Goal: Task Accomplishment & Management: Manage account settings

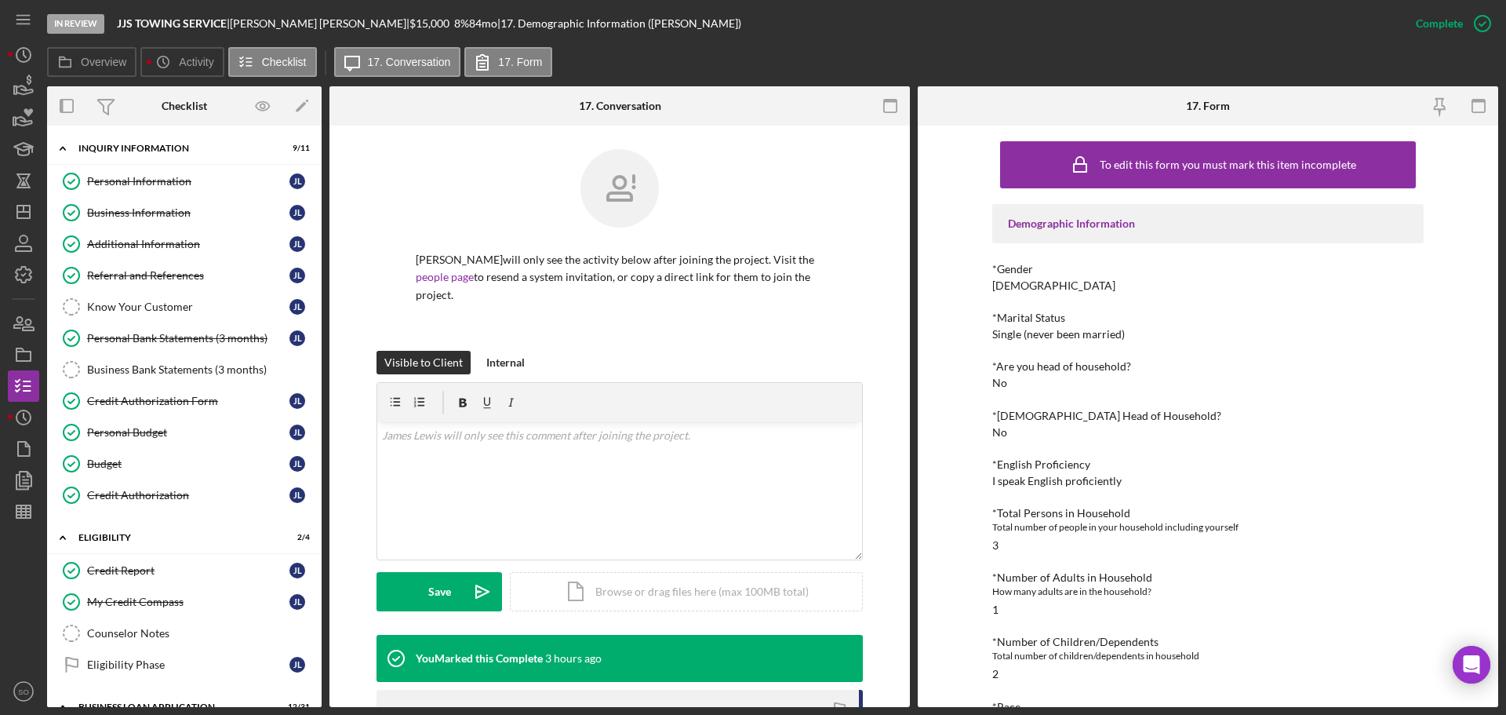
scroll to position [1098, 0]
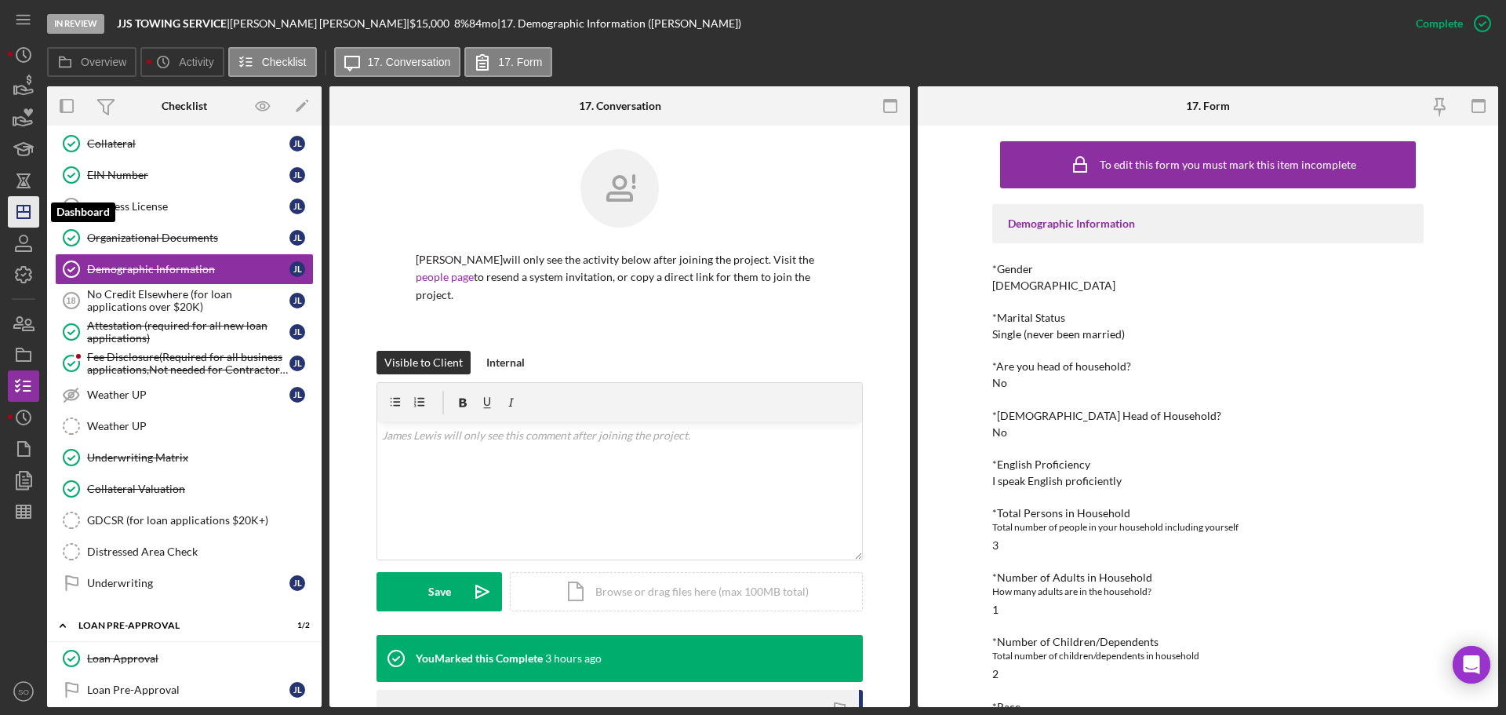
click at [9, 225] on icon "Icon/Dashboard" at bounding box center [23, 211] width 39 height 39
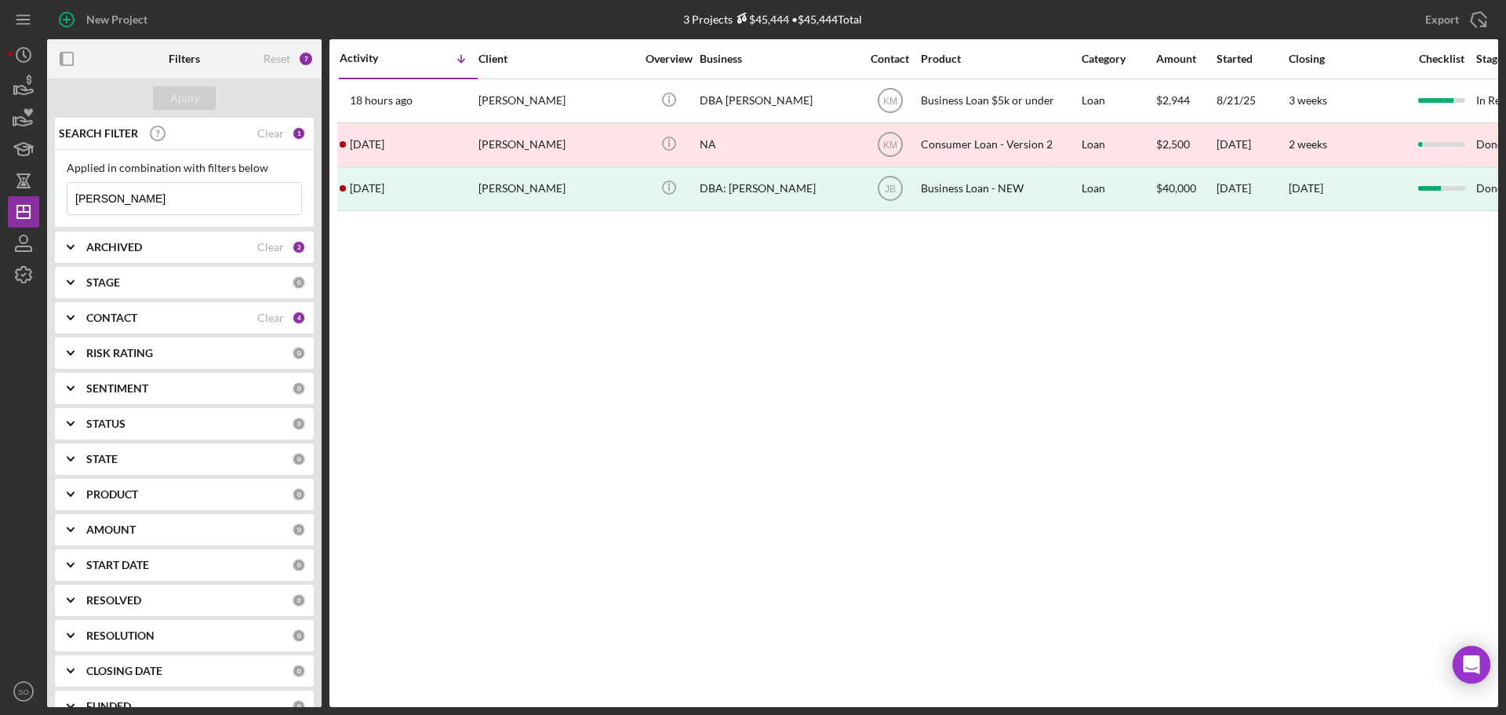
click at [0, 196] on div "New Project 3 Projects $45,444 • $45,444 Total hicks Export Icon/Export Filters…" at bounding box center [753, 357] width 1506 height 715
paste input "Chelsea"
type input "Chelsea"
click at [189, 98] on div "Apply" at bounding box center [184, 98] width 29 height 24
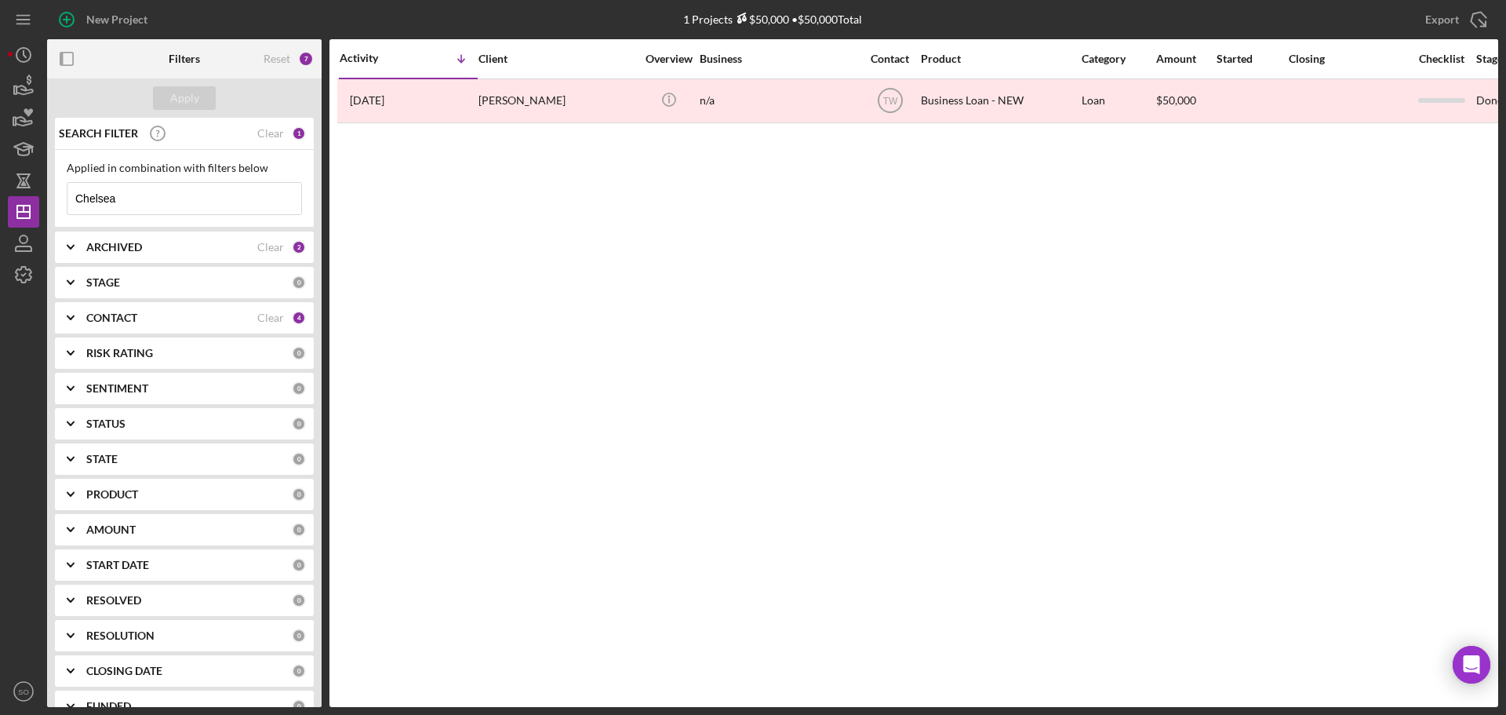
click at [137, 321] on b "CONTACT" at bounding box center [111, 317] width 51 height 13
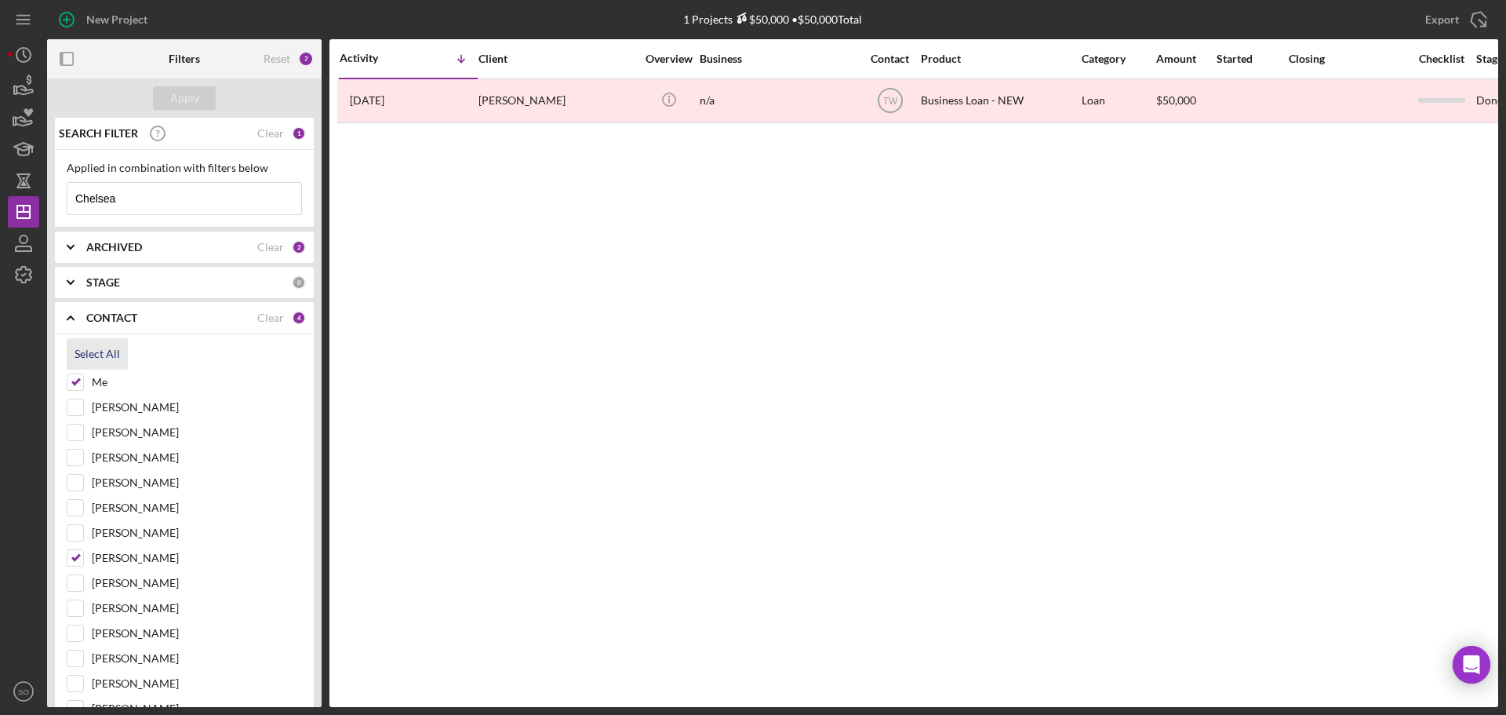
click at [104, 361] on div "Select All" at bounding box center [98, 353] width 46 height 31
checkbox input "true"
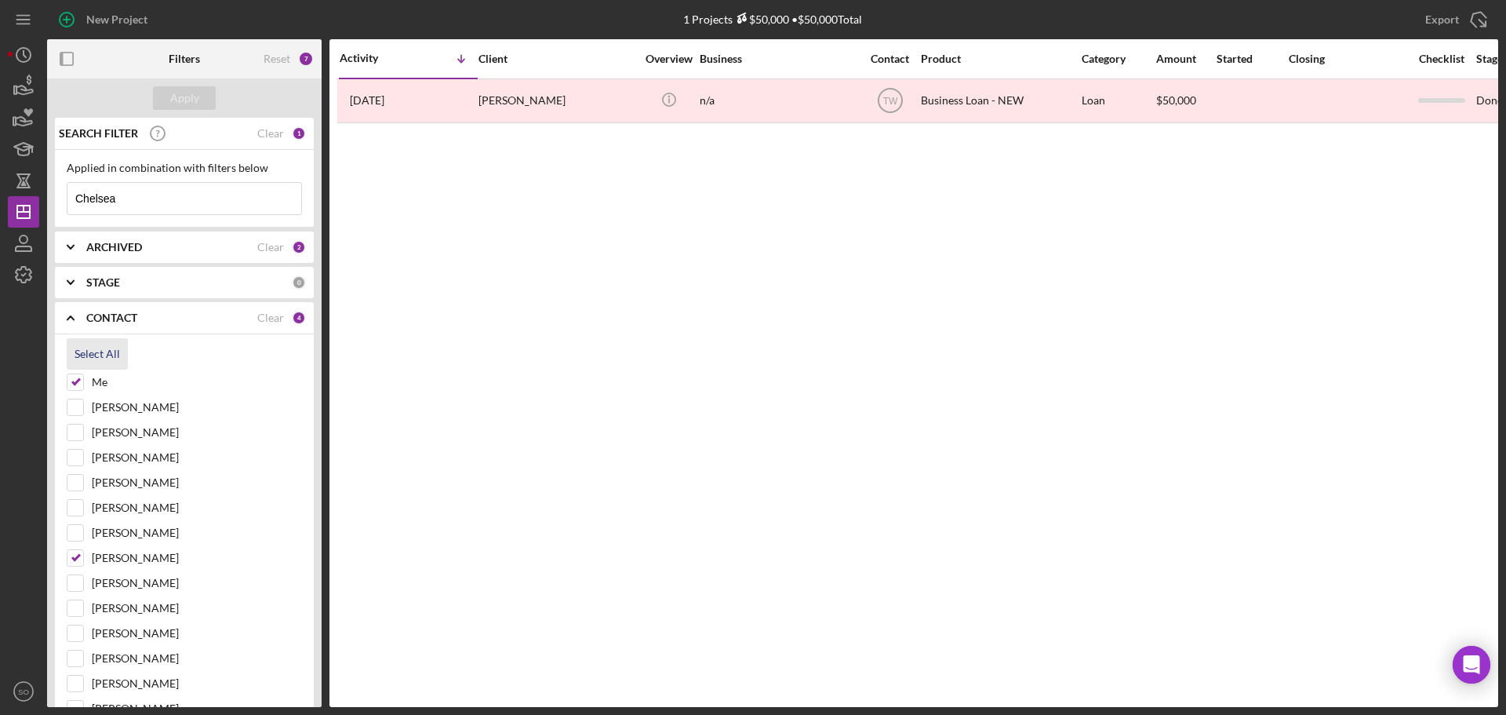
checkbox input "true"
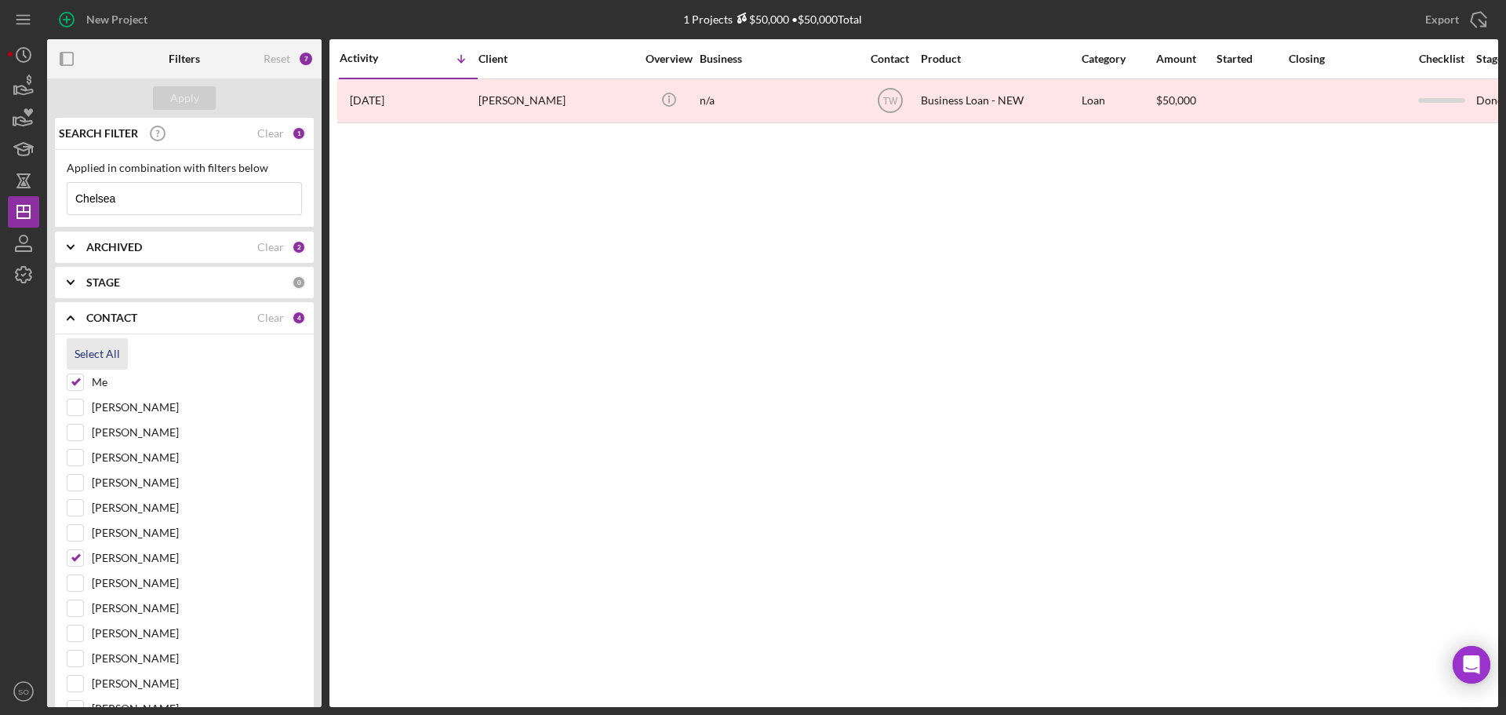
checkbox input "true"
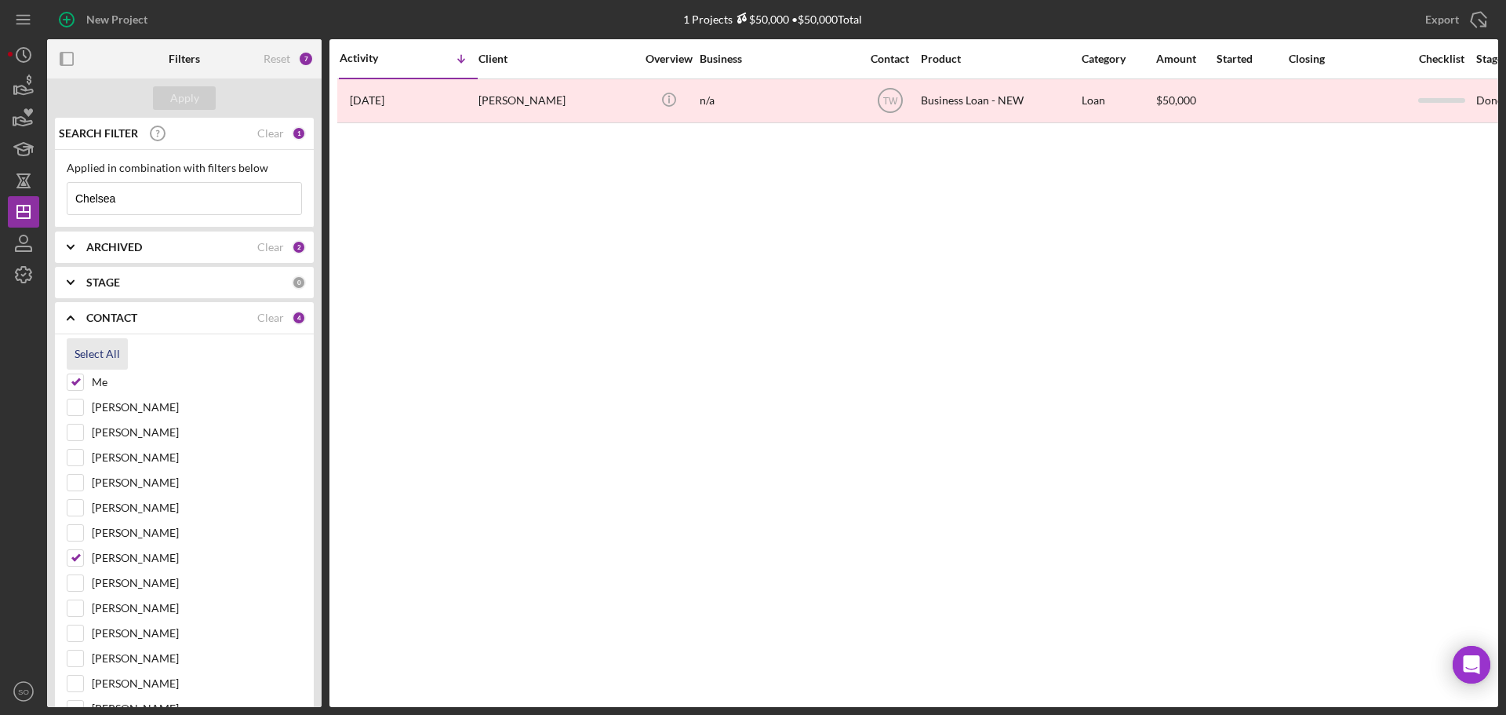
checkbox input "true"
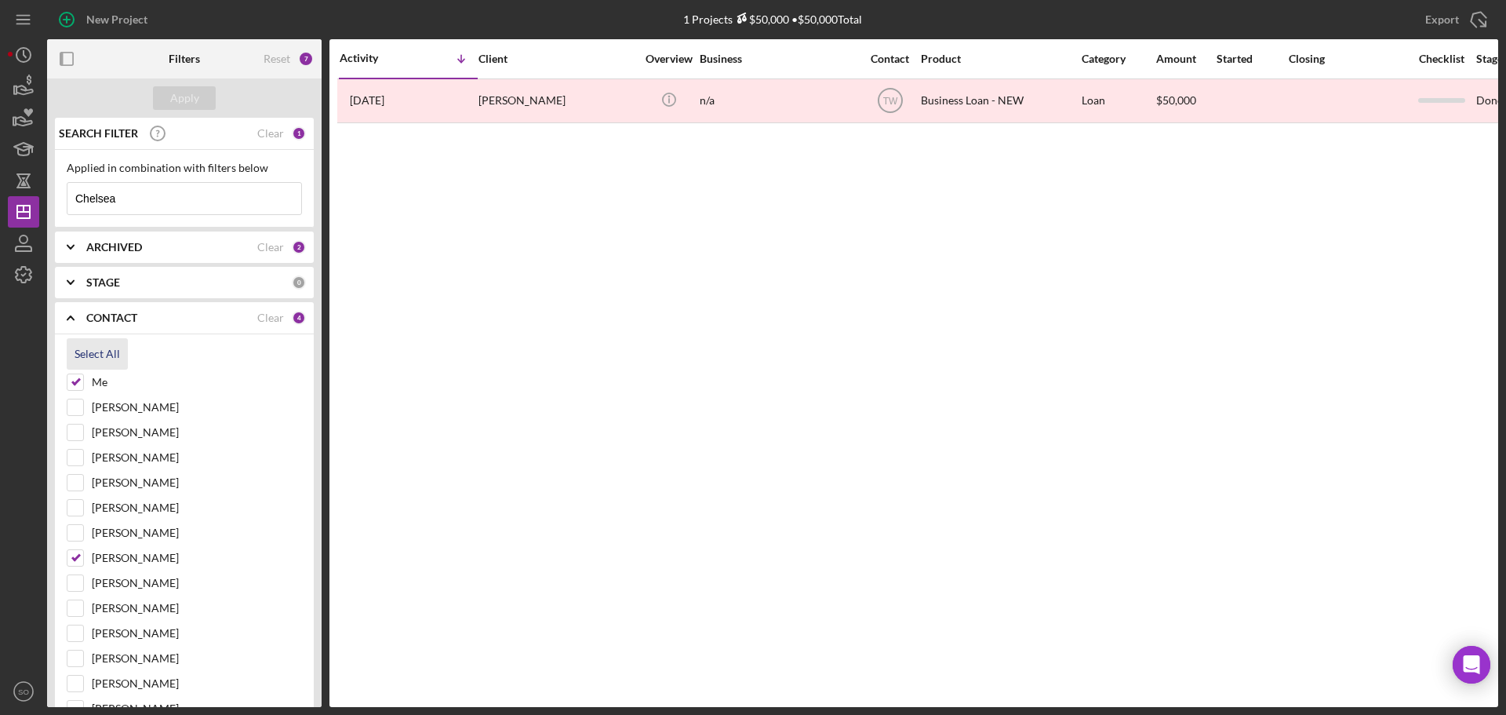
checkbox input "true"
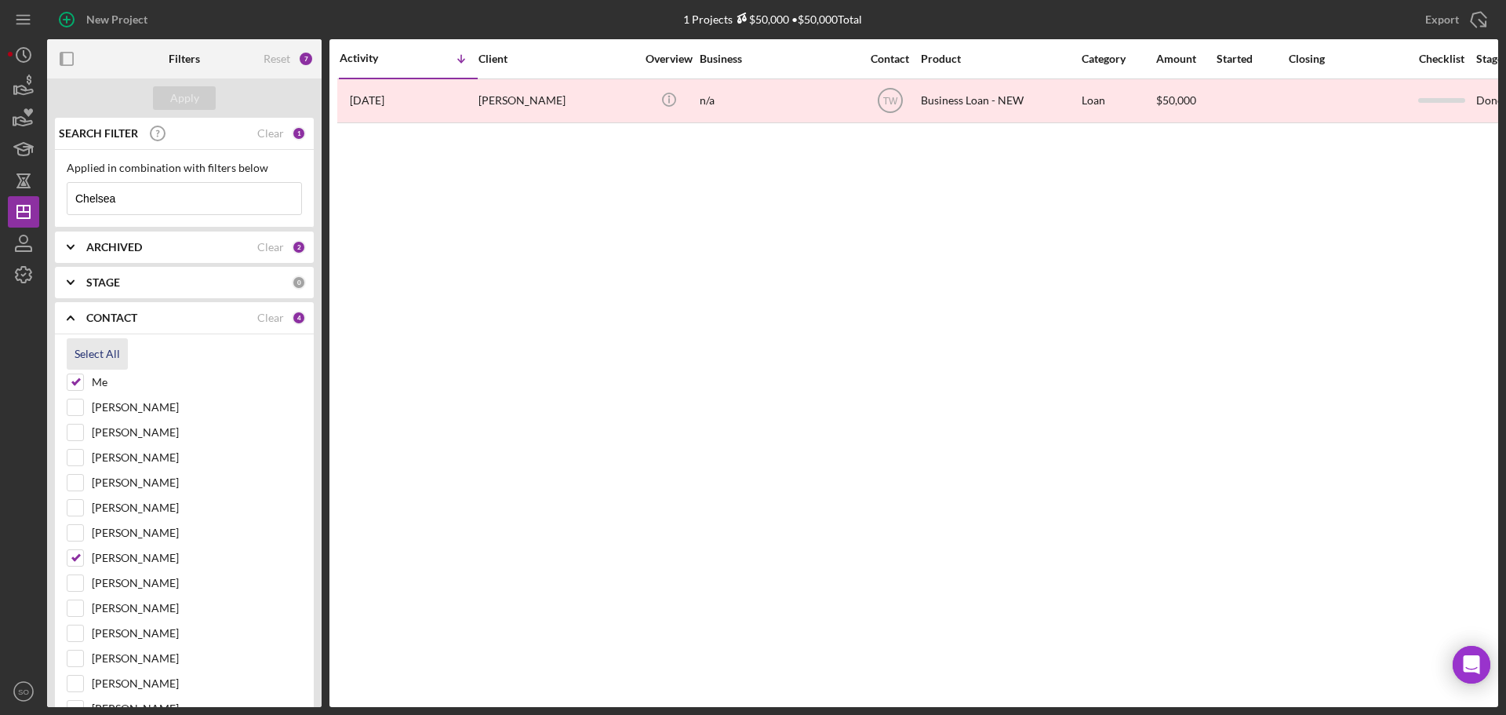
checkbox input "true"
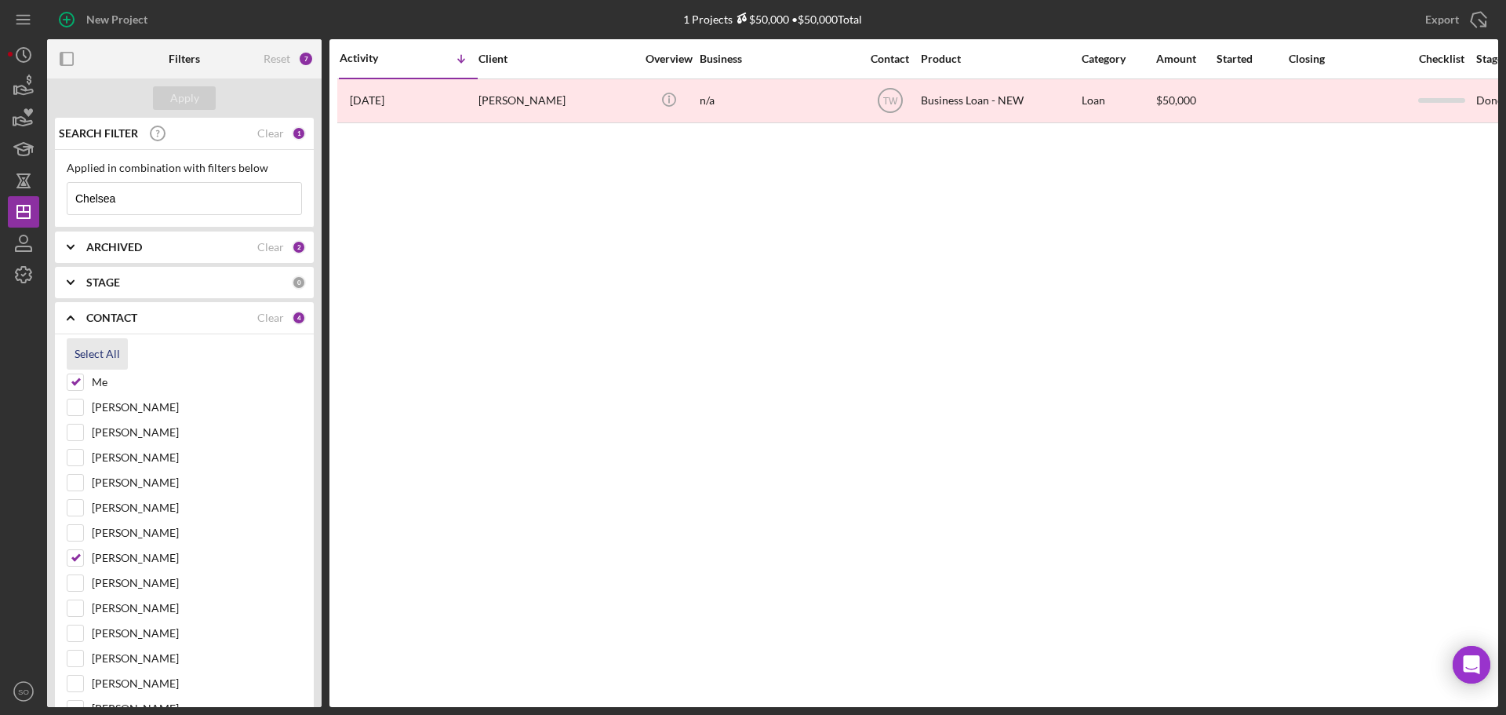
checkbox input "true"
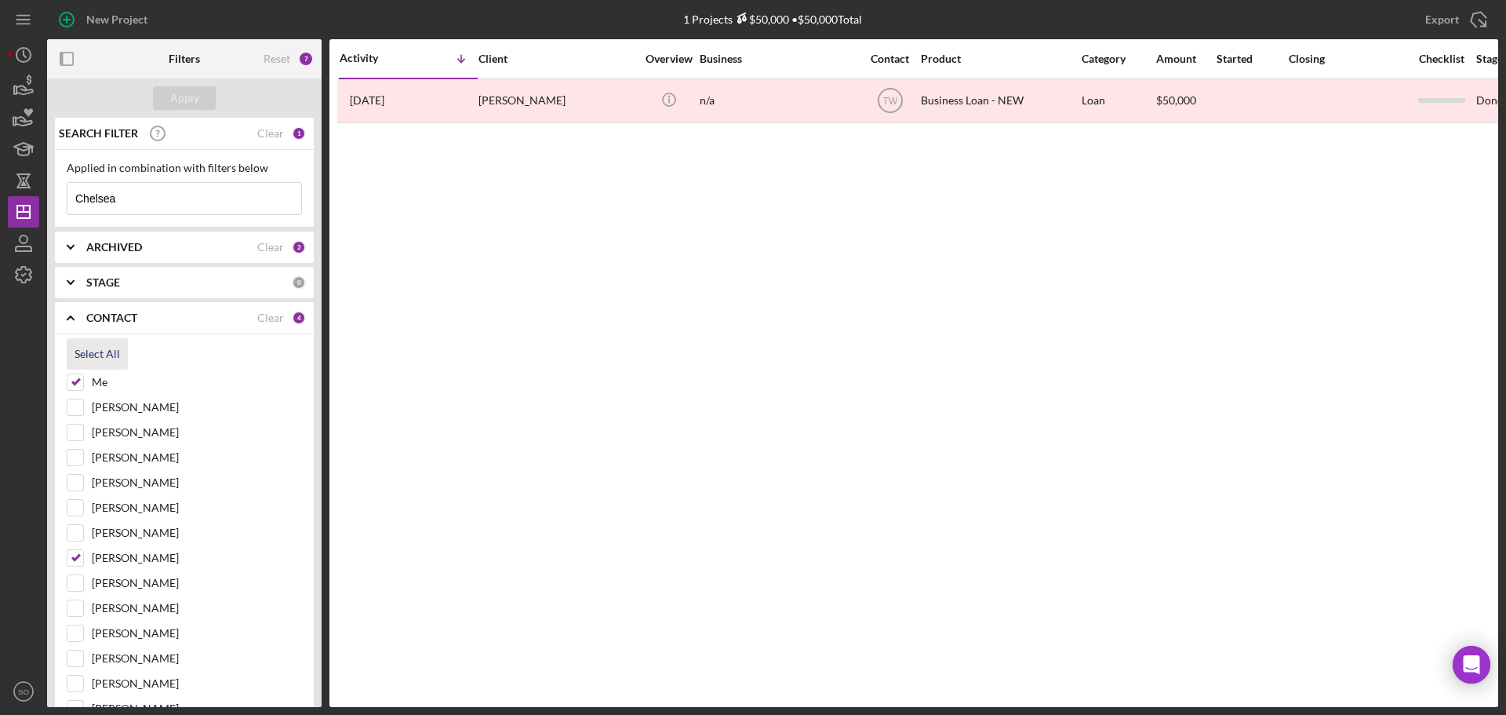
checkbox input "true"
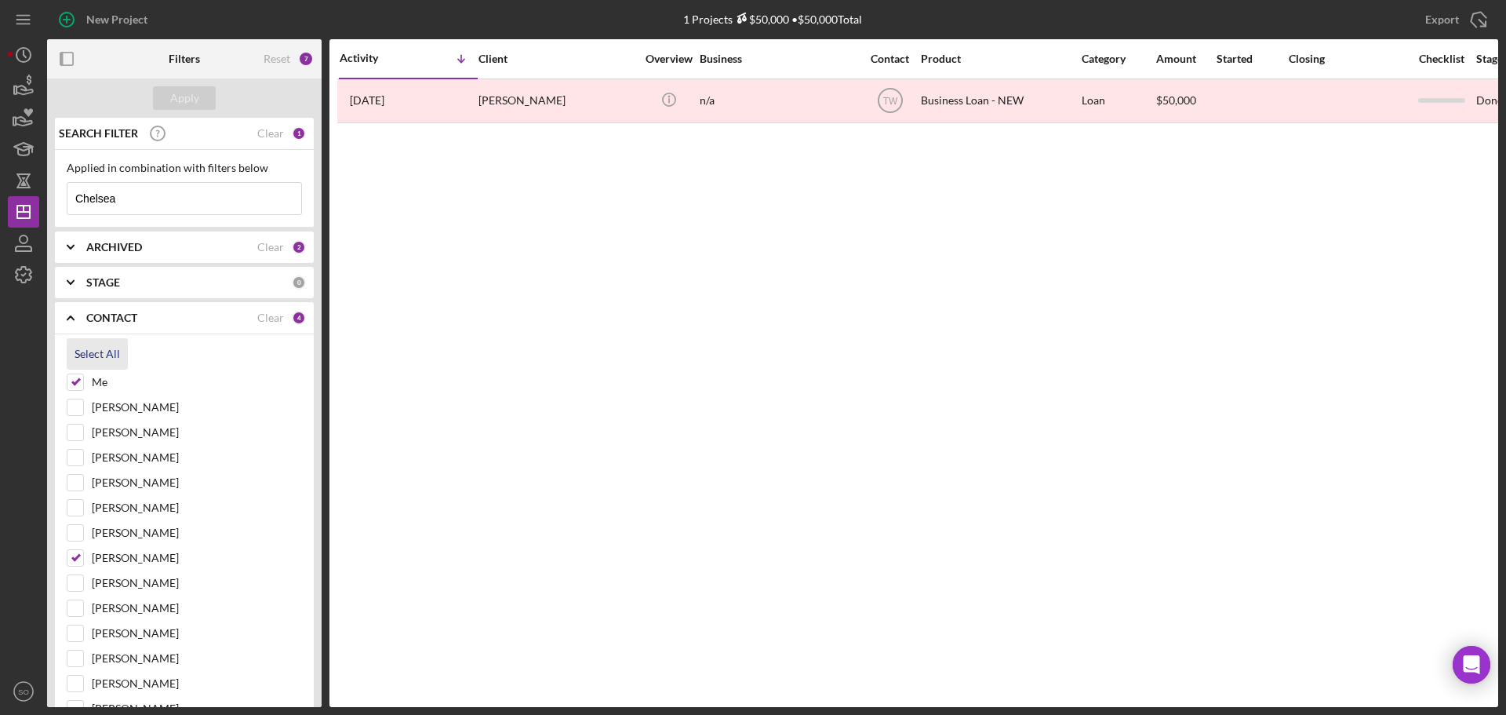
checkbox input "true"
click at [173, 96] on div "Apply" at bounding box center [184, 98] width 29 height 24
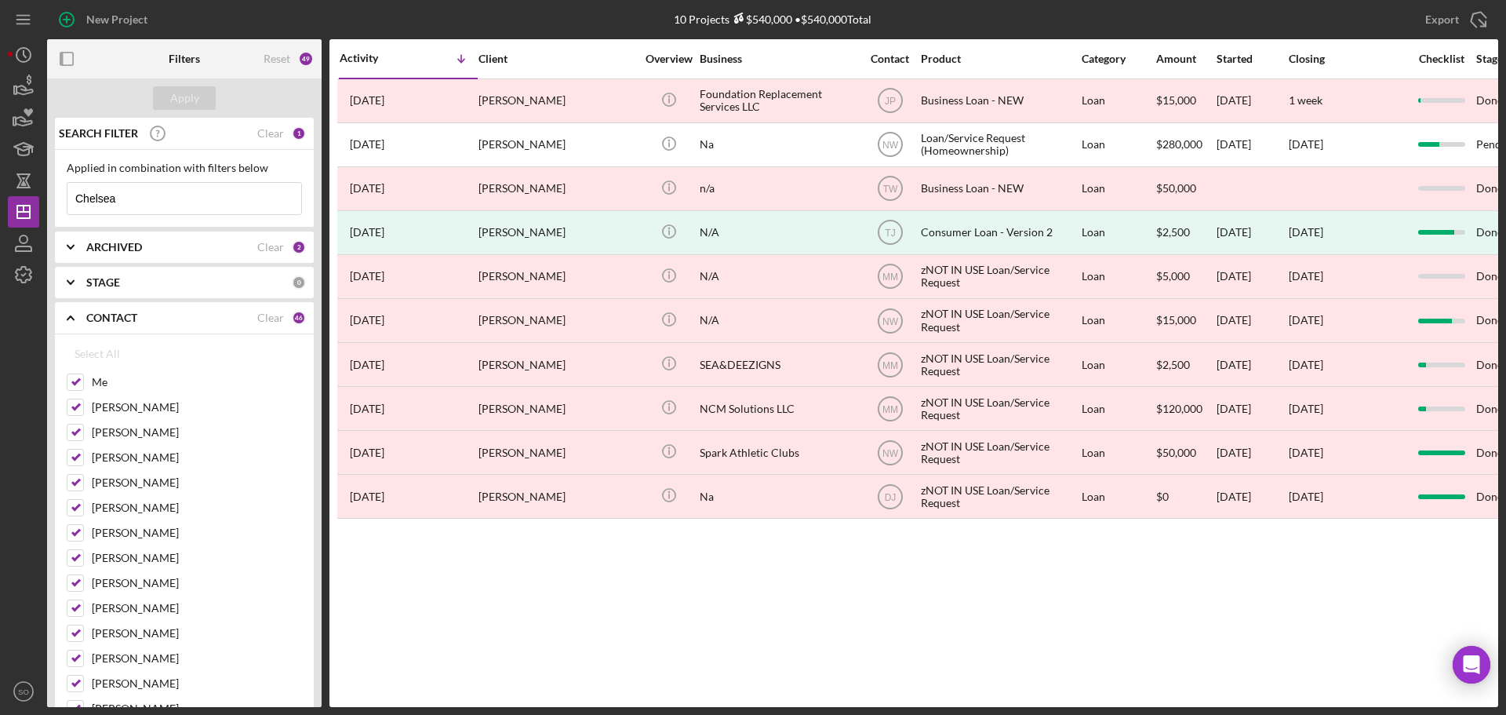
click at [271, 326] on div "CONTACT Clear 46" at bounding box center [196, 317] width 220 height 31
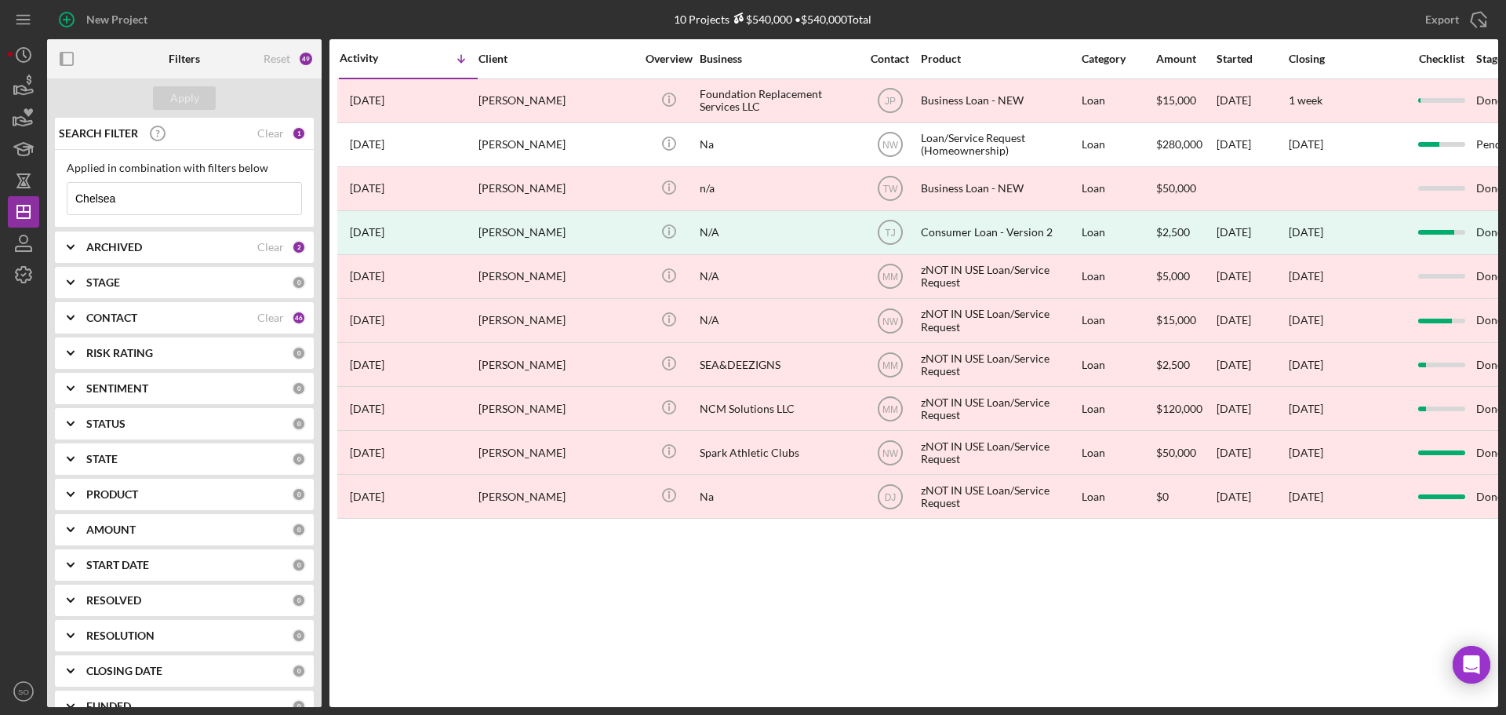
click at [292, 321] on div "46" at bounding box center [299, 318] width 14 height 14
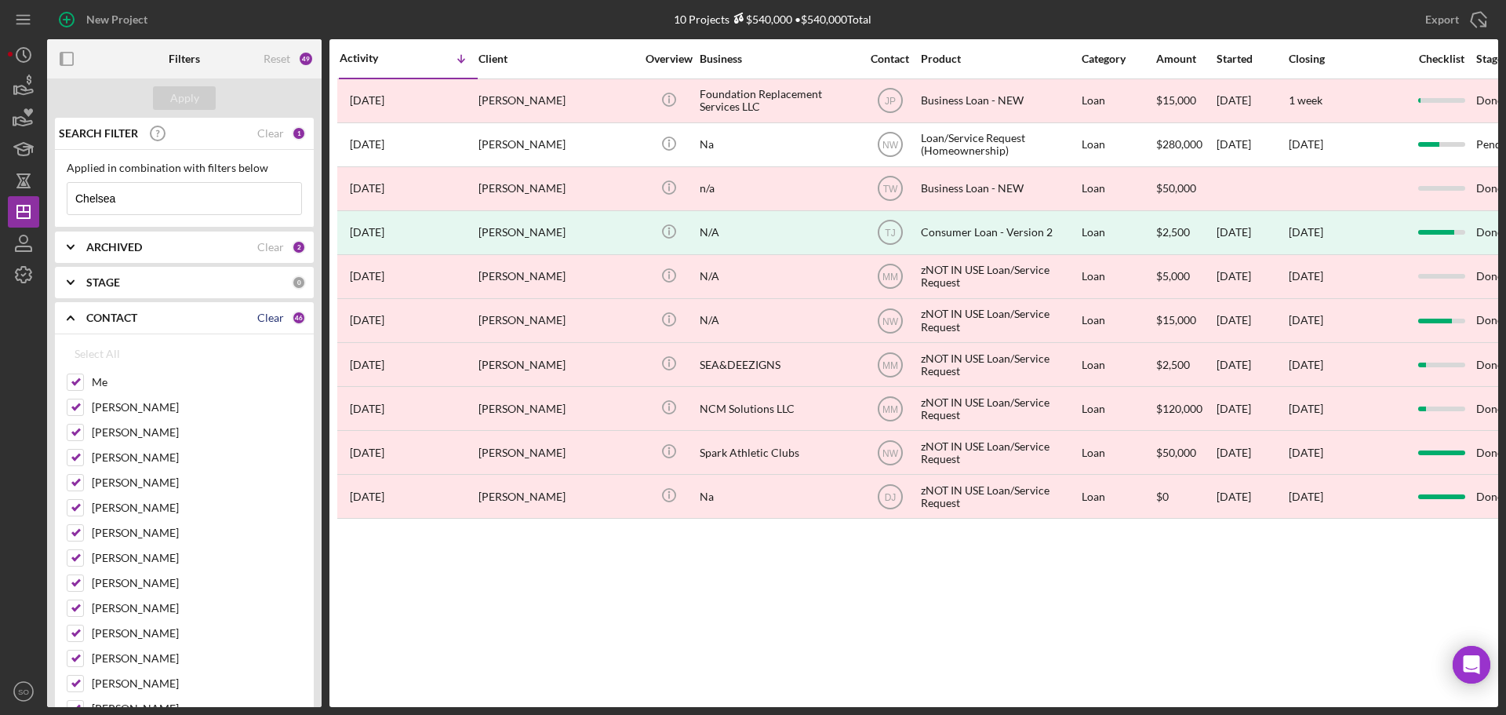
click at [269, 319] on div "Clear" at bounding box center [270, 317] width 27 height 13
checkbox input "false"
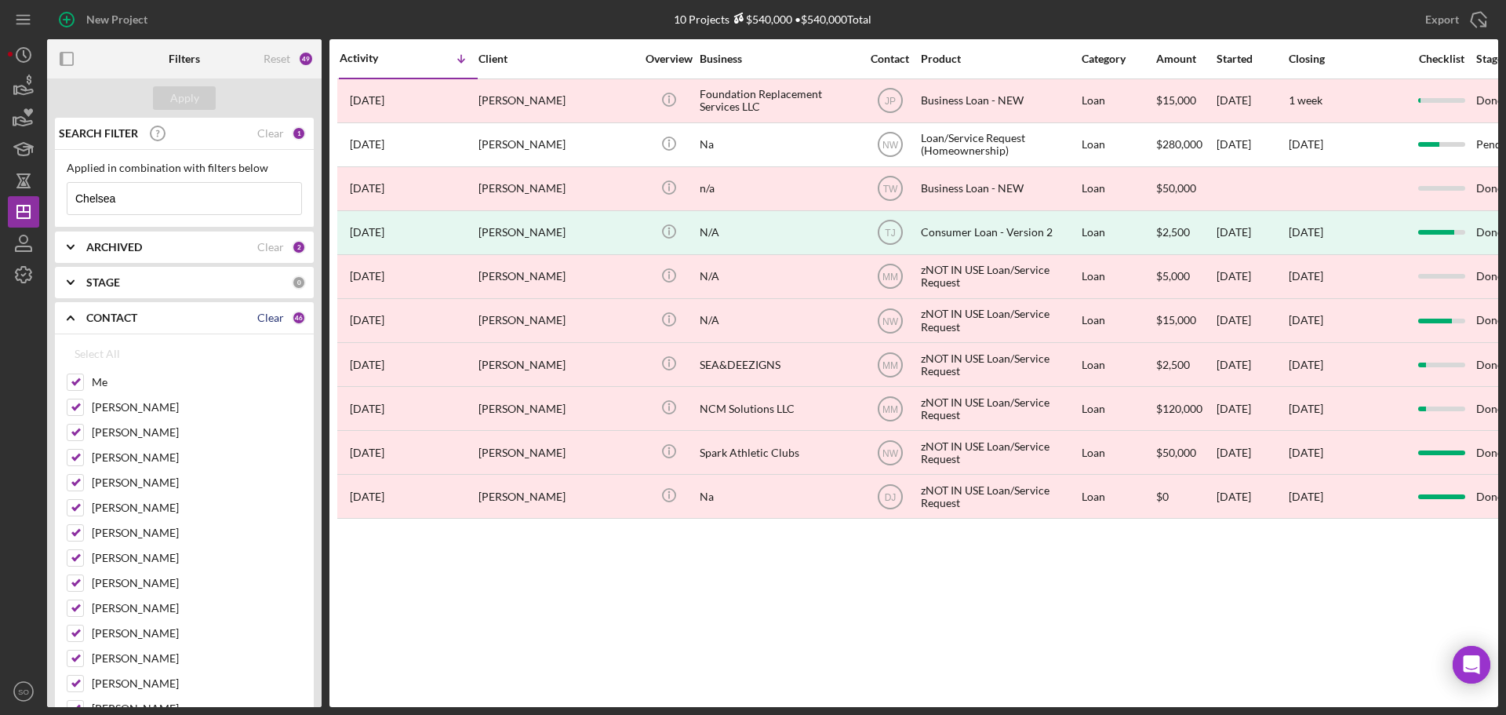
checkbox input "false"
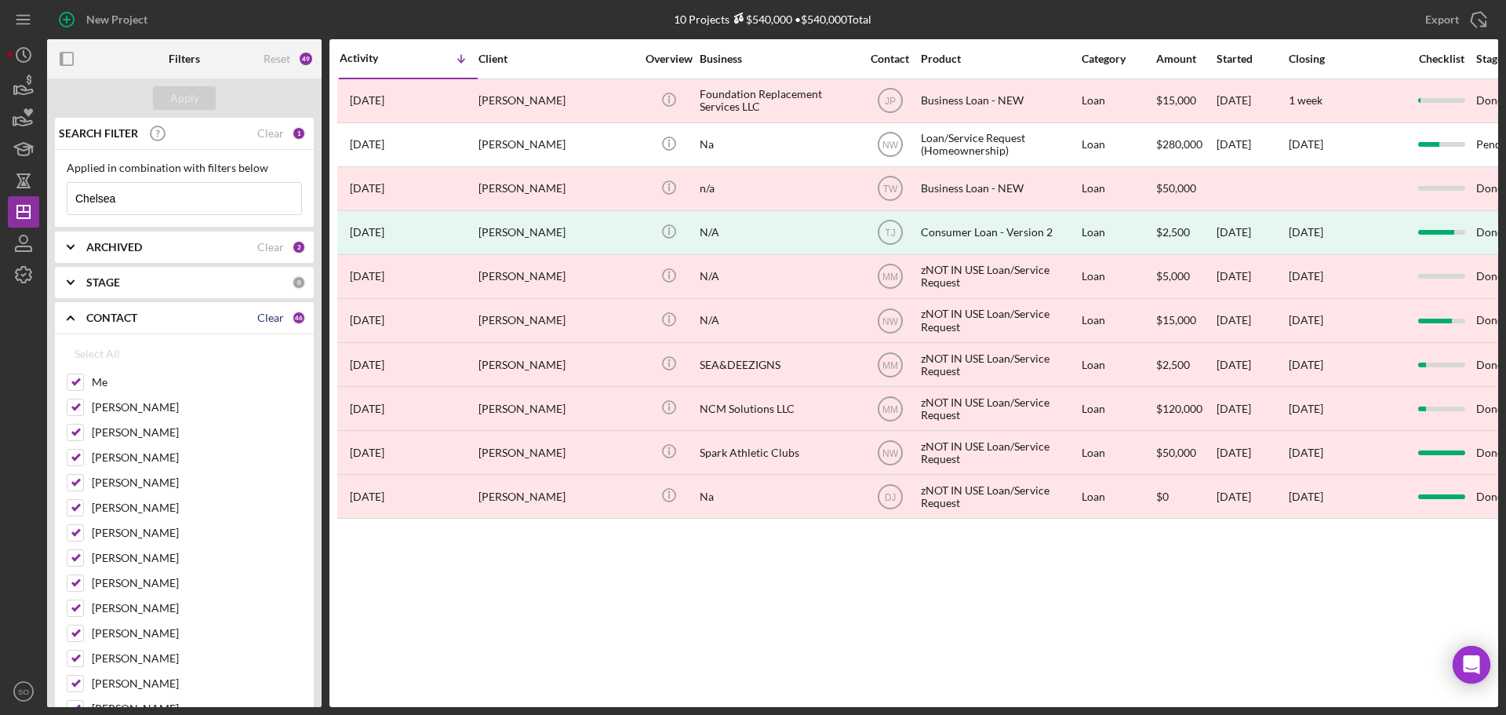
checkbox input "false"
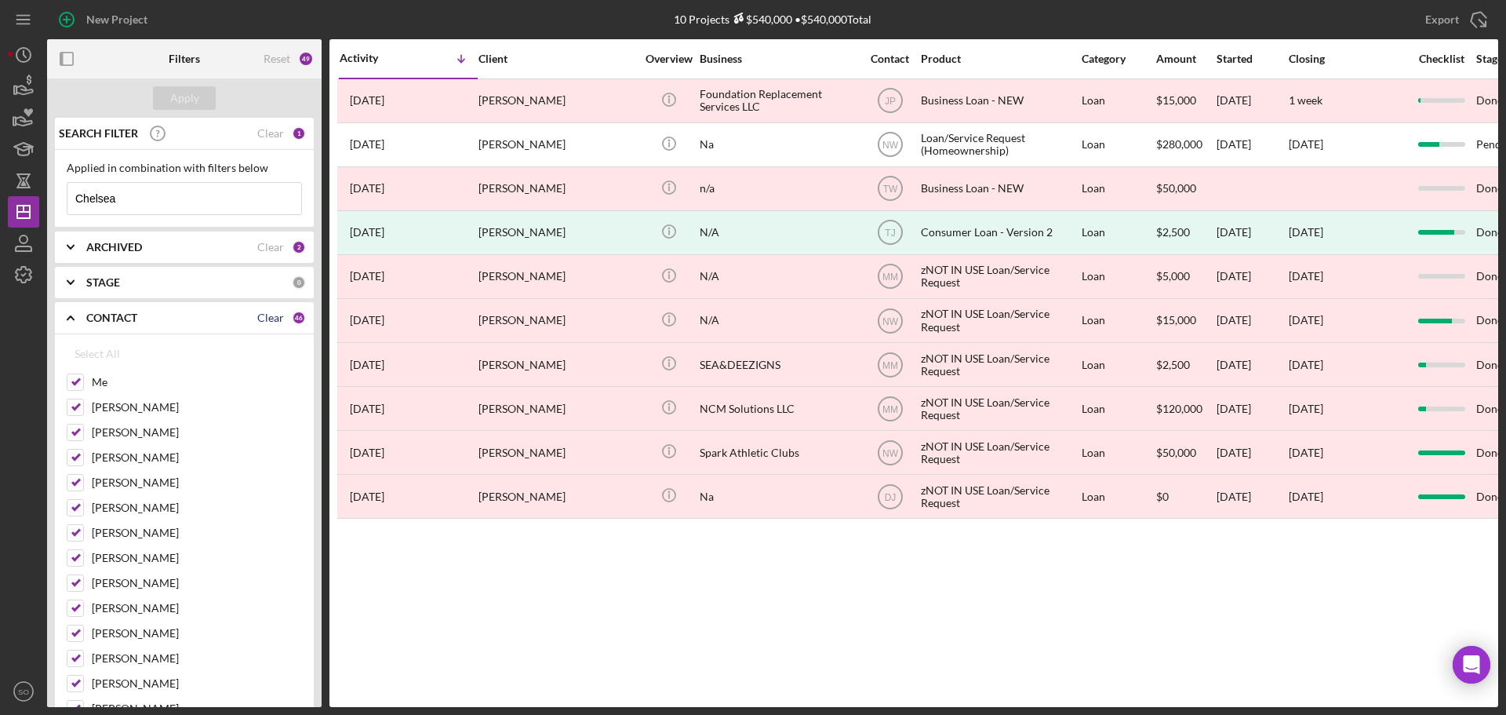
checkbox input "false"
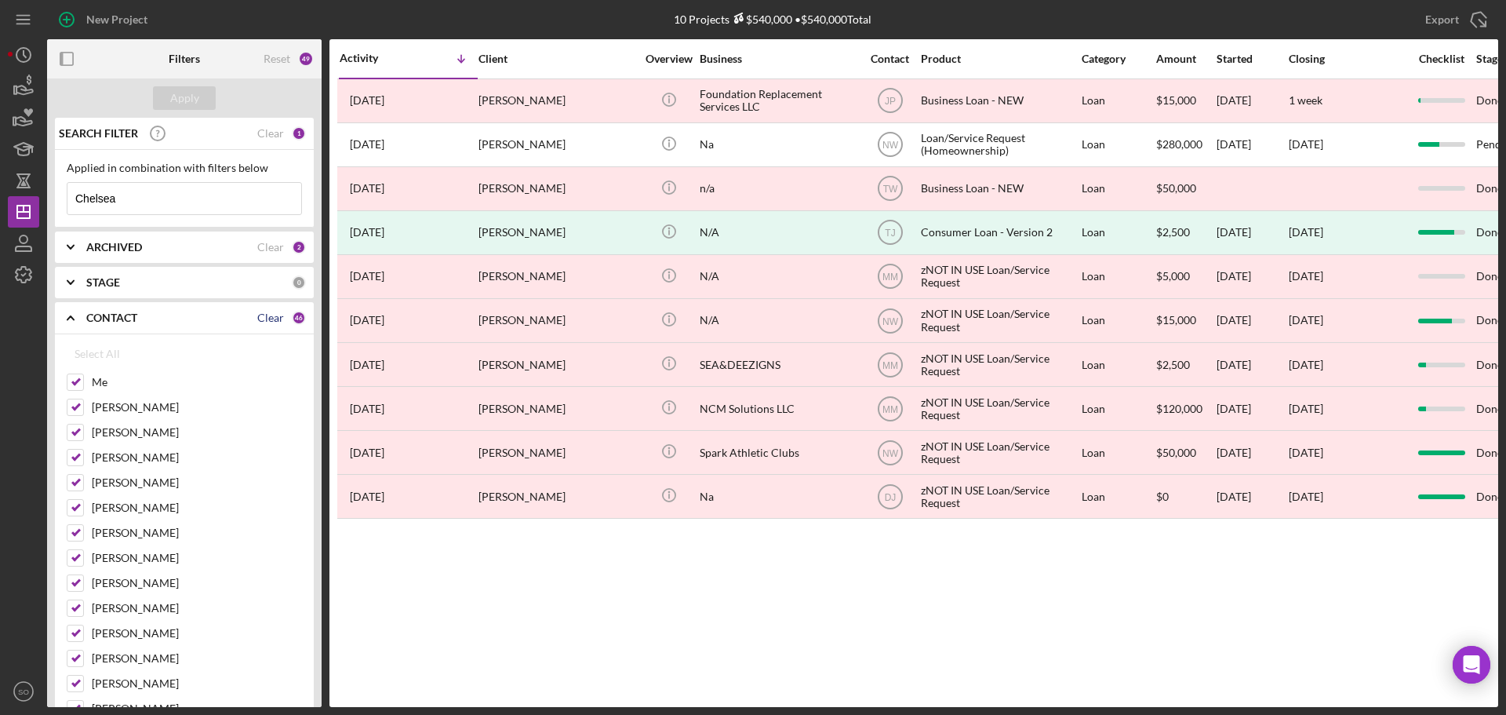
checkbox input "false"
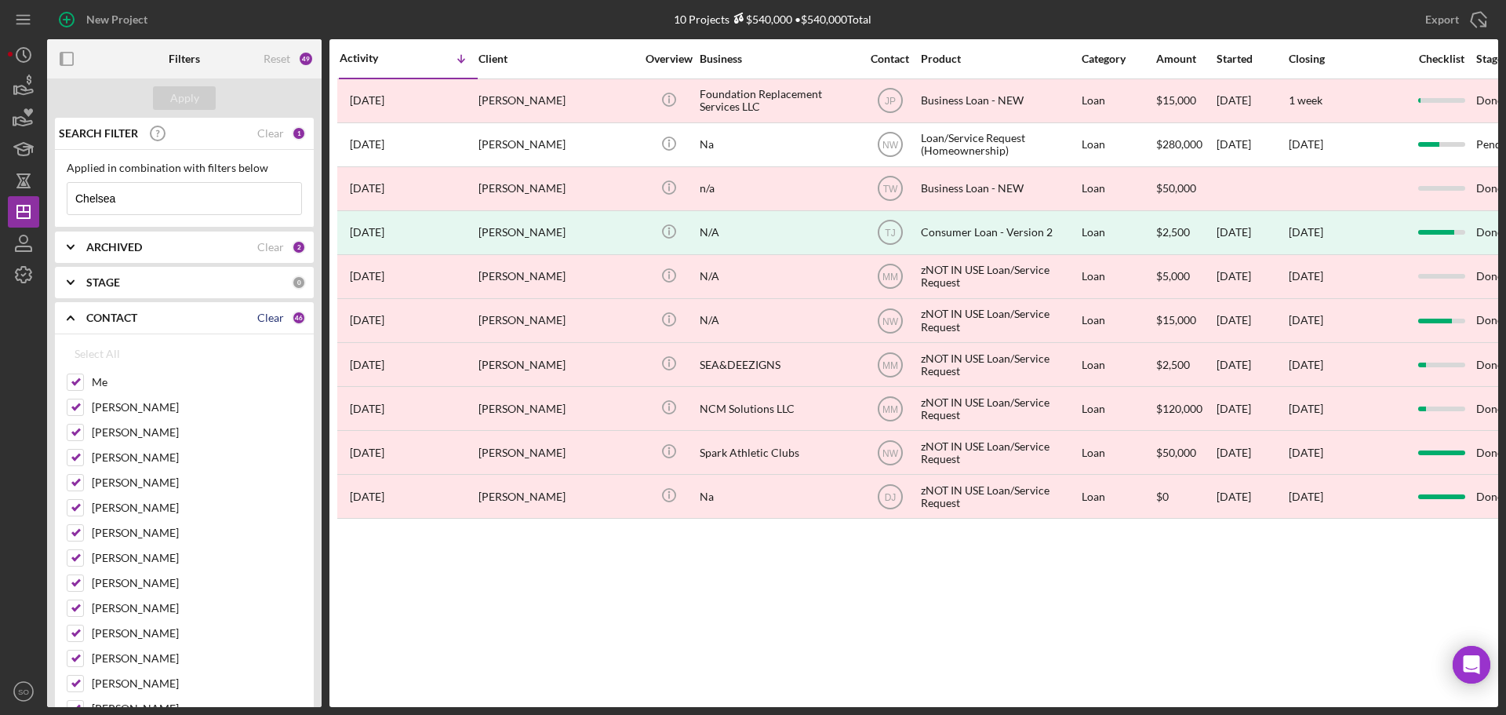
checkbox input "false"
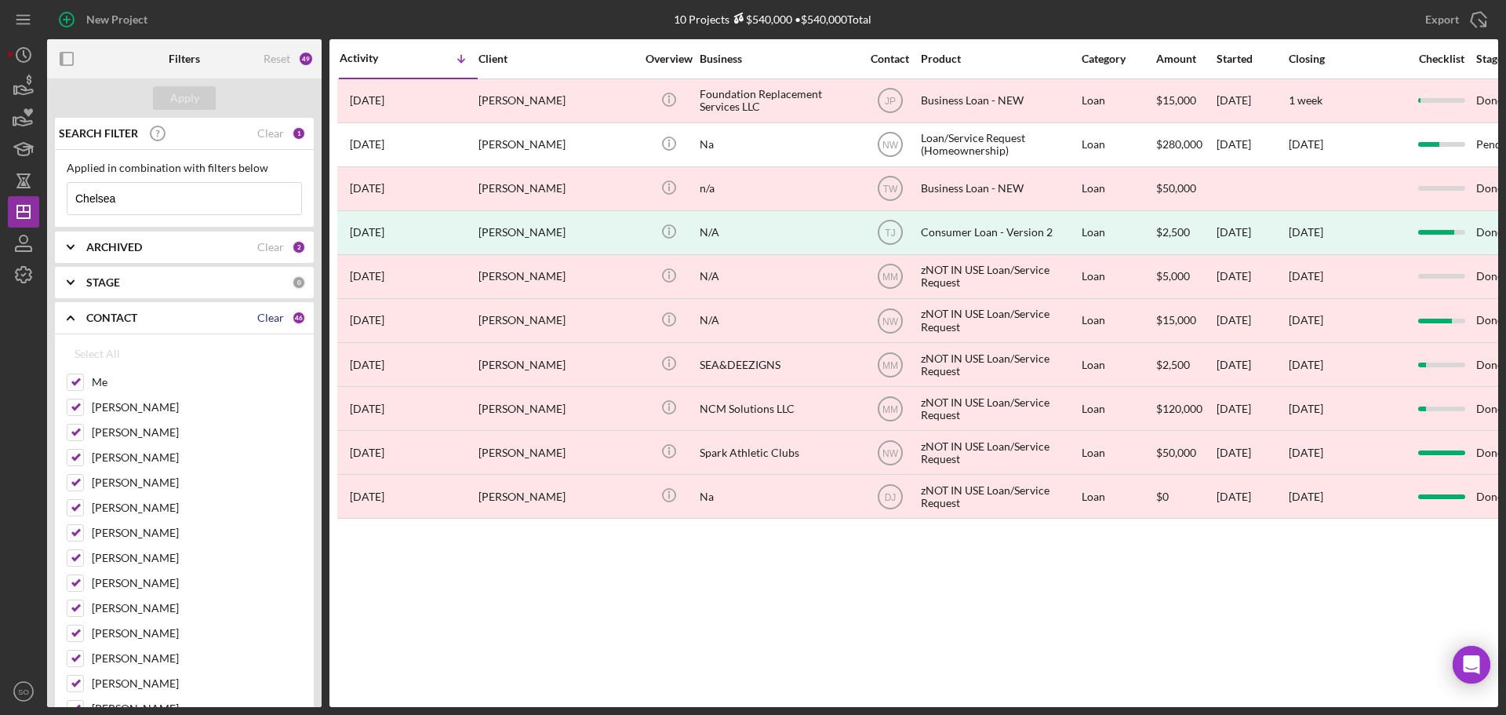
checkbox input "false"
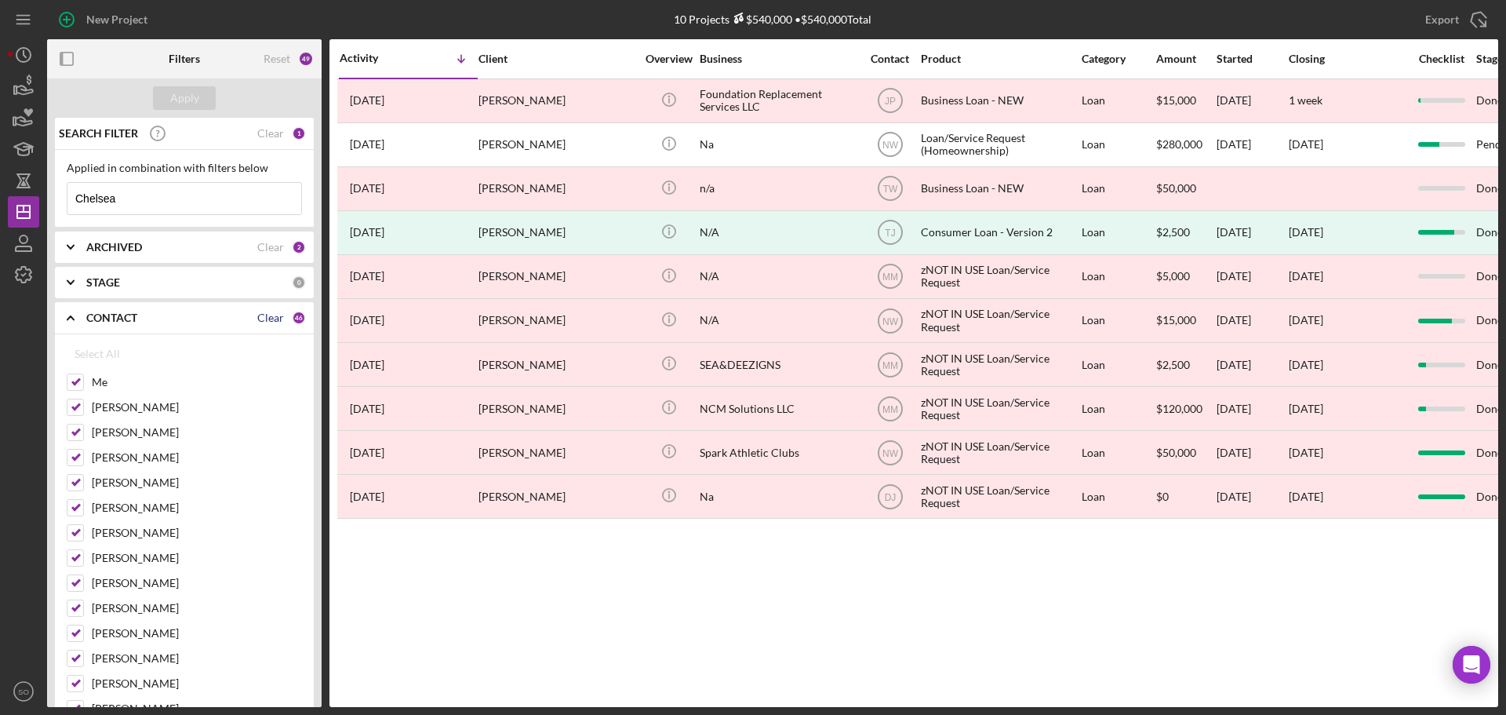
checkbox input "false"
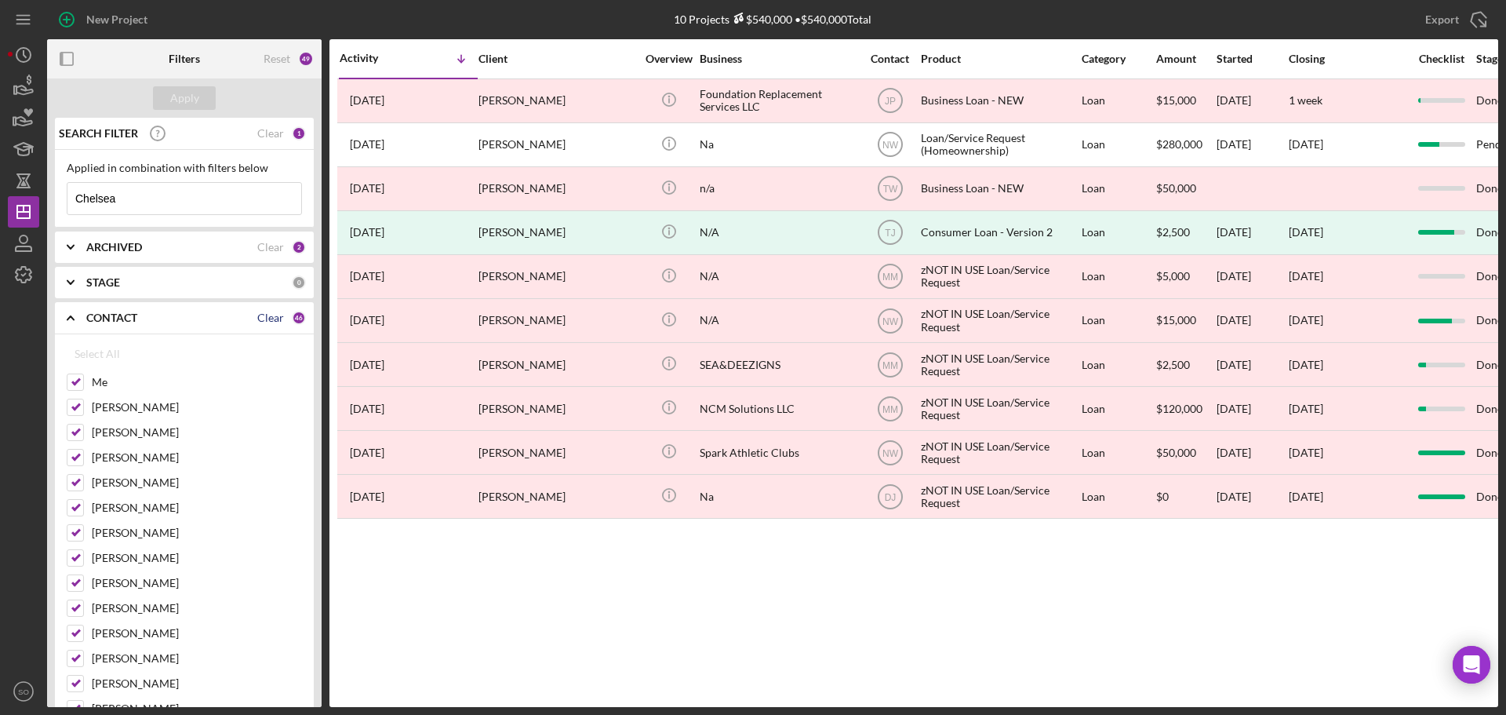
checkbox input "false"
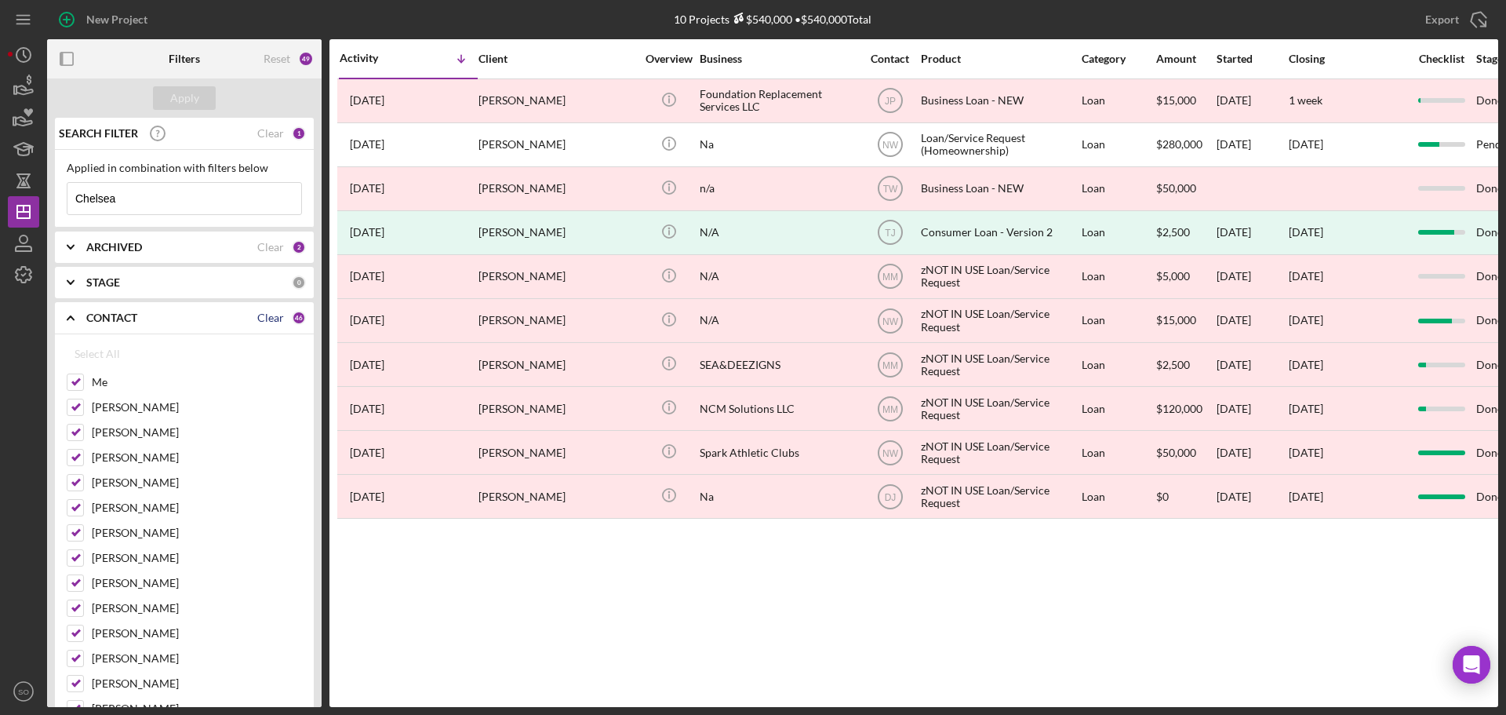
checkbox input "false"
click at [78, 379] on input "Me" at bounding box center [75, 382] width 16 height 16
checkbox input "true"
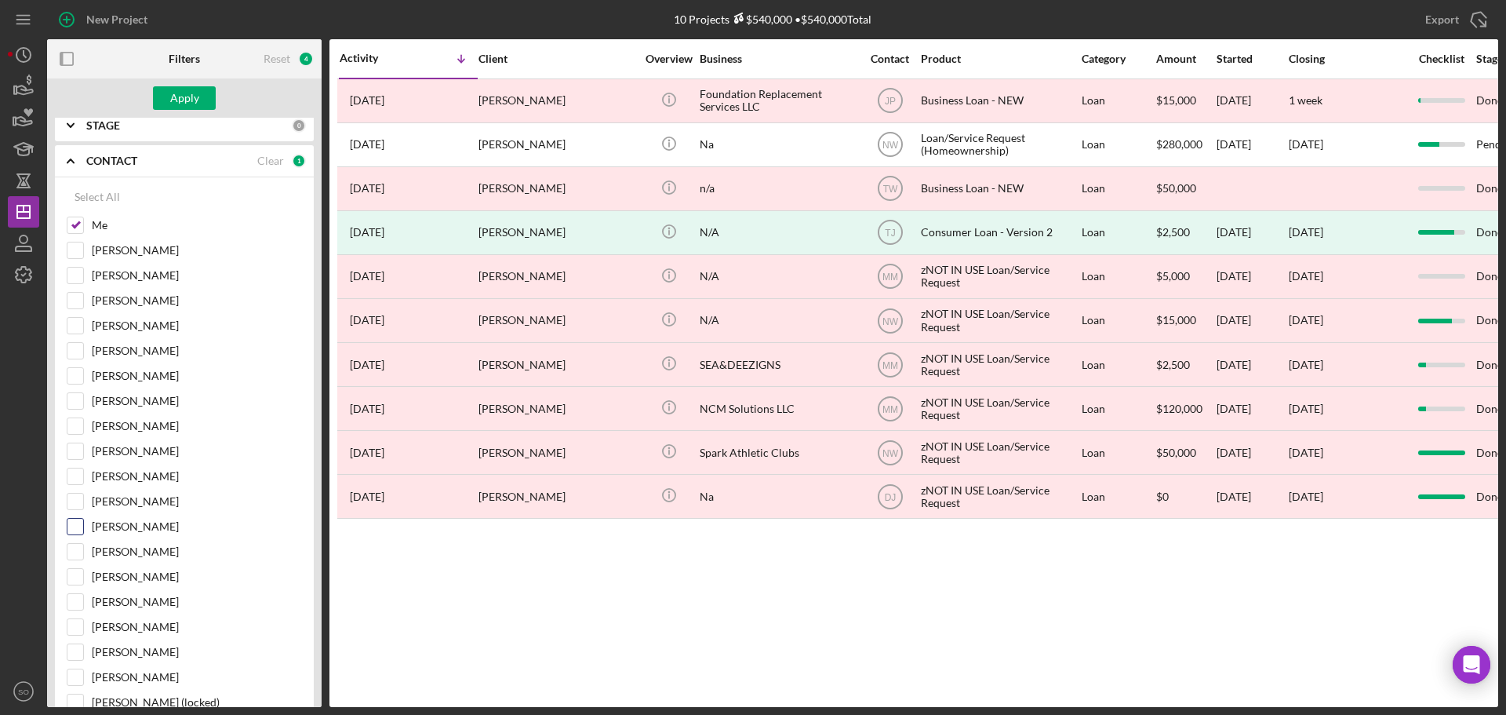
scroll to position [314, 0]
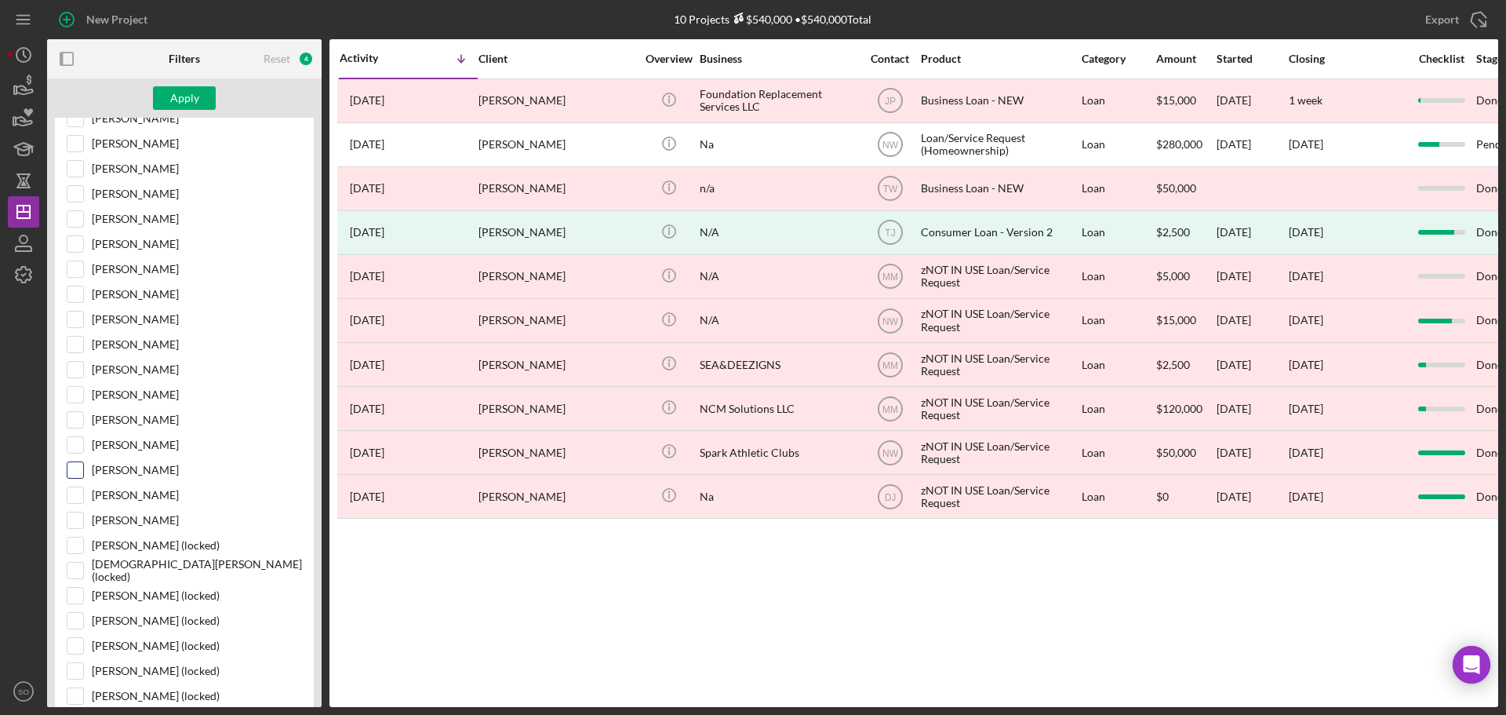
click at [81, 471] on input "[PERSON_NAME]" at bounding box center [75, 470] width 16 height 16
checkbox input "true"
click at [72, 423] on input "[PERSON_NAME]" at bounding box center [75, 420] width 16 height 16
checkbox input "true"
click at [166, 96] on button "Apply" at bounding box center [184, 98] width 63 height 24
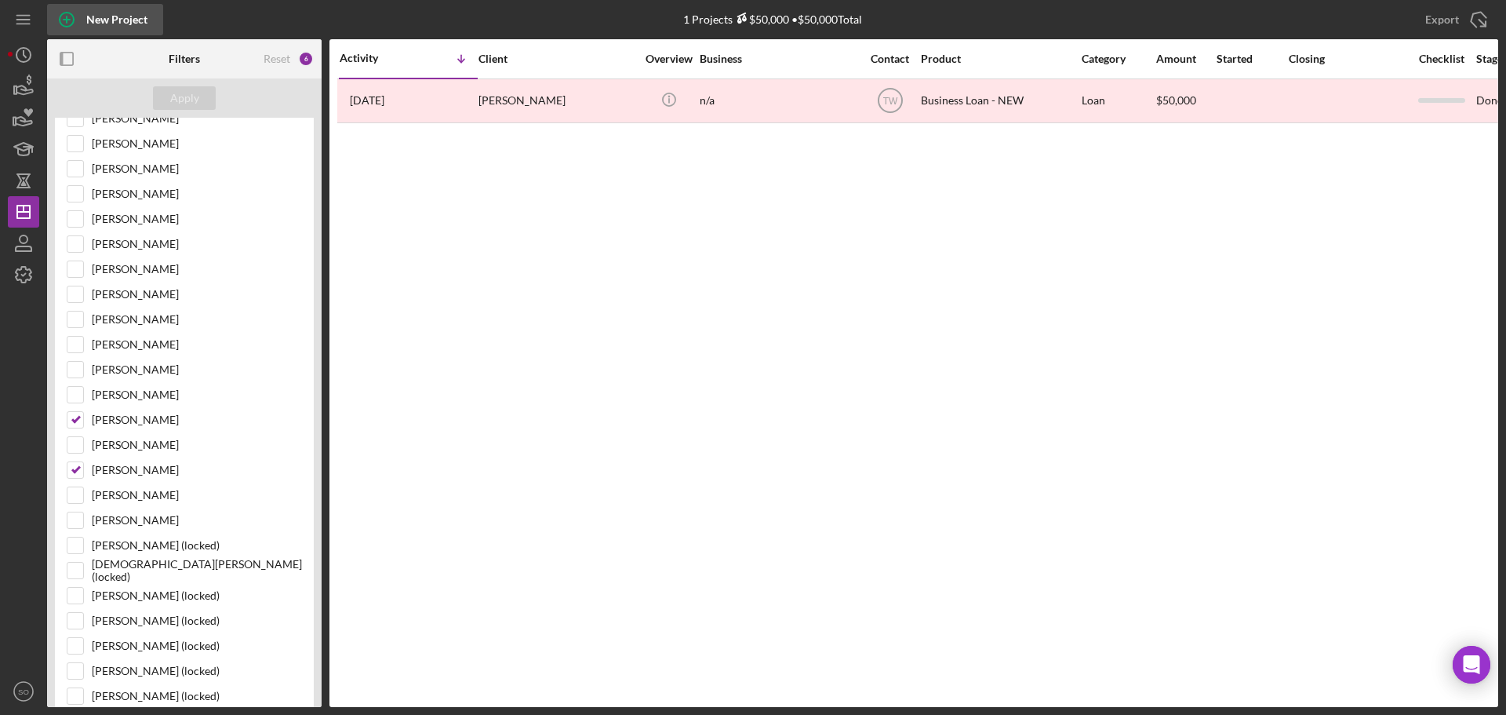
click at [116, 24] on div "New Project" at bounding box center [116, 19] width 61 height 31
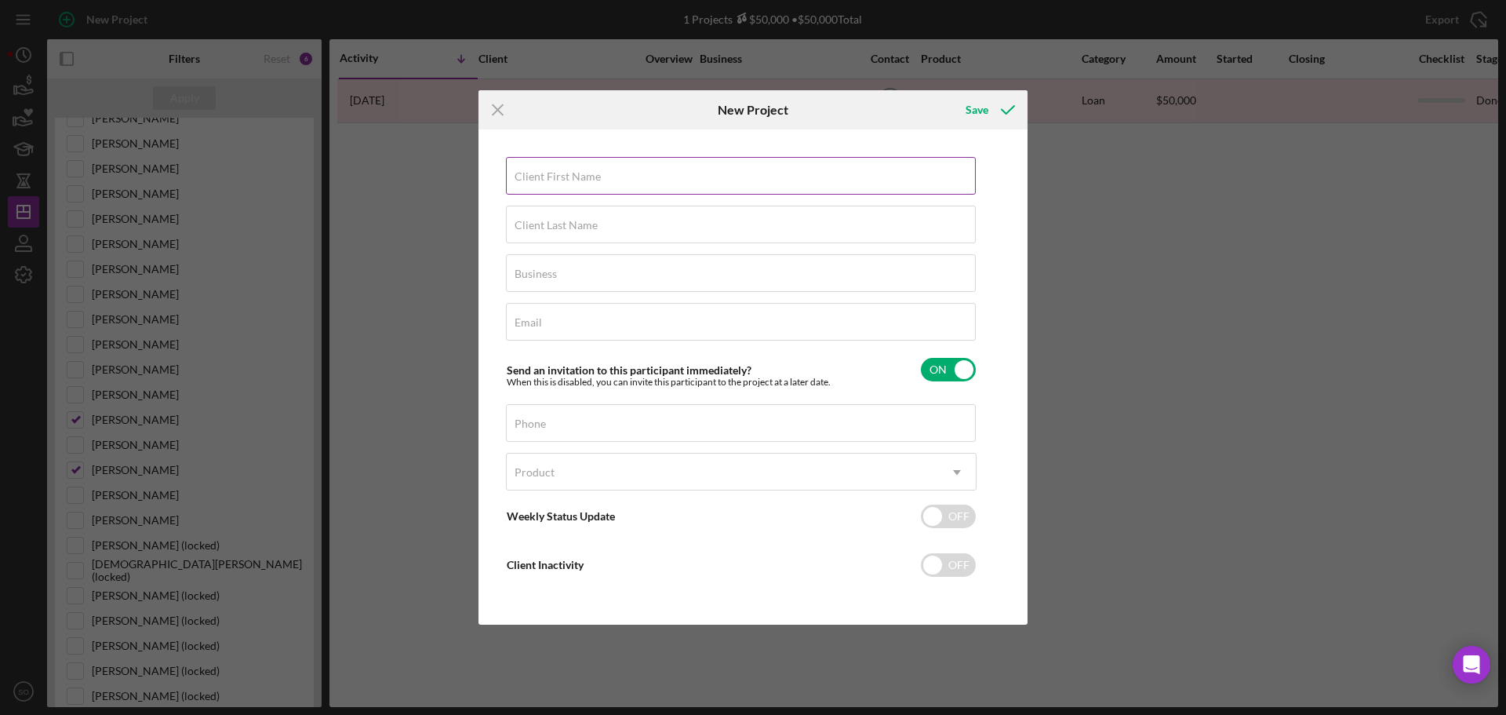
click at [625, 173] on div "Client First Name Required" at bounding box center [741, 176] width 471 height 39
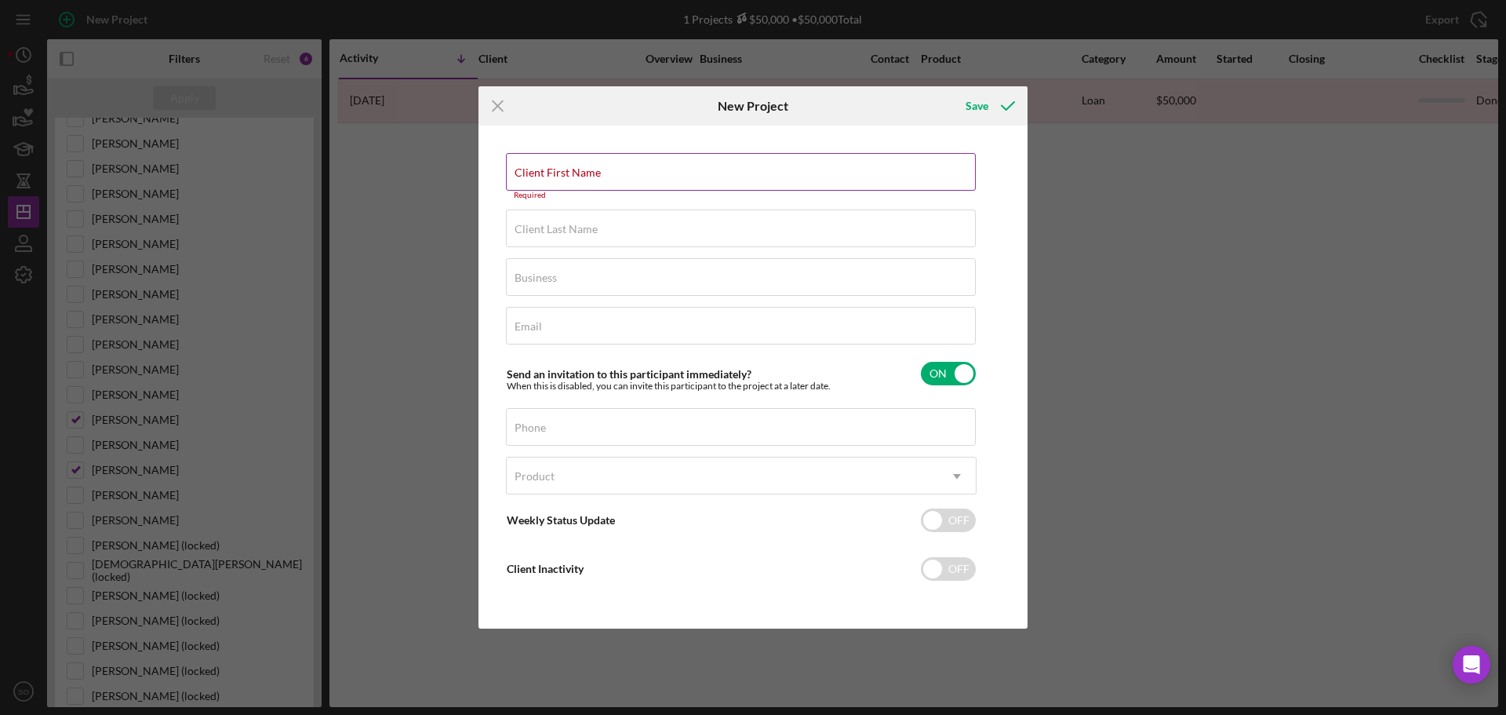
click at [686, 176] on div "Client First Name Required" at bounding box center [741, 176] width 471 height 47
paste input "Chelsea"
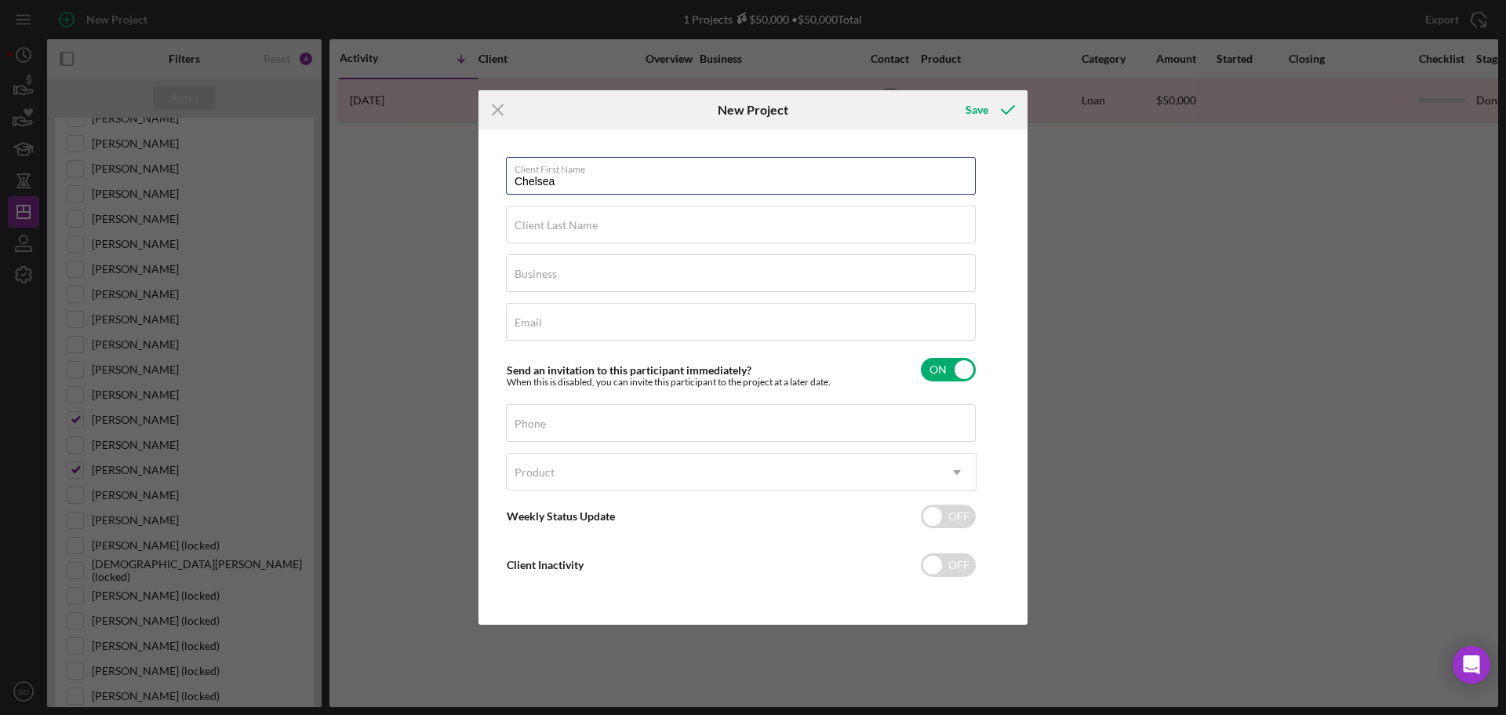
type input "Chelsea"
click at [609, 227] on div "Client Last Name Required" at bounding box center [741, 225] width 471 height 39
paste input "Anderson"
type input "Anderson"
click at [699, 264] on div "Business Required" at bounding box center [741, 273] width 471 height 39
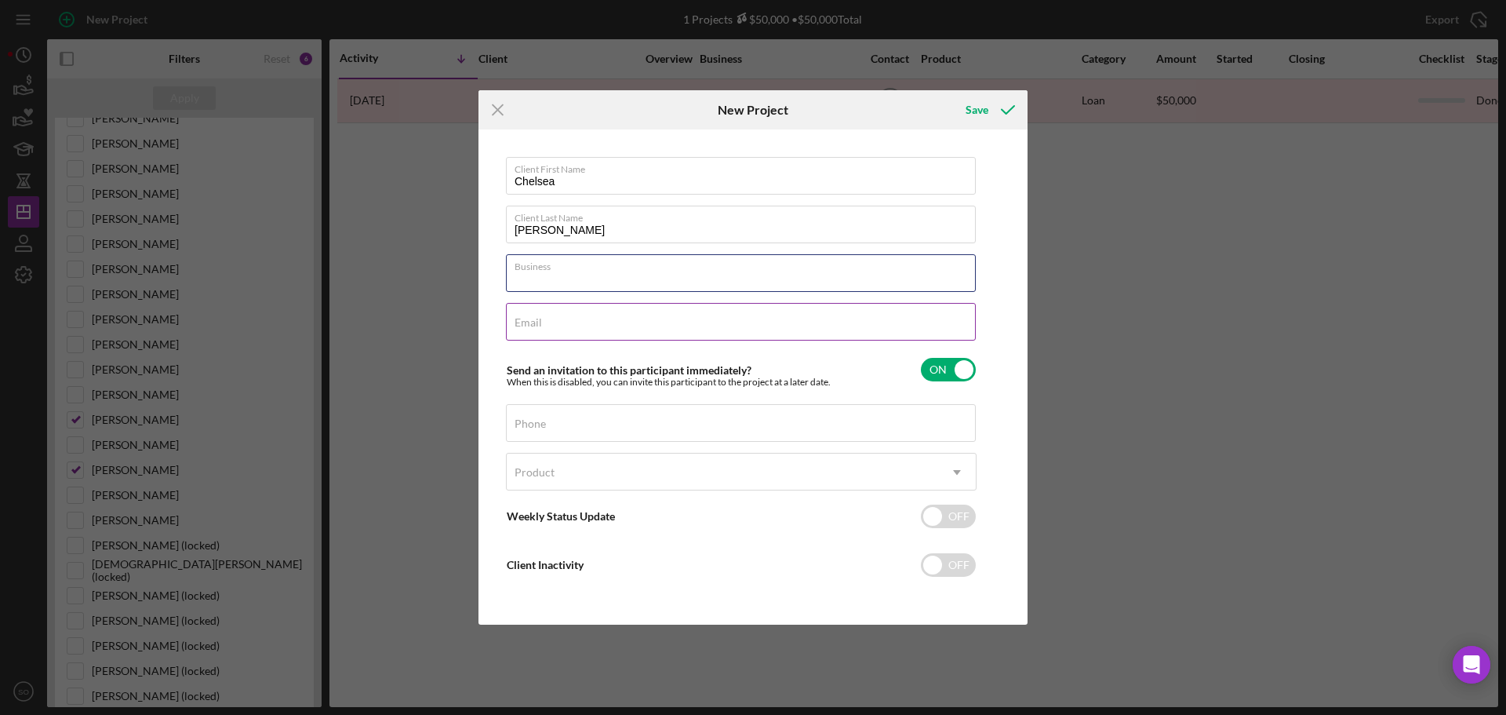
type input "n/a"
click at [662, 319] on div "Email Required" at bounding box center [741, 322] width 471 height 39
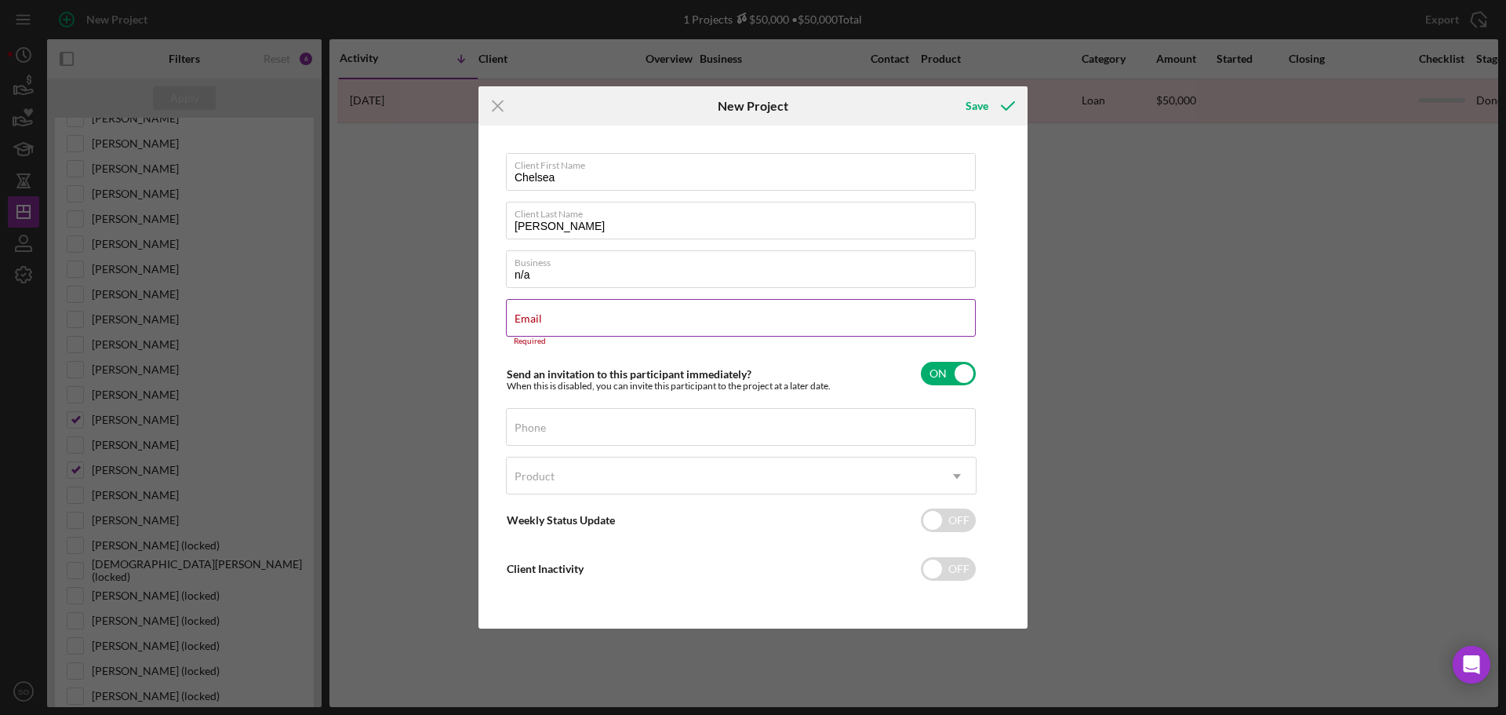
click at [542, 312] on label "Email" at bounding box center [528, 318] width 27 height 13
click at [720, 312] on input "Email" at bounding box center [741, 318] width 470 height 38
drag, startPoint x: 720, startPoint y: 312, endPoint x: 621, endPoint y: 328, distance: 100.9
click at [621, 328] on input "Email" at bounding box center [741, 318] width 470 height 38
paste input "Chelseaanderson123@yahoo.com"
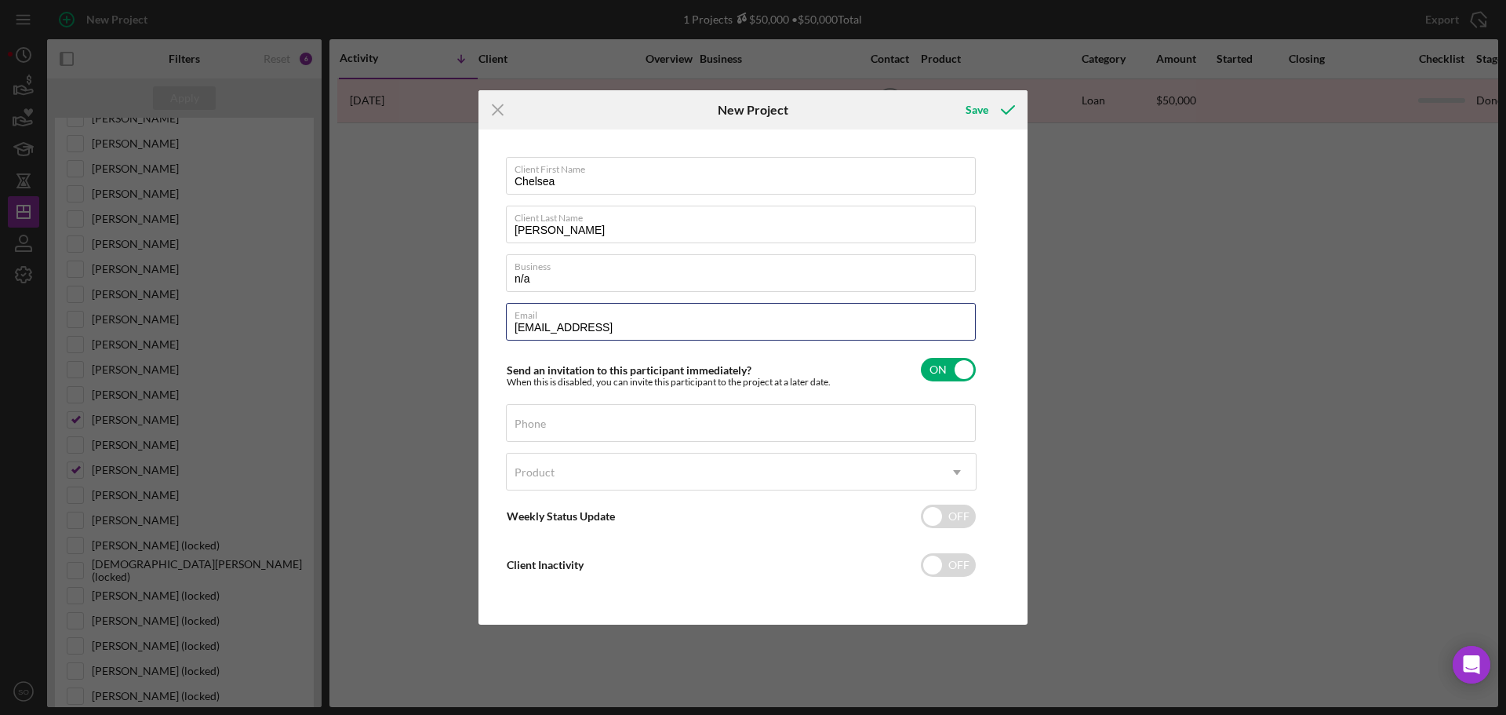
type input "Chelseaanderson123@yahoo.comm"
click at [604, 426] on input "Phone" at bounding box center [741, 423] width 470 height 38
paste input "(314) 706-2577"
type input "(314) 706-2577"
click at [599, 482] on div "Product" at bounding box center [722, 472] width 431 height 36
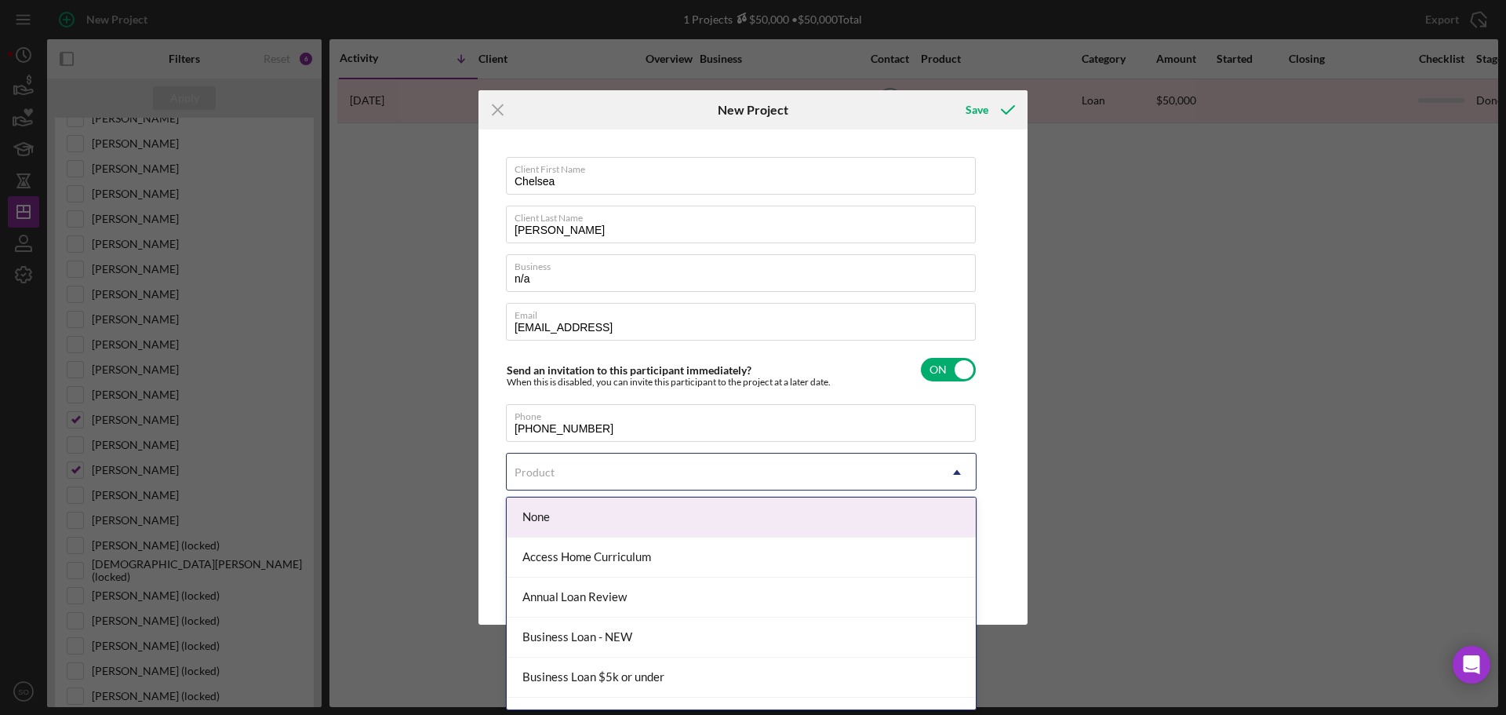
click at [679, 471] on div "Product" at bounding box center [722, 472] width 431 height 36
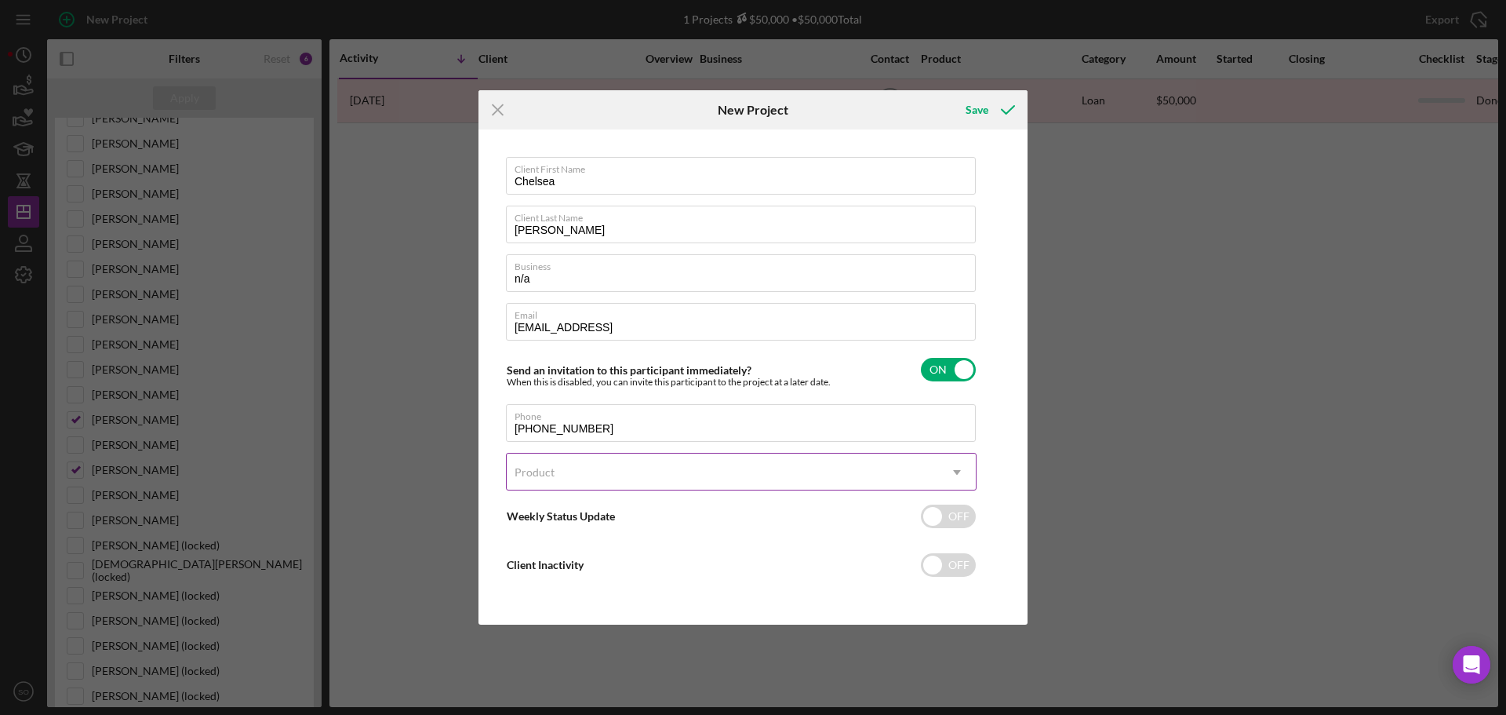
click at [668, 478] on div "Product" at bounding box center [722, 472] width 431 height 36
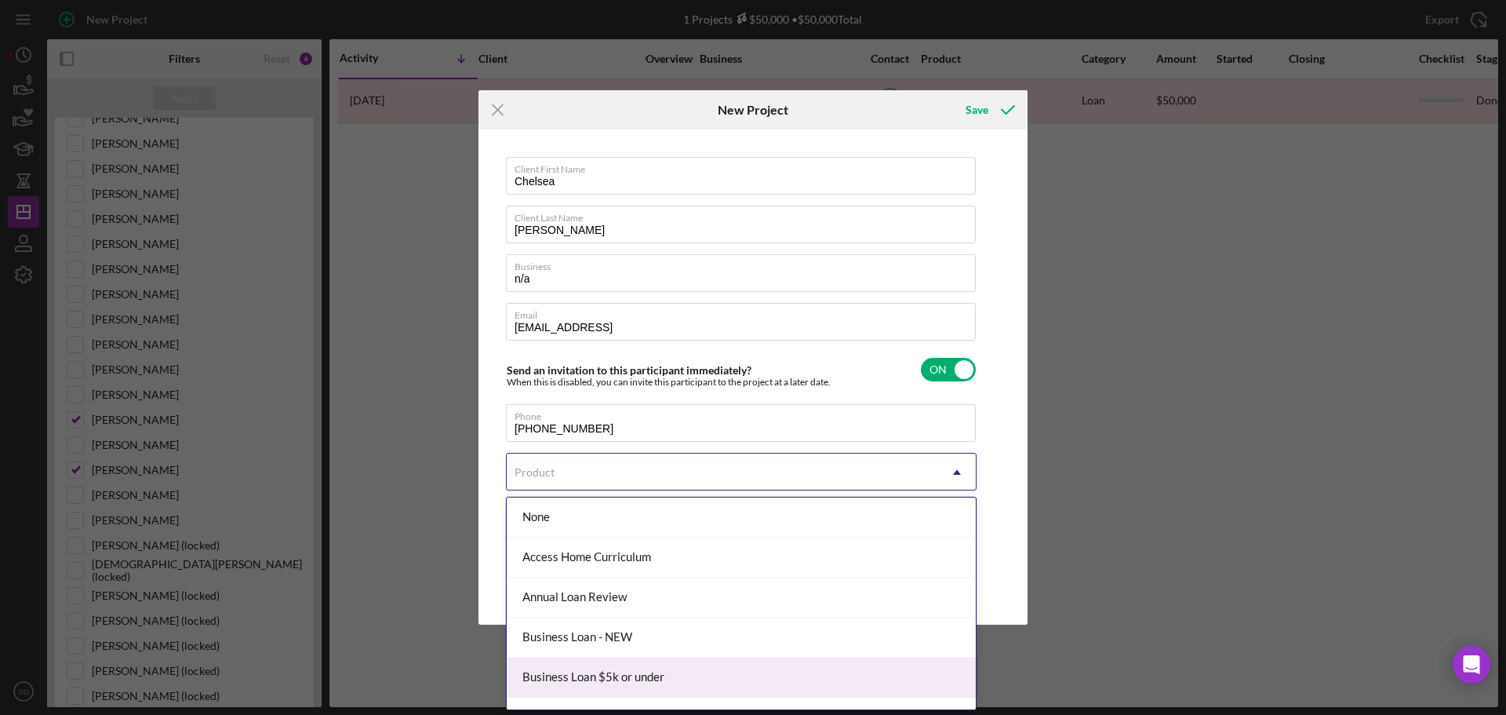
click at [664, 675] on div "Business Loan $5k or under" at bounding box center [741, 677] width 469 height 40
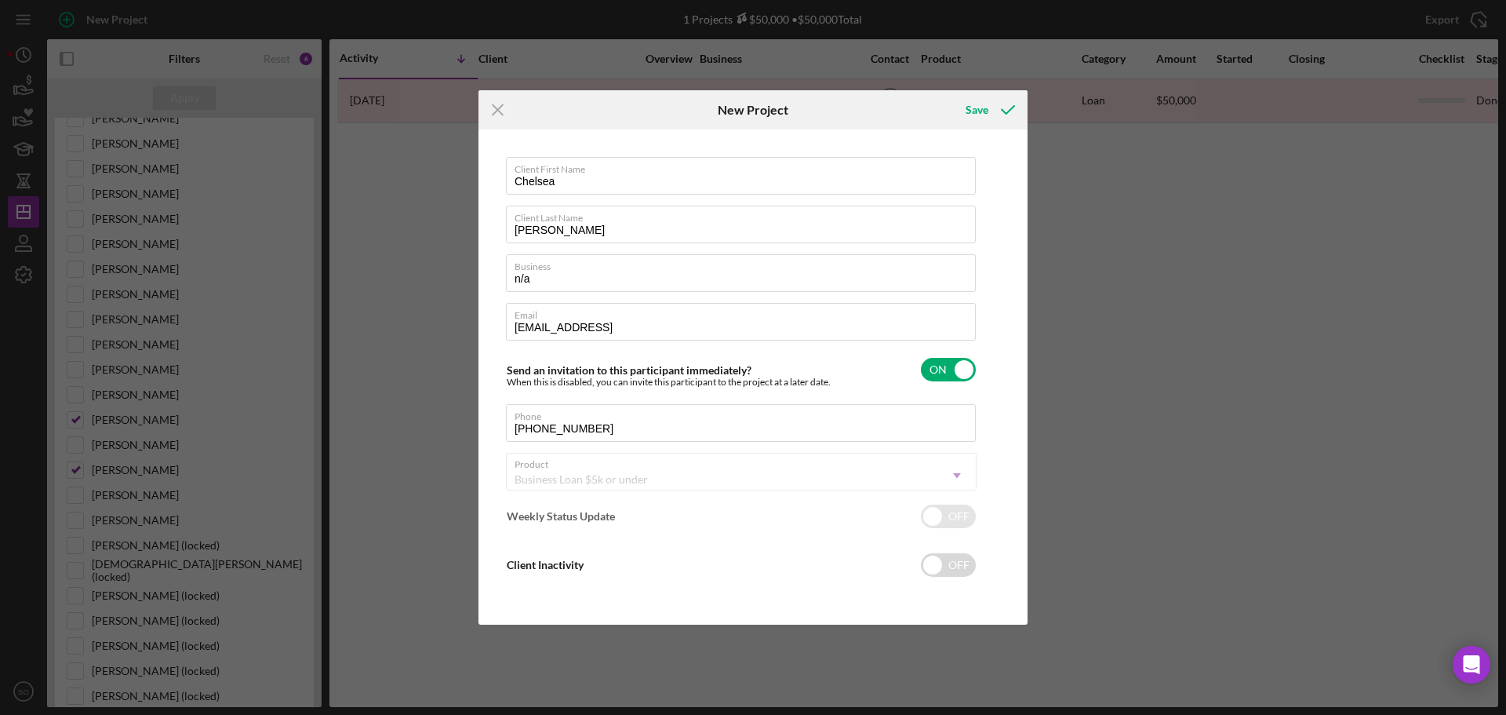
checkbox input "true"
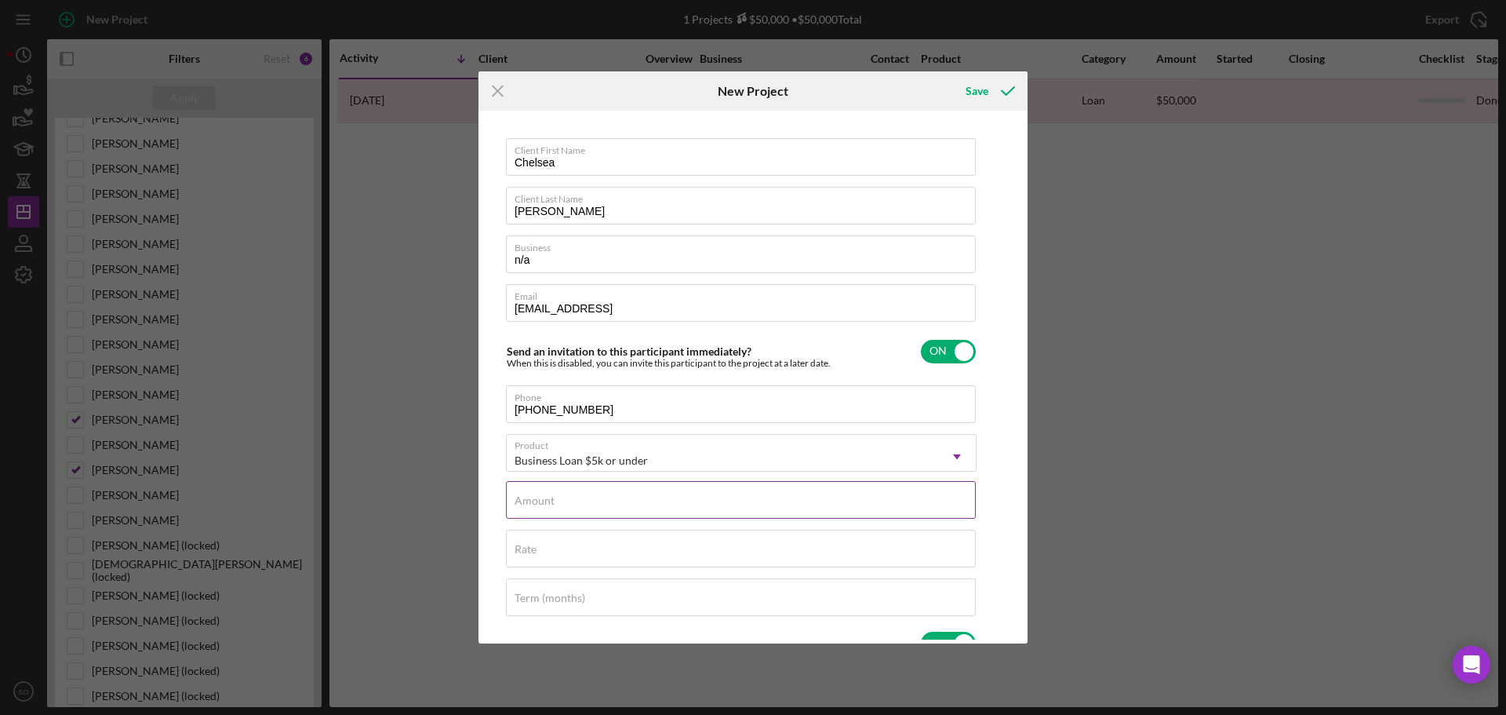
click at [687, 493] on div "Amount" at bounding box center [741, 500] width 471 height 39
type input "$5,000"
click at [575, 565] on input "Rate" at bounding box center [741, 549] width 470 height 38
type input "8.000%"
click at [664, 603] on input "Term (months)" at bounding box center [741, 597] width 470 height 38
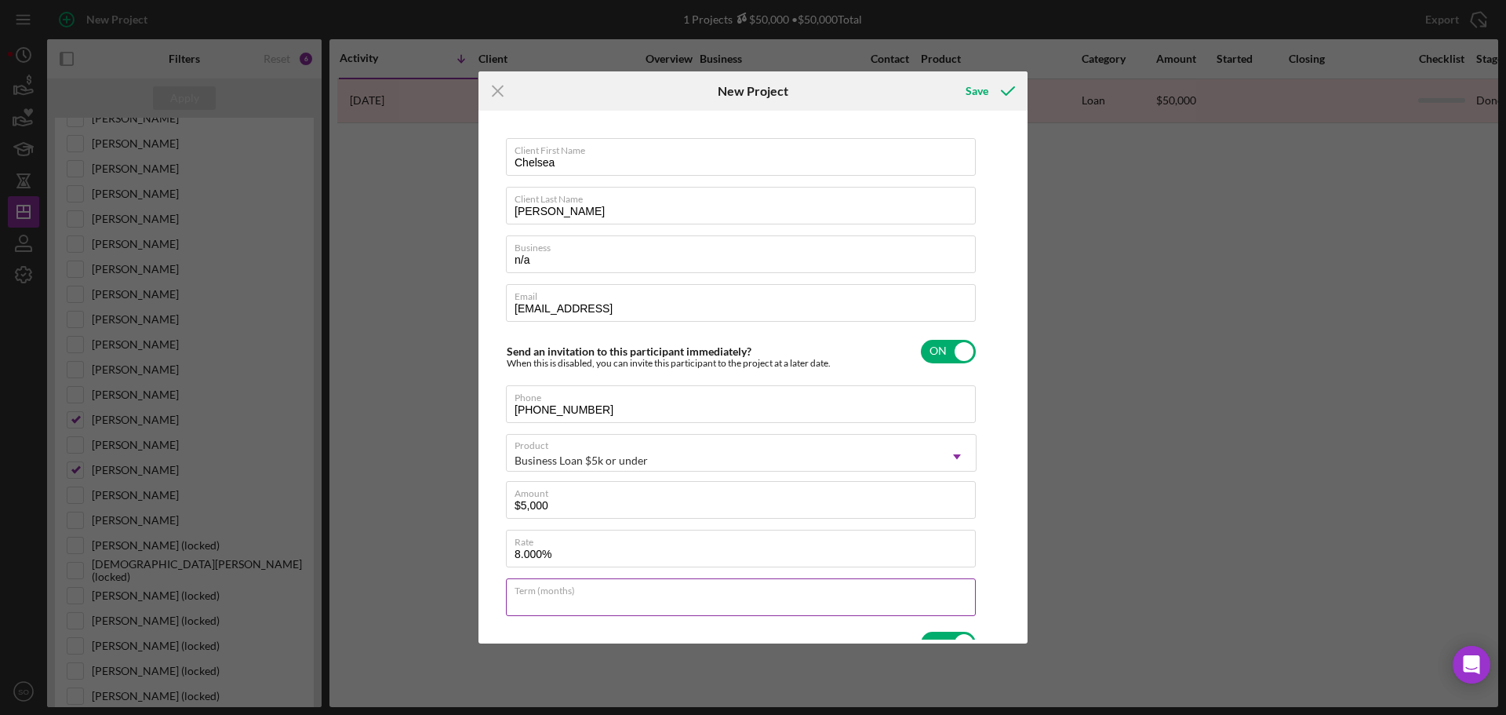
type input "60"
click at [985, 96] on div "Save" at bounding box center [977, 90] width 23 height 31
checkbox input "false"
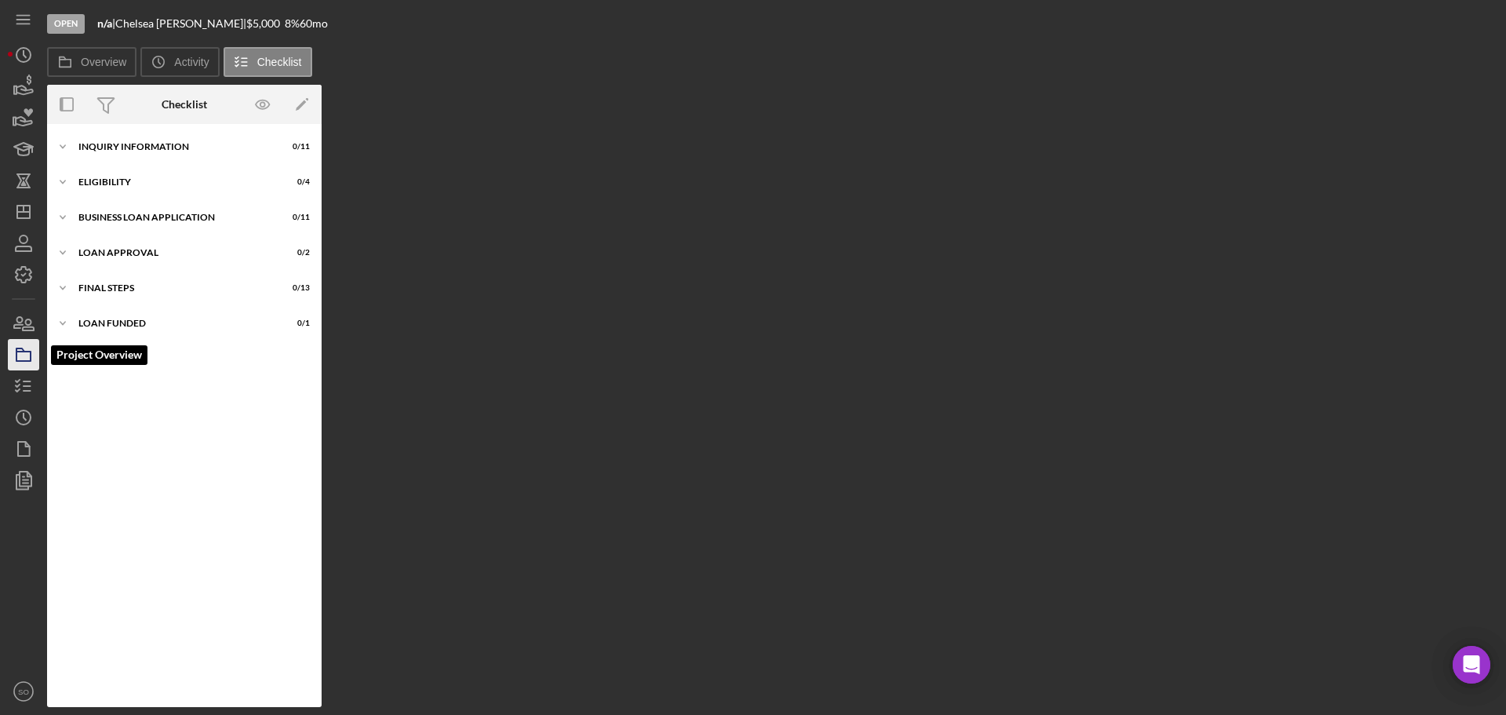
click at [29, 344] on icon "button" at bounding box center [23, 354] width 39 height 39
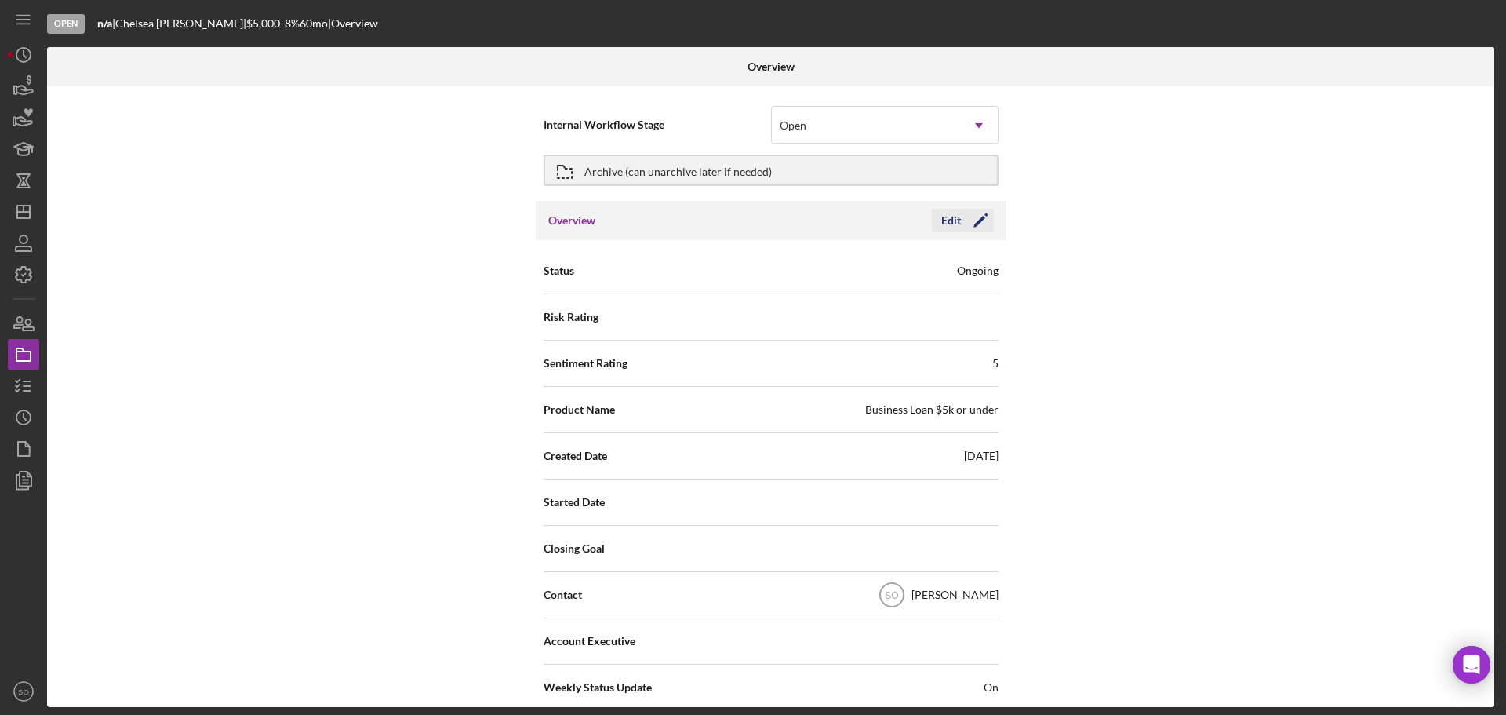
click at [985, 224] on icon "Icon/Edit" at bounding box center [980, 220] width 39 height 39
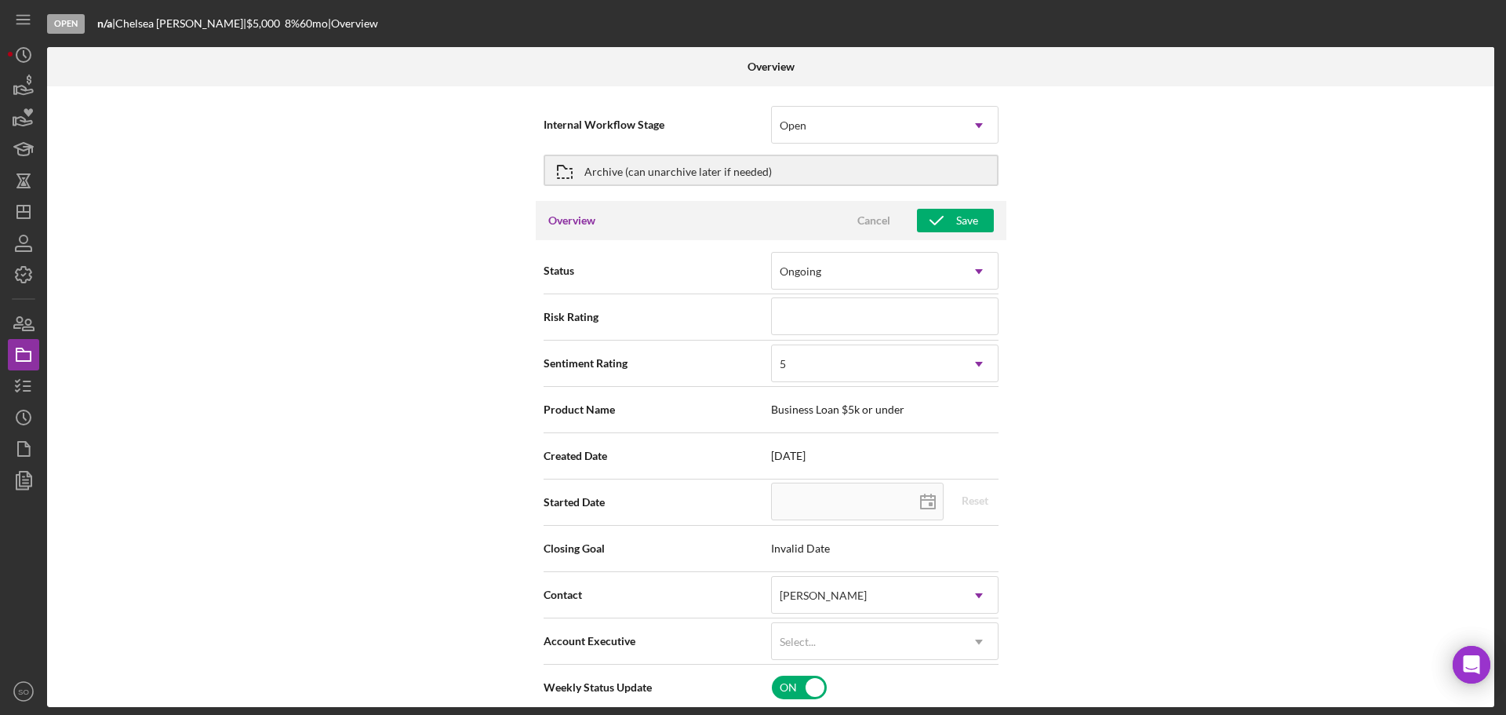
scroll to position [157, 0]
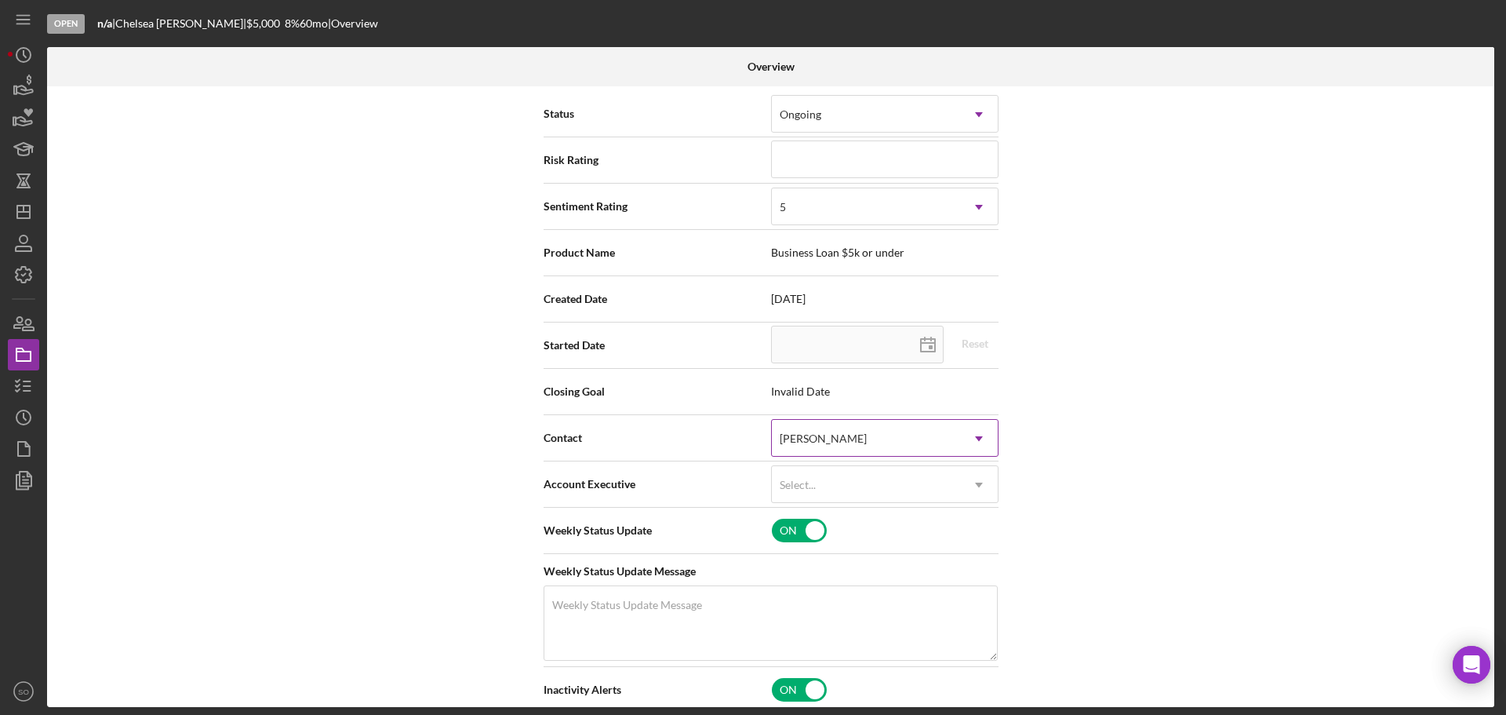
click at [907, 439] on div "[PERSON_NAME]" at bounding box center [866, 439] width 188 height 36
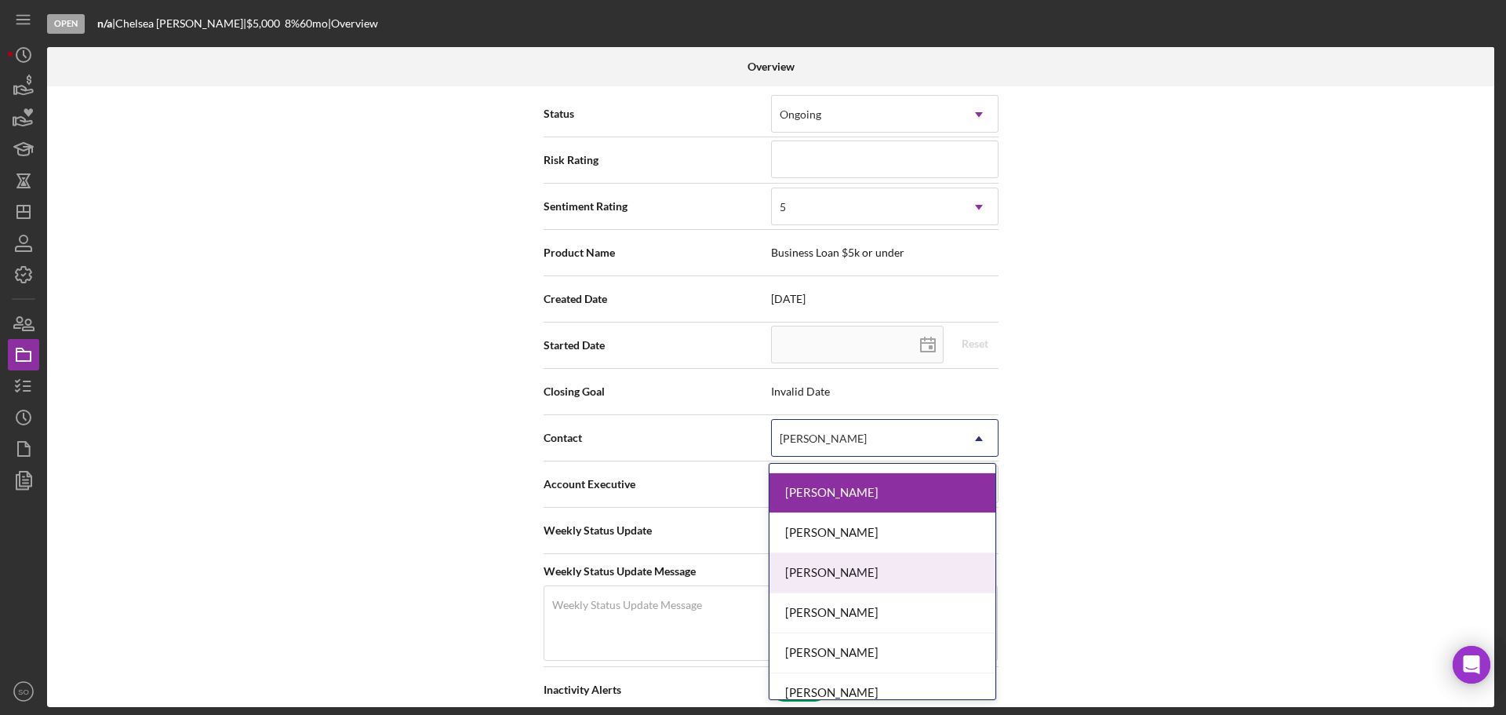
scroll to position [549, 0]
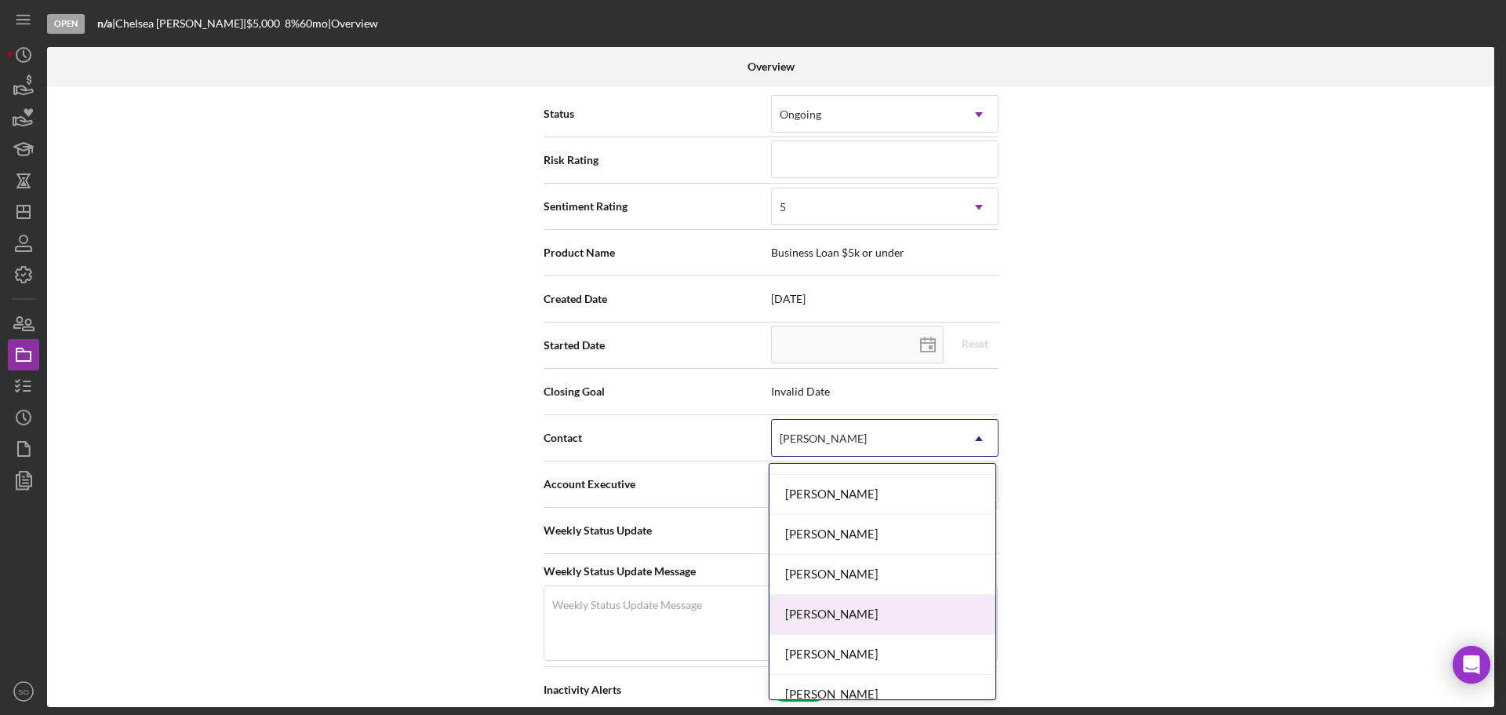
click at [846, 602] on div "[PERSON_NAME]" at bounding box center [883, 615] width 226 height 40
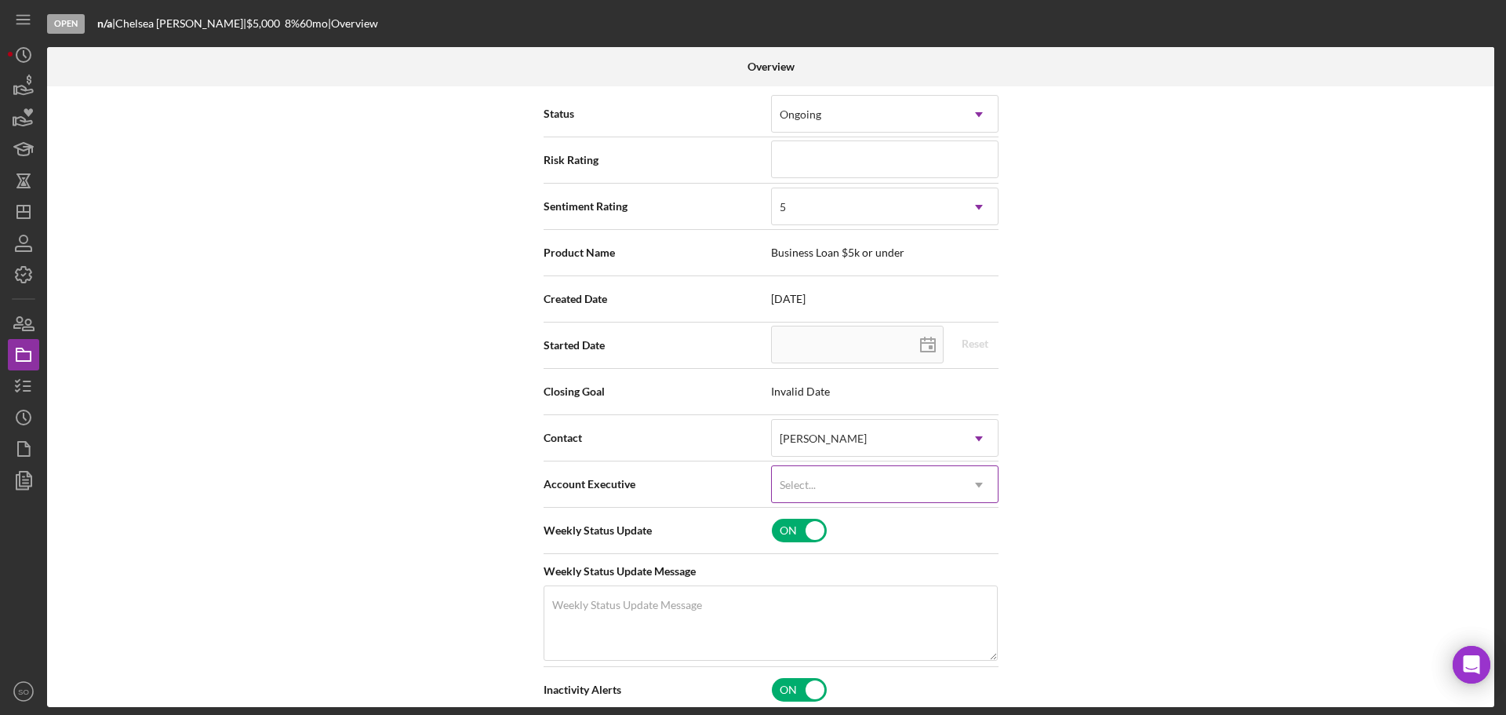
scroll to position [0, 0]
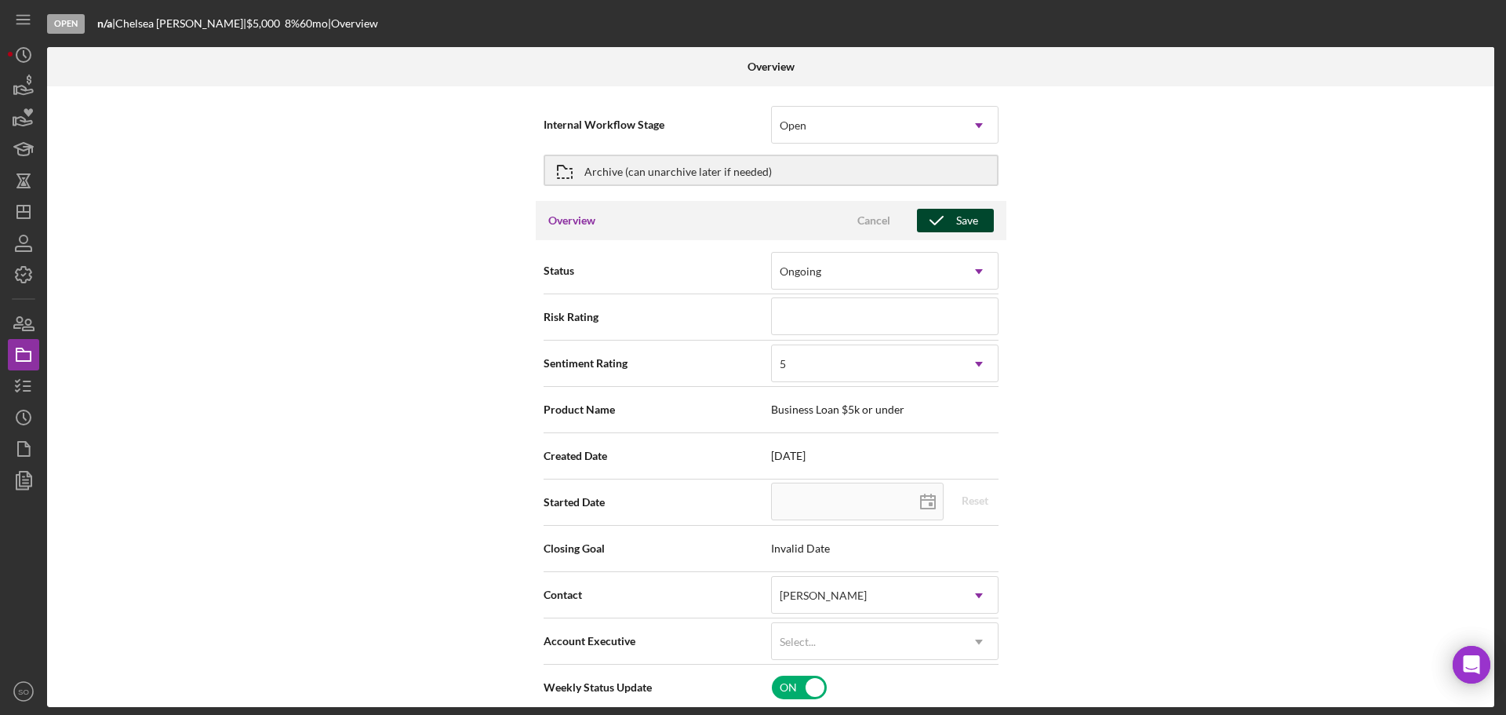
click at [944, 223] on icon "button" at bounding box center [936, 220] width 39 height 39
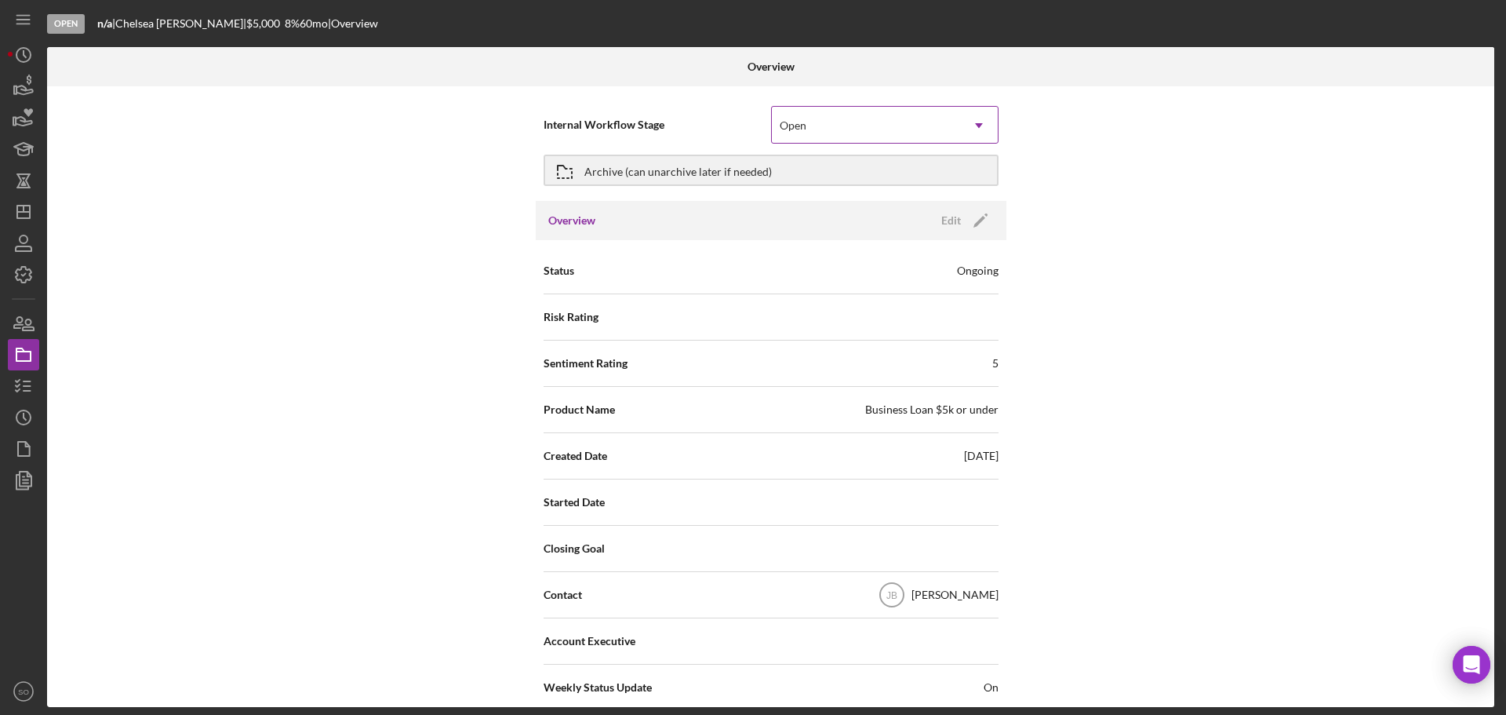
click at [936, 128] on div "Open" at bounding box center [866, 125] width 188 height 36
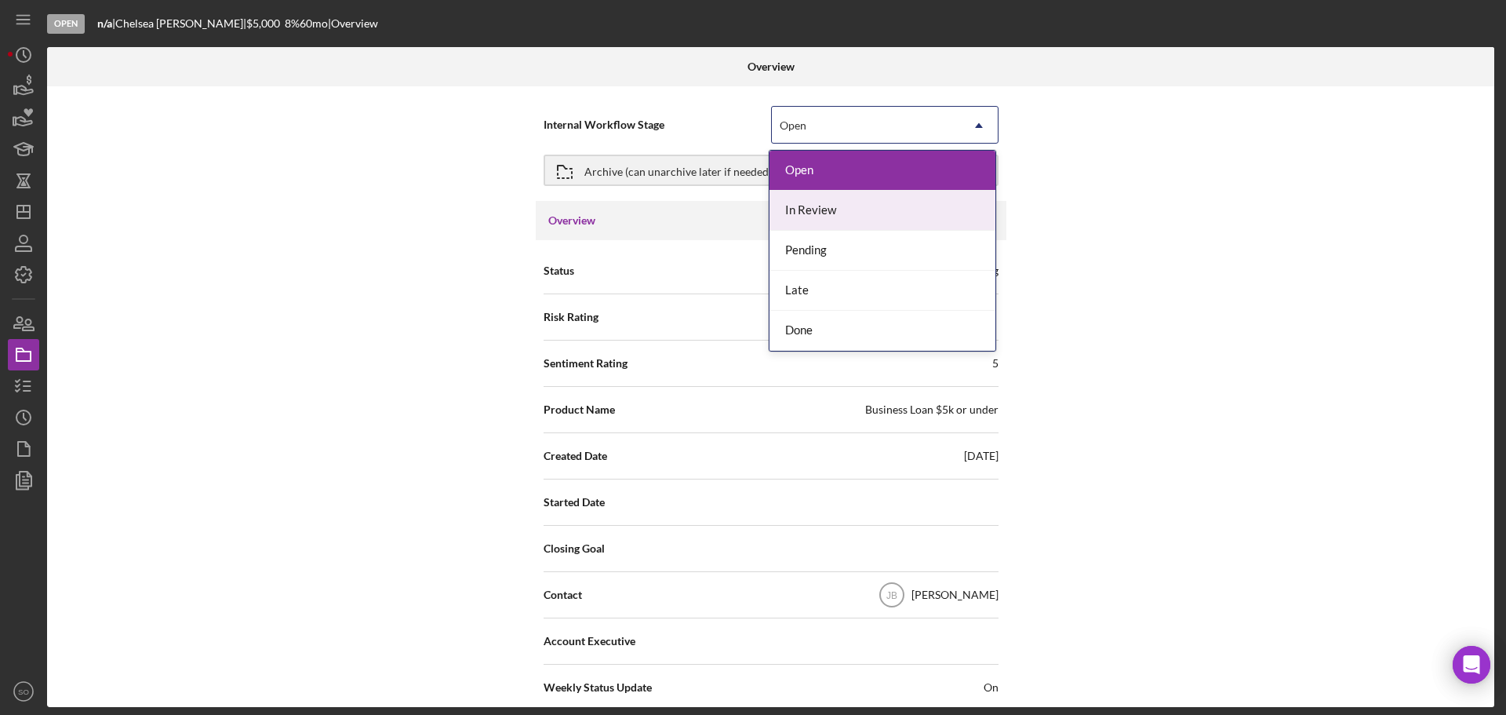
click at [842, 213] on div "In Review" at bounding box center [883, 211] width 226 height 40
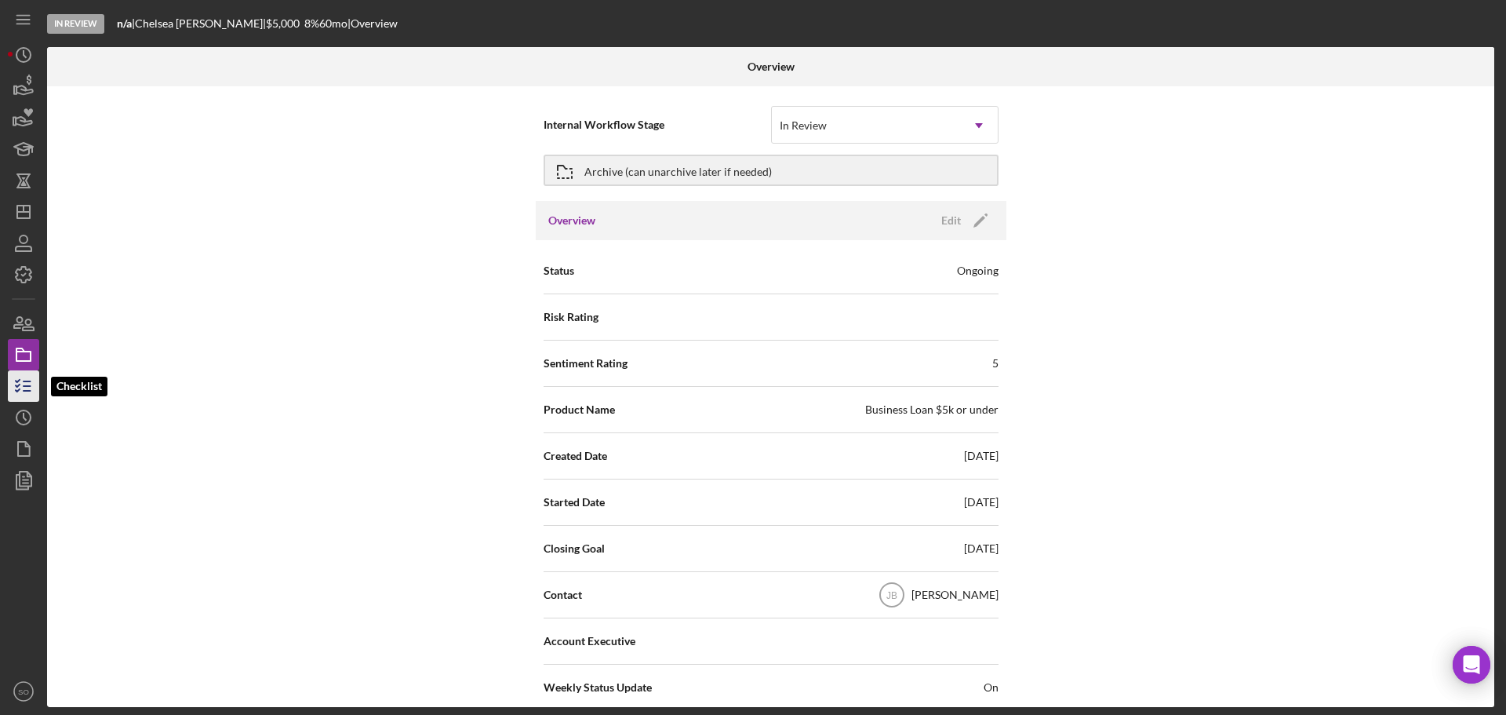
click at [35, 382] on icon "button" at bounding box center [23, 385] width 39 height 39
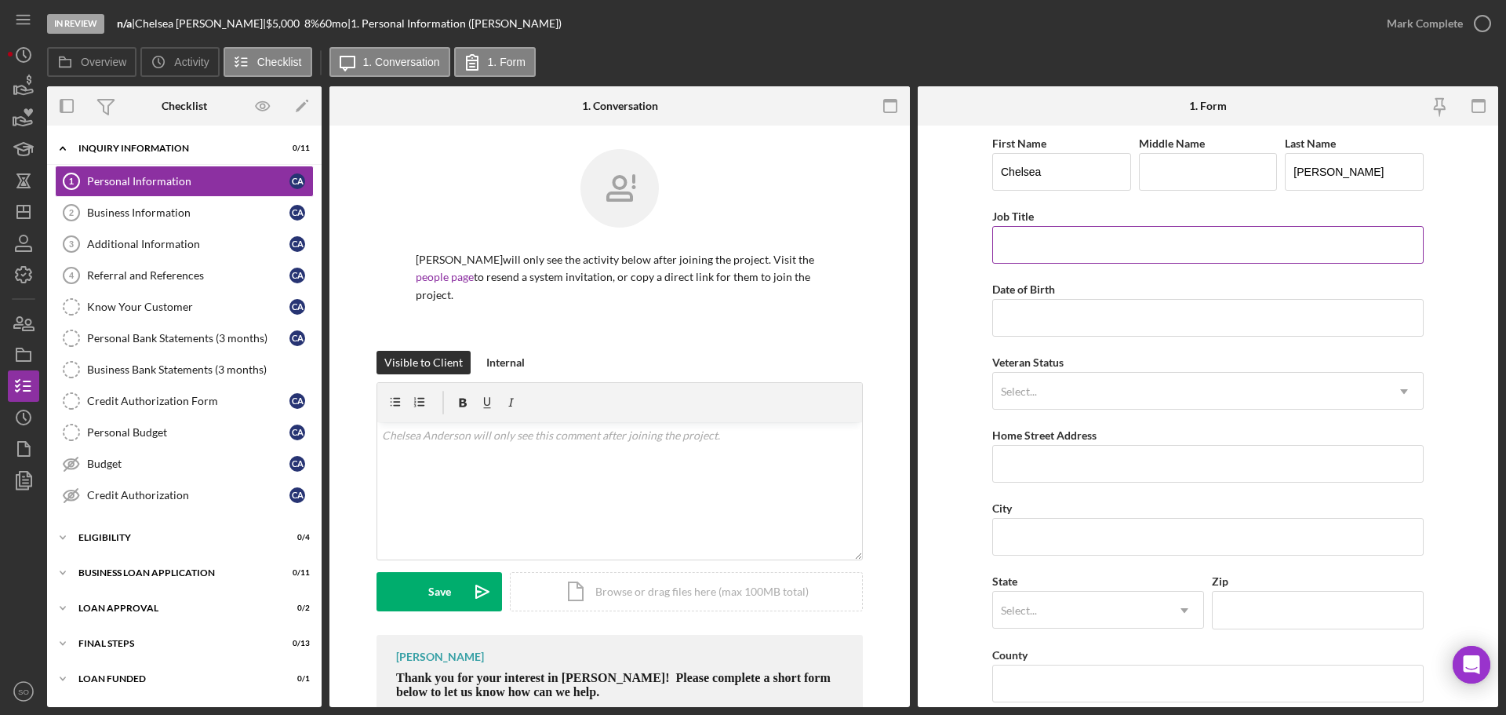
click at [1123, 242] on input "Job Title" at bounding box center [1207, 245] width 431 height 38
type input "Business Owner"
click at [1010, 323] on input "Date of Birth" at bounding box center [1207, 318] width 431 height 38
paste input "03/16/1991"
type input "03/16/1991"
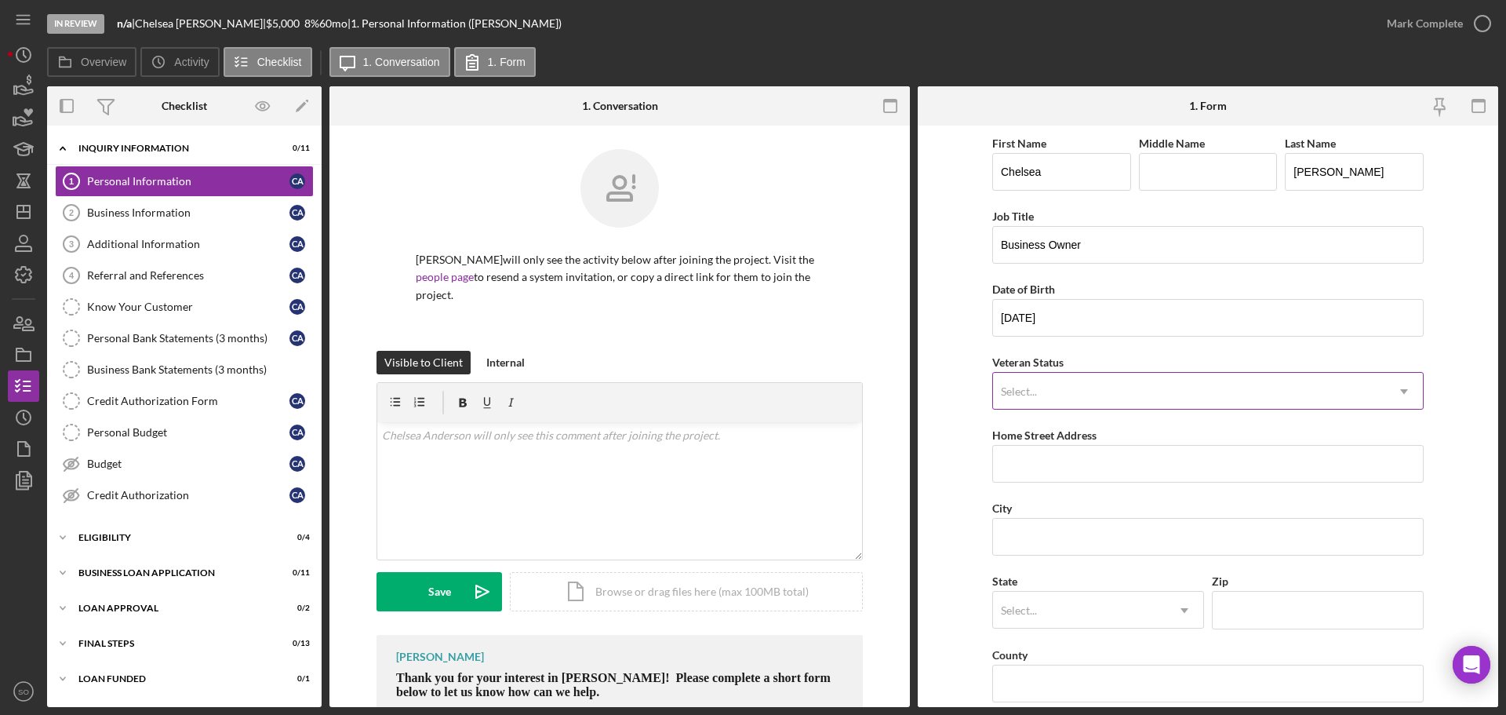
click at [1040, 403] on div "Select..." at bounding box center [1189, 391] width 392 height 36
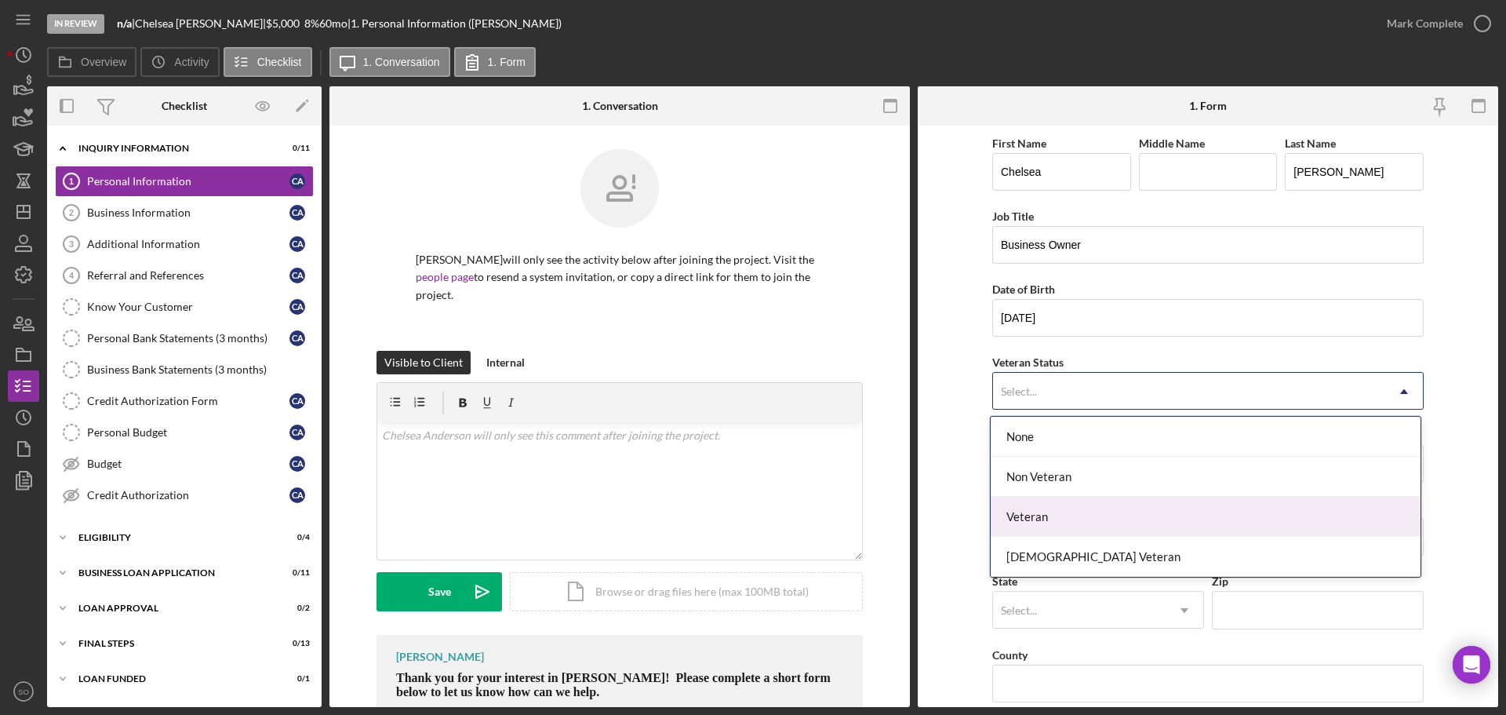
click at [1058, 483] on div "Non Veteran" at bounding box center [1206, 477] width 430 height 40
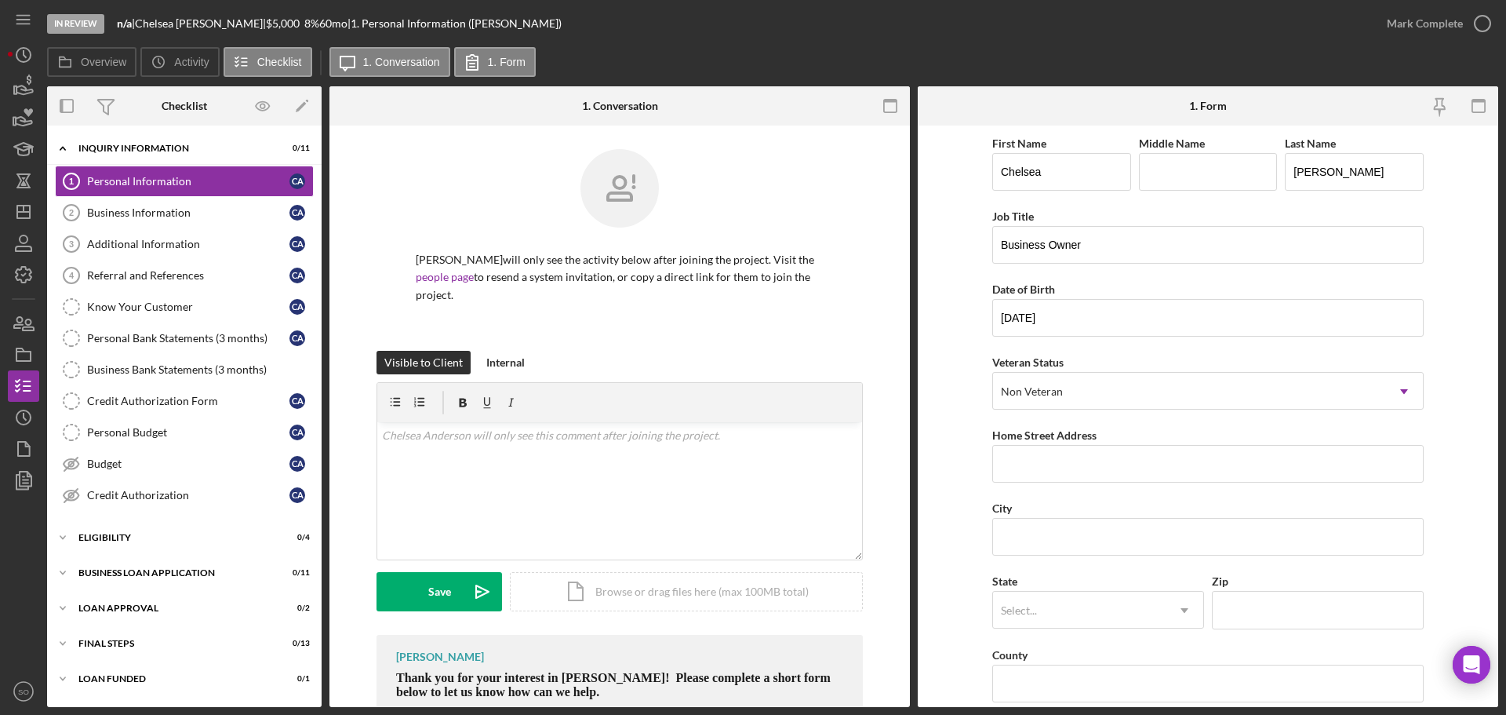
click at [975, 484] on form "First Name Chelsea Middle Name Last Name Anderson Job Title Business Owner Date…" at bounding box center [1208, 416] width 581 height 581
click at [1029, 447] on input "Home Street Address" at bounding box center [1207, 464] width 431 height 38
paste input "4944 Ashby ave"
type input "4944 Ashby ave"
click at [1134, 532] on input "City" at bounding box center [1207, 537] width 431 height 38
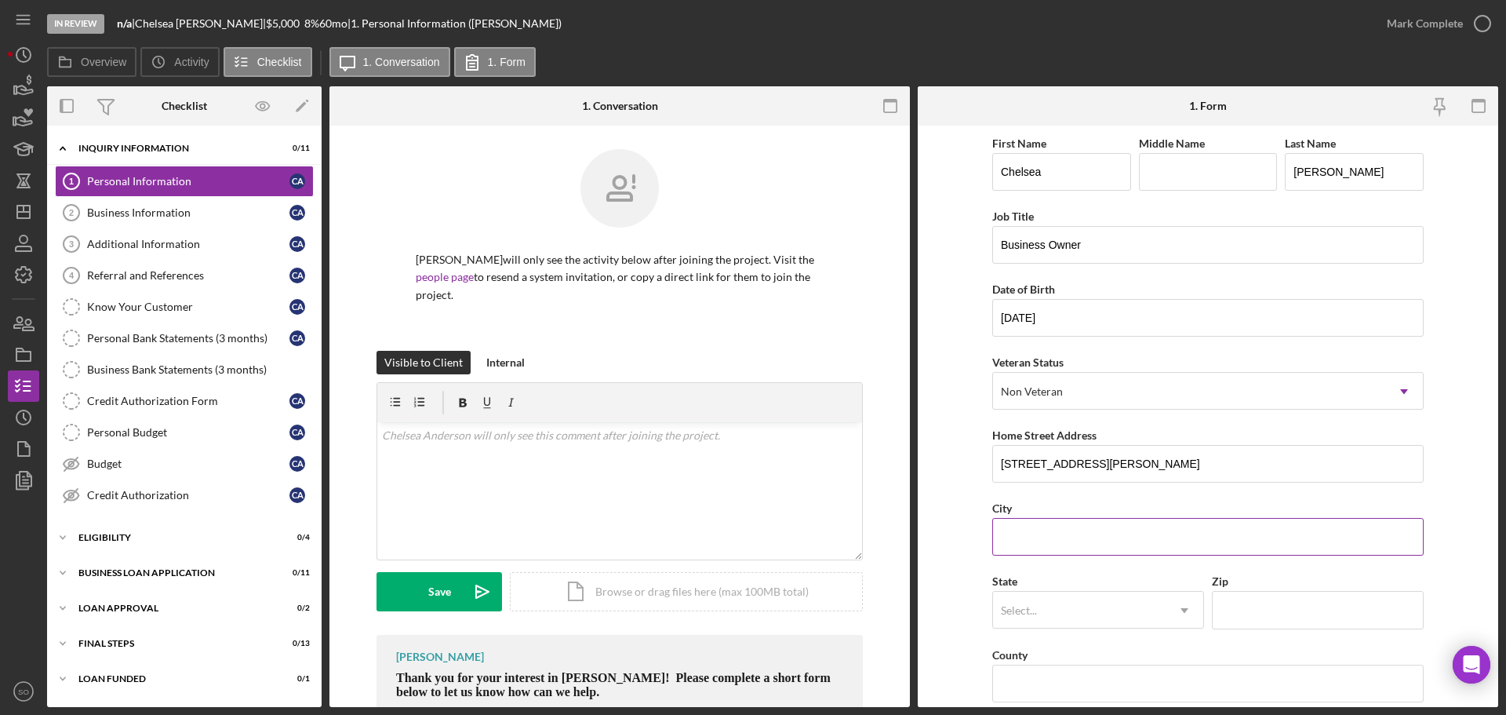
type input "St. Louis"
click at [1075, 617] on div "Select..." at bounding box center [1079, 610] width 173 height 36
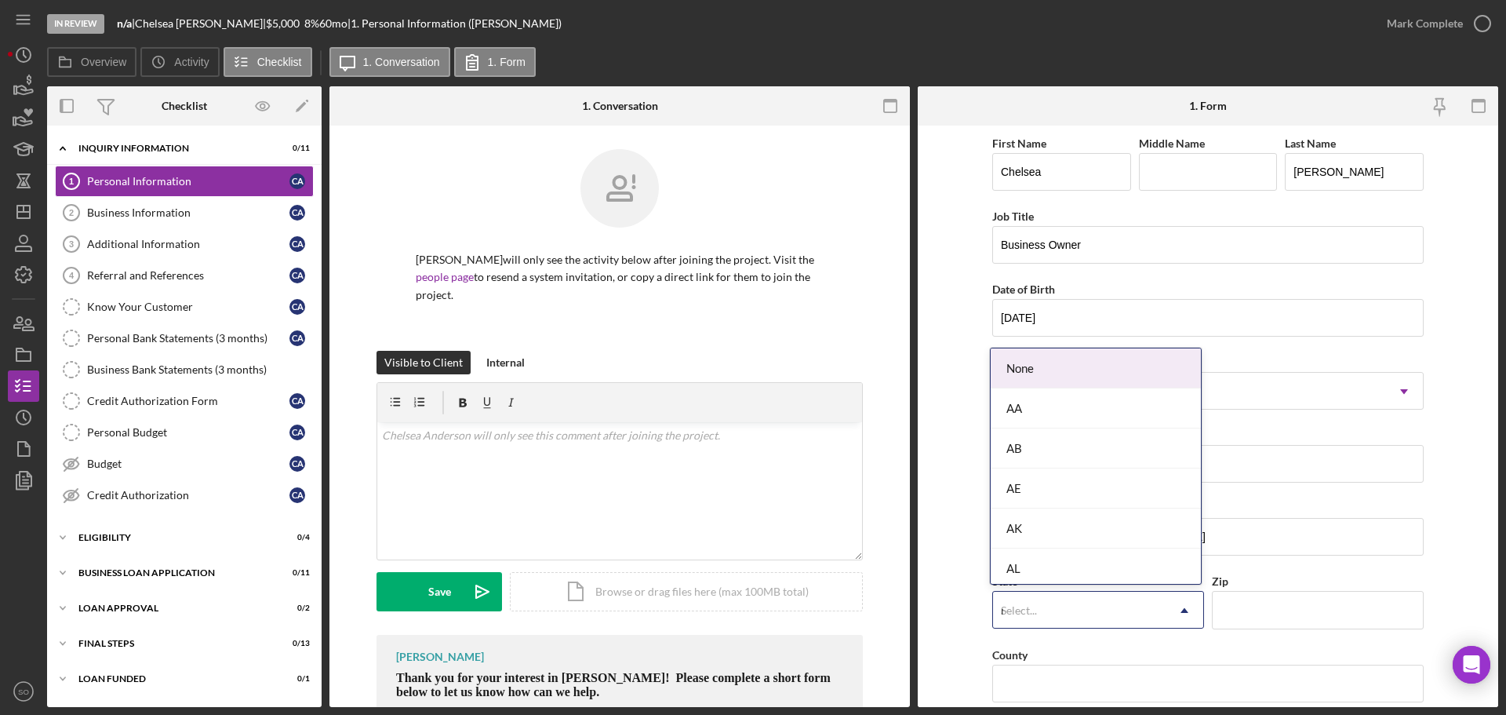
type input "mo"
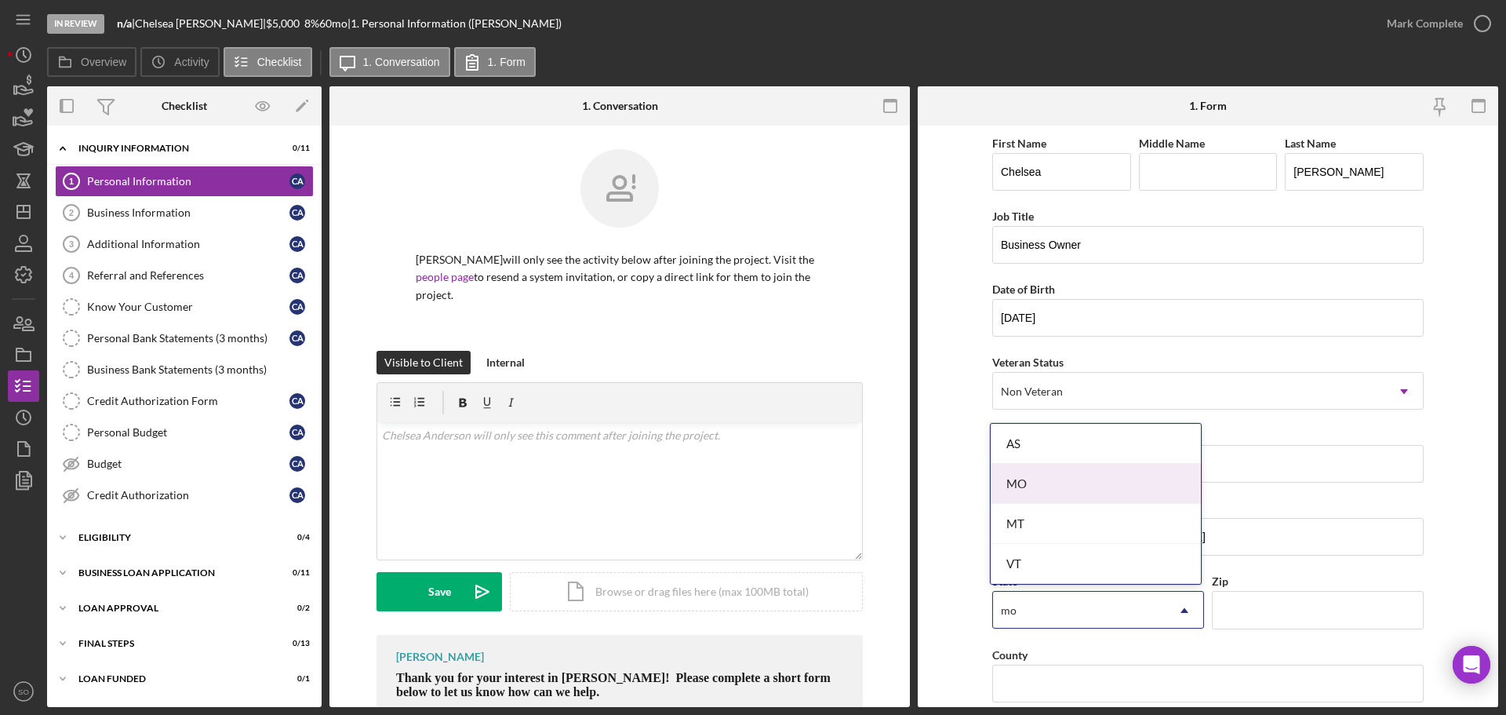
click at [1021, 475] on div "MO" at bounding box center [1096, 484] width 210 height 40
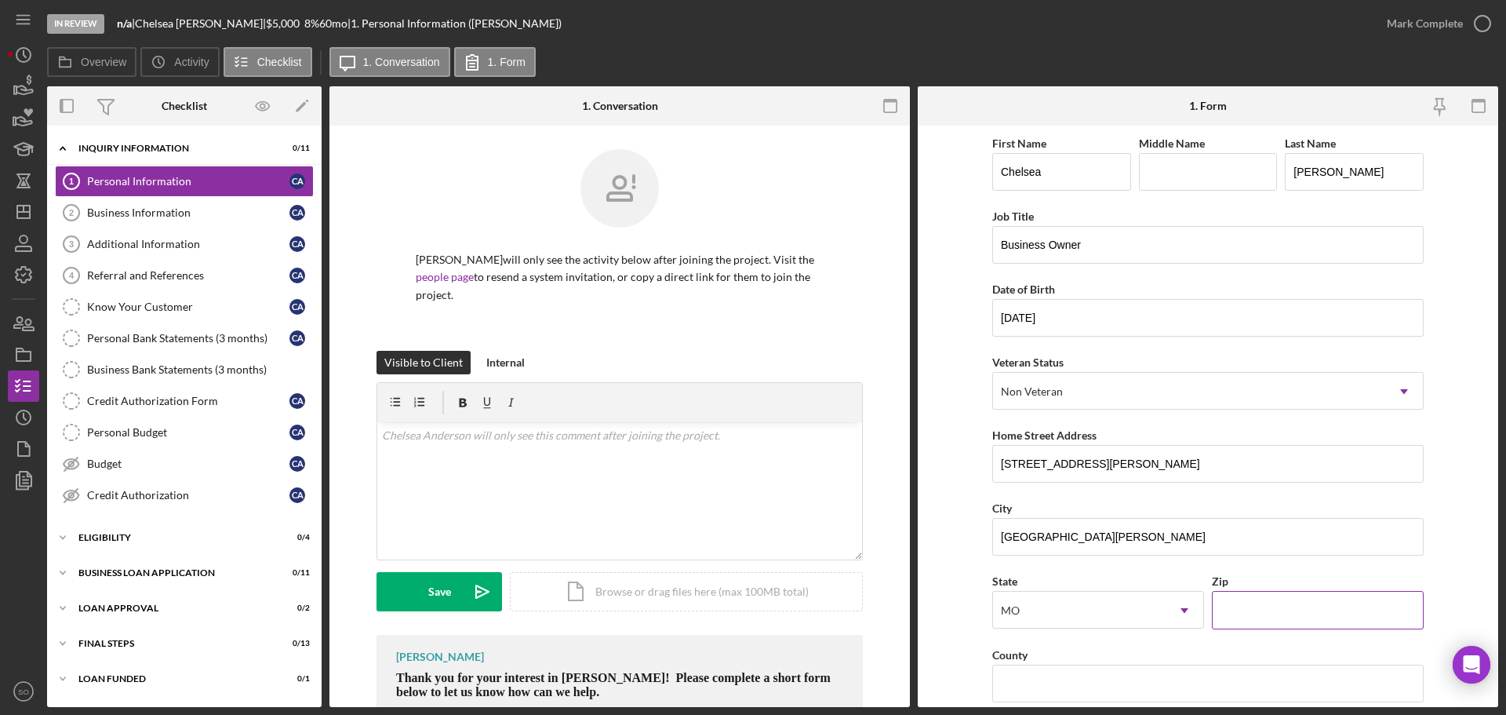
click at [1237, 602] on input "Zip" at bounding box center [1318, 610] width 212 height 38
paste input "63115"
type input "63115"
click at [971, 571] on form "First Name Chelsea Middle Name Last Name Anderson Job Title Business Owner Date…" at bounding box center [1208, 416] width 581 height 581
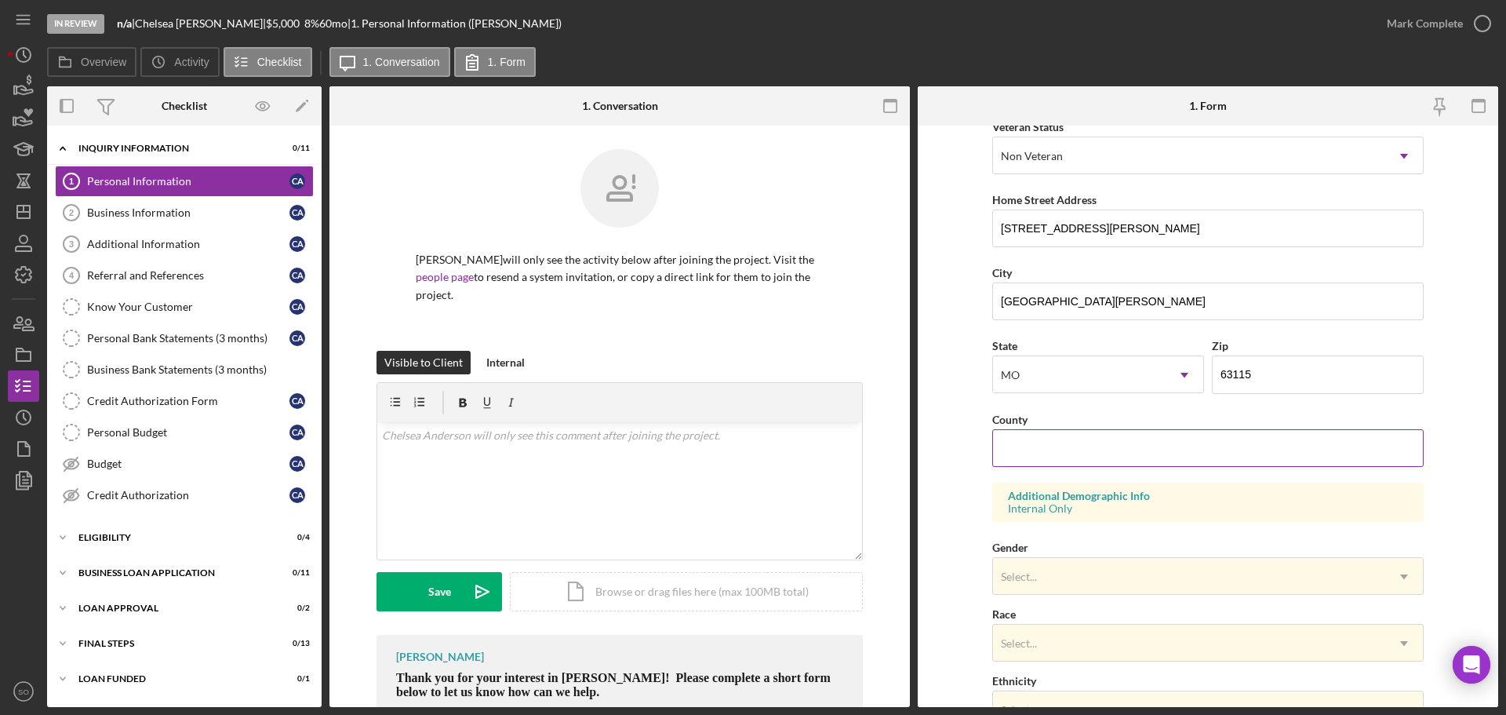
click at [1065, 458] on input "County" at bounding box center [1207, 448] width 431 height 38
type input "St. Louis County"
drag, startPoint x: 952, startPoint y: 482, endPoint x: 1029, endPoint y: 508, distance: 80.6
click at [953, 482] on form "First Name Chelsea Middle Name Last Name Anderson Job Title Business Owner Date…" at bounding box center [1208, 416] width 581 height 581
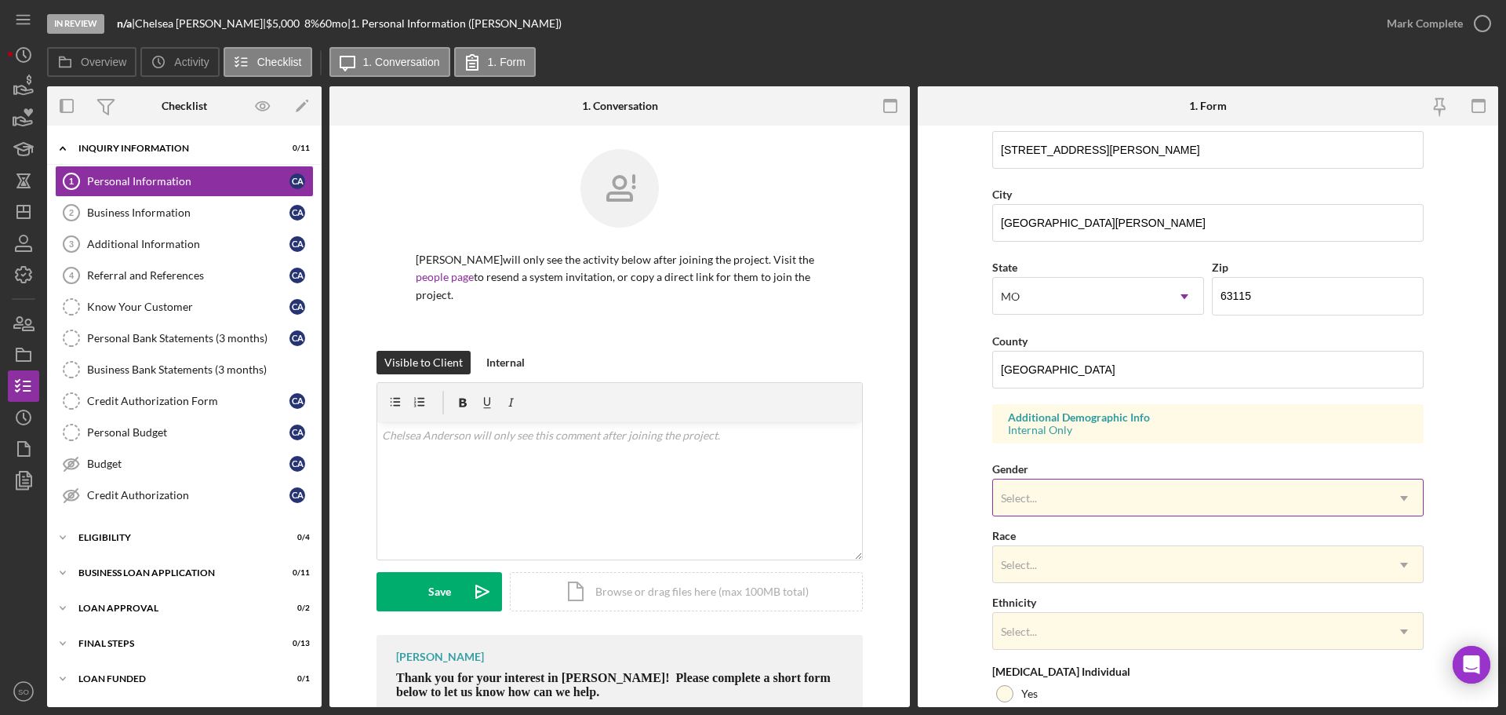
click at [1063, 504] on div "Select..." at bounding box center [1189, 498] width 392 height 36
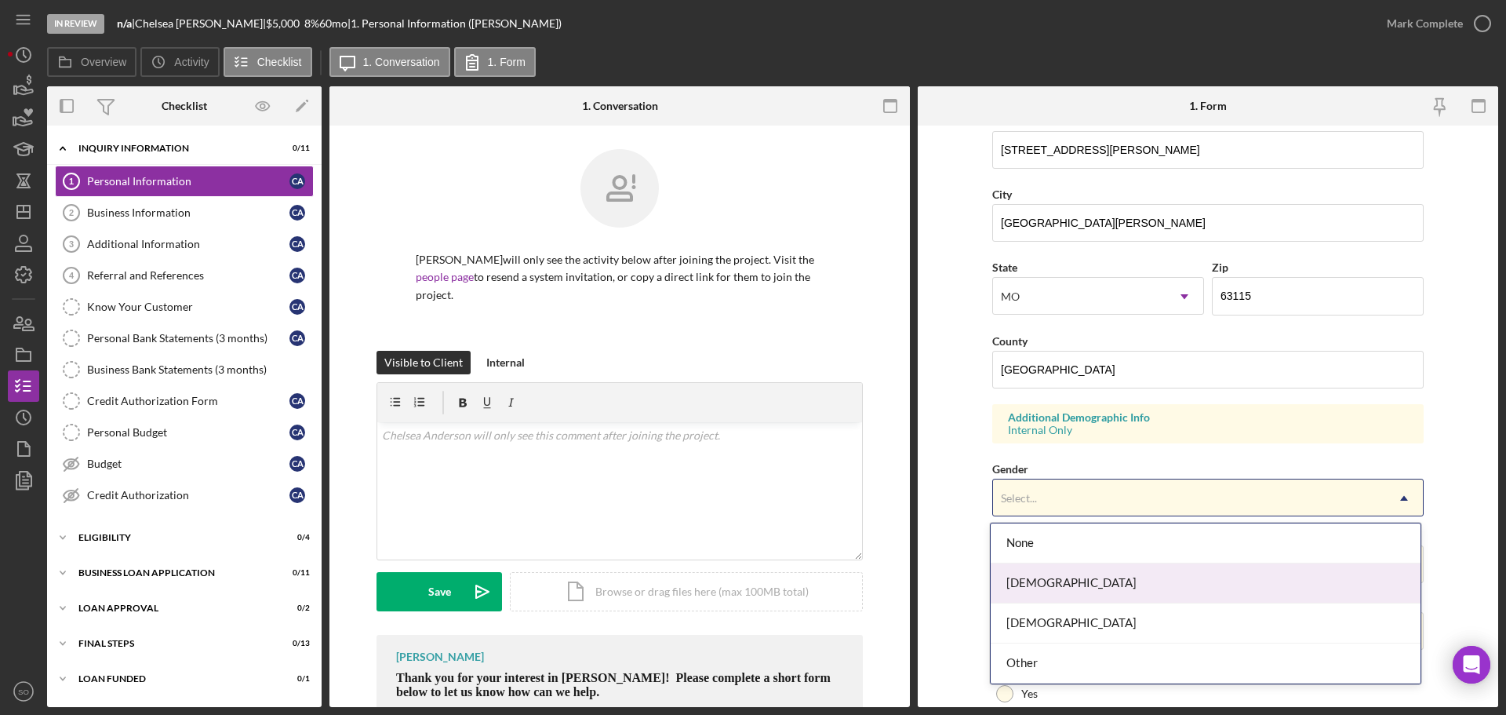
click at [1074, 581] on div "[DEMOGRAPHIC_DATA]" at bounding box center [1206, 583] width 430 height 40
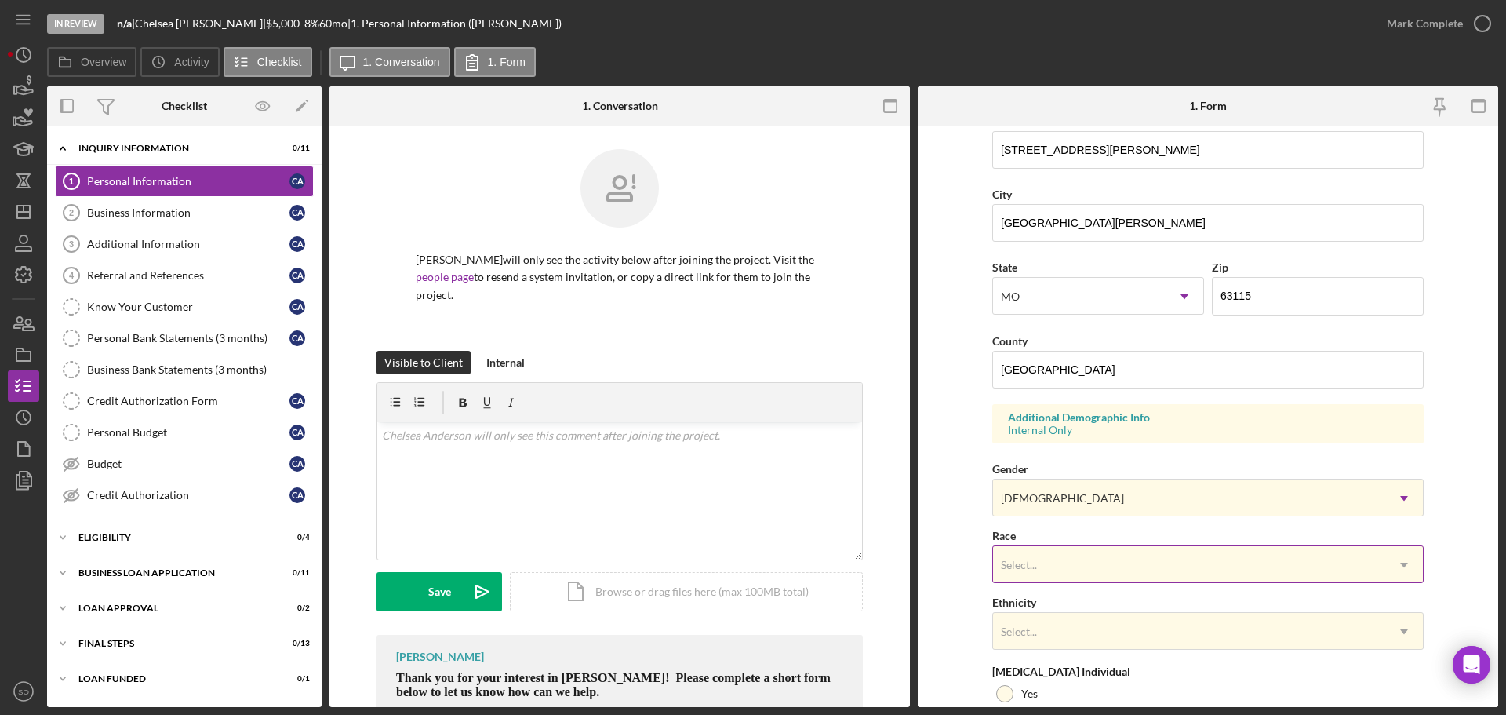
click at [1087, 570] on div "Select..." at bounding box center [1189, 565] width 392 height 36
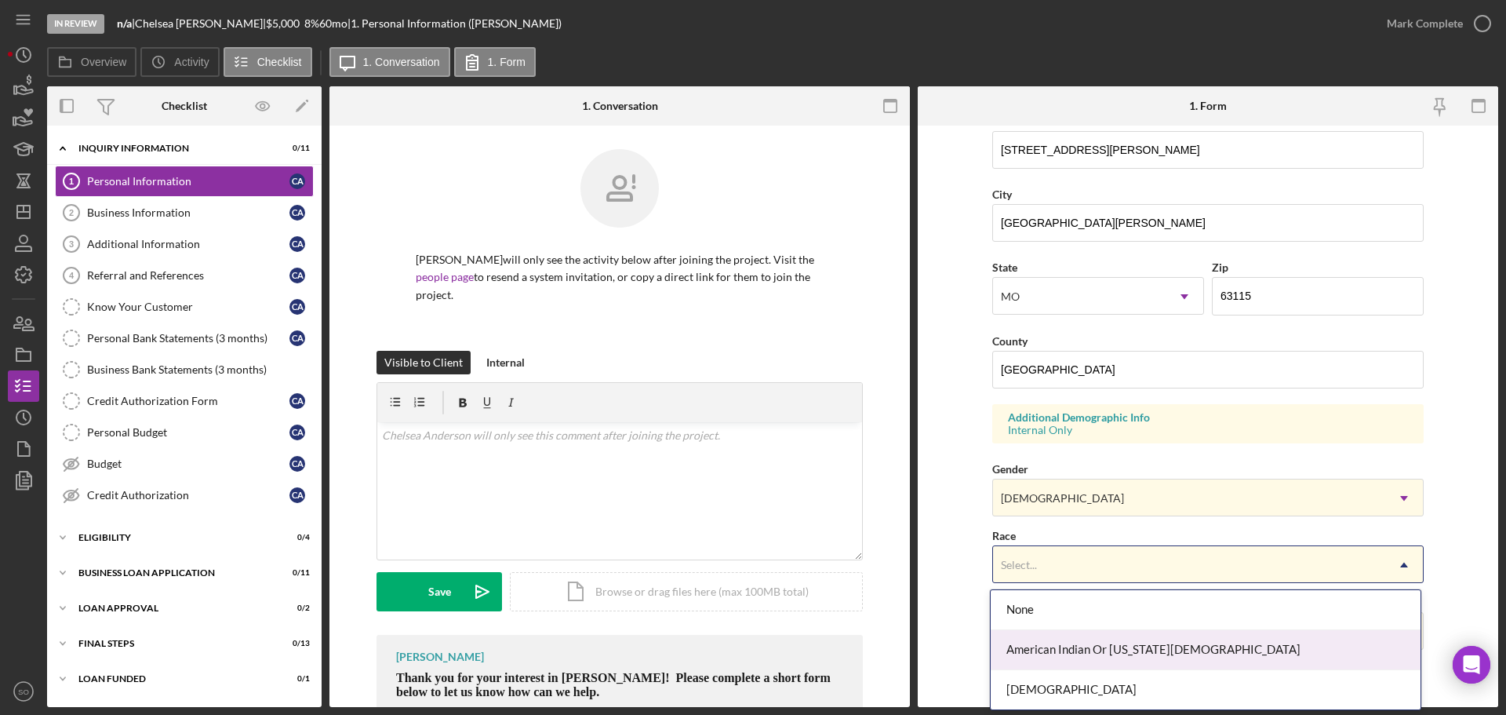
scroll to position [78, 0]
click at [1103, 660] on div "Black Or African American" at bounding box center [1206, 652] width 430 height 40
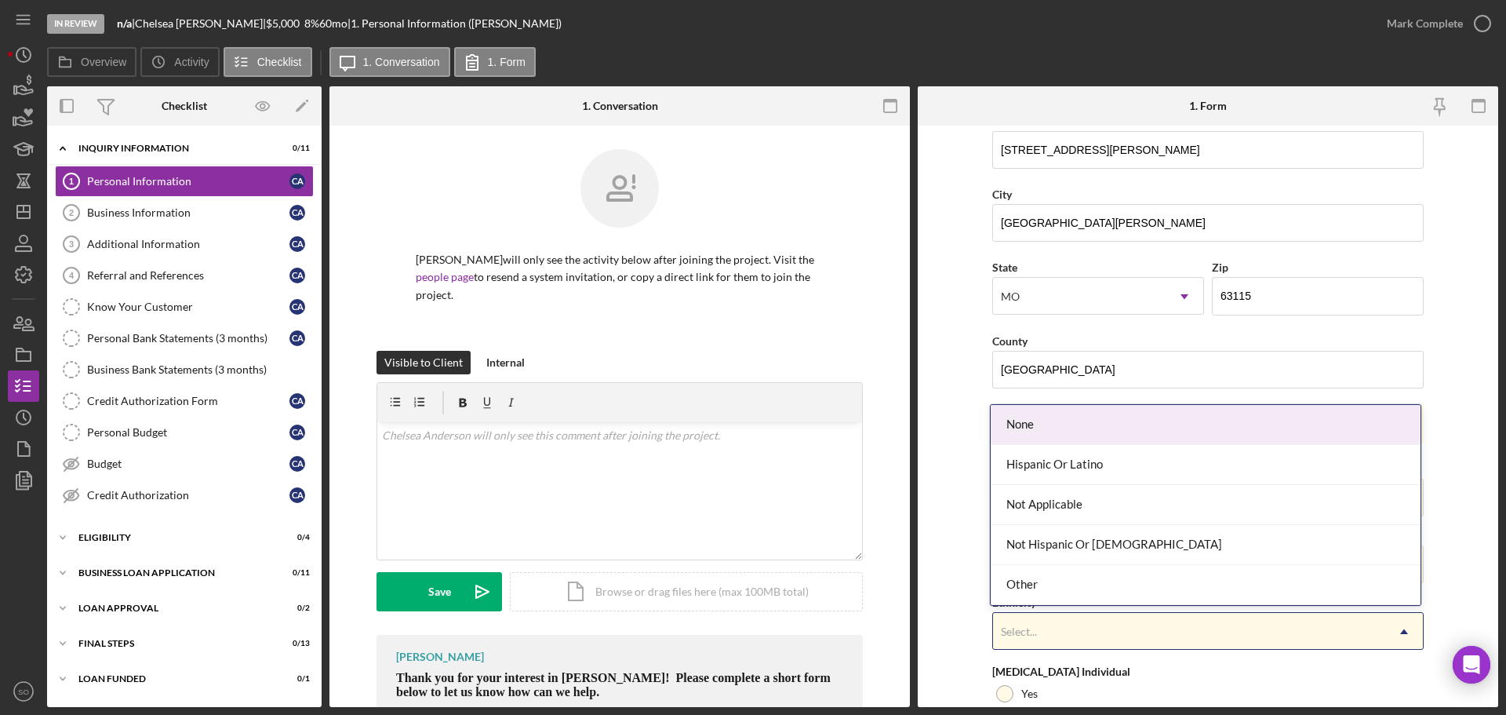
click at [1086, 636] on div "Select..." at bounding box center [1189, 631] width 392 height 36
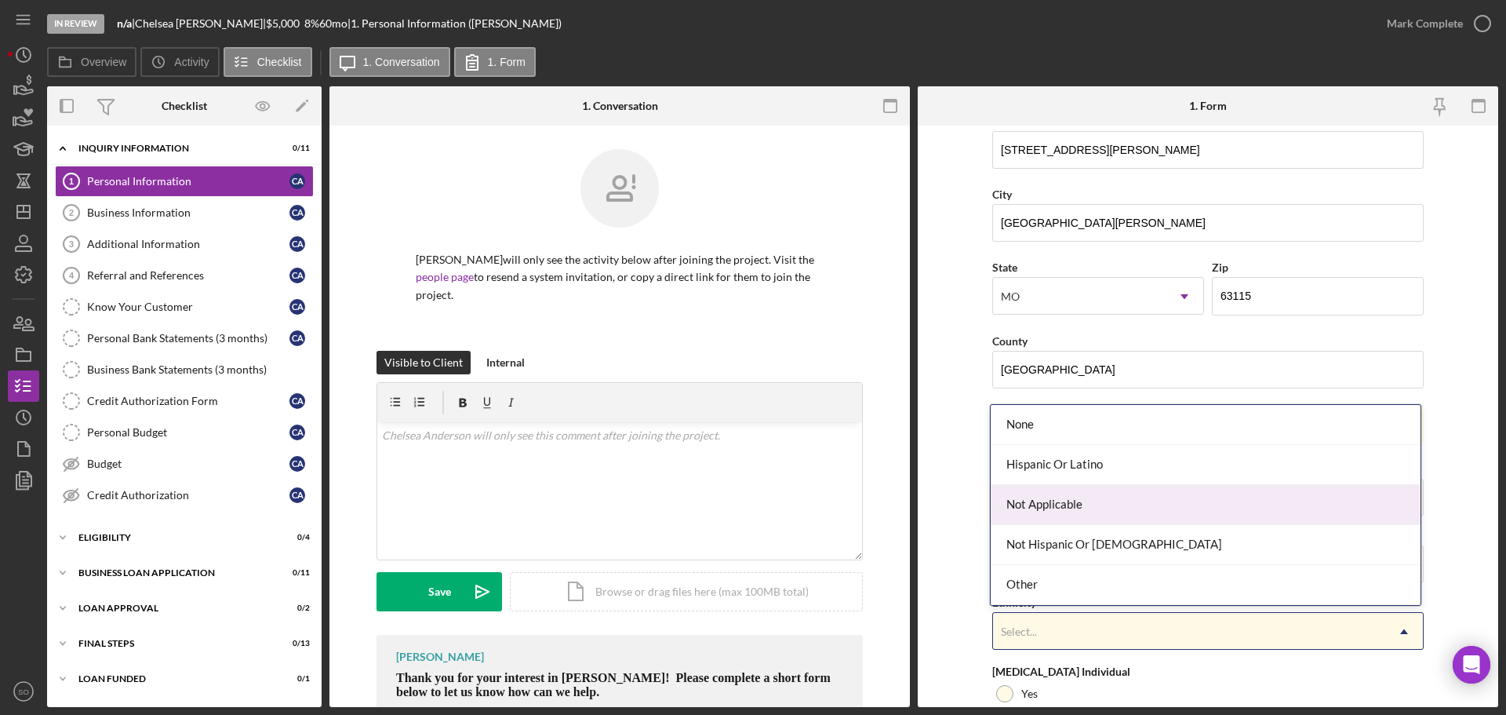
click at [1047, 513] on div "Not Applicable" at bounding box center [1206, 505] width 430 height 40
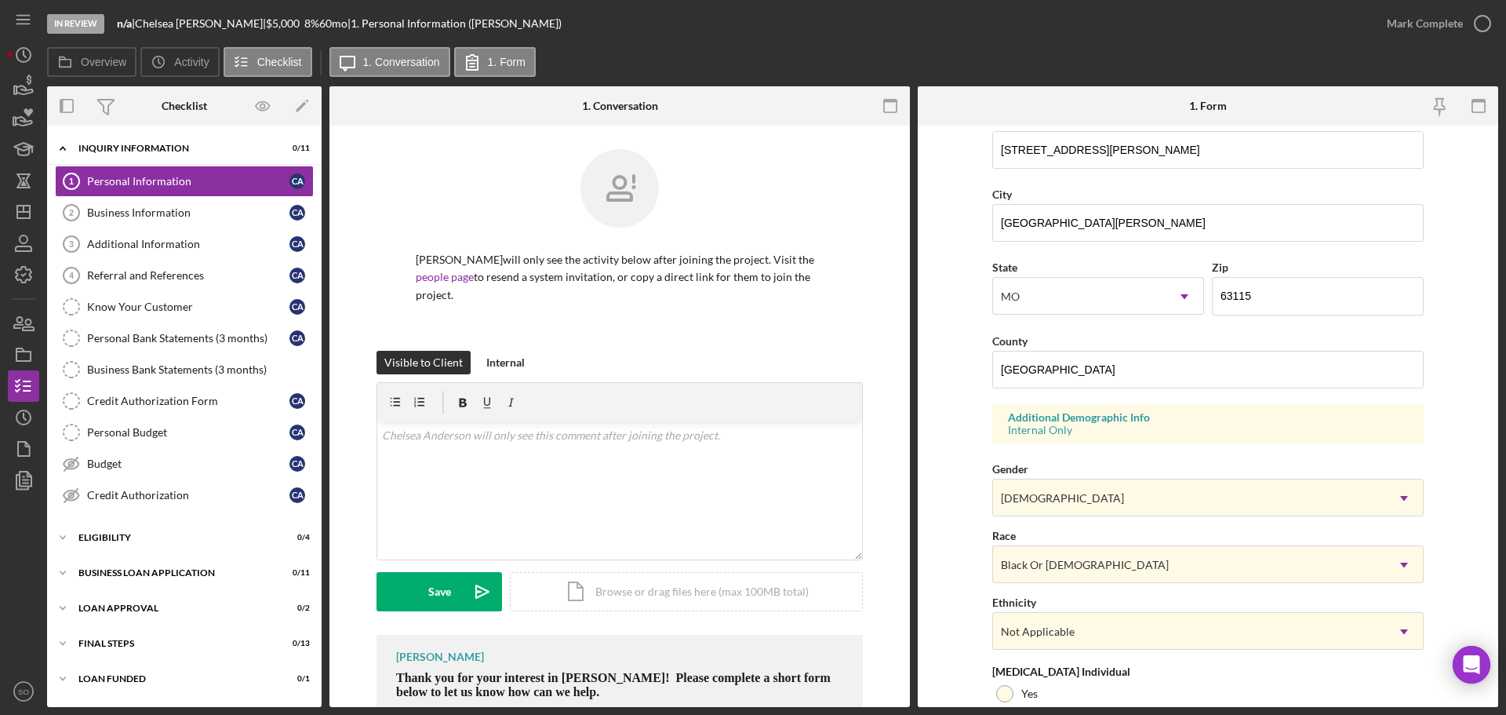
click at [968, 559] on form "First Name Chelsea Middle Name Last Name Anderson Job Title Business Owner Date…" at bounding box center [1208, 416] width 581 height 581
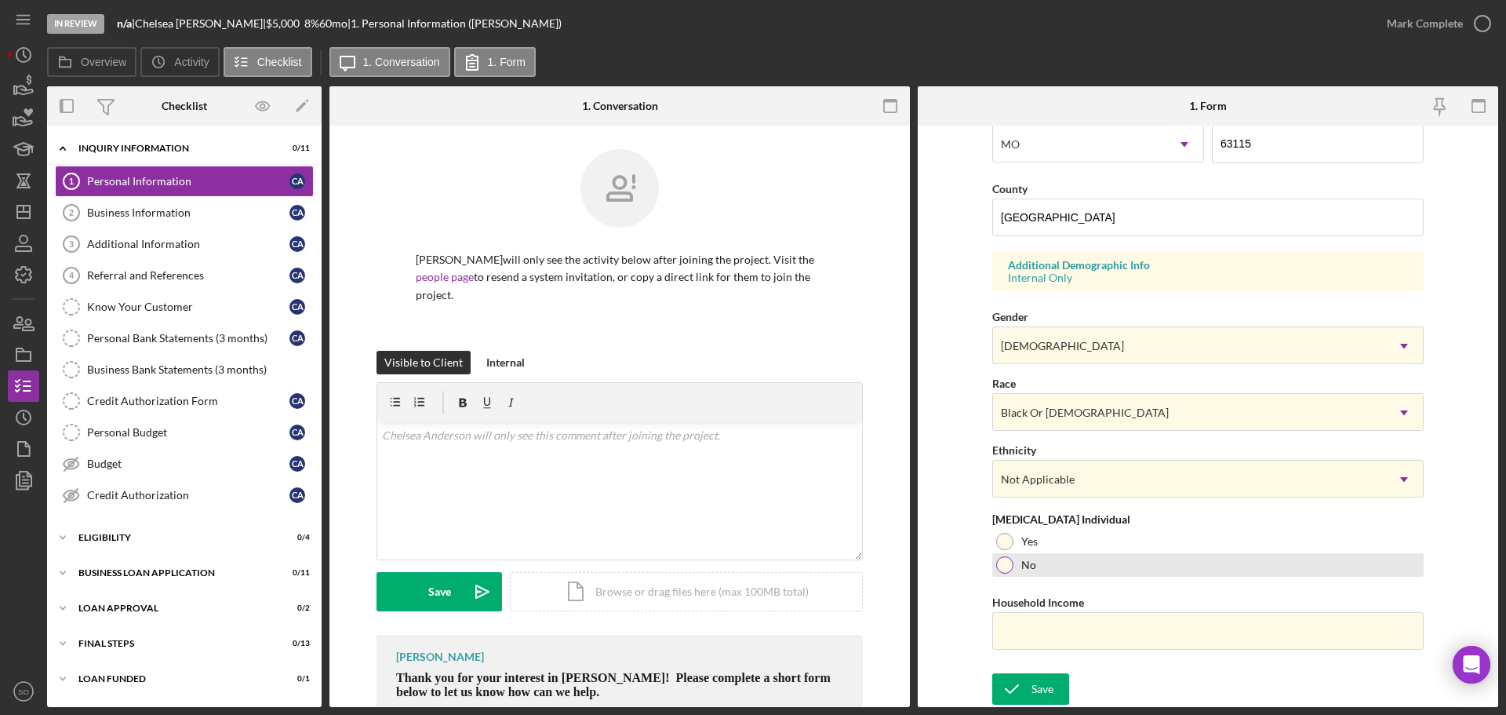
click at [1007, 573] on div "No" at bounding box center [1207, 565] width 431 height 24
click at [1173, 624] on input "Household Income" at bounding box center [1207, 631] width 431 height 38
click at [1070, 623] on input "Household Income" at bounding box center [1207, 631] width 431 height 38
click at [1032, 617] on input "Household Income" at bounding box center [1207, 631] width 431 height 38
type input "$70,000"
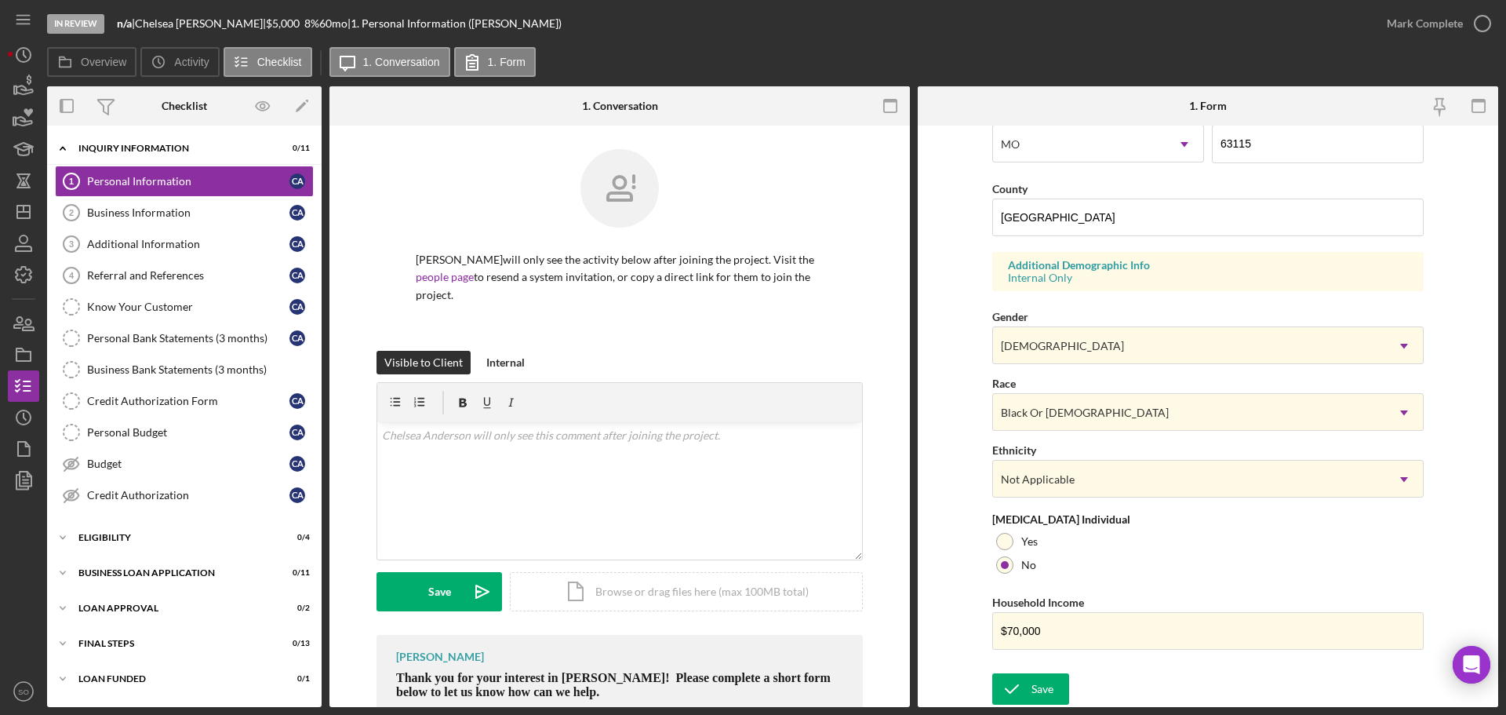
click at [964, 537] on form "First Name Chelsea Middle Name Last Name Anderson Job Title Business Owner Date…" at bounding box center [1208, 416] width 581 height 581
click at [1020, 687] on icon "submit" at bounding box center [1011, 688] width 39 height 39
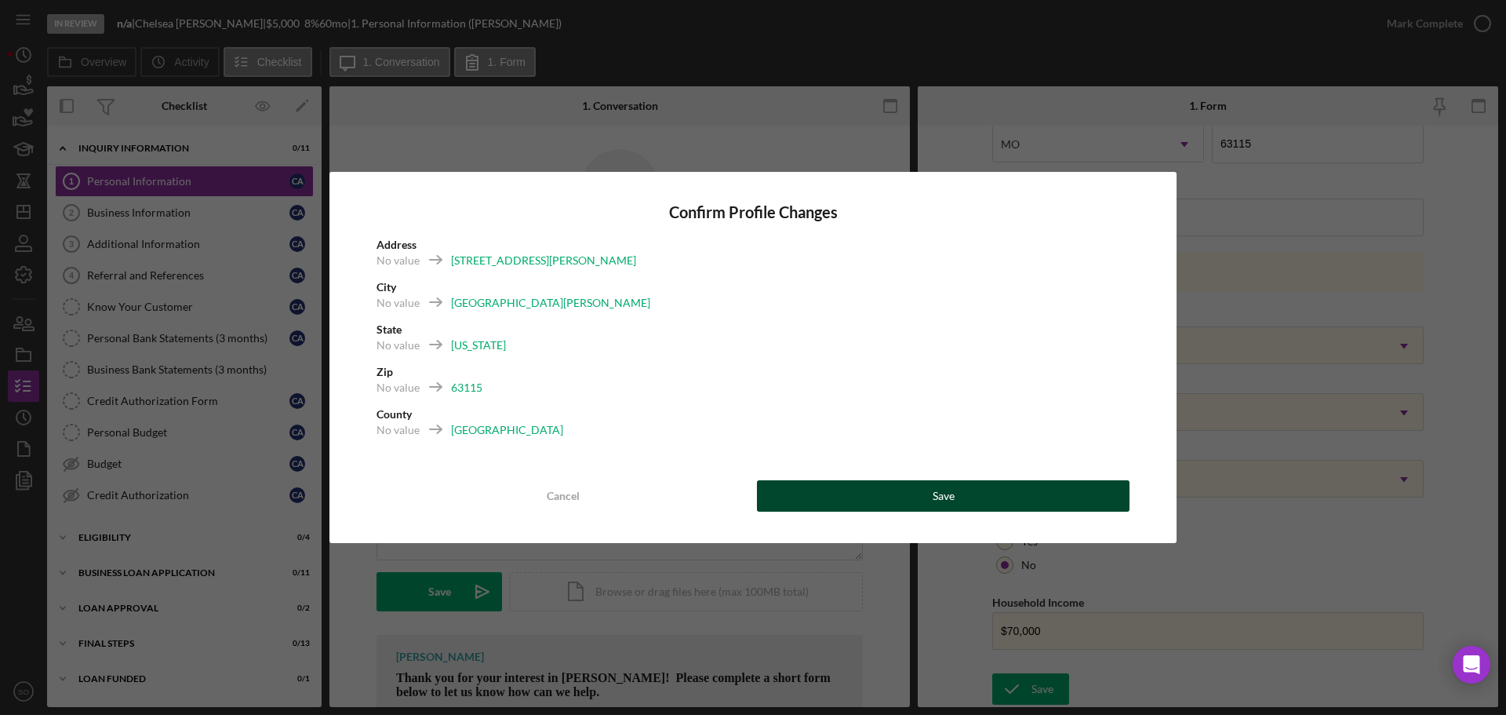
click at [903, 503] on button "Save" at bounding box center [943, 495] width 373 height 31
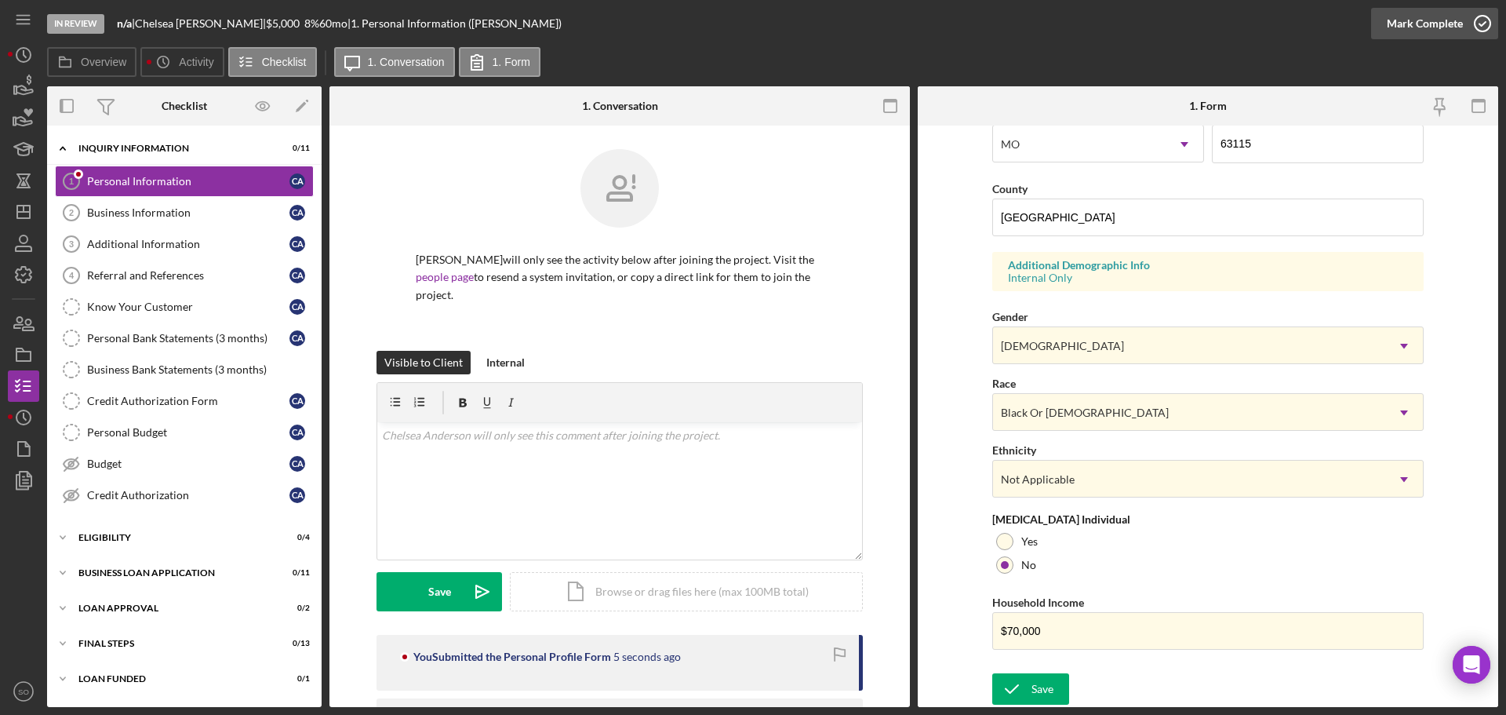
click at [1386, 17] on button "Mark Complete" at bounding box center [1434, 23] width 127 height 31
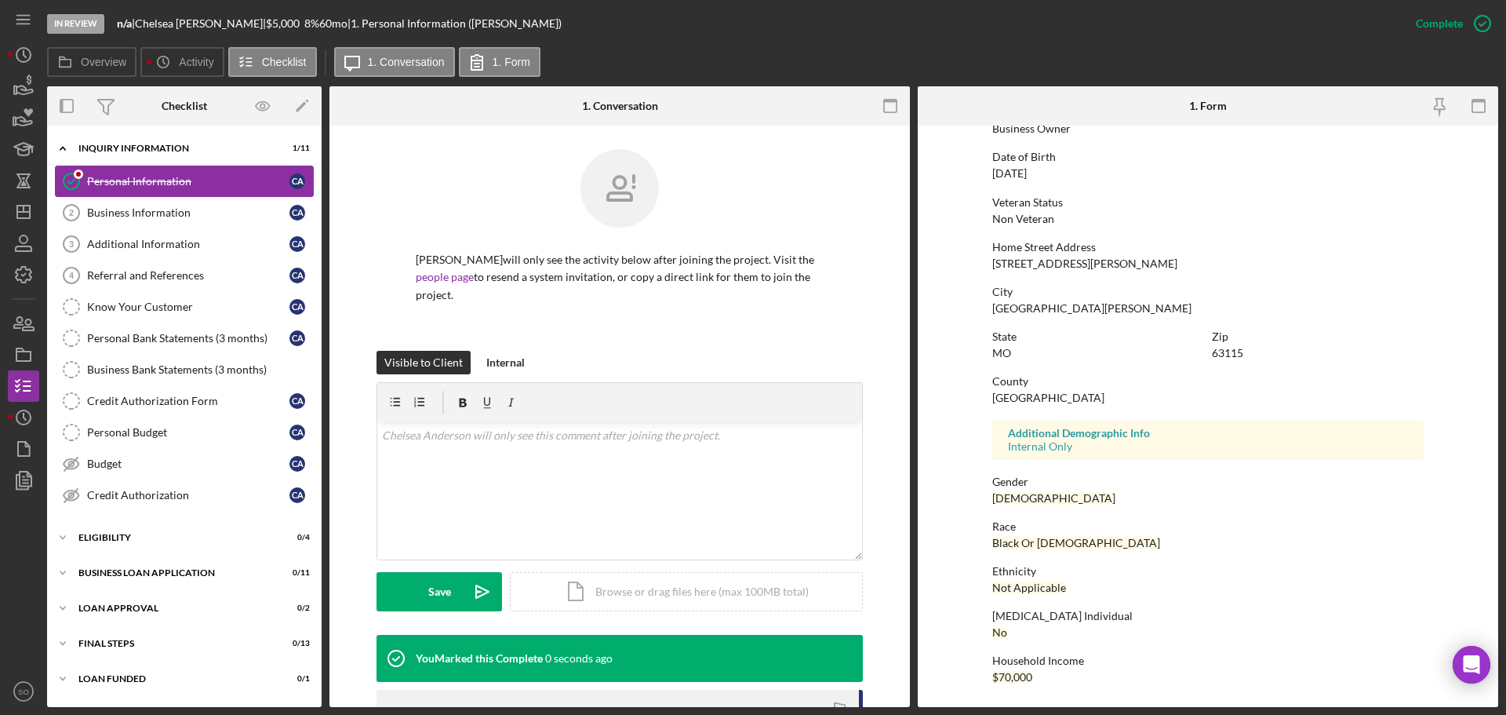
scroll to position [151, 0]
click at [151, 206] on div "Business Information" at bounding box center [188, 212] width 202 height 13
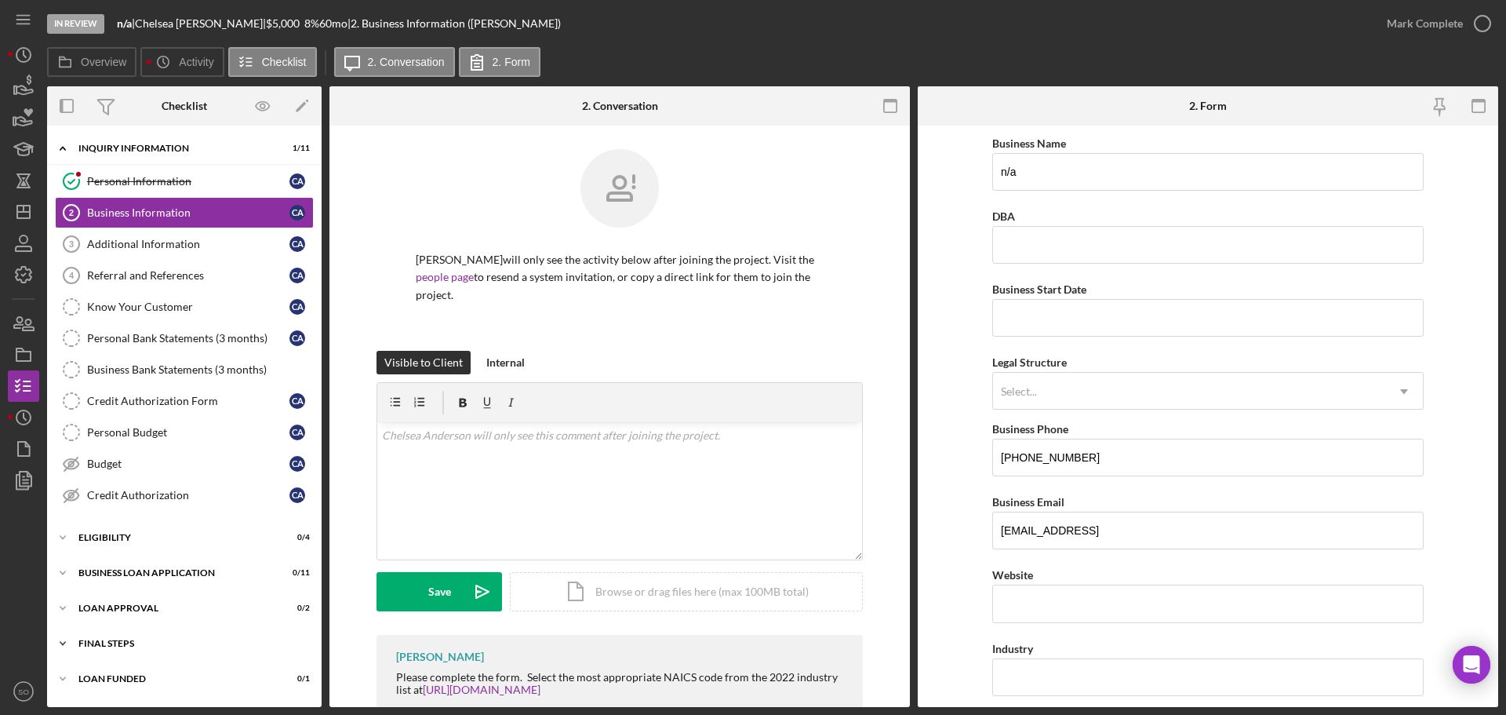
drag, startPoint x: 136, startPoint y: 639, endPoint x: 151, endPoint y: 641, distance: 15.0
click at [136, 639] on div "Final Steps" at bounding box center [190, 643] width 224 height 9
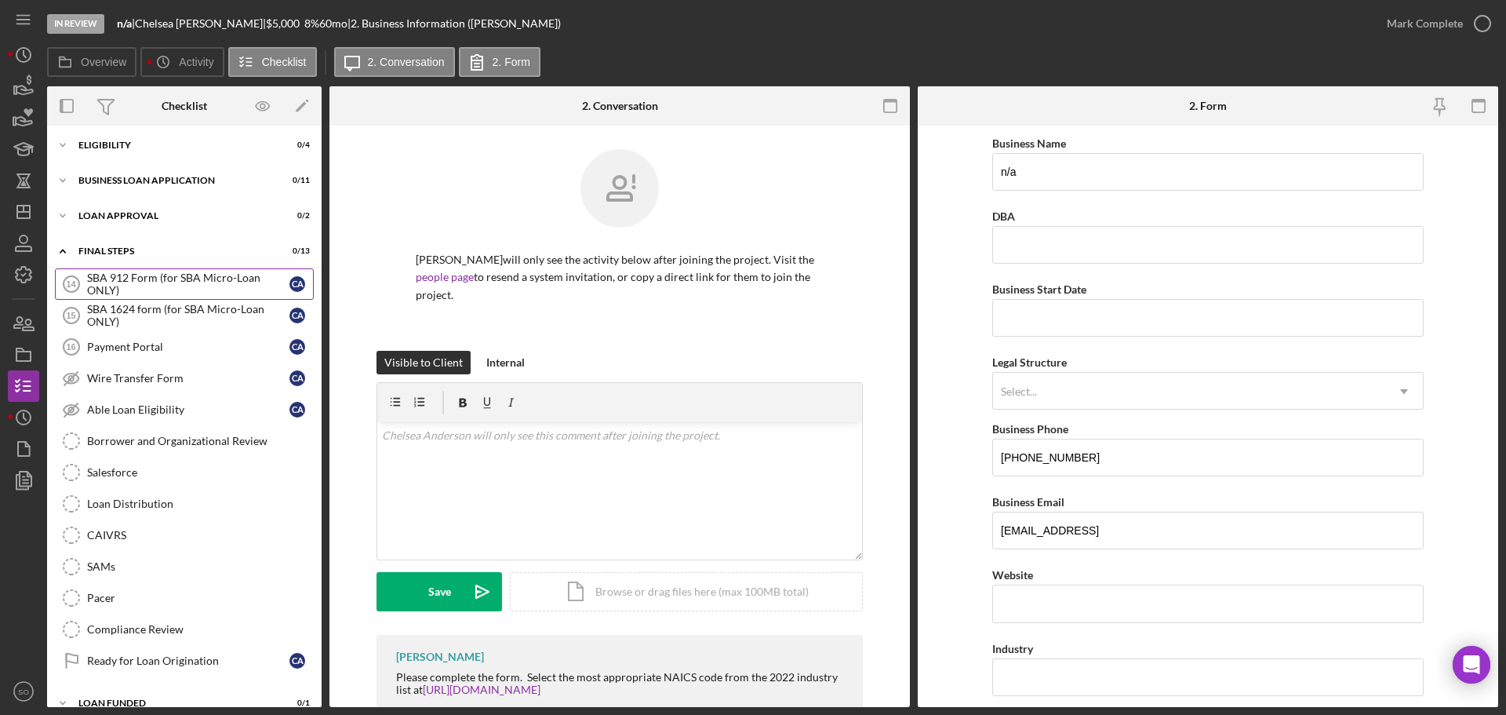
click at [138, 289] on div "SBA 912 Form (for SBA Micro-Loan ONLY)" at bounding box center [188, 283] width 202 height 25
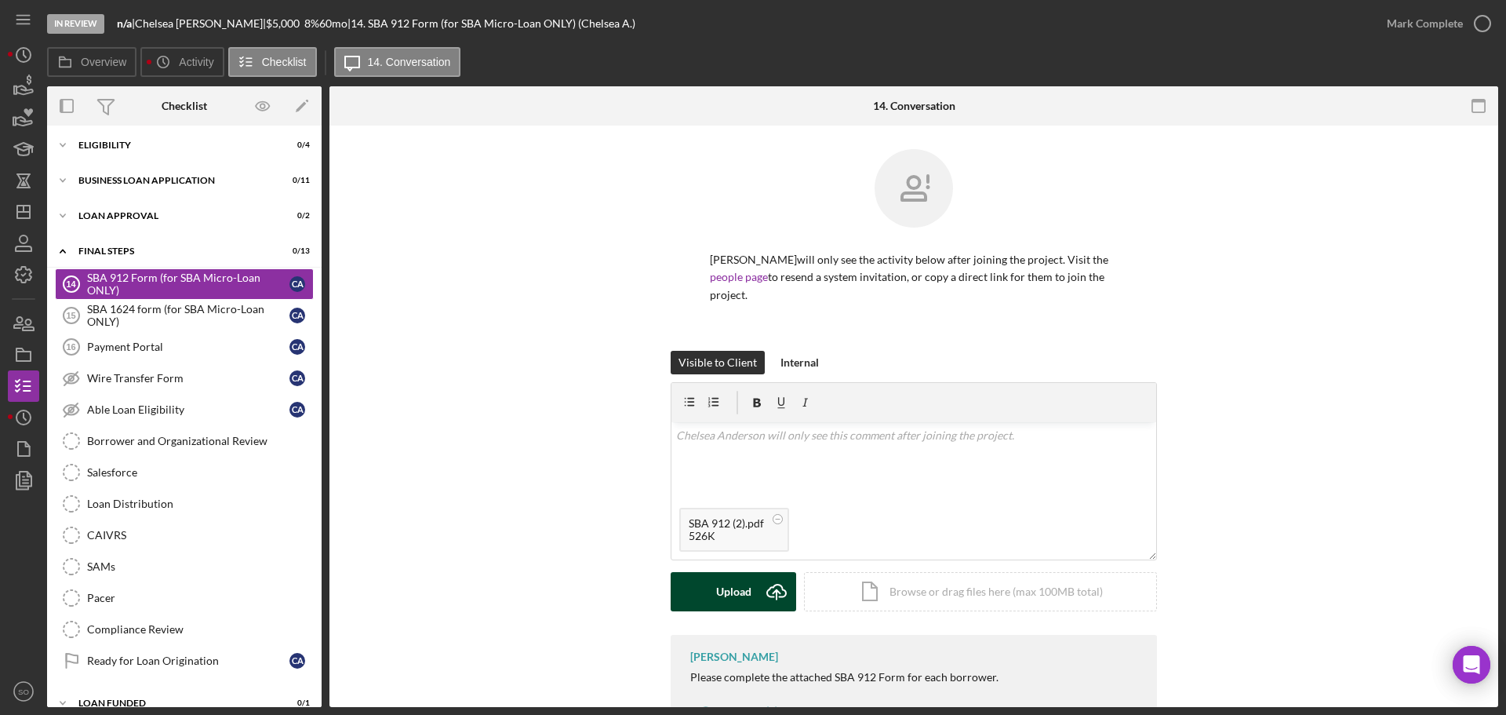
click at [731, 586] on div "Upload" at bounding box center [733, 591] width 35 height 39
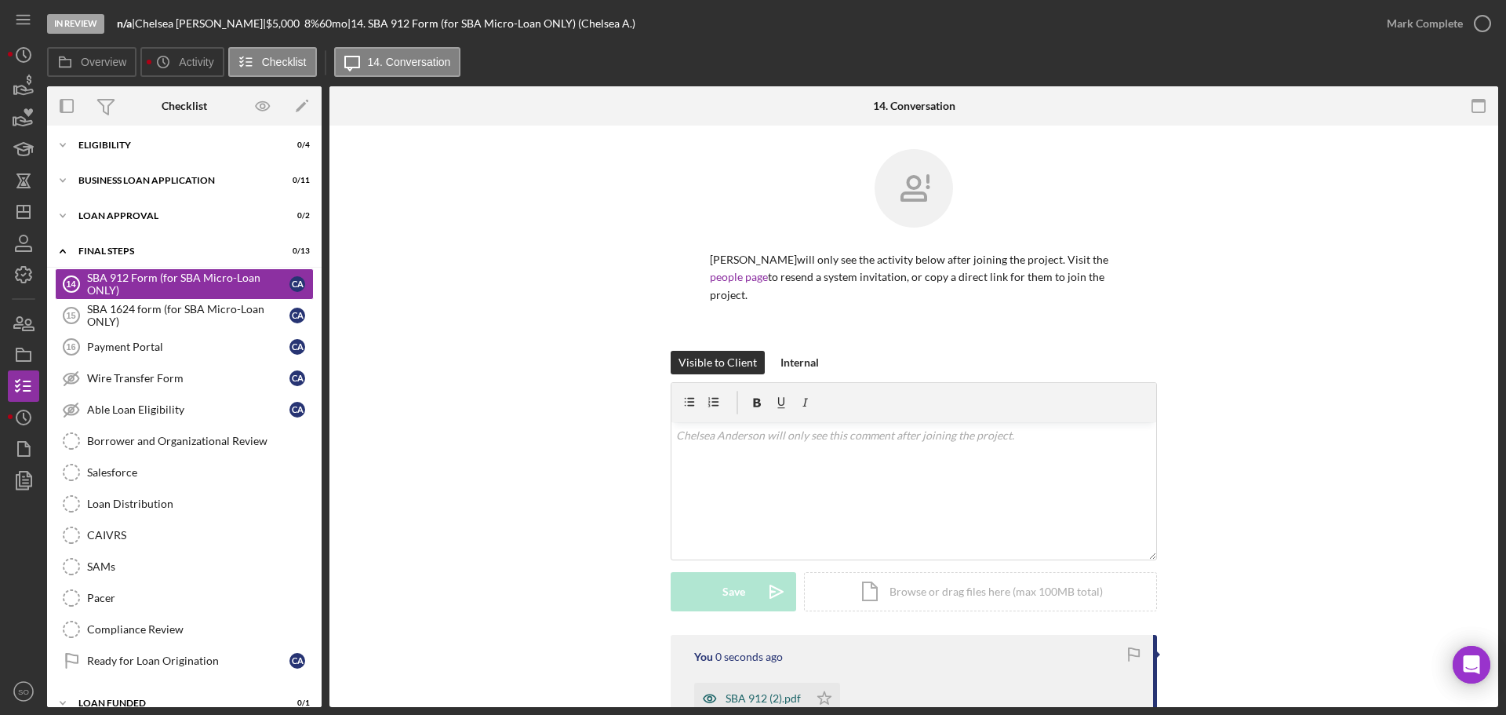
scroll to position [213, 0]
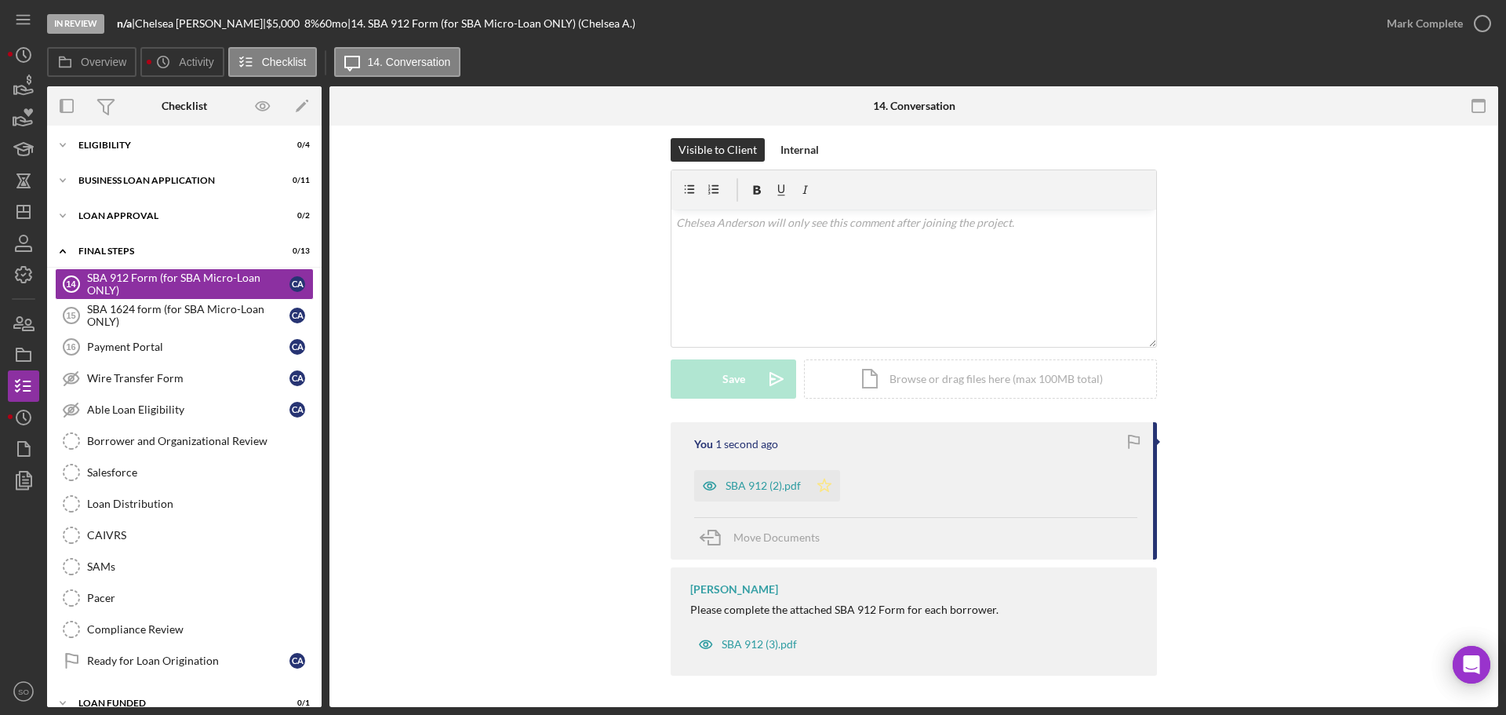
click at [823, 483] on polygon "button" at bounding box center [824, 485] width 13 height 13
click at [1396, 26] on div "Mark Complete" at bounding box center [1425, 23] width 76 height 31
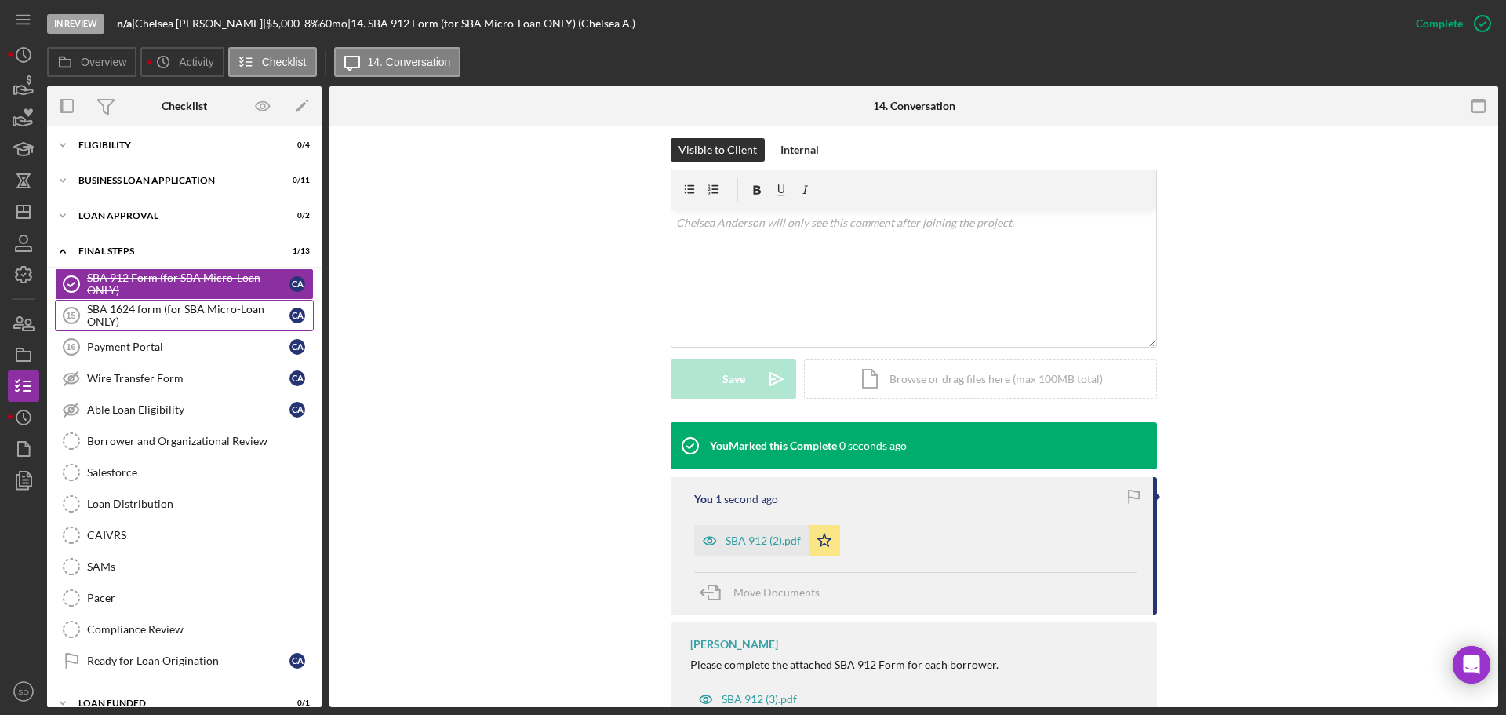
click at [217, 317] on div "SBA 1624 form (for SBA Micro-Loan ONLY)" at bounding box center [188, 315] width 202 height 25
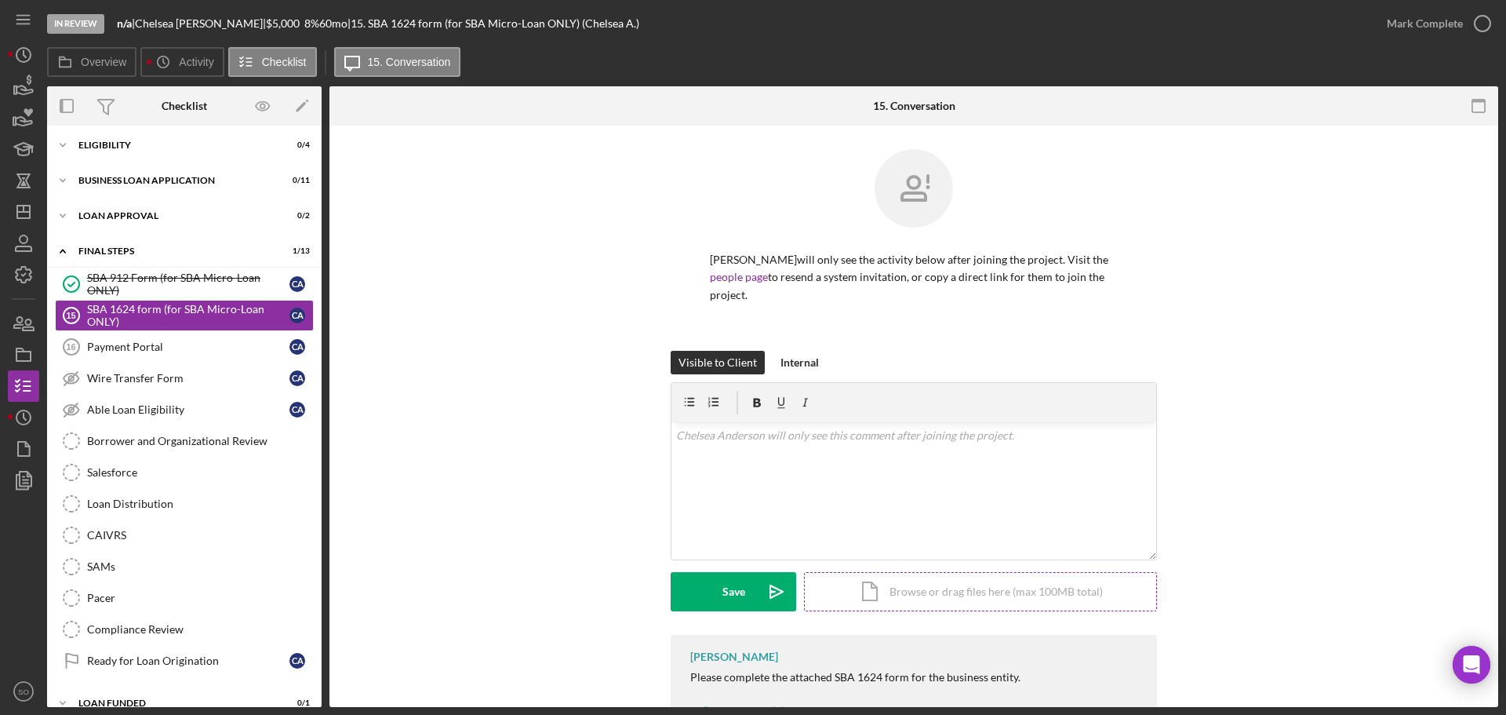
scroll to position [67, 0]
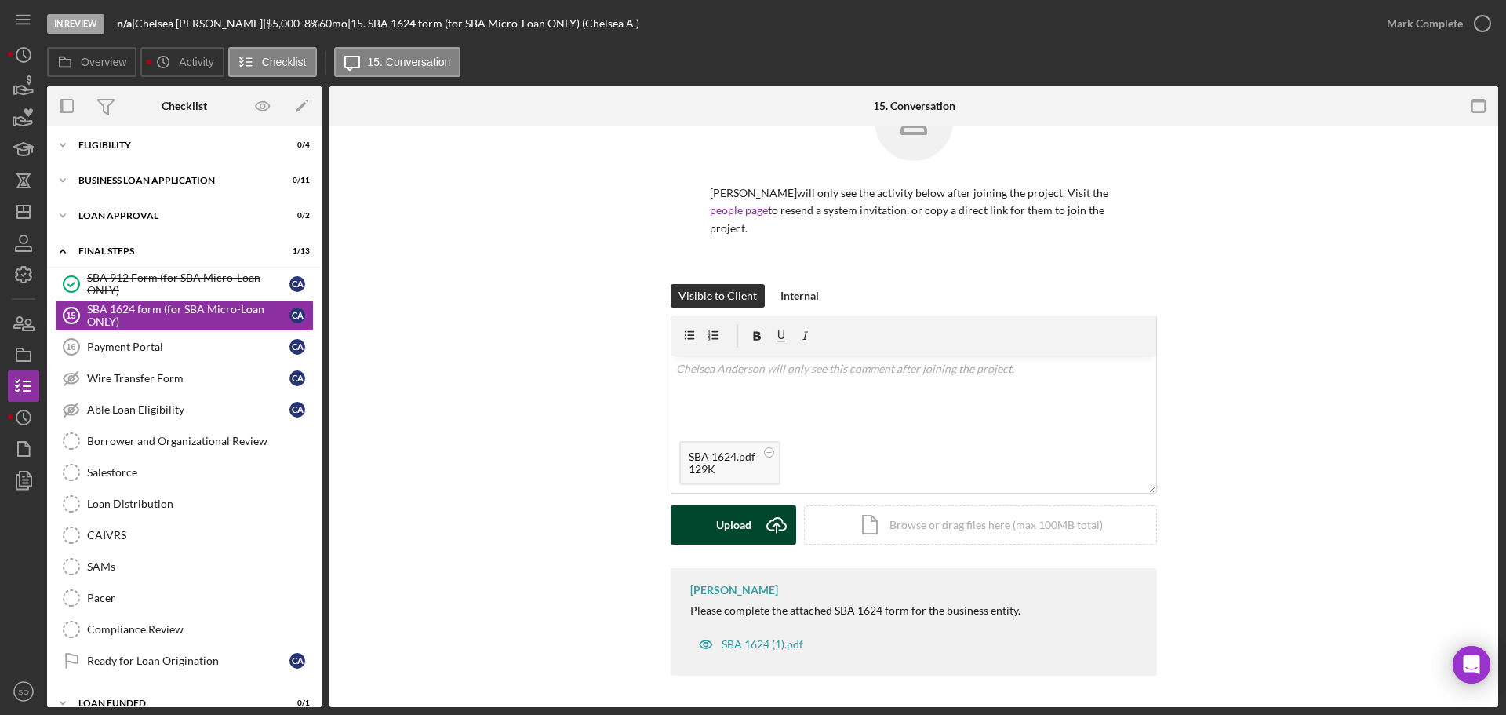
click at [724, 529] on div "Upload" at bounding box center [733, 524] width 35 height 39
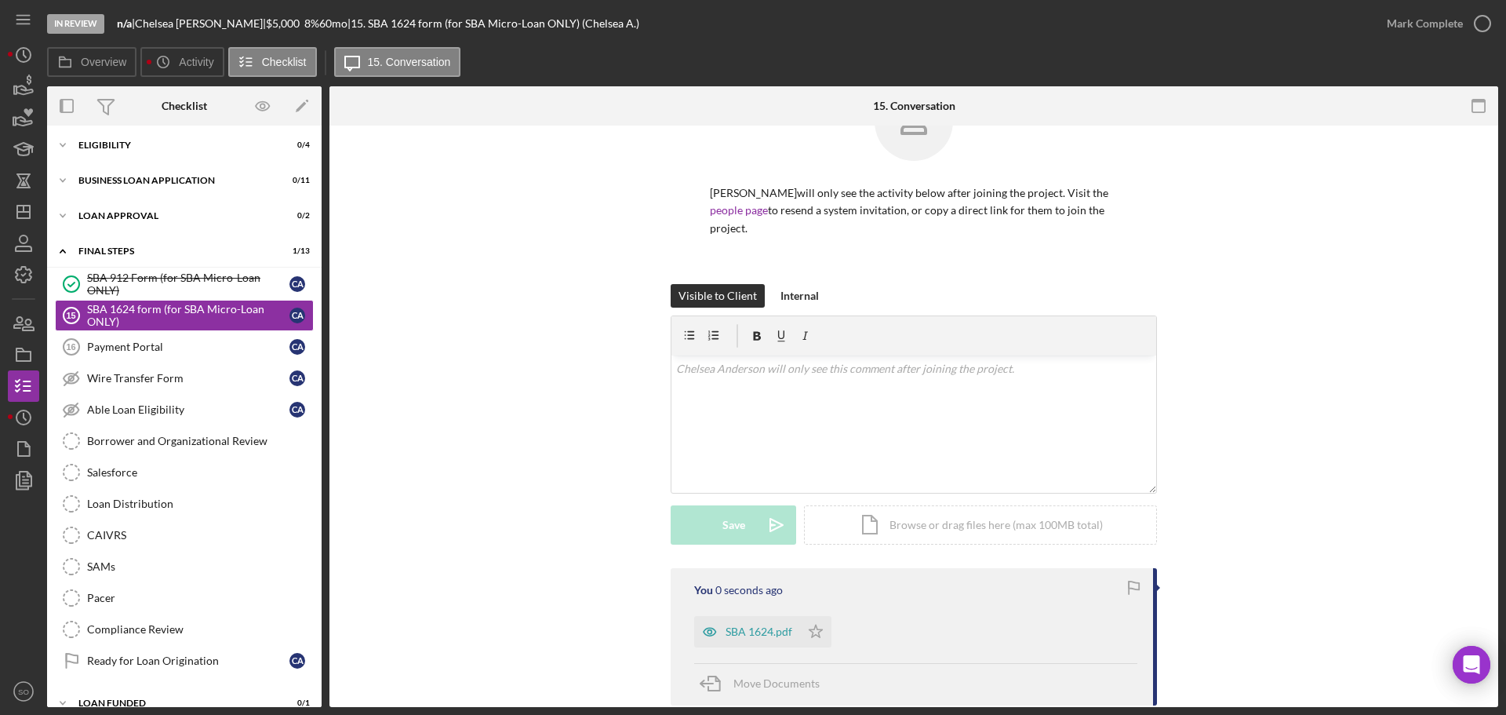
scroll to position [213, 0]
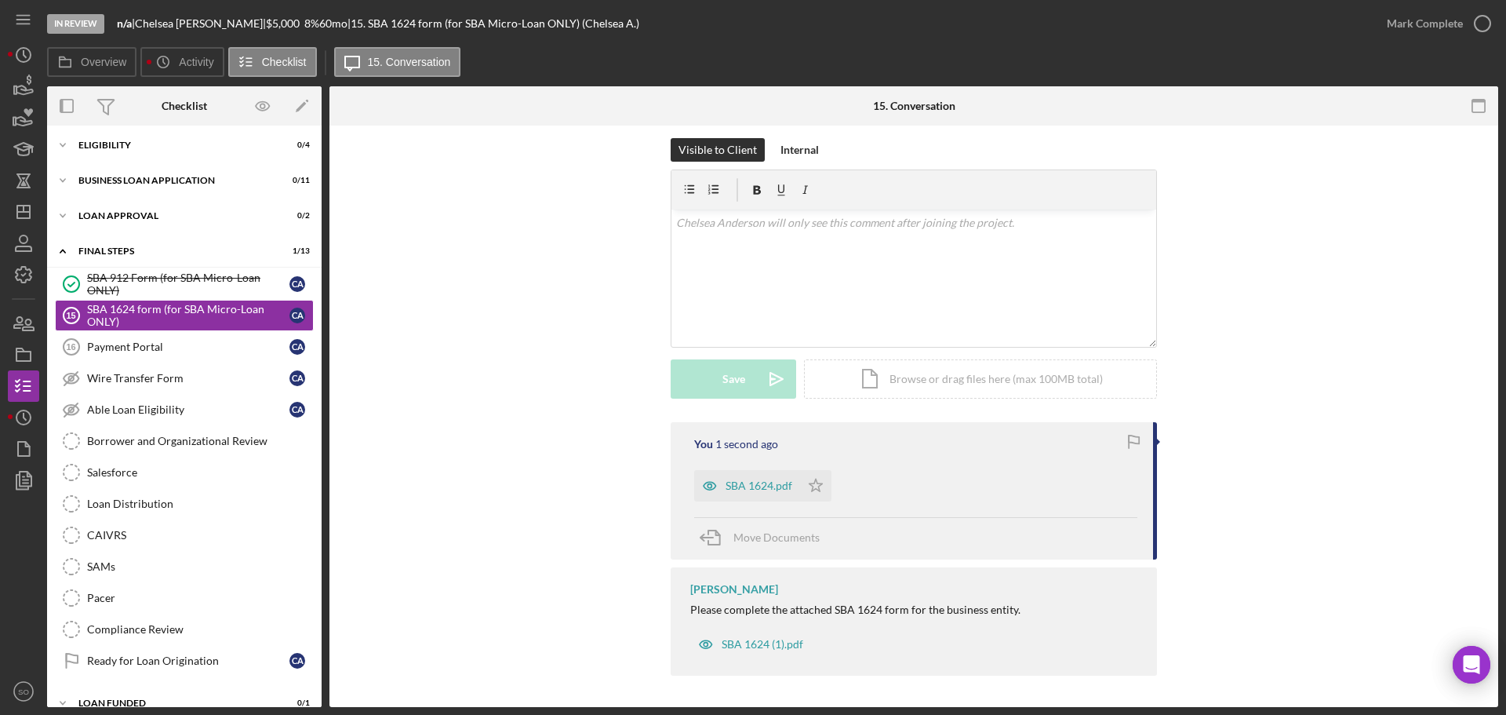
click at [802, 490] on icon "Icon/Star" at bounding box center [815, 485] width 31 height 31
click at [1434, 23] on div "Mark Complete" at bounding box center [1425, 23] width 76 height 31
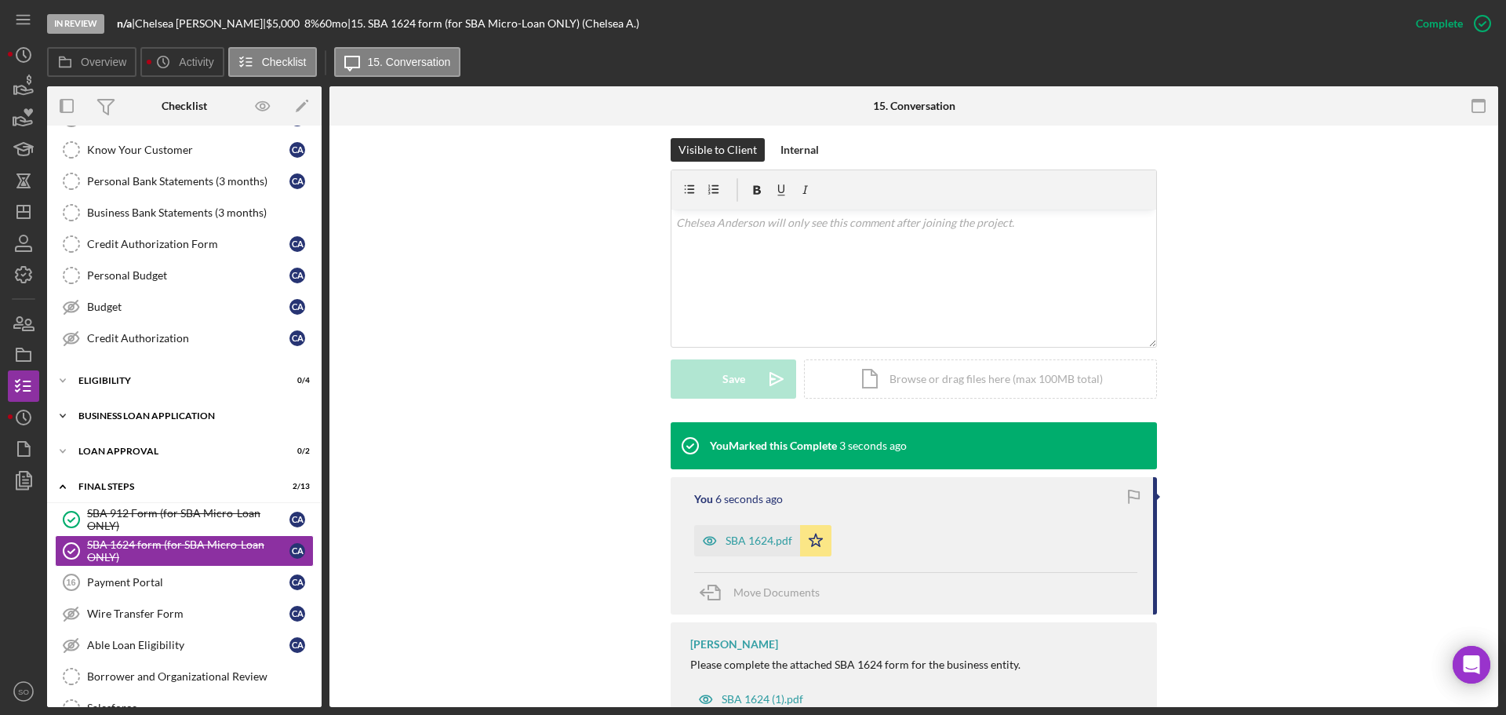
scroll to position [0, 0]
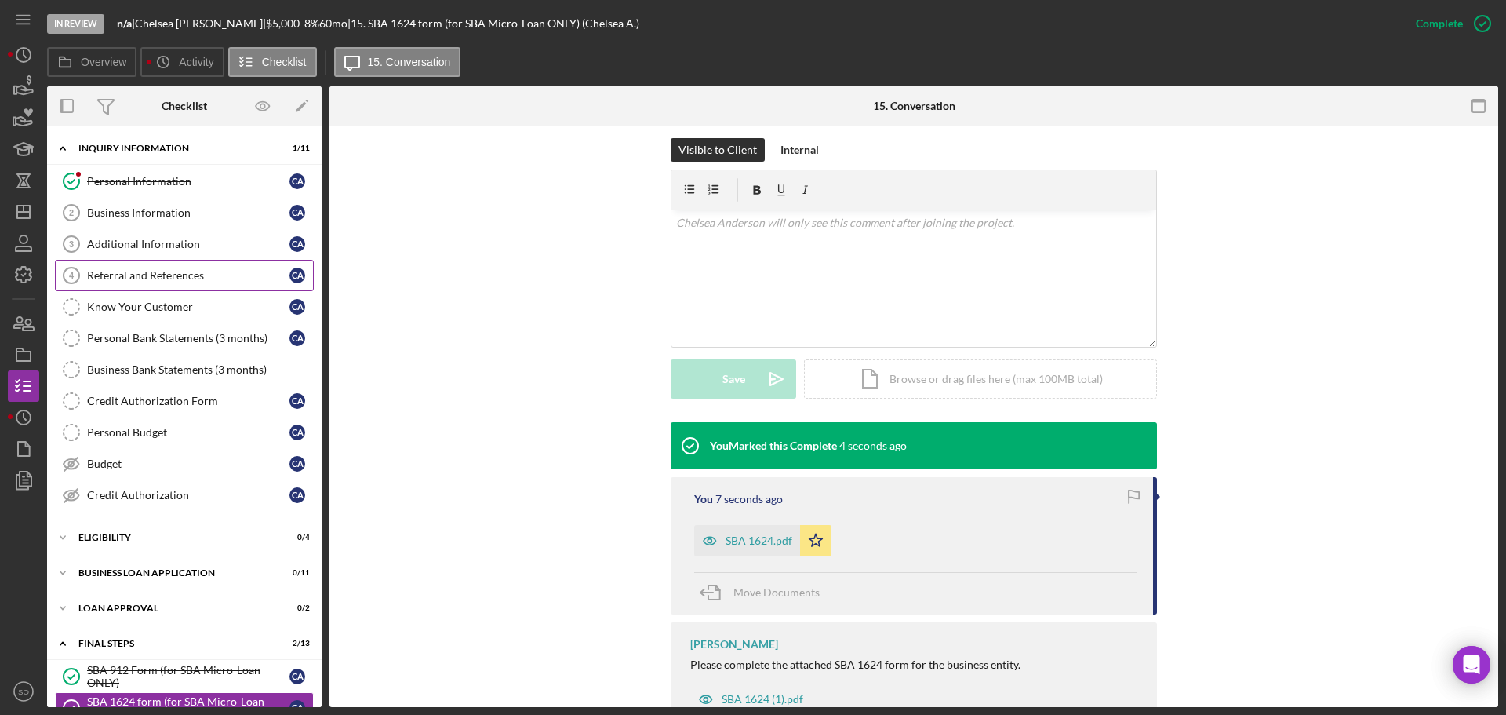
click at [169, 279] on div "Referral and References" at bounding box center [188, 275] width 202 height 13
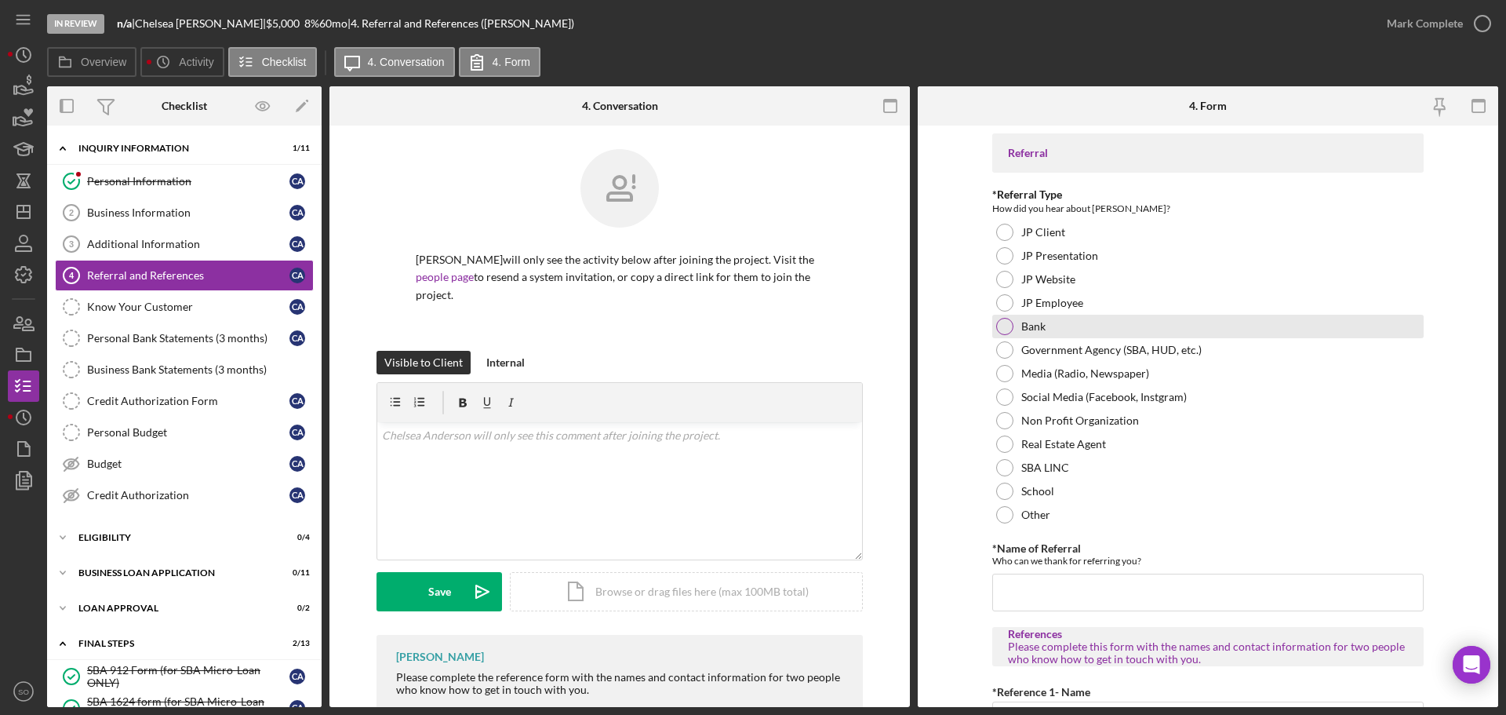
click at [1007, 322] on div at bounding box center [1004, 326] width 17 height 17
click at [1085, 595] on input "*Name of Referral" at bounding box center [1207, 592] width 431 height 38
type input "US Bank"
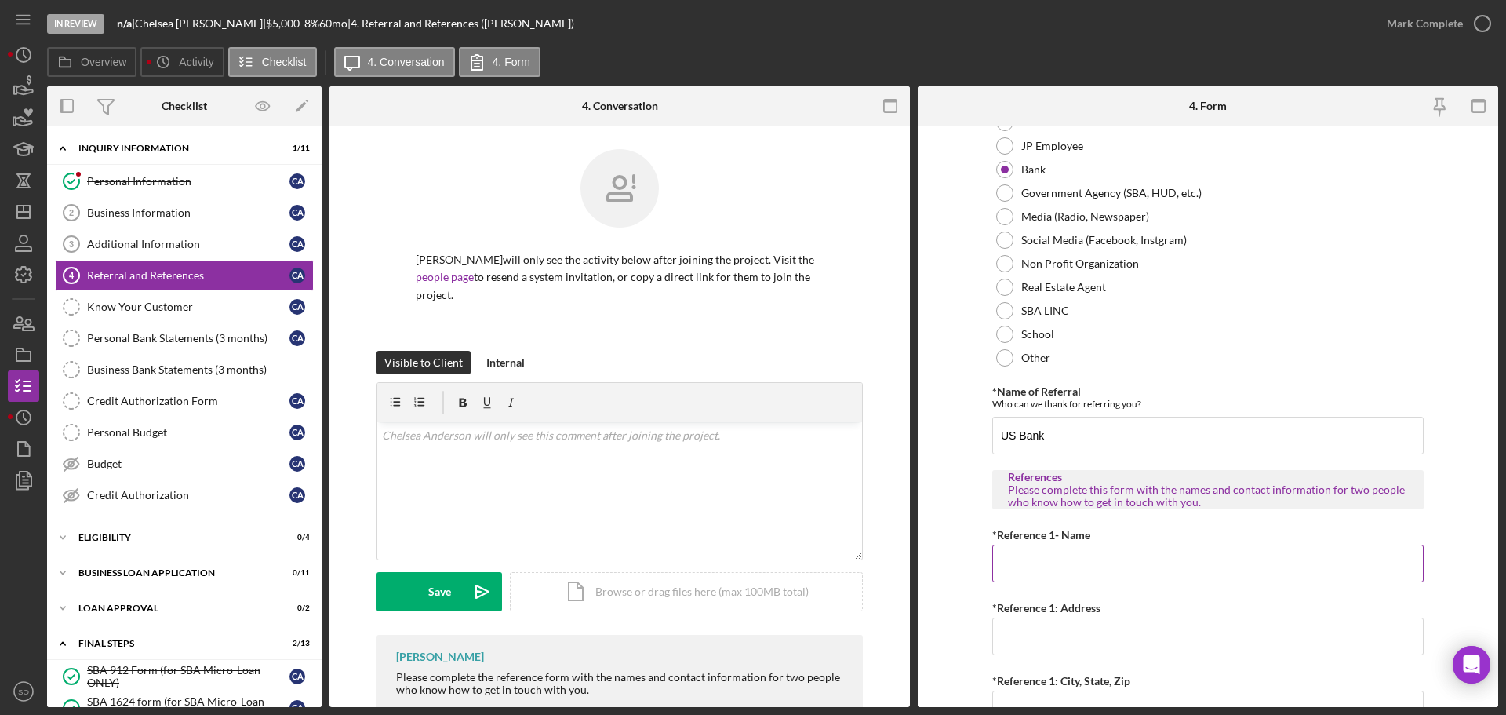
click at [1087, 559] on input "*Reference 1- Name" at bounding box center [1207, 563] width 431 height 38
paste input "Taylor Warren"
type input "Taylor Warren"
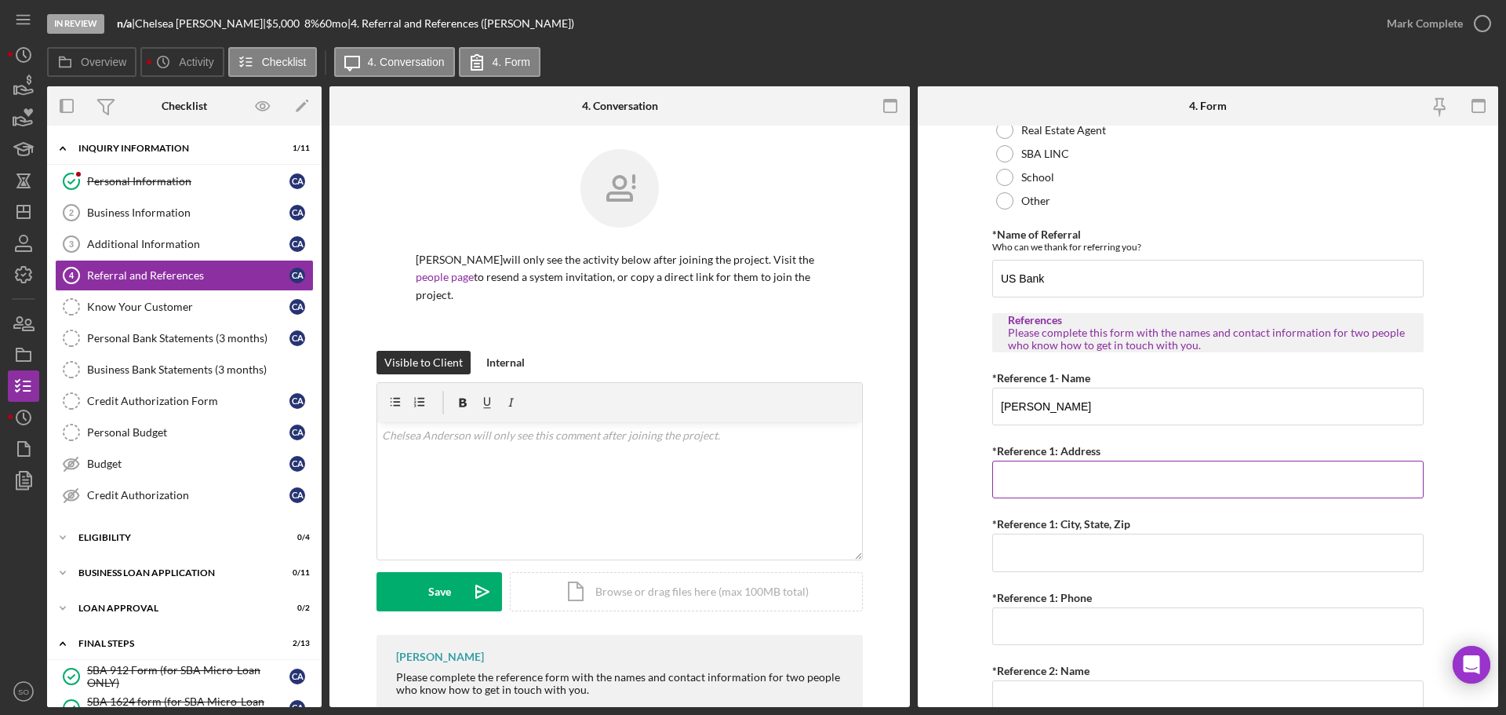
click at [1060, 482] on input "*Reference 1: Address" at bounding box center [1207, 480] width 431 height 38
paste input "200 desmet dr."
type input "200 desmet dr."
click at [1033, 552] on input "*Reference 1: City, State, Zip" at bounding box center [1207, 552] width 431 height 38
paste input "st.louis no"
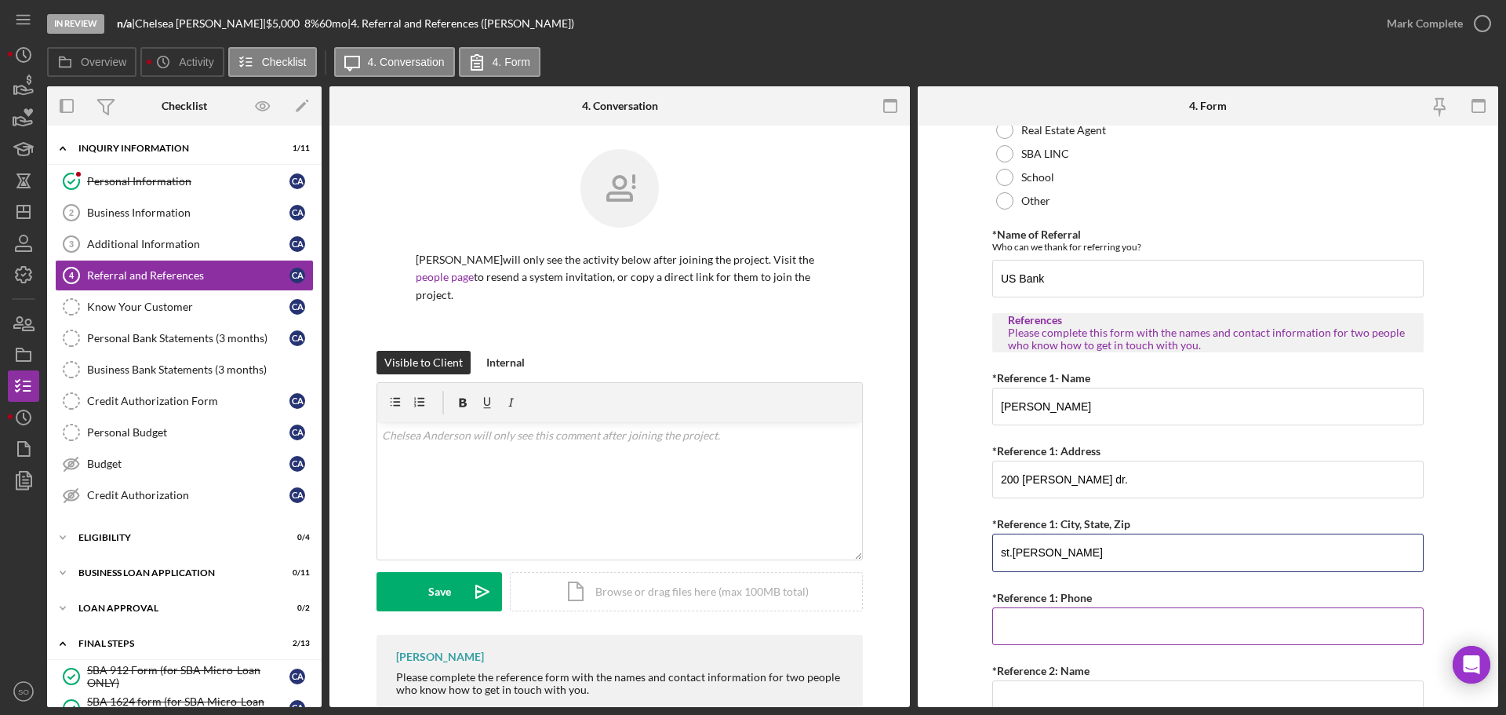
scroll to position [471, 0]
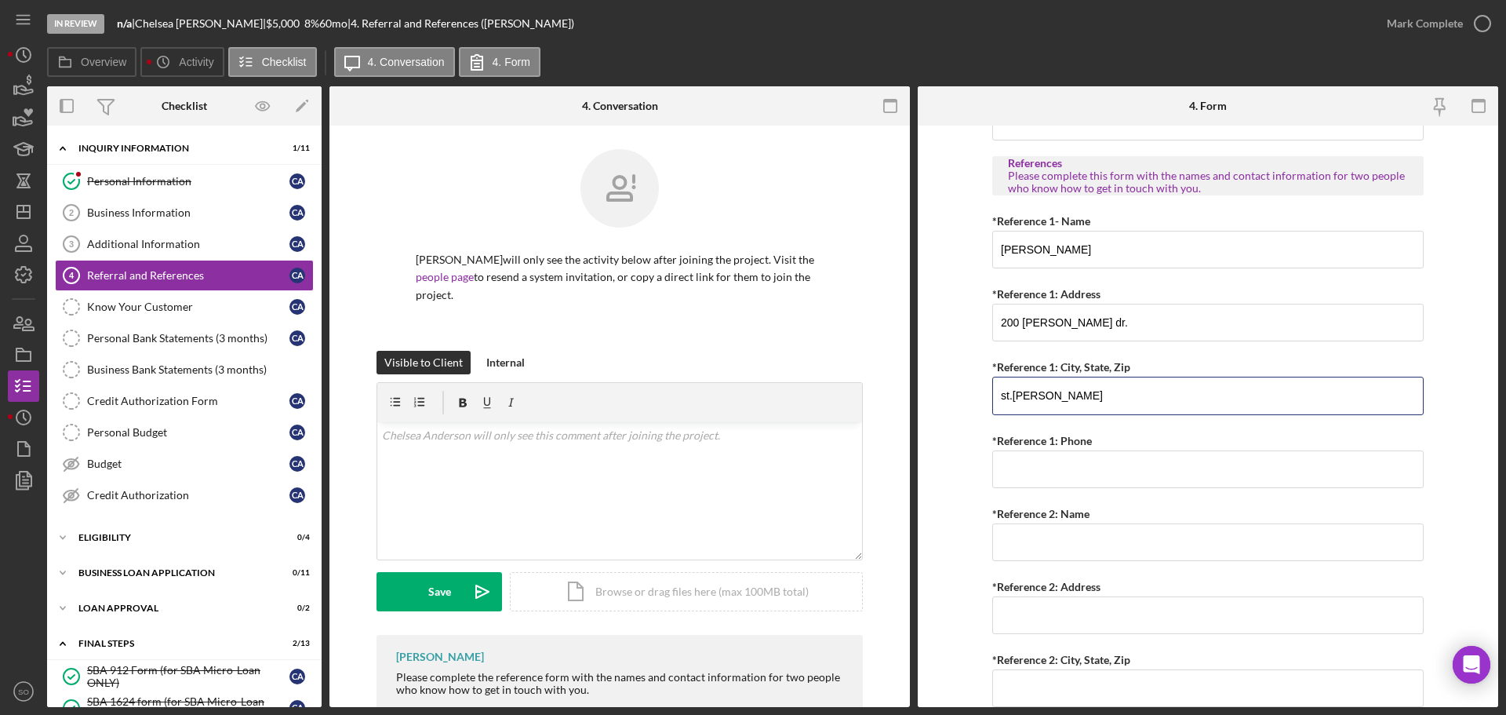
type input "st.louis mo"
click at [1088, 478] on input "*Reference 1: Phone" at bounding box center [1207, 469] width 431 height 38
paste input "(314) 557-6391"
type input "(314) 557-6391"
click at [973, 469] on form "Referral *Referral Type How did you hear about Justine PETERSEN? JP Client JP P…" at bounding box center [1208, 416] width 581 height 581
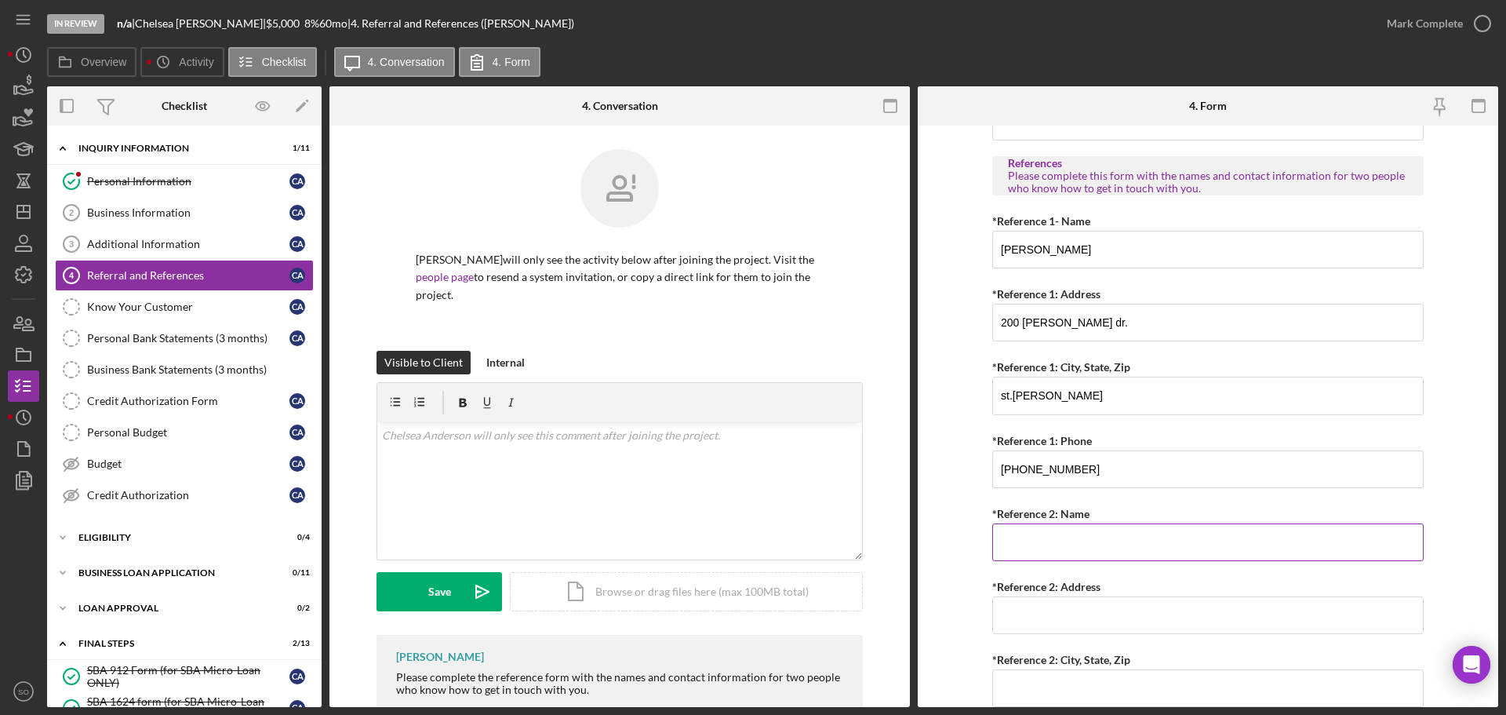
click at [1057, 538] on input "*Reference 2: Name" at bounding box center [1207, 542] width 431 height 38
paste input "Cherelle Campbell"
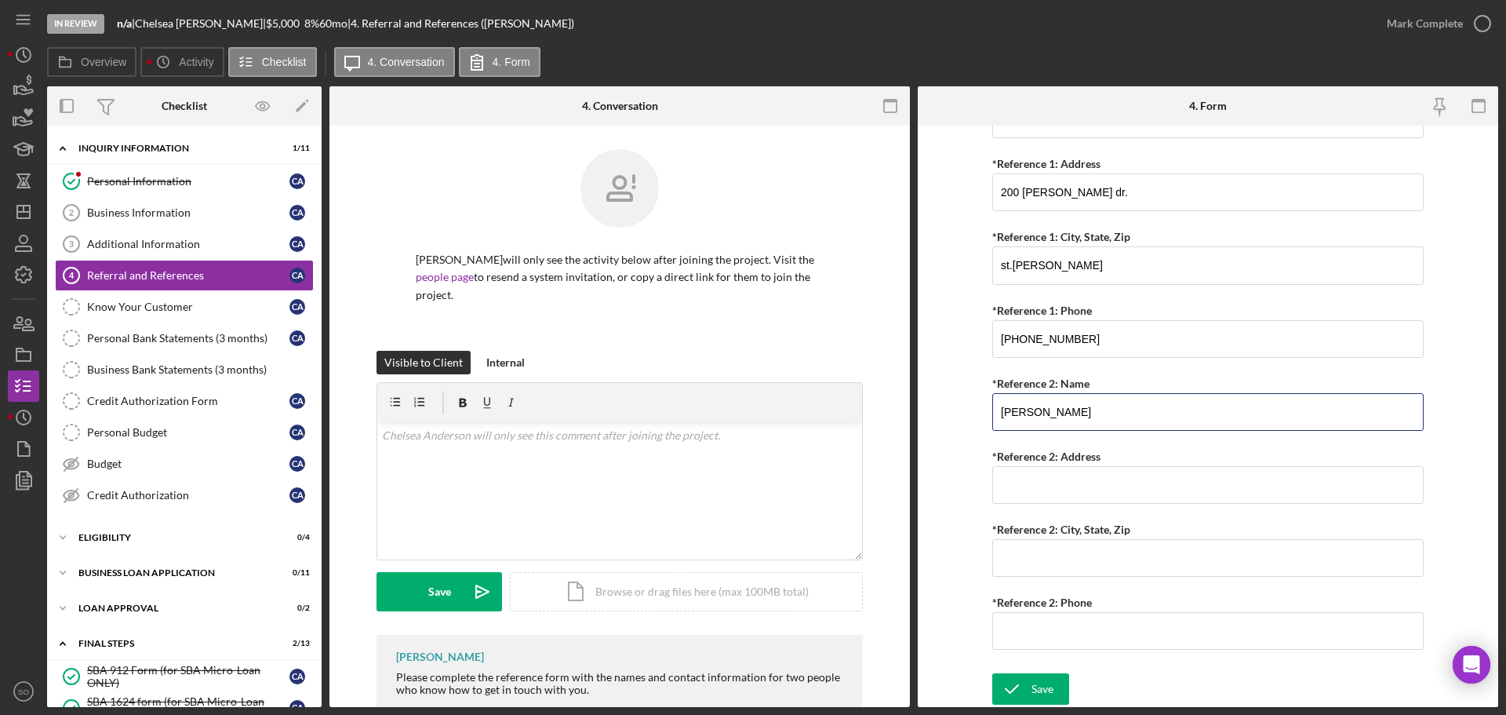
type input "Cherelle Campbell"
click at [1112, 471] on input "*Reference 2: Address" at bounding box center [1207, 485] width 431 height 38
paste input "2421 Rhapsody Lane"
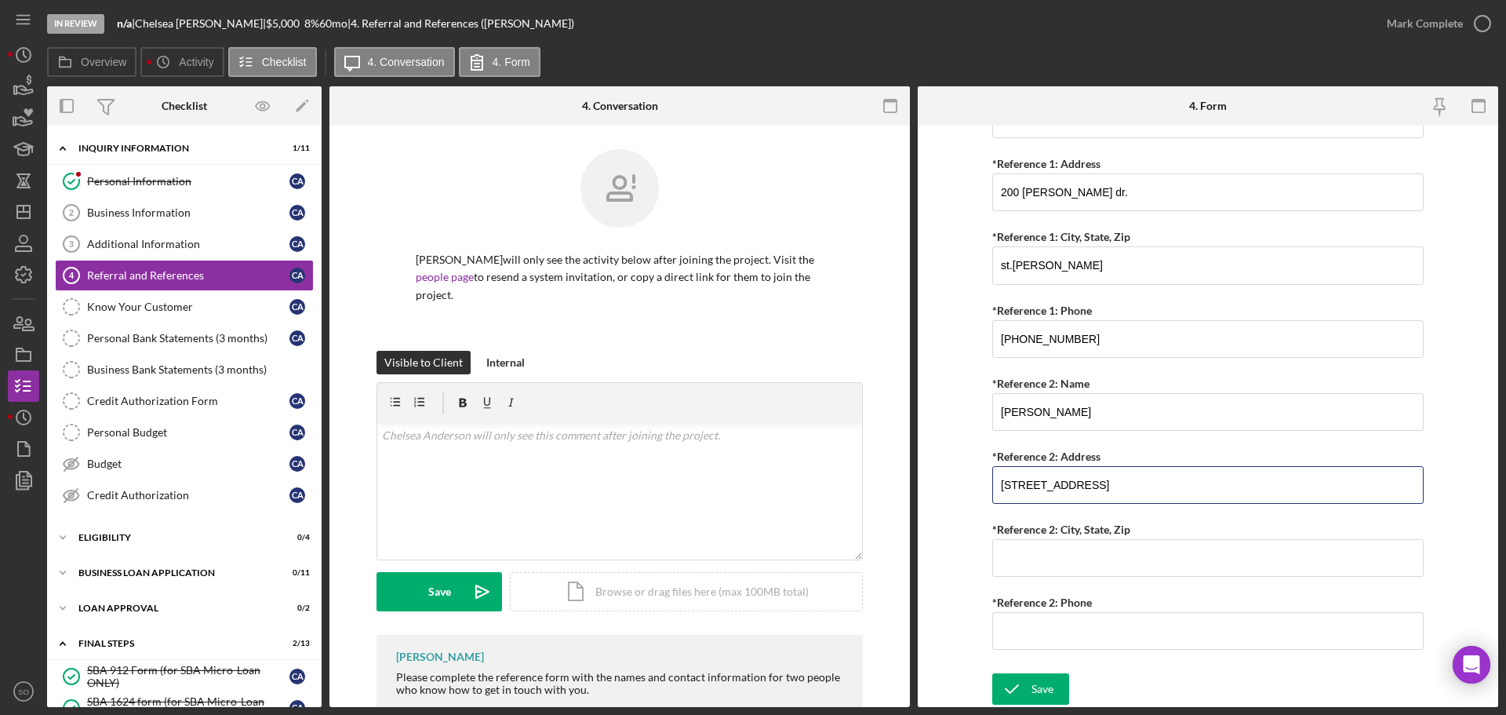
type input "2421 Rhapsody Lane"
click at [1066, 549] on input "*Reference 2: City, State, Zip" at bounding box center [1207, 558] width 431 height 38
paste input "Florissant MO 63031"
type input "Florissant MO 63031"
click at [1083, 628] on input "*Reference 2: Phone" at bounding box center [1207, 631] width 431 height 38
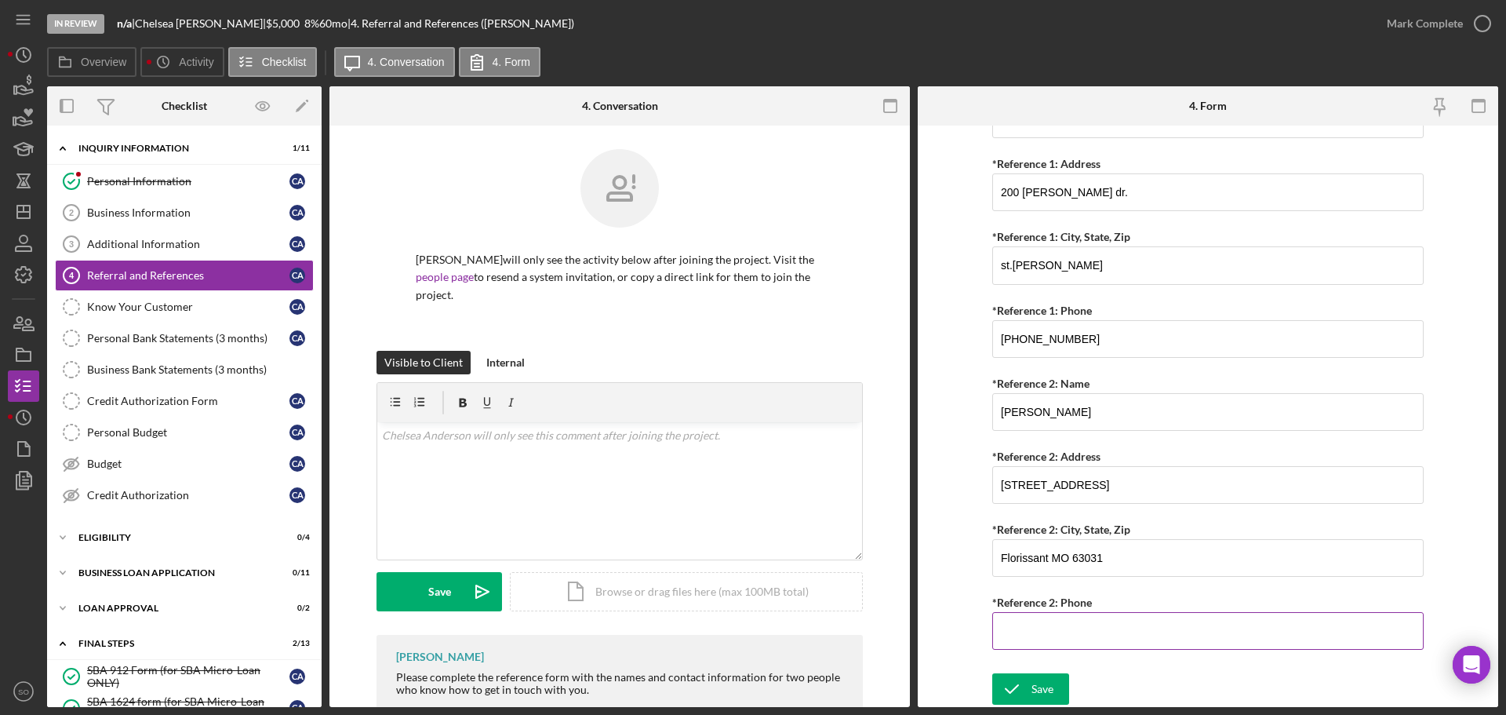
paste input "(314) 983-8035"
type input "(314) 983-8035"
click at [1034, 686] on div "Save" at bounding box center [1043, 688] width 22 height 31
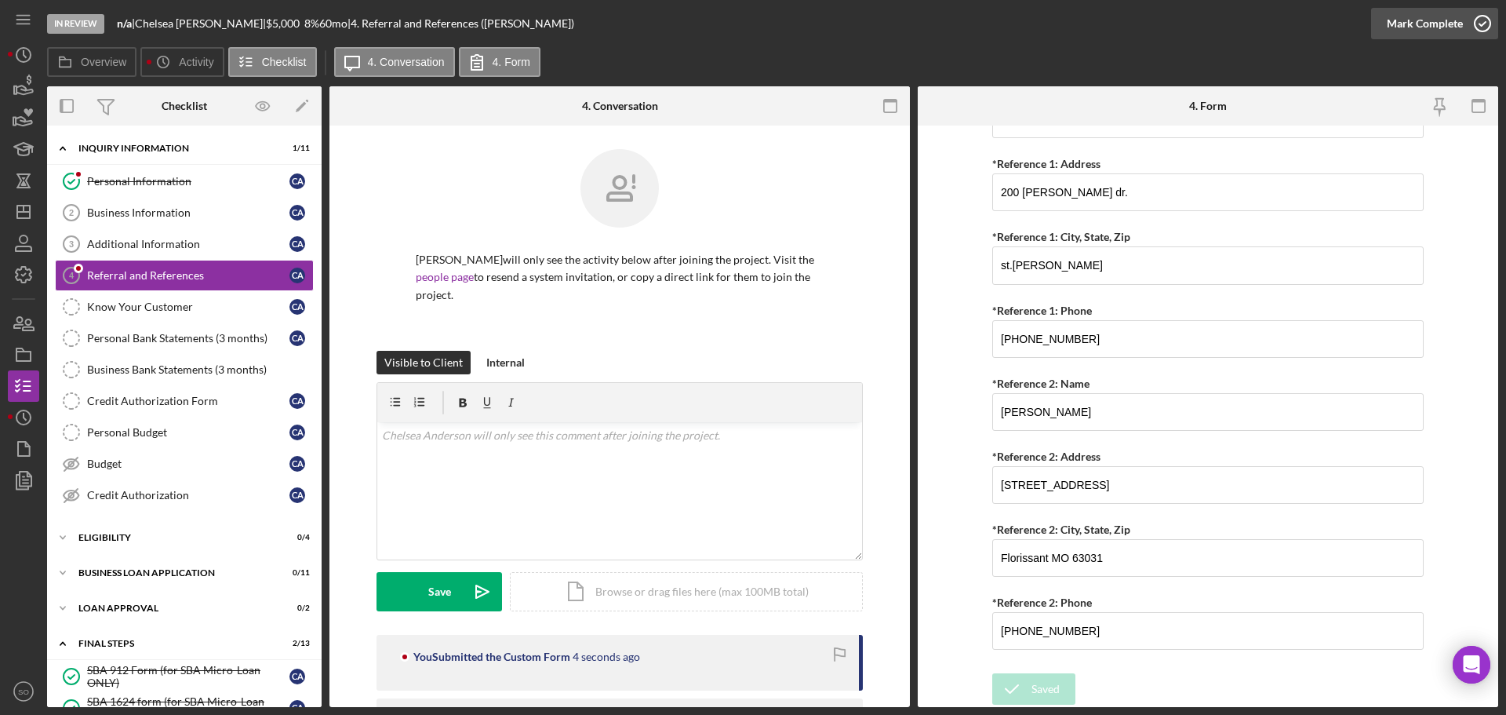
click at [1402, 31] on div "Mark Complete" at bounding box center [1425, 23] width 76 height 31
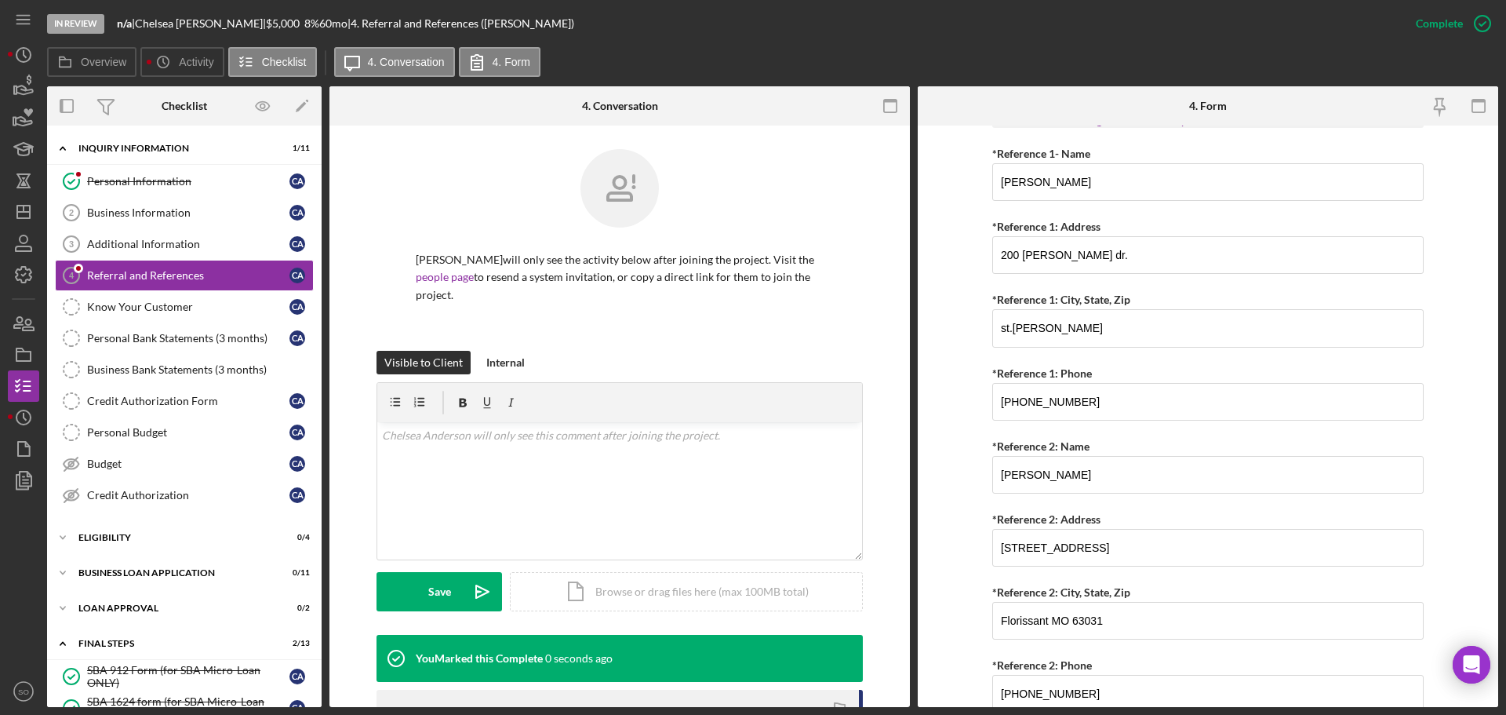
scroll to position [664, 0]
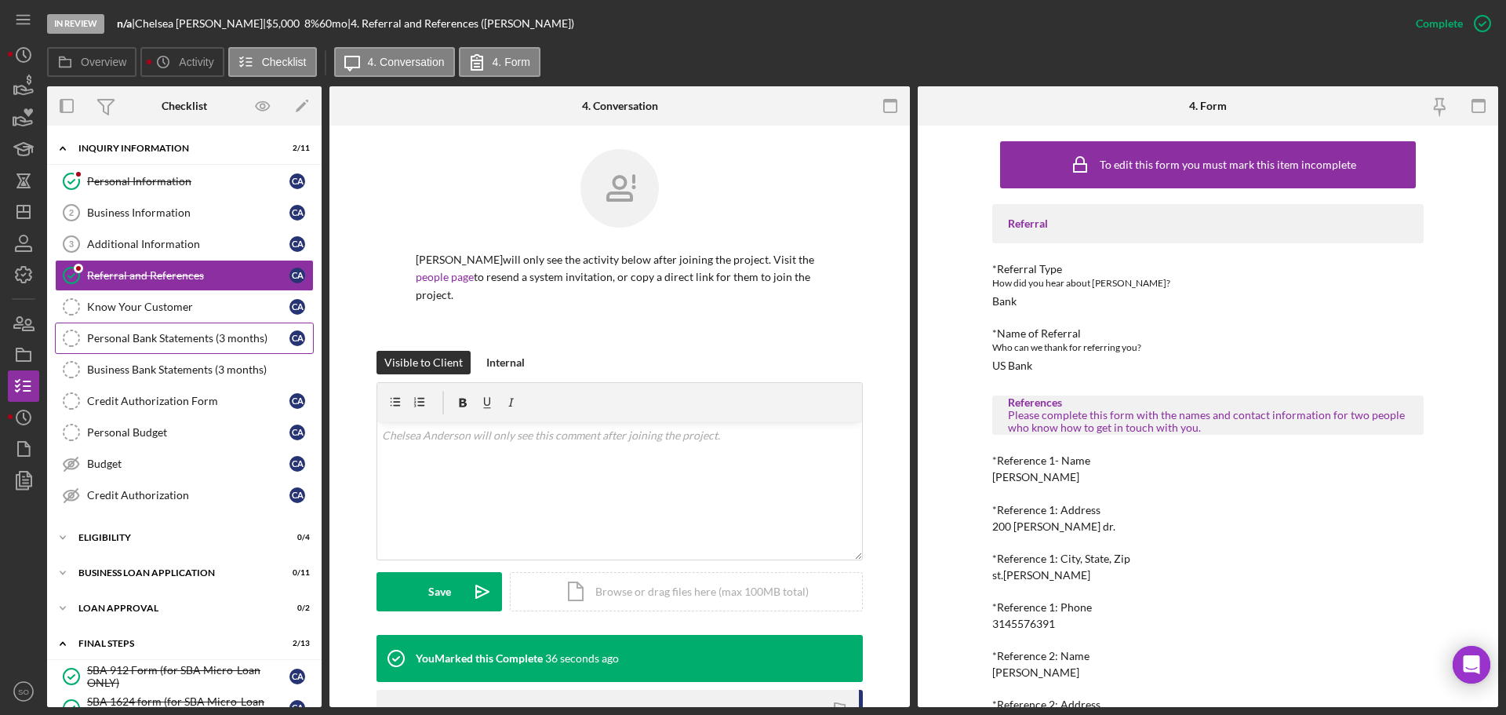
drag, startPoint x: 232, startPoint y: 334, endPoint x: 264, endPoint y: 339, distance: 31.7
click at [232, 334] on div "Personal Bank Statements (3 months)" at bounding box center [188, 338] width 202 height 13
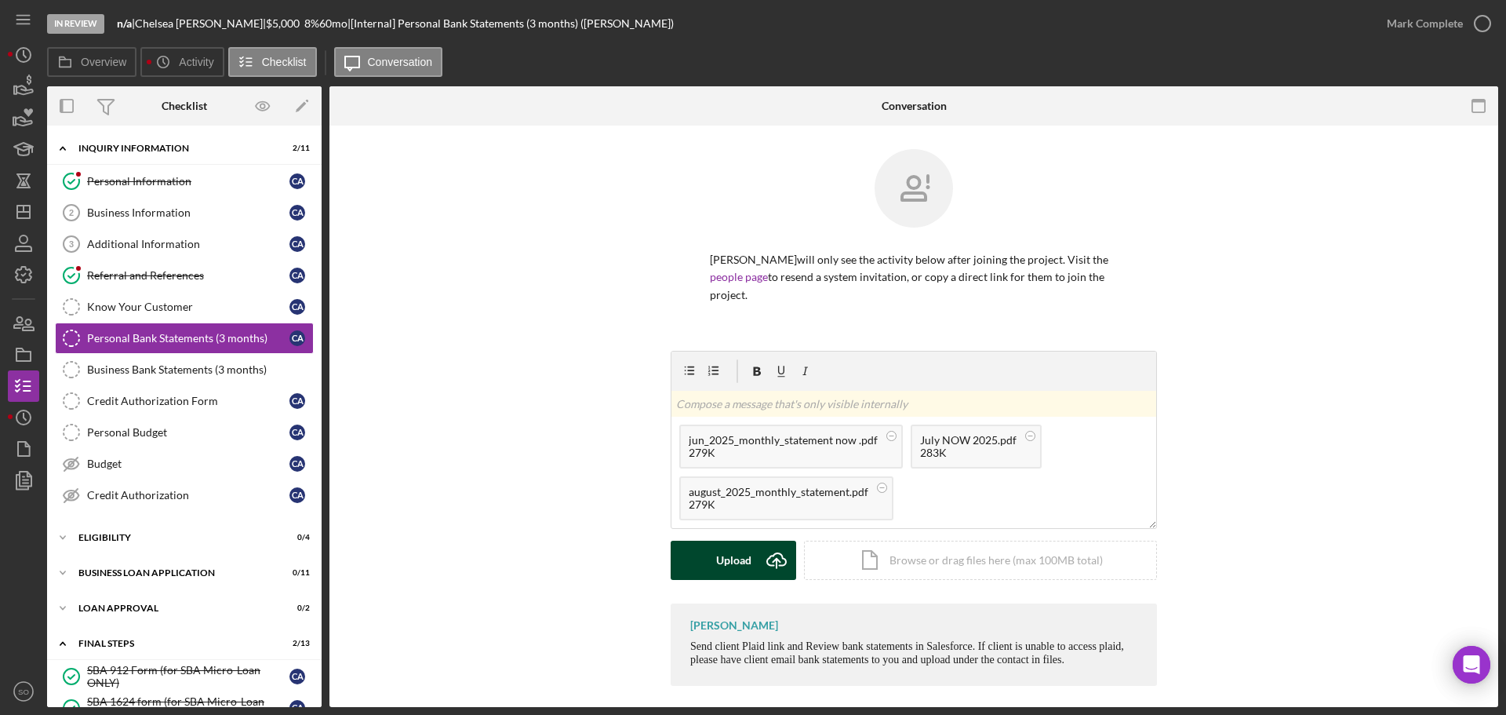
click at [724, 566] on div "Upload" at bounding box center [733, 560] width 35 height 39
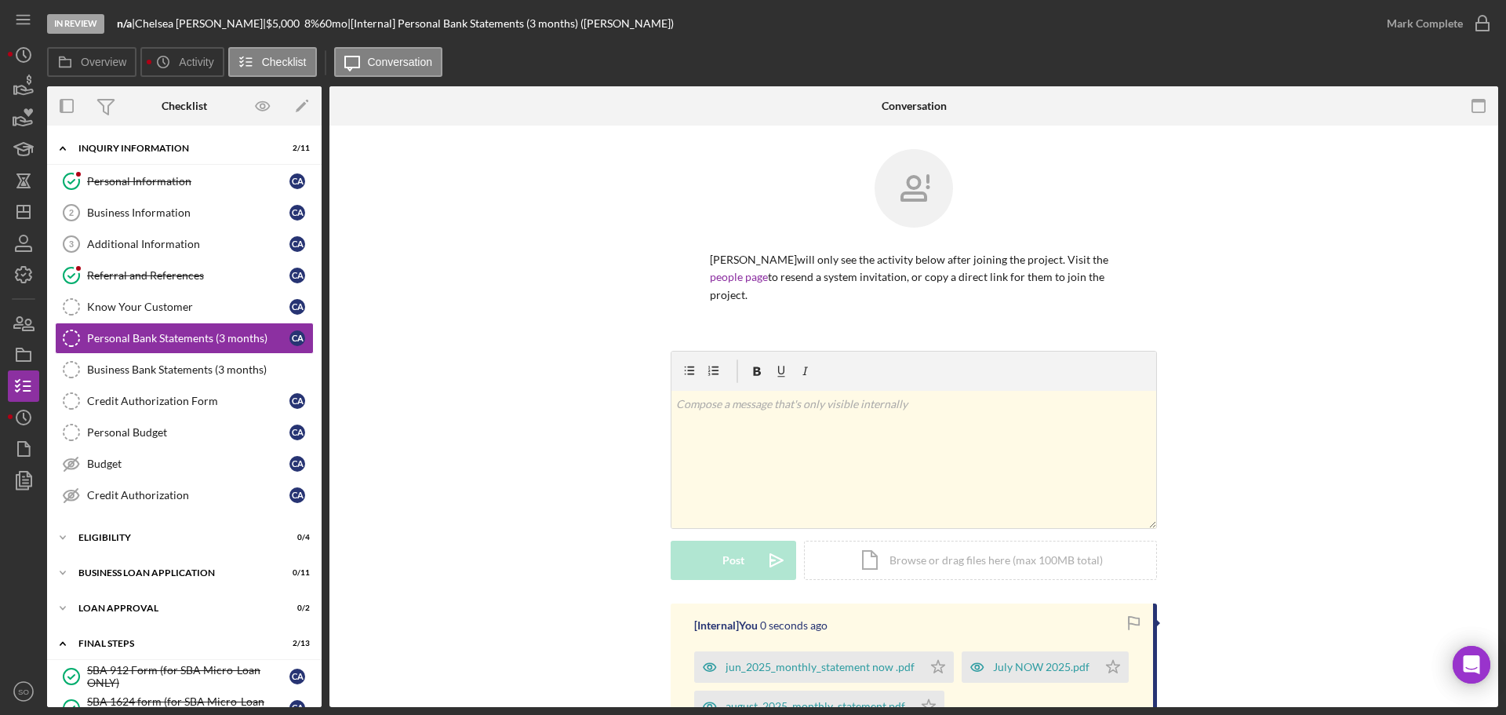
scroll to position [157, 0]
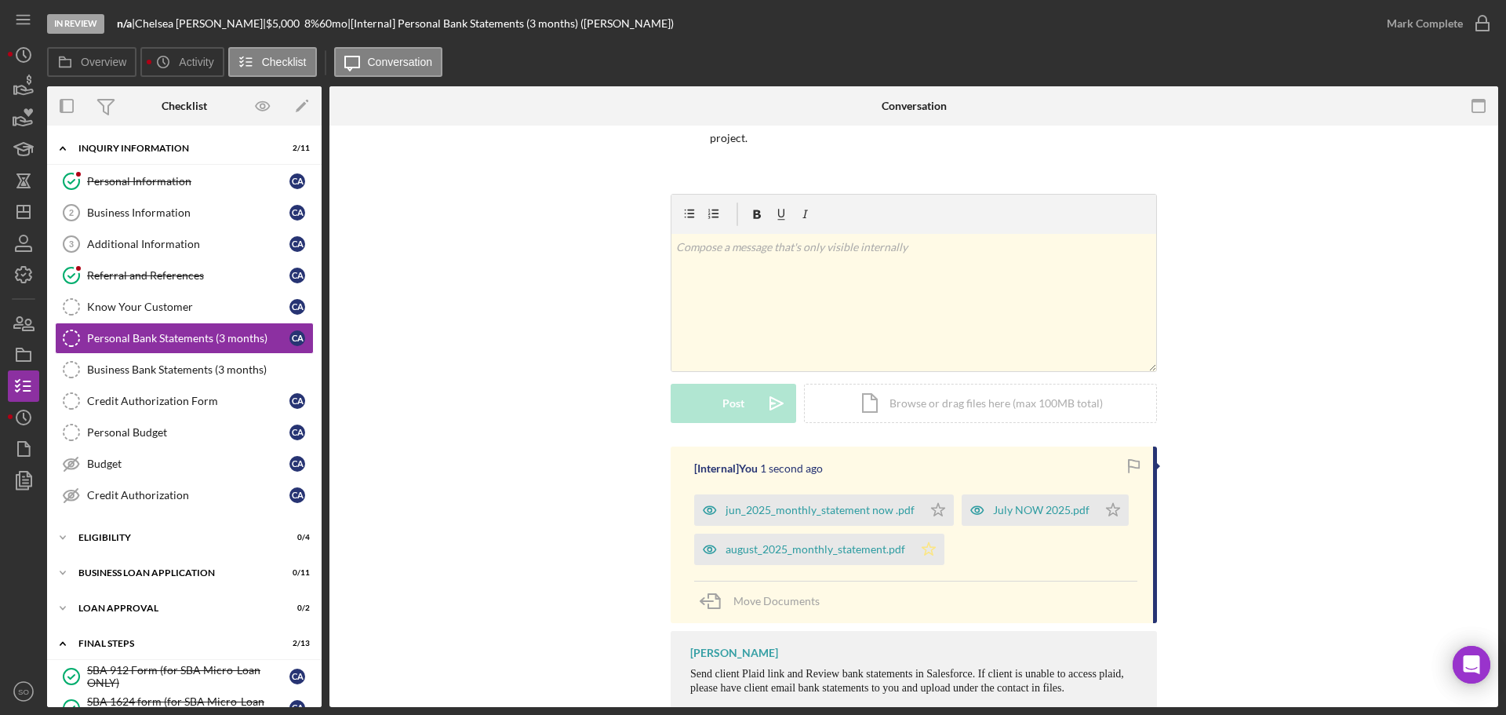
click at [919, 557] on icon "Icon/Star" at bounding box center [928, 548] width 31 height 31
click at [1397, 31] on div "Mark Complete" at bounding box center [1425, 23] width 76 height 31
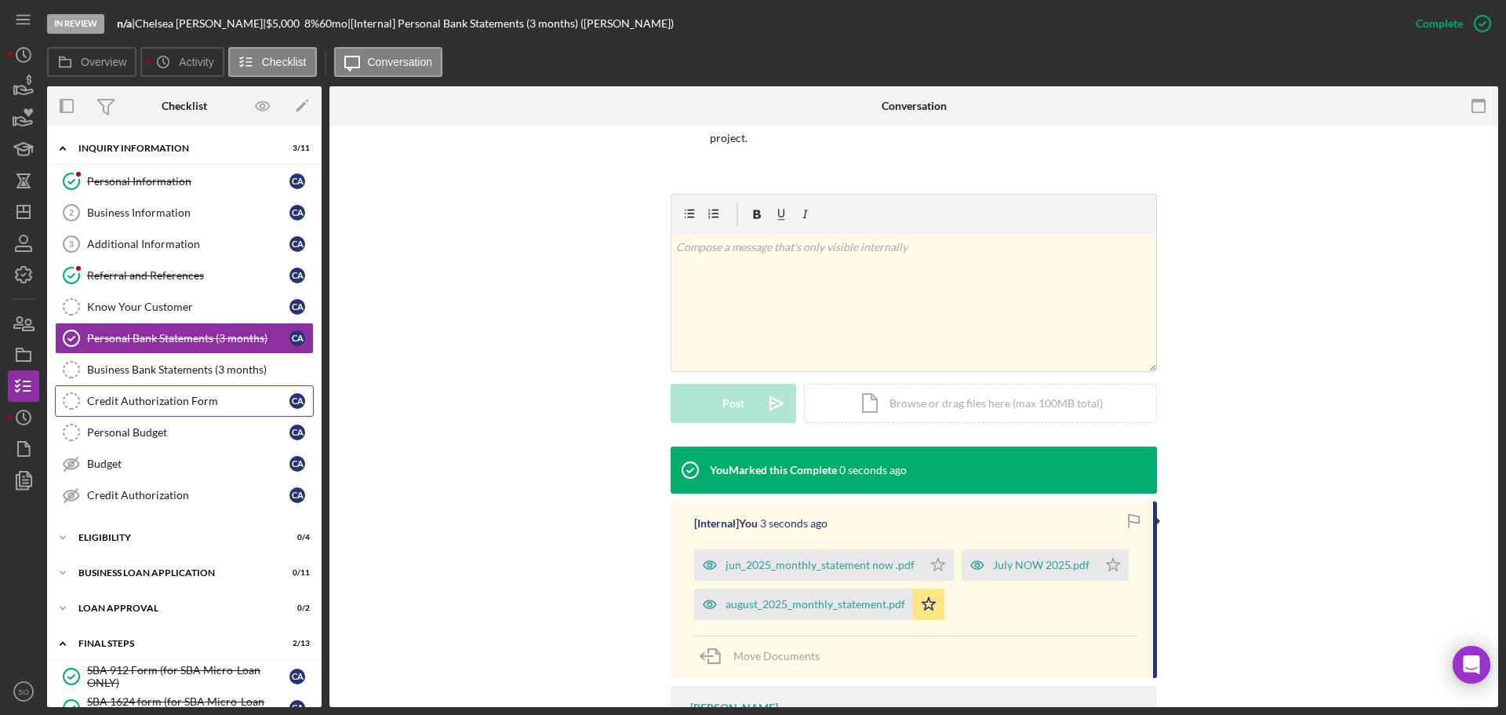
click at [195, 406] on div "Credit Authorization Form" at bounding box center [188, 401] width 202 height 13
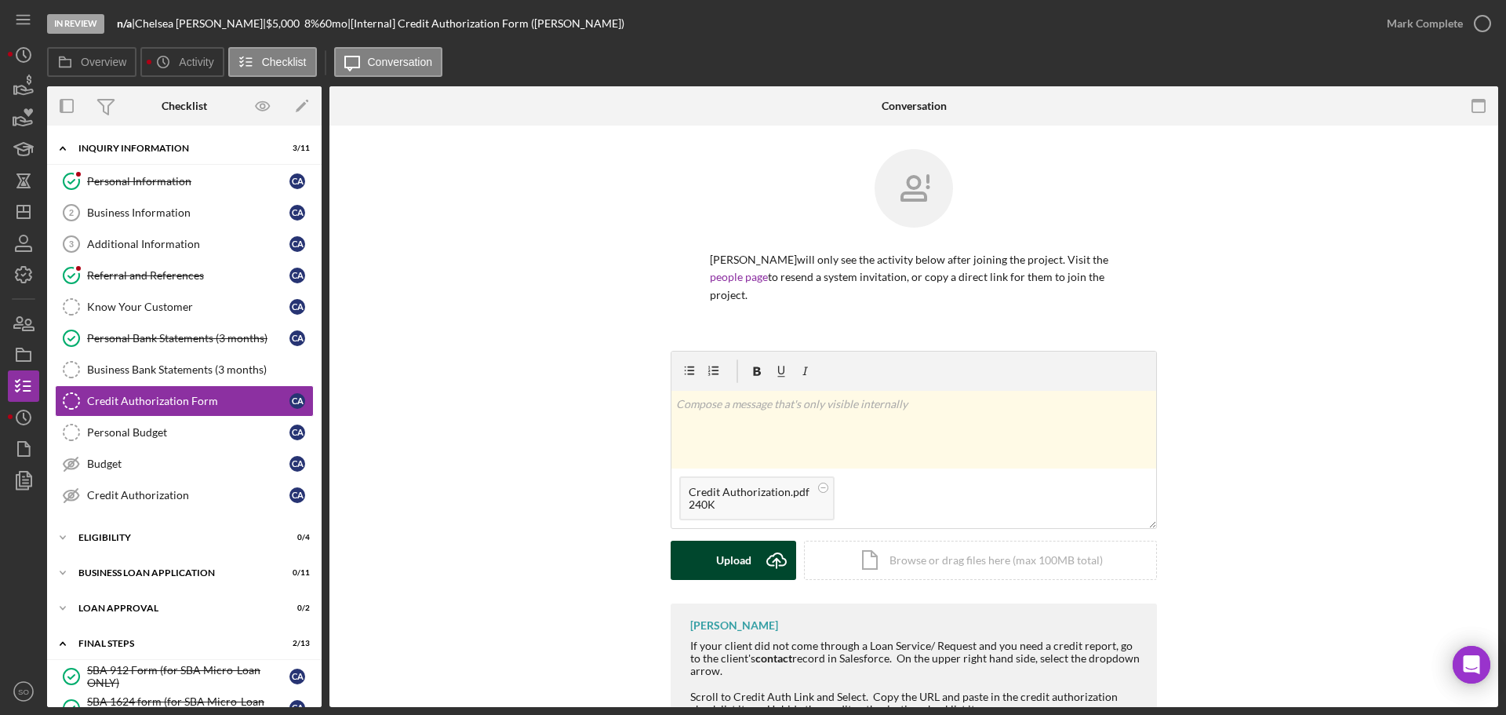
click at [734, 553] on div "Upload" at bounding box center [733, 560] width 35 height 39
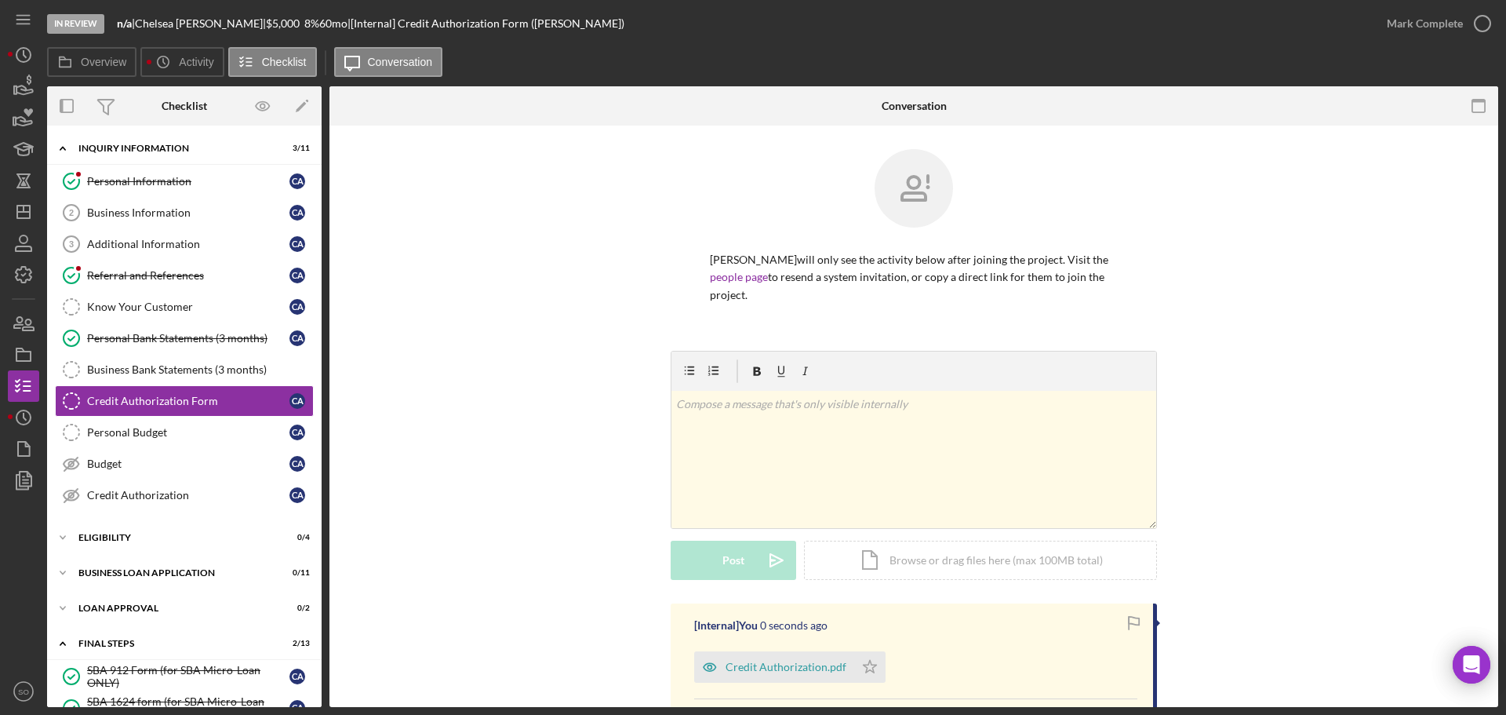
scroll to position [157, 0]
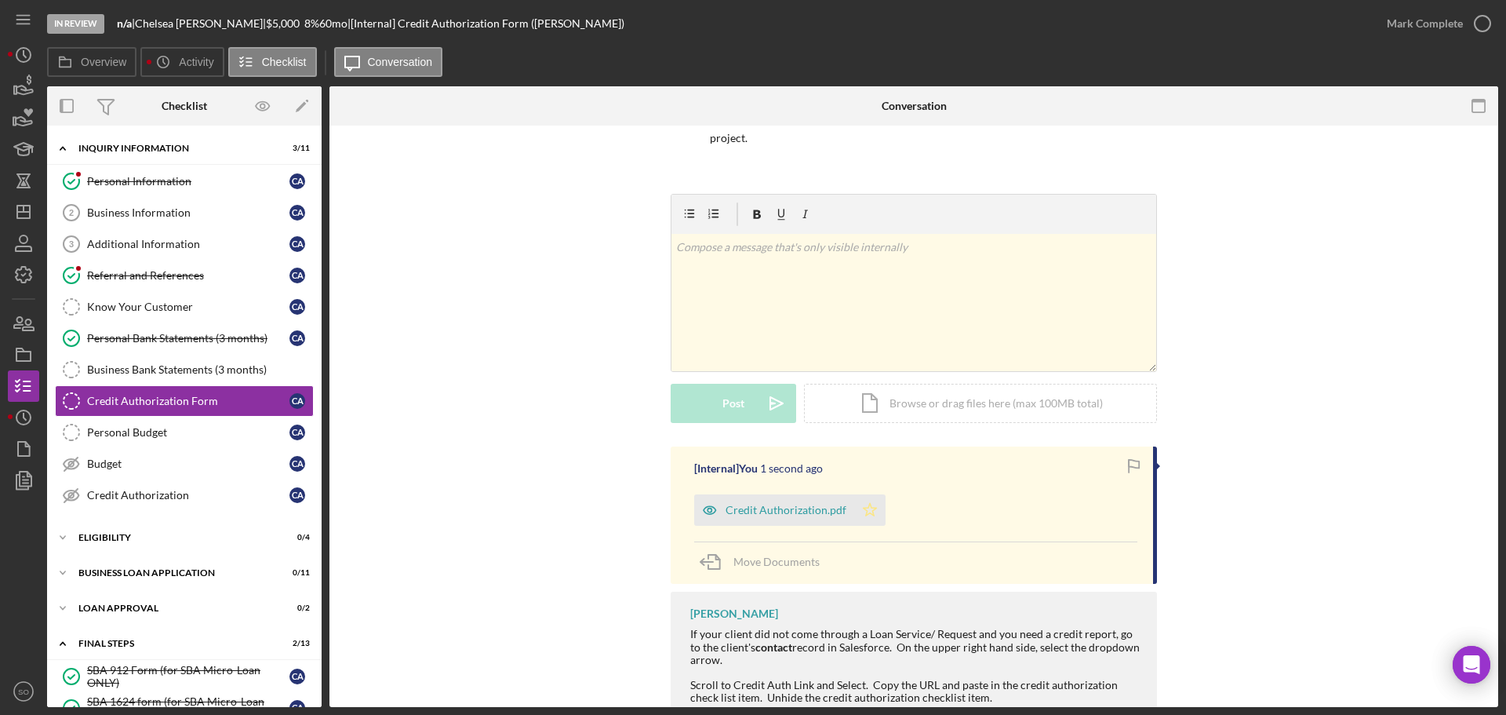
click at [876, 515] on icon "Icon/Star" at bounding box center [869, 509] width 31 height 31
click at [1411, 16] on div "Mark Complete" at bounding box center [1425, 23] width 76 height 31
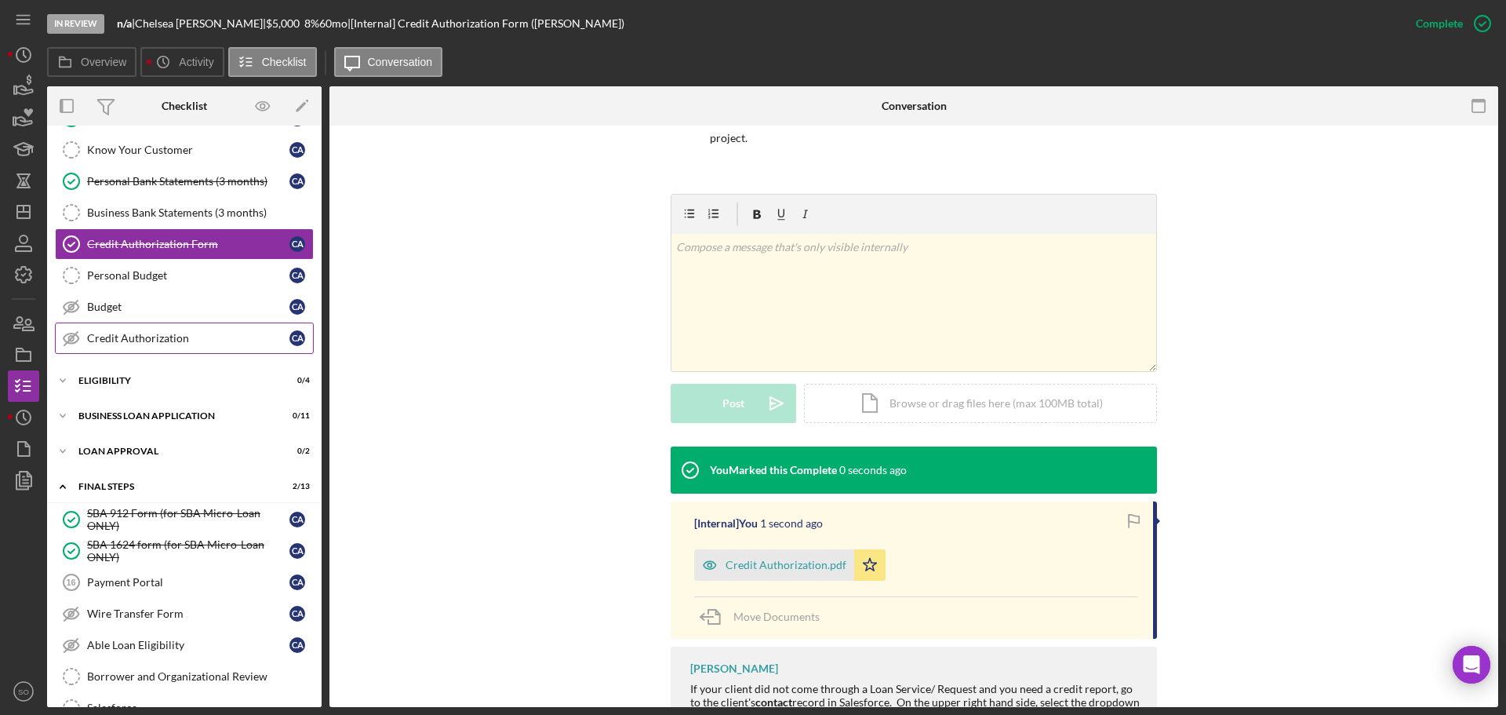
click at [201, 340] on div "Credit Authorization" at bounding box center [188, 338] width 202 height 13
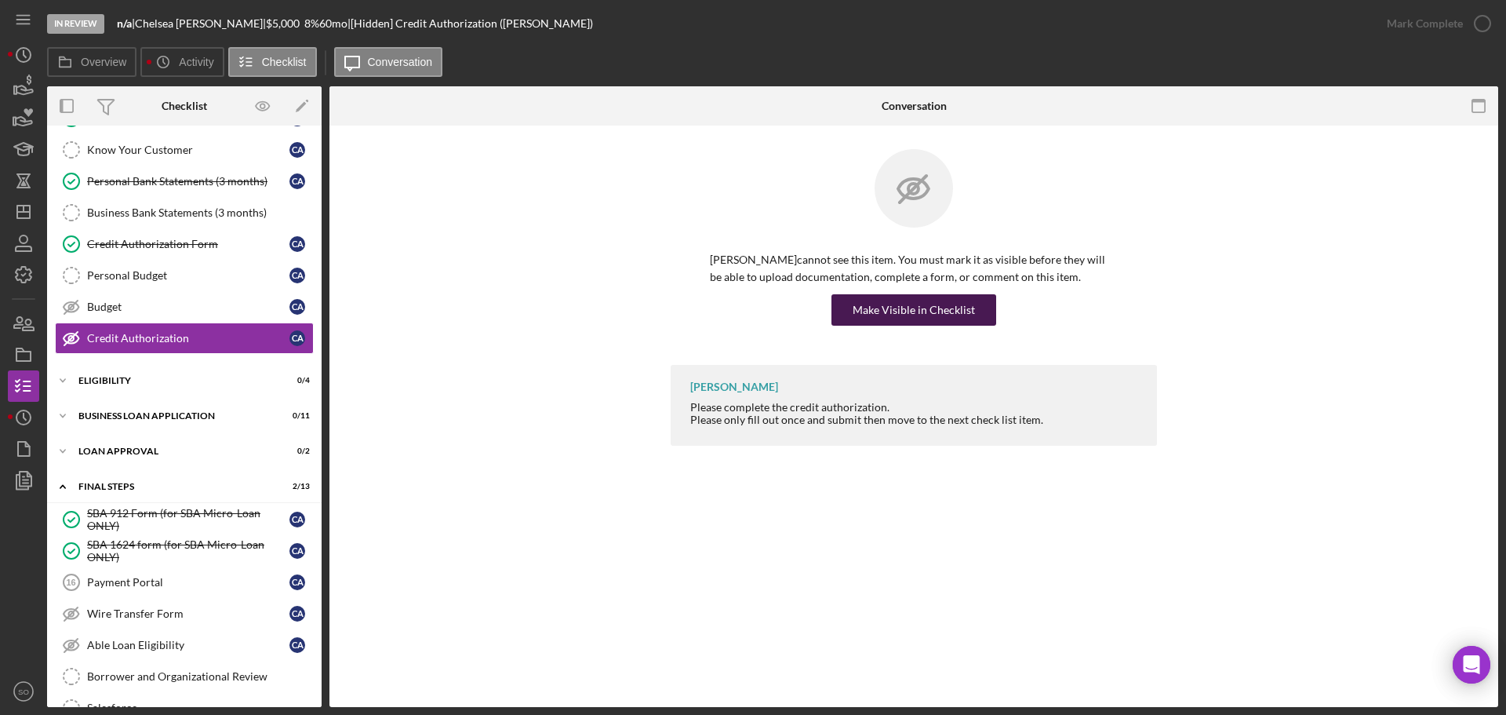
click at [858, 311] on div "Make Visible in Checklist" at bounding box center [914, 309] width 122 height 31
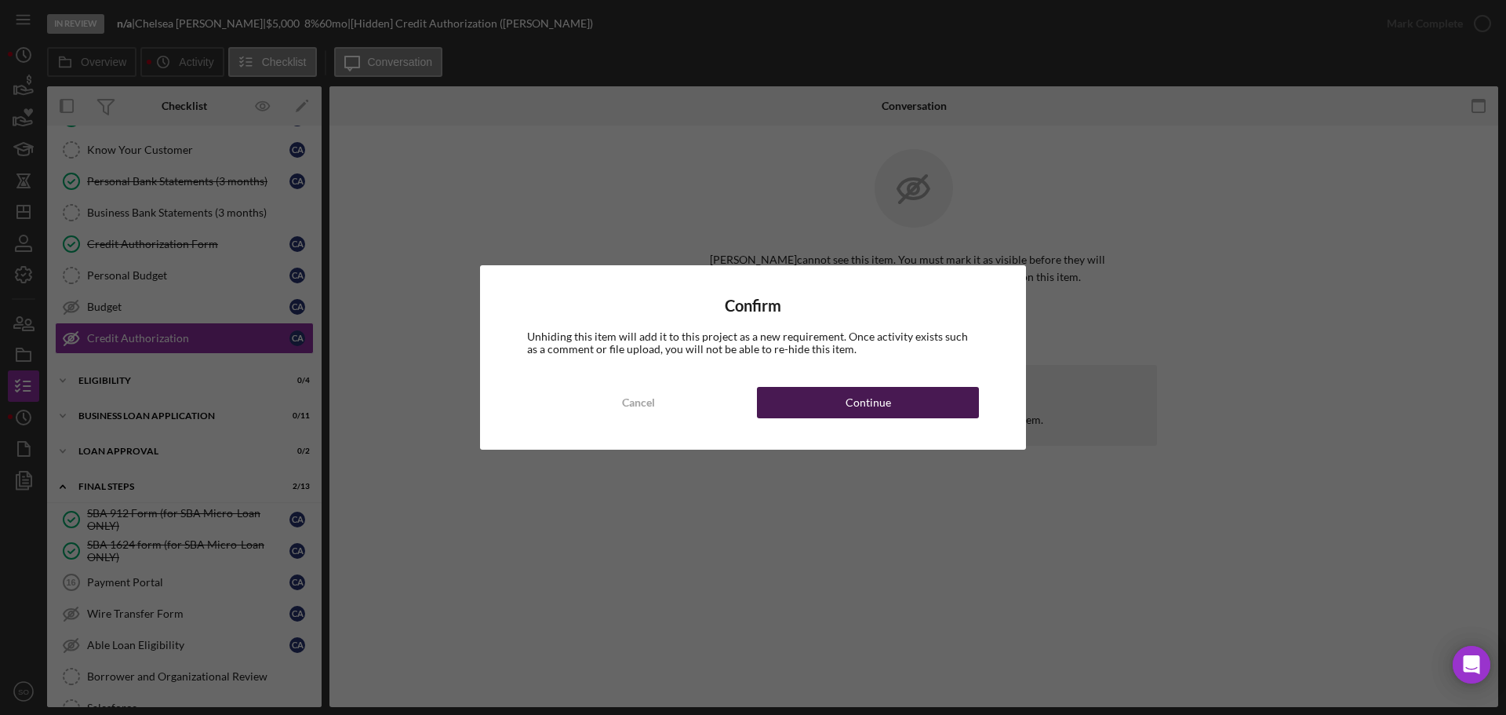
click at [921, 400] on button "Continue" at bounding box center [868, 402] width 222 height 31
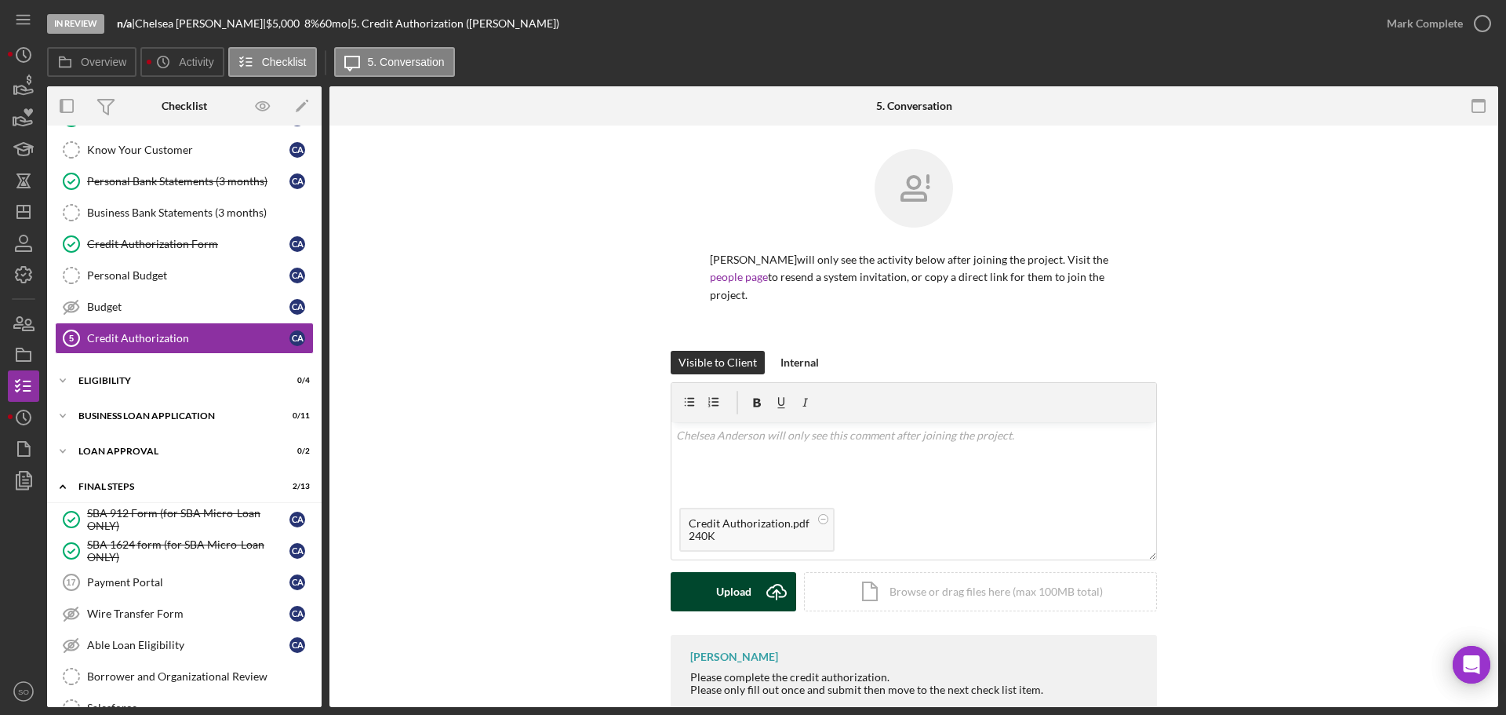
click at [762, 588] on icon "Icon/Upload" at bounding box center [776, 591] width 39 height 39
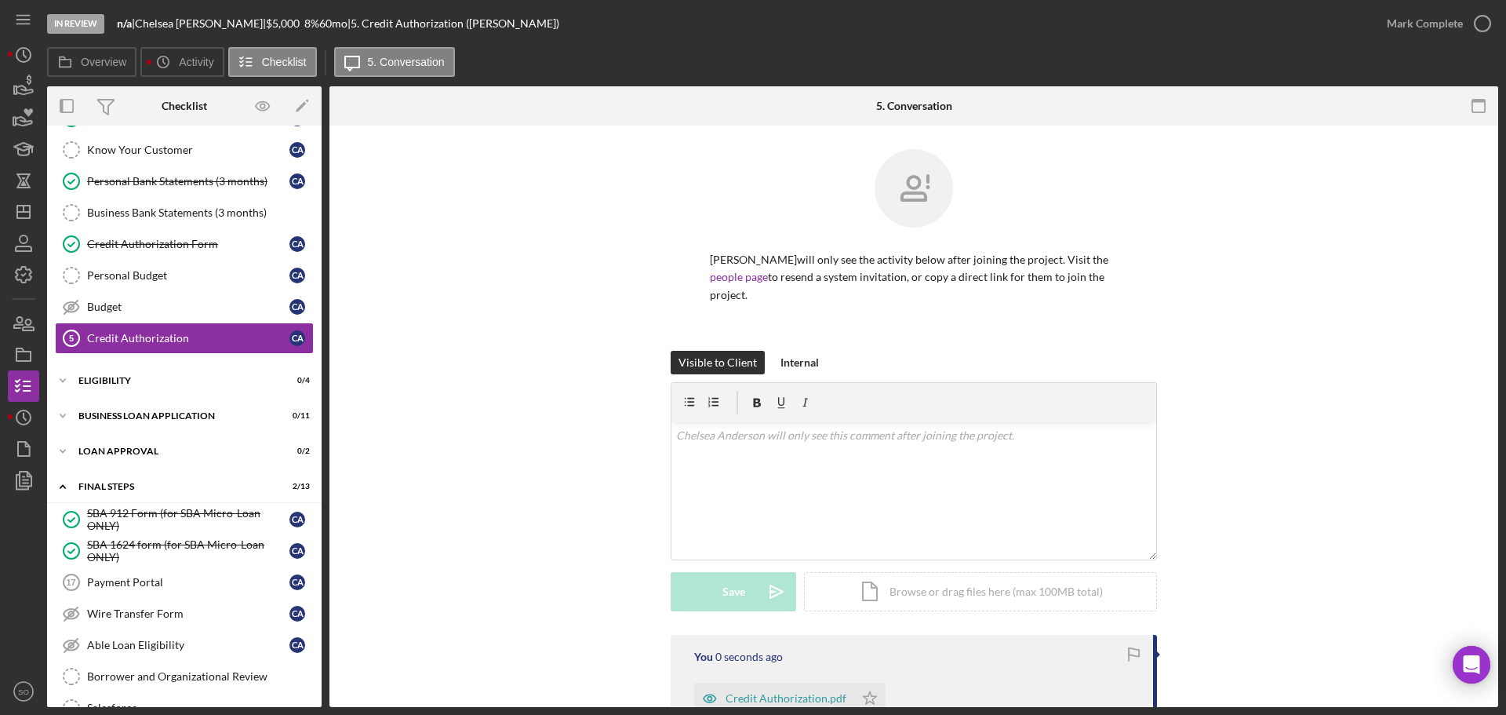
scroll to position [157, 0]
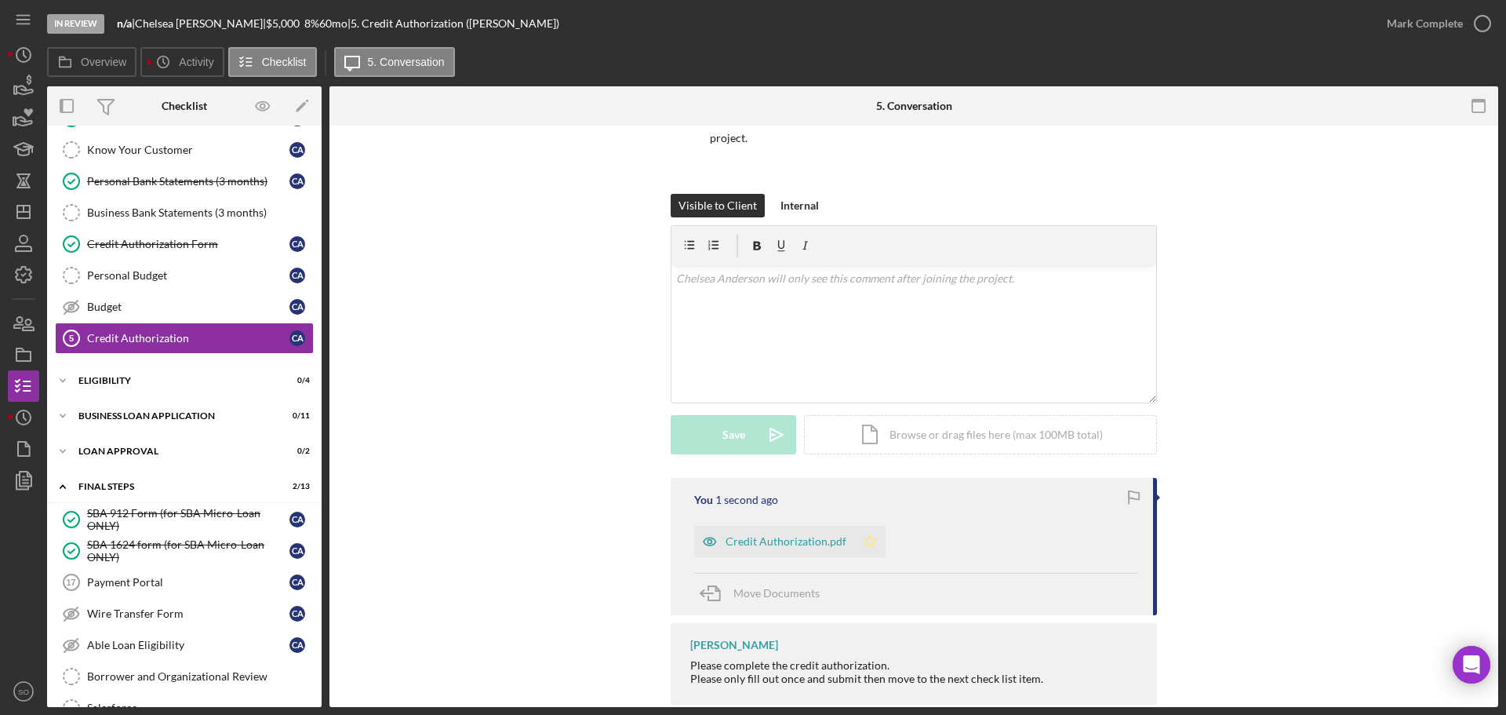
click at [868, 542] on polygon "button" at bounding box center [870, 540] width 13 height 13
click at [1395, 25] on div "Mark Complete" at bounding box center [1425, 23] width 76 height 31
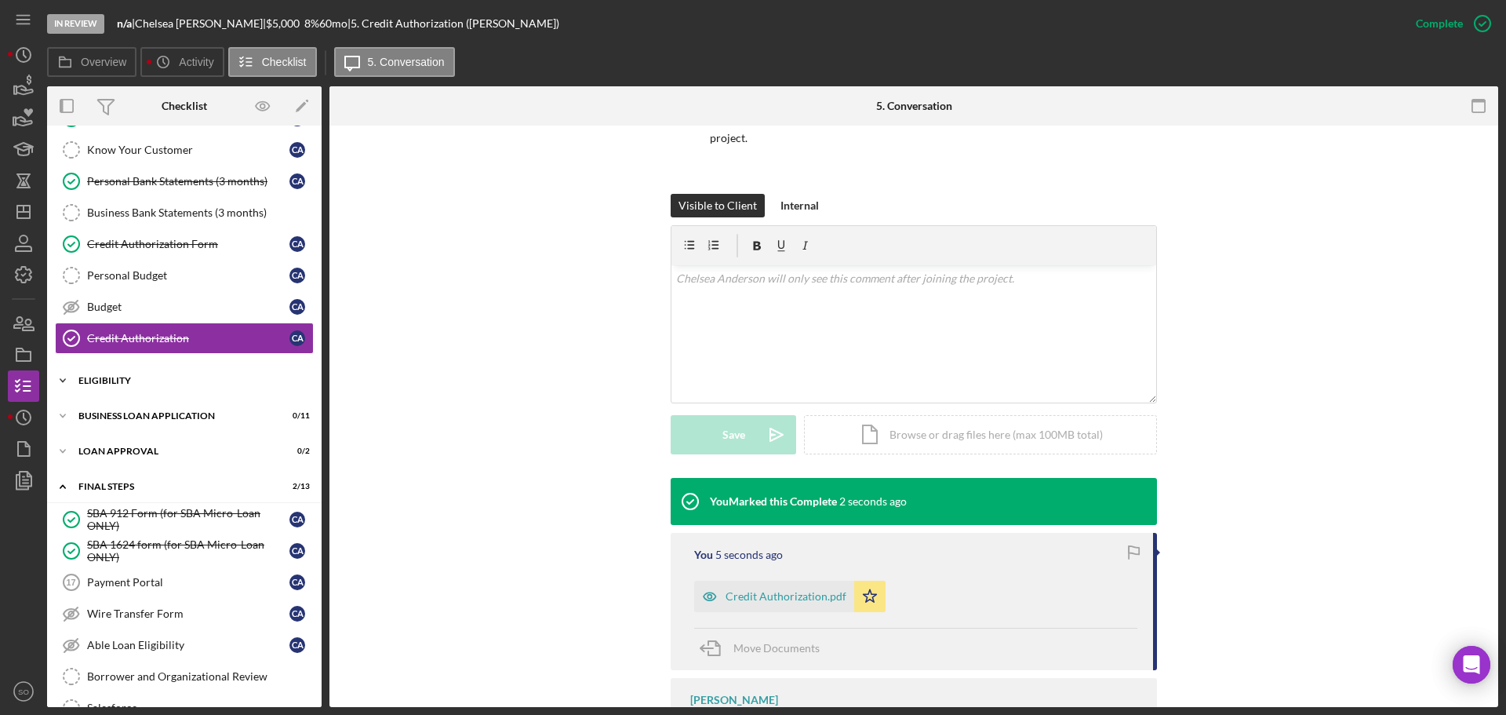
click at [167, 381] on div "Eligibility" at bounding box center [190, 380] width 224 height 9
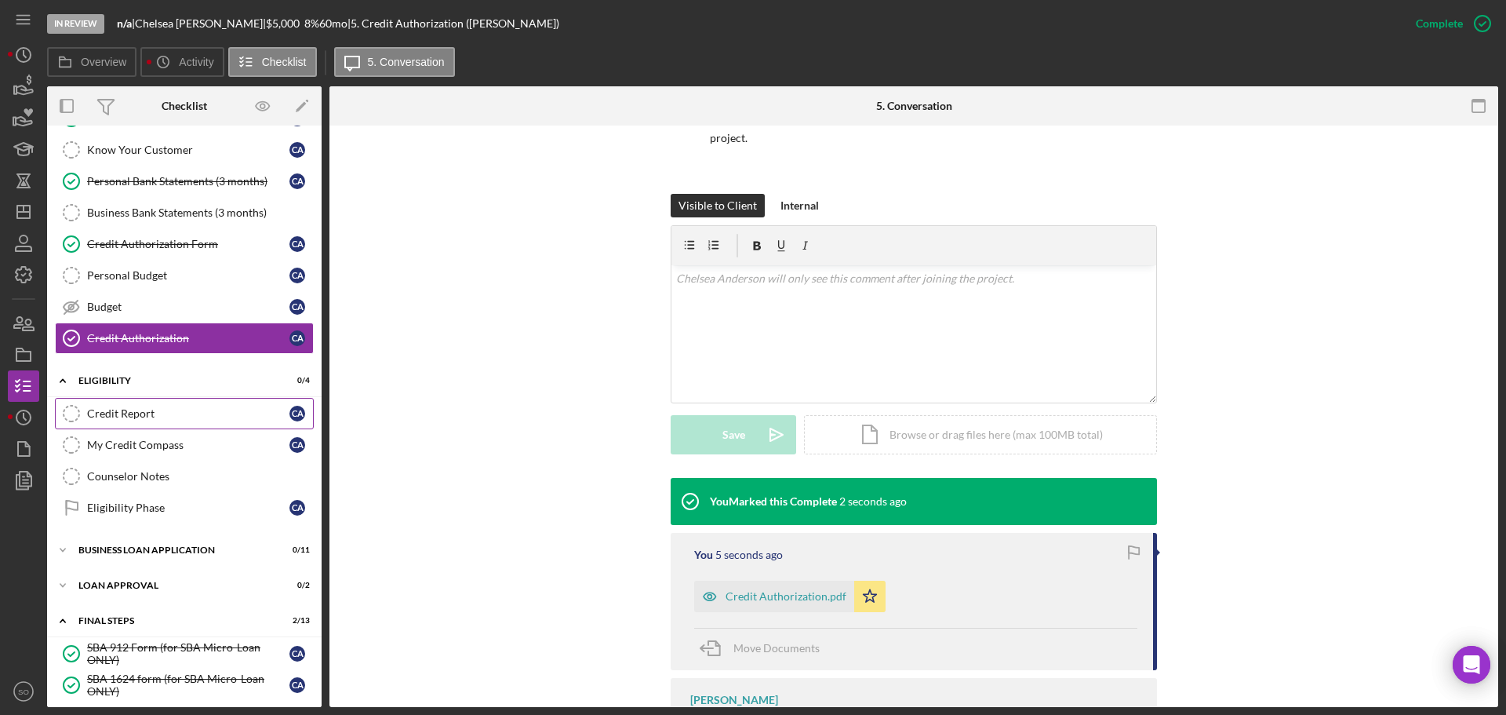
click at [161, 424] on link "Credit Report Credit Report C A" at bounding box center [184, 413] width 259 height 31
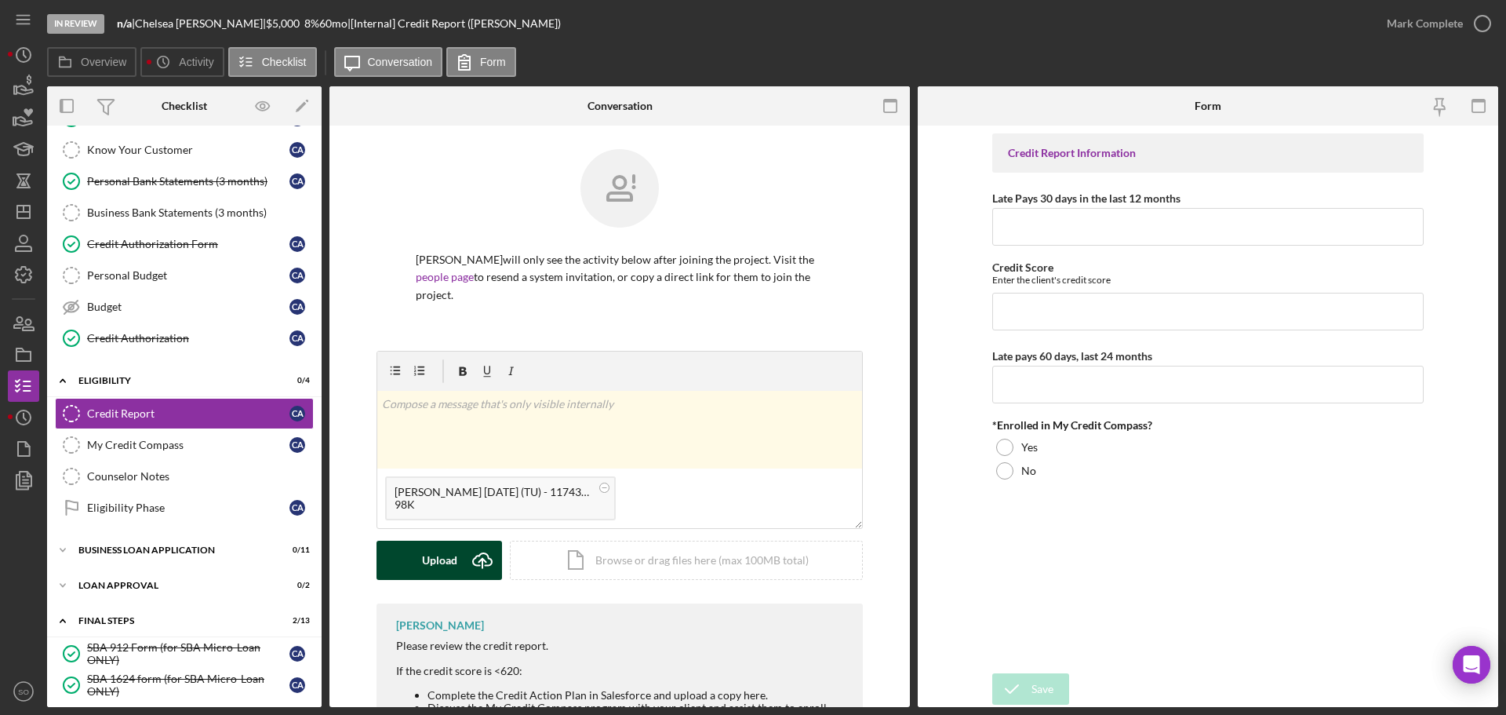
click at [450, 562] on div "Upload" at bounding box center [439, 560] width 35 height 39
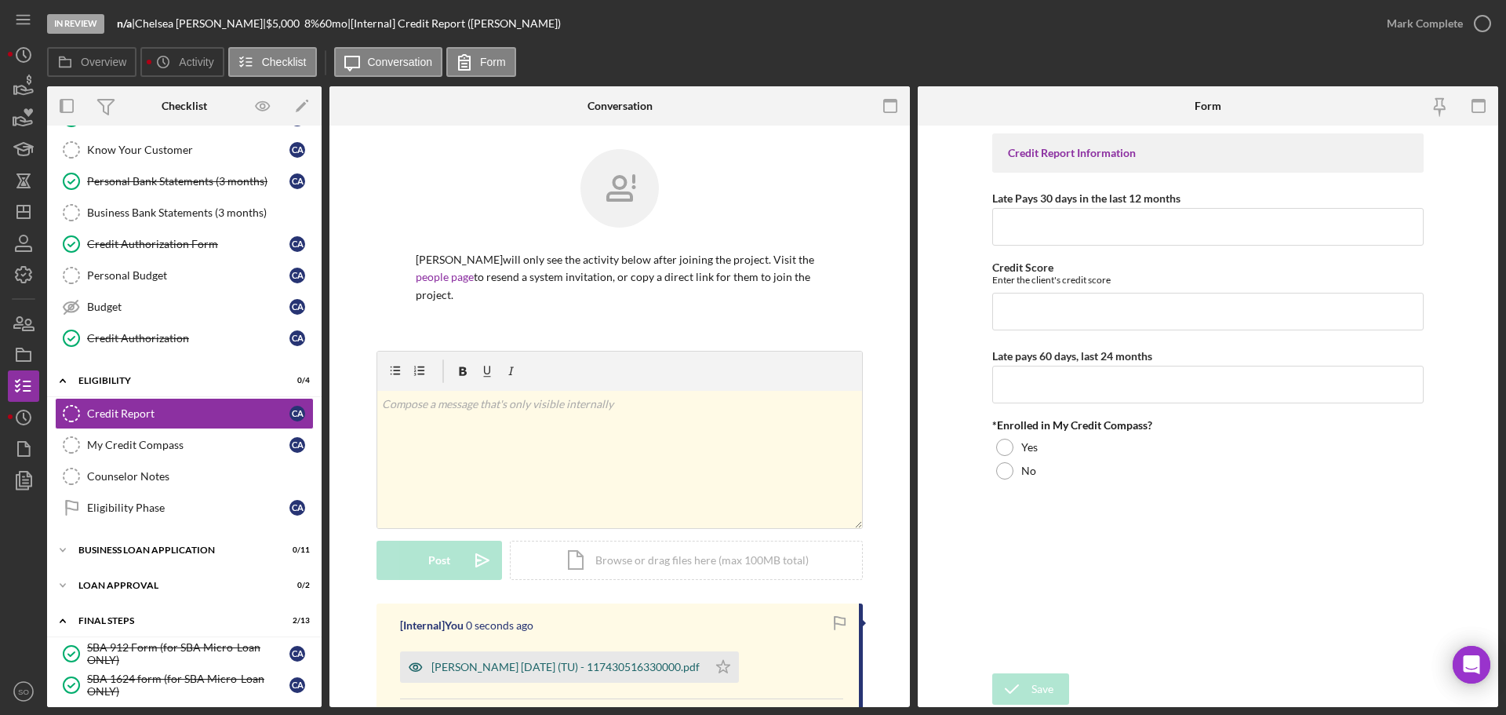
scroll to position [214, 0]
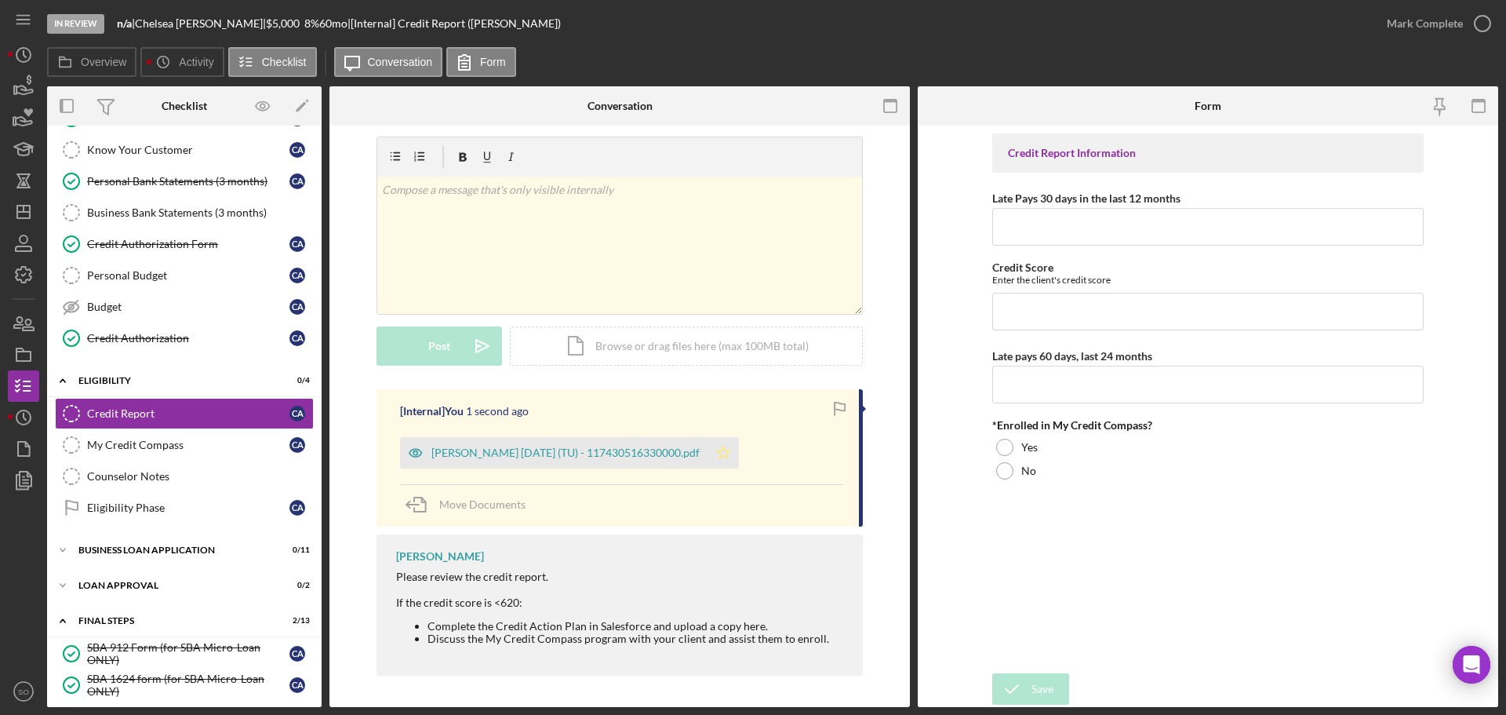
click at [730, 450] on polygon "button" at bounding box center [723, 452] width 13 height 13
click at [668, 453] on div "Anderson, Chelsea 2025-09-08 (TU) - 117430516330000.pdf" at bounding box center [565, 452] width 268 height 13
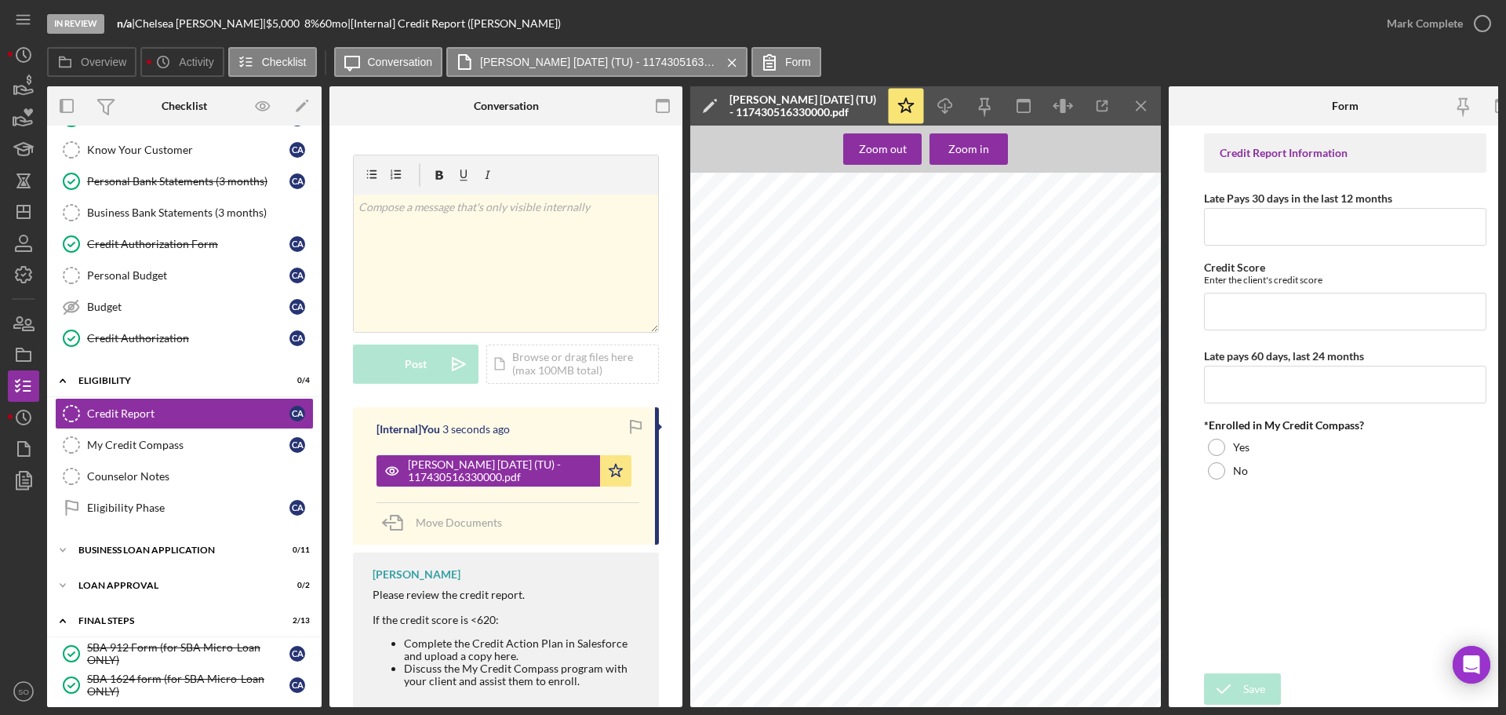
scroll to position [157, 0]
click at [963, 151] on div "Zoom in" at bounding box center [968, 148] width 41 height 31
click at [1265, 229] on input "Late Pays 30 days in the last 12 months" at bounding box center [1345, 227] width 282 height 38
click at [1248, 317] on input "Credit Score" at bounding box center [1345, 312] width 282 height 38
click at [1137, 110] on line "button" at bounding box center [1141, 105] width 9 height 9
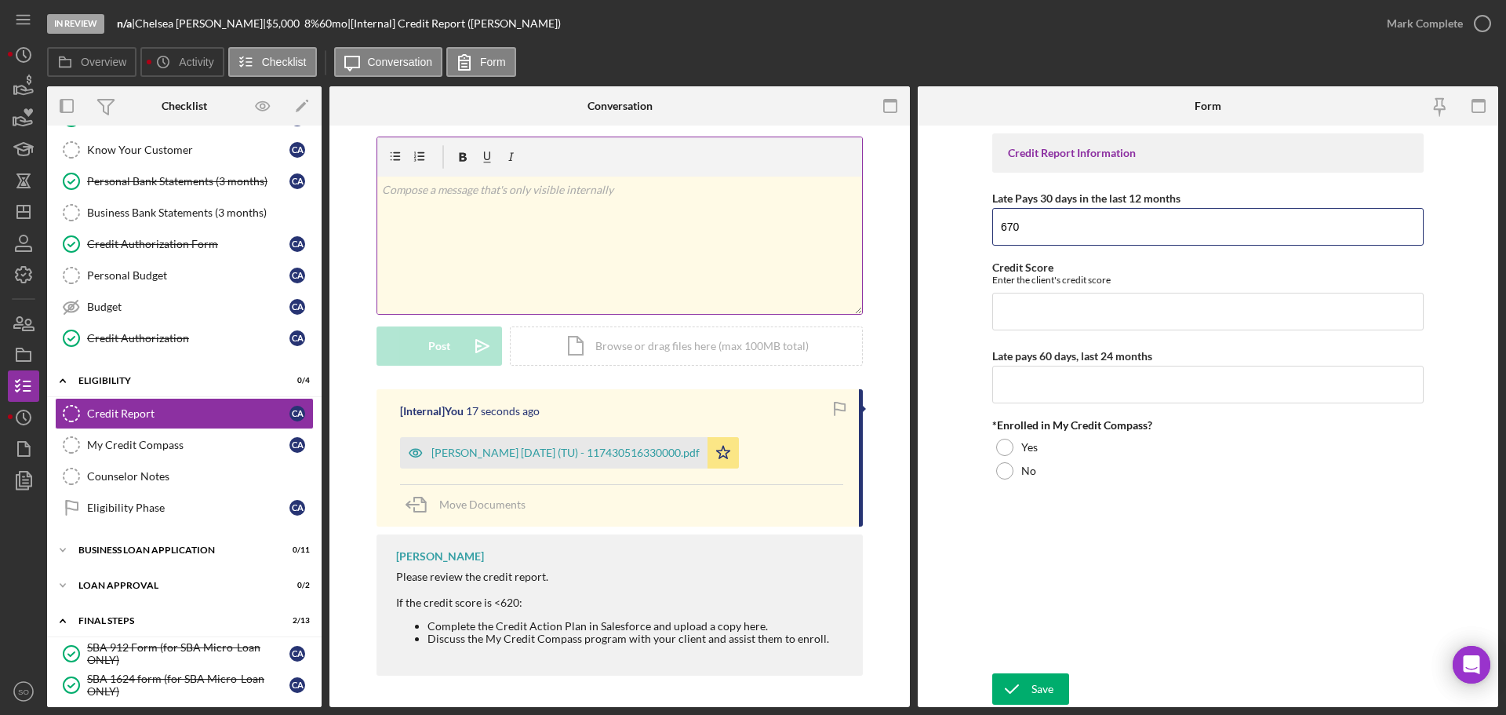
drag, startPoint x: 1120, startPoint y: 229, endPoint x: 813, endPoint y: 228, distance: 307.5
click at [813, 228] on div "Overview Internal Workflow Stage In Review Icon/Dropdown Arrow Archive (can una…" at bounding box center [772, 396] width 1451 height 621
type input "0"
click at [1024, 392] on input "Late pays 60 days, last 24 months" at bounding box center [1207, 385] width 431 height 38
type input "0"
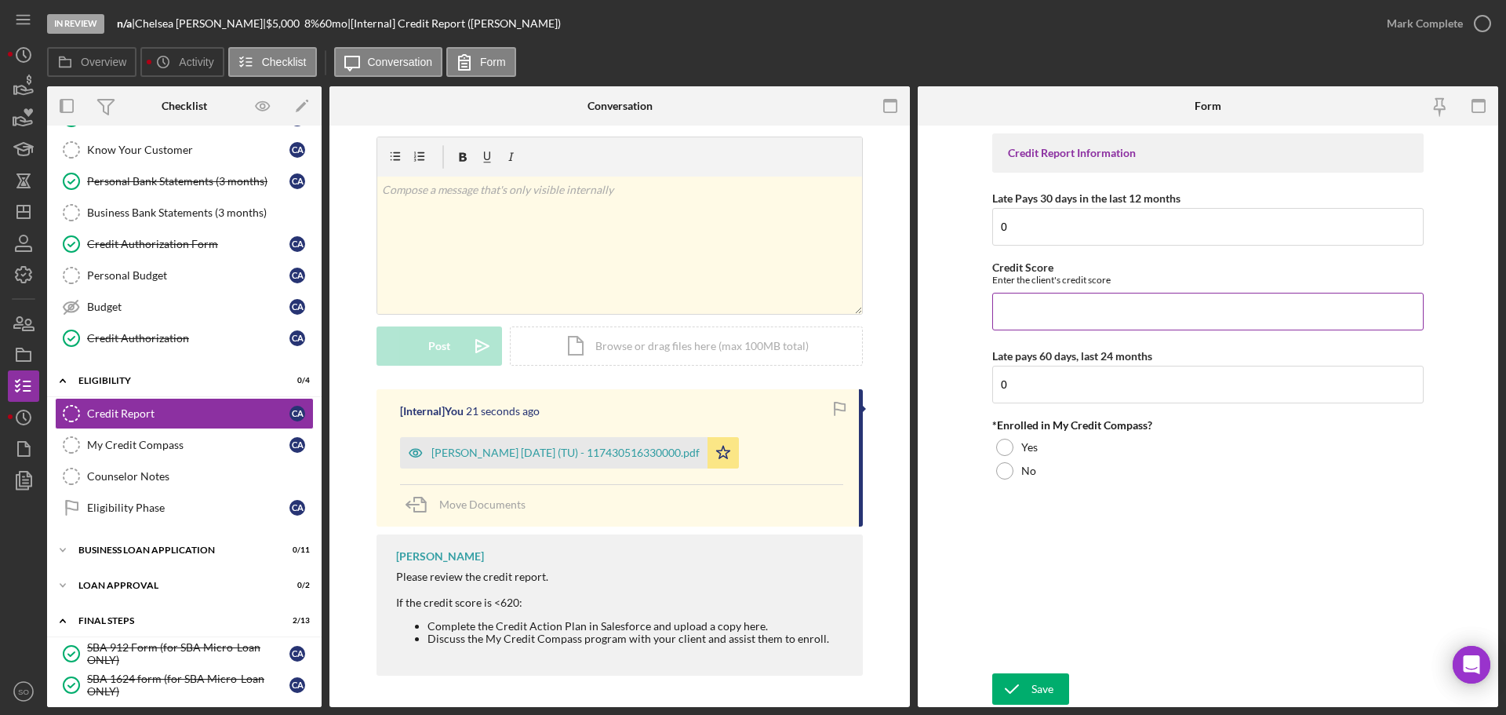
click at [1018, 311] on input "Credit Score" at bounding box center [1207, 312] width 431 height 38
type input "670"
click at [1020, 468] on div "No" at bounding box center [1207, 471] width 431 height 24
click at [1048, 680] on div "Save" at bounding box center [1043, 688] width 22 height 31
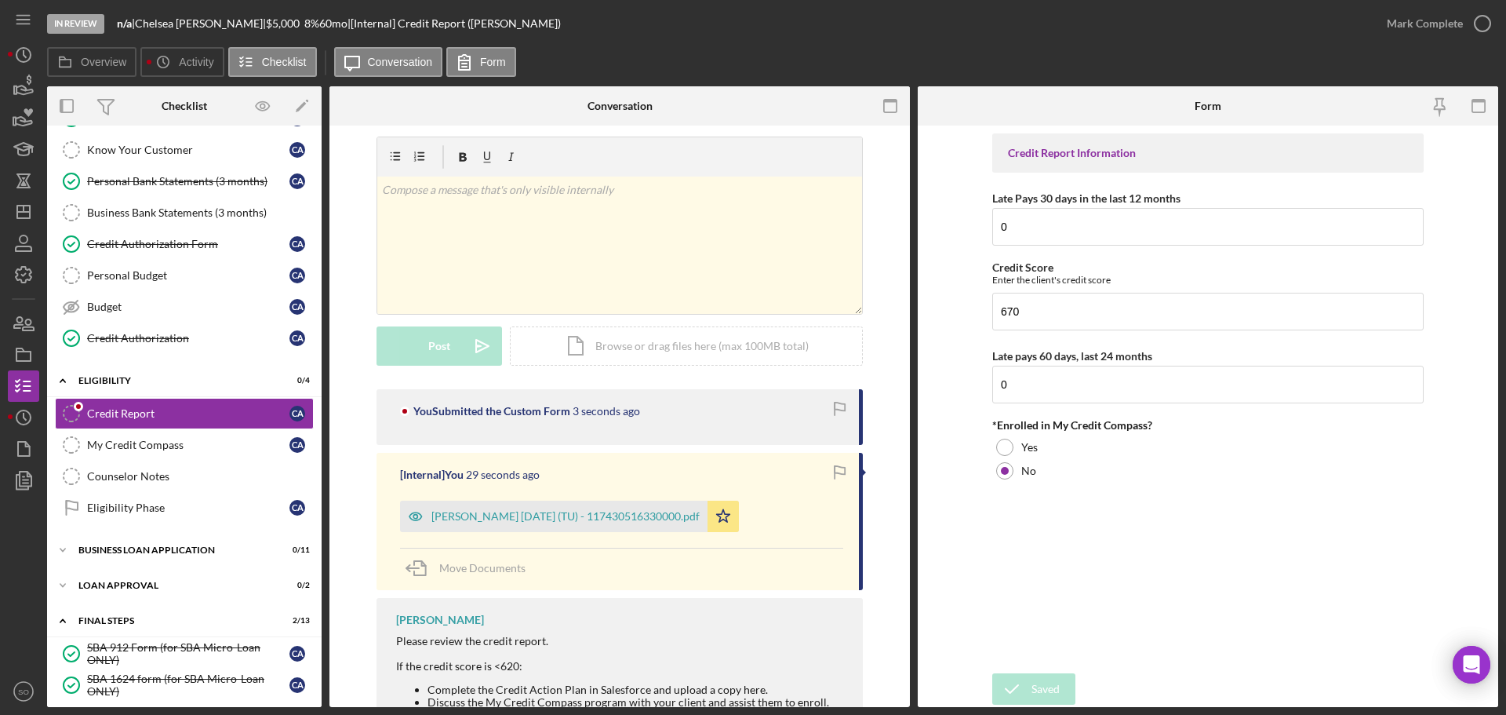
click at [1400, 26] on div "Mark Complete" at bounding box center [1425, 23] width 76 height 31
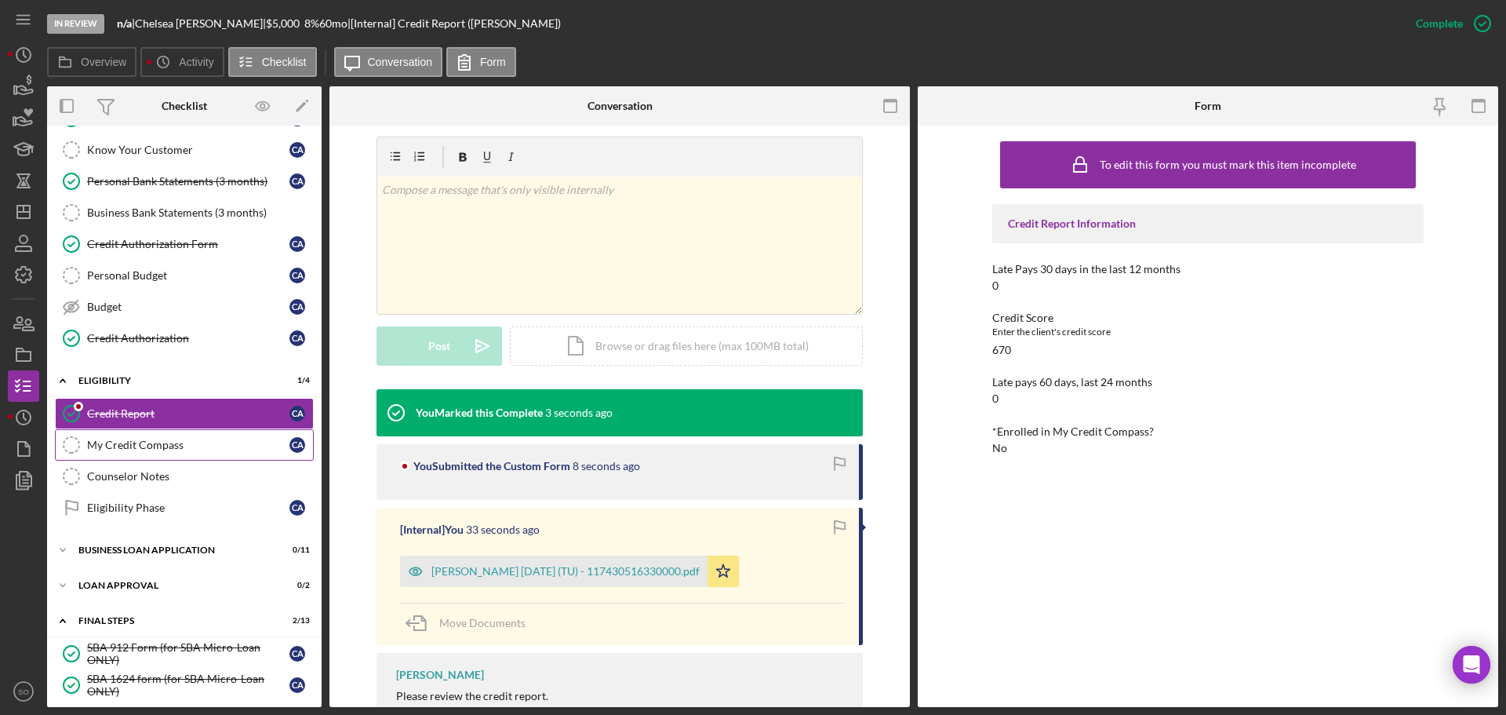
click at [182, 453] on link "My Credit Compass My Credit Compass C A" at bounding box center [184, 444] width 259 height 31
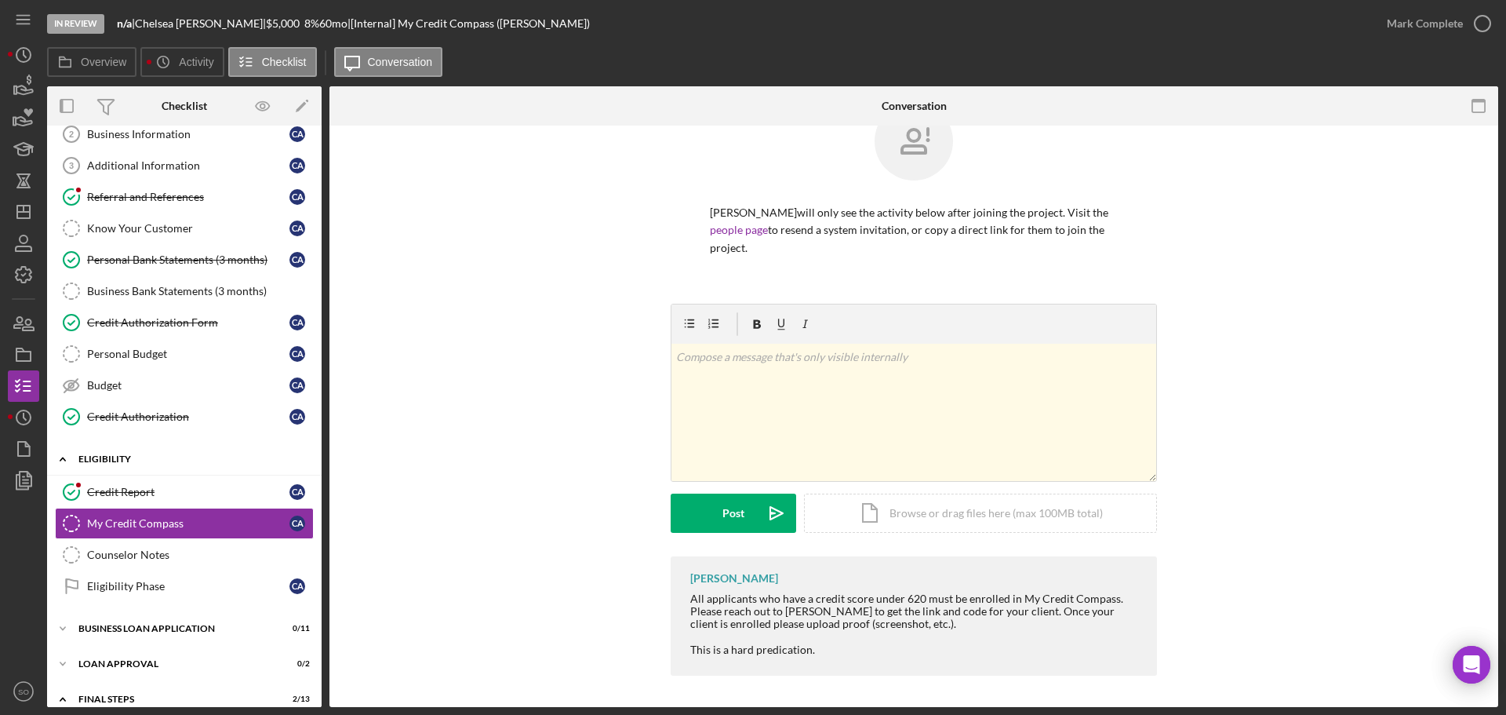
scroll to position [235, 0]
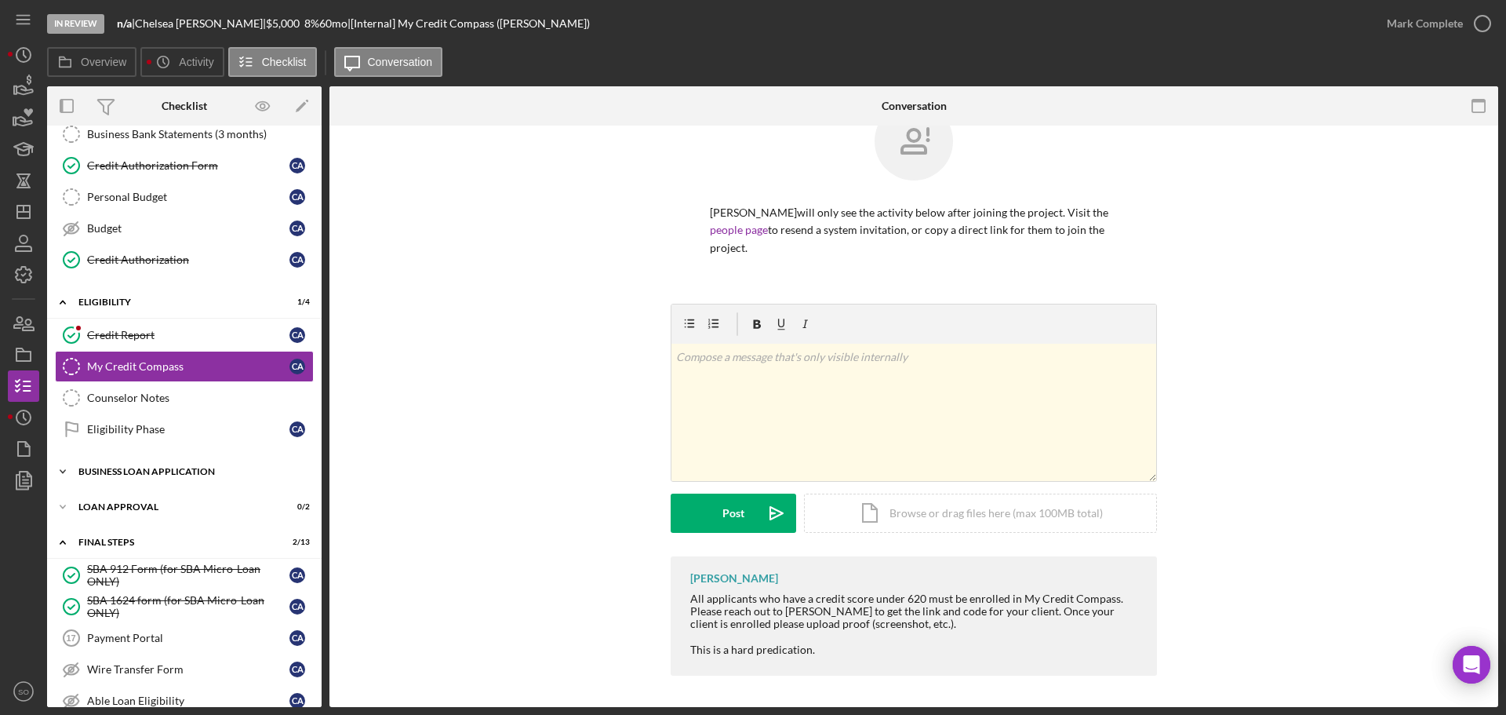
click at [143, 461] on div "Icon/Expander BUSINESS LOAN APPLICATION 0 / 11" at bounding box center [184, 471] width 275 height 31
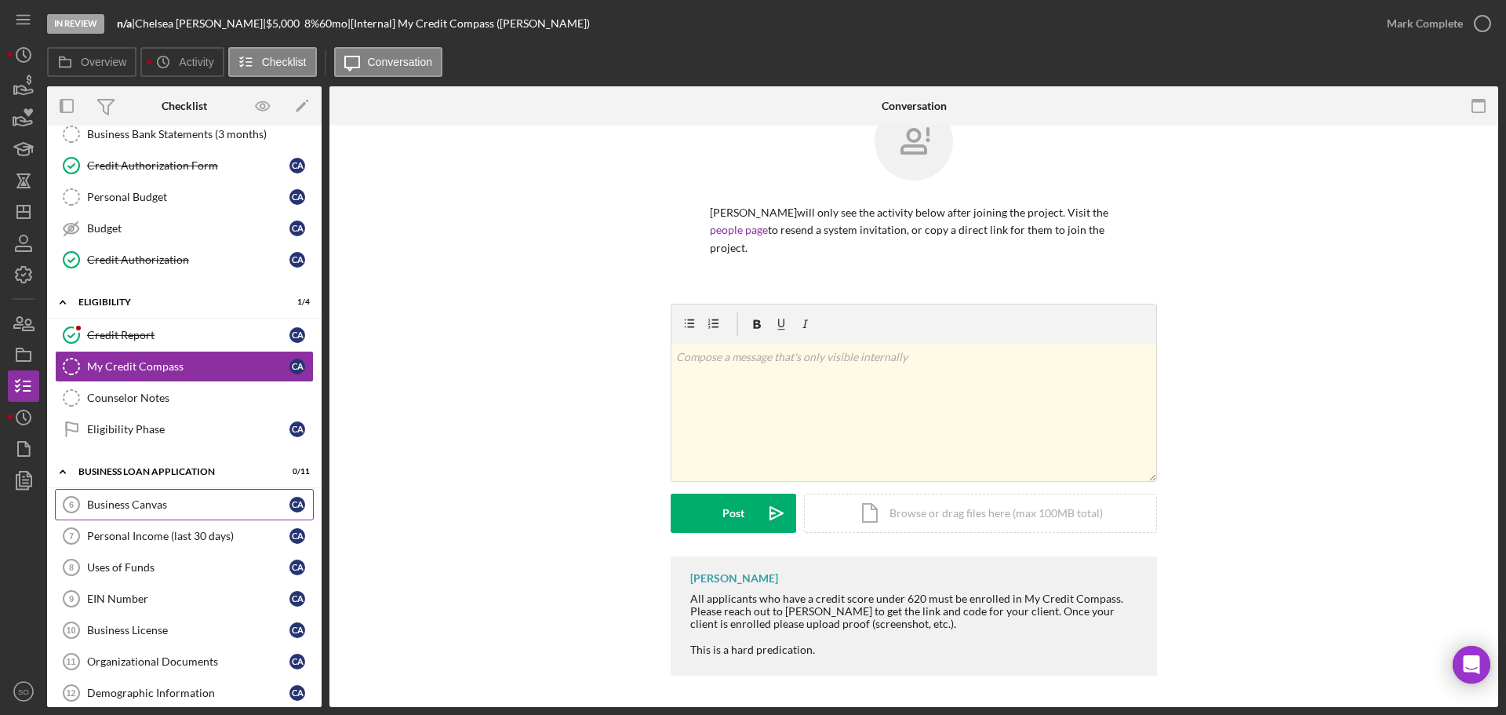
click at [147, 511] on div "Business Canvas" at bounding box center [188, 504] width 202 height 13
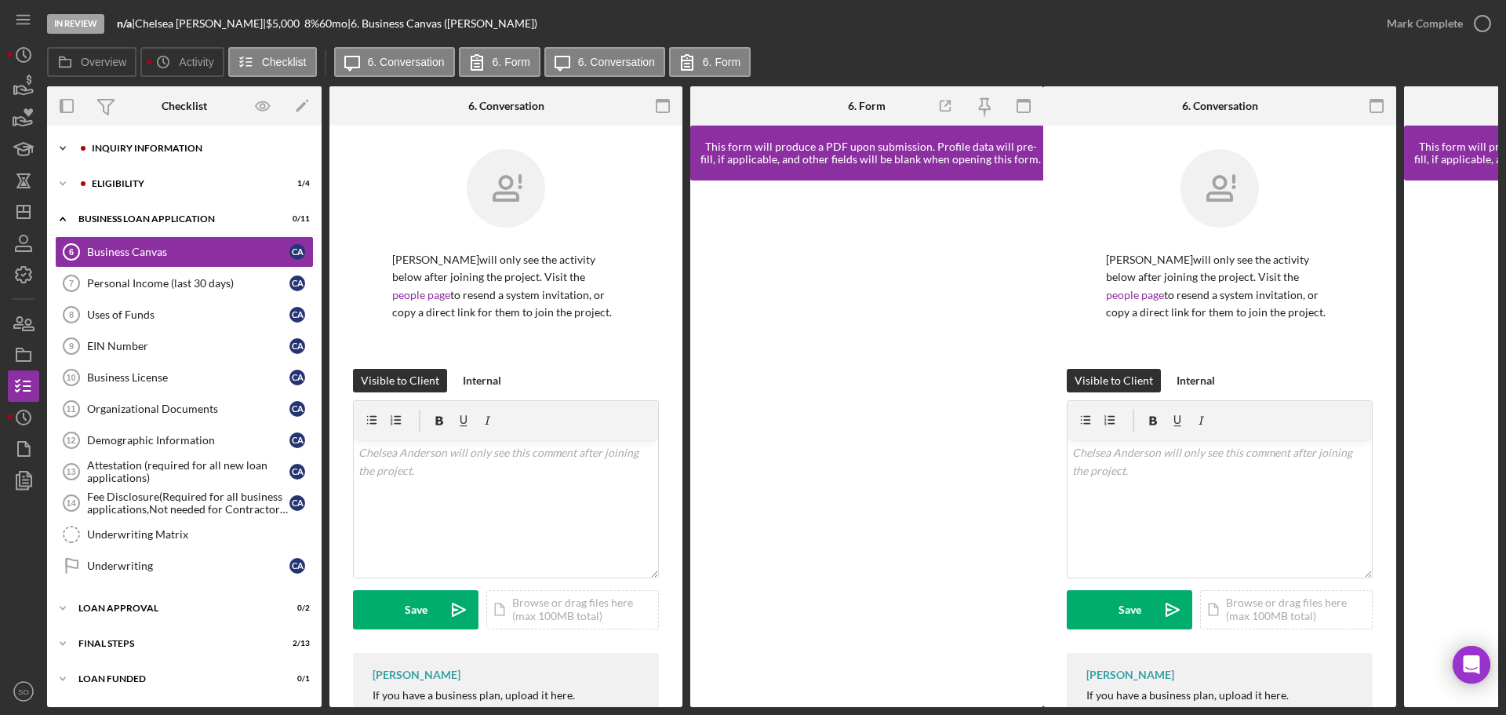
click at [159, 153] on div "Icon/Expander INQUIRY INFORMATION 5 / 11" at bounding box center [184, 148] width 275 height 31
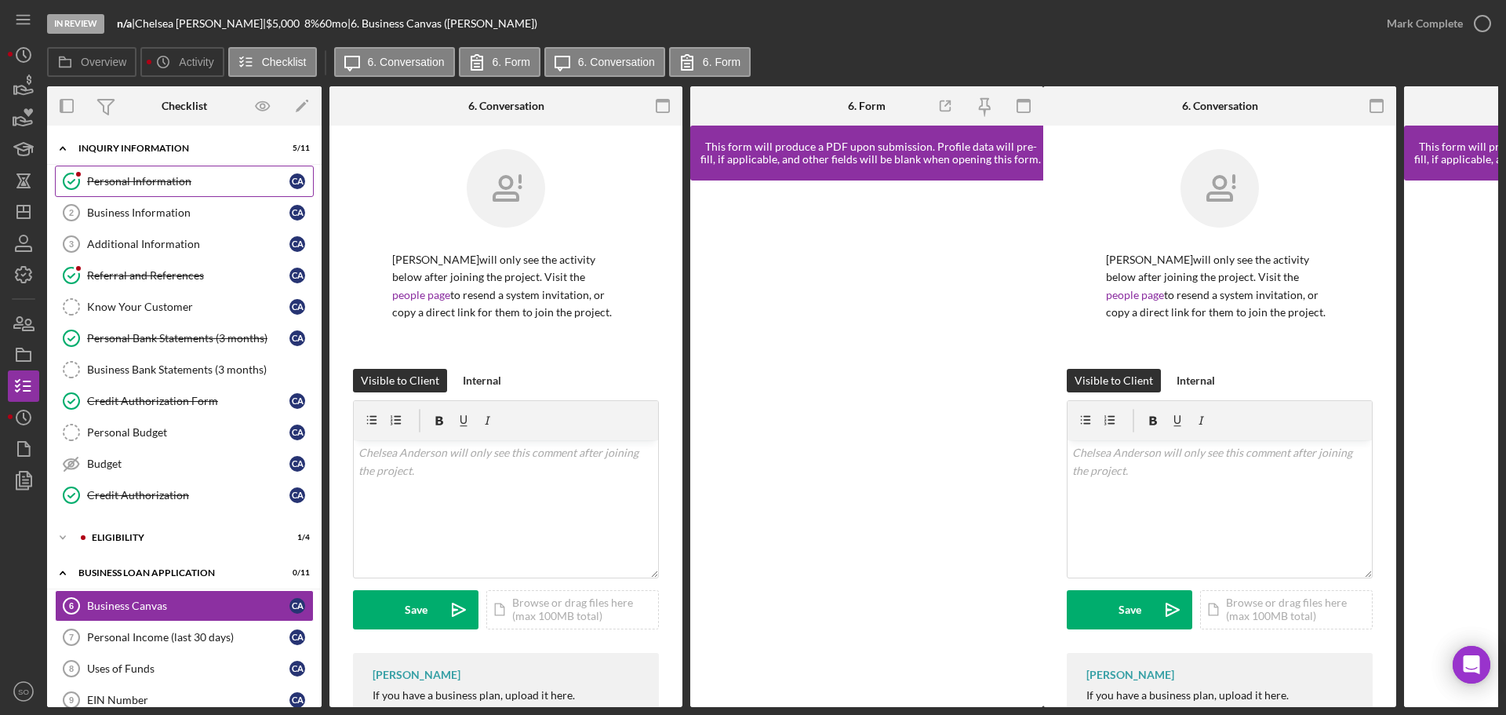
click at [163, 182] on div "Personal Information" at bounding box center [188, 181] width 202 height 13
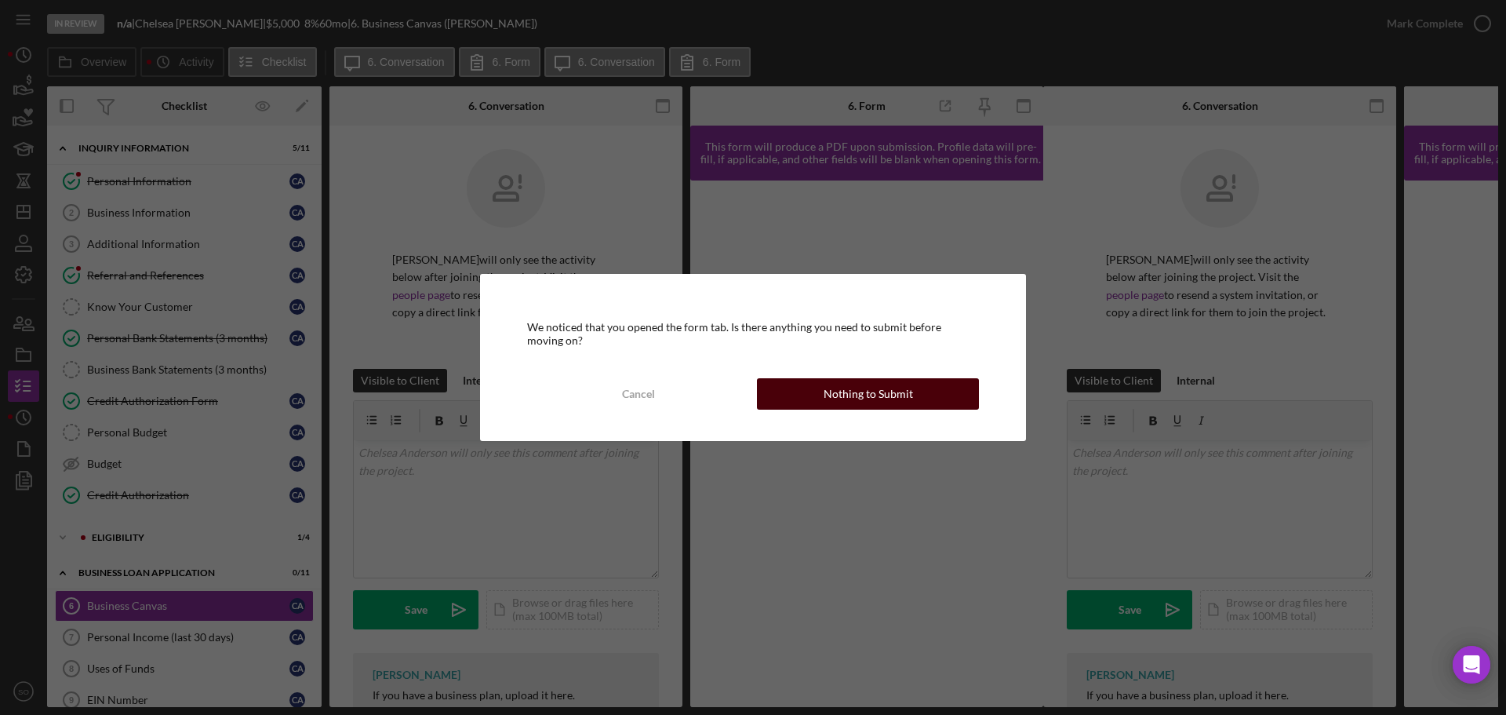
click at [843, 383] on div "Nothing to Submit" at bounding box center [868, 393] width 89 height 31
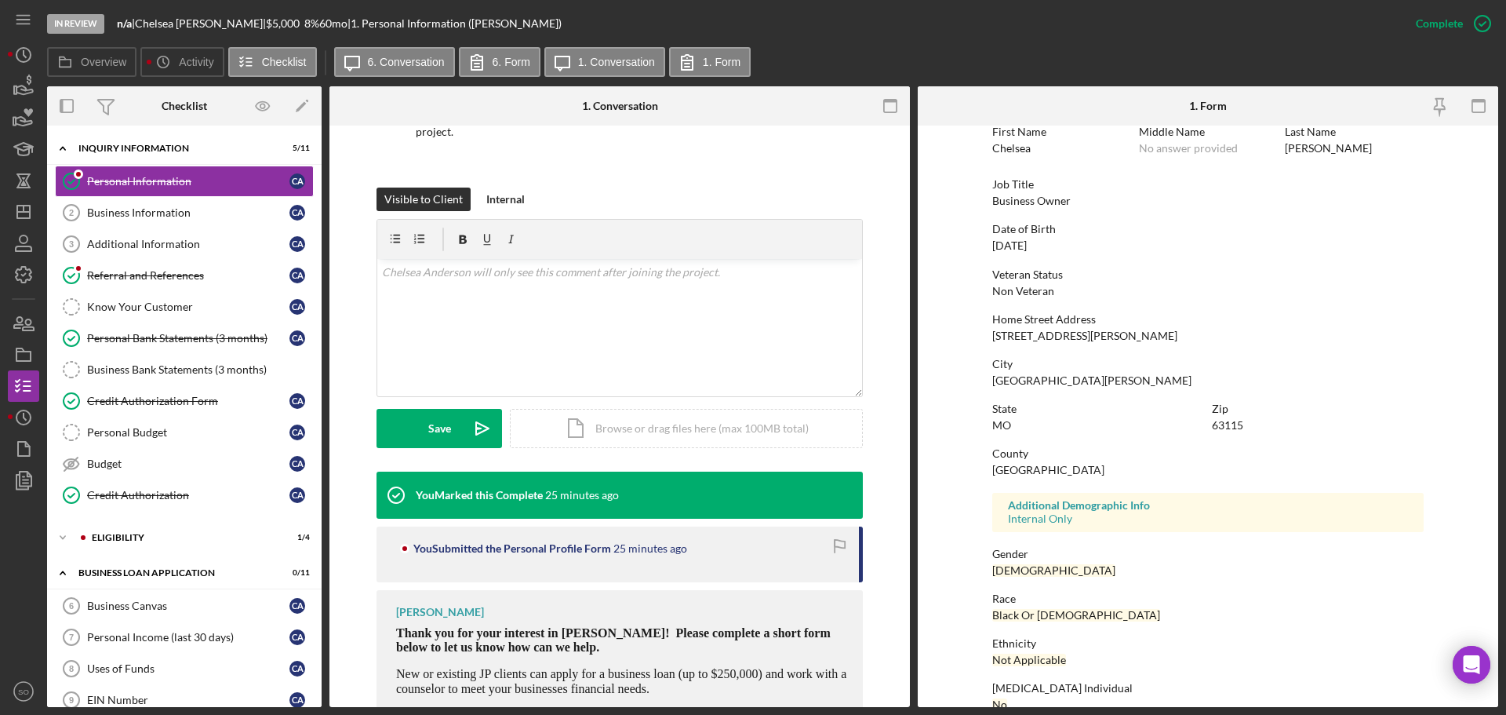
scroll to position [151, 0]
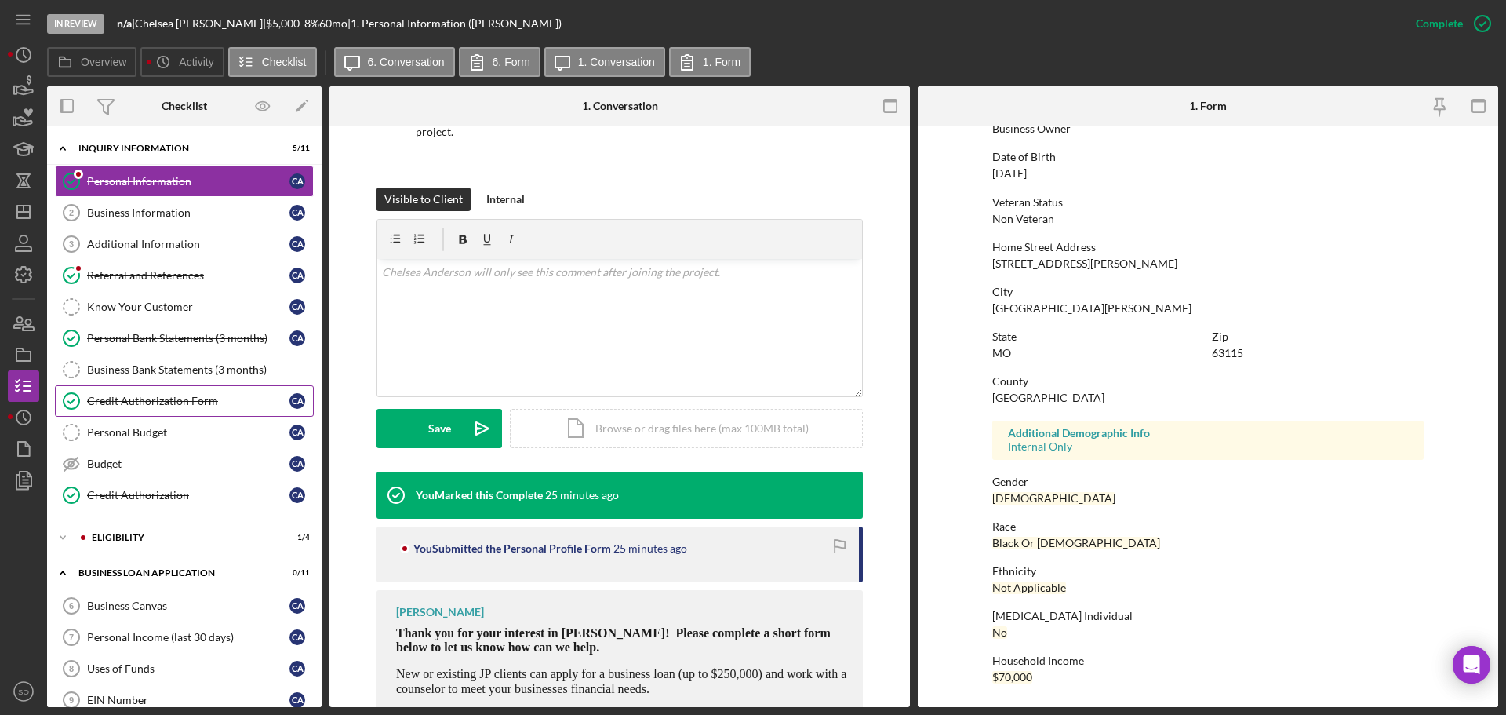
click at [224, 400] on div "Credit Authorization Form" at bounding box center [188, 401] width 202 height 13
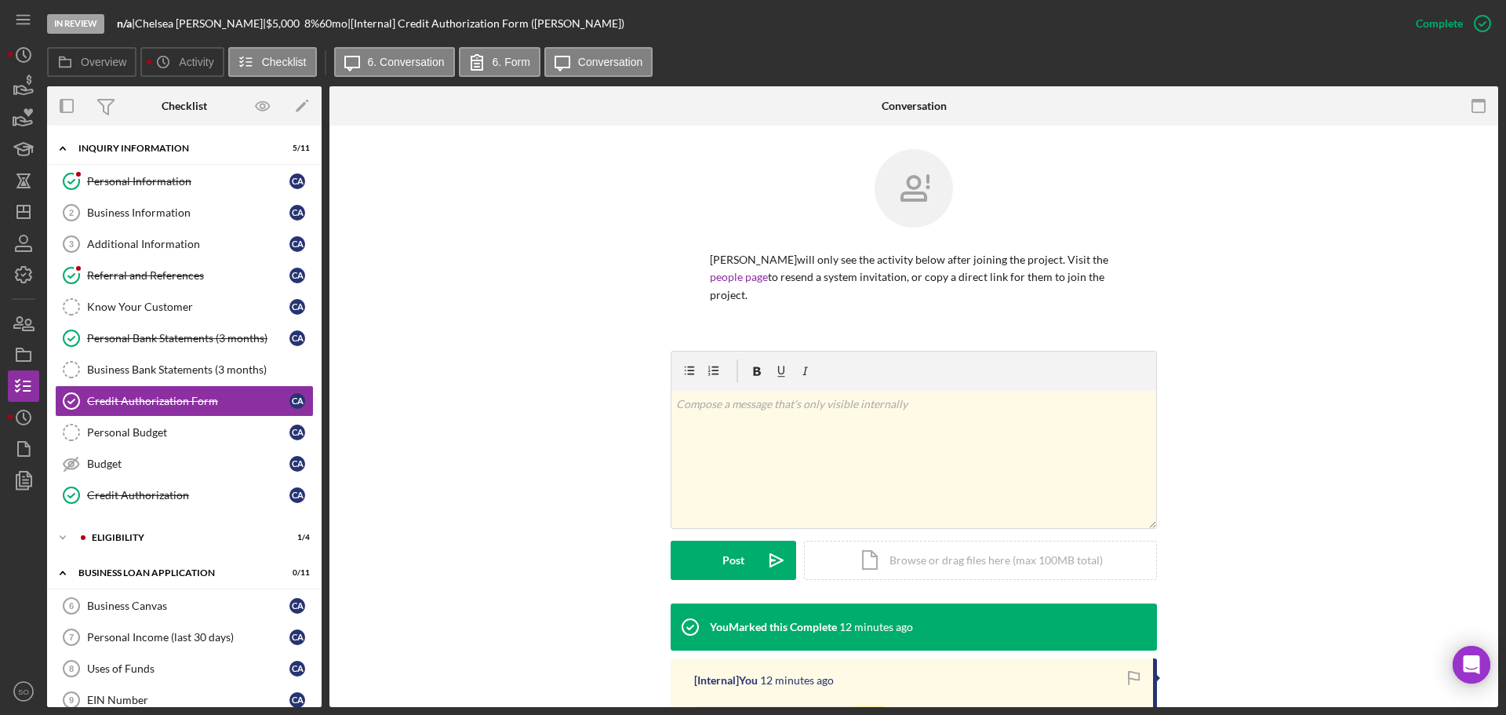
scroll to position [235, 0]
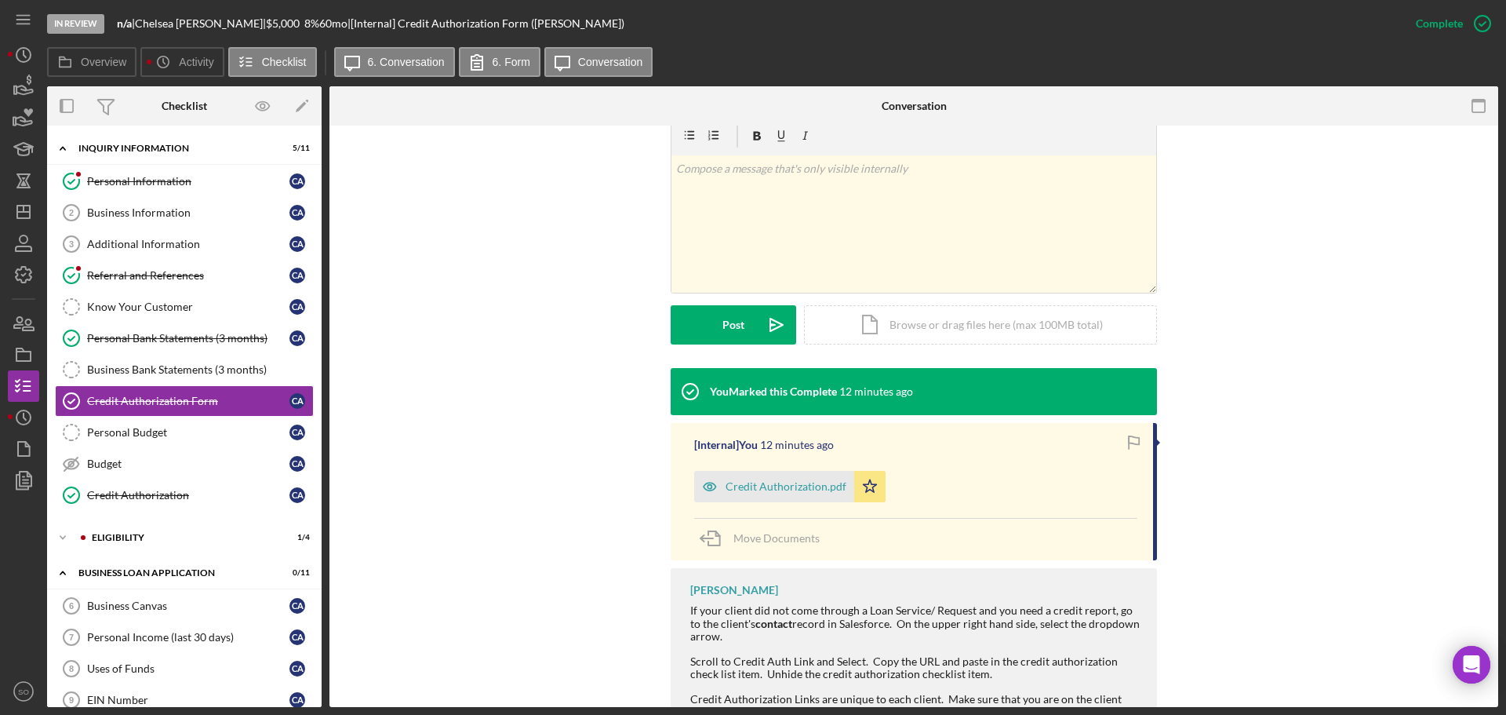
click at [803, 486] on div "Credit Authorization.pdf" at bounding box center [786, 486] width 121 height 13
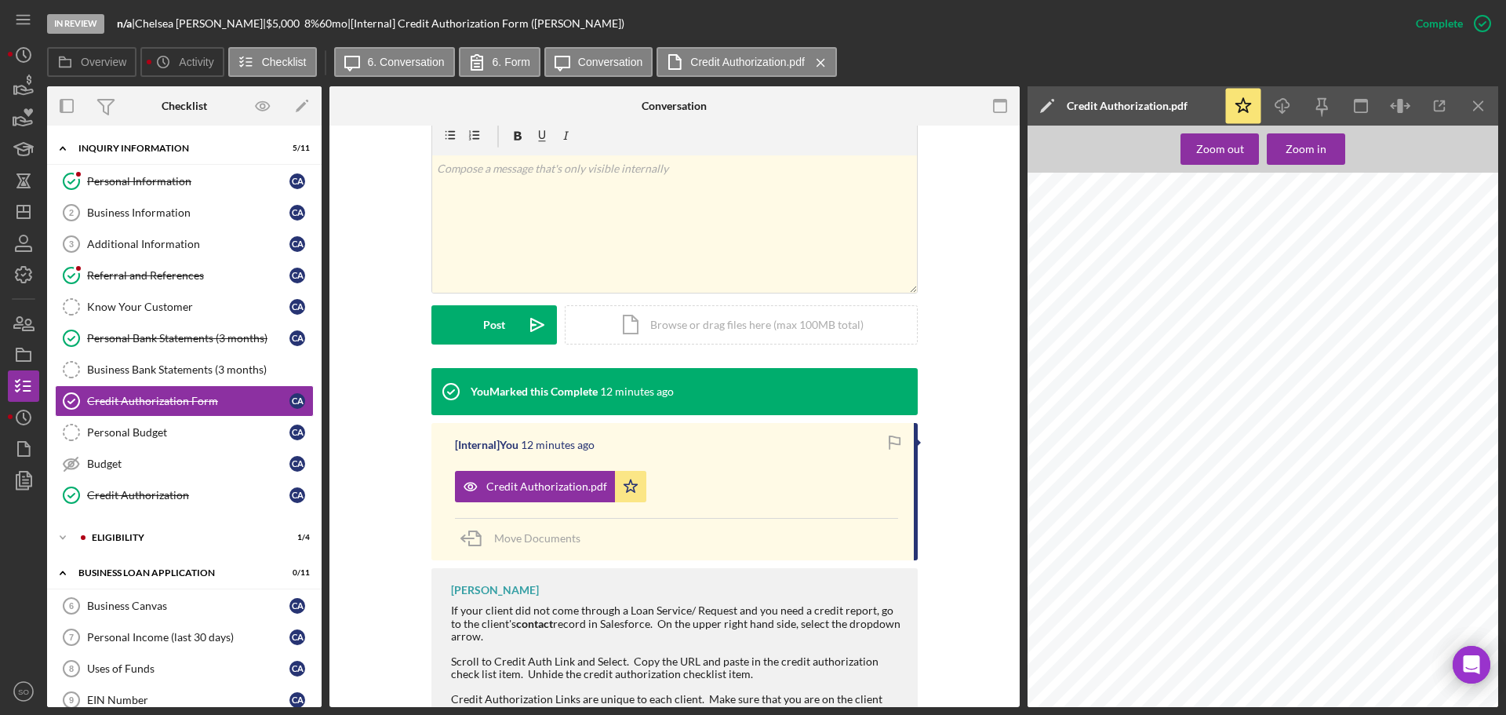
click at [1170, 445] on span "Chelseaanderson123@yahoo.com" at bounding box center [1176, 444] width 120 height 7
copy span "Chelseaanderson123@yahoo.com"
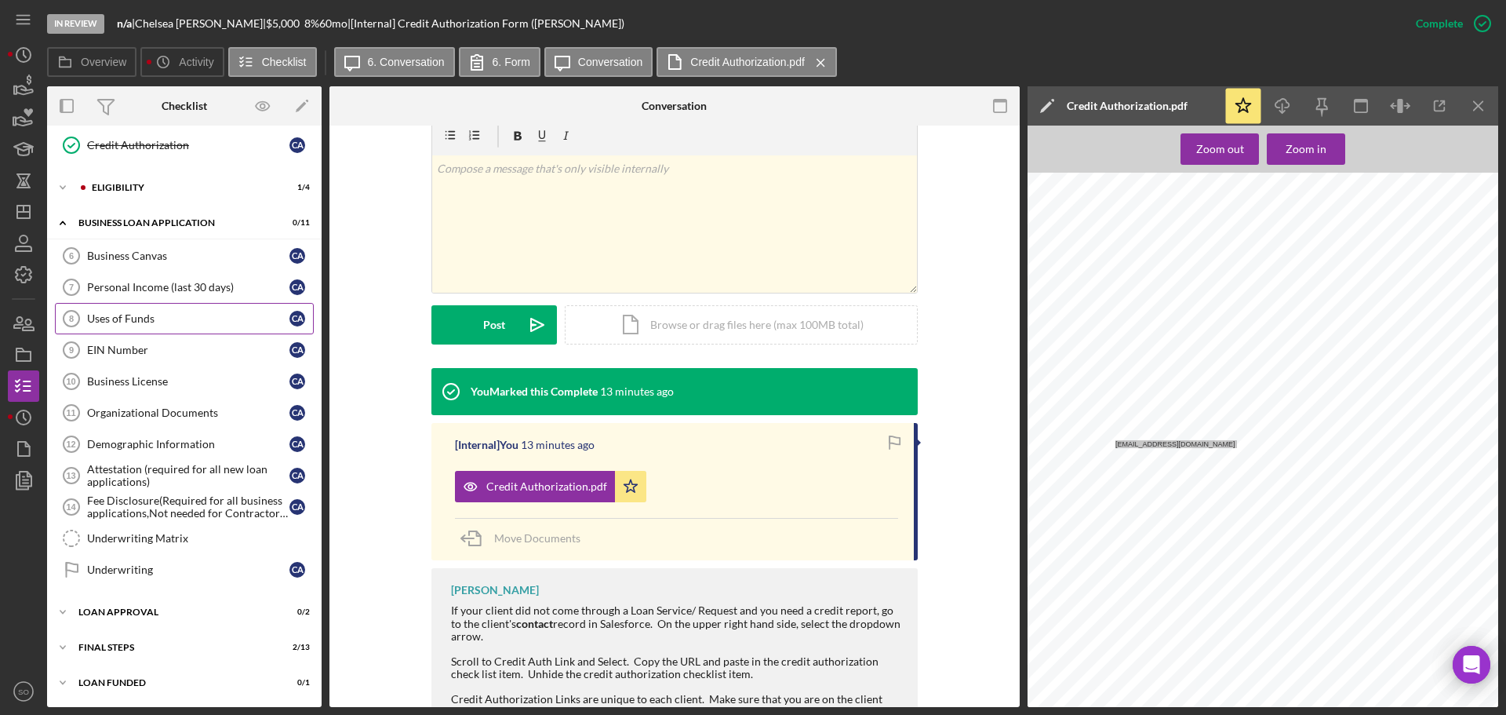
scroll to position [36, 0]
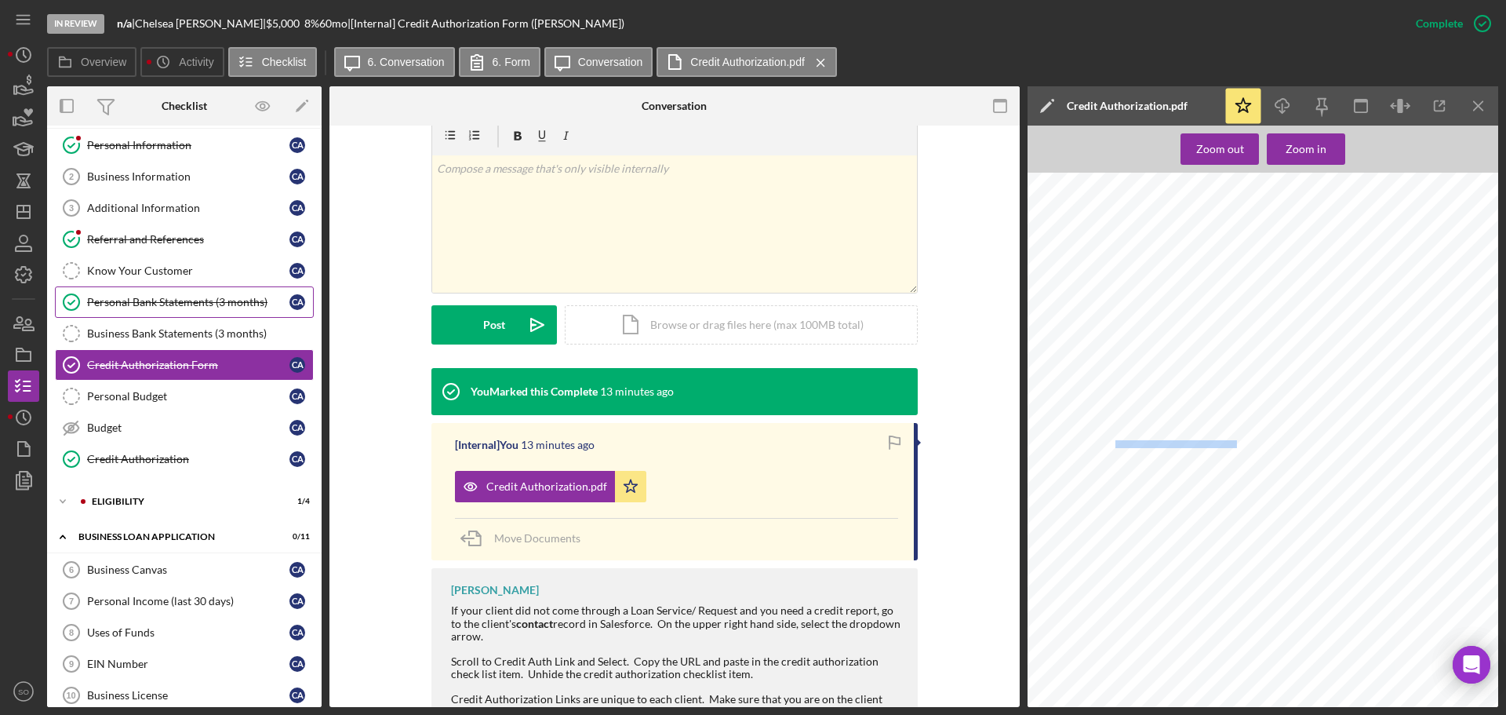
click at [139, 308] on div "Personal Bank Statements (3 months)" at bounding box center [188, 302] width 202 height 13
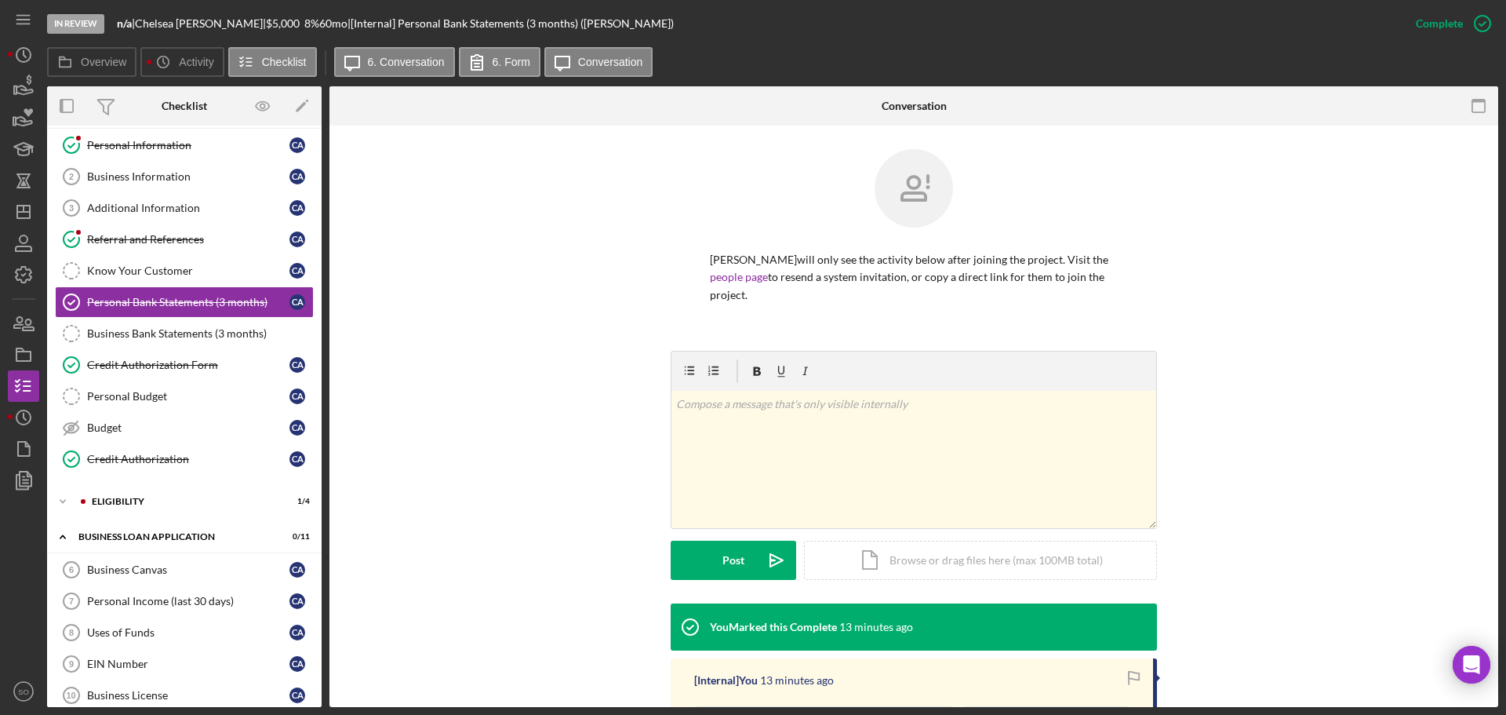
scroll to position [235, 0]
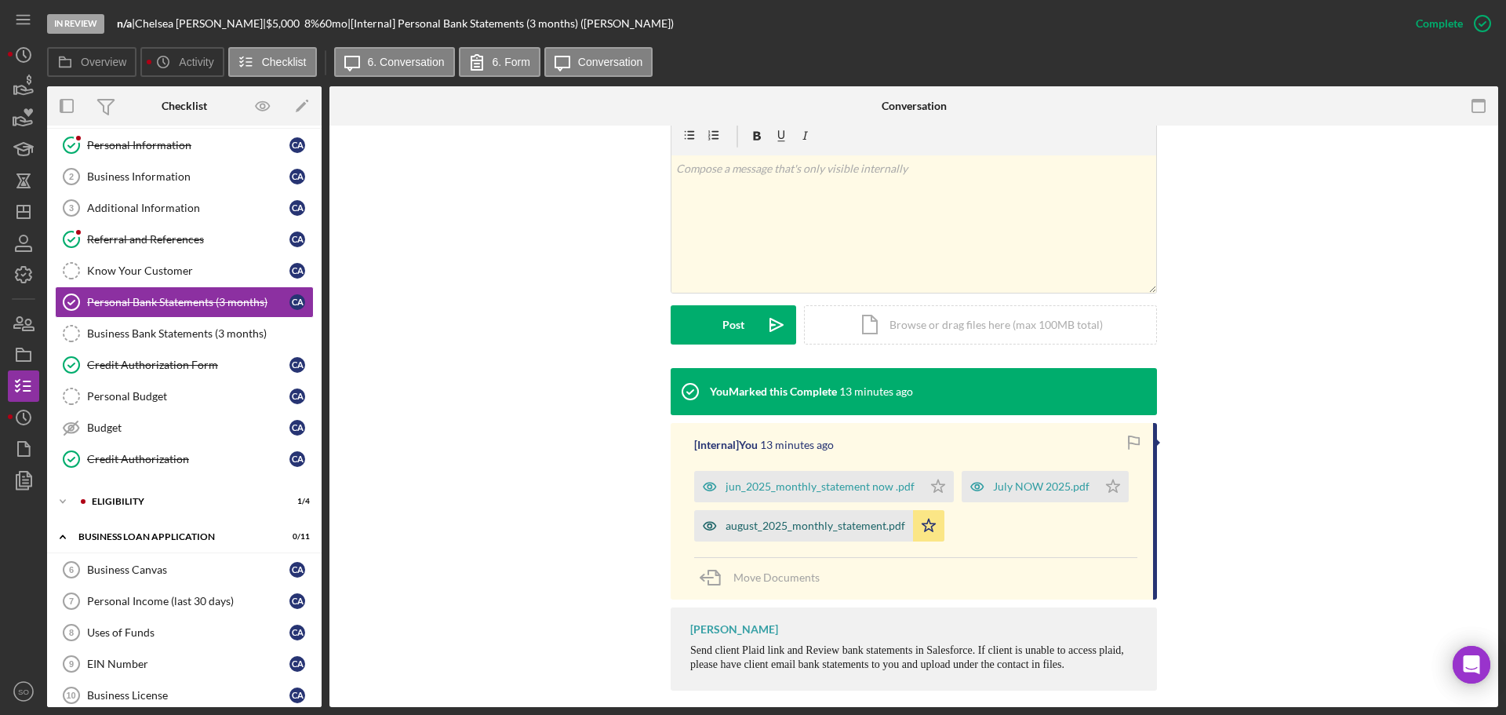
click at [832, 526] on div "august_2025_monthly_statement.pdf" at bounding box center [816, 525] width 180 height 13
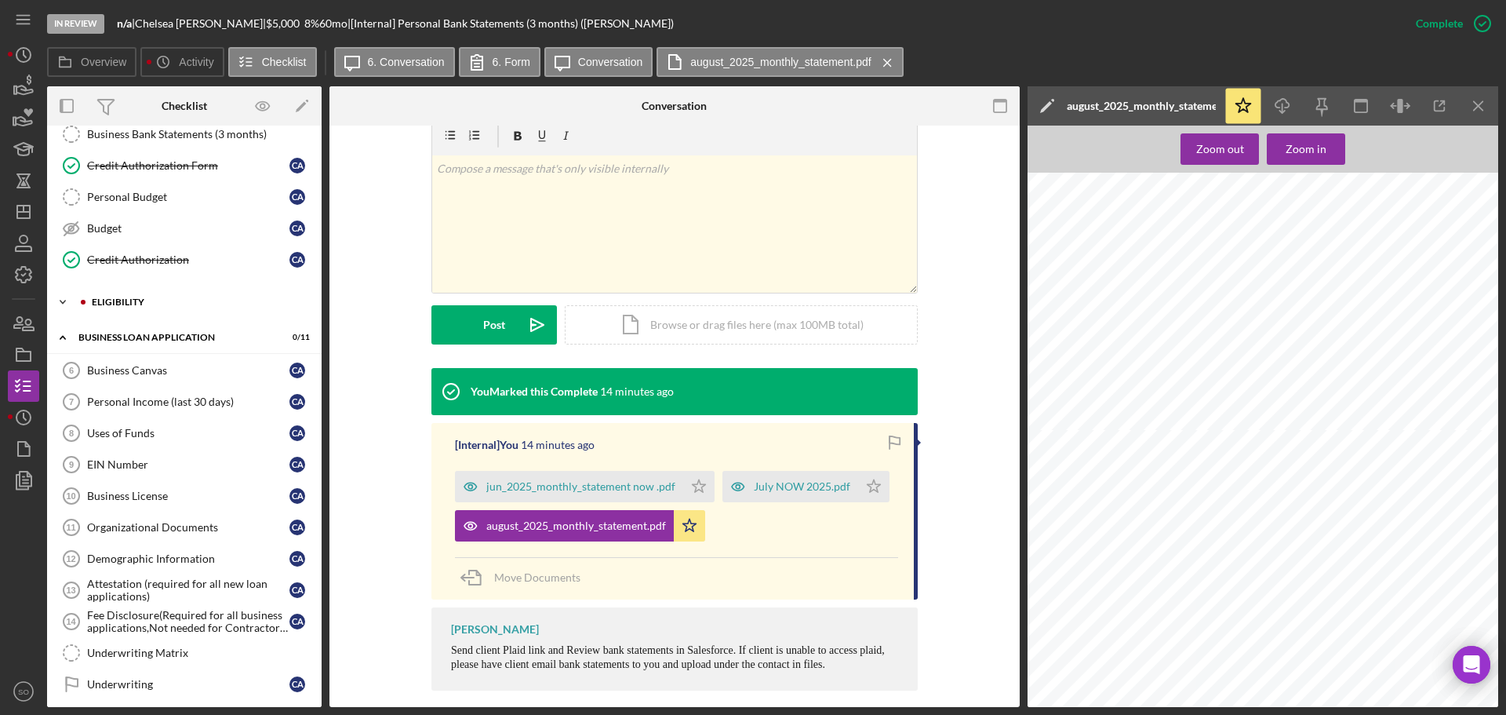
click at [126, 299] on div "Eligibility" at bounding box center [197, 301] width 210 height 9
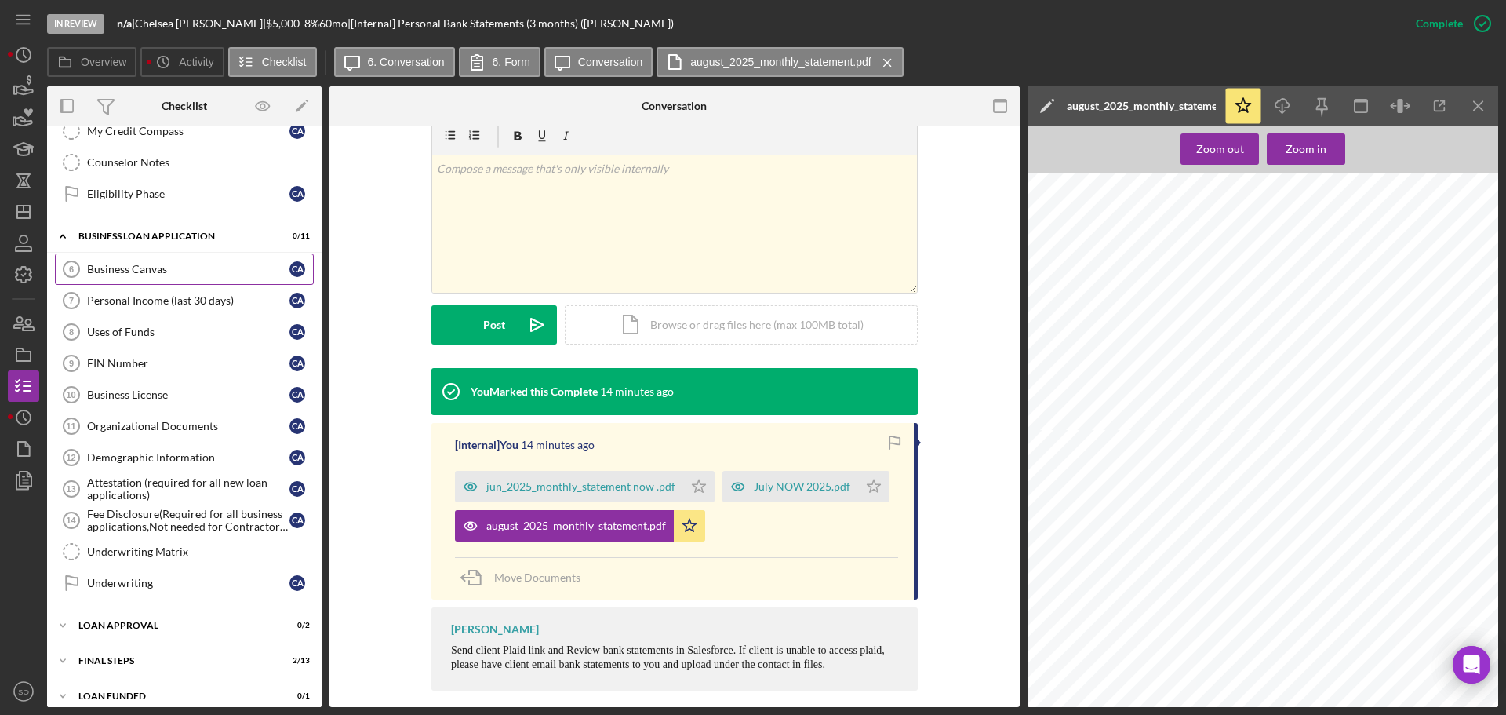
scroll to position [484, 0]
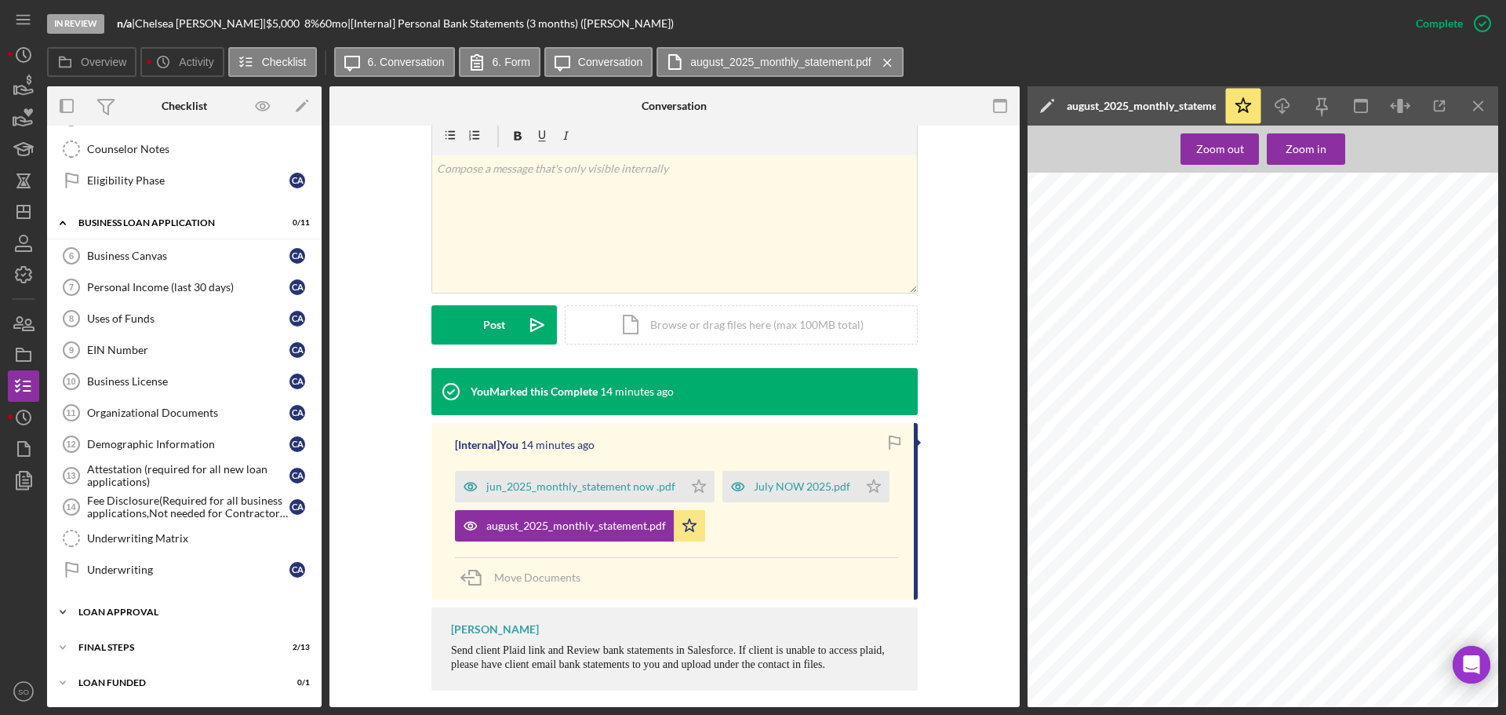
click at [181, 607] on div "Loan Approval" at bounding box center [190, 611] width 224 height 9
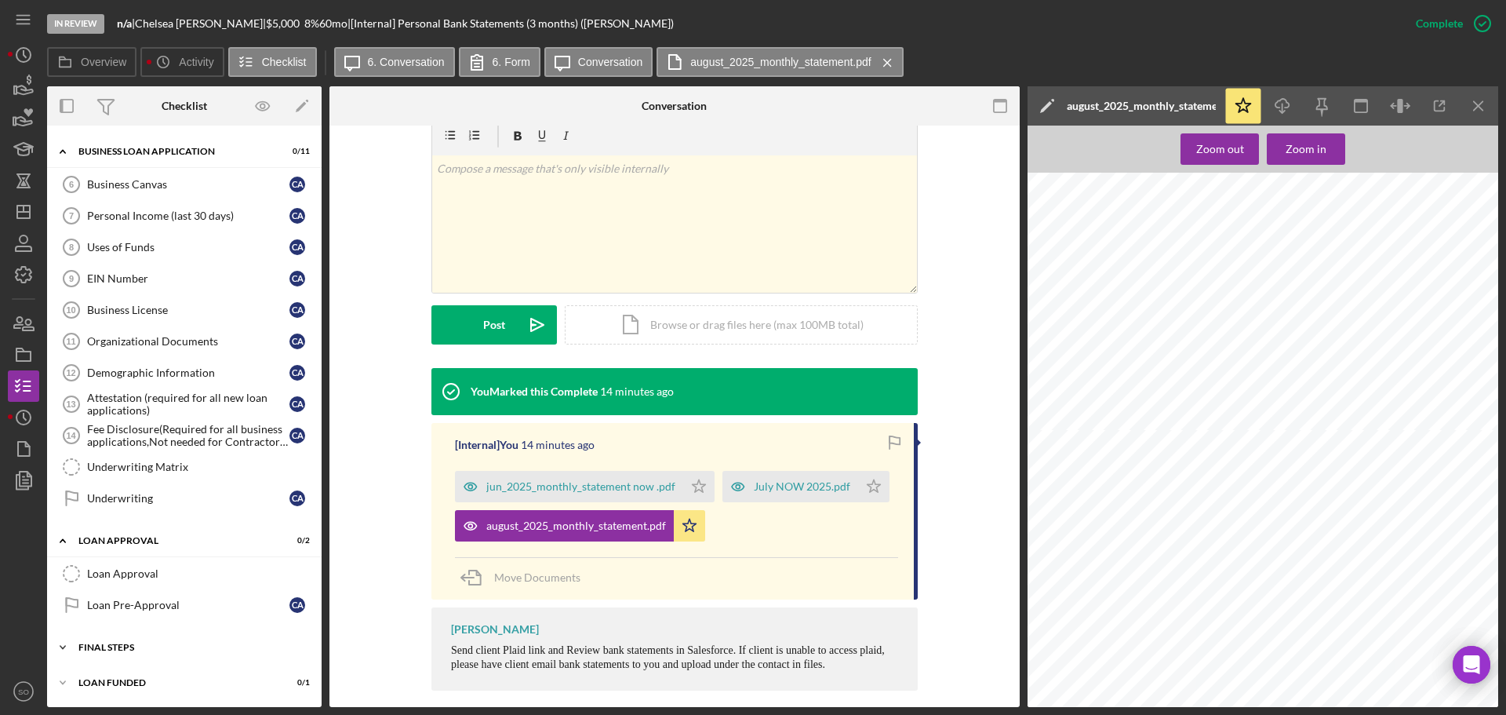
click at [188, 650] on div "Final Steps" at bounding box center [190, 647] width 224 height 9
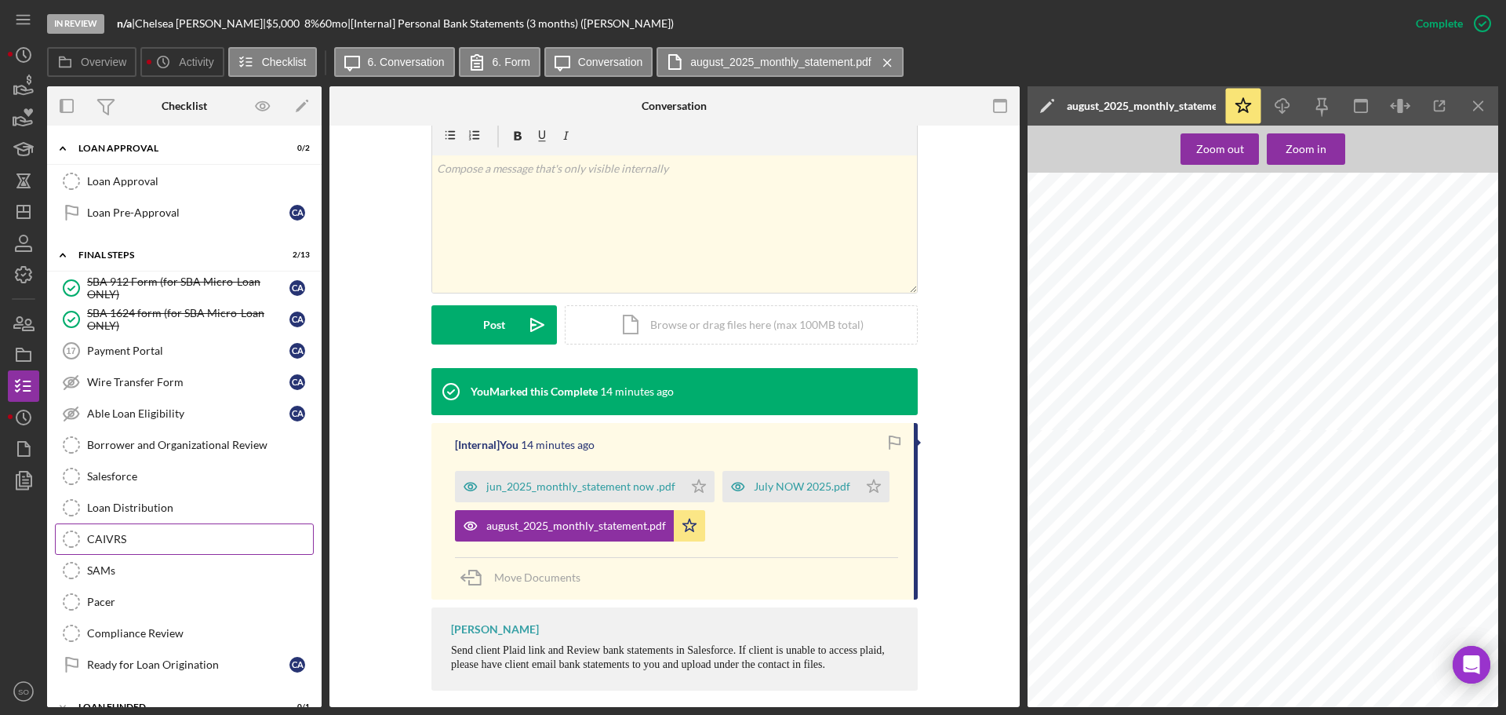
scroll to position [972, 0]
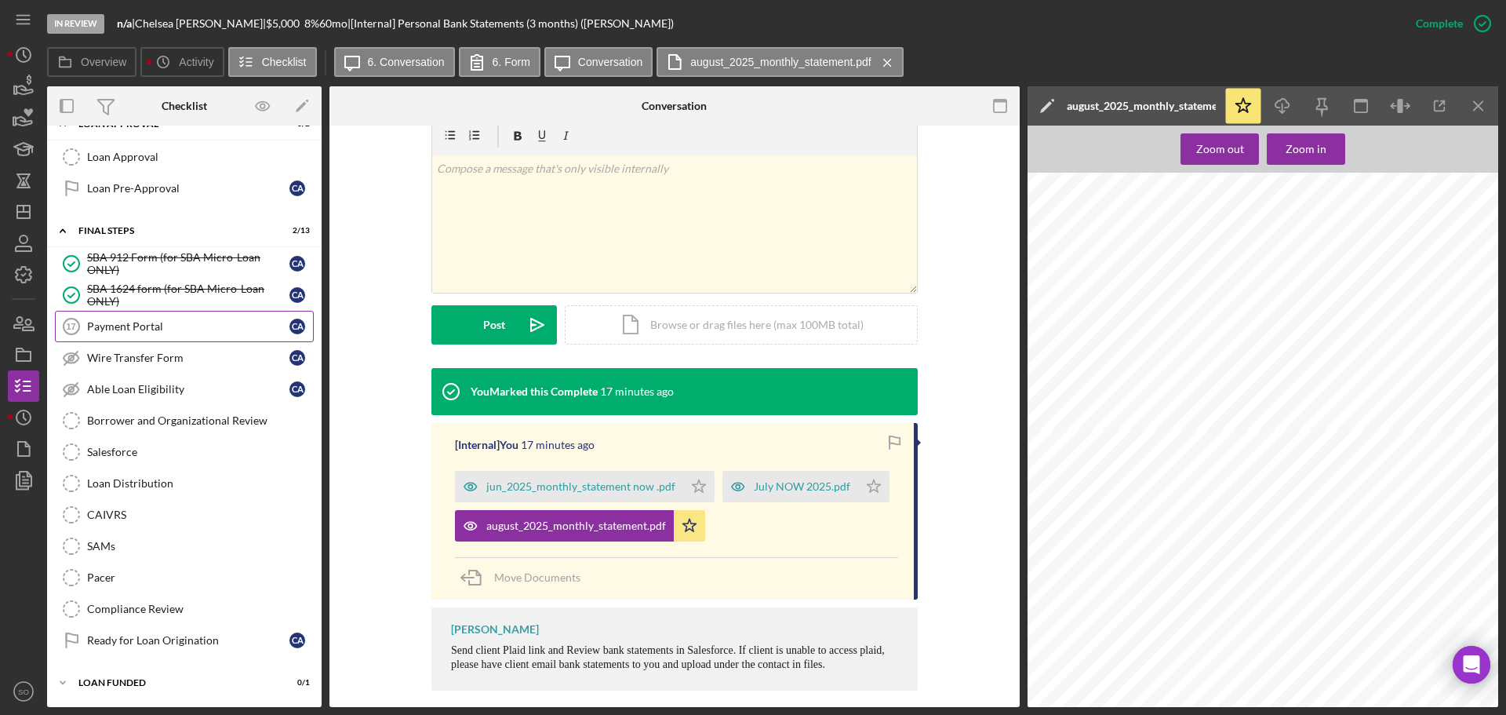
click at [151, 324] on div "Payment Portal" at bounding box center [188, 326] width 202 height 13
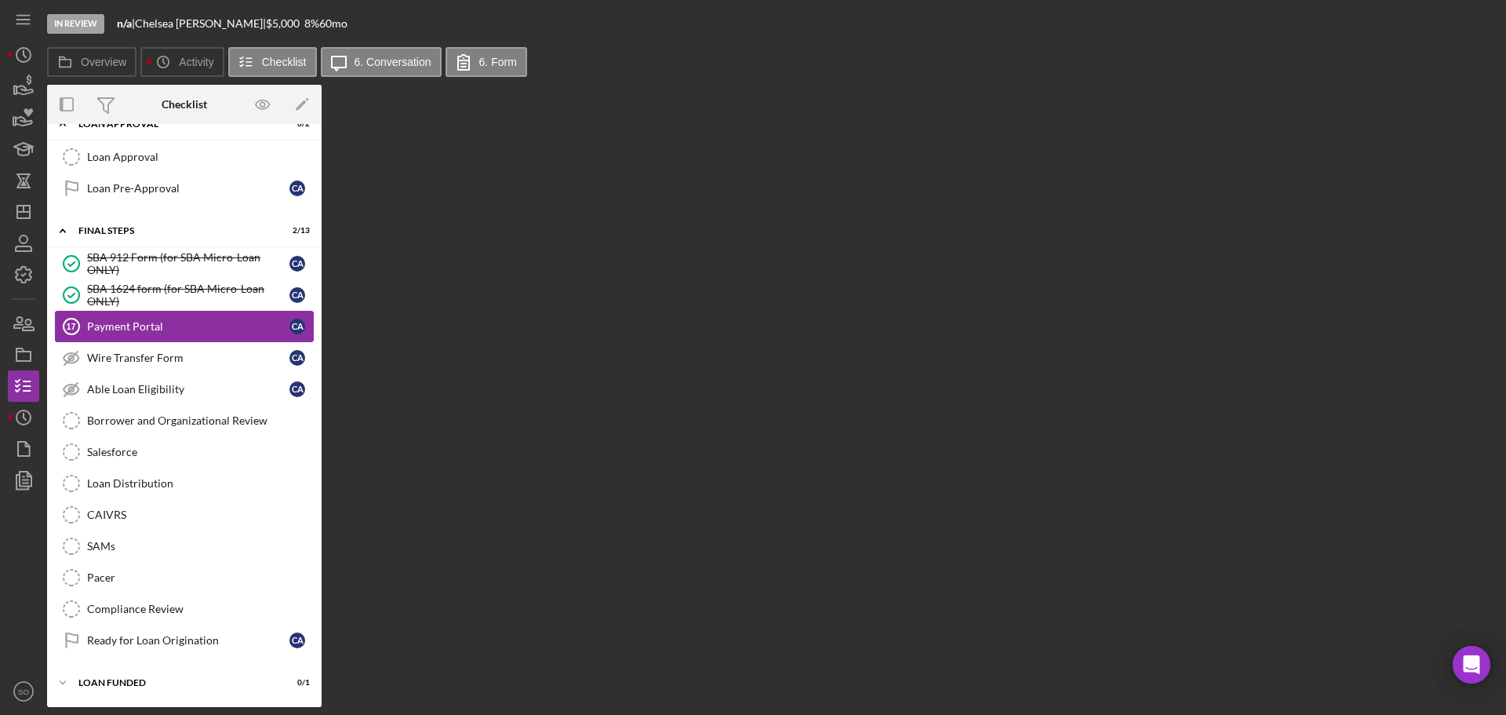
scroll to position [970, 0]
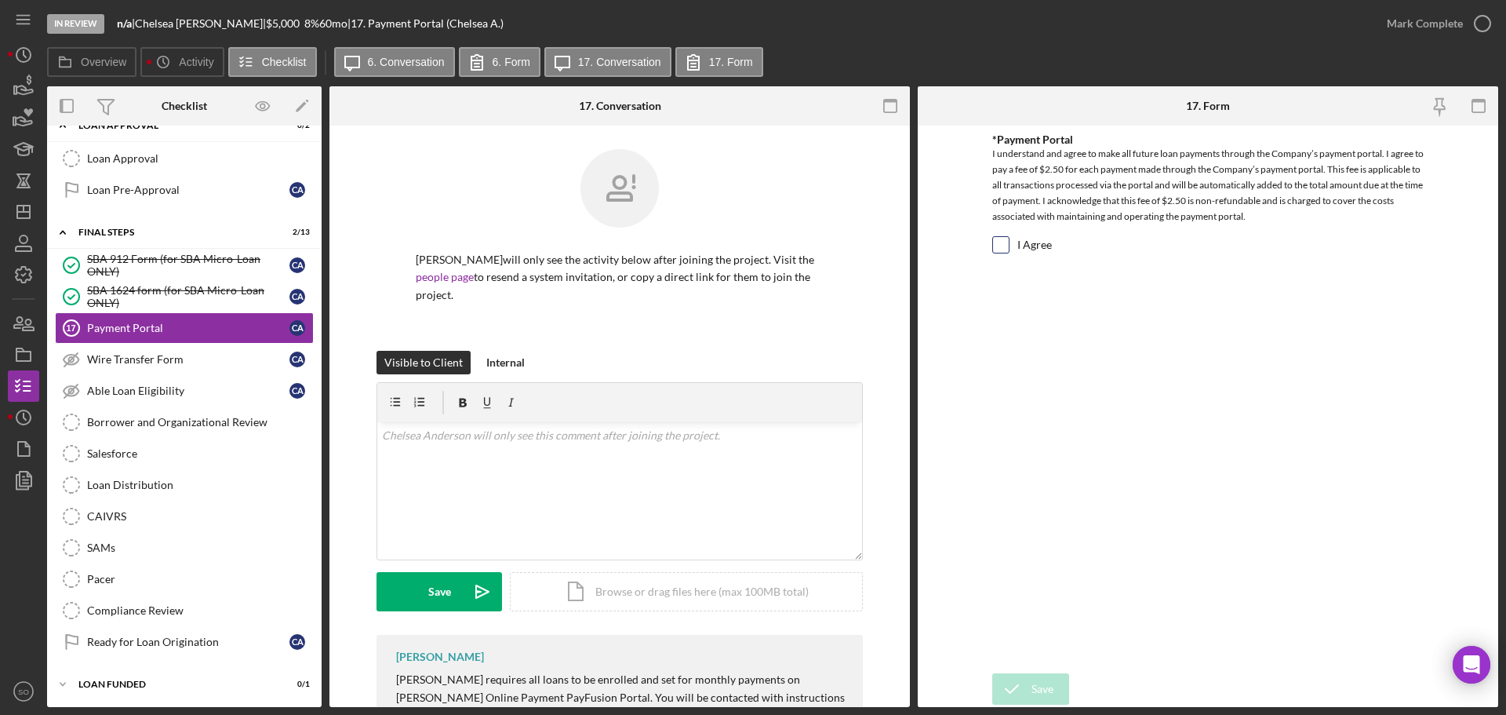
click at [998, 249] on input "I Agree" at bounding box center [1001, 245] width 16 height 16
checkbox input "true"
click at [1042, 684] on div "Save" at bounding box center [1043, 688] width 22 height 31
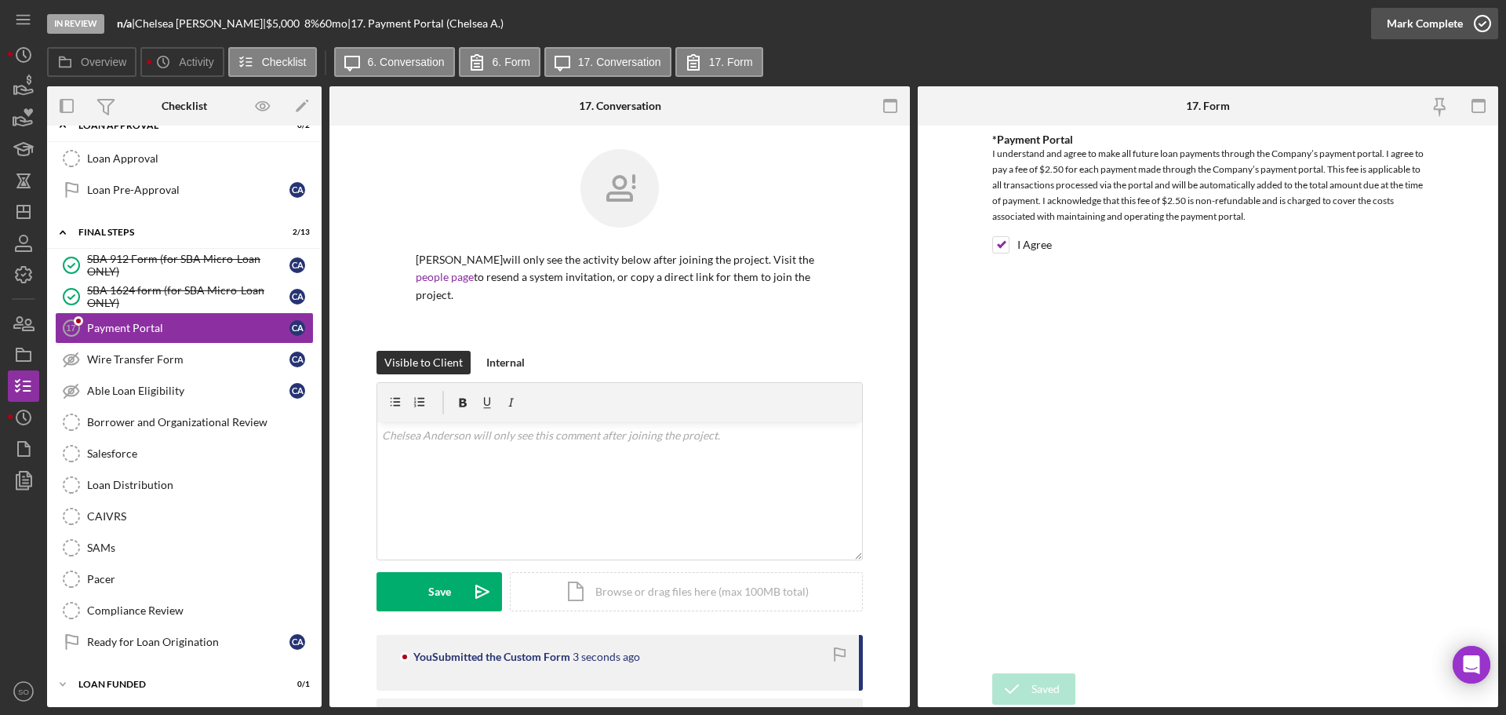
click at [1387, 24] on div "Mark Complete" at bounding box center [1425, 23] width 76 height 31
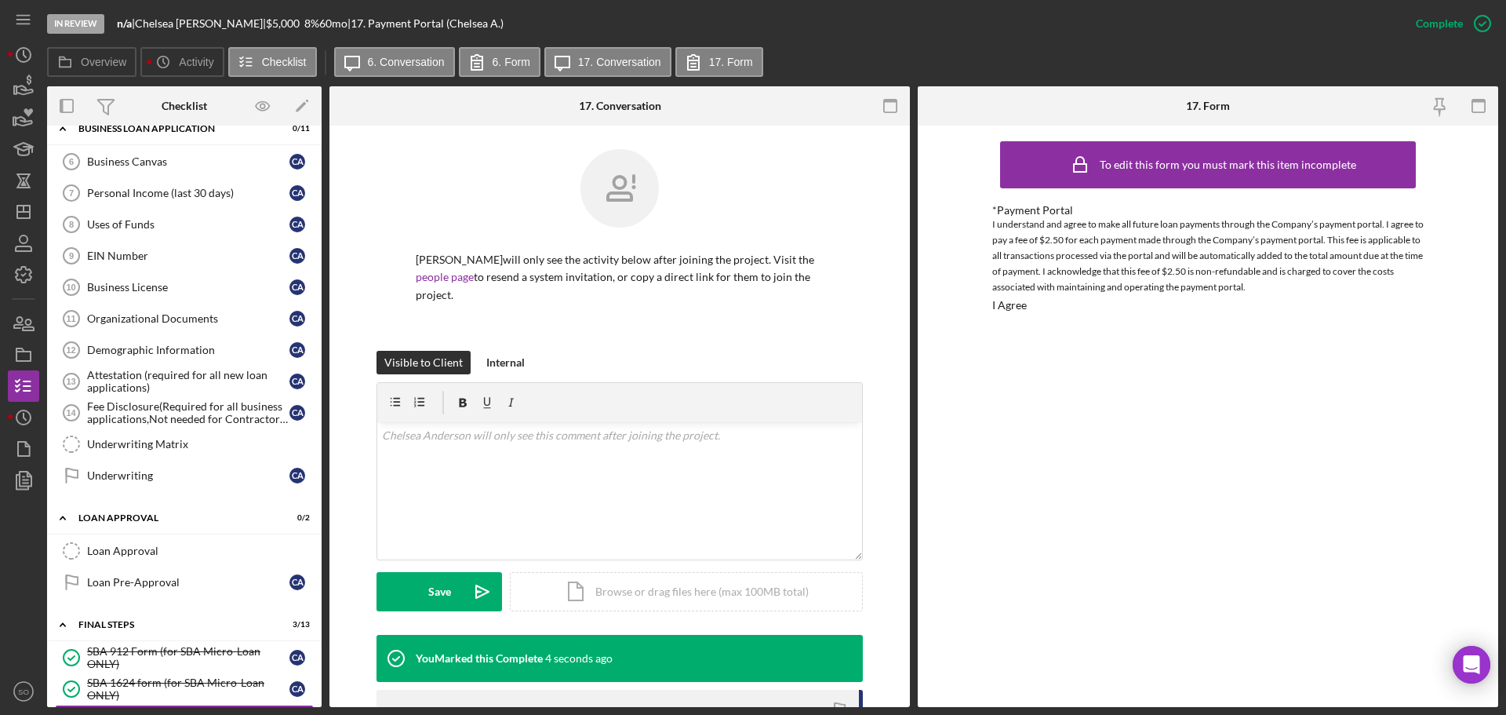
scroll to position [657, 0]
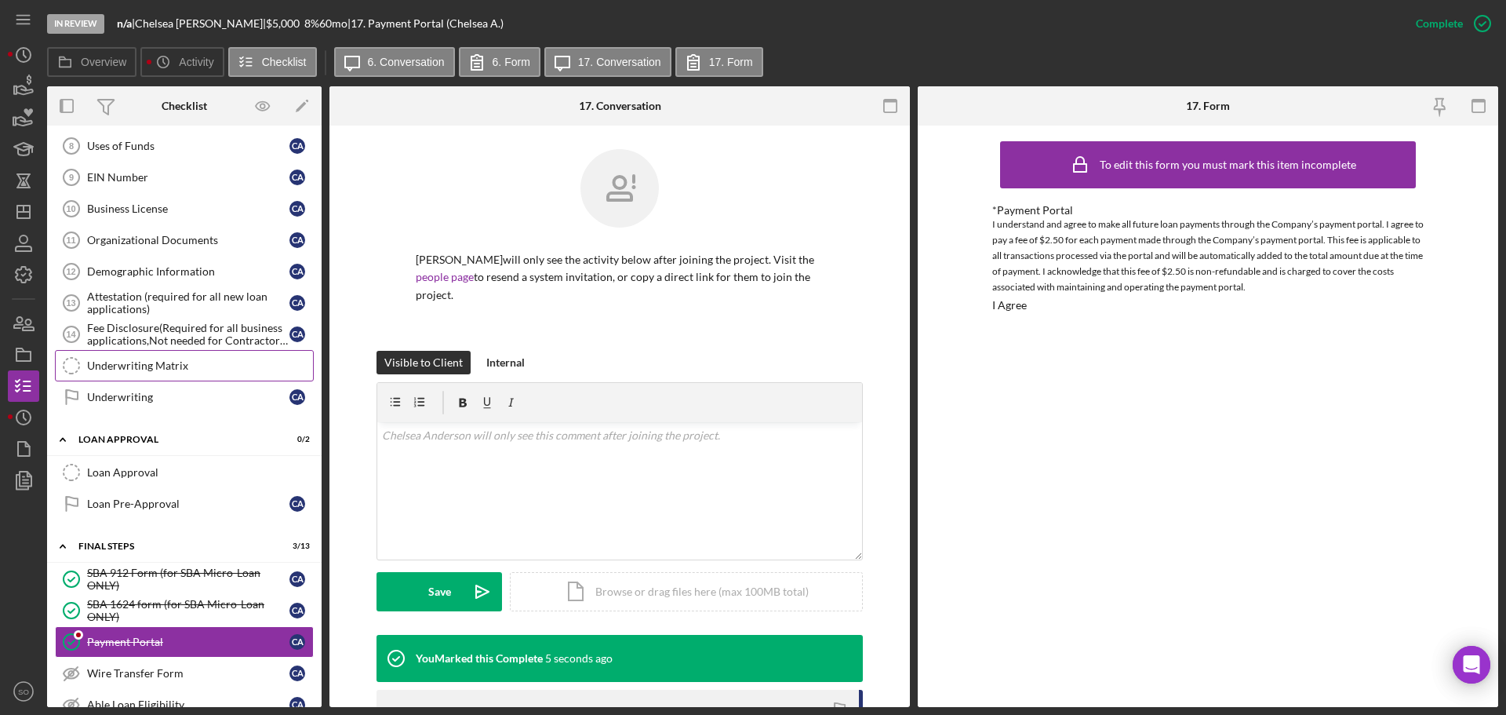
click at [153, 379] on link "Underwriting Matrix Underwriting Matrix" at bounding box center [184, 365] width 259 height 31
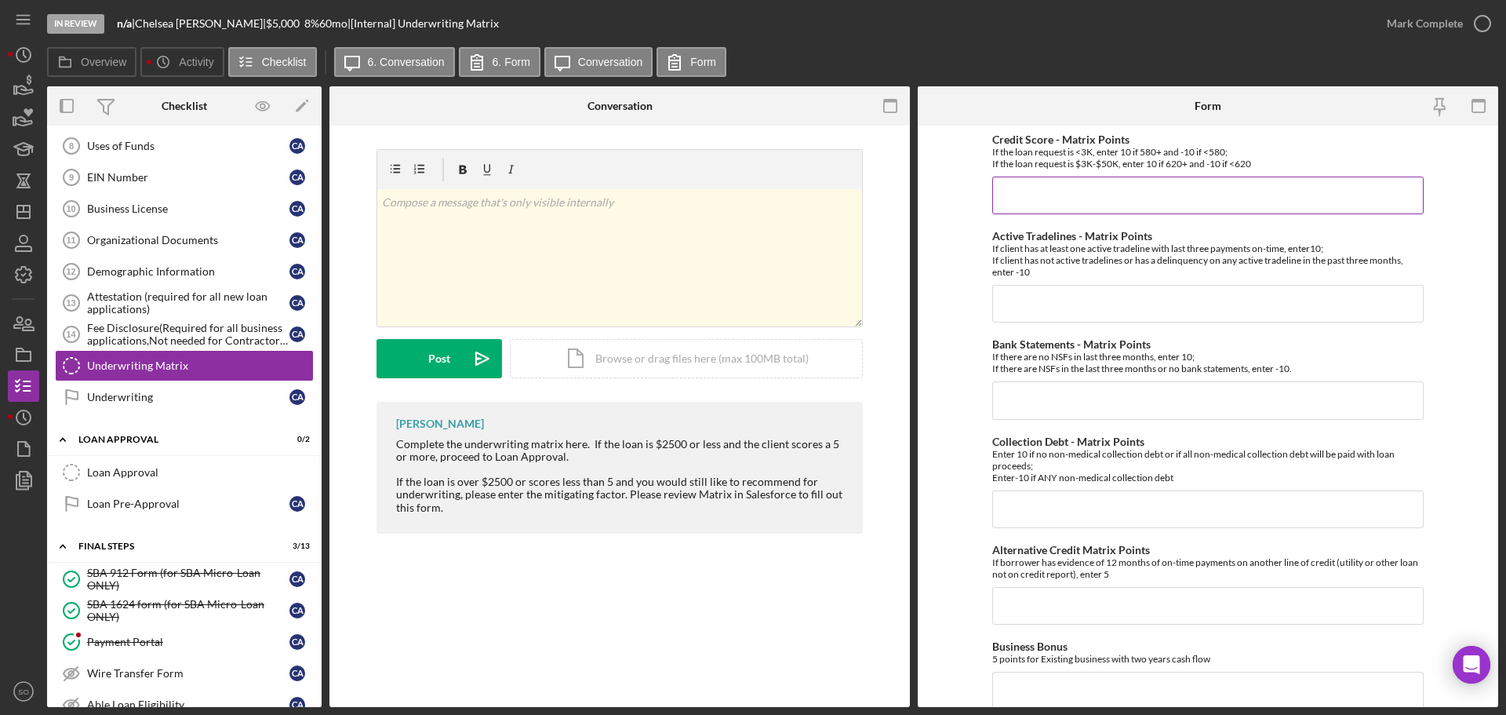
click at [1049, 194] on input "Credit Score - Matrix Points" at bounding box center [1207, 196] width 431 height 38
type input "10"
click at [1068, 297] on input "Active Tradelines - Matrix Points" at bounding box center [1207, 304] width 431 height 38
type input "10"
click at [1090, 493] on input "Collection Debt - Matrix Points" at bounding box center [1207, 509] width 431 height 38
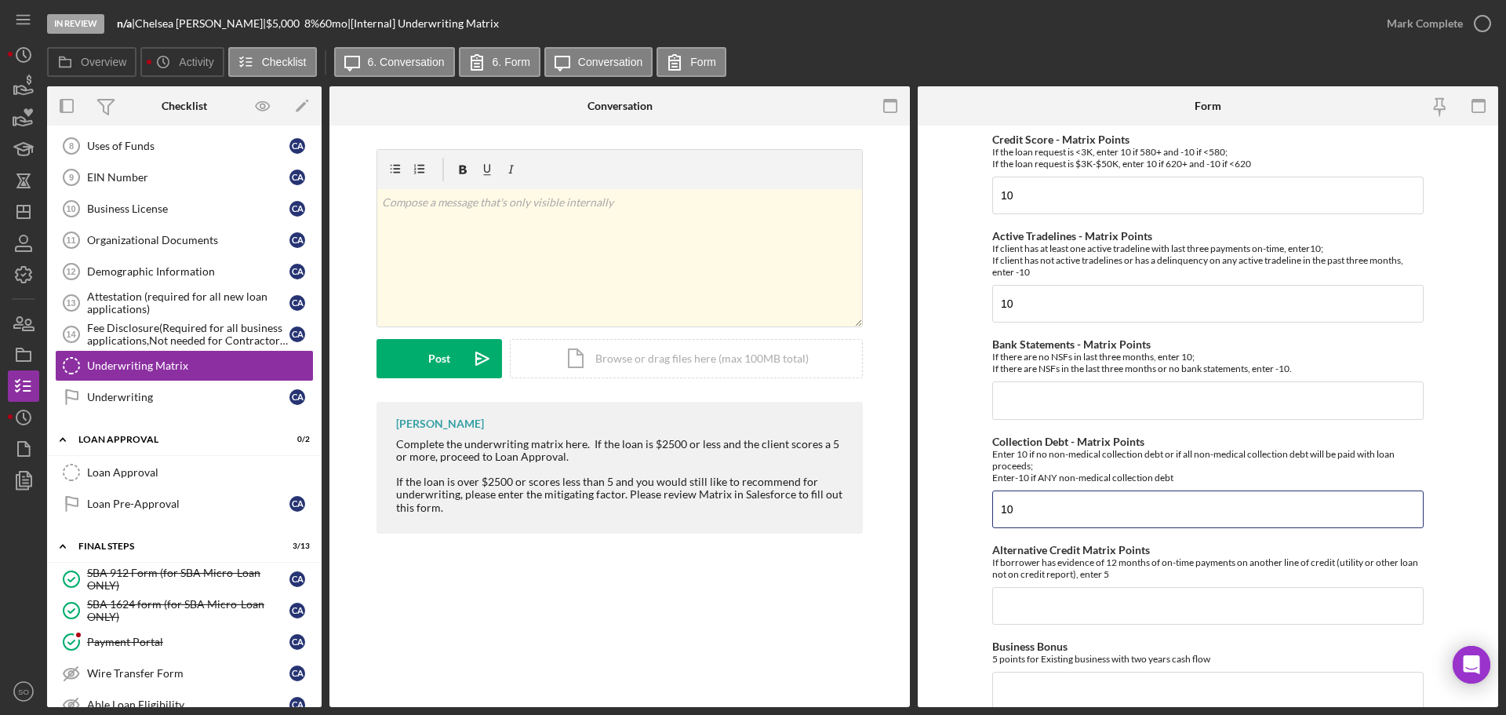
scroll to position [392, 0]
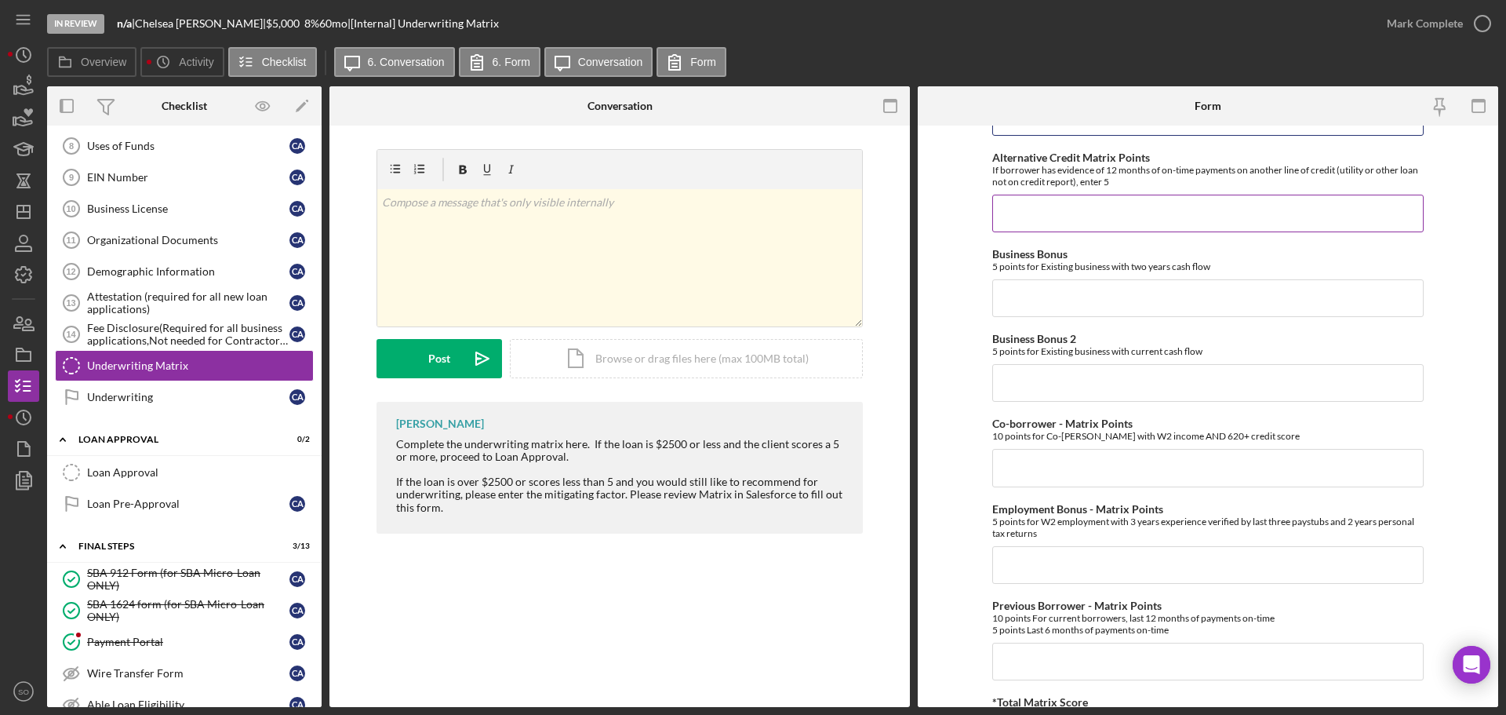
type input "10"
click at [1031, 204] on input "Alternative Credit Matrix Points" at bounding box center [1207, 214] width 431 height 38
type input "0"
click at [1054, 302] on input "Business Bonus" at bounding box center [1207, 298] width 431 height 38
type input "0"
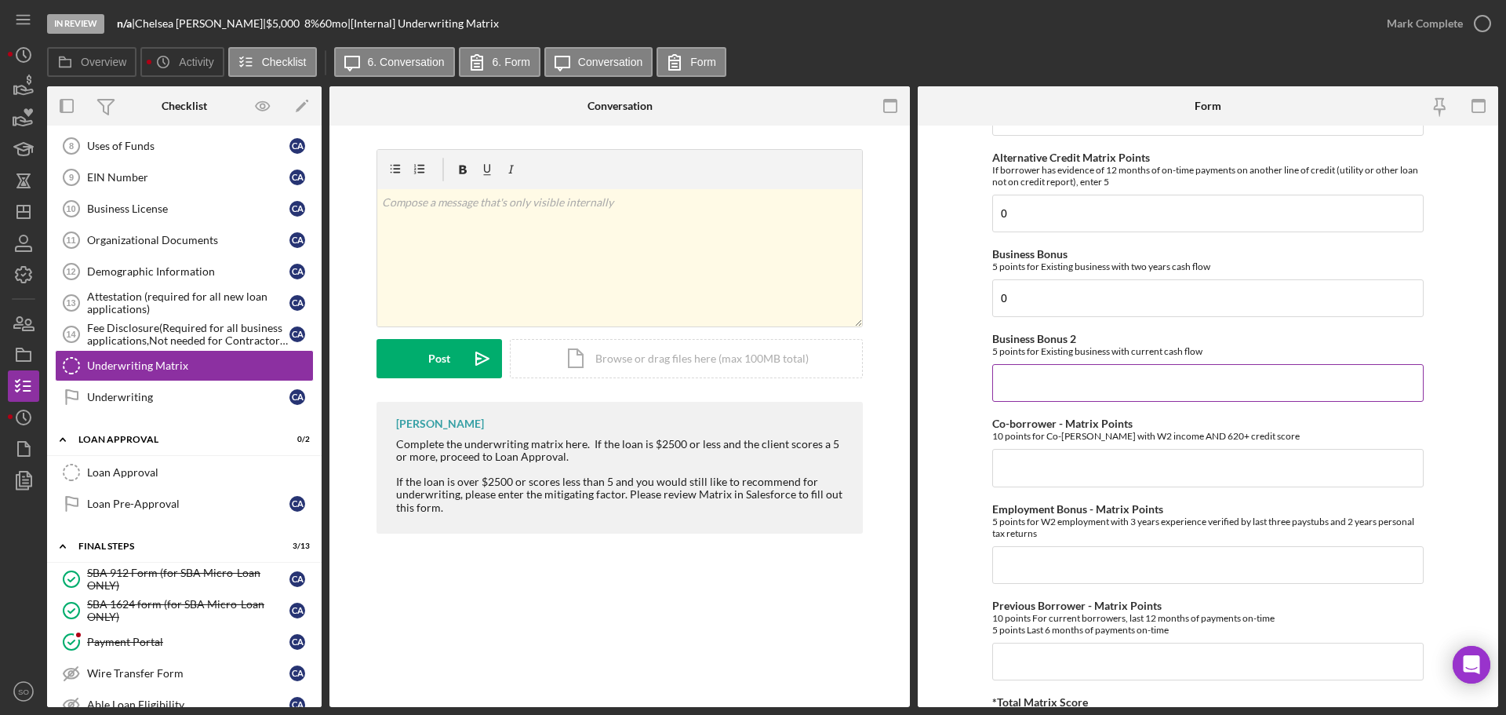
click at [1058, 388] on input "Business Bonus 2" at bounding box center [1207, 383] width 431 height 38
type input "0"
click at [1073, 471] on input "Co-borrower - Matrix Points" at bounding box center [1207, 468] width 431 height 38
type input "0"
click at [1073, 566] on input "Employment Bonus - Matrix Points" at bounding box center [1207, 565] width 431 height 38
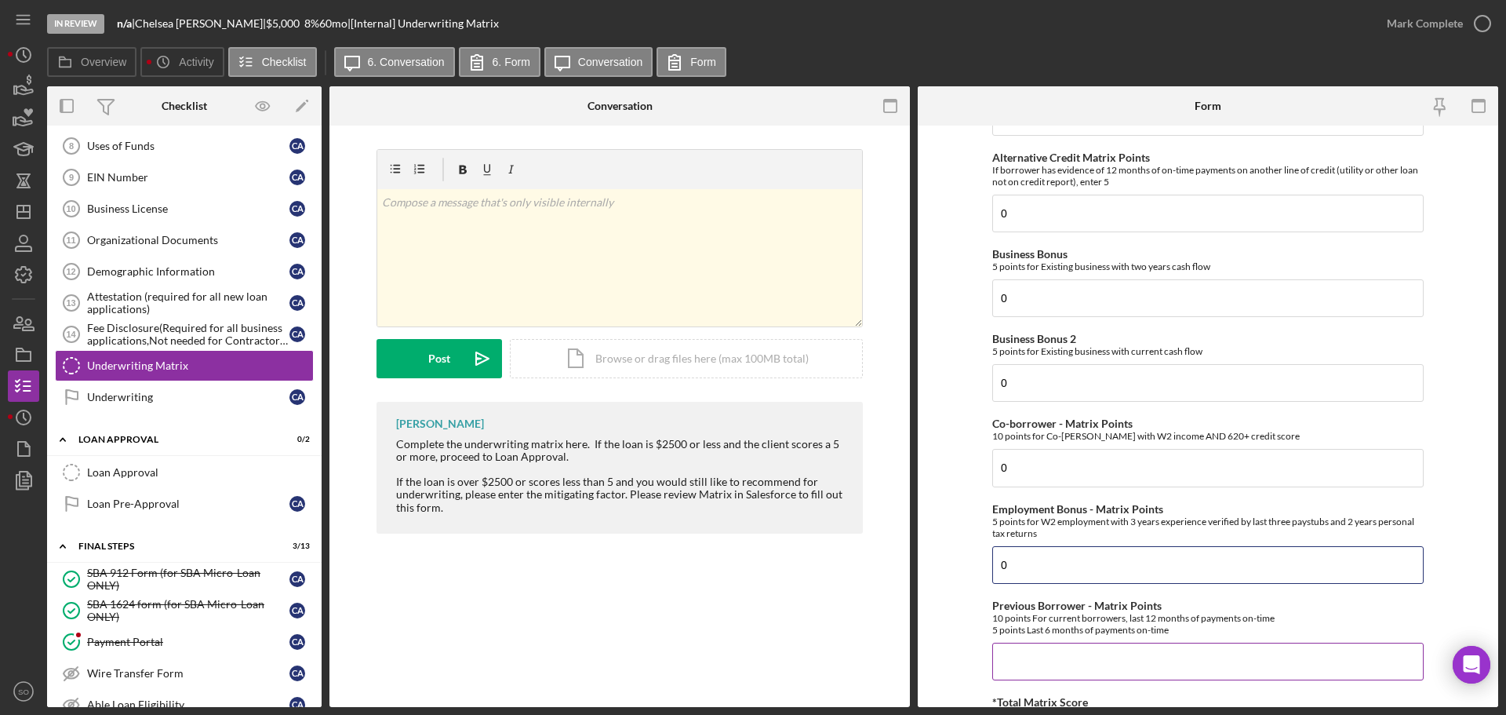
scroll to position [471, 0]
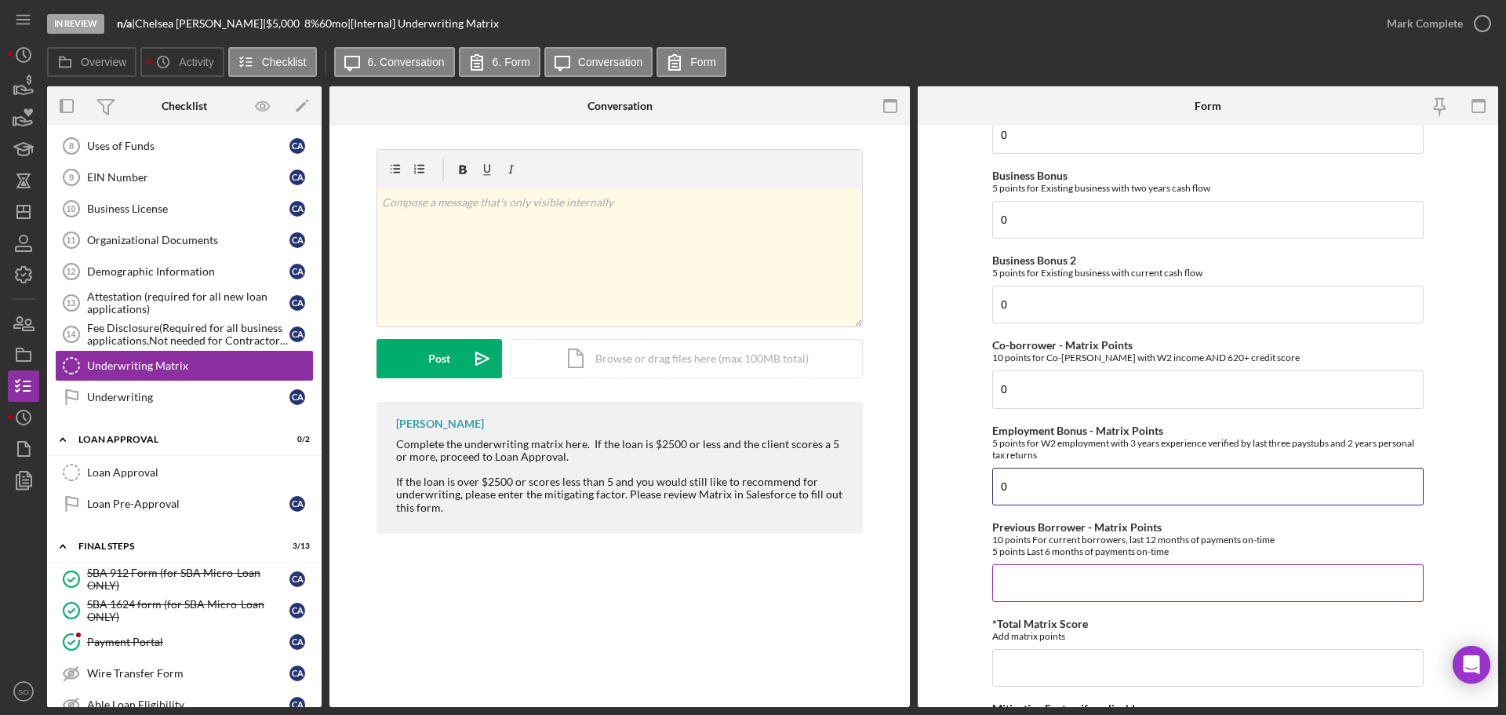
type input "0"
click at [1105, 567] on input "Previous Borrower - Matrix Points" at bounding box center [1207, 583] width 431 height 38
type input "0"
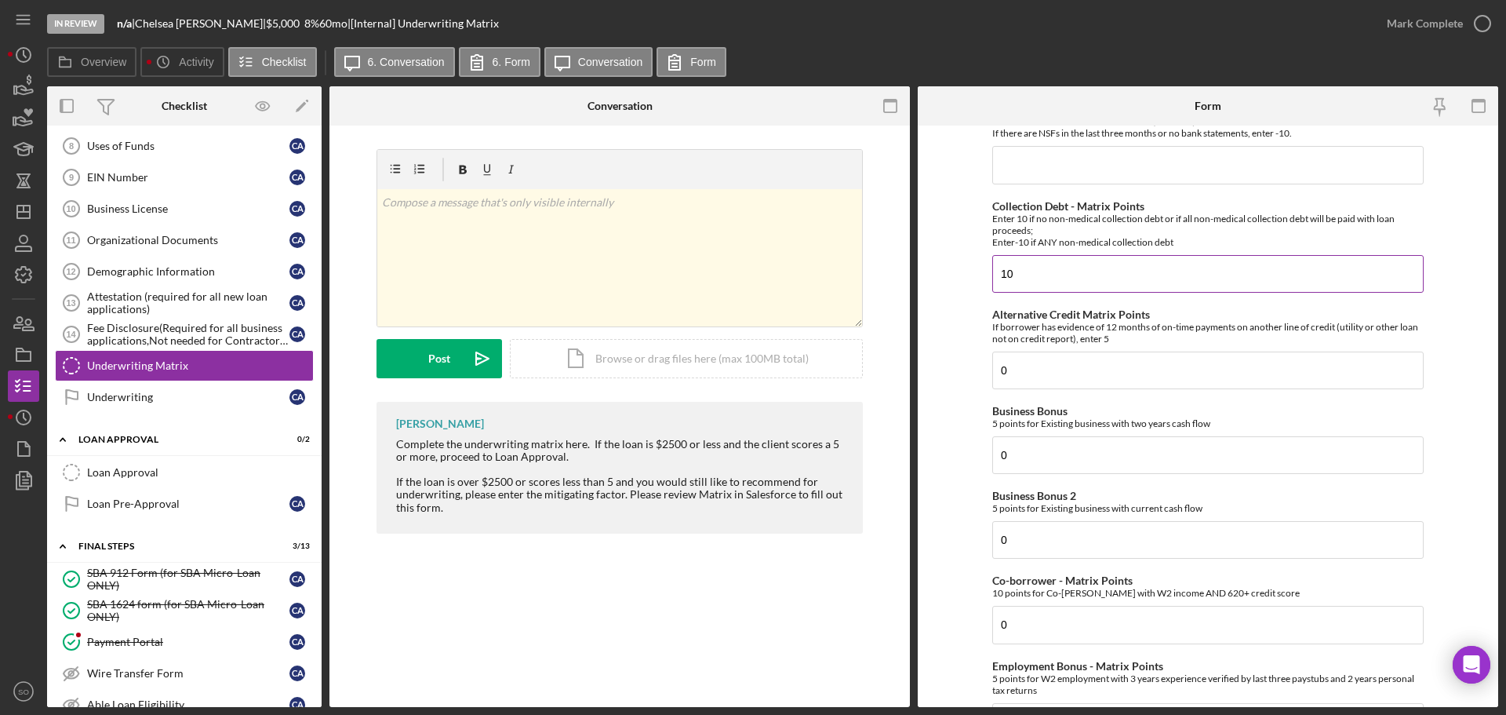
scroll to position [157, 0]
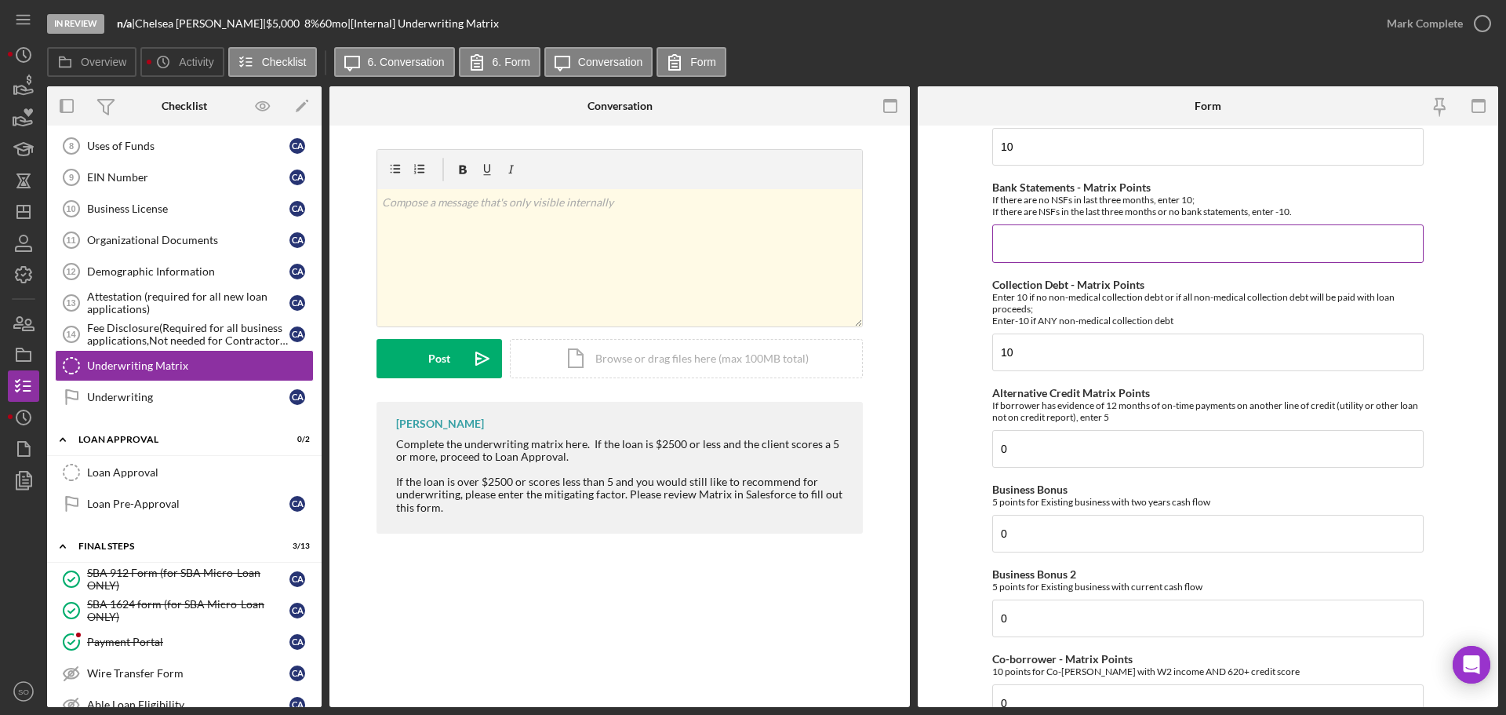
click at [1058, 255] on input "Bank Statements - Matrix Points" at bounding box center [1207, 243] width 431 height 38
type input "-10"
click at [962, 324] on form "Credit Score - Matrix Points If the loan request is <3K, enter 10 if 580+ and -…" at bounding box center [1208, 416] width 581 height 581
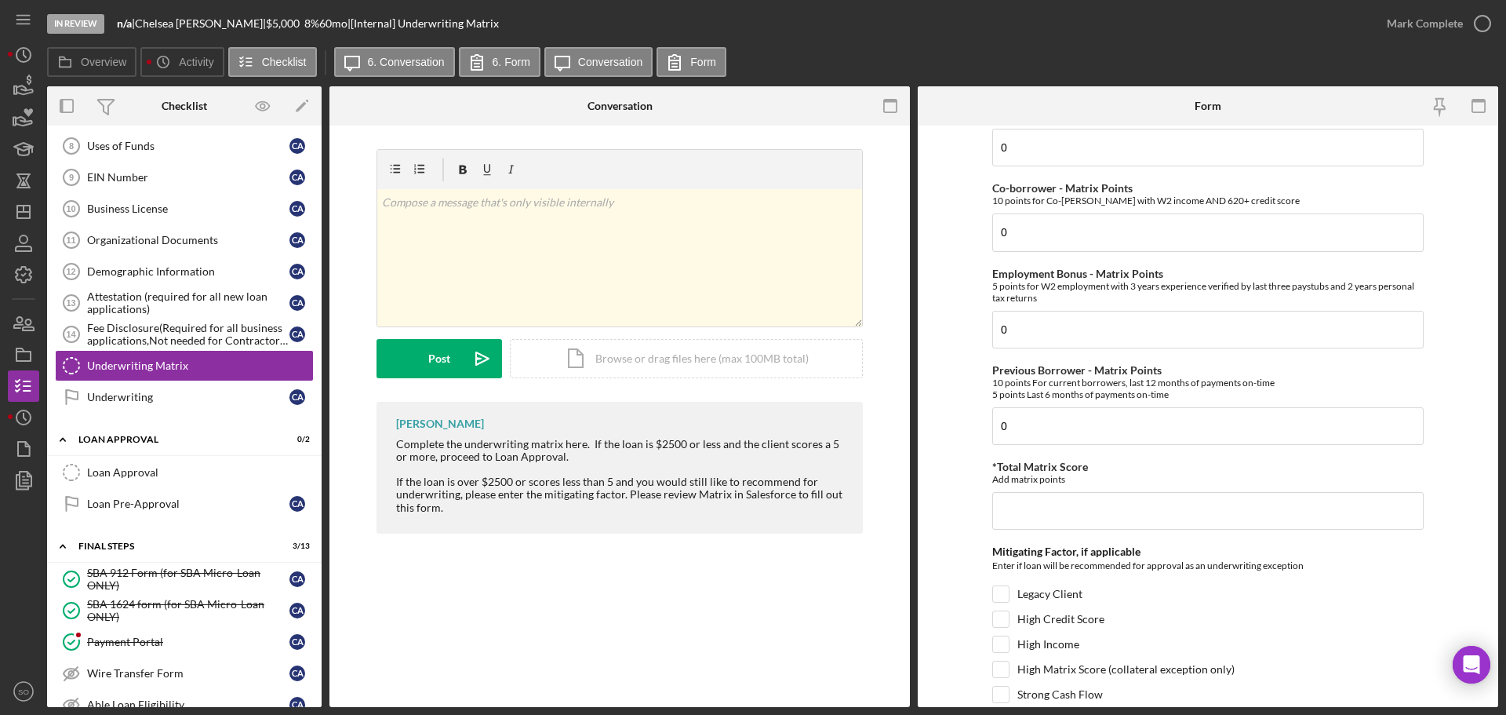
scroll to position [764, 0]
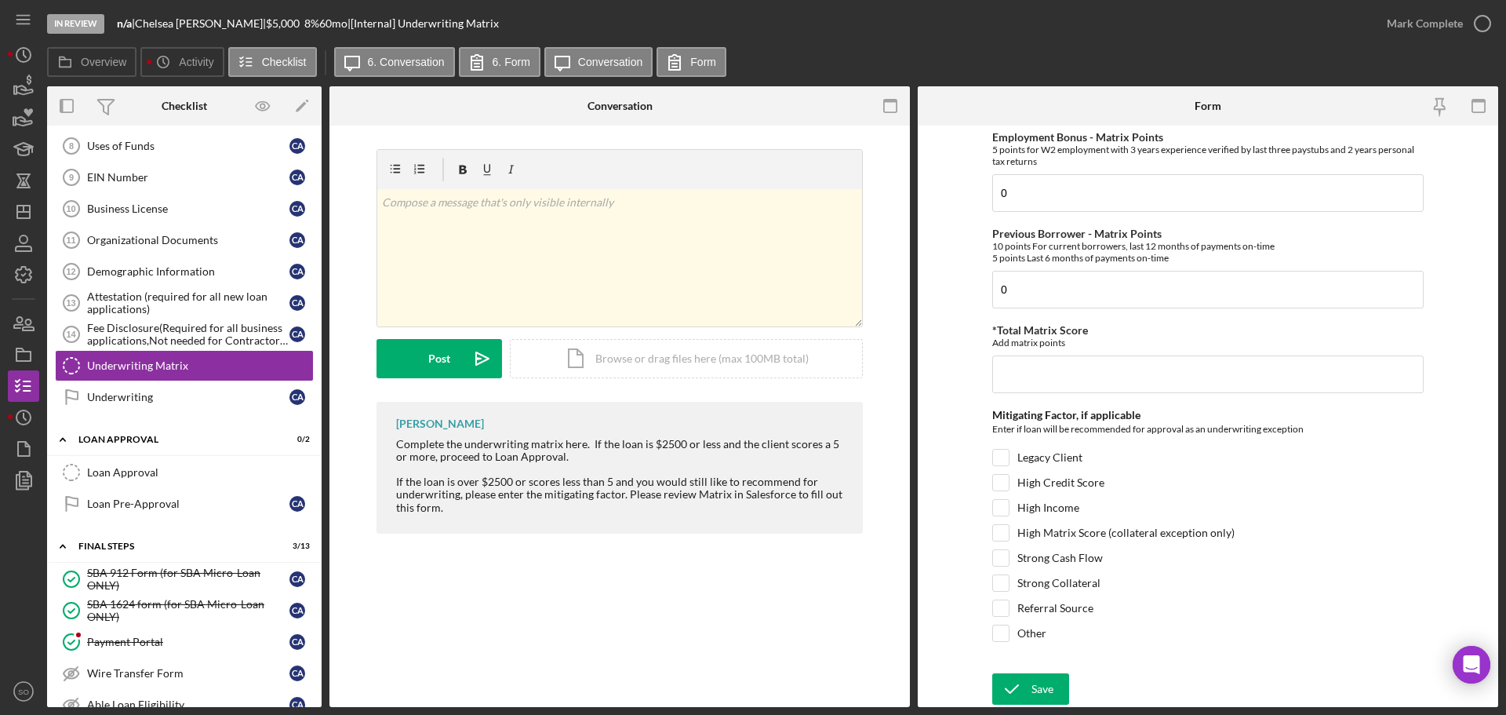
click at [1065, 395] on div "Credit Score - Matrix Points If the loan request is <3K, enter 10 if 580+ and -…" at bounding box center [1207, 17] width 431 height 1296
click at [1065, 382] on input "*Total Matrix Score" at bounding box center [1207, 374] width 431 height 38
type input "20"
click at [956, 497] on form "Credit Score - Matrix Points If the loan request is <3K, enter 10 if 580+ and -…" at bounding box center [1208, 416] width 581 height 581
click at [1005, 511] on input "High Income" at bounding box center [1001, 508] width 16 height 16
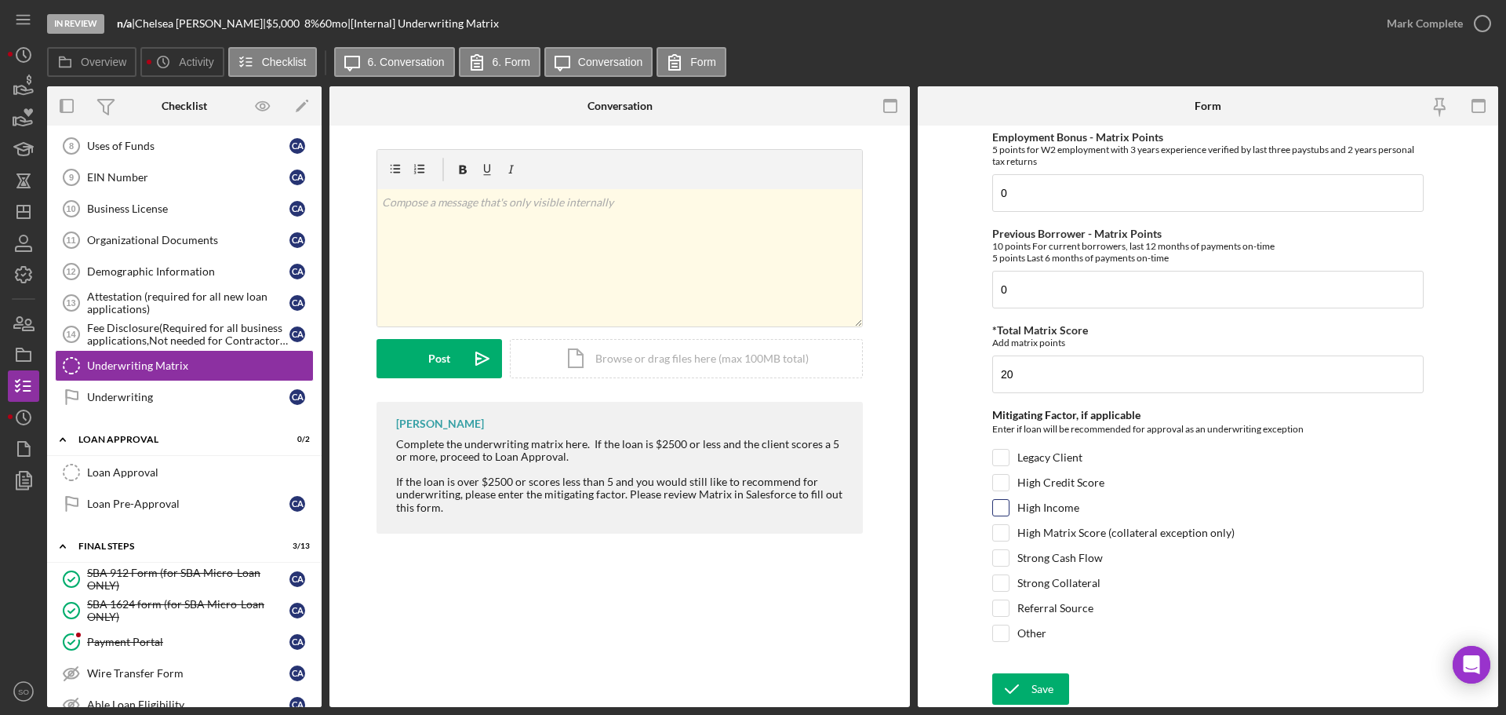
checkbox input "true"
click at [1061, 686] on button "Save" at bounding box center [1030, 688] width 77 height 31
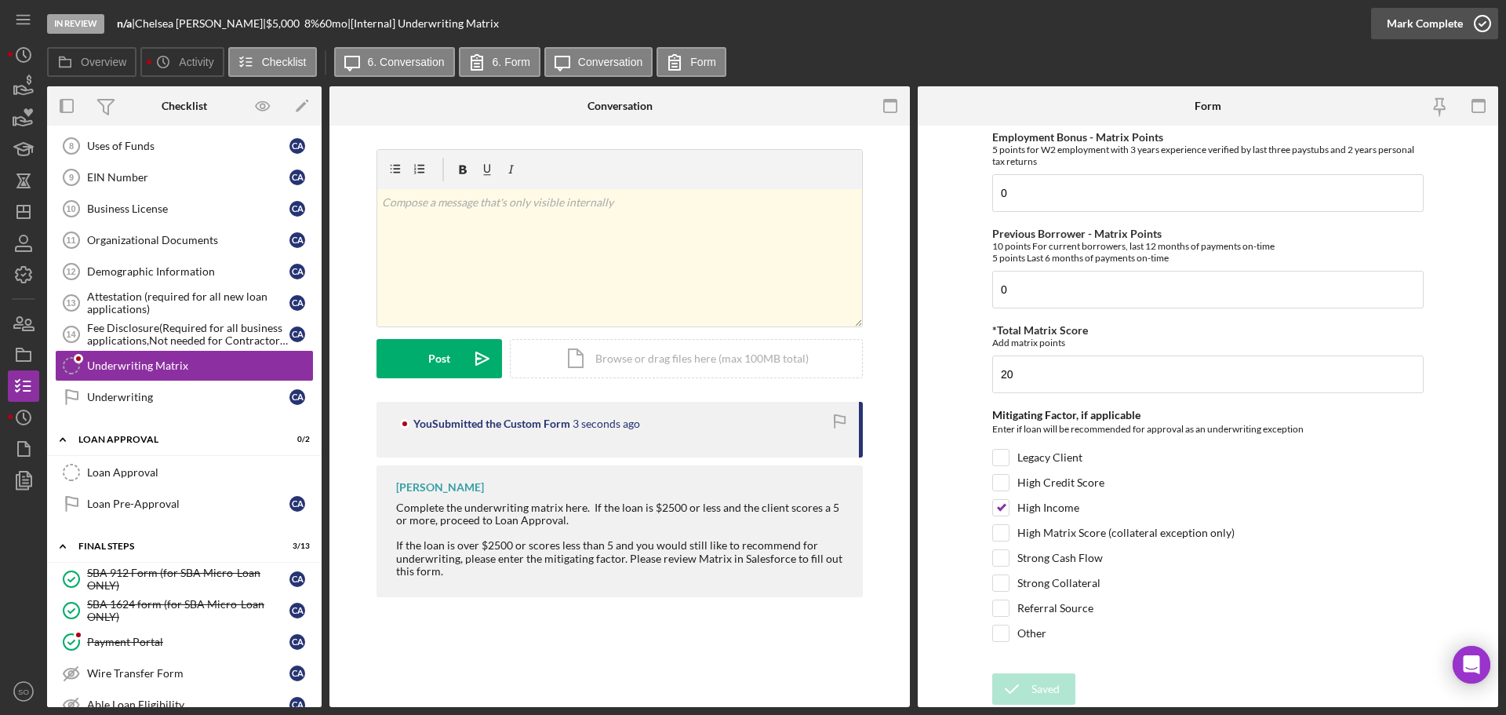
click at [1390, 27] on div "Mark Complete" at bounding box center [1425, 23] width 76 height 31
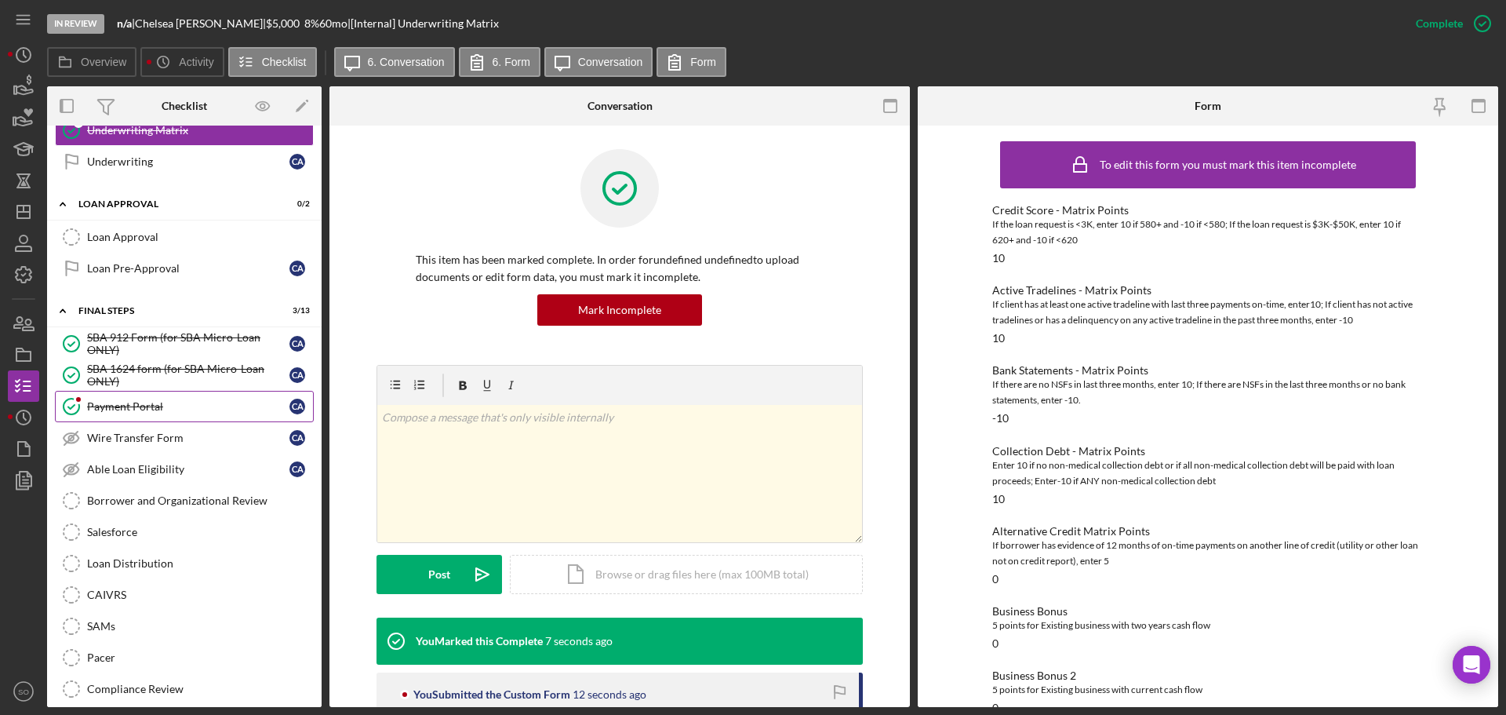
scroll to position [814, 0]
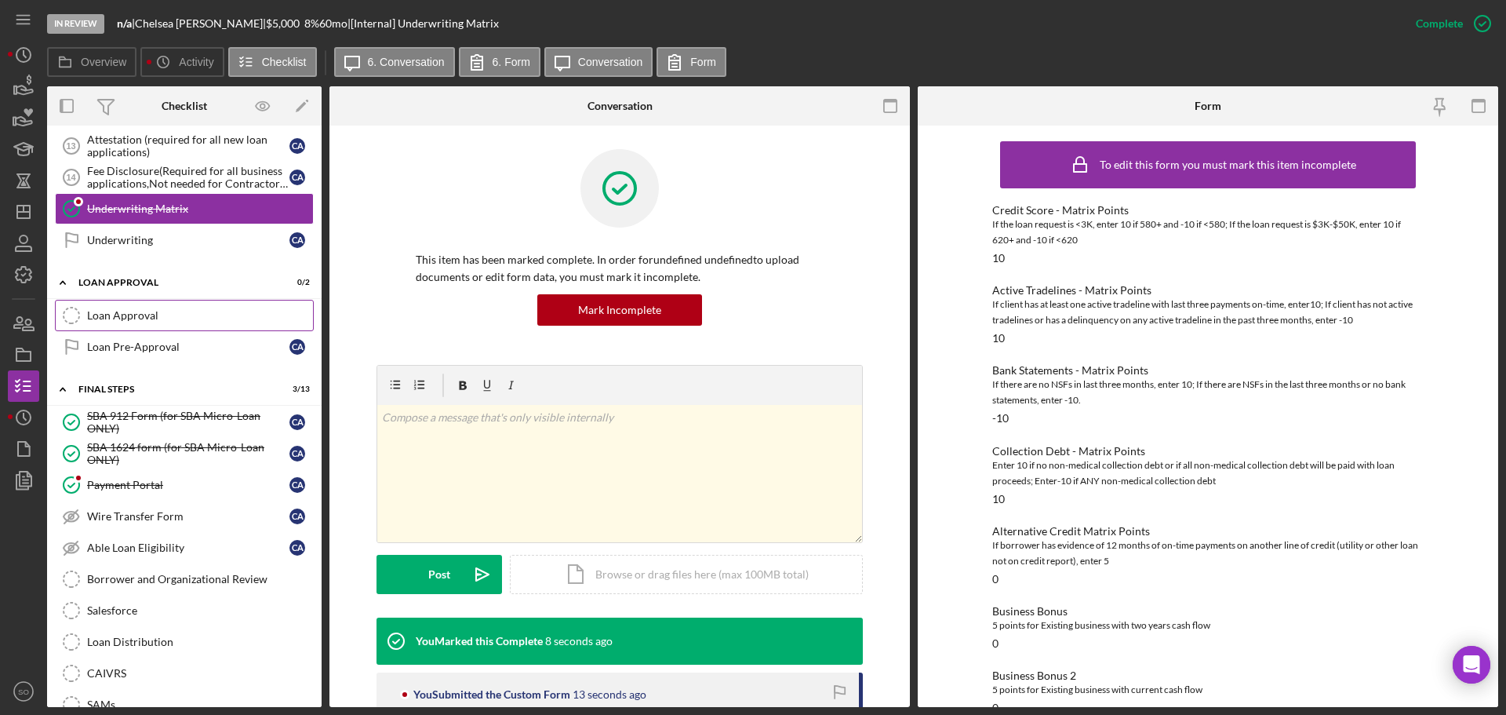
click at [107, 319] on div "Loan Approval" at bounding box center [200, 315] width 226 height 13
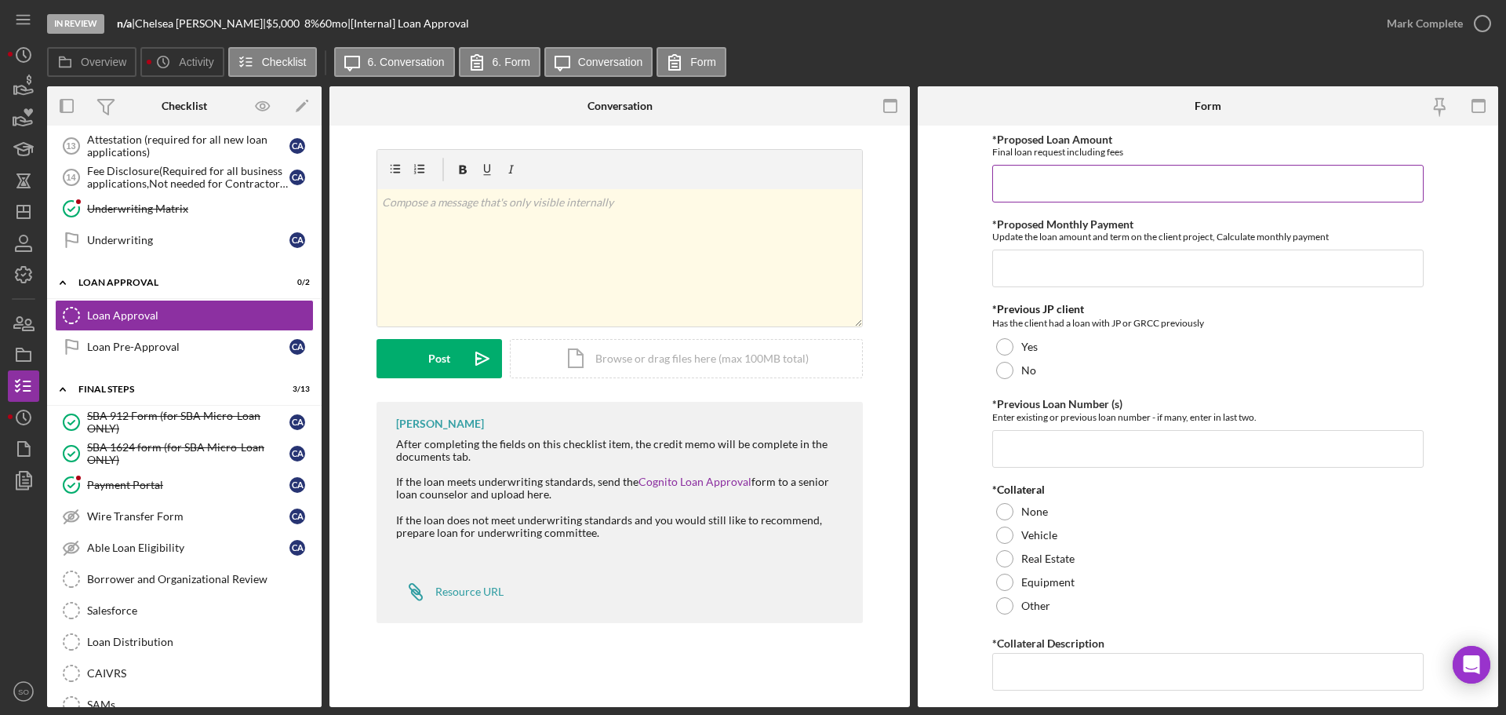
click at [1030, 180] on input "*Proposed Loan Amount" at bounding box center [1207, 184] width 431 height 38
type input "$5,000"
click at [1023, 255] on input "*Proposed Monthly Payment" at bounding box center [1207, 268] width 431 height 38
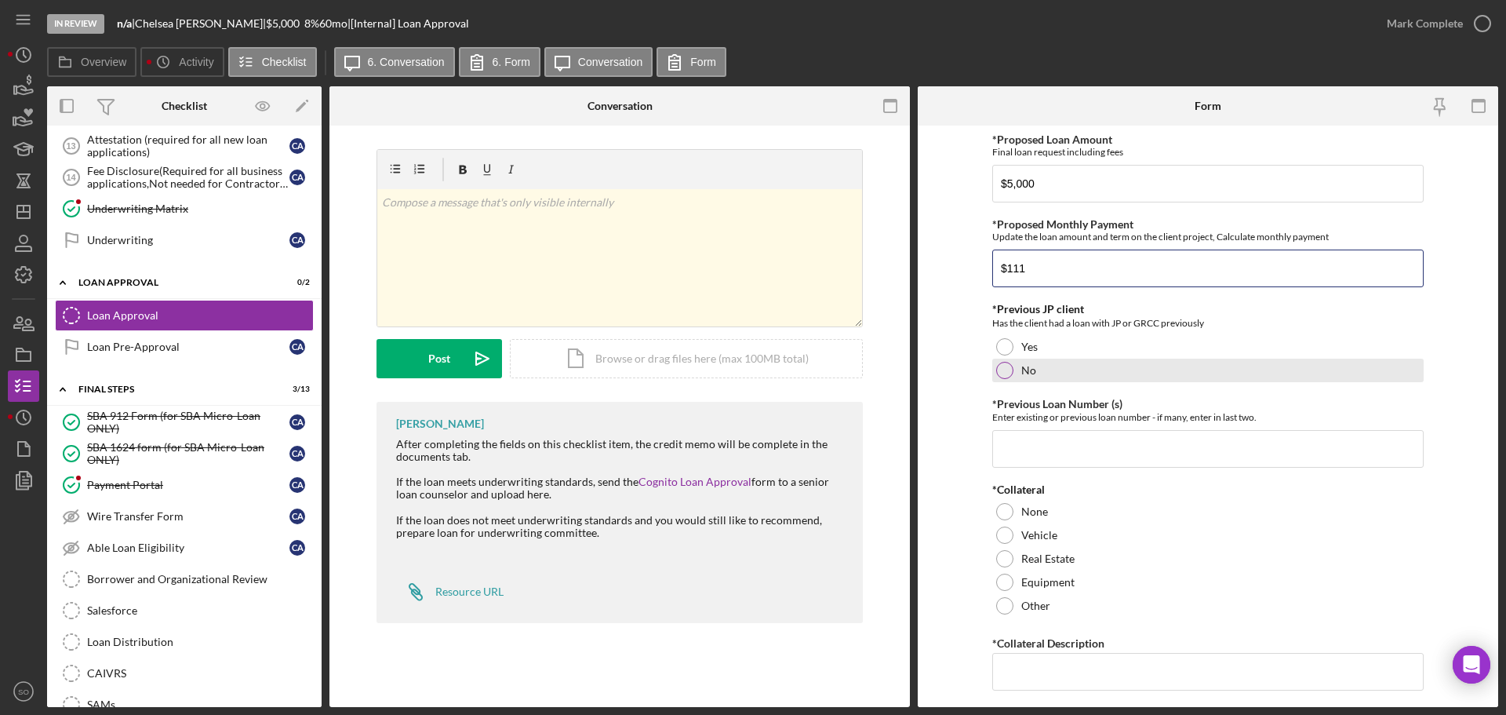
type input "$111"
click at [1021, 364] on label "No" at bounding box center [1028, 370] width 15 height 13
click at [1066, 440] on input "*Previous Loan Number (s)" at bounding box center [1207, 449] width 431 height 38
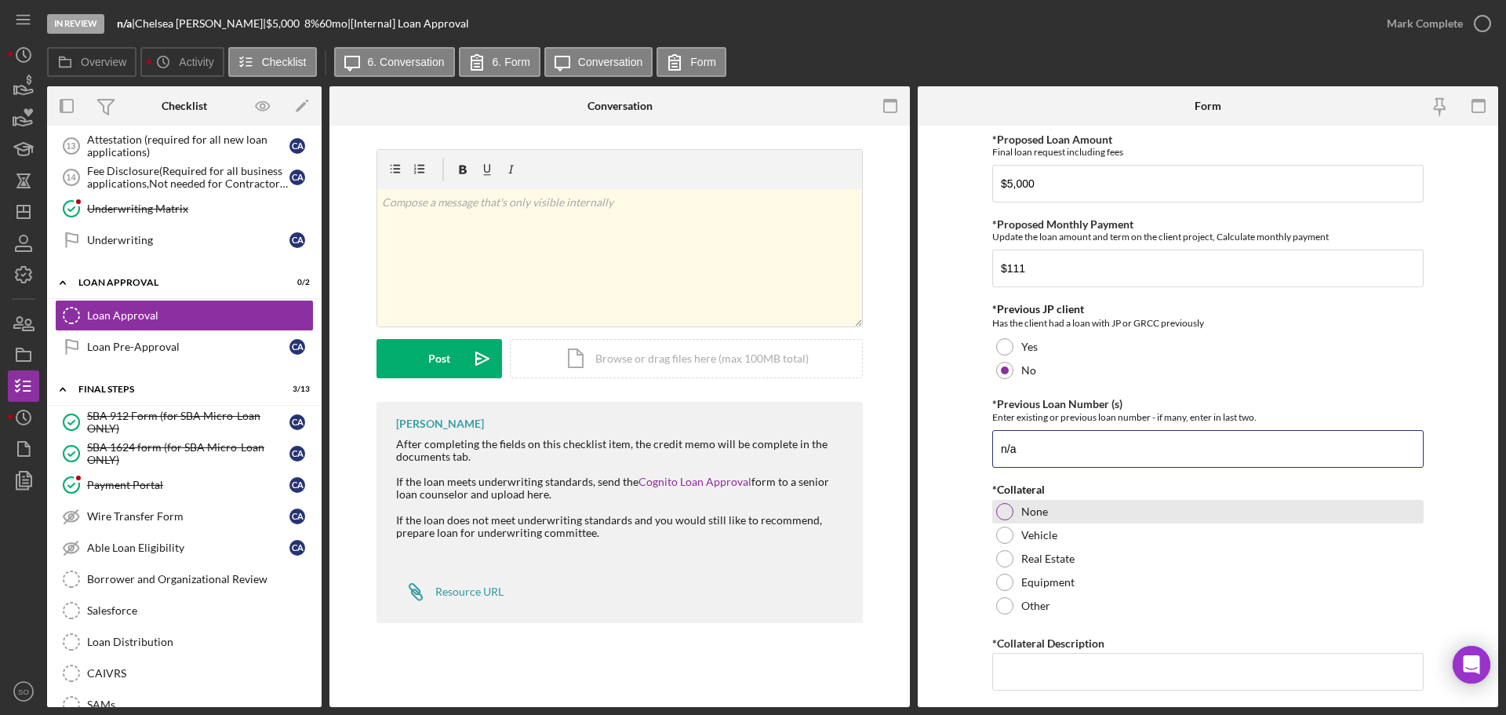
type input "n/a"
click at [1004, 519] on div at bounding box center [1004, 511] width 17 height 17
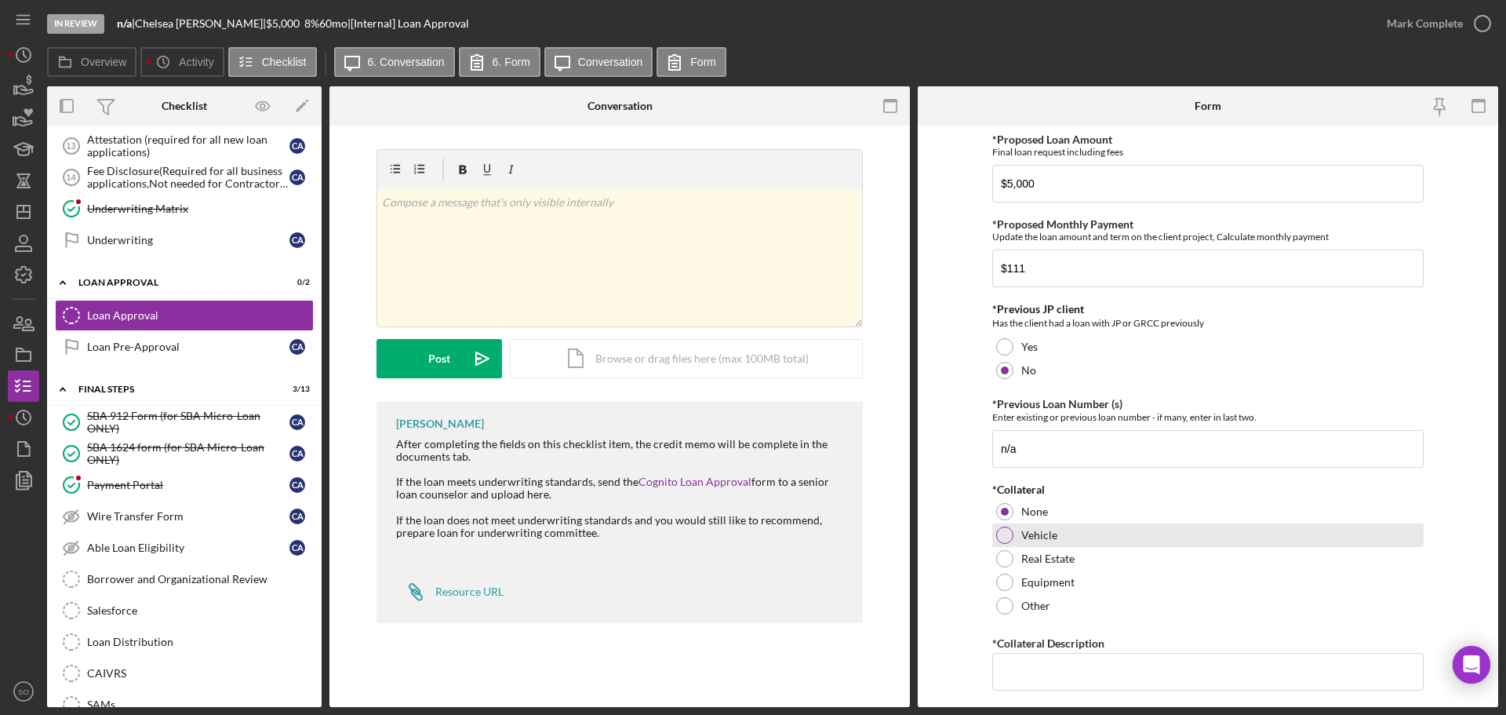
scroll to position [157, 0]
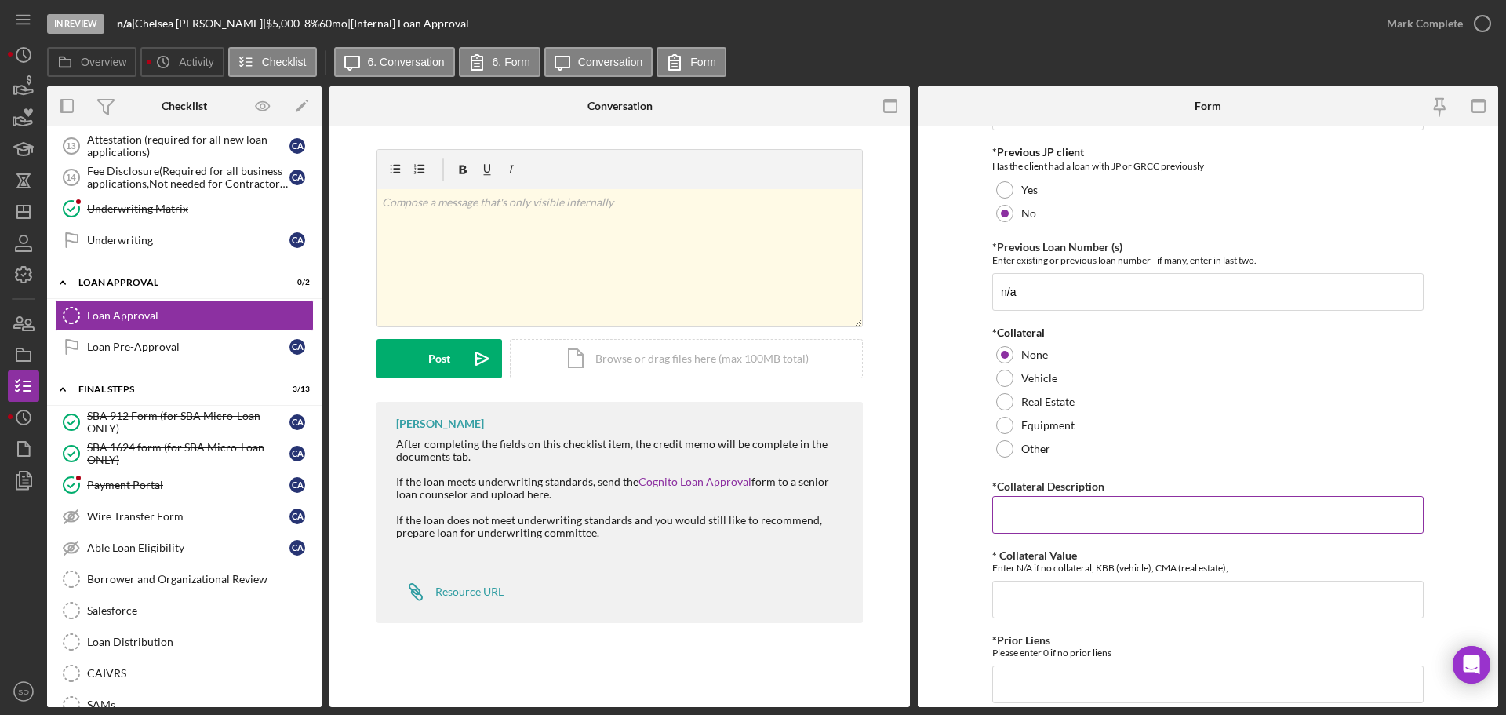
click at [1112, 532] on input "*Collateral Description" at bounding box center [1207, 515] width 431 height 38
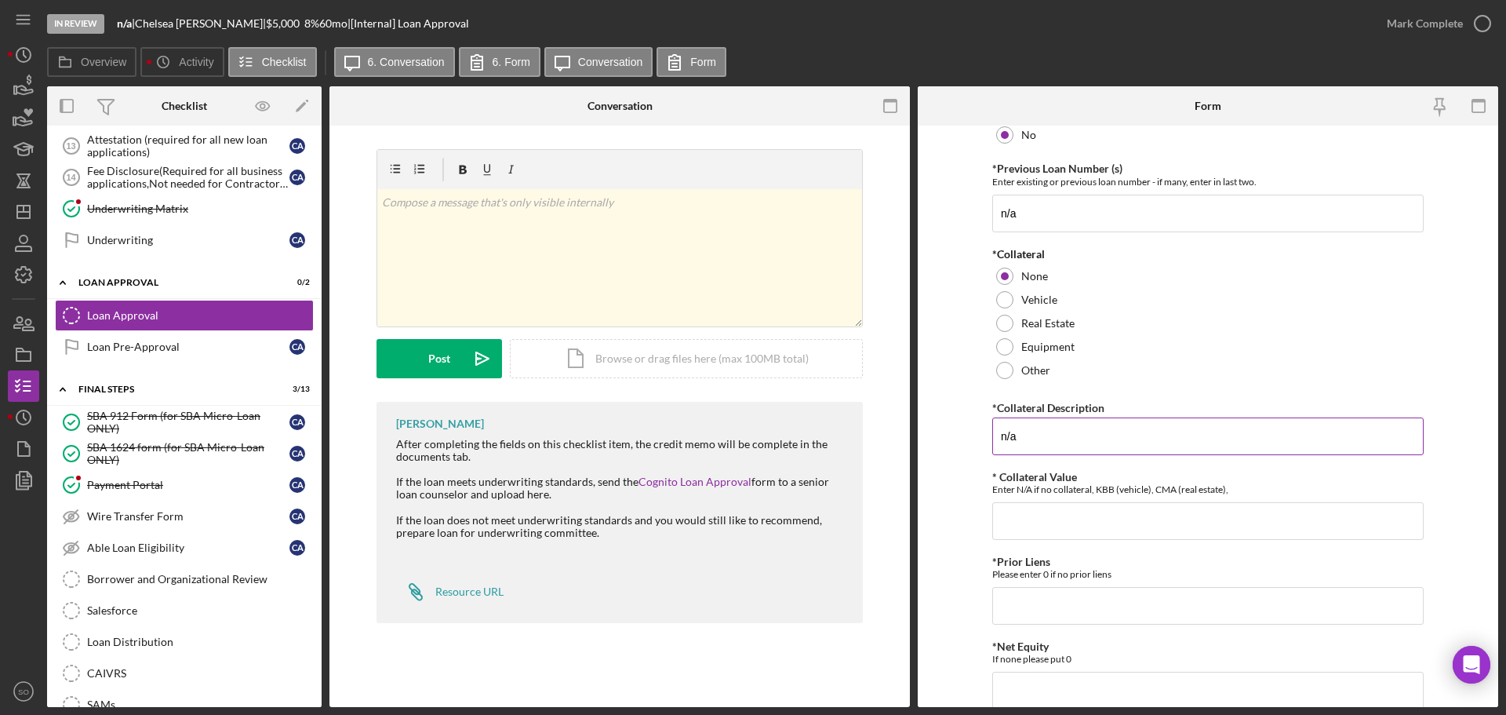
type input "n/a"
click at [1114, 516] on input "* Collateral Value" at bounding box center [1207, 521] width 431 height 38
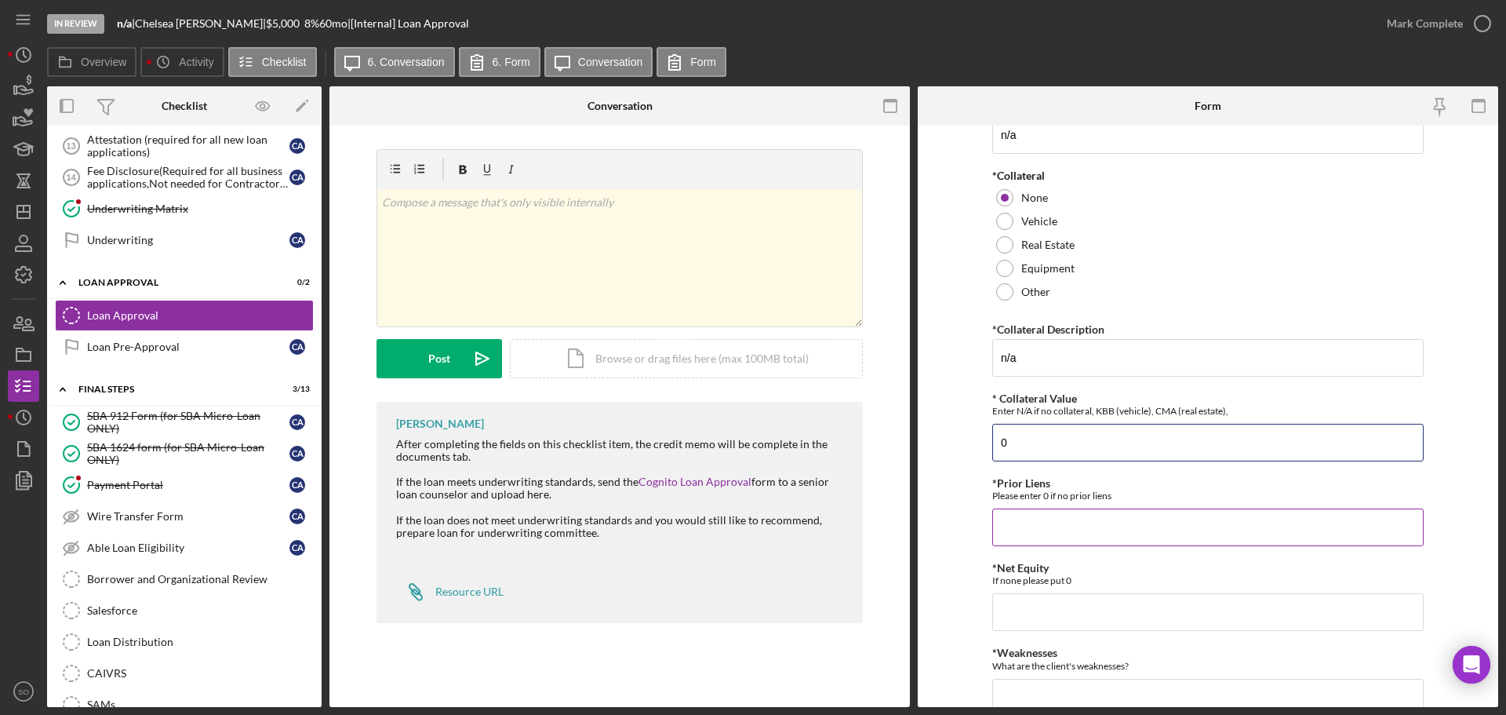
type input "0"
click at [1115, 518] on input "*Prior Liens" at bounding box center [1207, 527] width 431 height 38
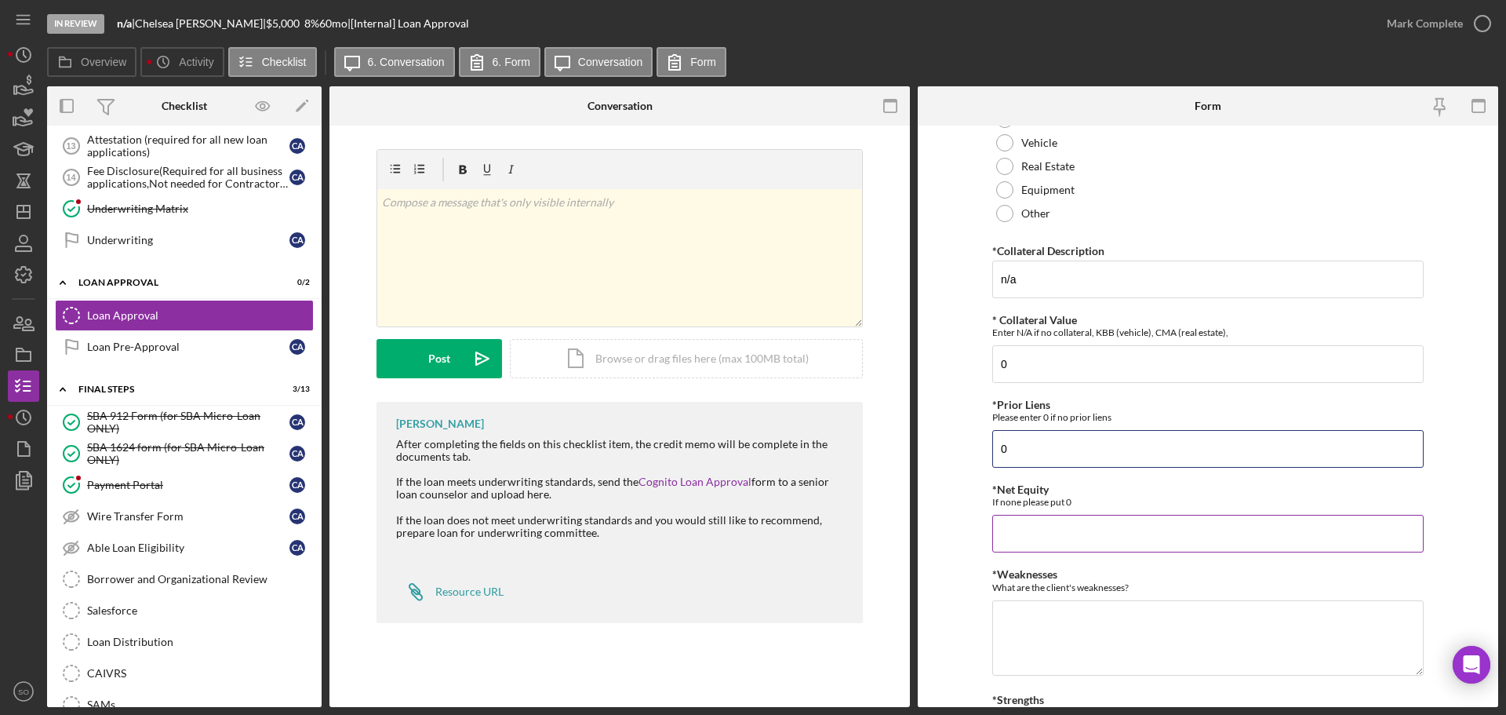
type input "0"
click at [1127, 530] on input "*Net Equity" at bounding box center [1207, 534] width 431 height 38
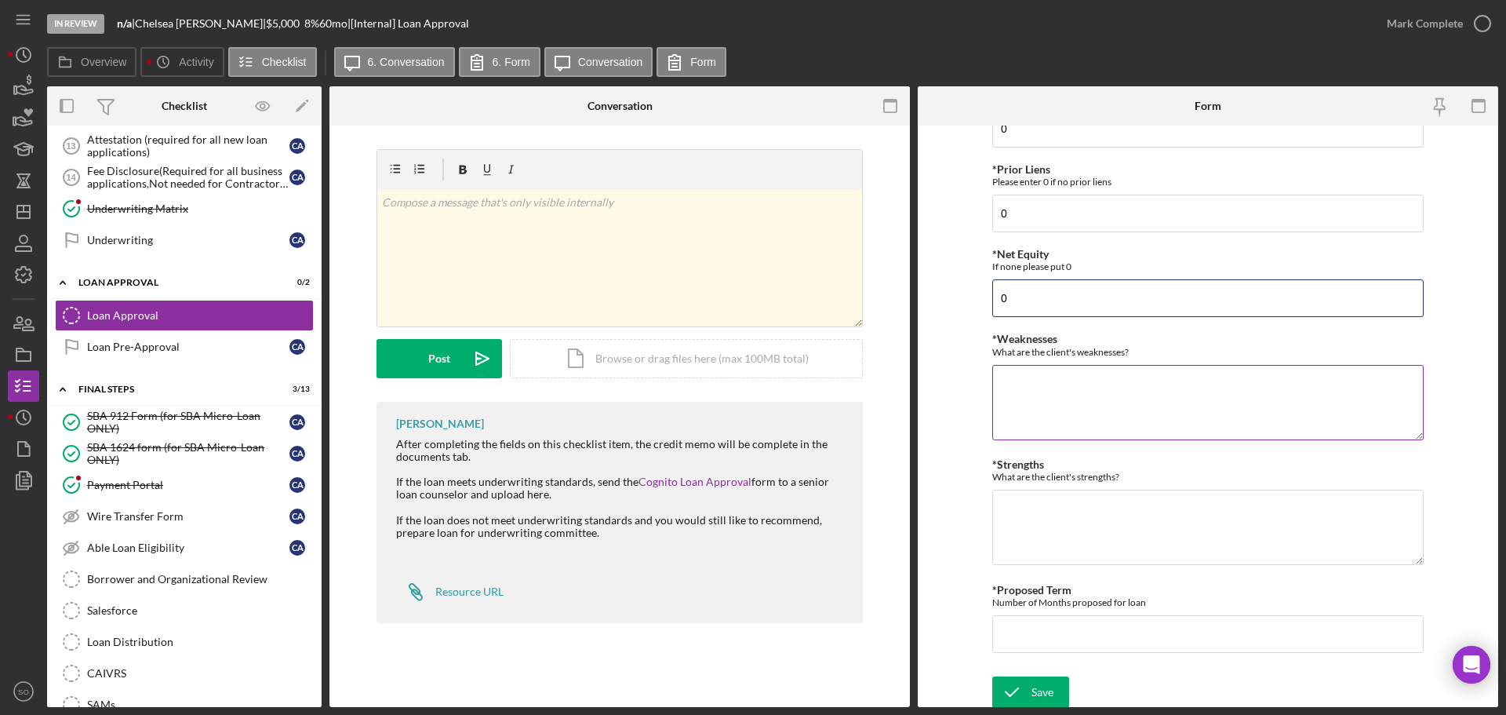
type input "0"
click at [1065, 397] on textarea "*Weaknesses" at bounding box center [1207, 402] width 431 height 75
type textarea "High W2 income"
click at [1051, 521] on textarea "*Strengths" at bounding box center [1207, 527] width 431 height 75
type textarea "loan unsecured"
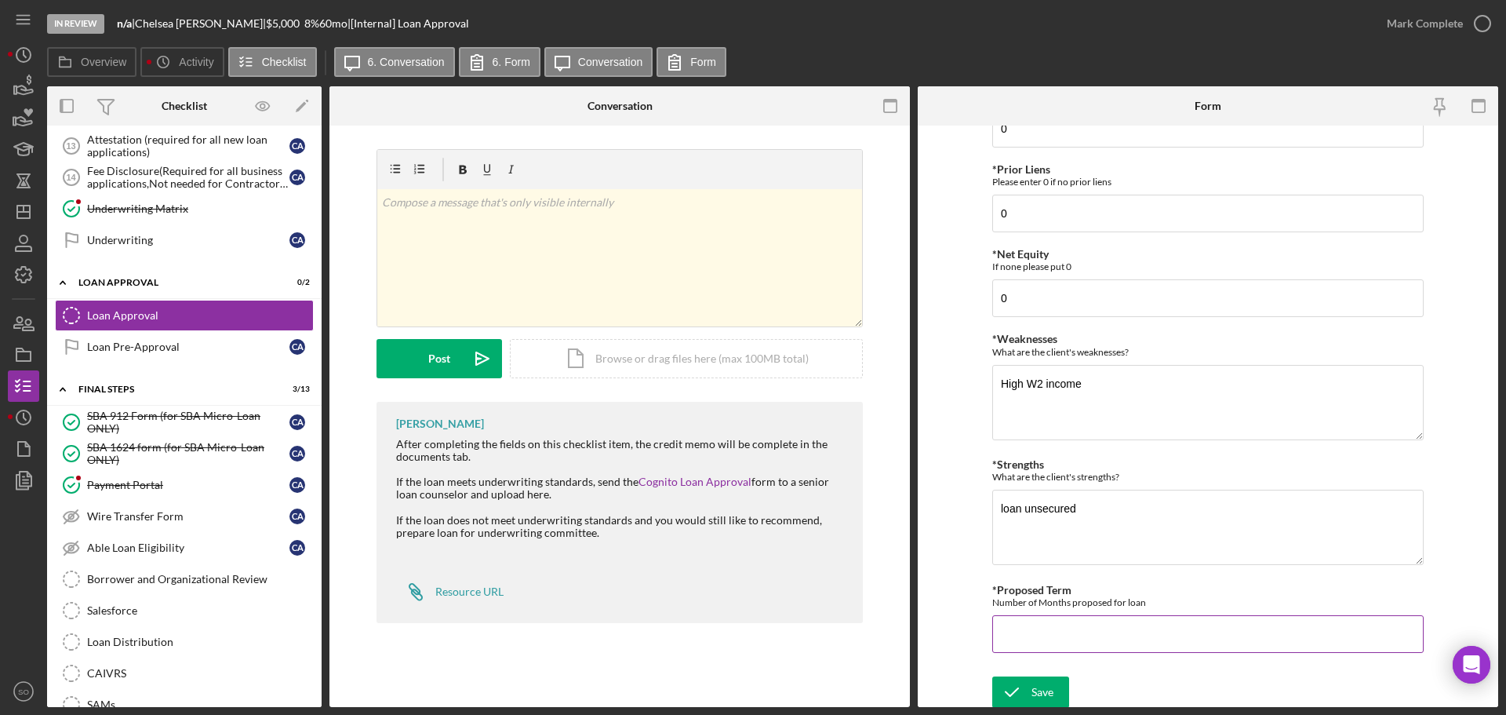
click at [1079, 628] on input "*Proposed Term" at bounding box center [1207, 634] width 431 height 38
type input "60"
click at [1063, 690] on button "Save" at bounding box center [1030, 691] width 77 height 31
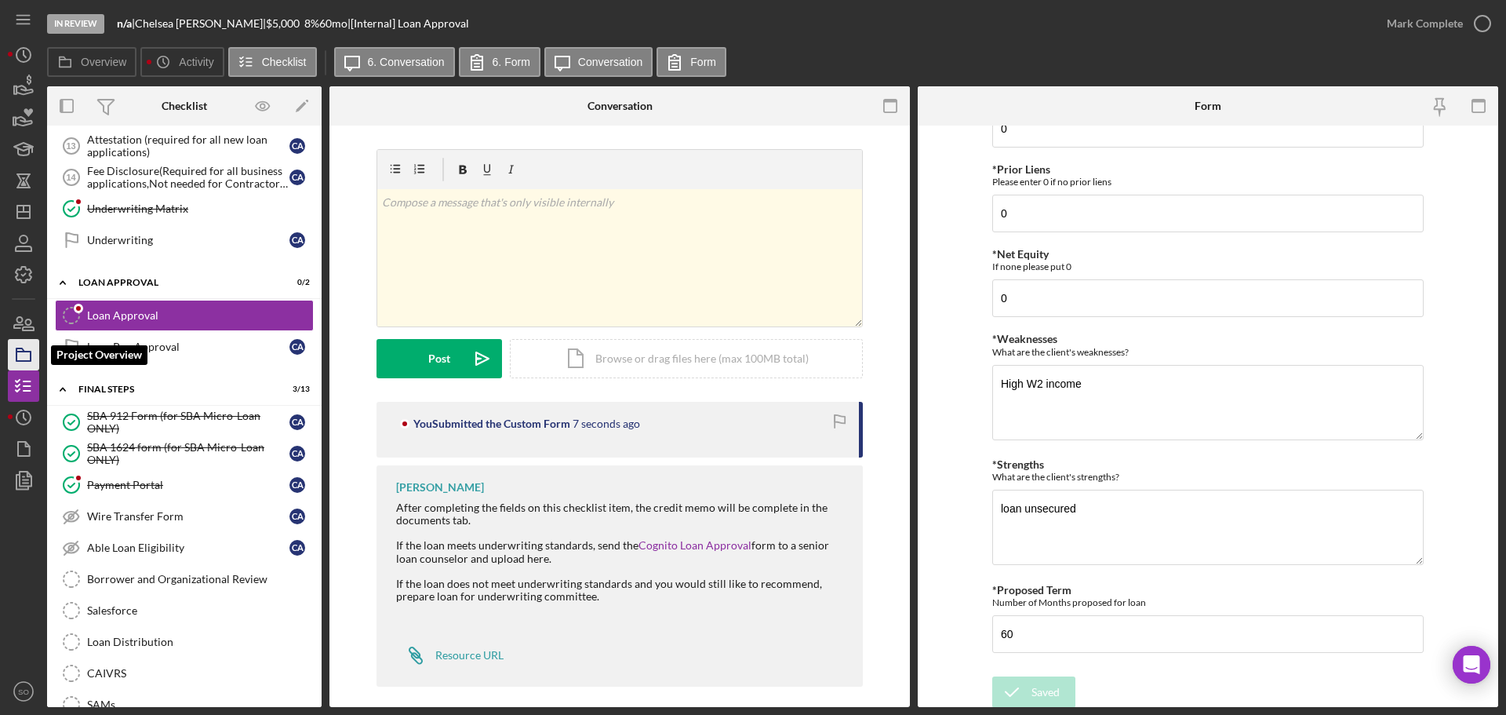
click at [28, 357] on icon "button" at bounding box center [23, 354] width 39 height 39
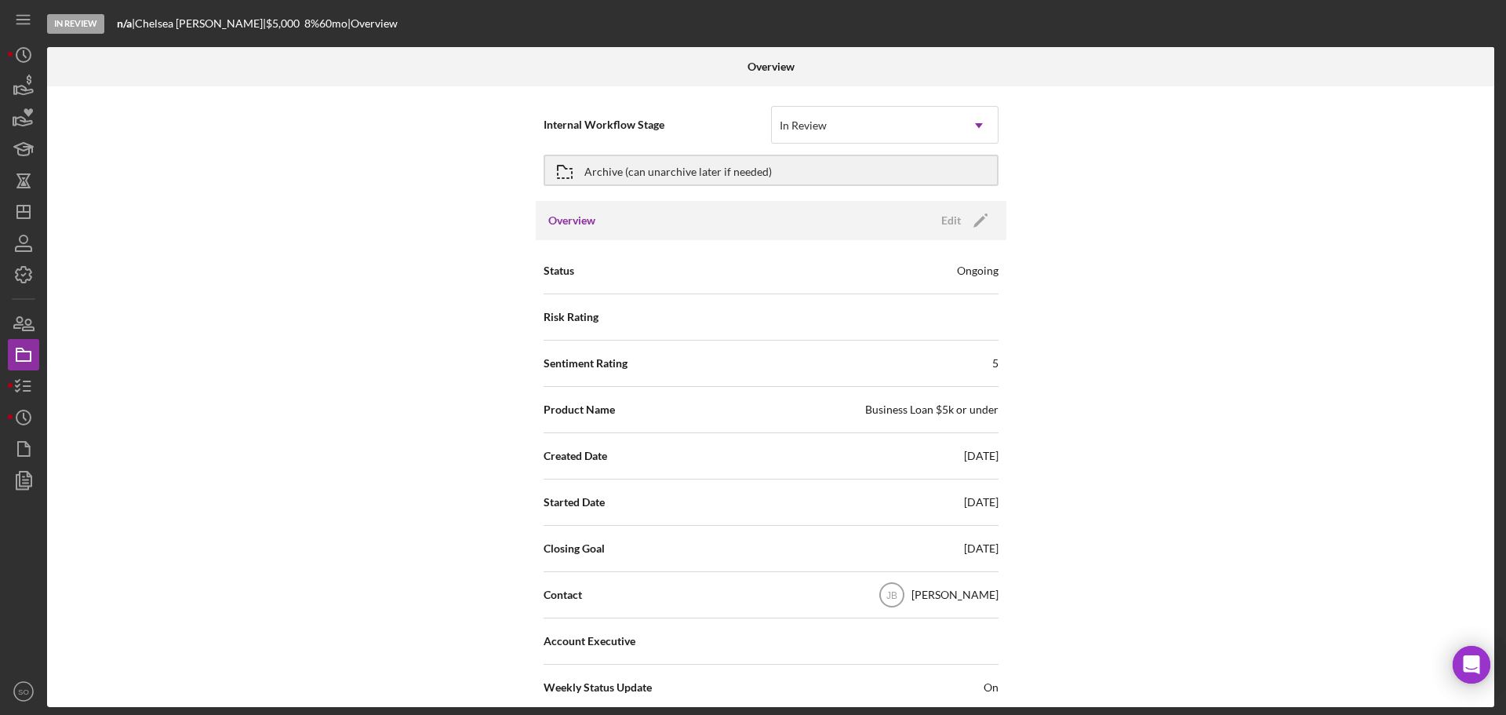
click at [970, 236] on div "Overview Edit Icon/Edit" at bounding box center [771, 220] width 471 height 39
click at [970, 231] on icon "Icon/Edit" at bounding box center [980, 220] width 39 height 39
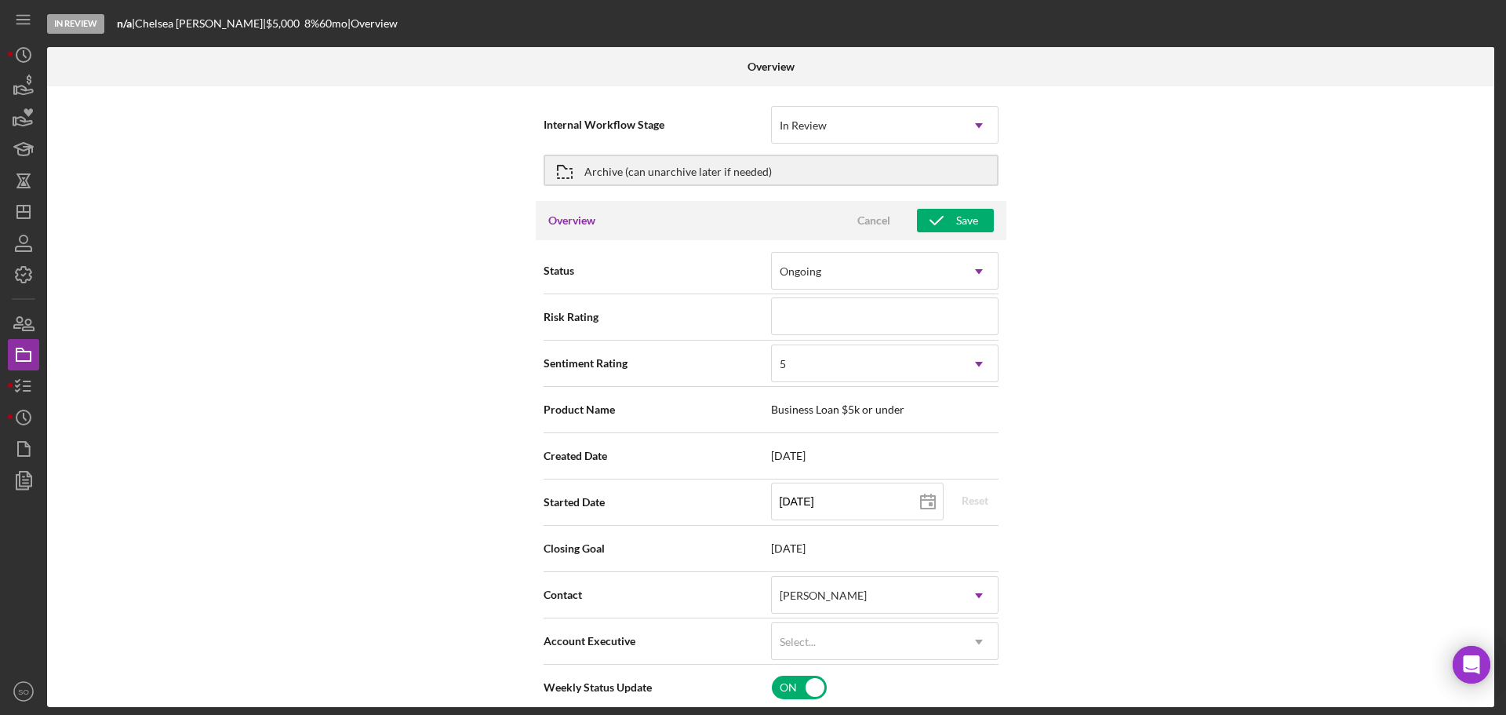
scroll to position [157, 0]
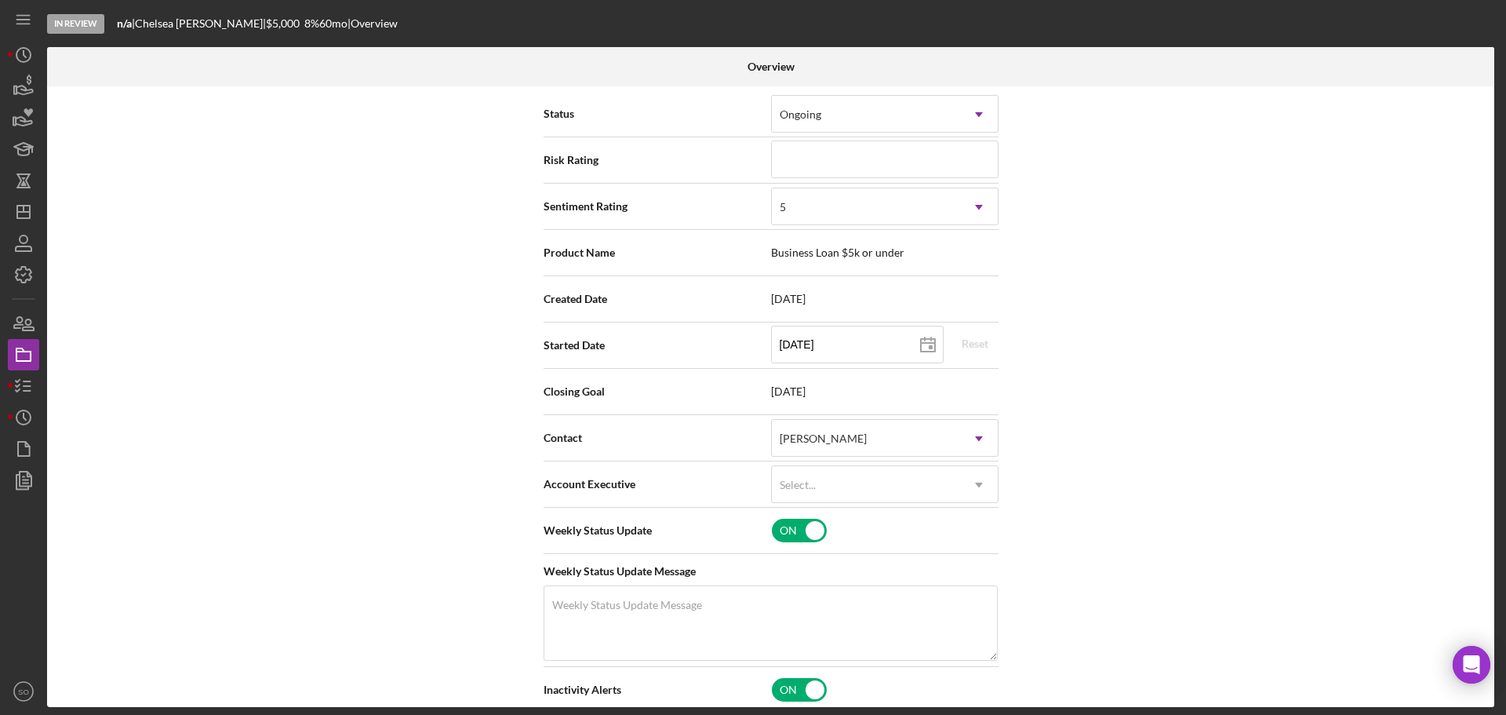
click at [264, 446] on div "Internal Workflow Stage In Review Icon/Dropdown Arrow Archive (can unarchive la…" at bounding box center [770, 396] width 1447 height 621
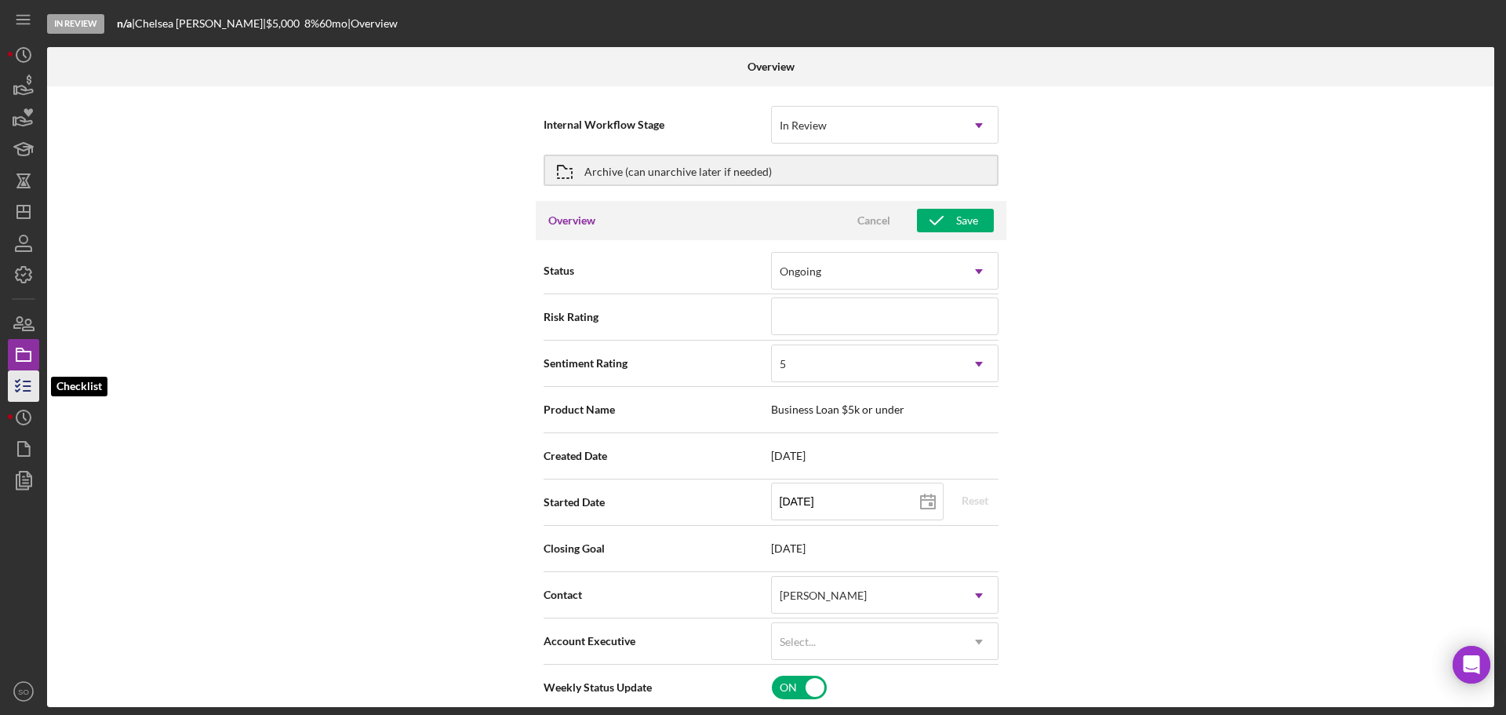
click at [16, 385] on polyline "button" at bounding box center [18, 385] width 4 height 2
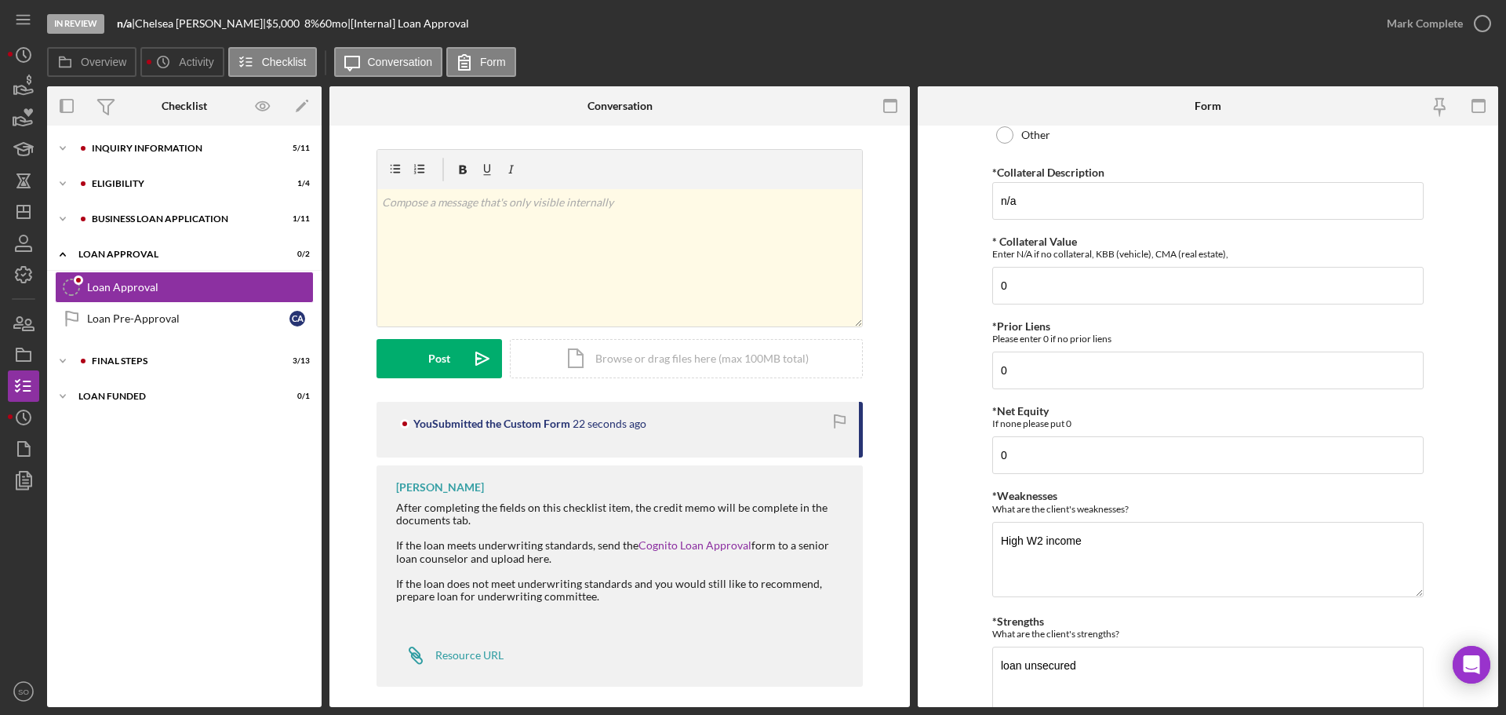
scroll to position [631, 0]
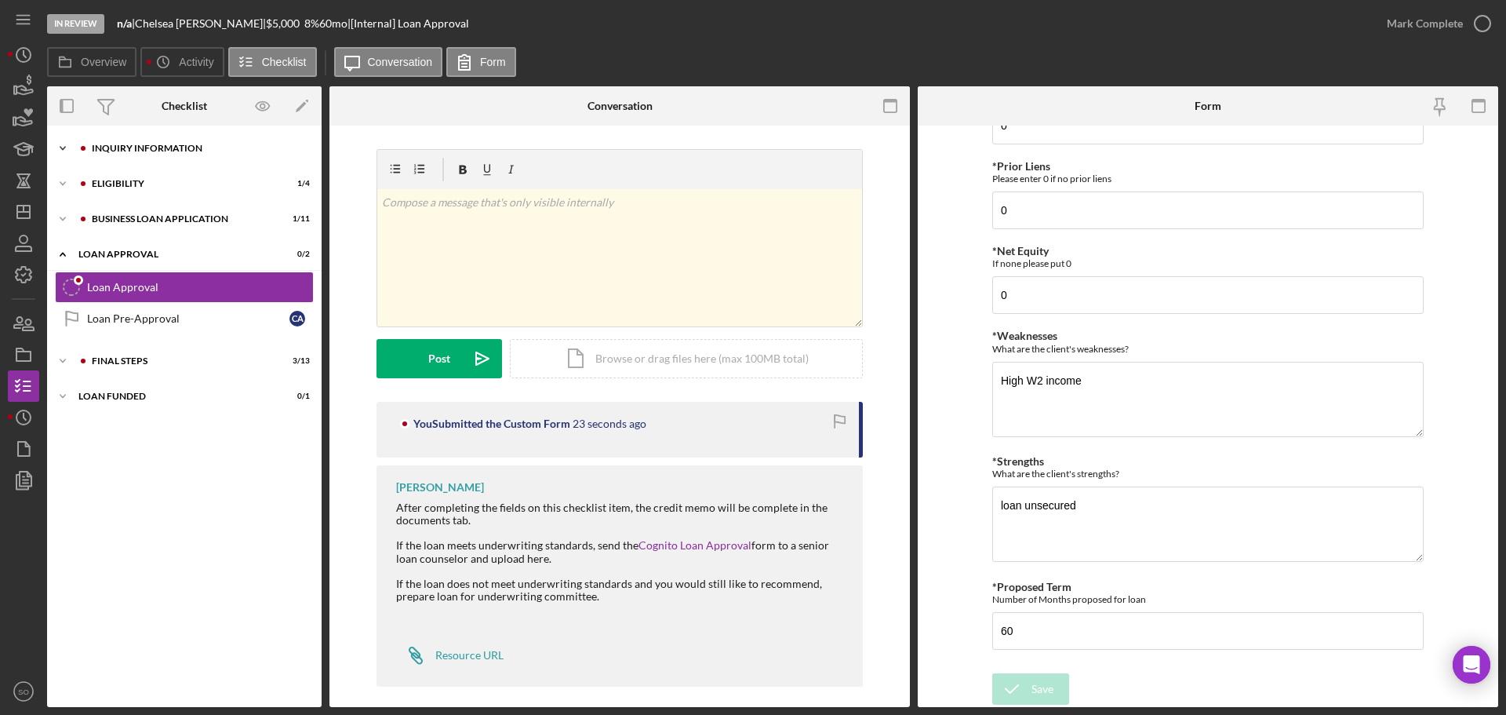
click at [104, 141] on div "Icon/Expander INQUIRY INFORMATION 5 / 11" at bounding box center [184, 148] width 275 height 31
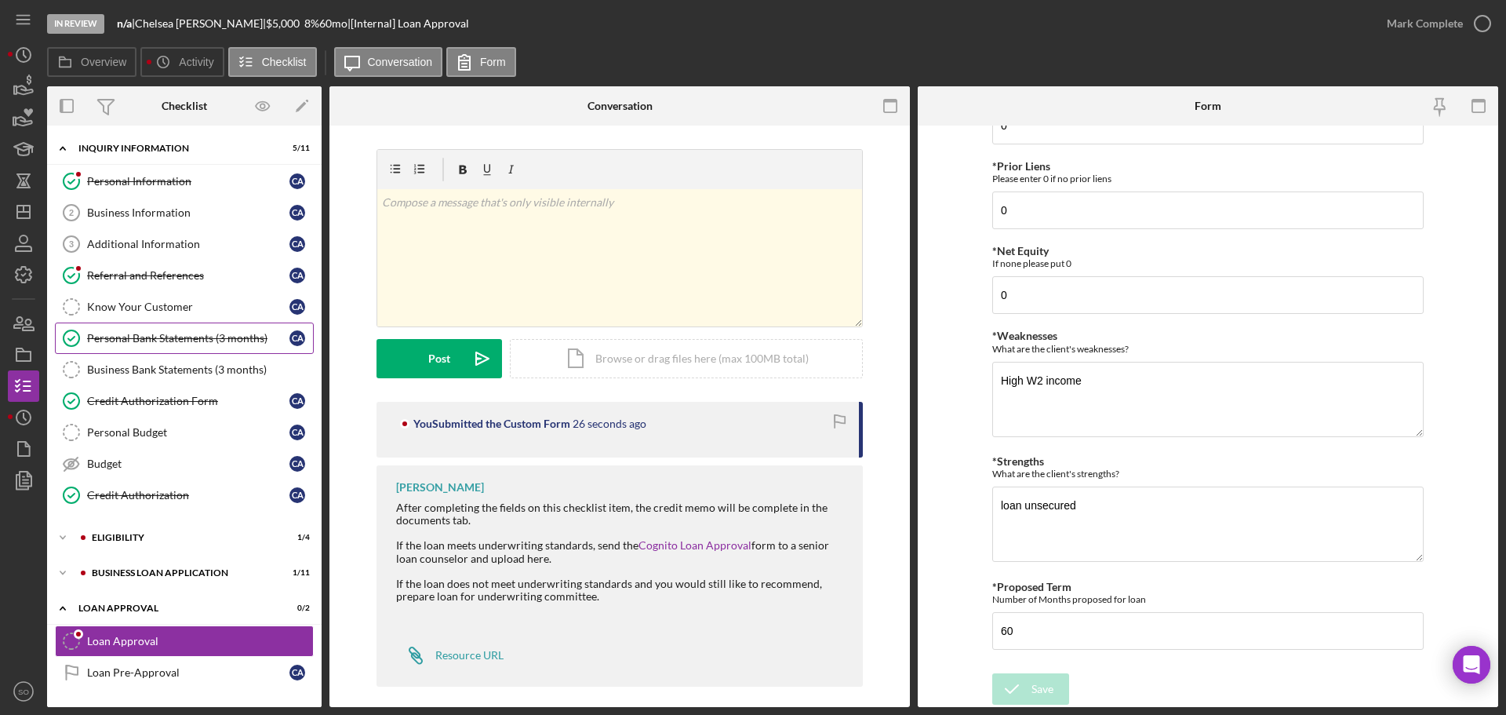
scroll to position [67, 0]
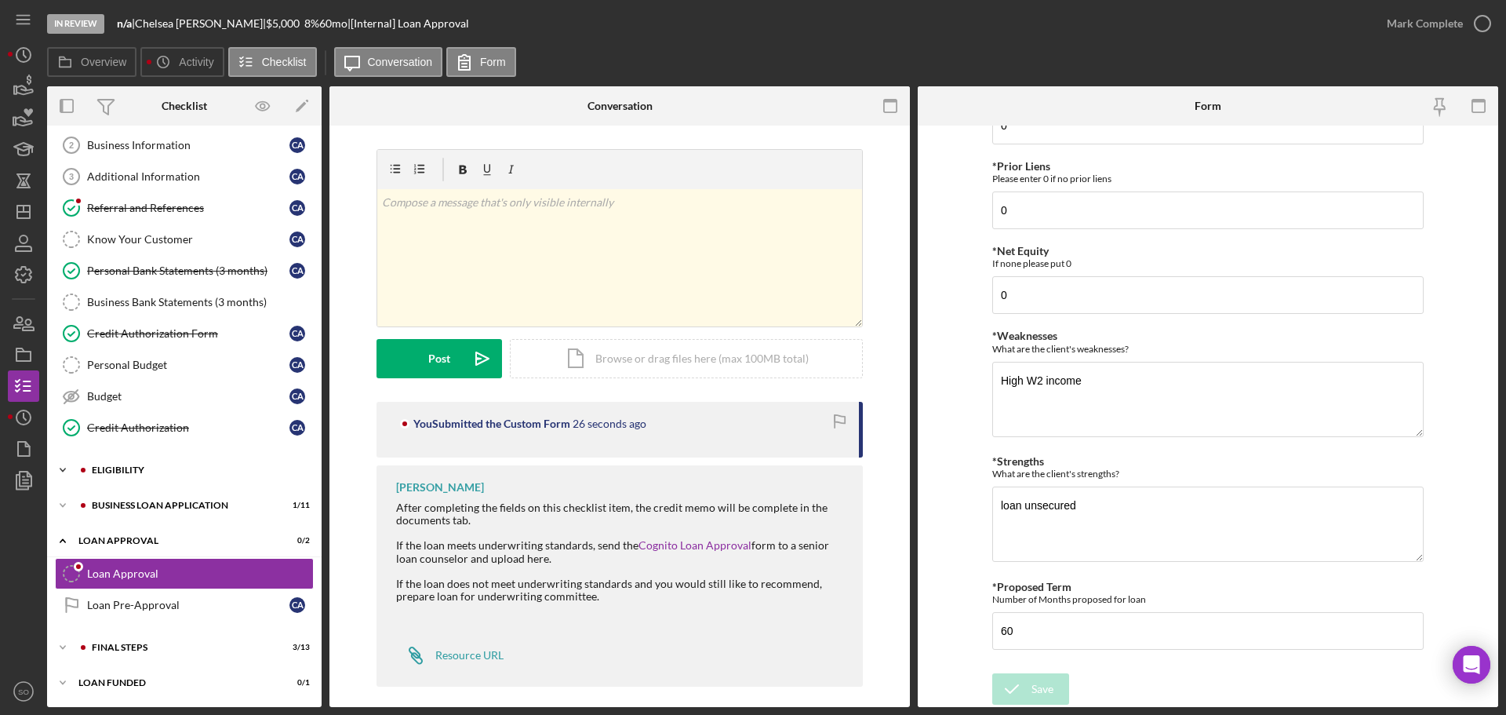
click at [147, 477] on div "Icon/Expander Eligibility 1 / 4" at bounding box center [184, 469] width 275 height 31
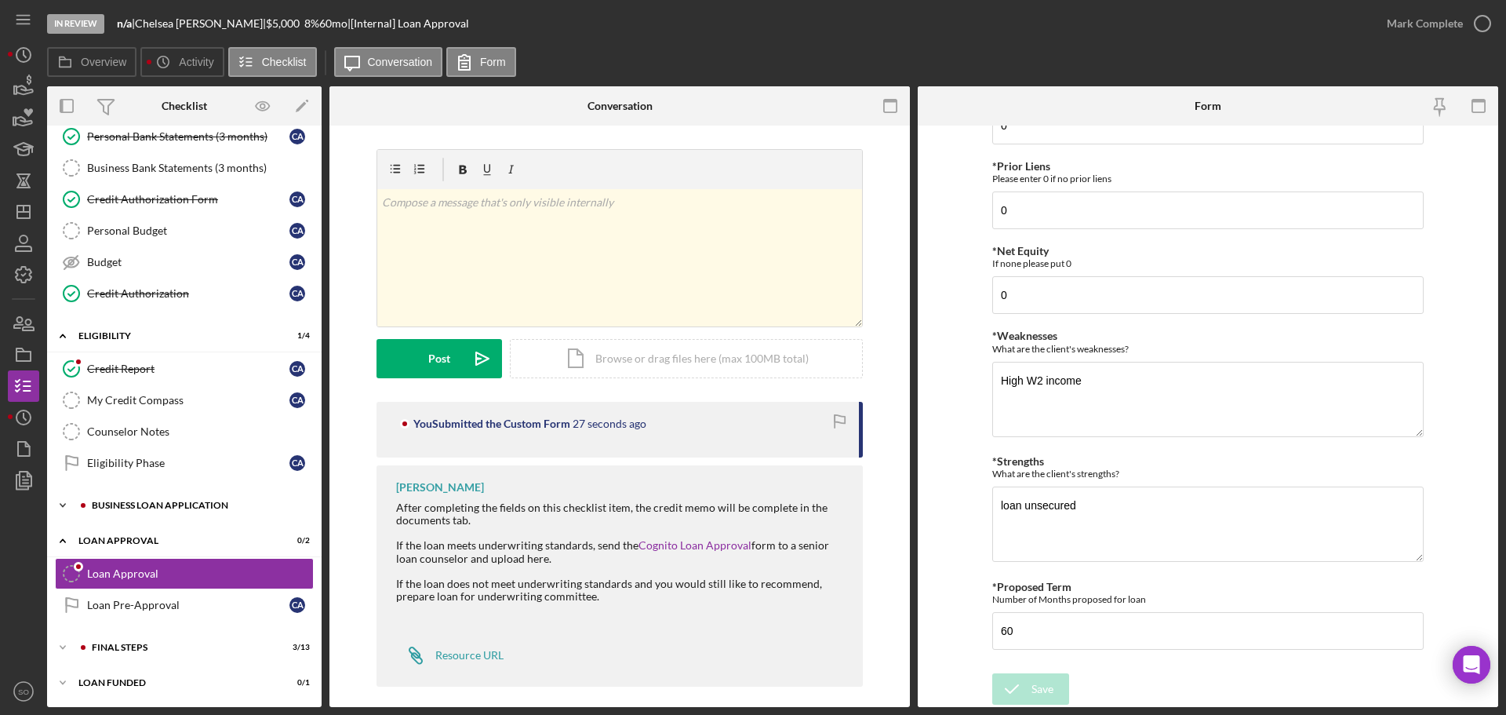
click at [175, 512] on div "Icon/Expander BUSINESS LOAN APPLICATION 1 / 11" at bounding box center [184, 505] width 275 height 31
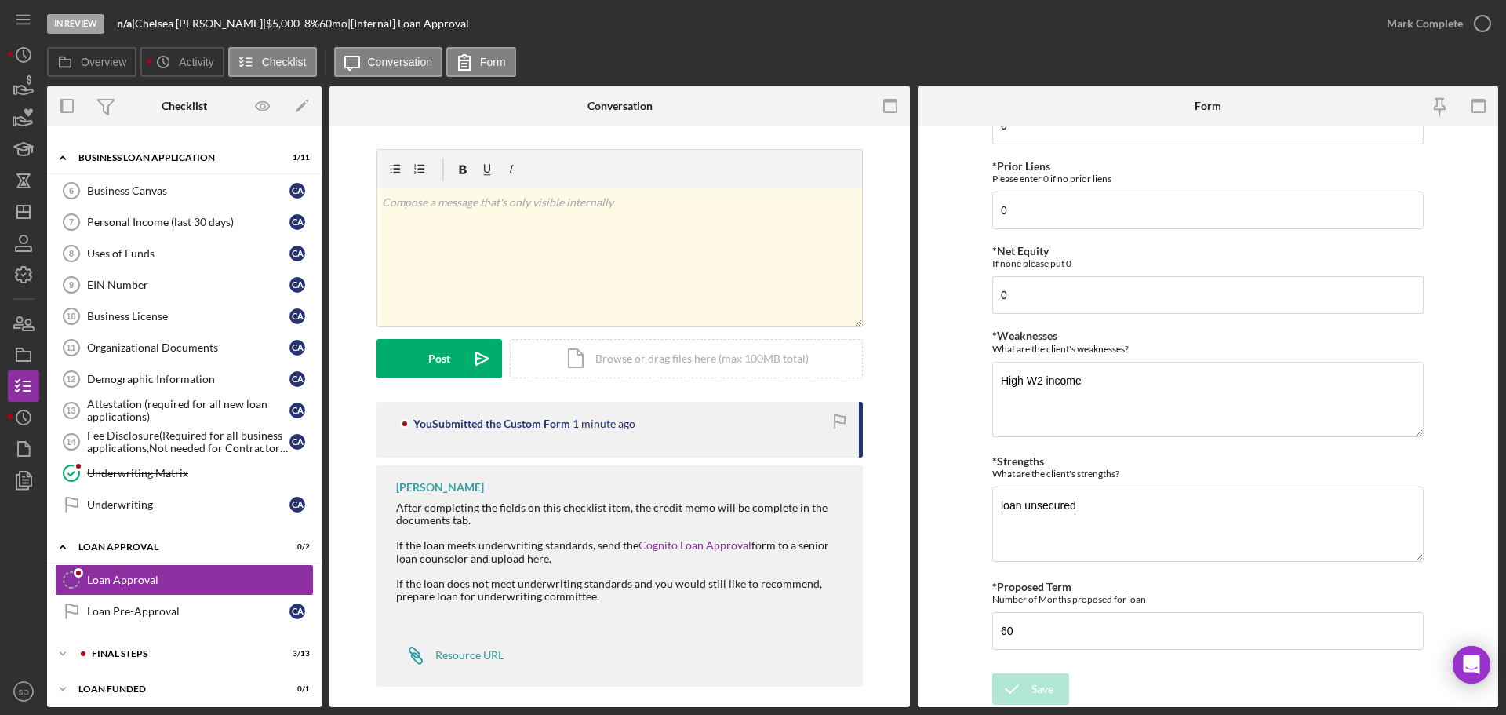
scroll to position [555, 0]
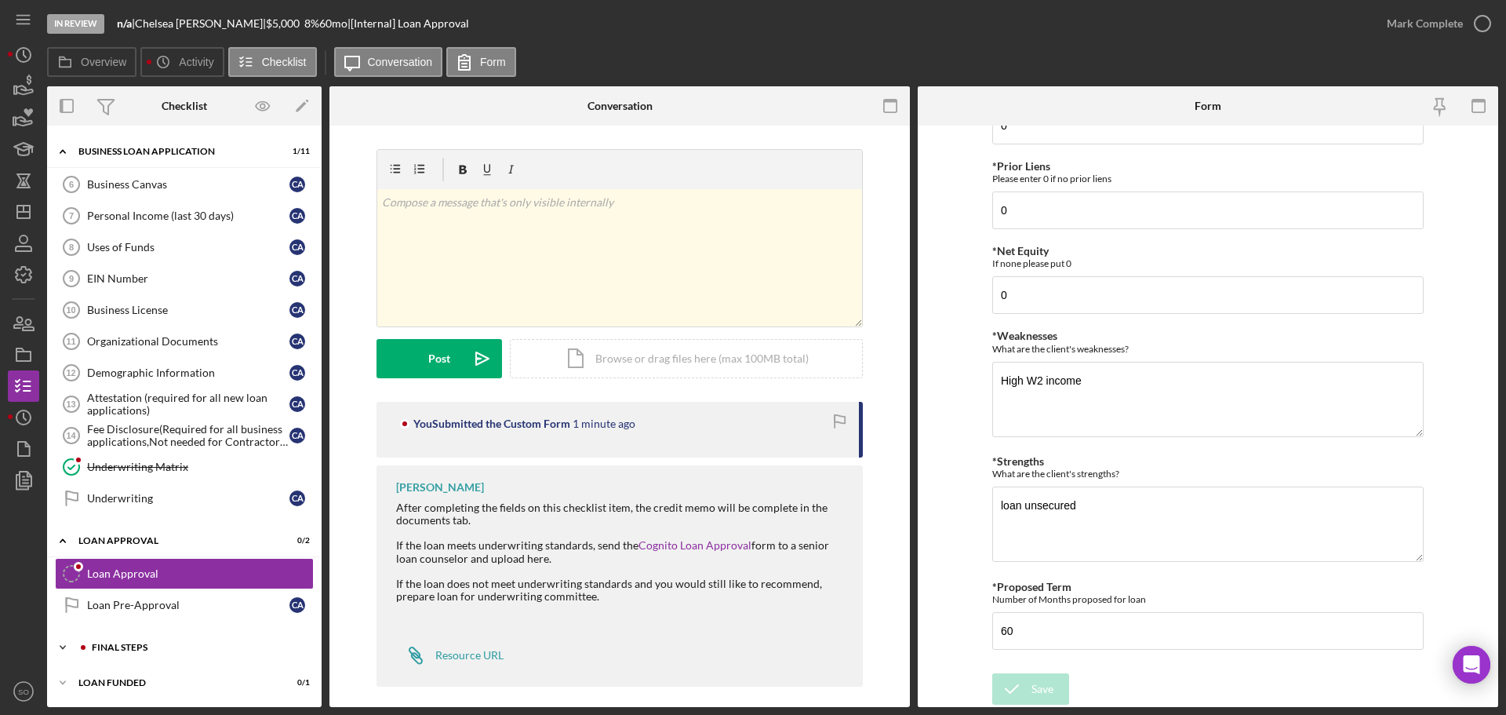
click at [177, 646] on div "Final Steps" at bounding box center [197, 647] width 210 height 9
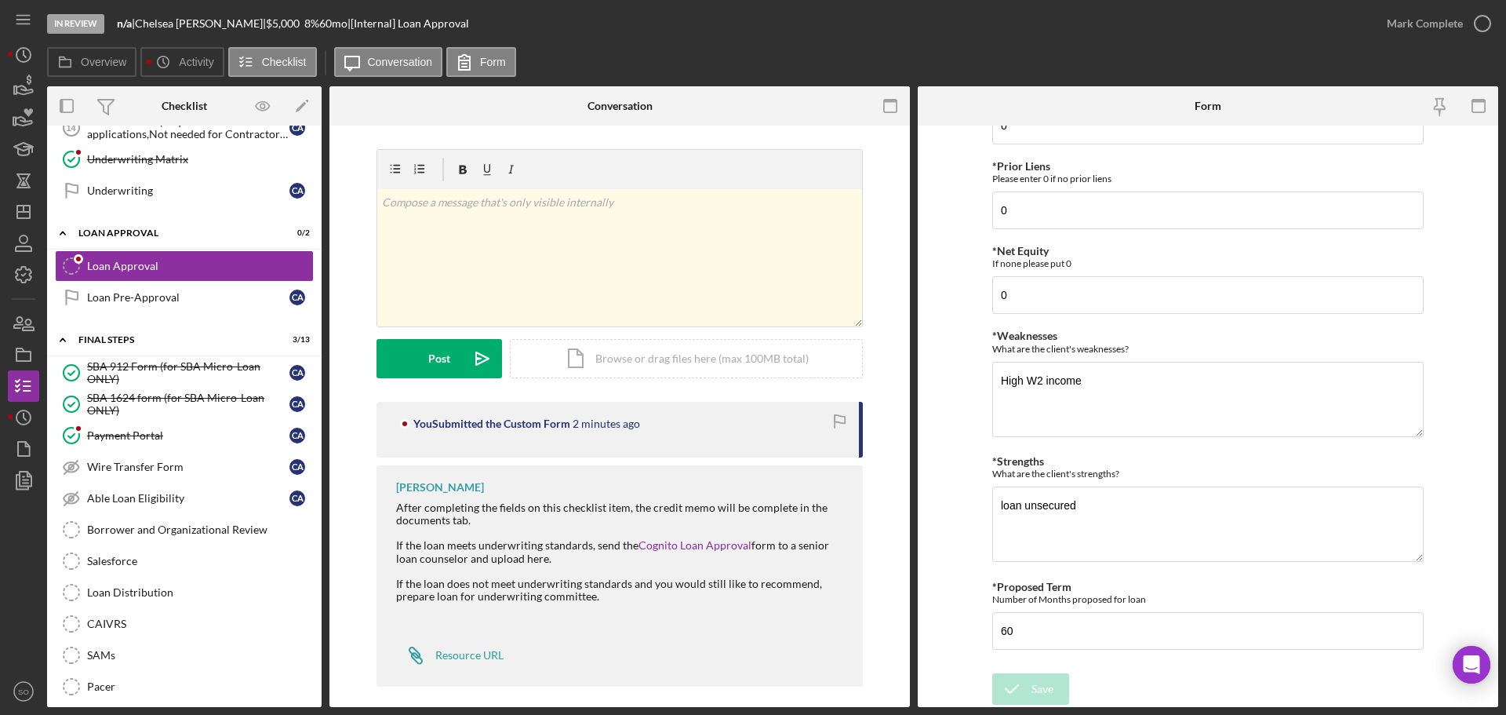
scroll to position [972, 0]
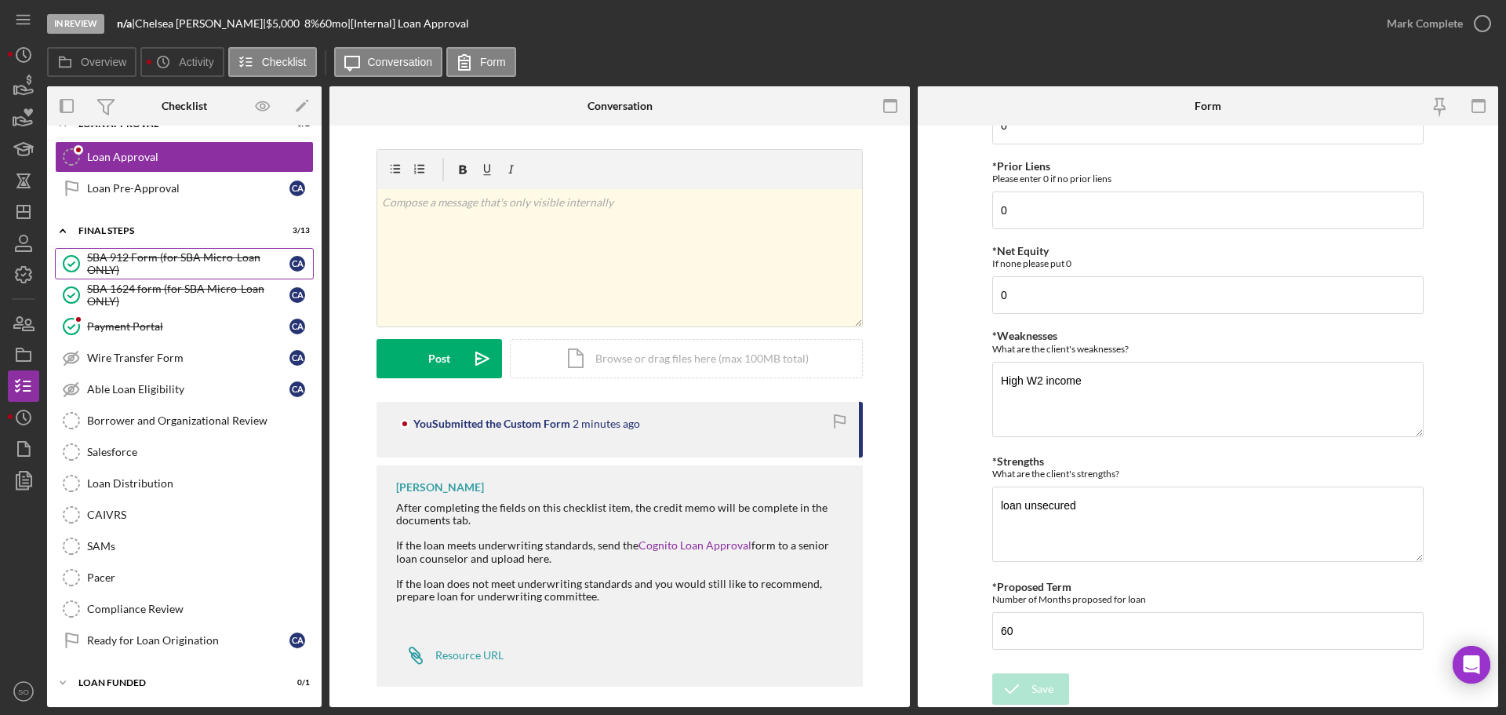
click at [147, 269] on div "SBA 912 Form (for SBA Micro-Loan ONLY)" at bounding box center [188, 263] width 202 height 25
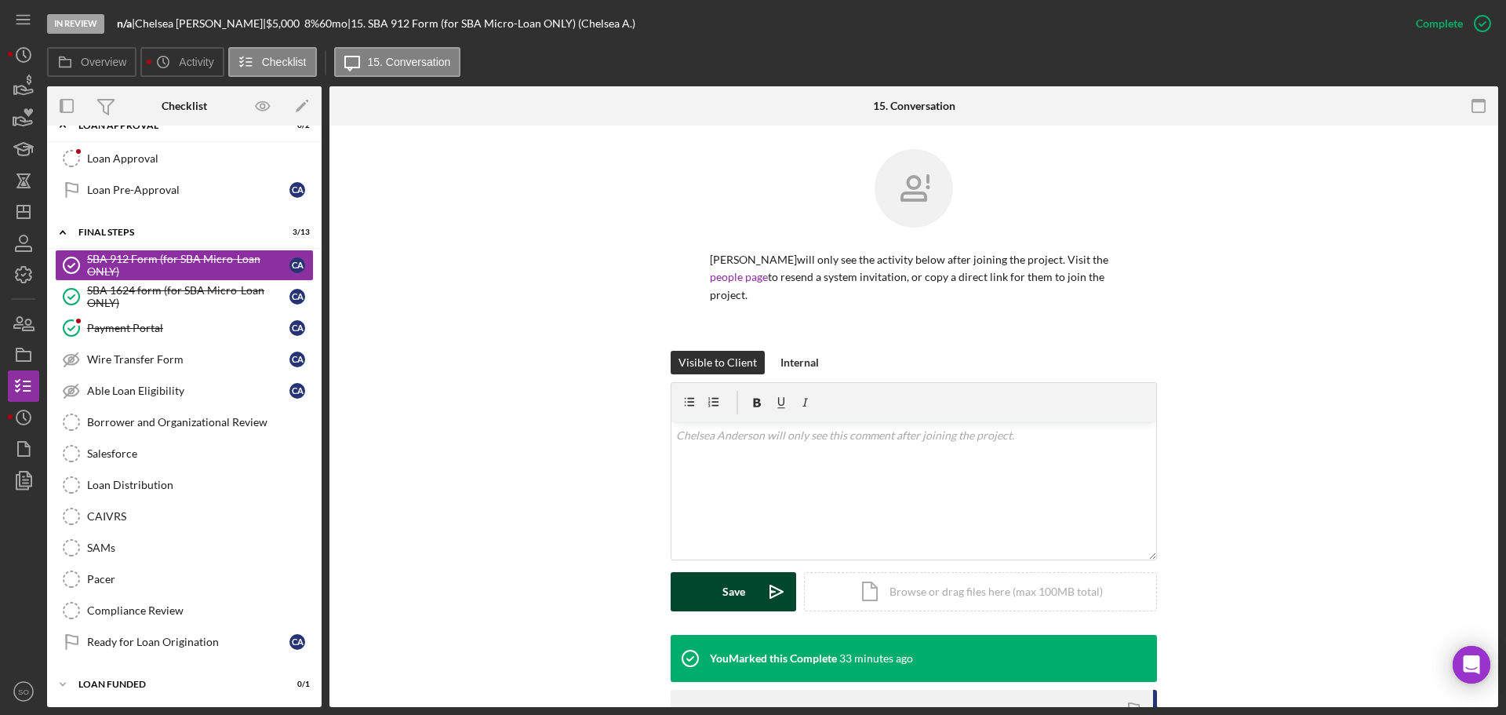
scroll to position [235, 0]
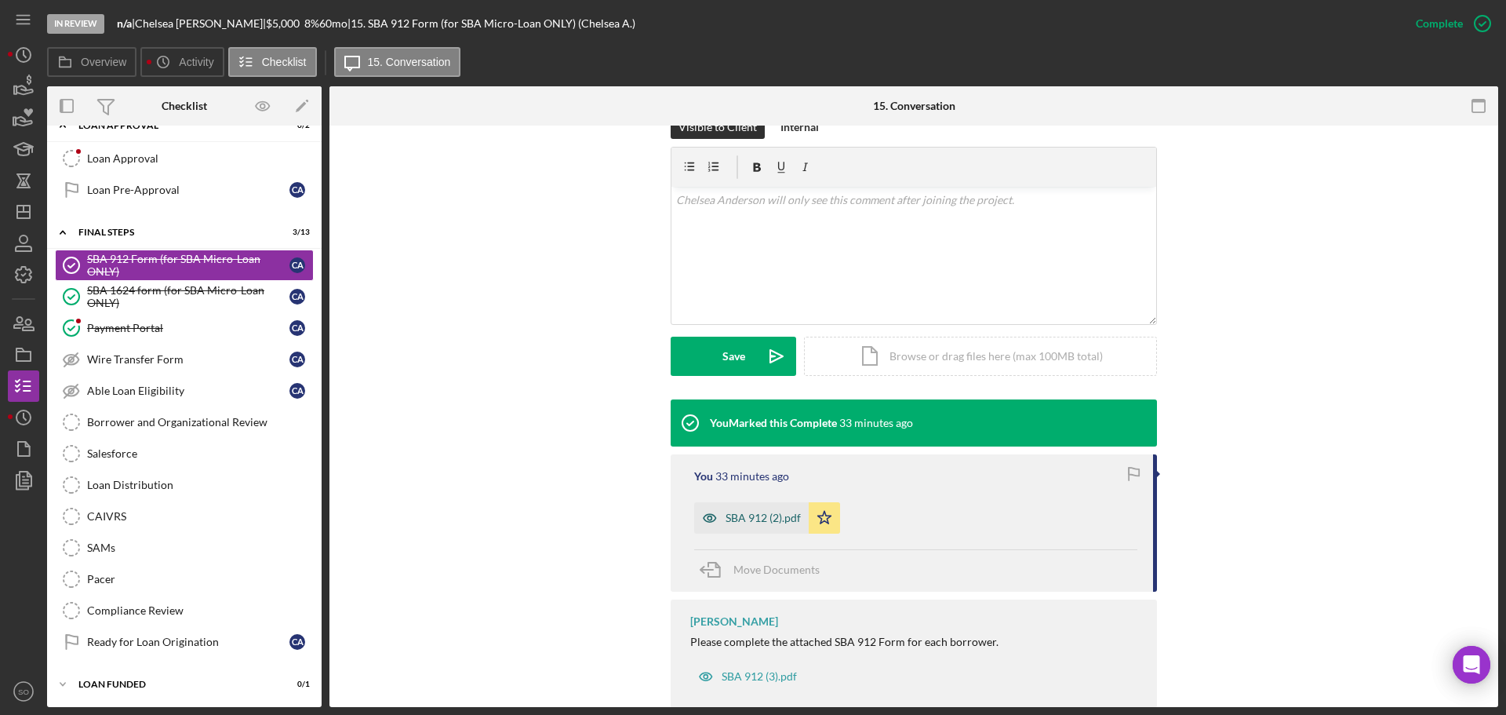
drag, startPoint x: 777, startPoint y: 518, endPoint x: 809, endPoint y: 537, distance: 37.3
click at [777, 519] on div "SBA 912 (2).pdf" at bounding box center [763, 518] width 75 height 13
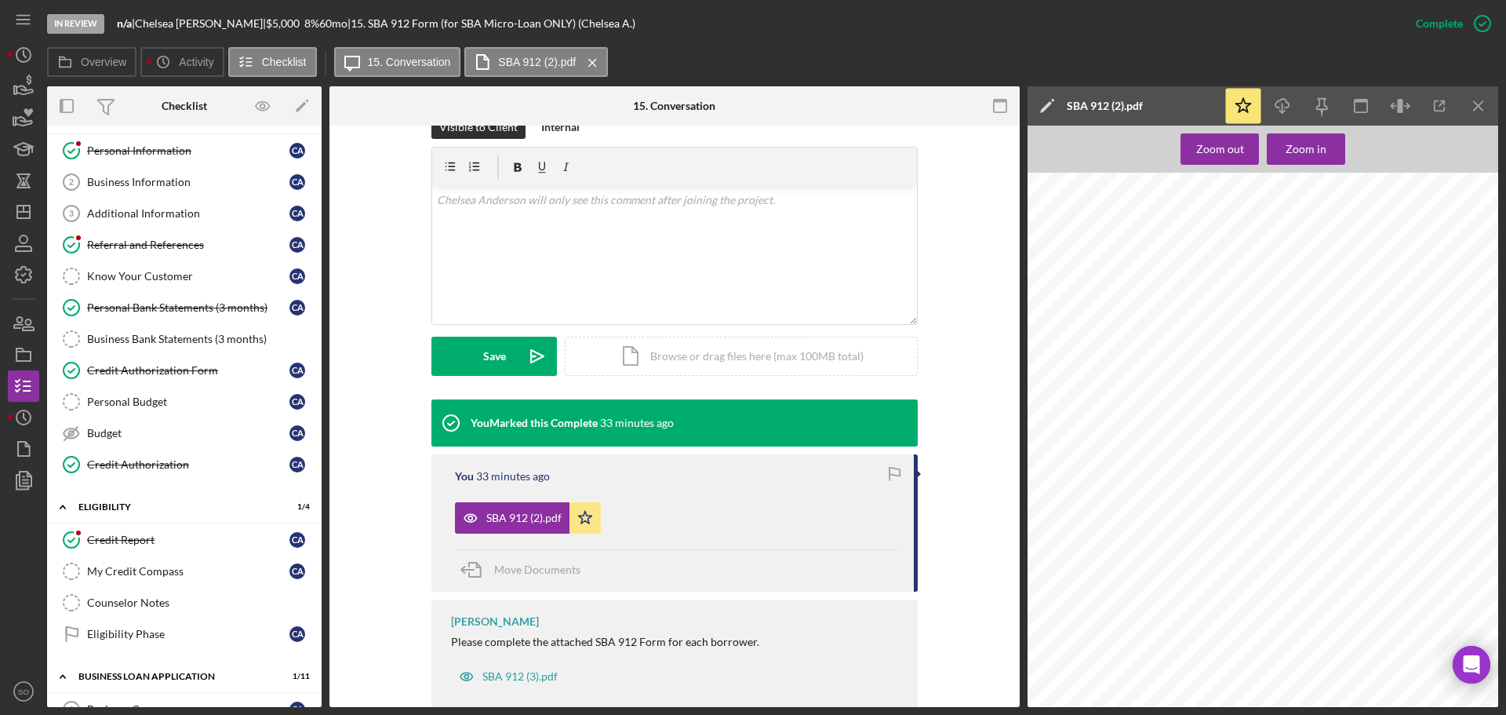
scroll to position [0, 0]
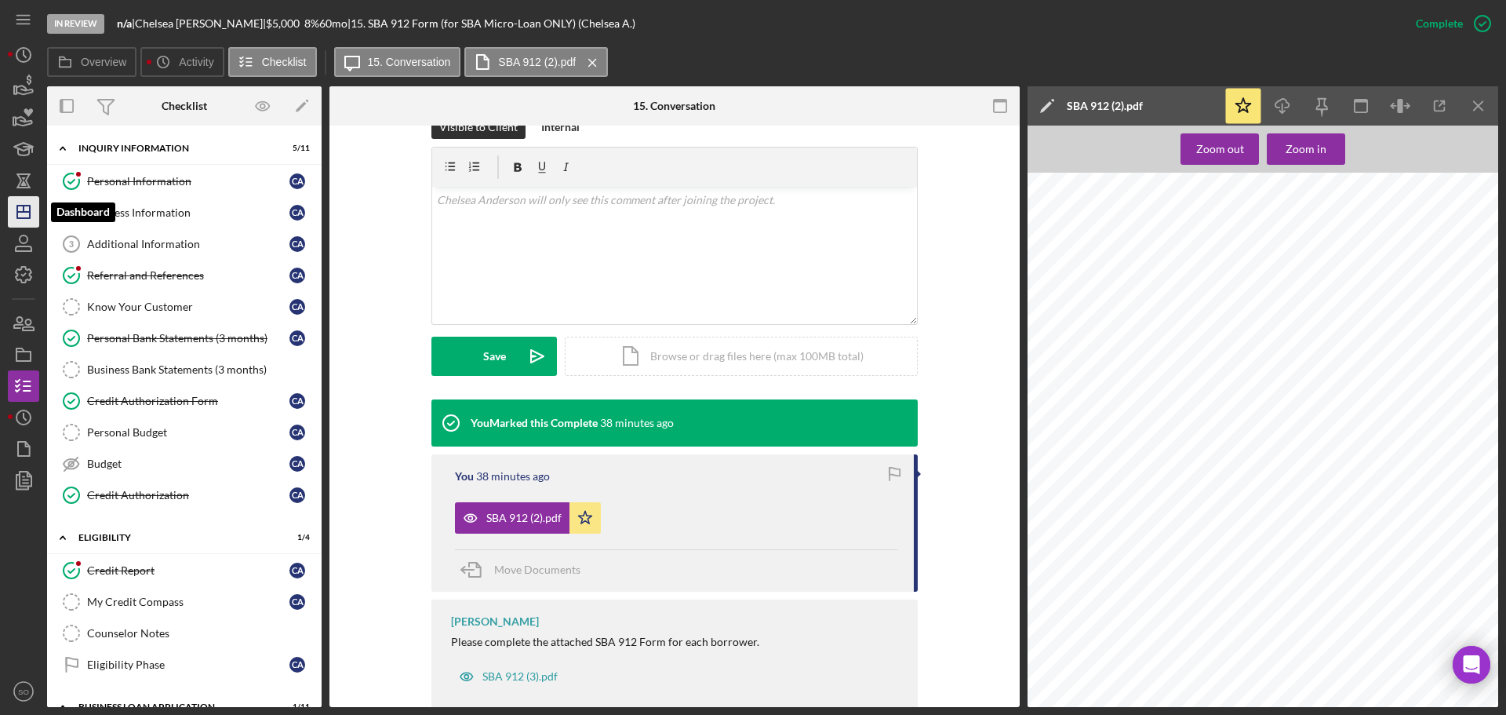
click at [22, 217] on icon "Icon/Dashboard" at bounding box center [23, 211] width 39 height 39
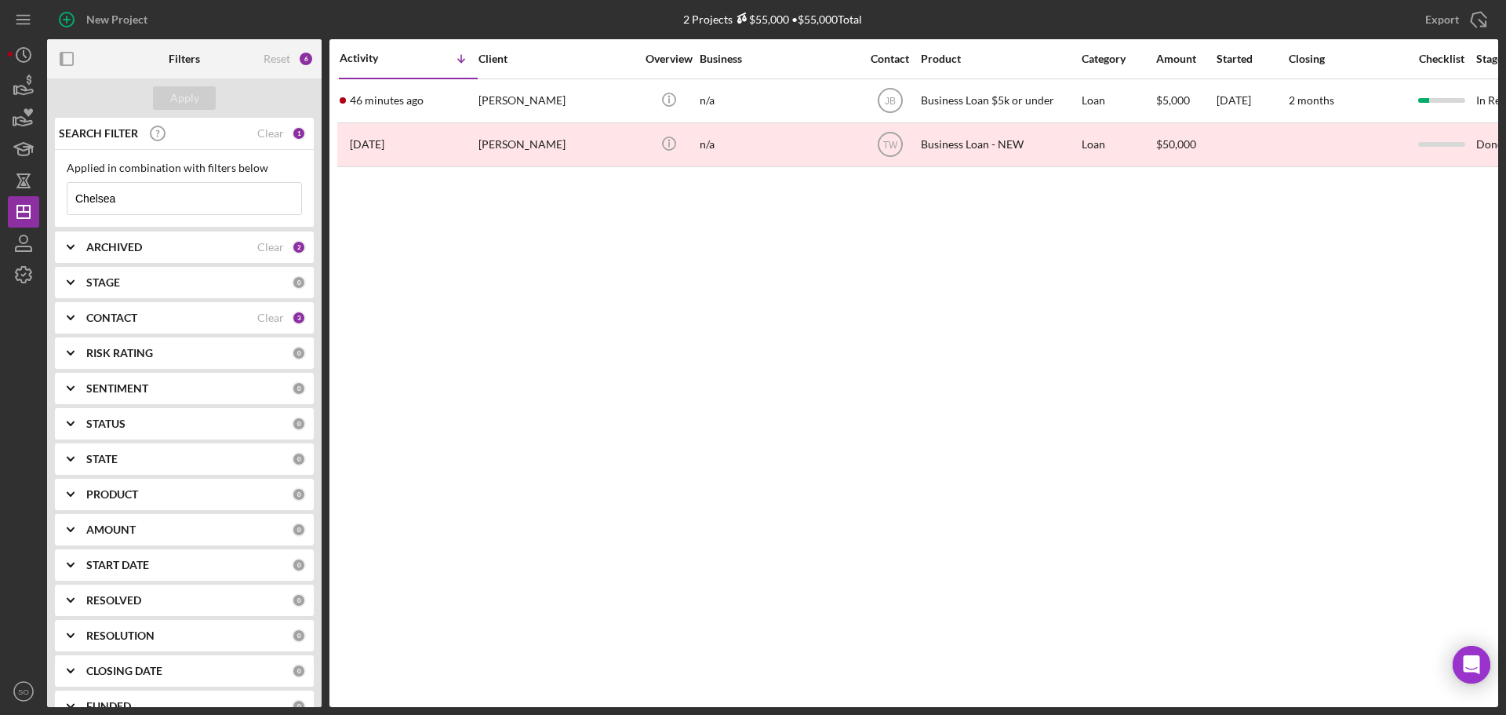
click at [155, 207] on input "Chelsea" at bounding box center [184, 198] width 234 height 31
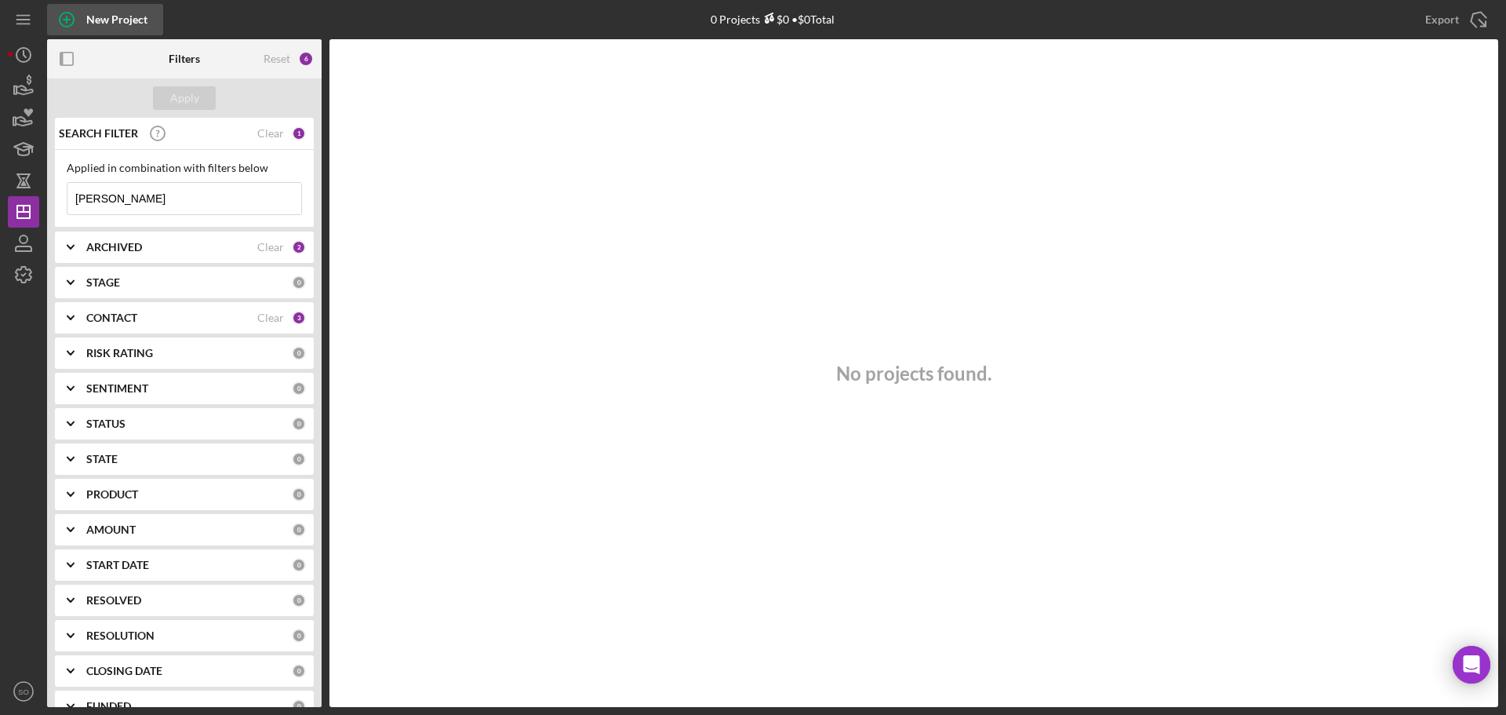
type input "duncan"
click at [115, 19] on div "New Project" at bounding box center [116, 19] width 61 height 31
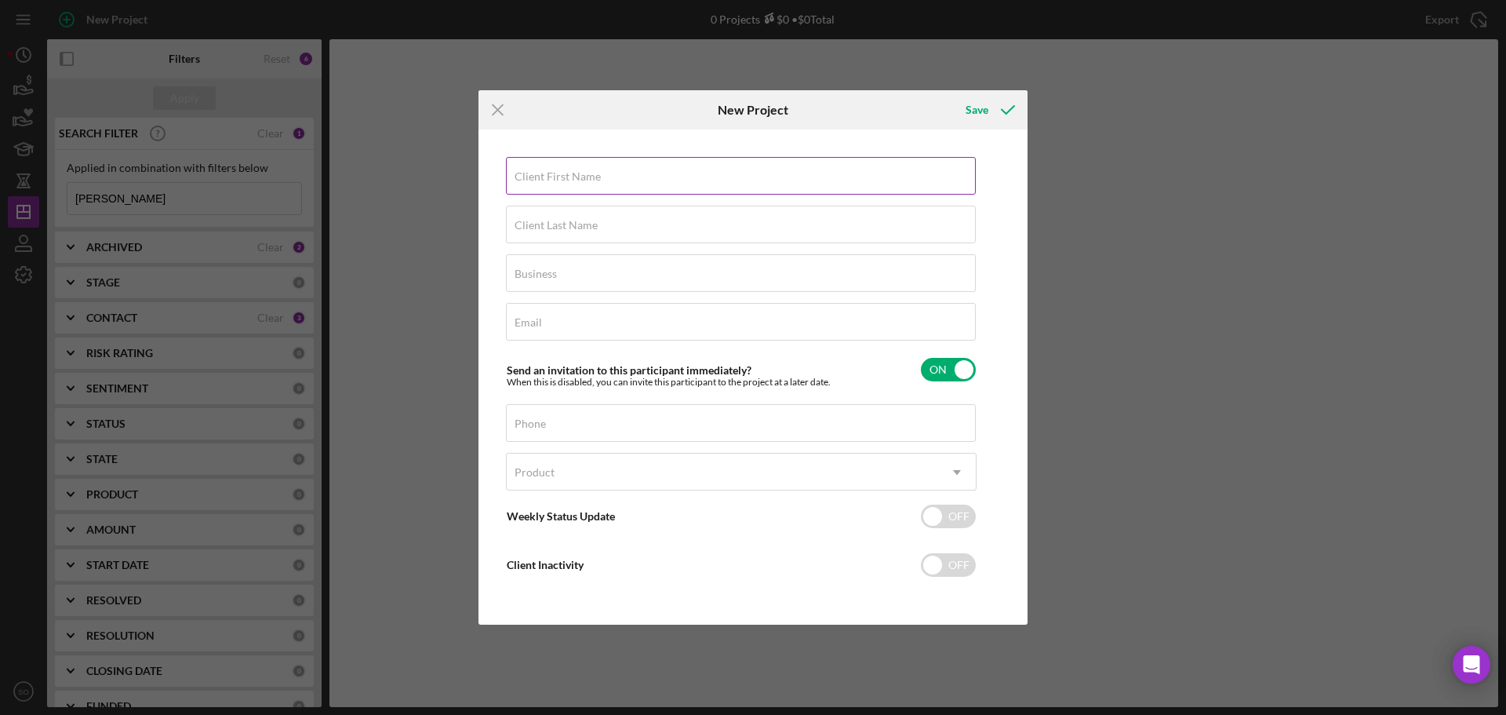
drag, startPoint x: 586, startPoint y: 187, endPoint x: 604, endPoint y: 195, distance: 19.7
click at [586, 187] on input "Client First Name" at bounding box center [741, 176] width 470 height 38
paste input "Lisa"
type input "Lisa"
click at [736, 208] on div "Client Last Name Required" at bounding box center [741, 225] width 471 height 39
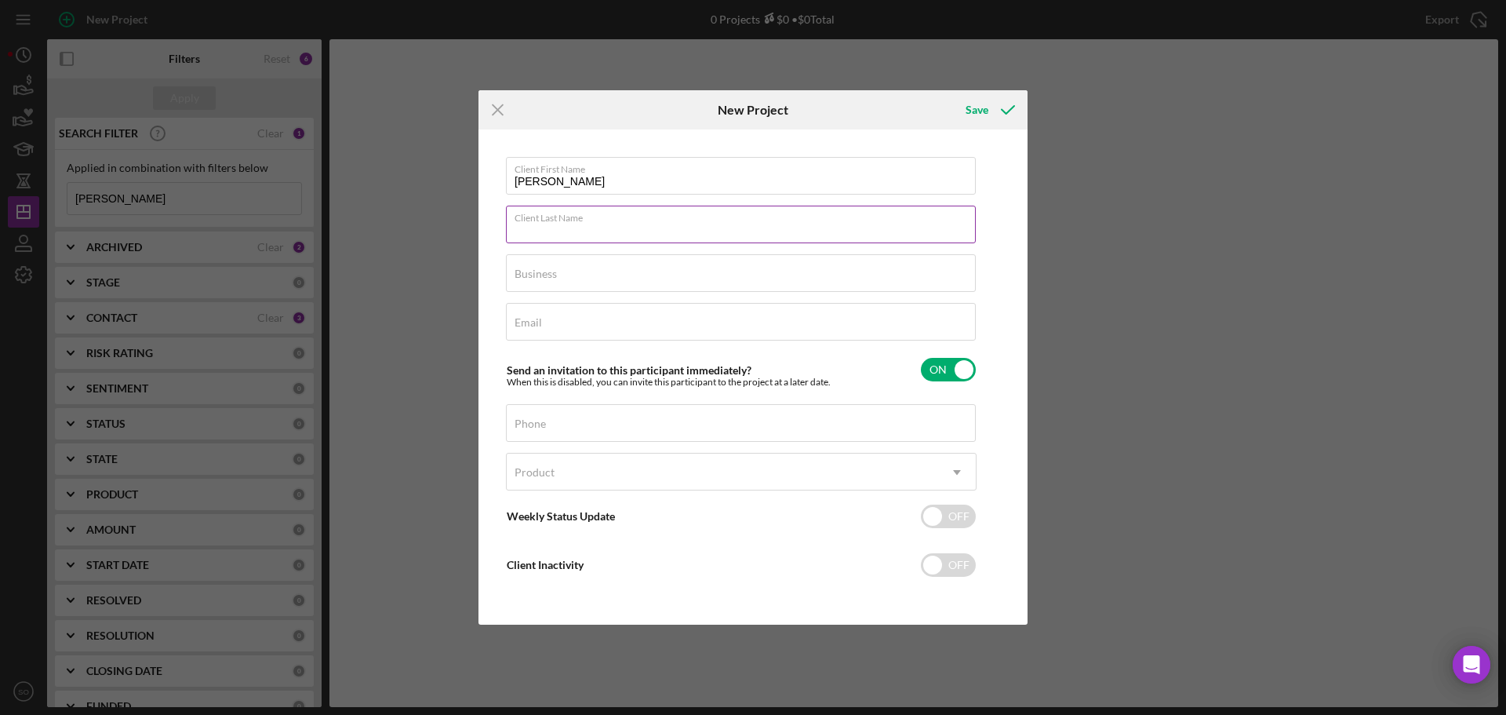
paste input "Duncan"
type input "Duncan"
click at [592, 285] on input "Business" at bounding box center [741, 273] width 470 height 38
type input "n/a"
click at [628, 324] on div "Email Required" at bounding box center [741, 322] width 471 height 39
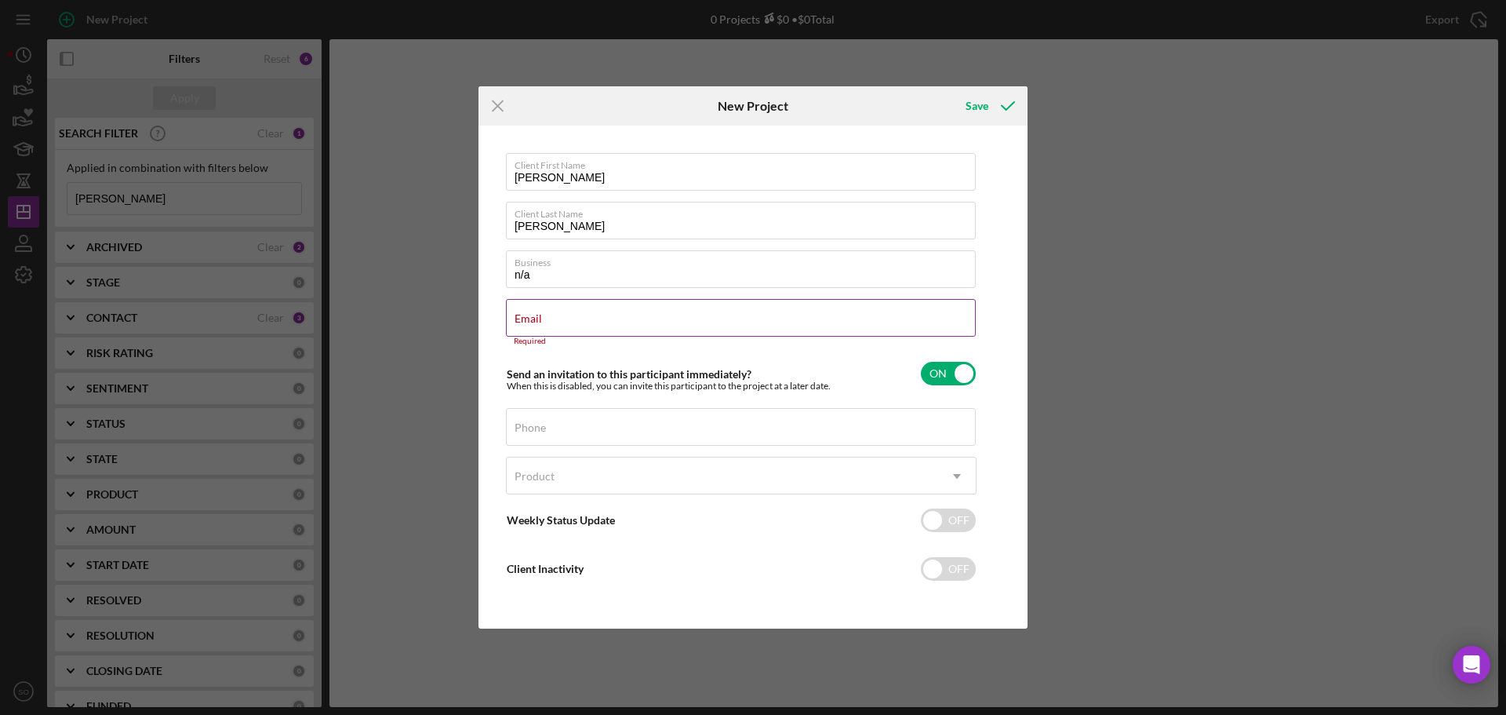
click at [700, 308] on div "Email Required" at bounding box center [741, 322] width 471 height 47
paste input "Virtuousleaders@yahoo.com"
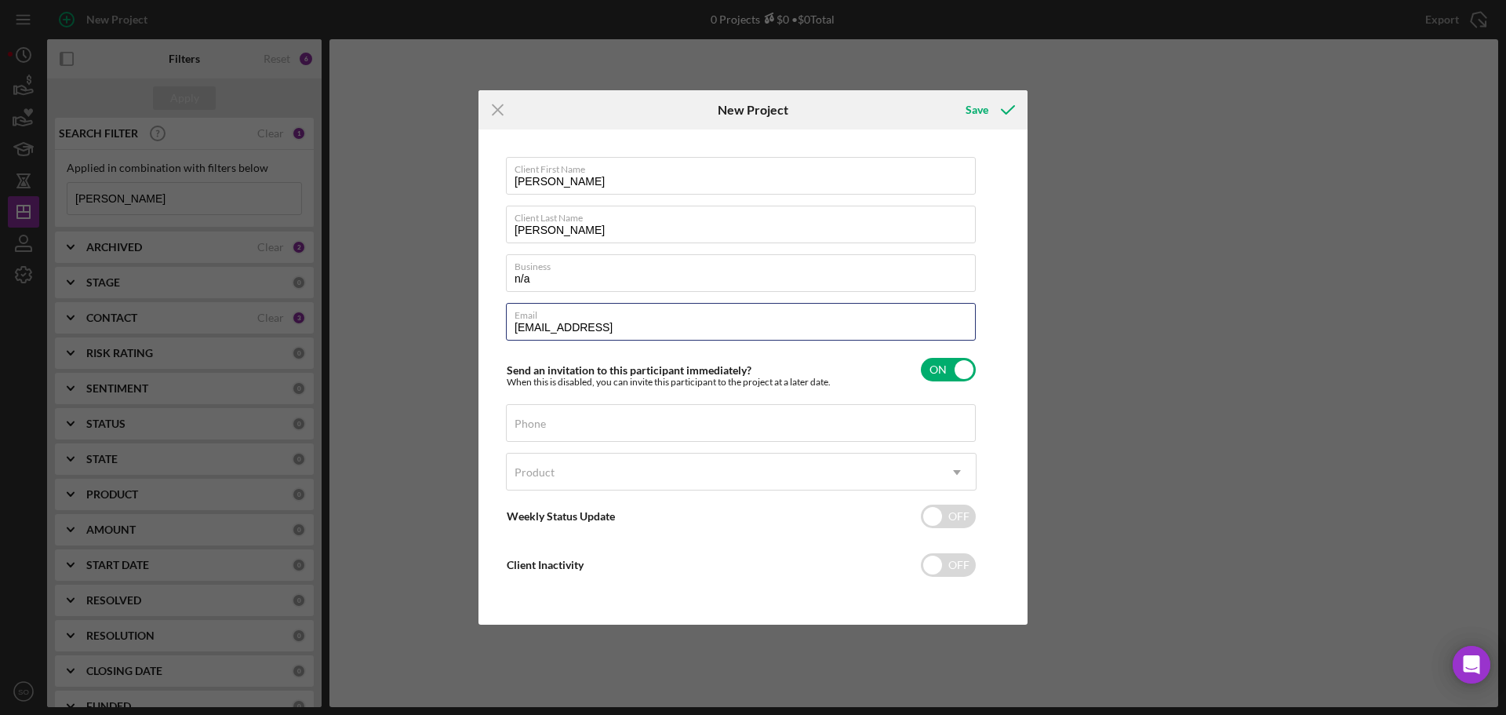
type input "Virtuousleaders@yahoo.comm"
click at [587, 431] on input "Phone" at bounding box center [741, 423] width 470 height 38
paste input "(816) 482-2474"
type input "(816) 482-2474"
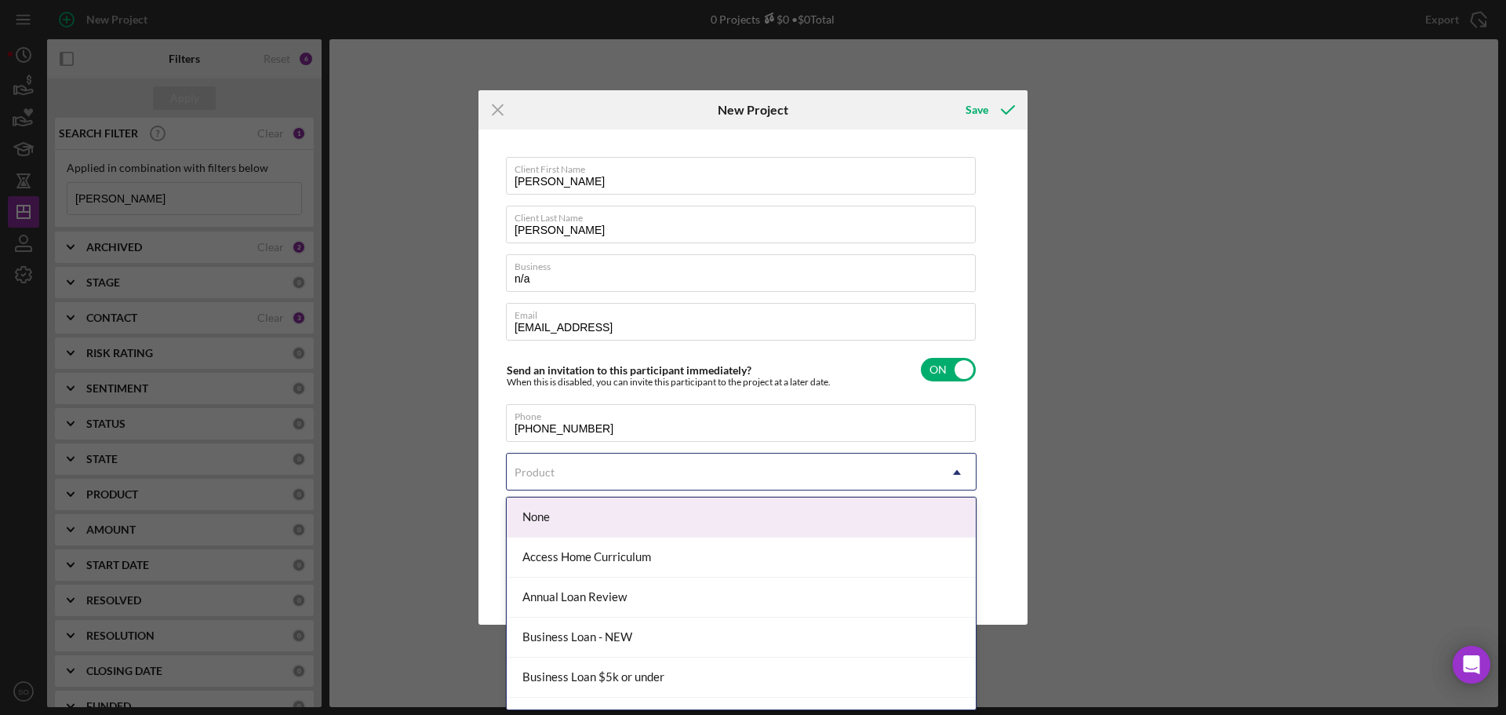
click at [592, 475] on div "Product" at bounding box center [722, 472] width 431 height 36
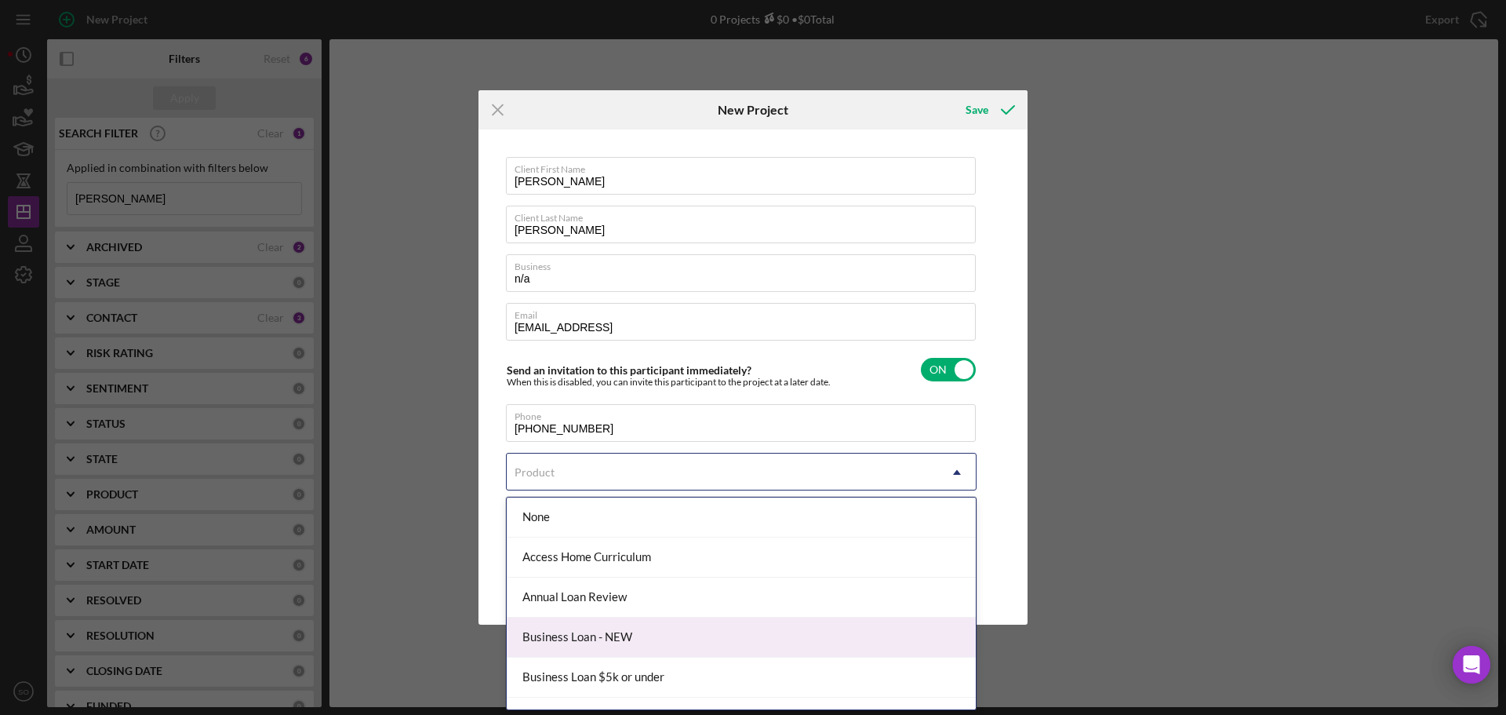
click at [642, 633] on div "Business Loan - NEW" at bounding box center [741, 637] width 469 height 40
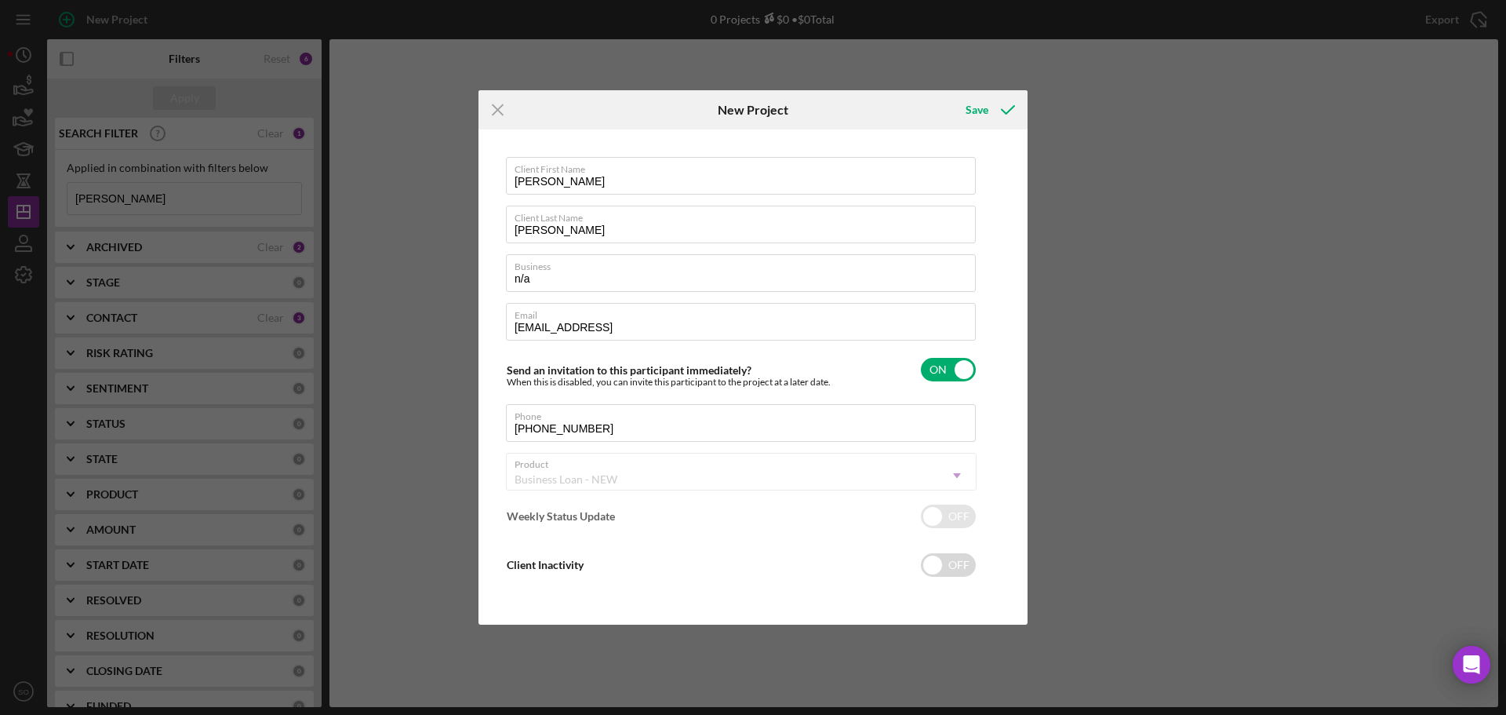
checkbox input "true"
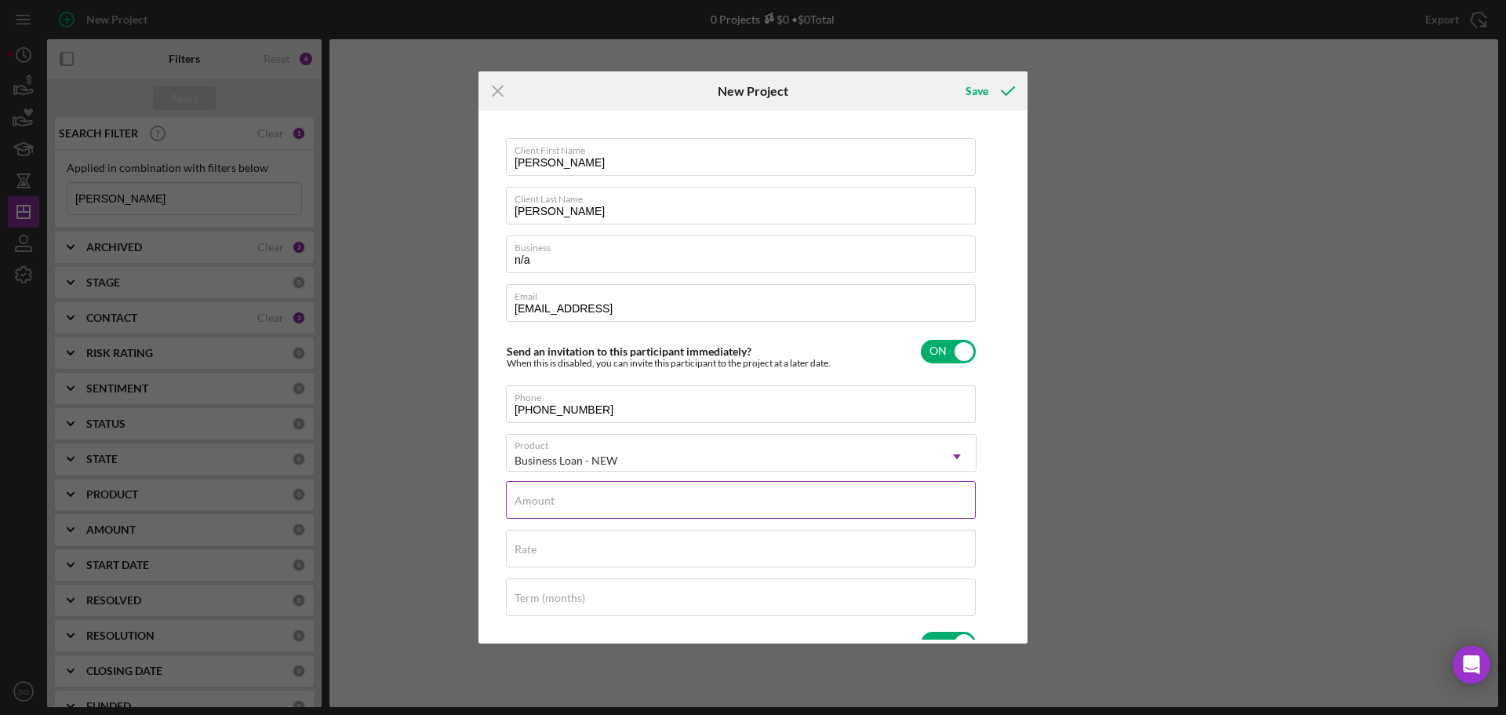
click at [675, 506] on div "Amount" at bounding box center [741, 500] width 471 height 39
type input "$15,000"
click at [873, 551] on input "Rate" at bounding box center [741, 549] width 470 height 38
type input "8.000%"
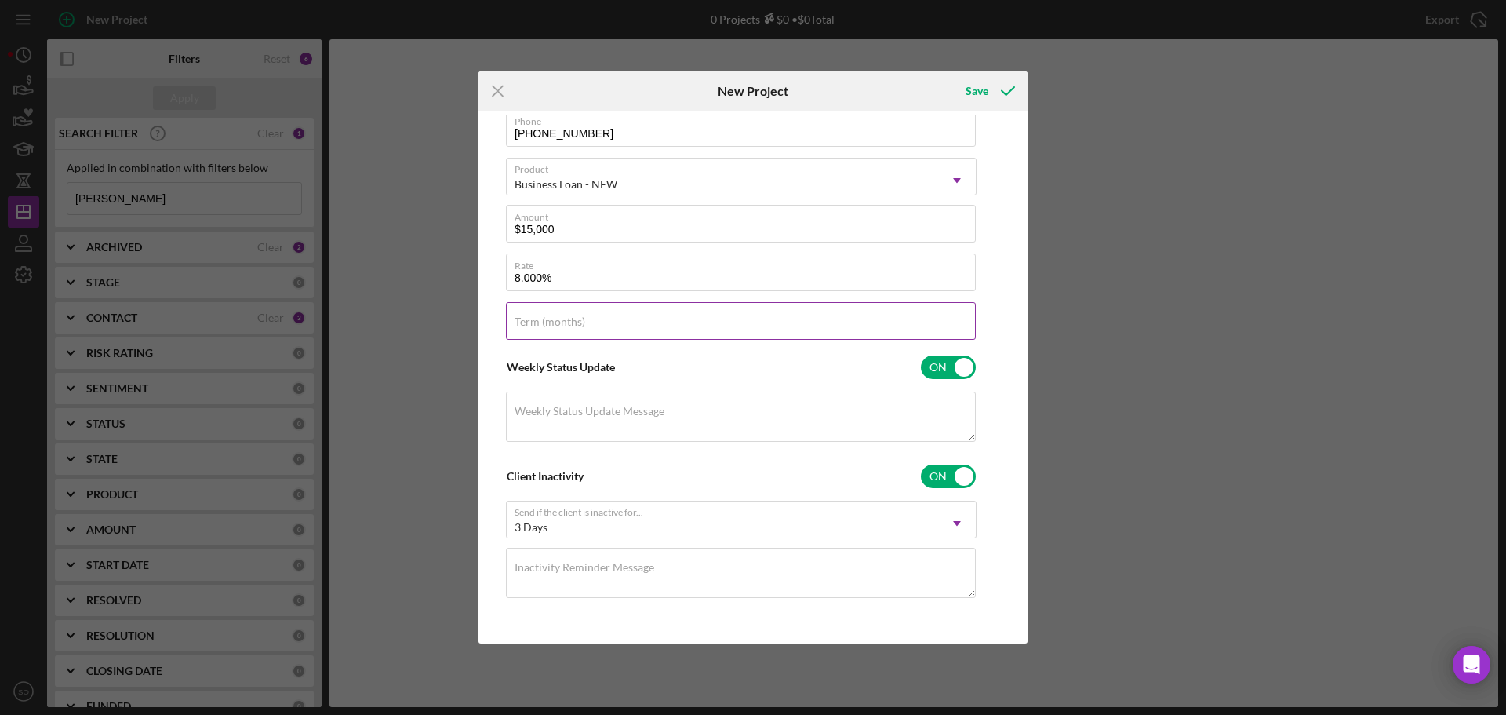
click at [649, 328] on div "Term (months)" at bounding box center [741, 321] width 471 height 39
type input "60"
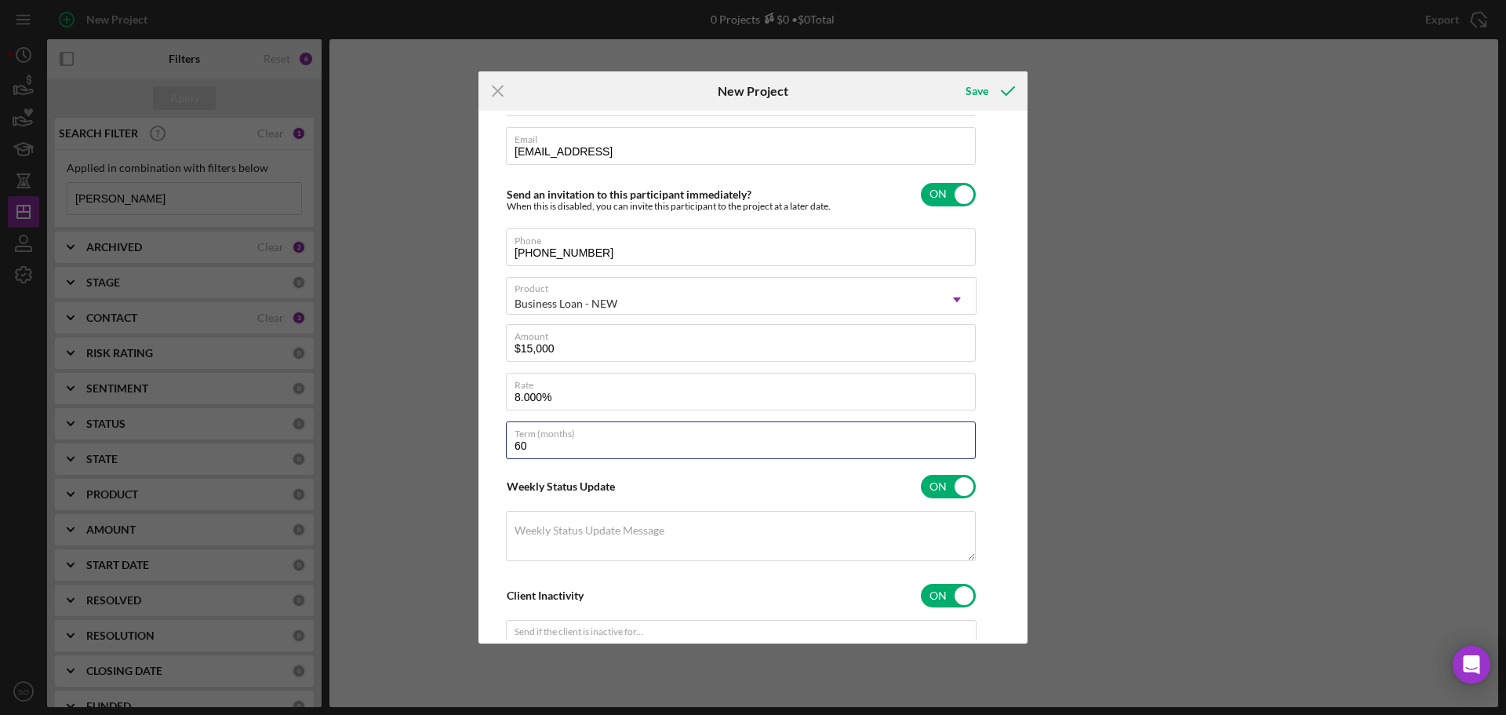
scroll to position [0, 0]
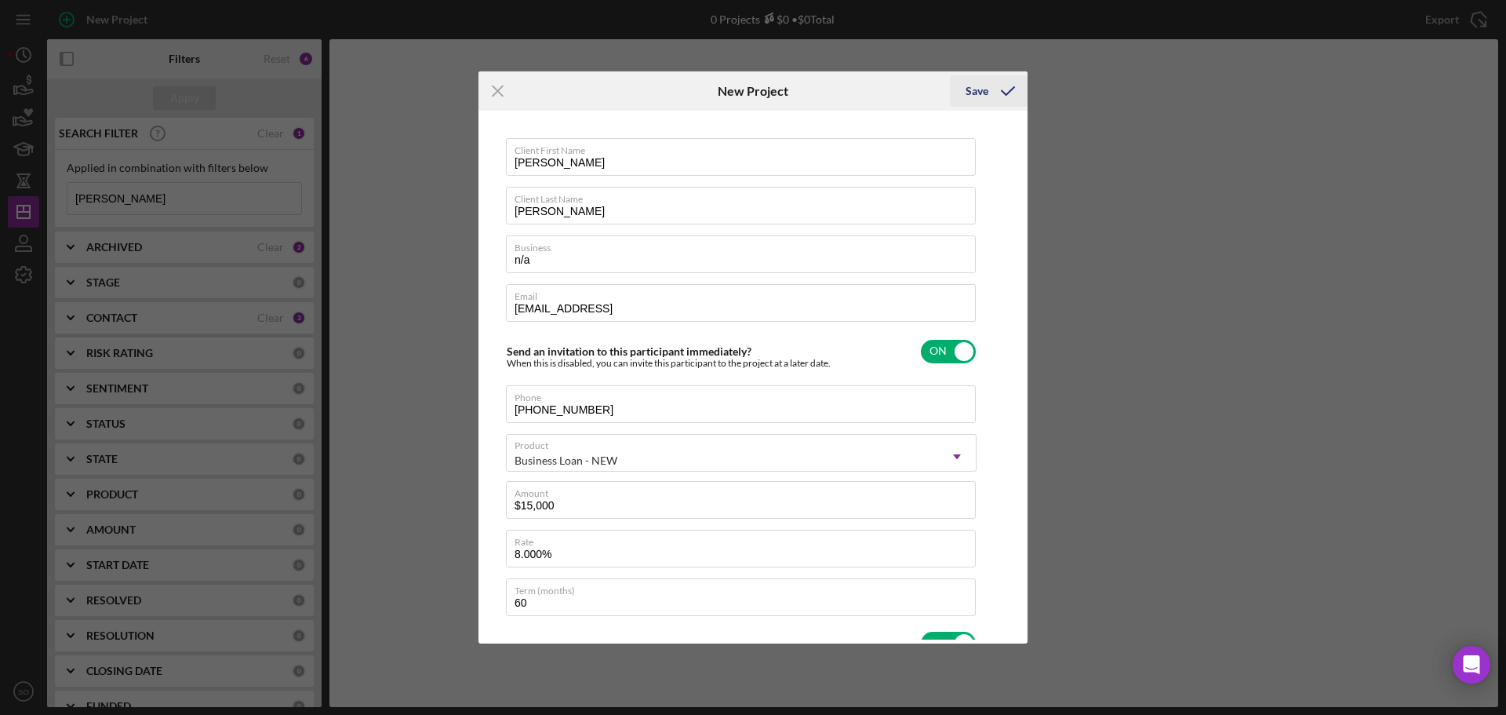
click at [985, 98] on div "Save" at bounding box center [977, 90] width 23 height 31
checkbox input "false"
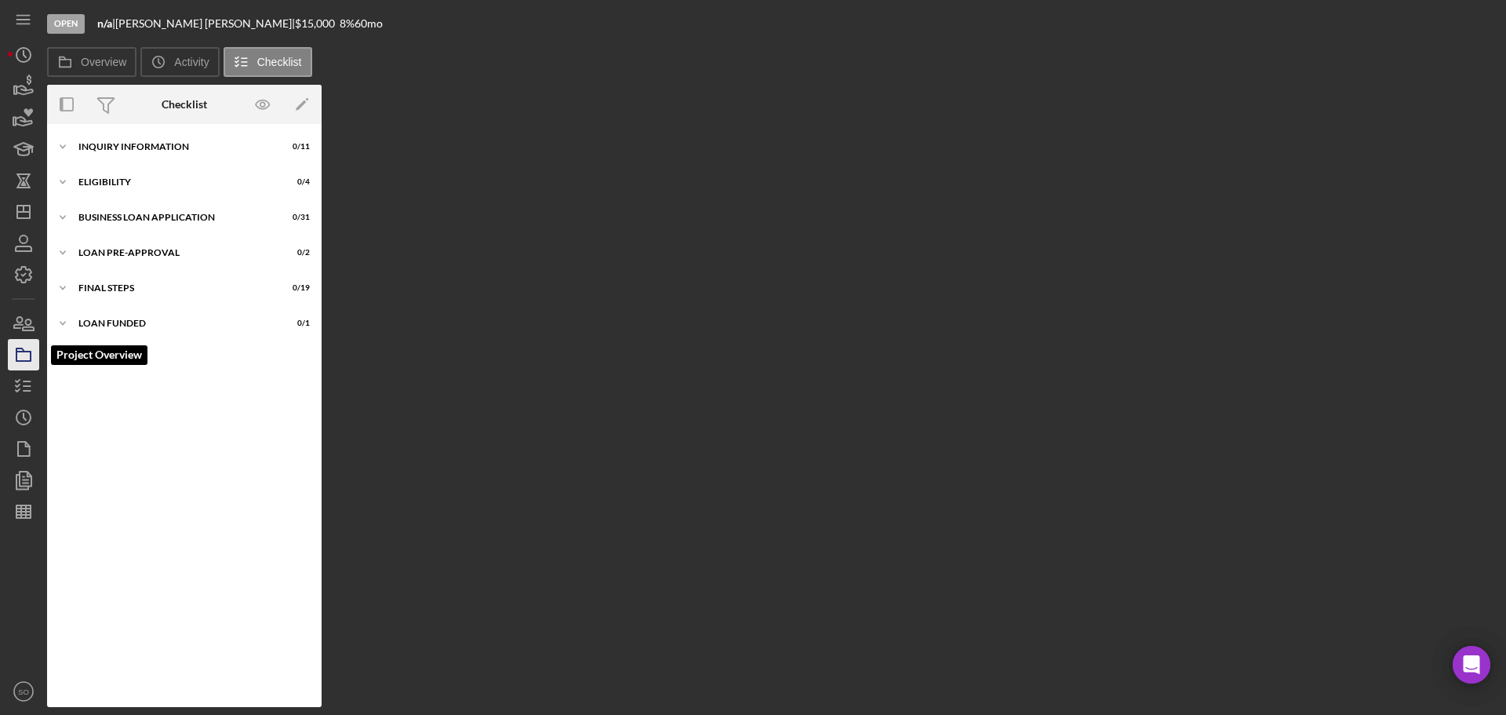
click at [22, 355] on icon "button" at bounding box center [23, 354] width 39 height 39
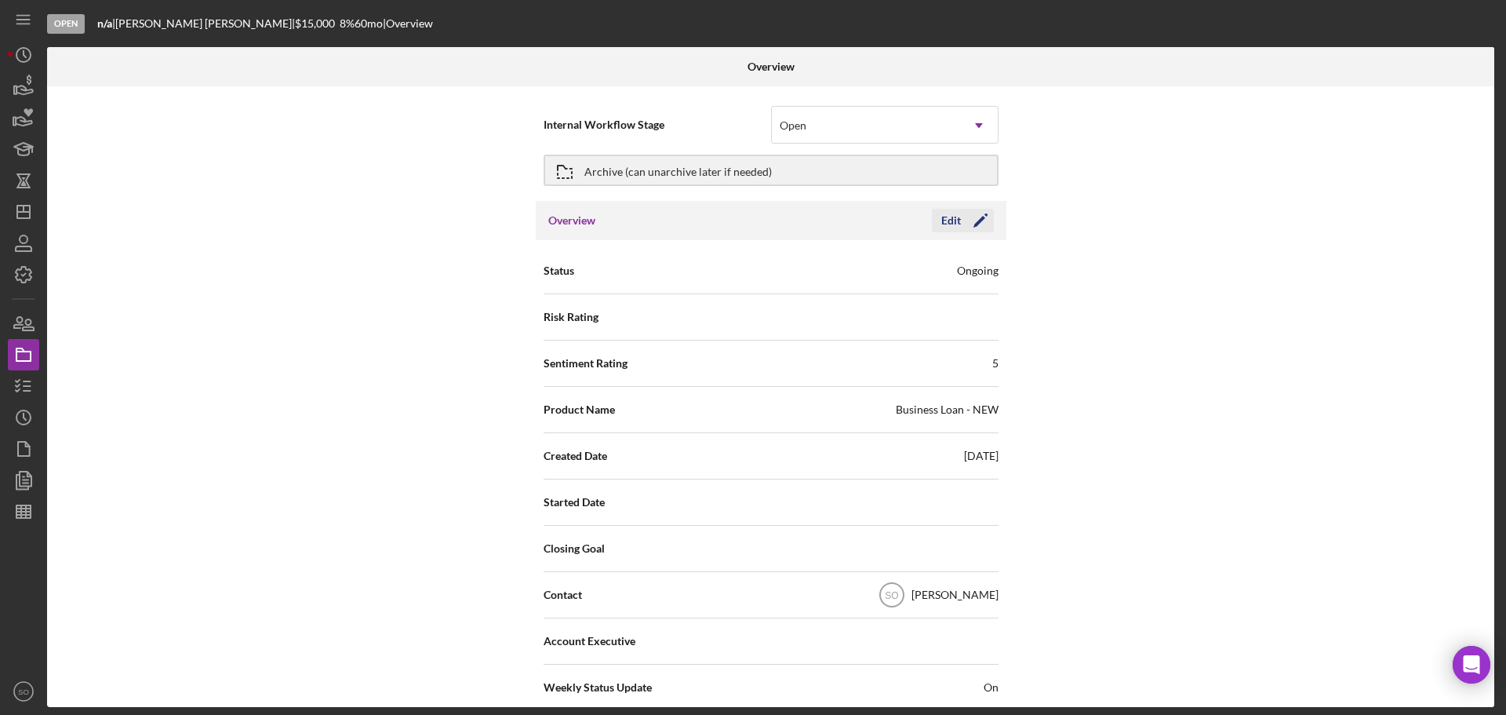
click at [988, 217] on icon "Icon/Edit" at bounding box center [980, 220] width 39 height 39
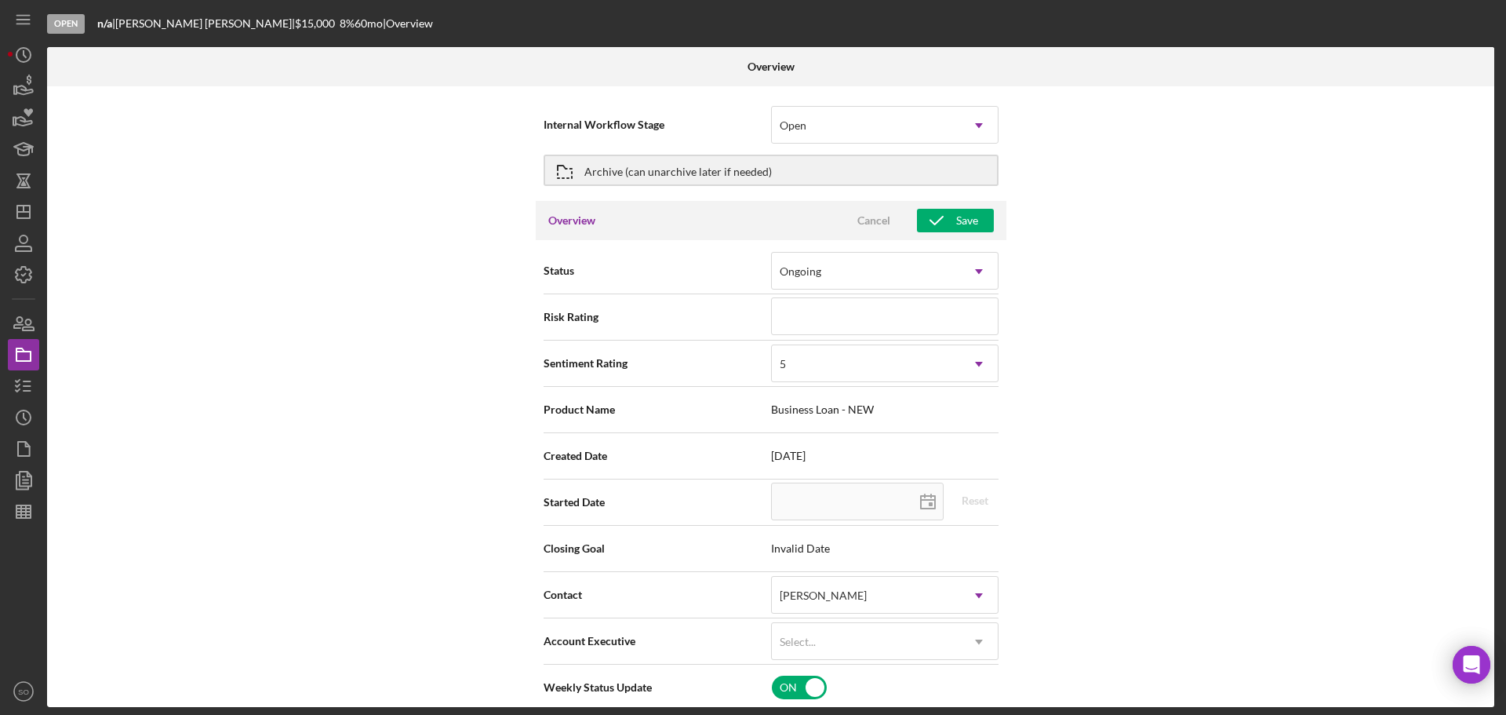
scroll to position [78, 0]
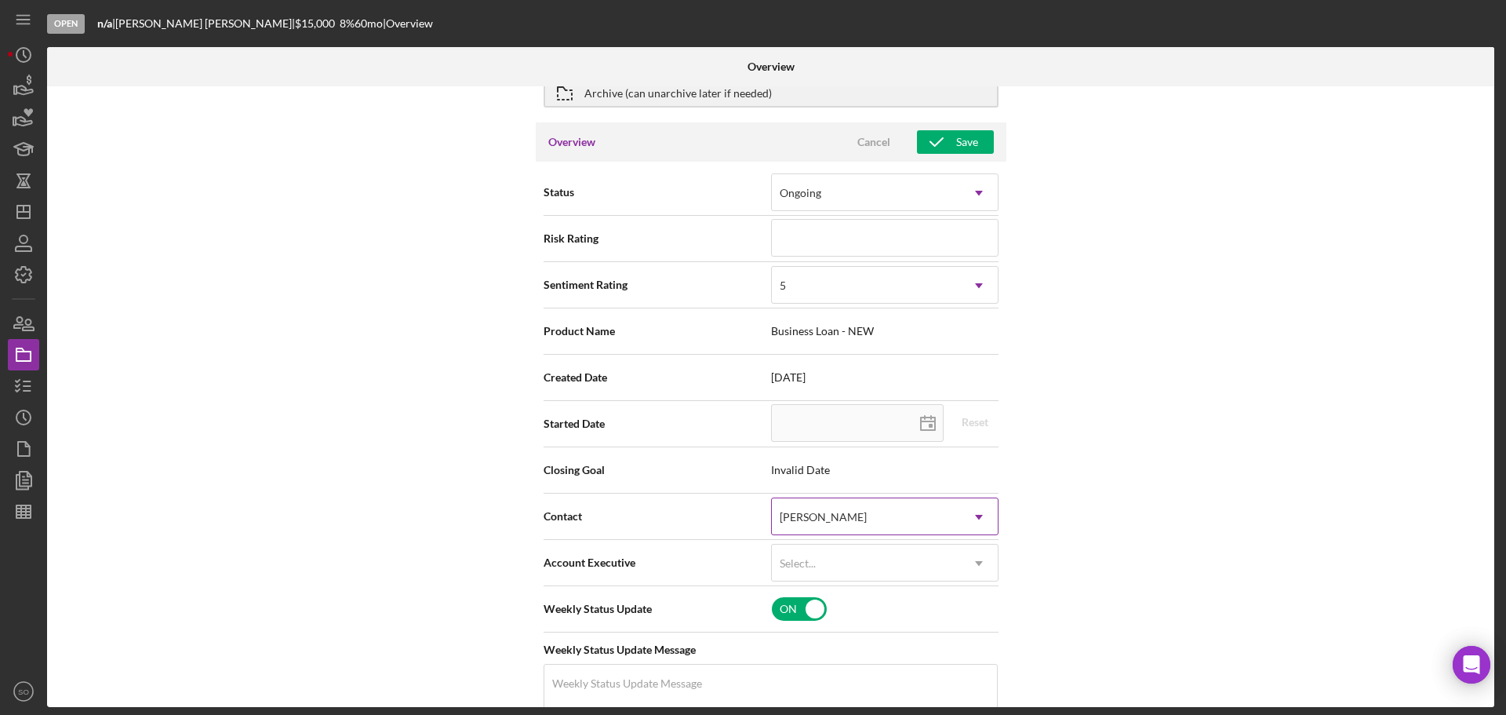
click at [904, 514] on div "[PERSON_NAME]" at bounding box center [866, 517] width 188 height 36
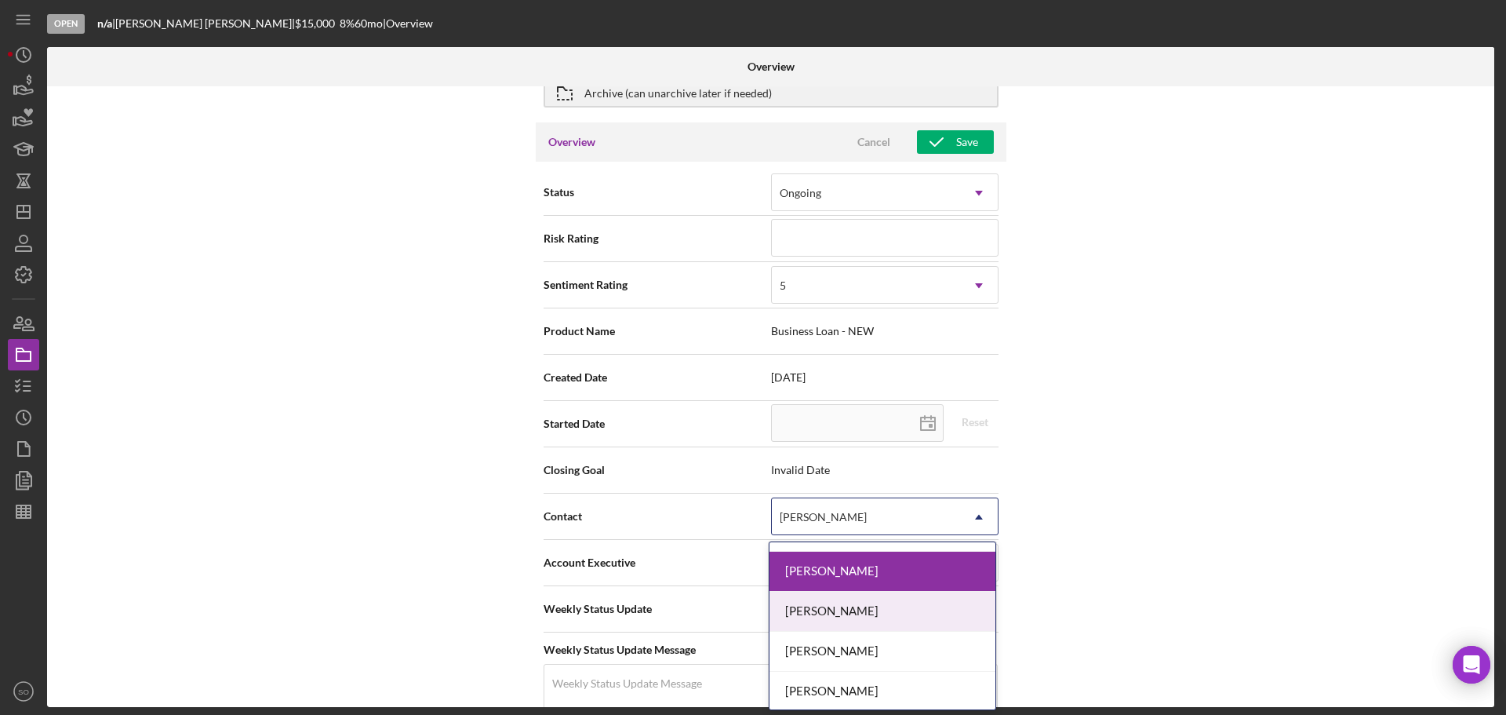
scroll to position [633, 0]
click at [877, 603] on div "[PERSON_NAME]" at bounding box center [883, 609] width 226 height 40
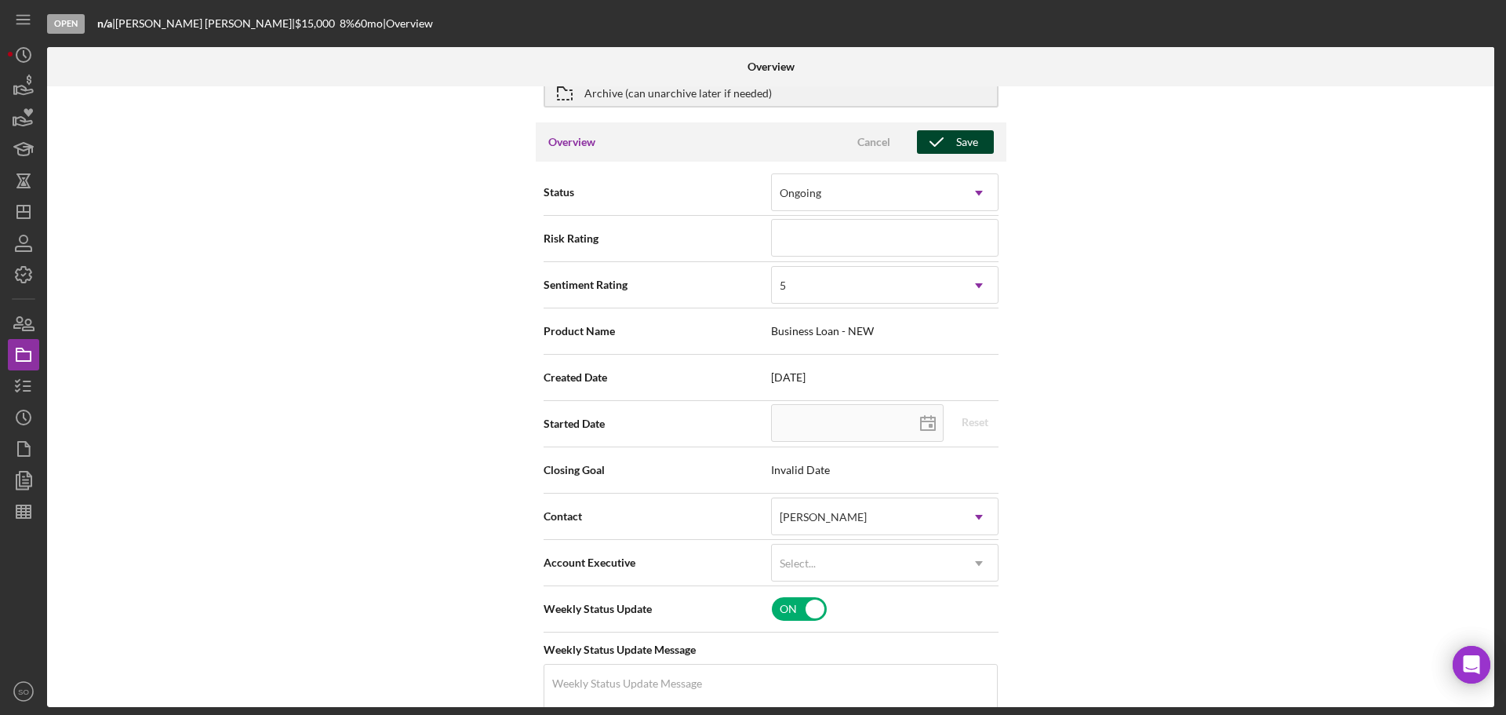
click at [956, 132] on div "Save" at bounding box center [967, 142] width 22 height 24
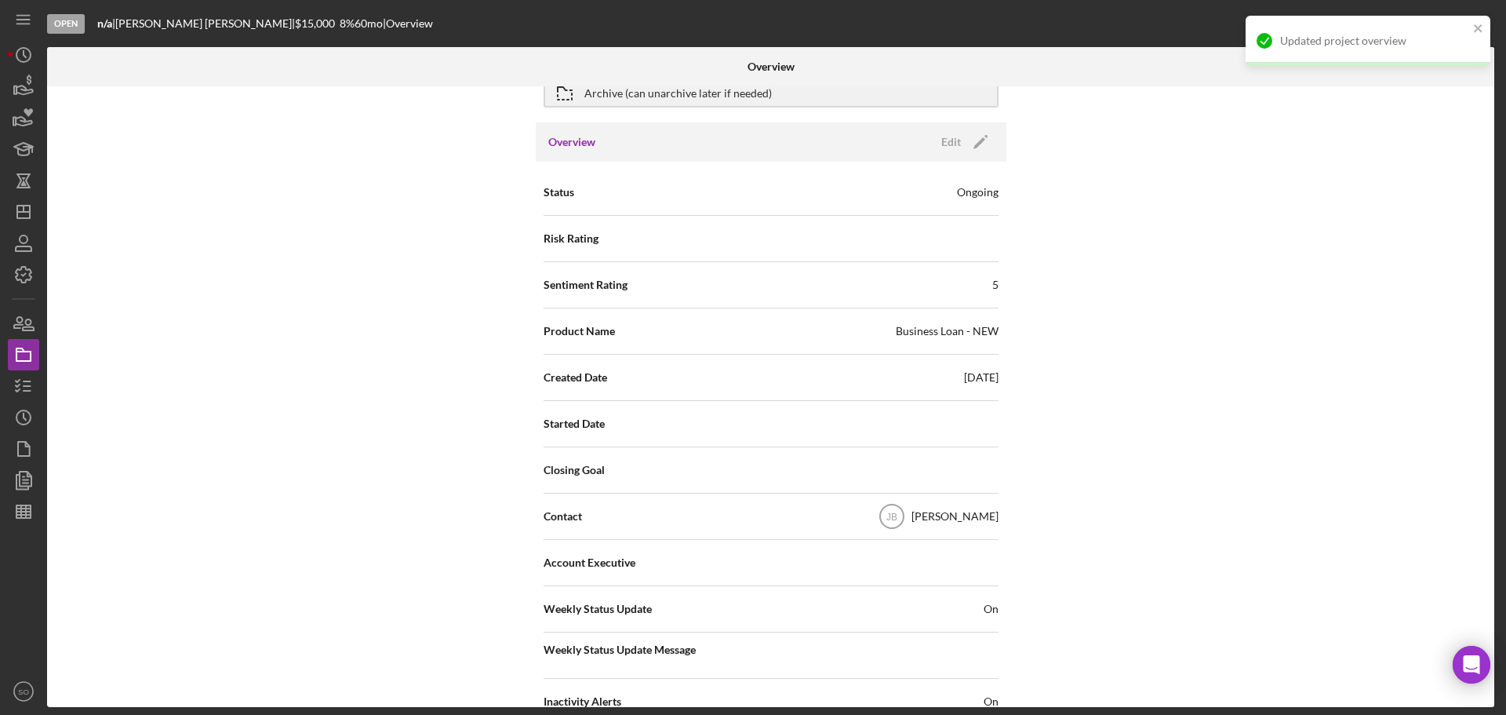
scroll to position [0, 0]
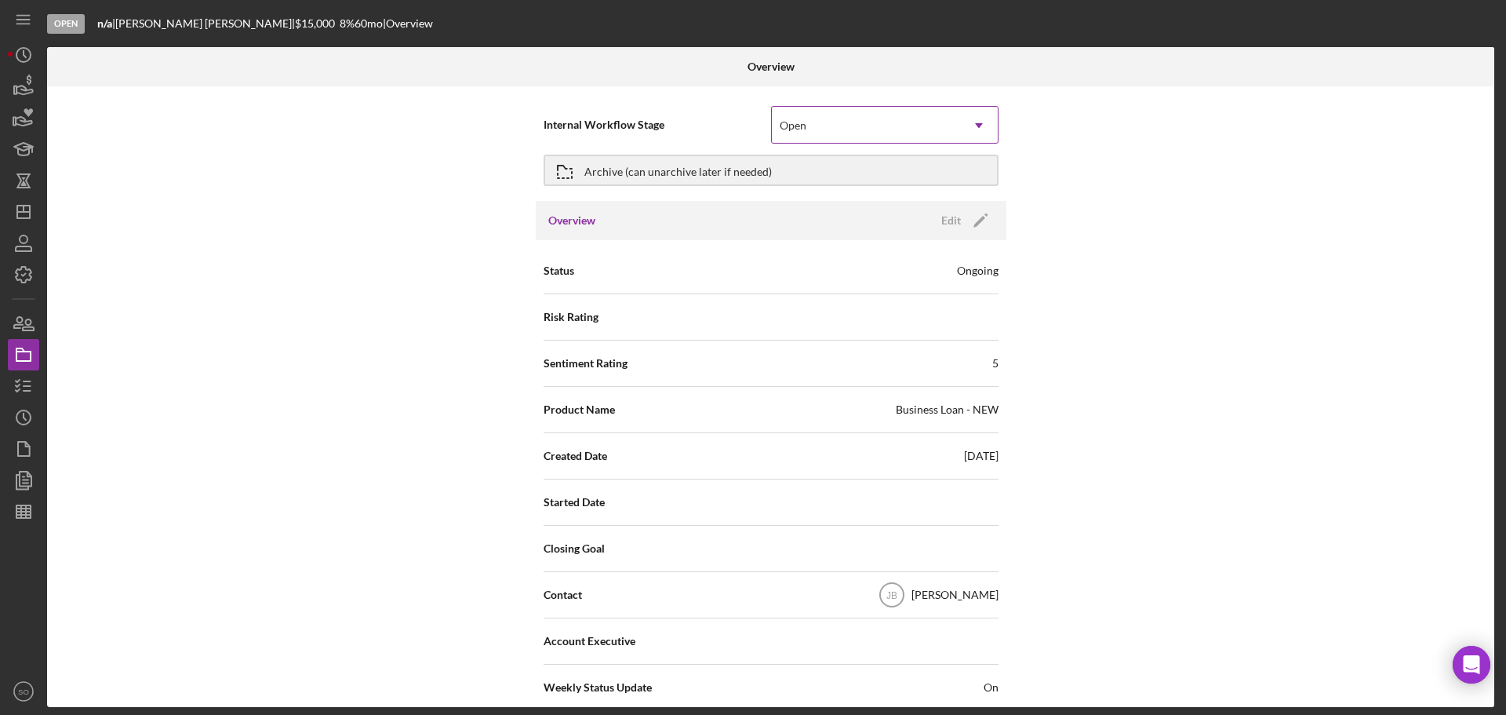
click at [853, 126] on div "Open" at bounding box center [866, 125] width 188 height 36
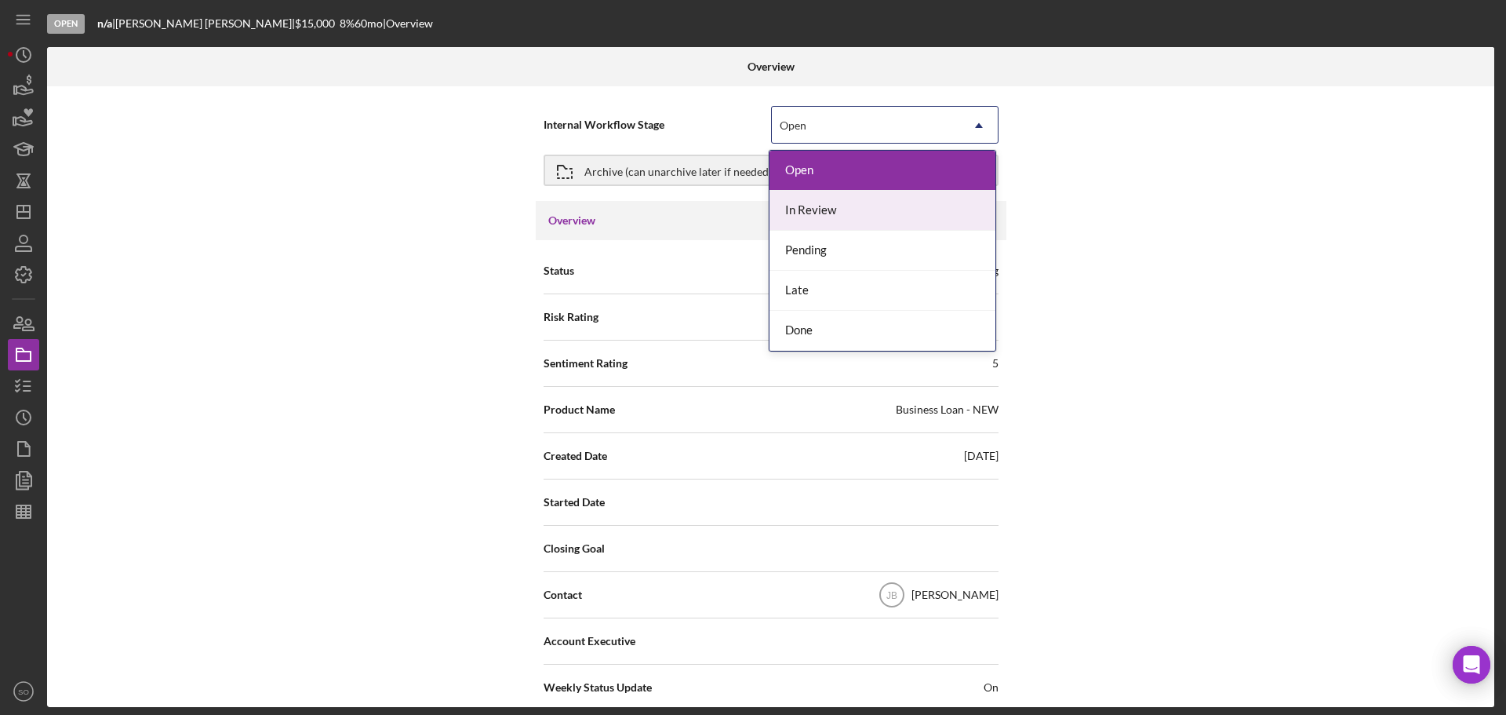
click at [802, 212] on div "In Review" at bounding box center [883, 211] width 226 height 40
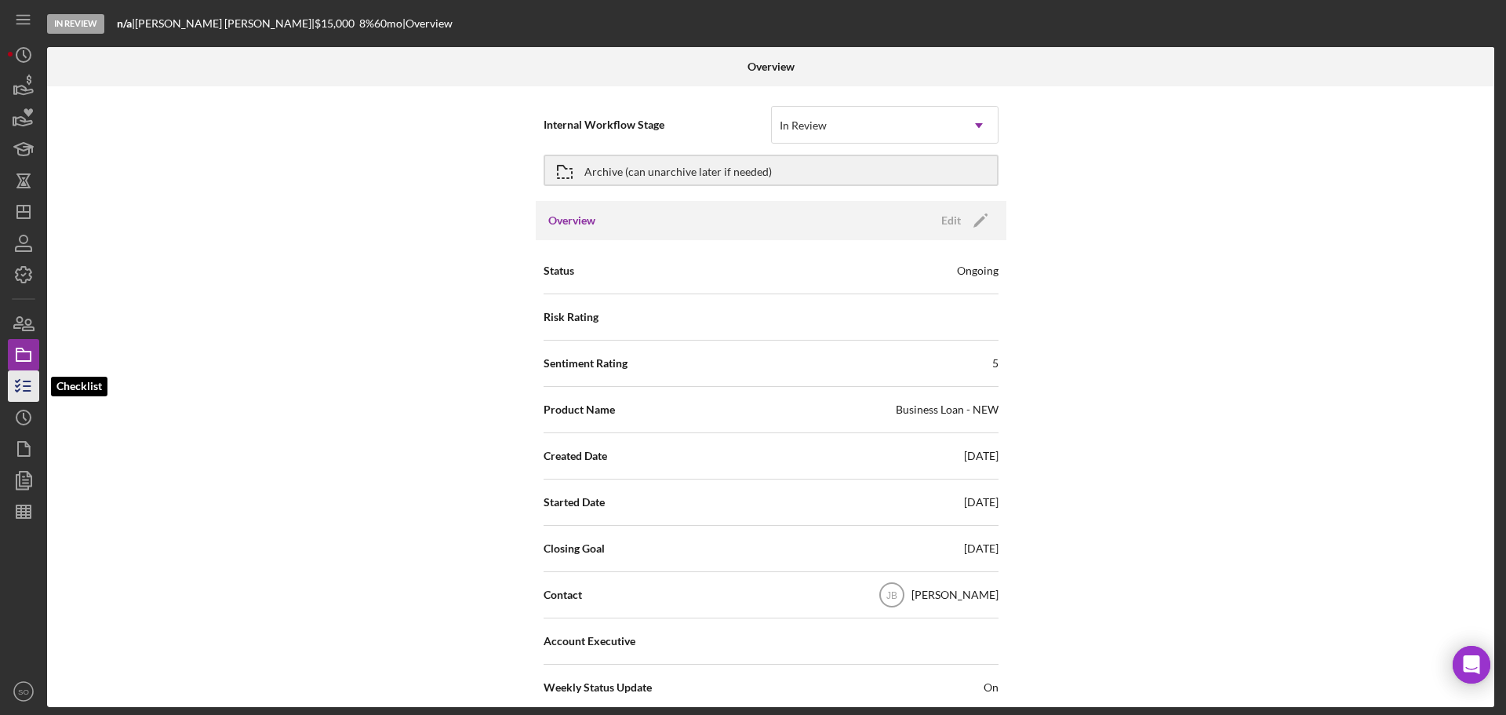
click at [24, 391] on line "button" at bounding box center [27, 391] width 7 height 0
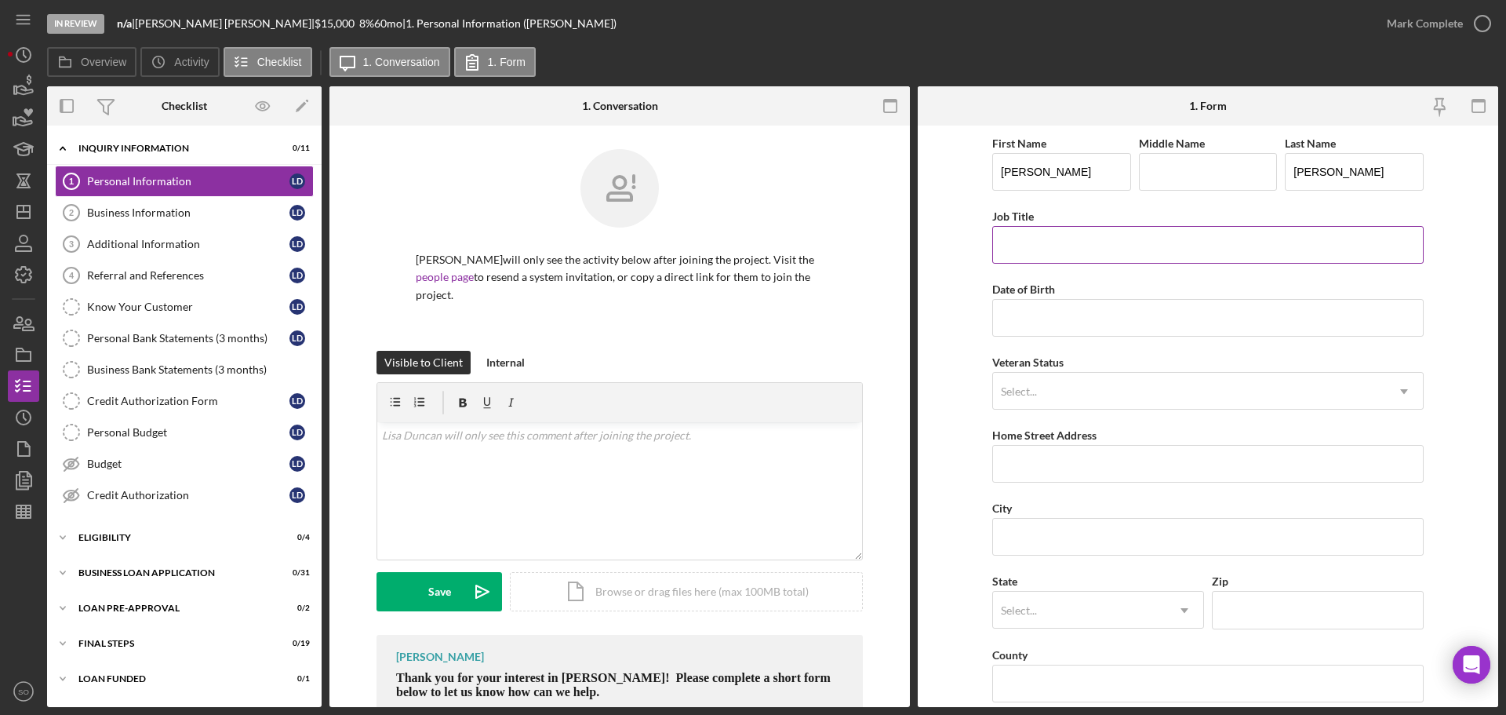
click at [1057, 246] on input "Job Title" at bounding box center [1207, 245] width 431 height 38
type input "Business Owner"
click at [1090, 311] on input "Date of Birth" at bounding box center [1207, 318] width 431 height 38
click at [1029, 319] on input "Date of Birth" at bounding box center [1207, 318] width 431 height 38
paste input
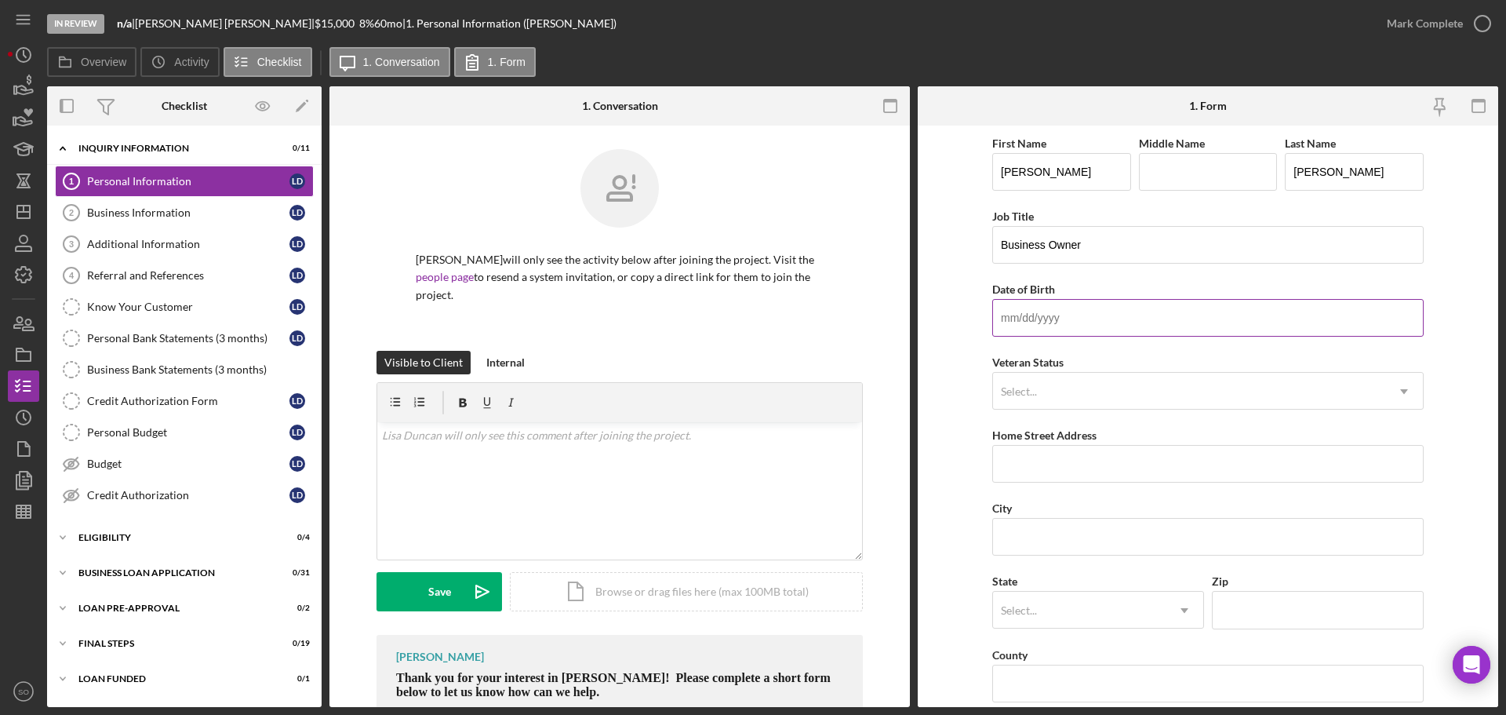
click at [1015, 311] on input "Date of Birth" at bounding box center [1207, 318] width 431 height 38
type input "06/27/1965"
click at [967, 357] on form "First Name Lisa Middle Name Last Name Duncan Job Title Business Owner Date of B…" at bounding box center [1208, 416] width 581 height 581
click at [1096, 387] on div "Select..." at bounding box center [1189, 391] width 392 height 36
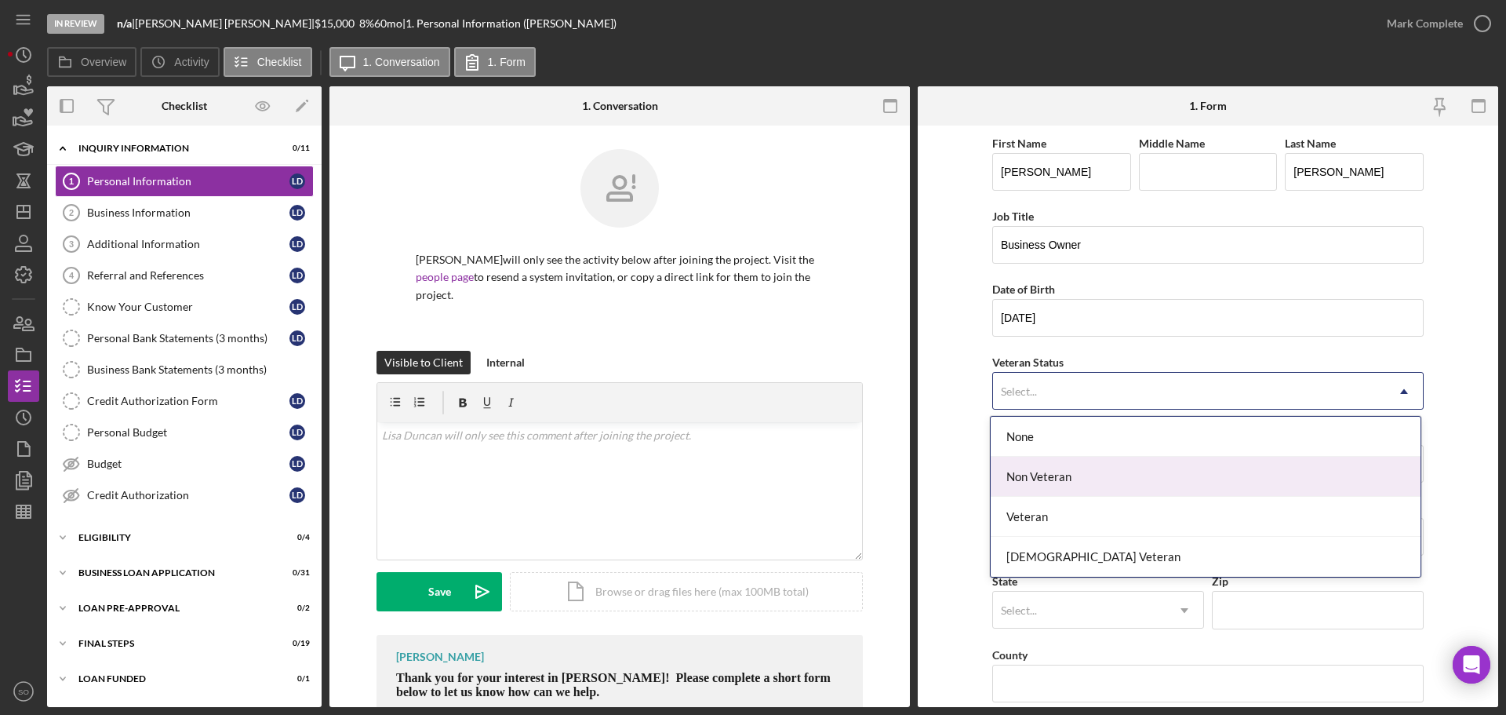
click at [1059, 474] on div "Non Veteran" at bounding box center [1206, 477] width 430 height 40
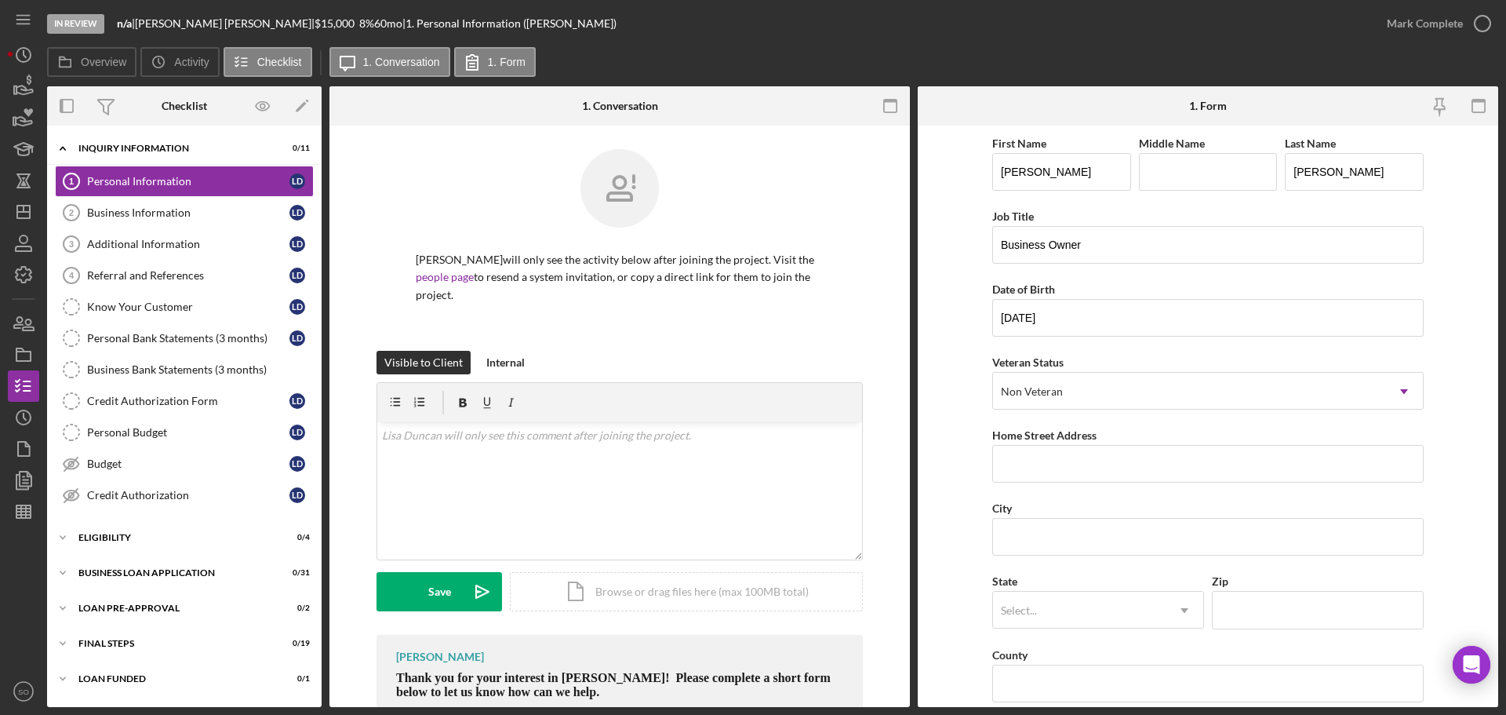
click at [950, 490] on form "First Name Lisa Middle Name Last Name Duncan Job Title Business Owner Date of B…" at bounding box center [1208, 416] width 581 height 581
click at [1041, 465] on input "Home Street Address" at bounding box center [1207, 464] width 431 height 38
paste input "12013 e 57th St"
type input "12013 e 57th St"
click at [970, 508] on form "First Name Lisa Middle Name Last Name Duncan Job Title Business Owner Date of B…" at bounding box center [1208, 416] width 581 height 581
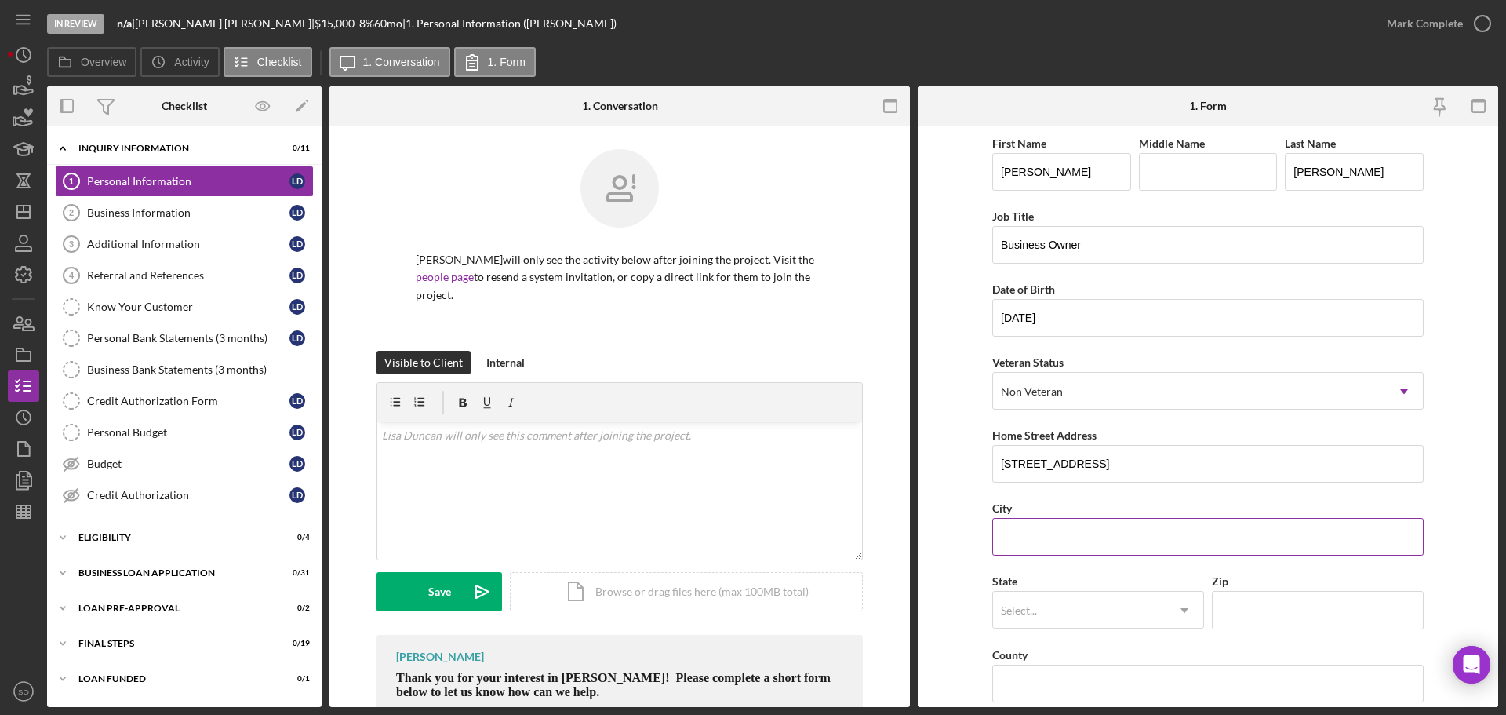
click at [1059, 529] on input "City" at bounding box center [1207, 537] width 431 height 38
paste input "Kansas city"
click at [952, 539] on form "First Name Lisa Middle Name Last Name Duncan Job Title Business Owner Date of B…" at bounding box center [1208, 416] width 581 height 581
click at [1069, 539] on input "Kansas city" at bounding box center [1207, 537] width 431 height 38
type input "[US_STATE][GEOGRAPHIC_DATA]"
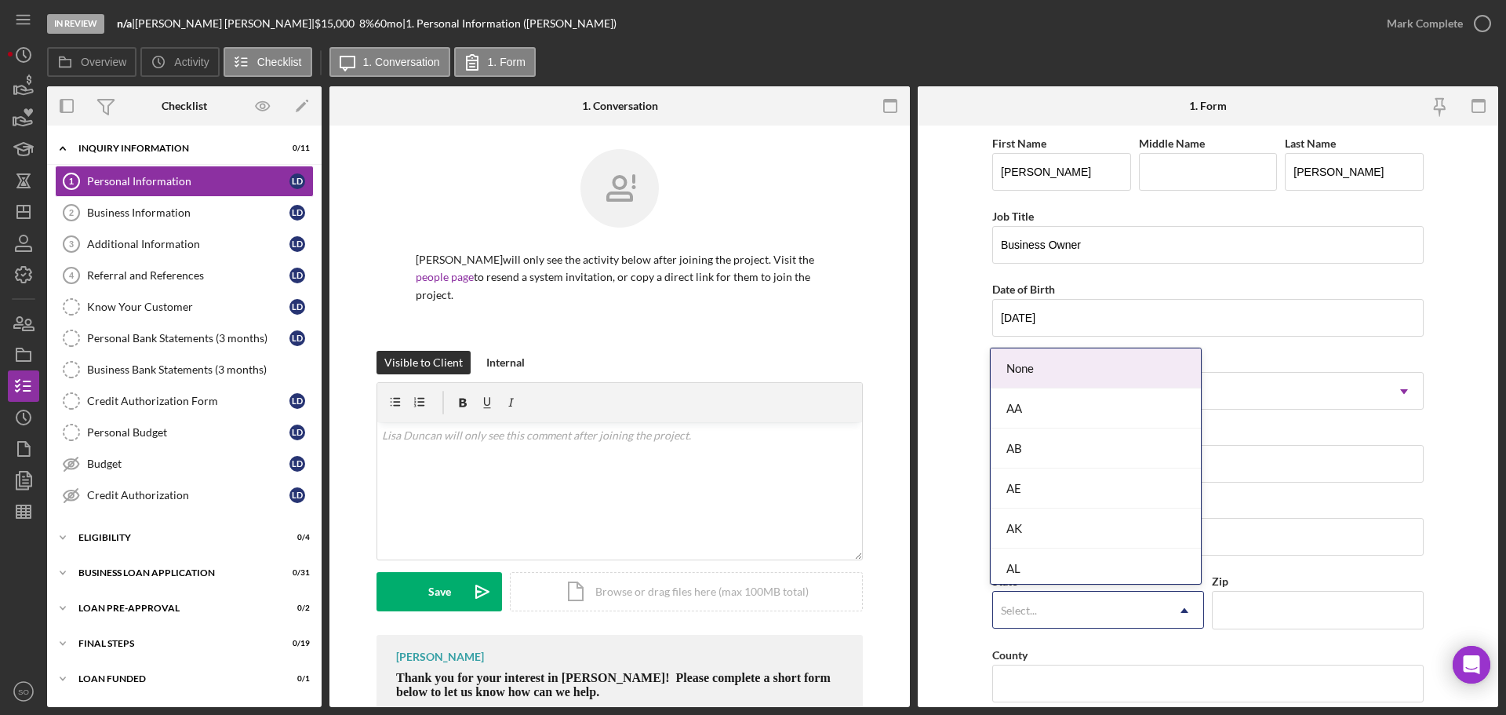
click at [1083, 612] on div "Select..." at bounding box center [1079, 610] width 173 height 36
type input "mo"
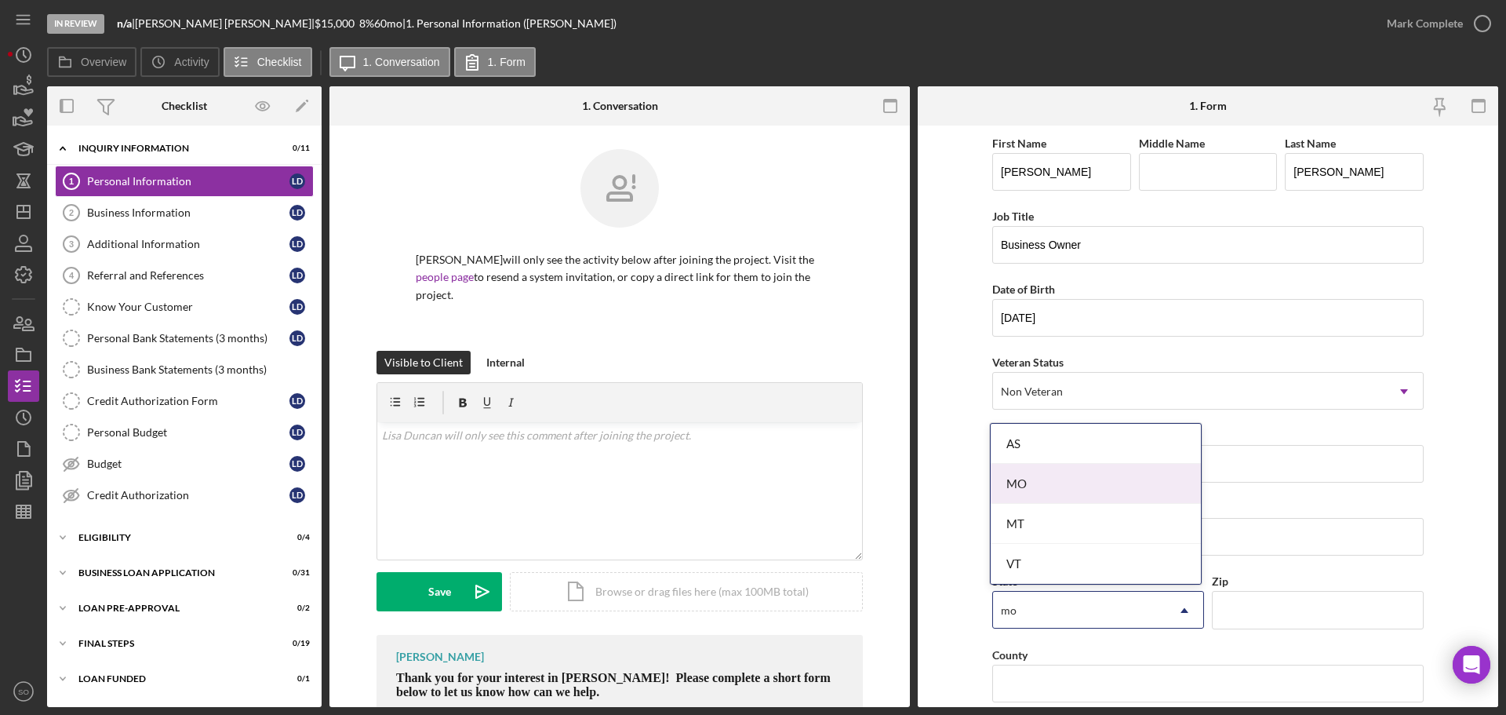
click at [1020, 474] on div "MO" at bounding box center [1096, 484] width 210 height 40
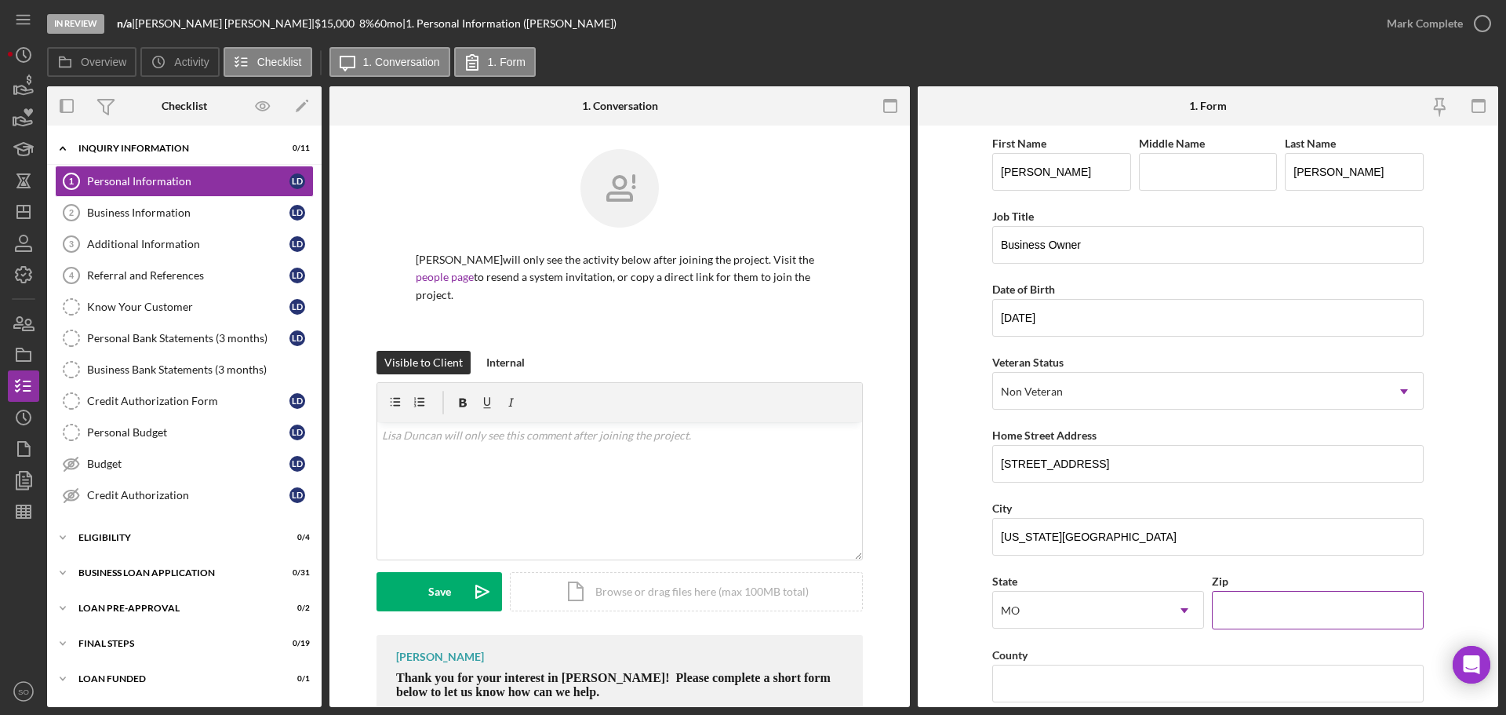
click at [1269, 605] on input "Zip" at bounding box center [1318, 610] width 212 height 38
paste input "64133"
type input "64133"
click at [946, 577] on form "First Name Lisa Middle Name Last Name Duncan Job Title Business Owner Date of B…" at bounding box center [1208, 416] width 581 height 581
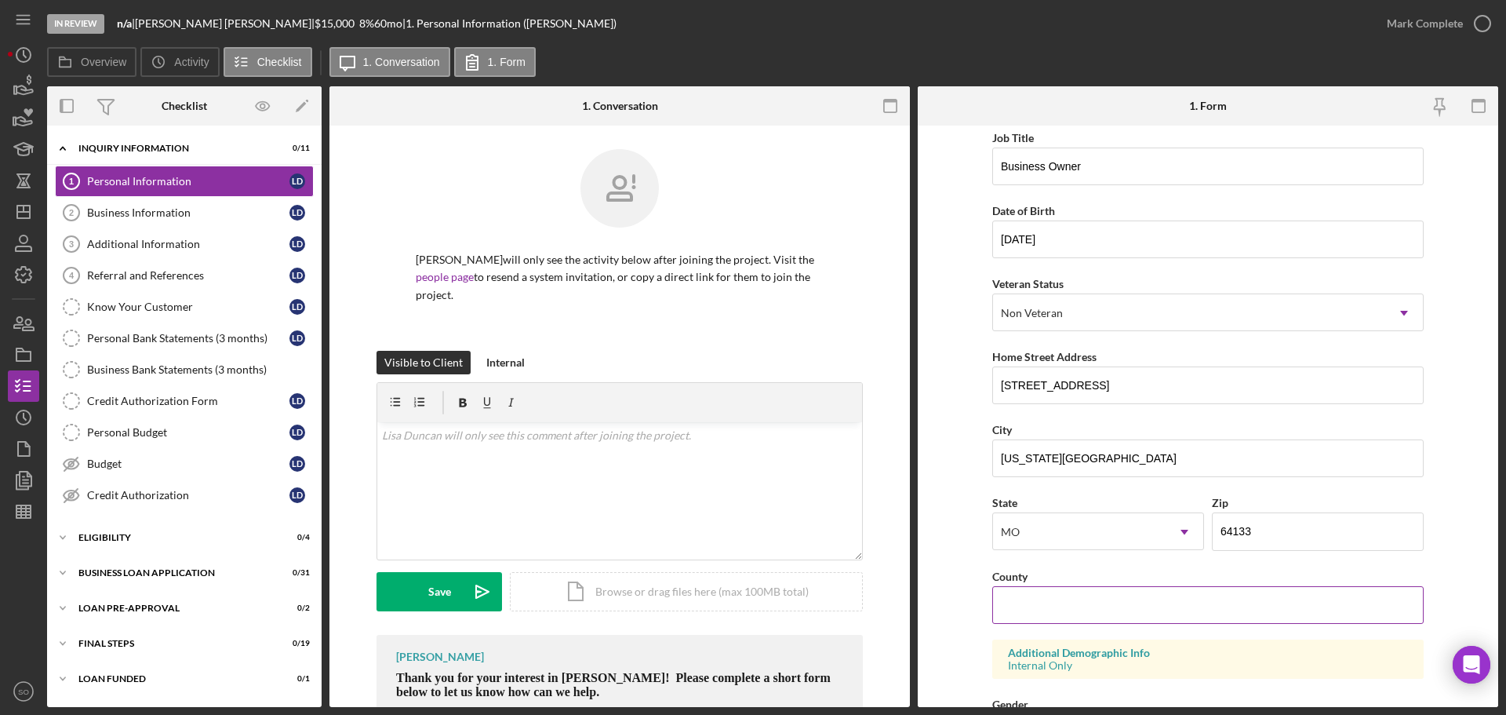
scroll to position [157, 0]
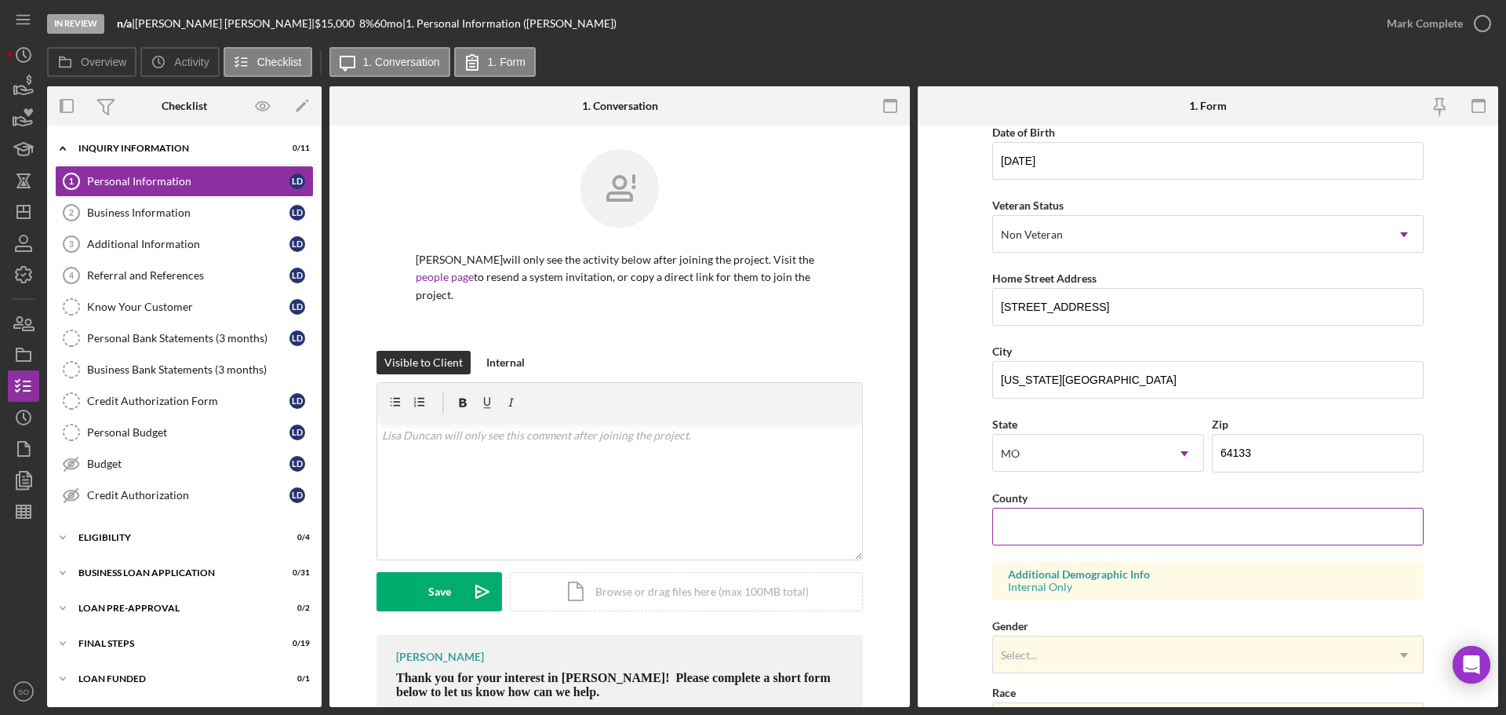
click at [1043, 530] on input "County" at bounding box center [1207, 527] width 431 height 38
type input "Johnson County"
click at [971, 534] on form "First Name Lisa Middle Name Last Name Duncan Job Title Business Owner Date of B…" at bounding box center [1208, 416] width 581 height 581
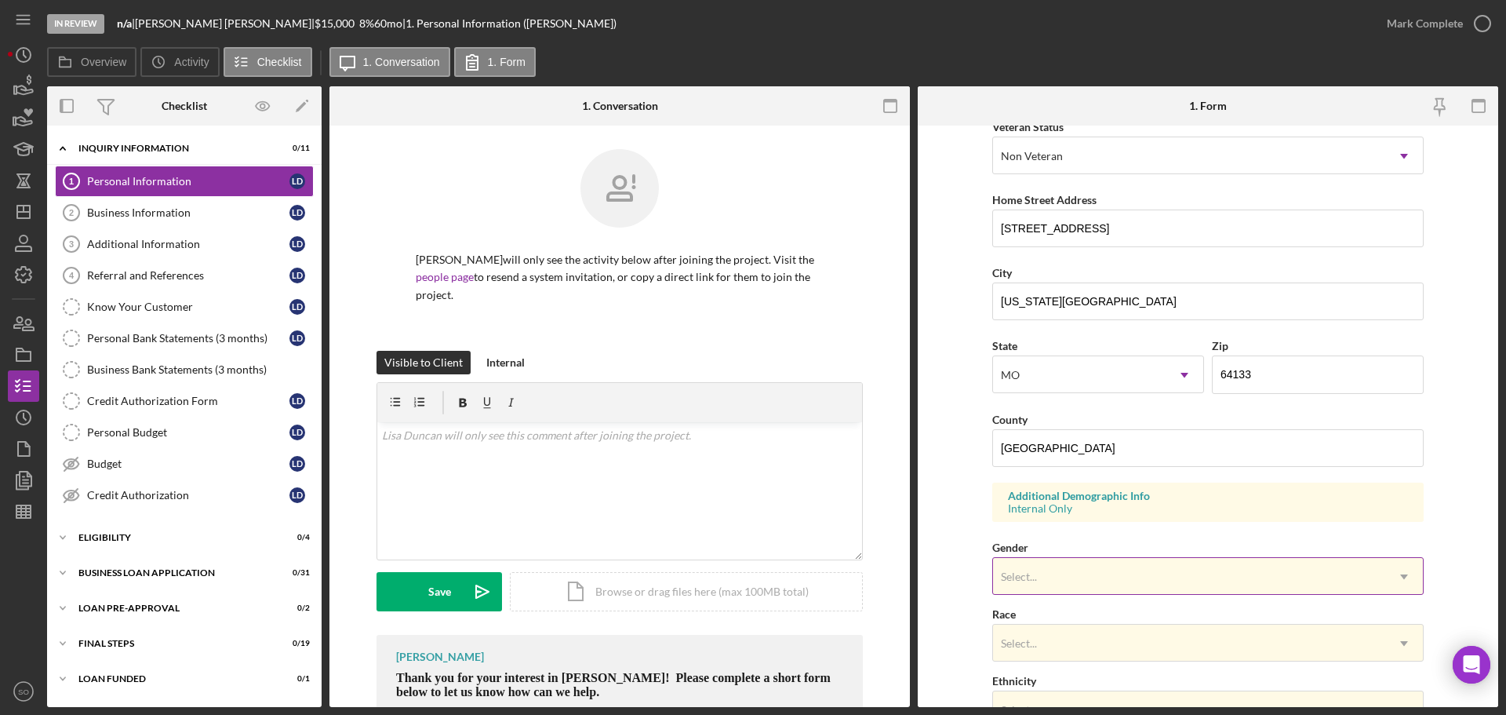
click at [1076, 573] on div "Select..." at bounding box center [1189, 577] width 392 height 36
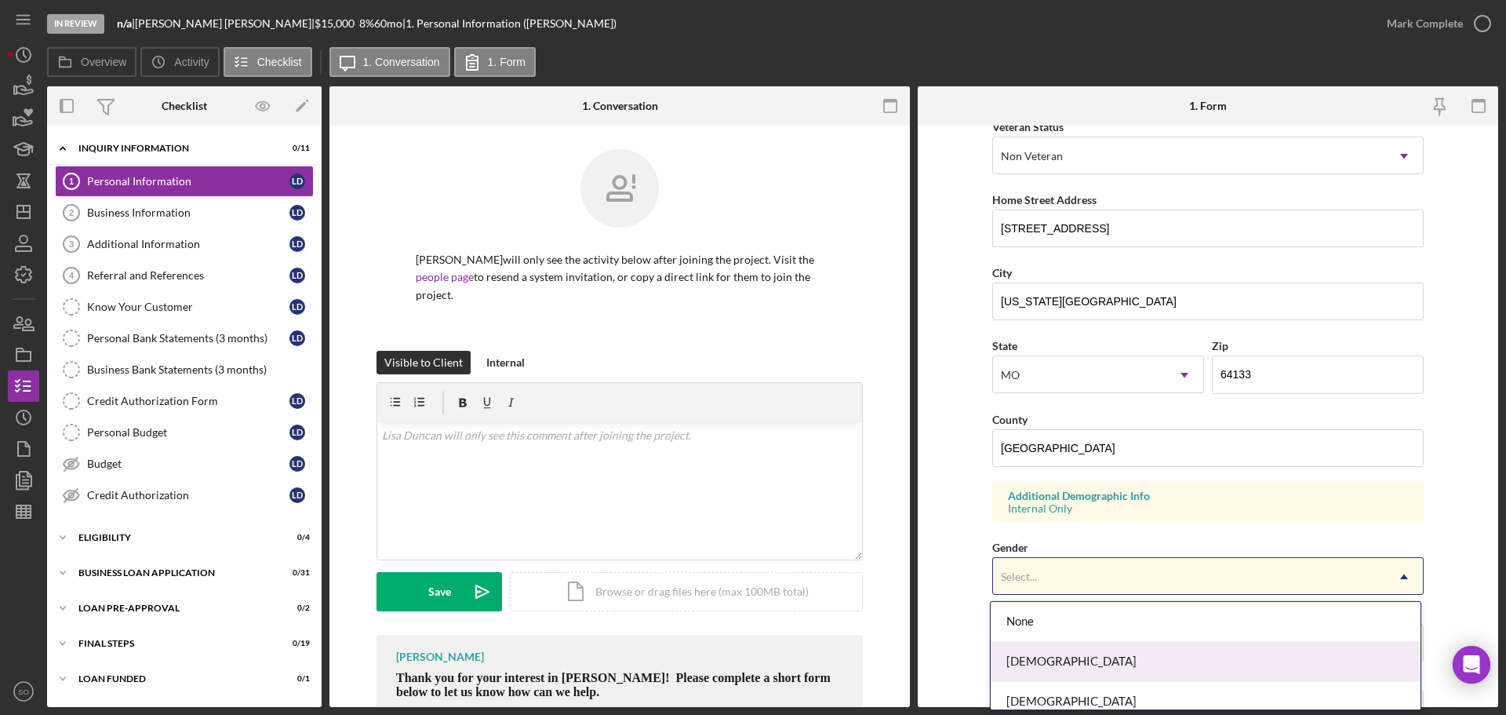
click at [1095, 659] on div "[DEMOGRAPHIC_DATA]" at bounding box center [1206, 662] width 430 height 40
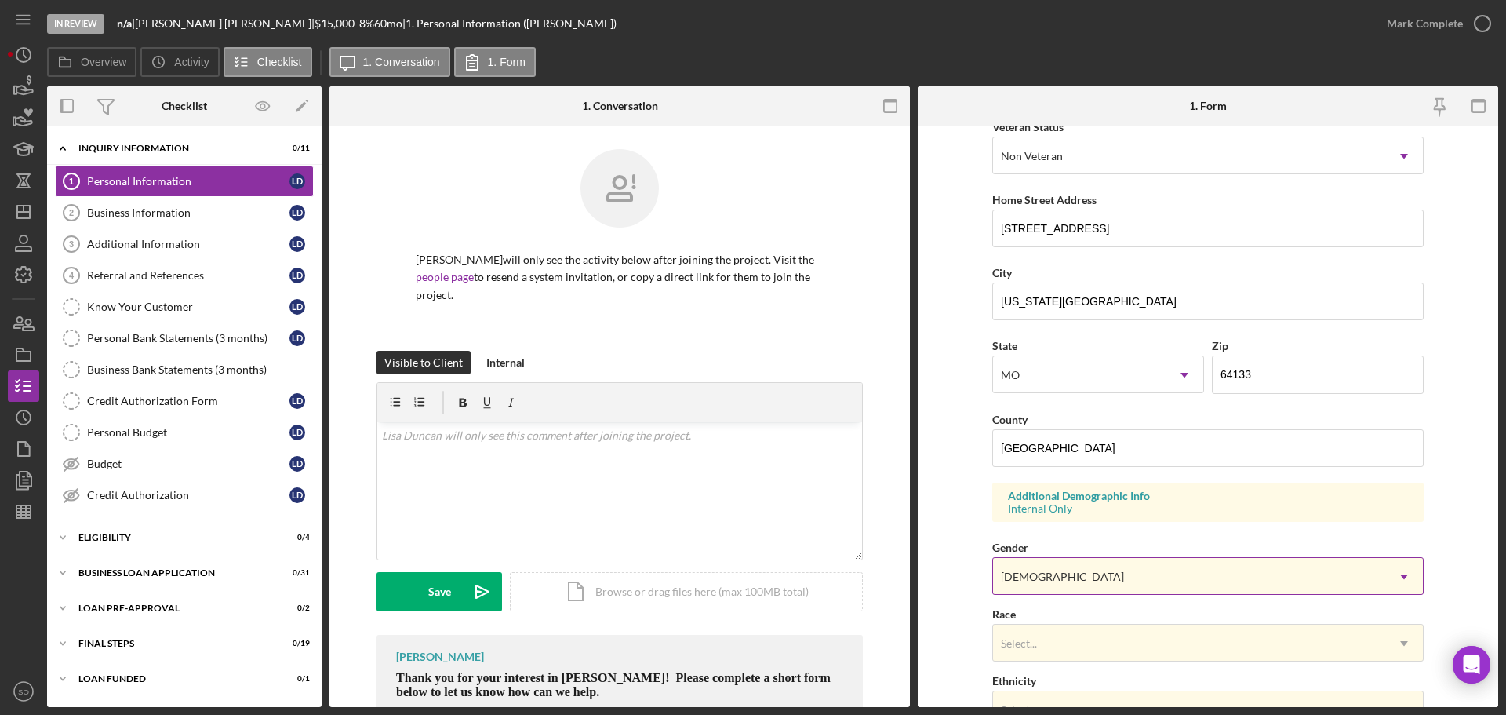
scroll to position [314, 0]
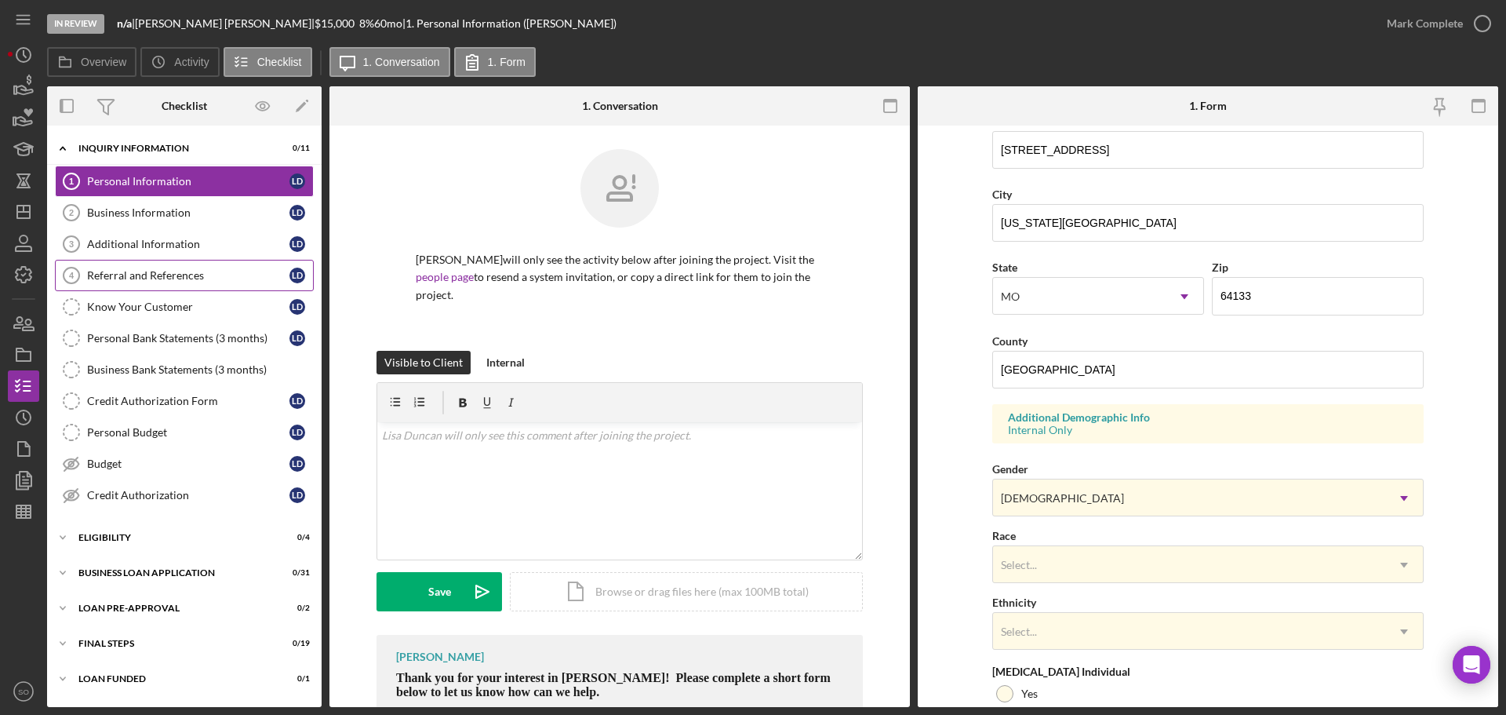
click at [181, 280] on div "Referral and References" at bounding box center [188, 275] width 202 height 13
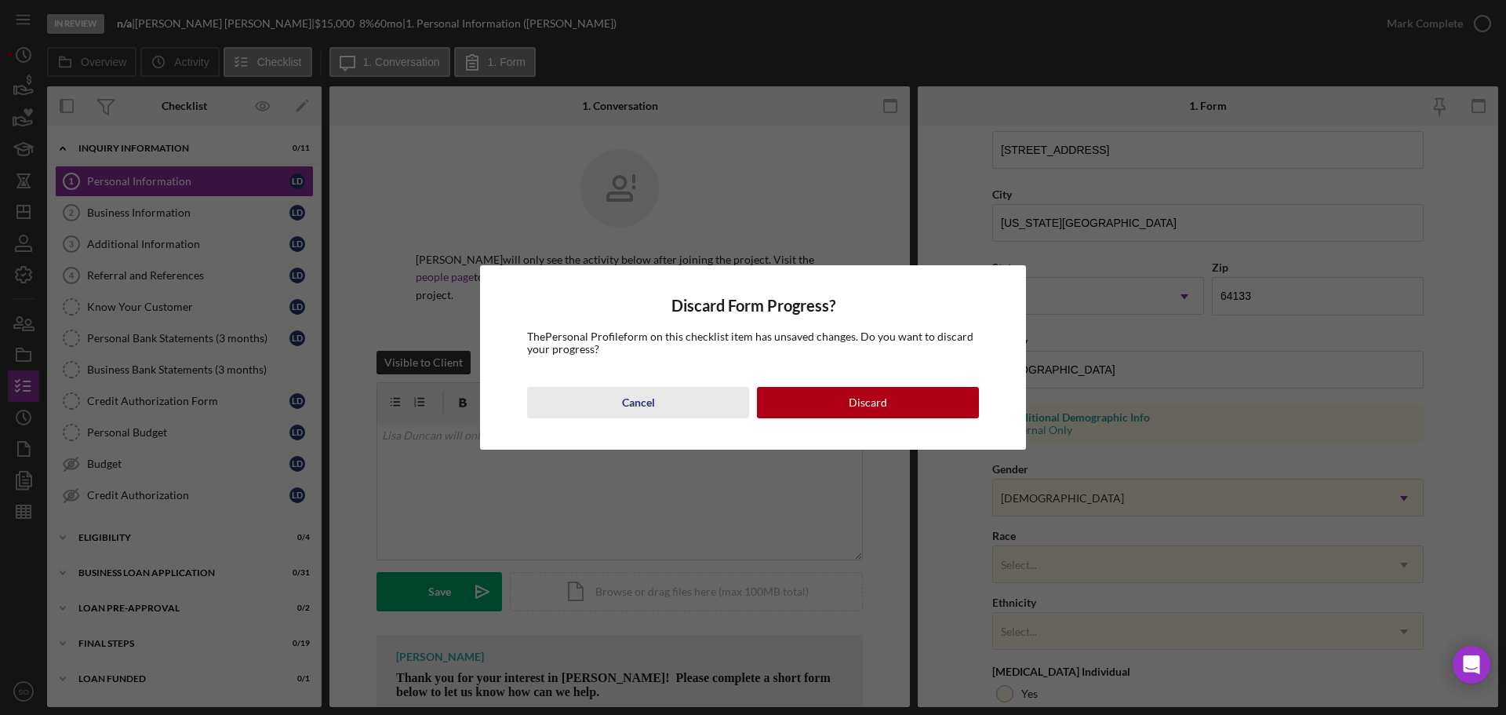
click at [644, 410] on div "Cancel" at bounding box center [638, 402] width 33 height 31
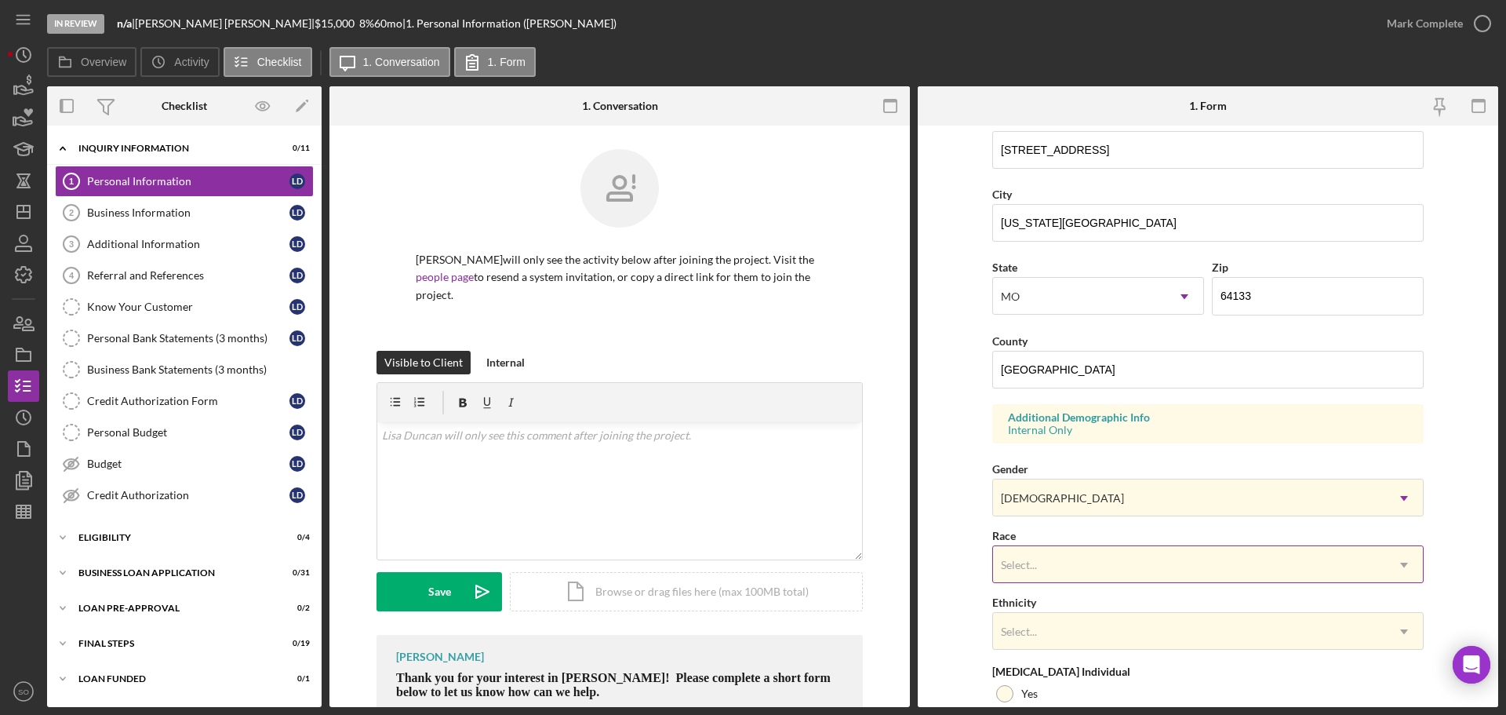
scroll to position [466, 0]
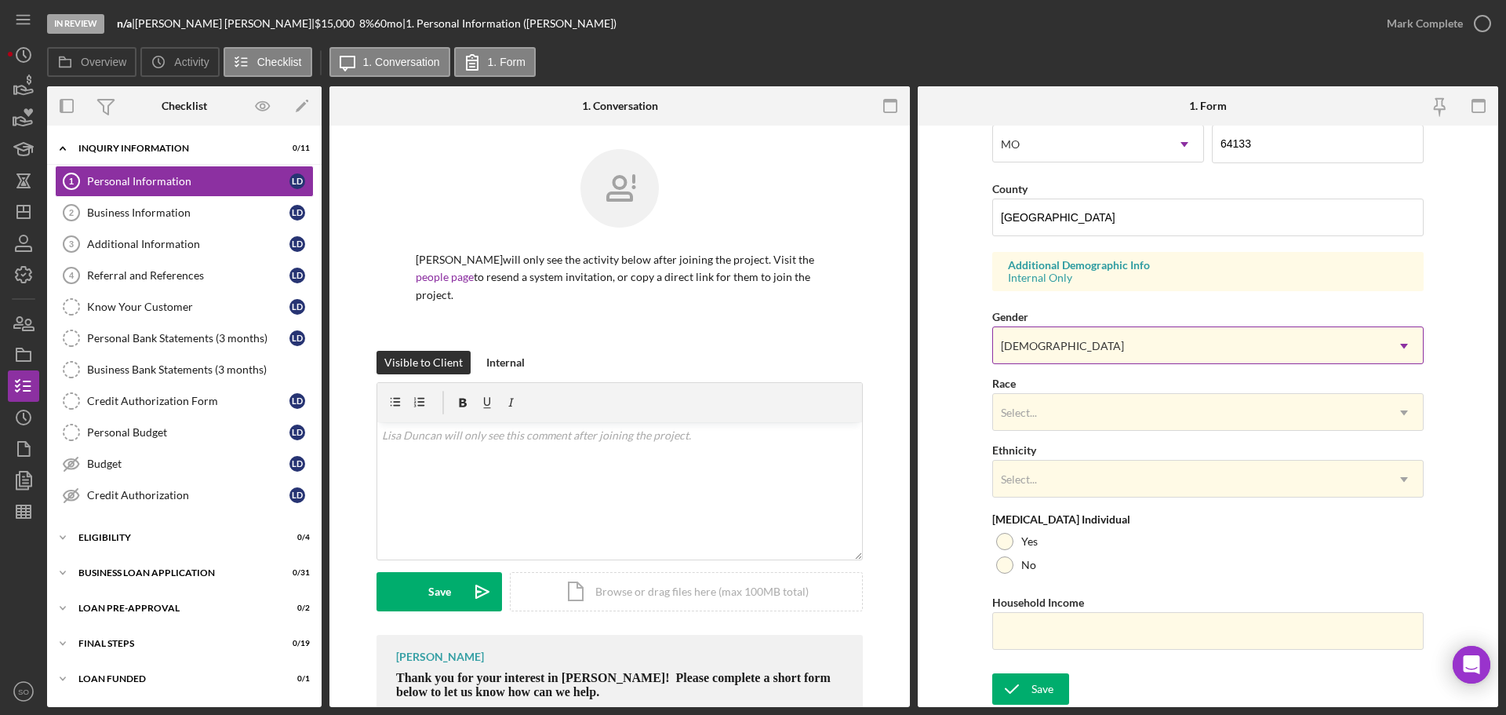
click at [1044, 355] on div "[DEMOGRAPHIC_DATA]" at bounding box center [1189, 346] width 392 height 36
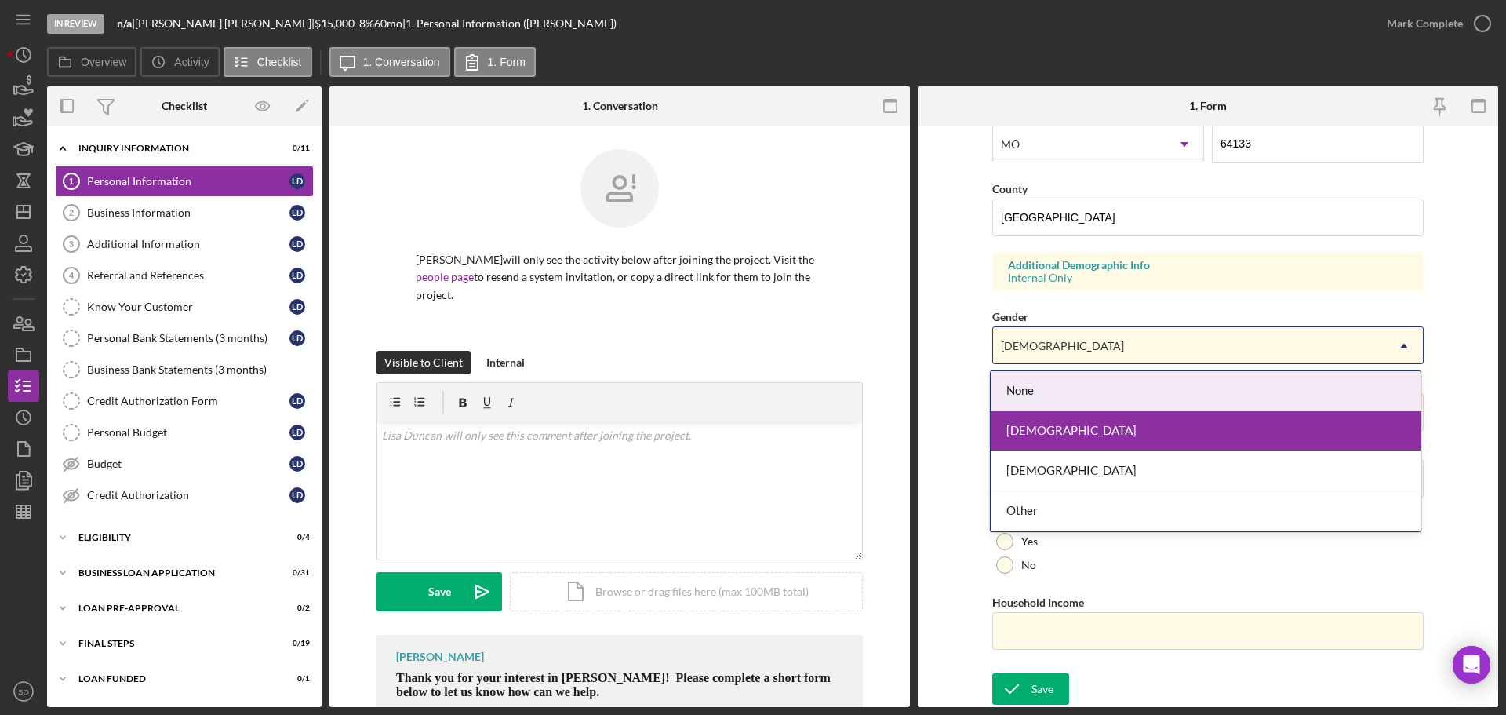
click at [970, 374] on form "First Name Lisa Middle Name Last Name Duncan Job Title Business Owner Date of B…" at bounding box center [1208, 416] width 581 height 581
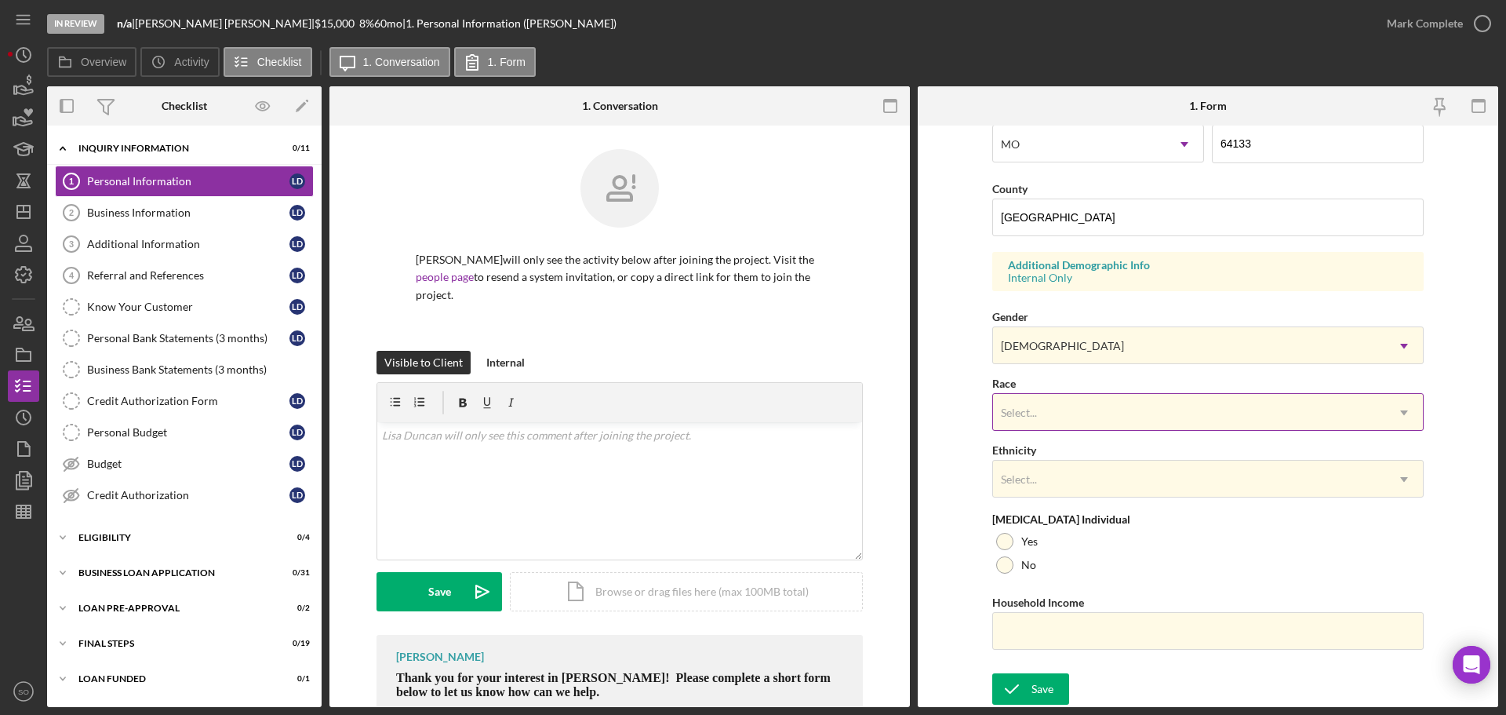
click at [1043, 417] on div "Select..." at bounding box center [1189, 413] width 392 height 36
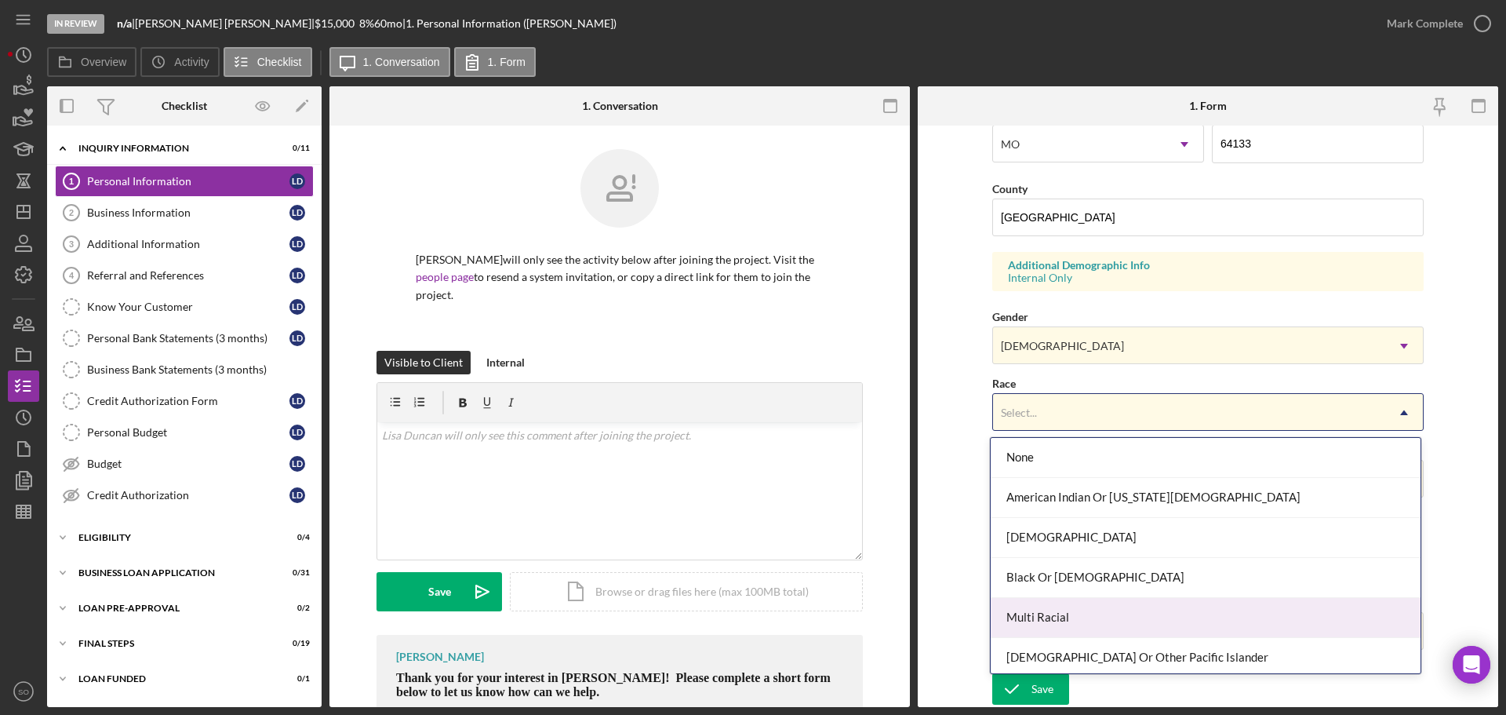
scroll to position [85, 0]
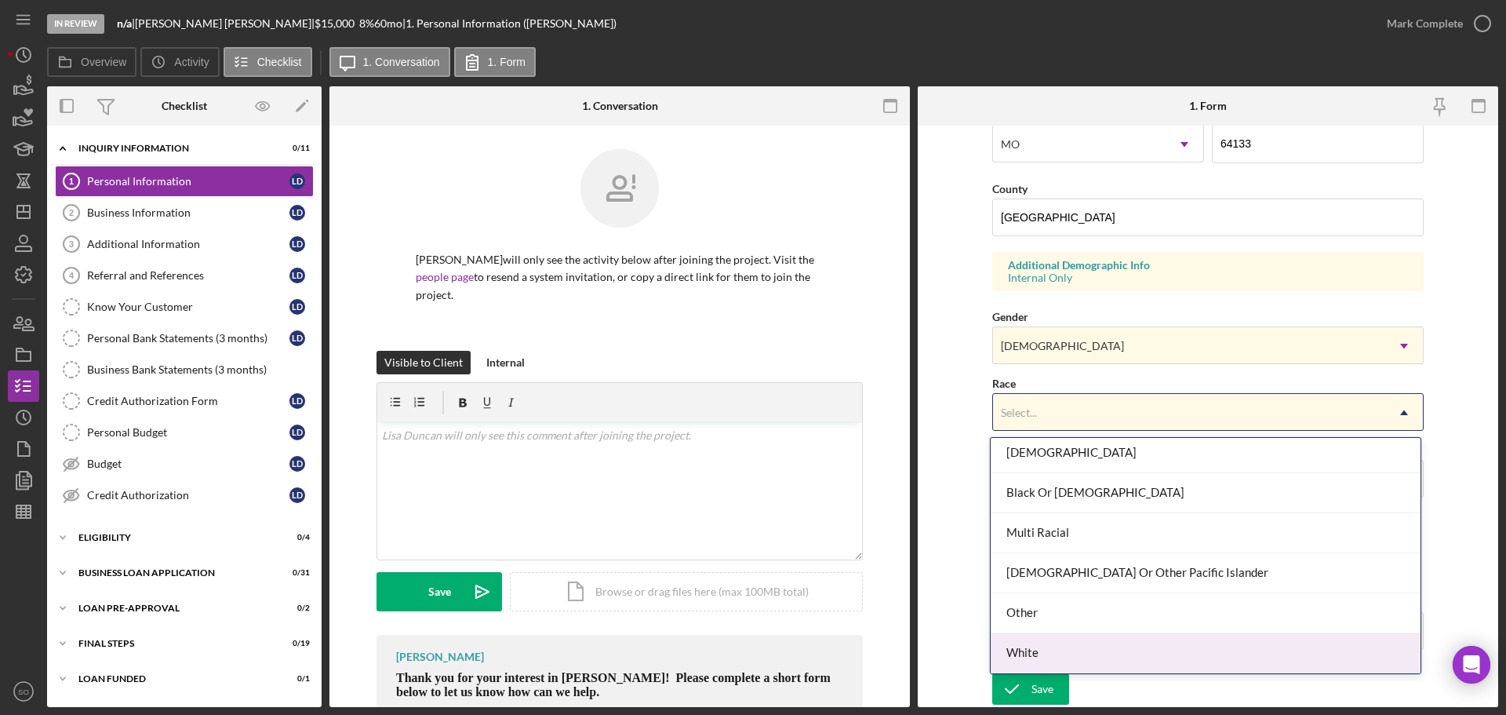
click at [1066, 646] on div "White" at bounding box center [1206, 653] width 430 height 40
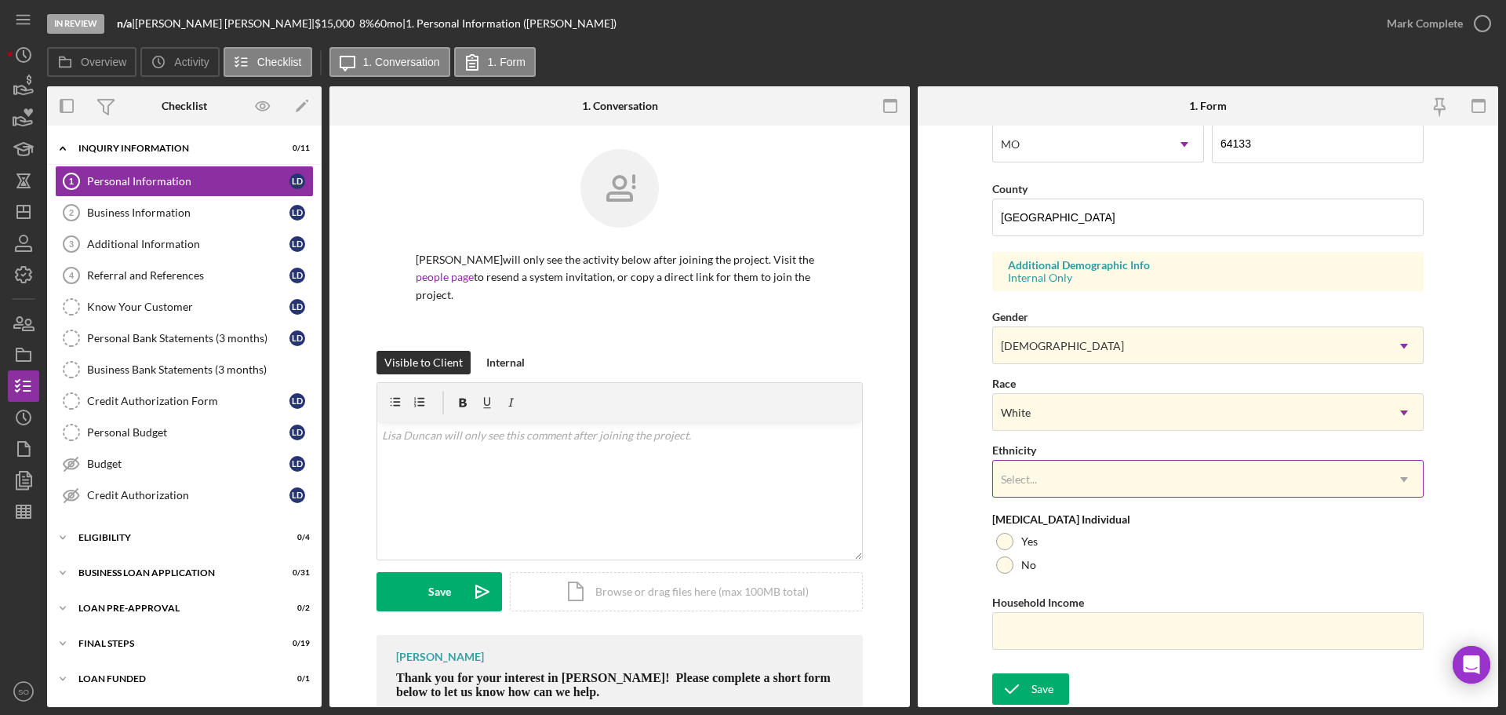
click at [1050, 481] on div "Select..." at bounding box center [1189, 479] width 392 height 36
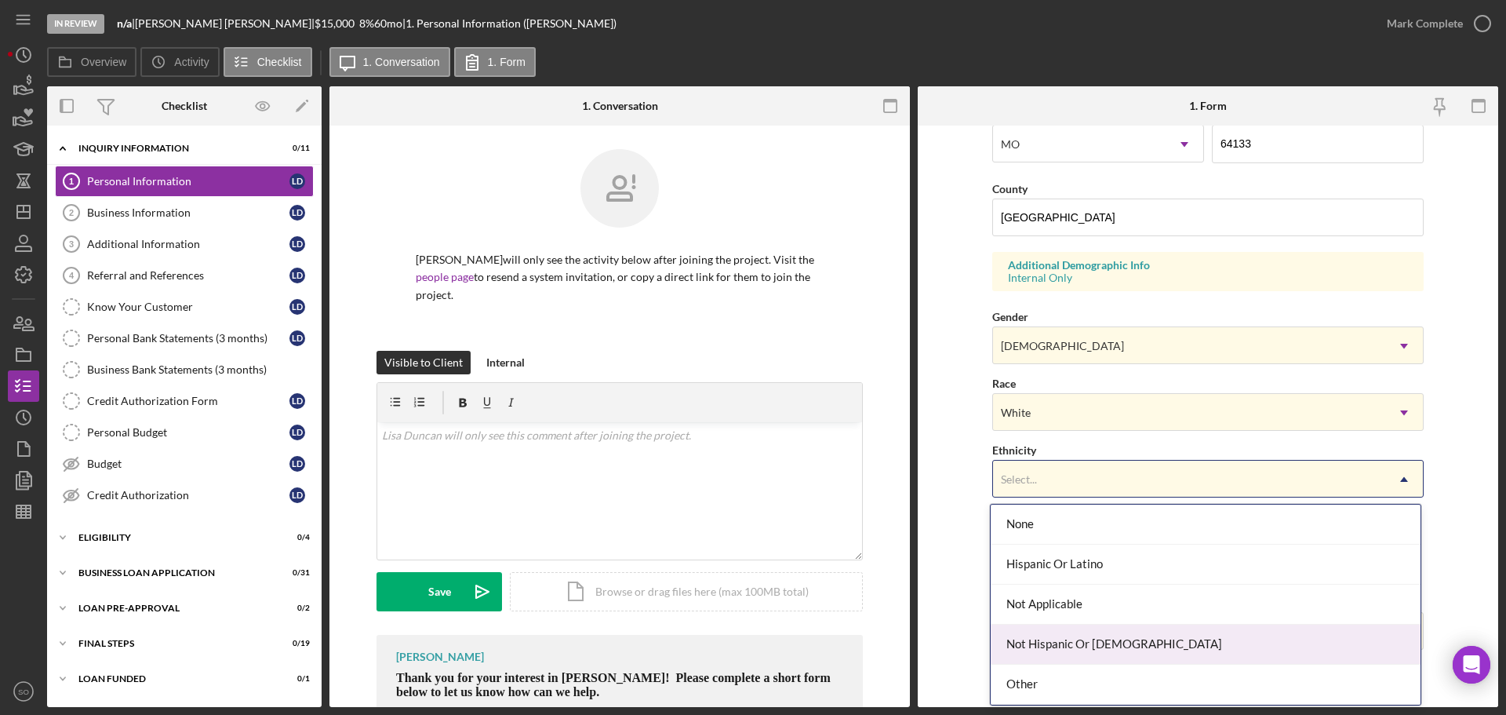
click at [1092, 639] on div "Not Hispanic Or Latino" at bounding box center [1206, 644] width 430 height 40
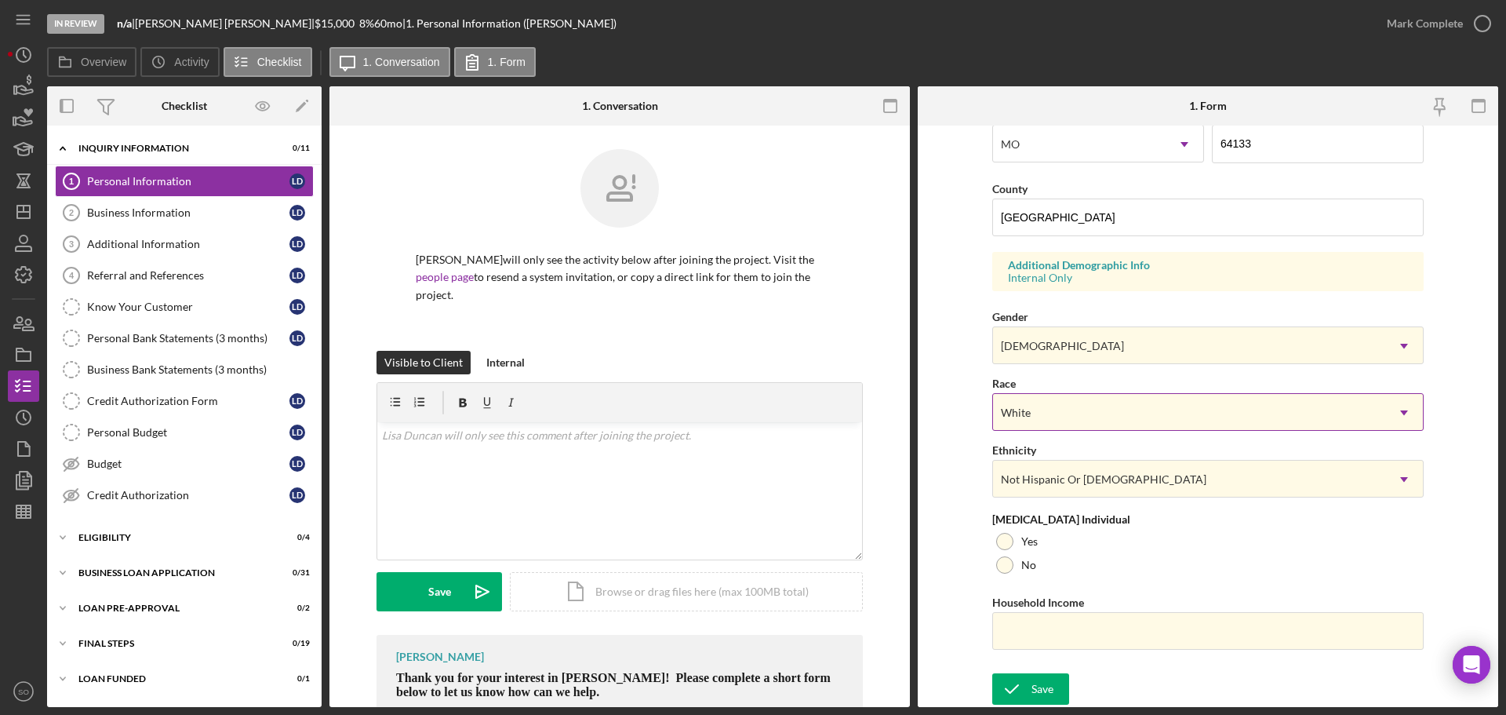
click at [1050, 414] on div "White" at bounding box center [1189, 413] width 392 height 36
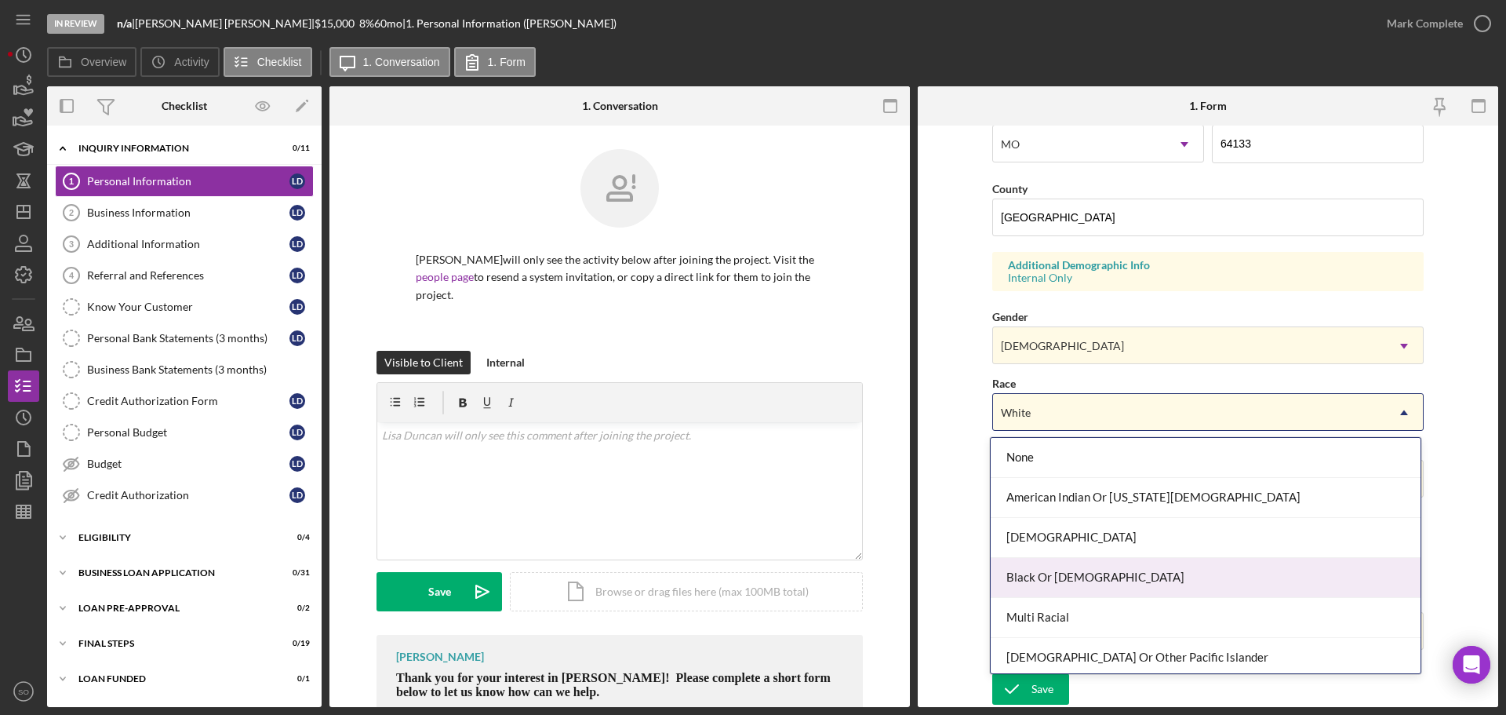
click at [1066, 575] on div "Black Or African American" at bounding box center [1206, 578] width 430 height 40
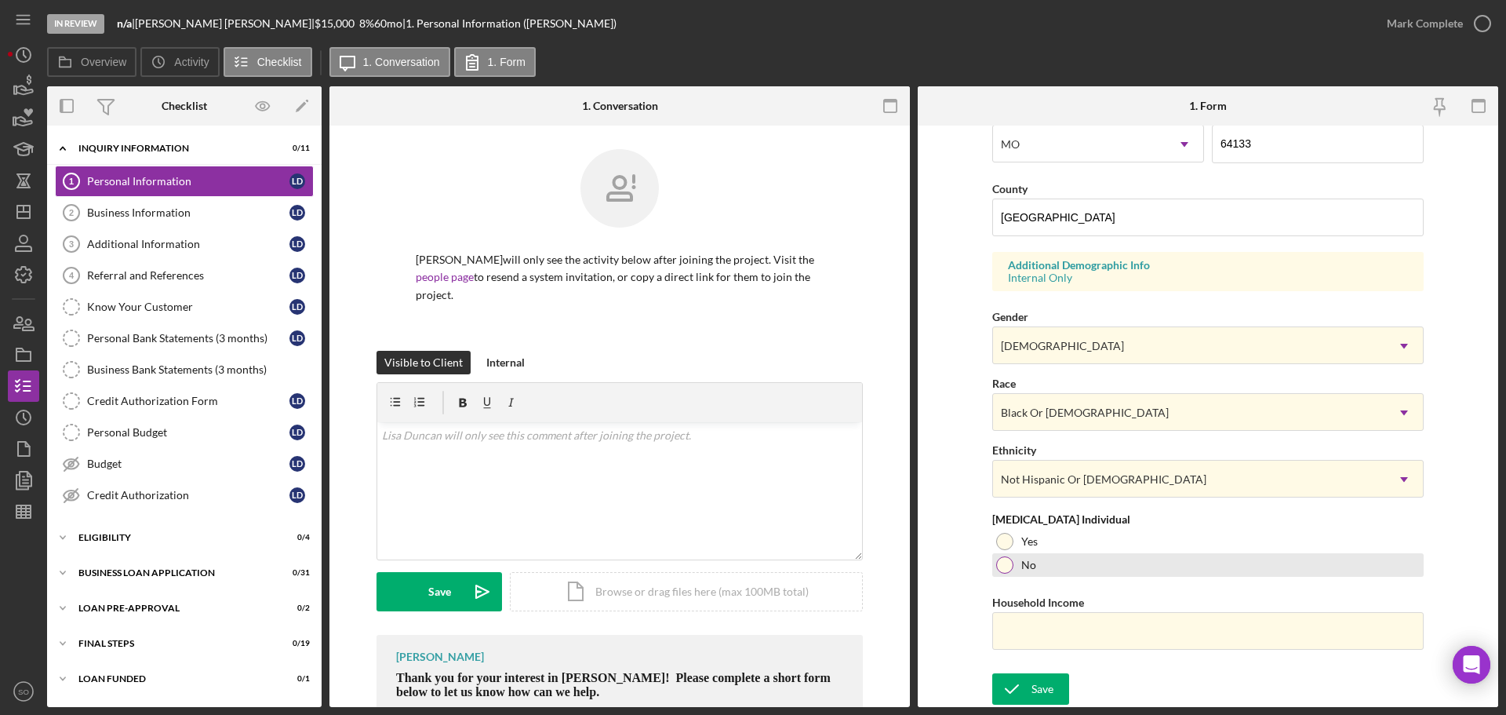
click at [1009, 569] on div at bounding box center [1004, 564] width 17 height 17
click at [1092, 632] on input "Household Income" at bounding box center [1207, 631] width 431 height 38
click at [1106, 638] on input "Household Income" at bounding box center [1207, 631] width 431 height 38
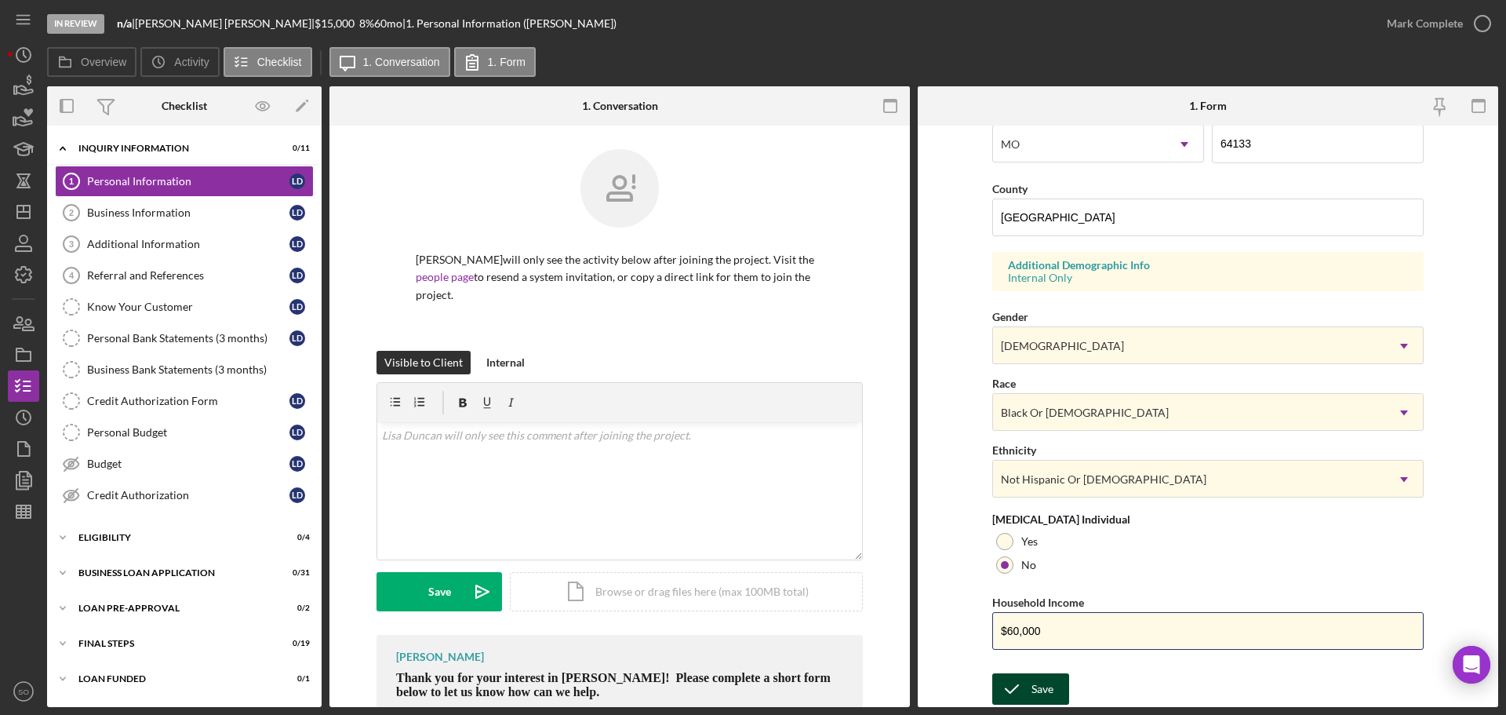
type input "$60,000"
click at [1023, 694] on icon "submit" at bounding box center [1011, 688] width 39 height 39
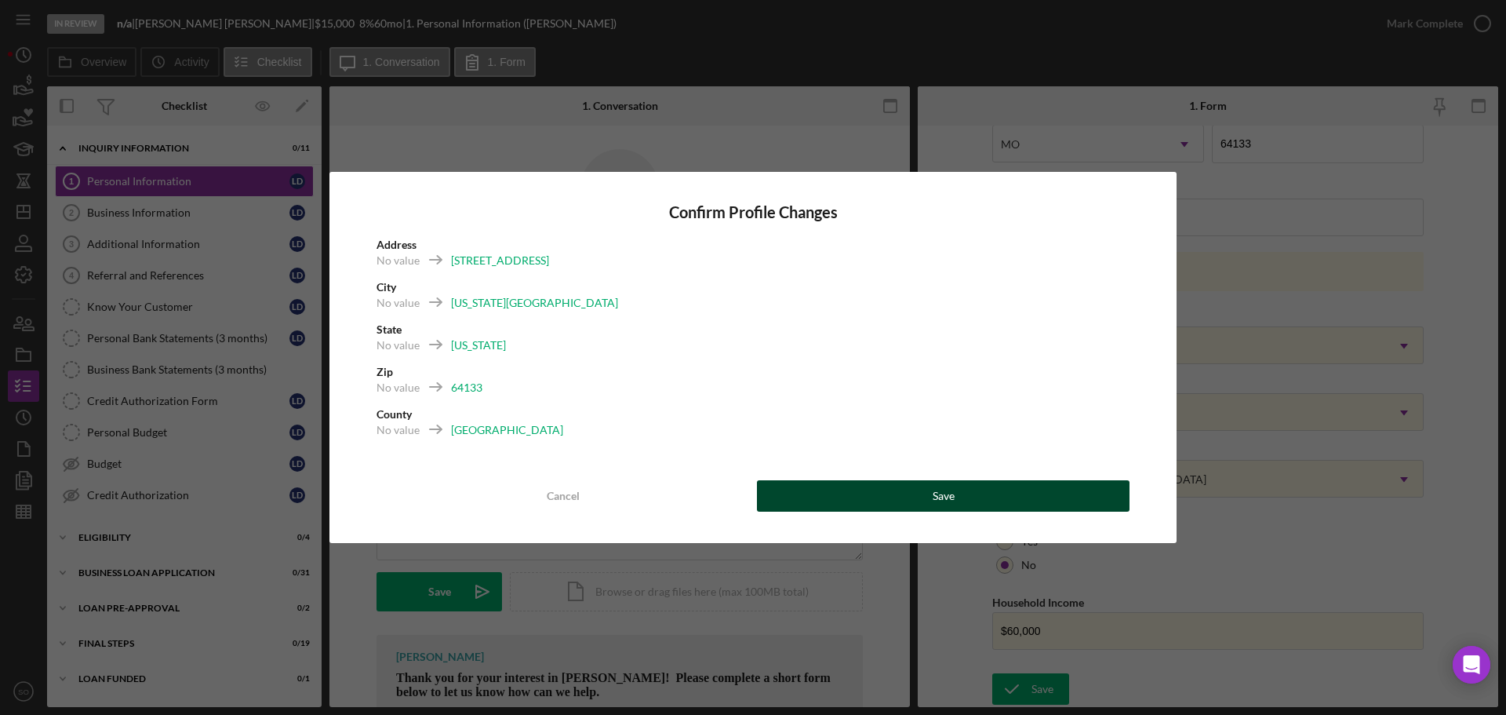
click at [920, 488] on button "Save" at bounding box center [943, 495] width 373 height 31
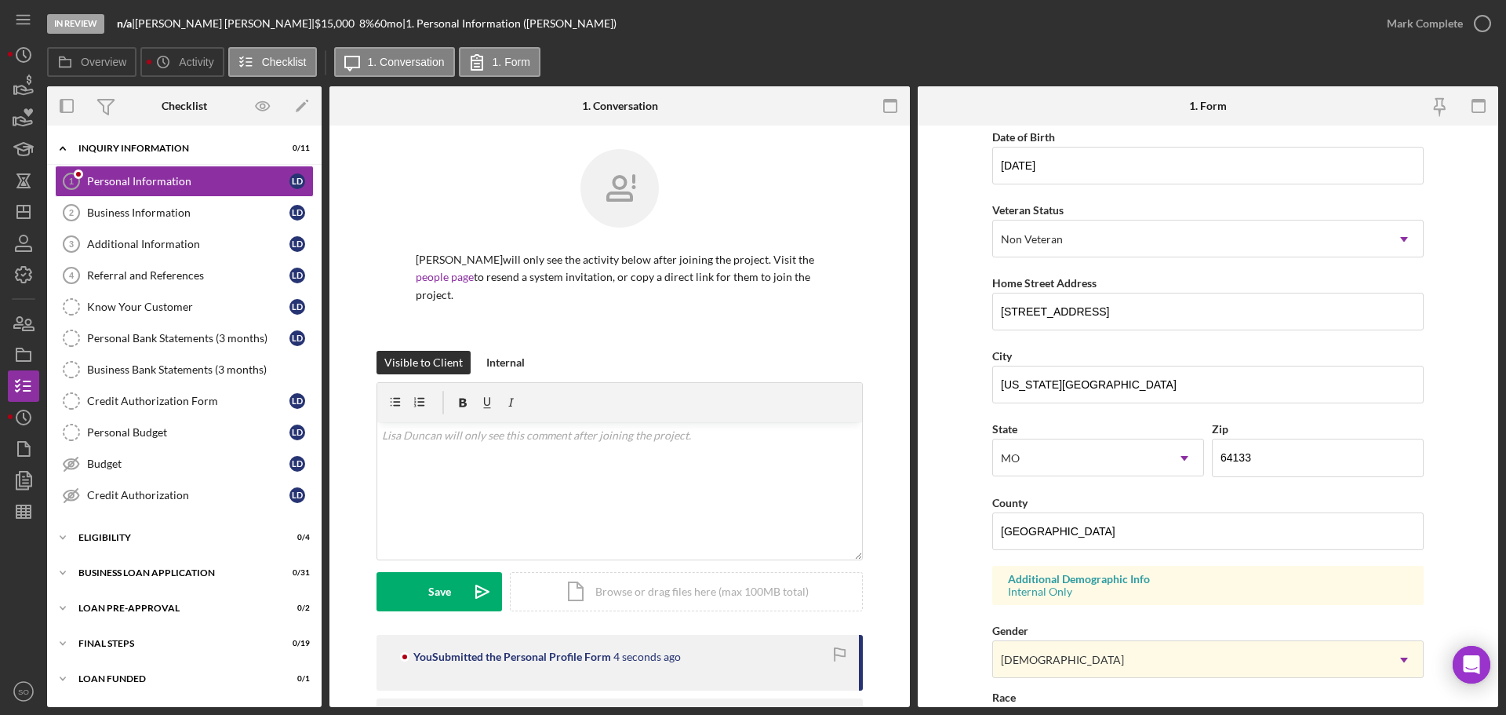
scroll to position [0, 0]
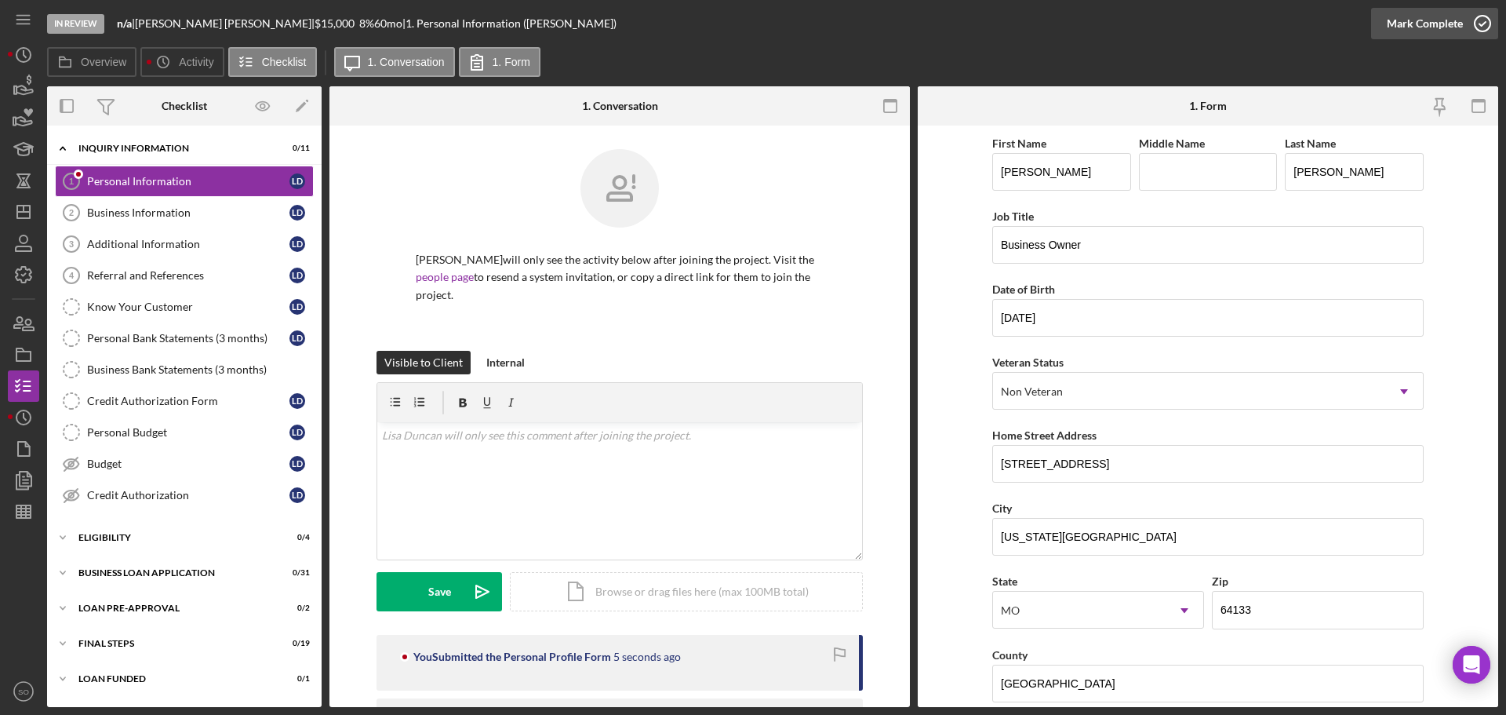
click at [1413, 35] on div "Mark Complete" at bounding box center [1425, 23] width 76 height 31
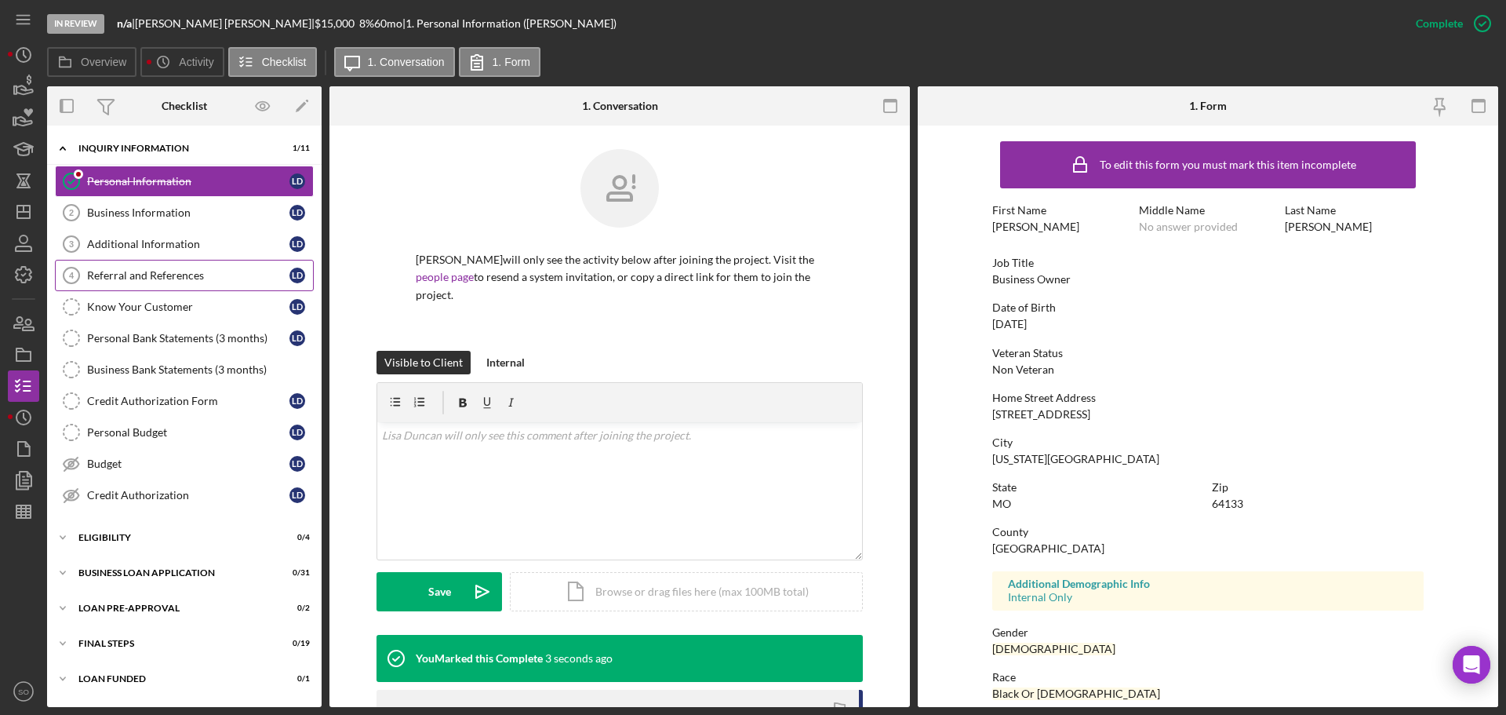
click at [113, 267] on link "Referral and References 4 Referral and References L D" at bounding box center [184, 275] width 259 height 31
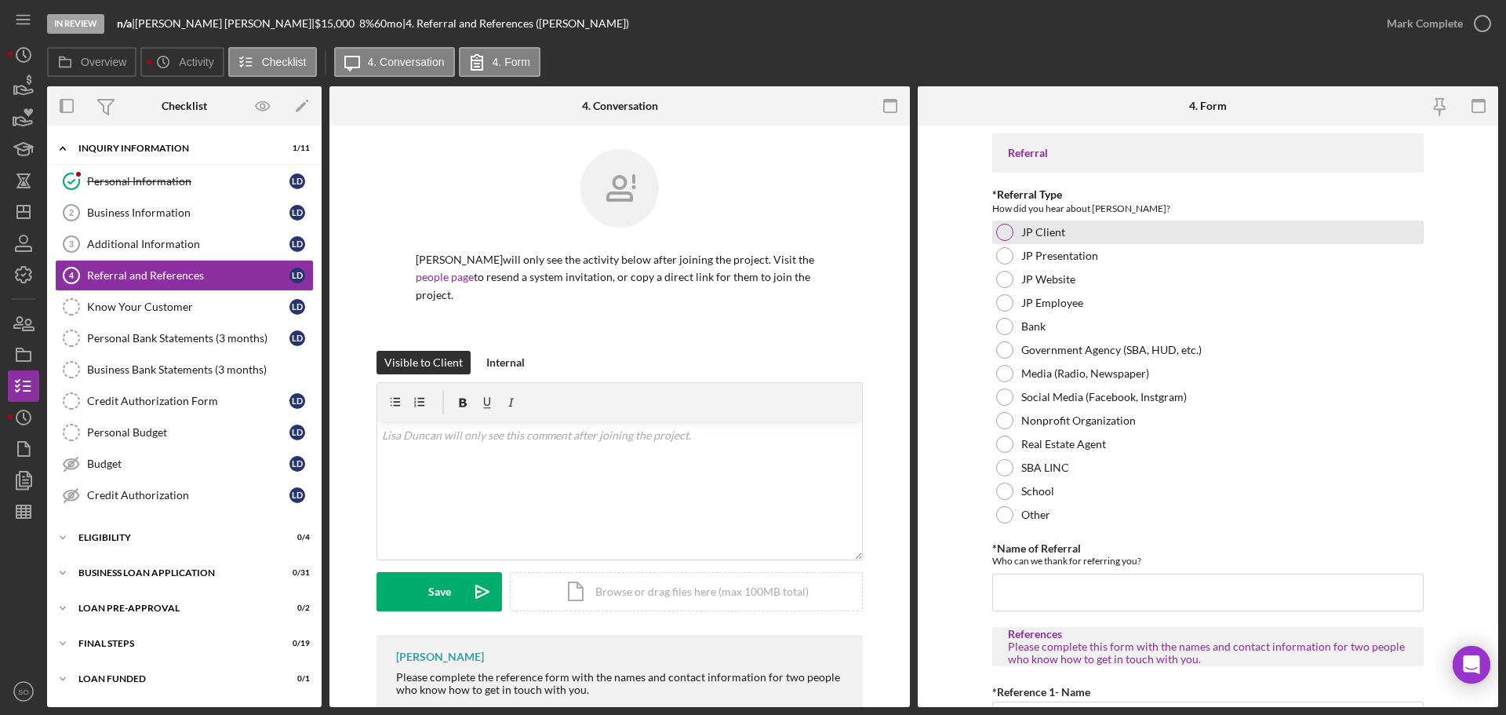
click at [1004, 233] on div at bounding box center [1004, 232] width 17 height 17
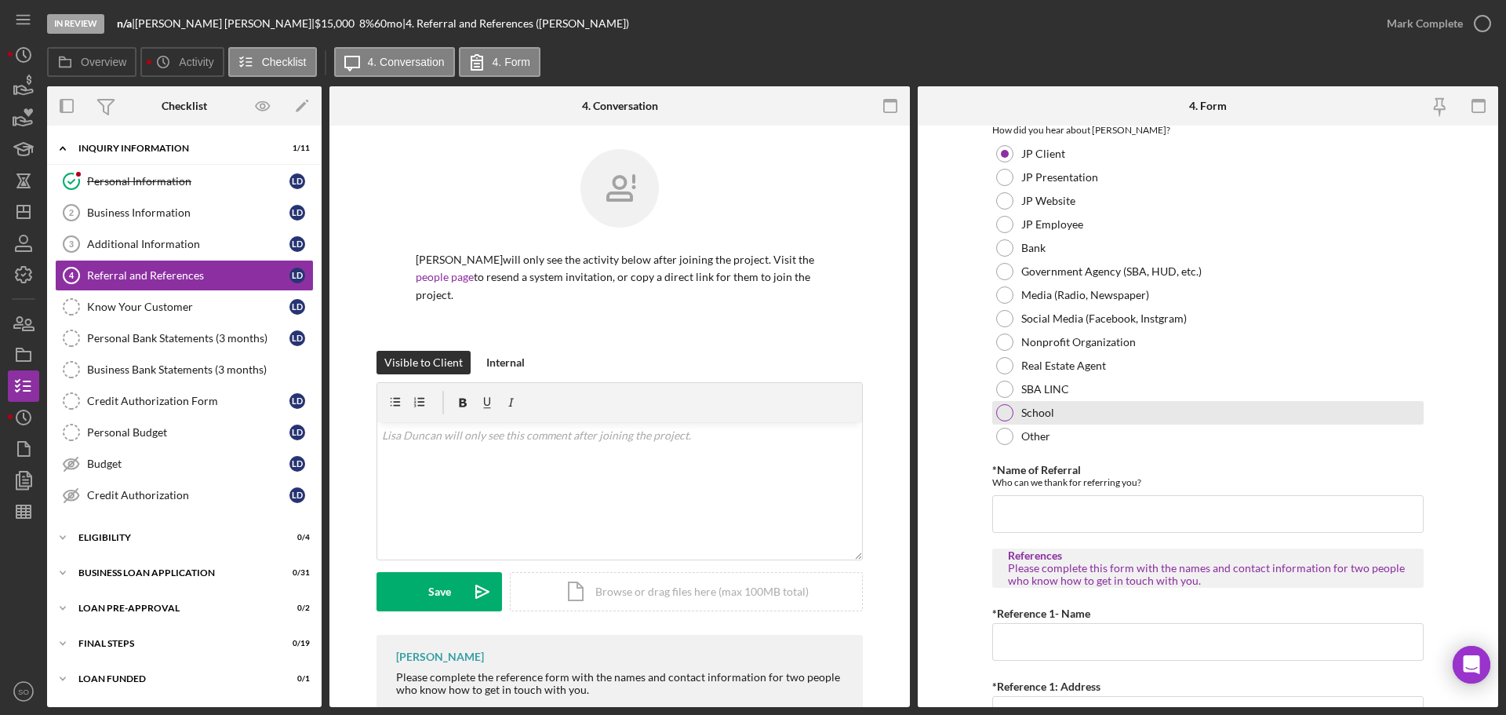
scroll to position [314, 0]
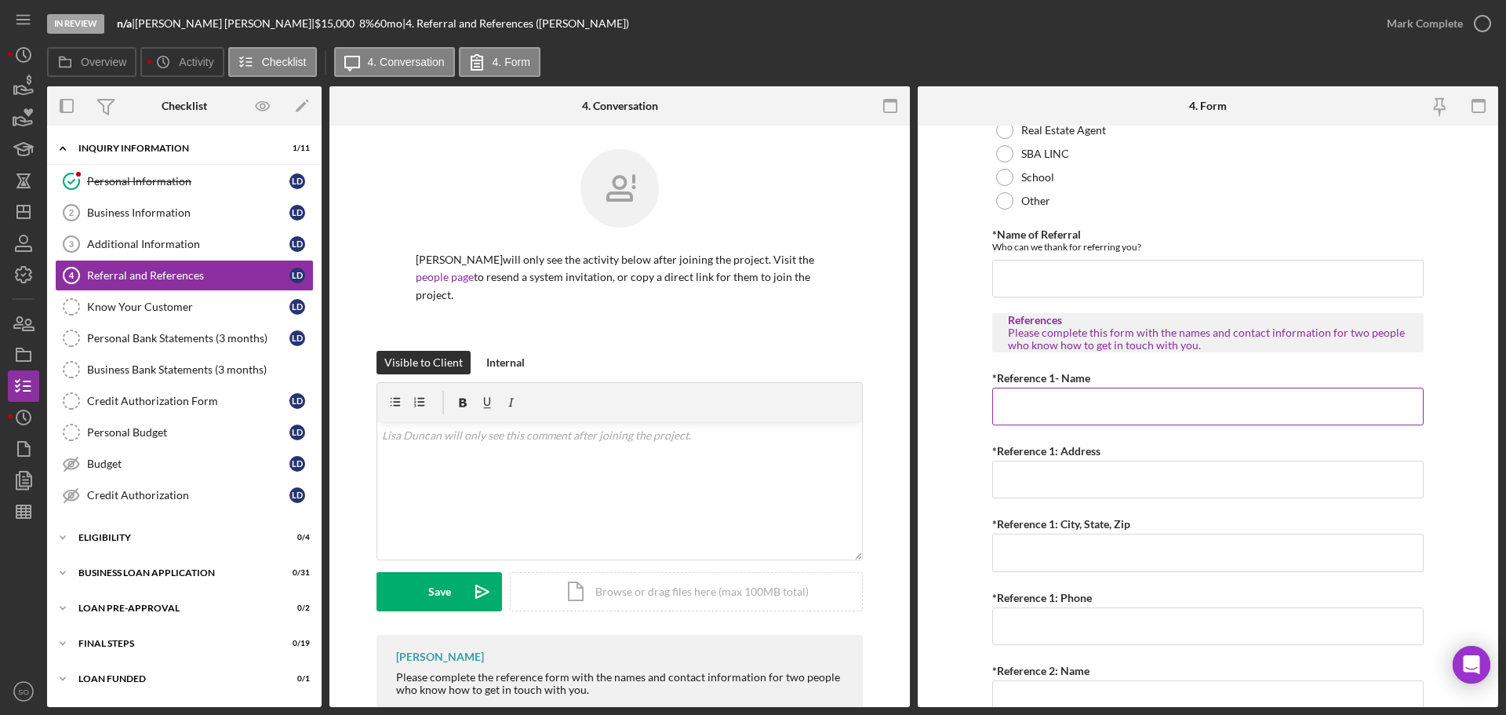
click at [1061, 417] on input "*Reference 1- Name" at bounding box center [1207, 407] width 431 height 38
paste input "Ebony Maple"
type input "Ebony Maple"
click at [1021, 486] on input "*Reference 1: Address" at bounding box center [1207, 480] width 431 height 38
paste input "3618 Sterling Ave"
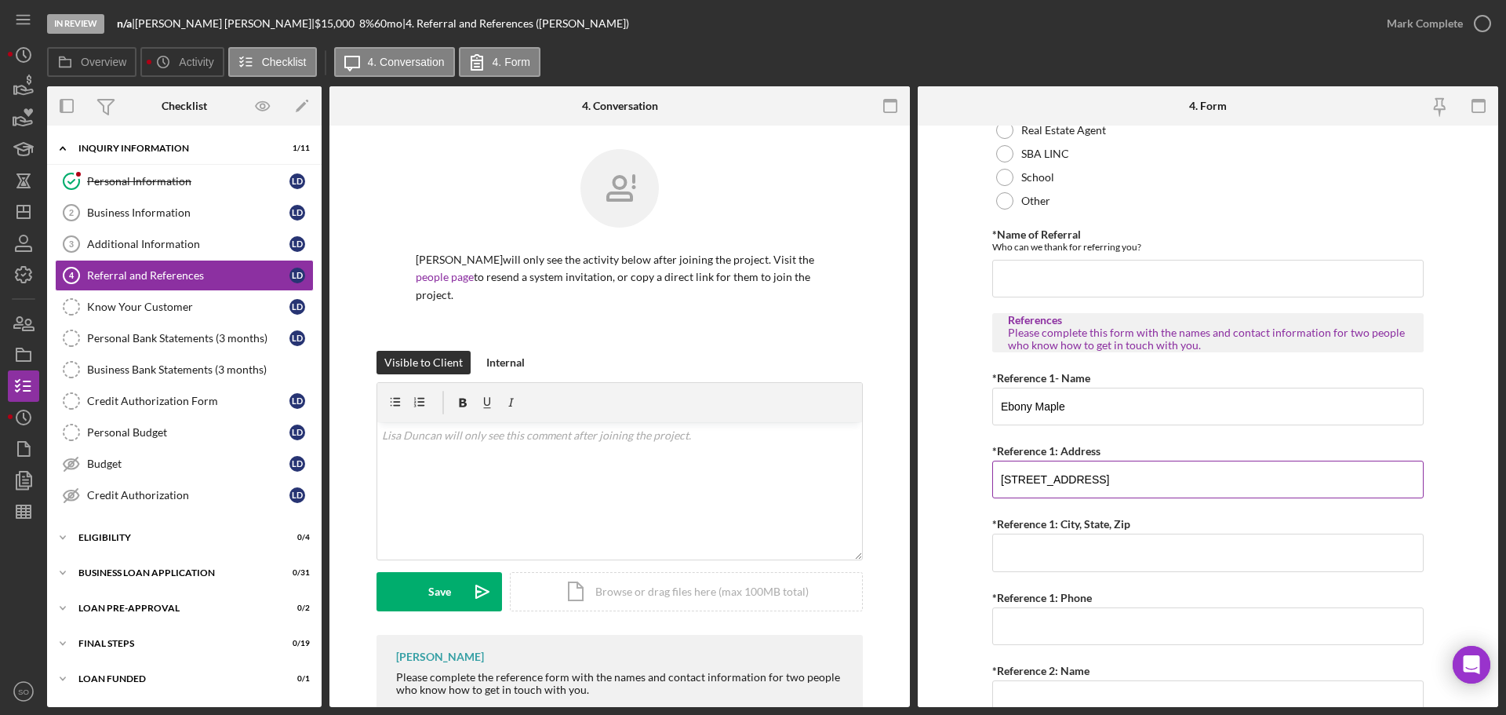
type input "3618 Sterling Ave"
click at [1079, 557] on input "*Reference 1: City, State, Zip" at bounding box center [1207, 552] width 431 height 38
paste input "Kansas City, Mo 64133"
type input "Kansas City, Mo 64133"
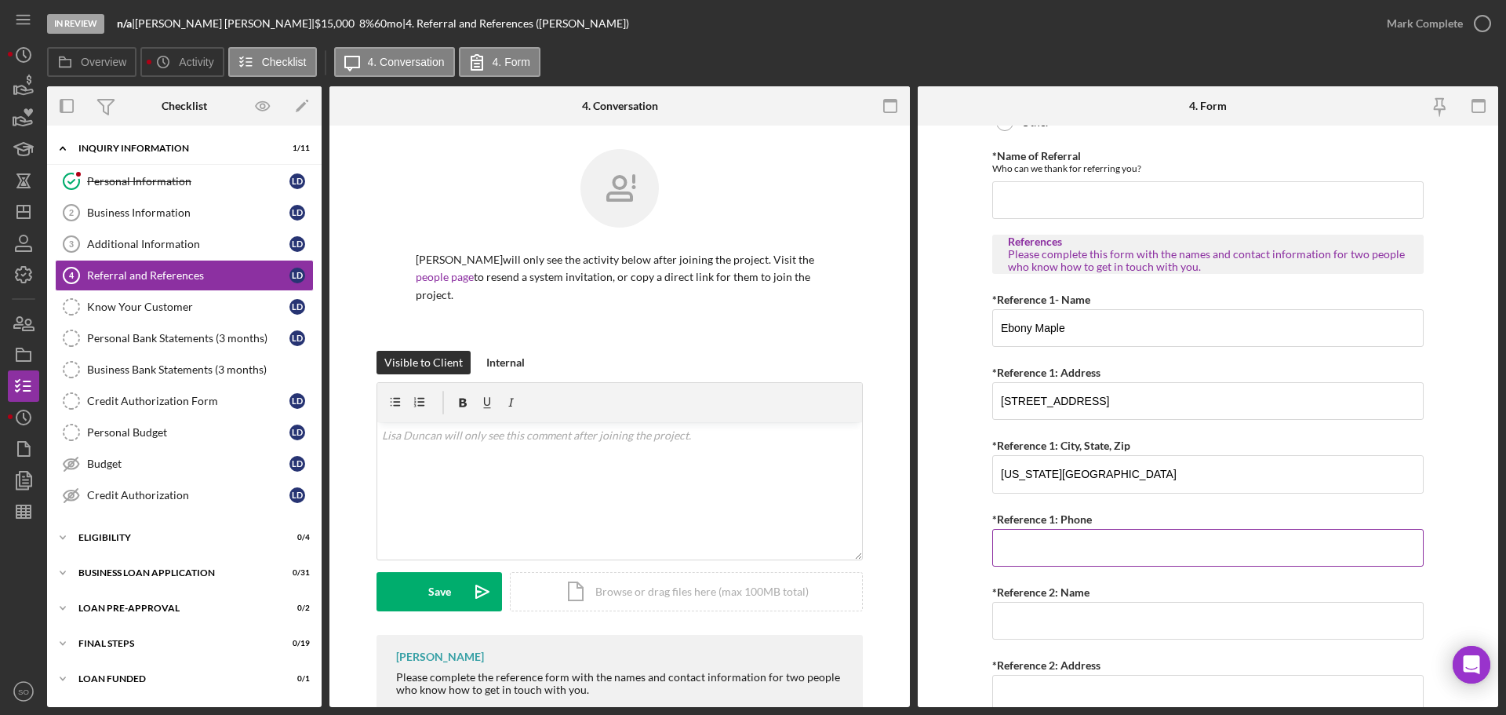
click at [1056, 545] on input "*Reference 1: Phone" at bounding box center [1207, 548] width 431 height 38
paste input "(816) 785-1930"
type input "(816) 785-1930"
click at [963, 515] on form "Referral *Referral Type How did you hear about Justine PETERSEN? JP Client JP P…" at bounding box center [1208, 416] width 581 height 581
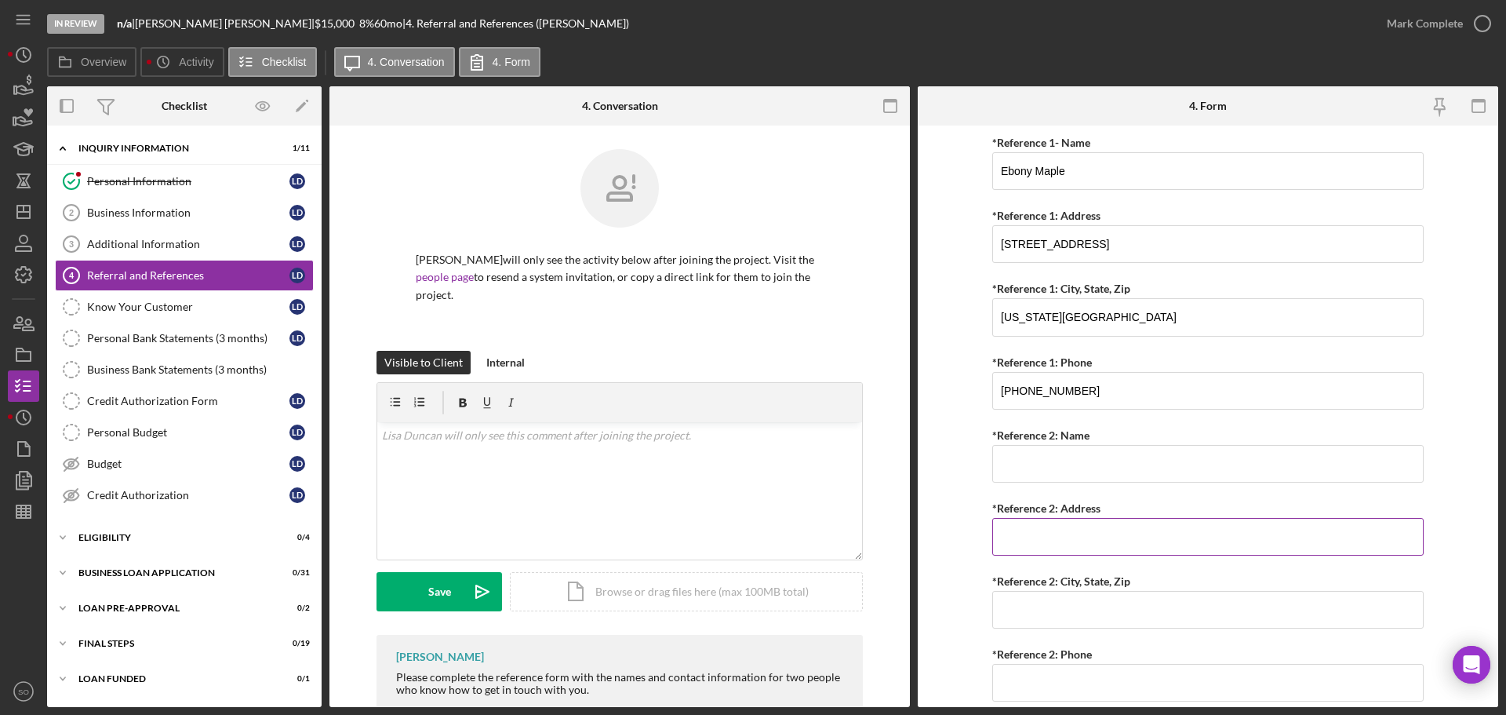
scroll to position [601, 0]
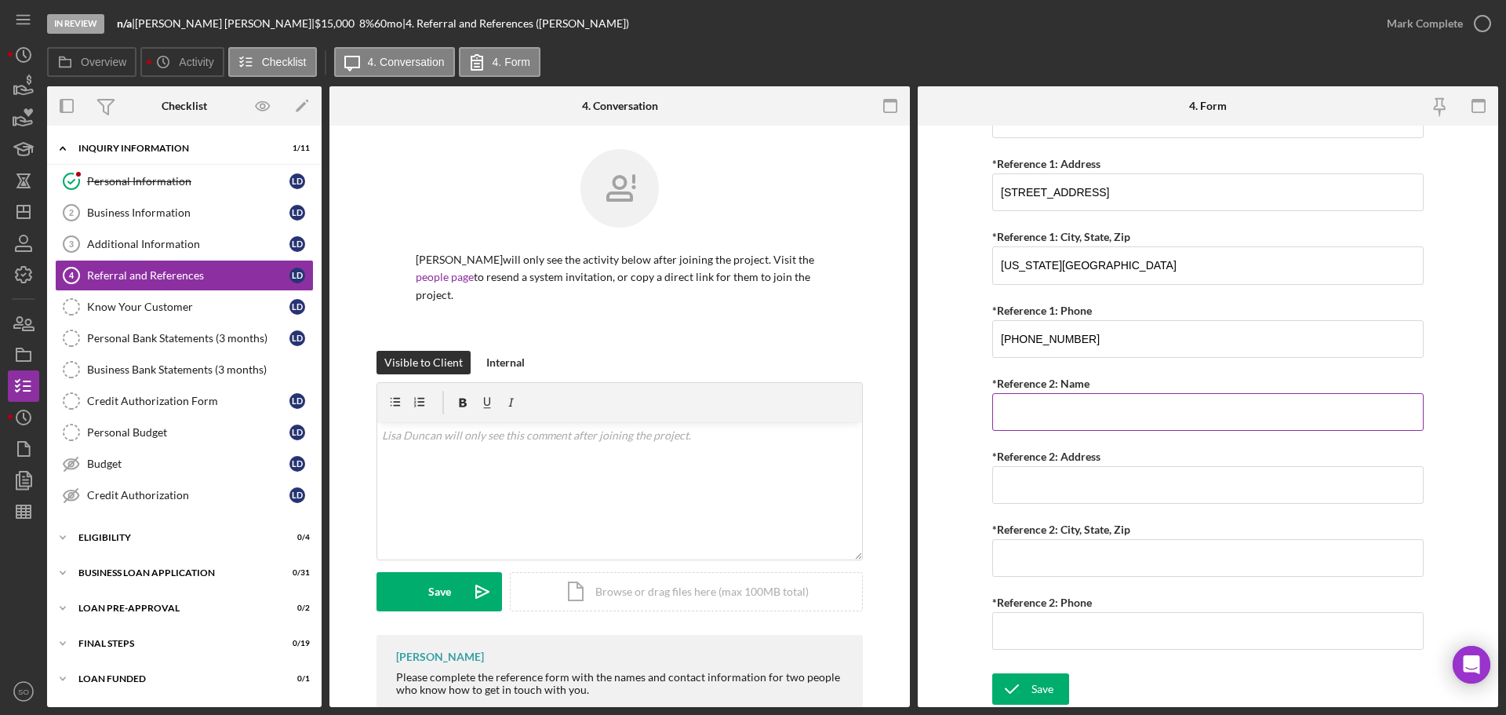
click at [1032, 413] on input "*Reference 2: Name" at bounding box center [1207, 412] width 431 height 38
paste input "Teresa Willis"
type input "Teresa Willis"
click at [1026, 482] on input "*Reference 2: Address" at bounding box center [1207, 485] width 431 height 38
paste input "8719 E 60th Terrace"
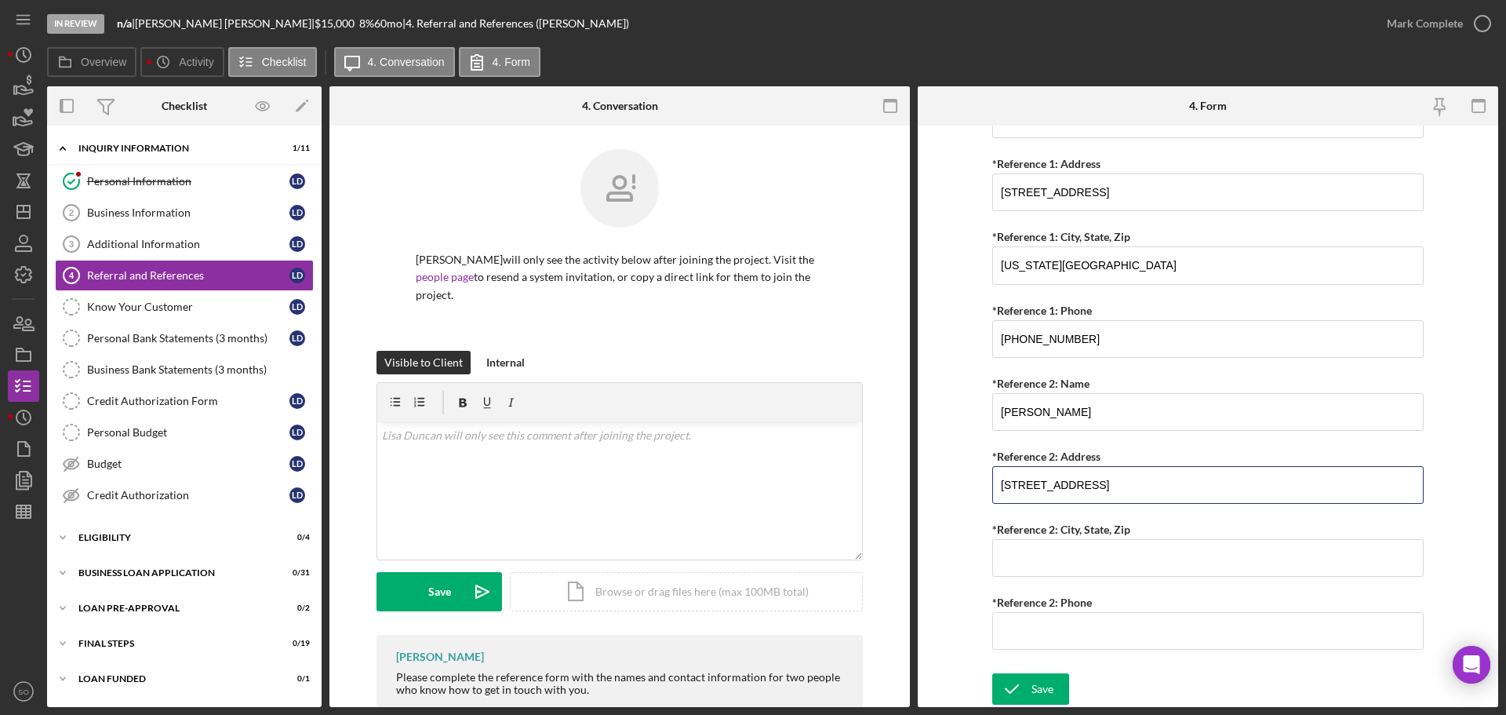
type input "8719 E 60th Terrace"
click at [1086, 551] on input "*Reference 2: City, State, Zip" at bounding box center [1207, 558] width 431 height 38
paste input "Kansas City, Mo 64138"
type input "Kansas City, Mo 64138"
click at [1027, 632] on input "*Reference 2: Phone" at bounding box center [1207, 631] width 431 height 38
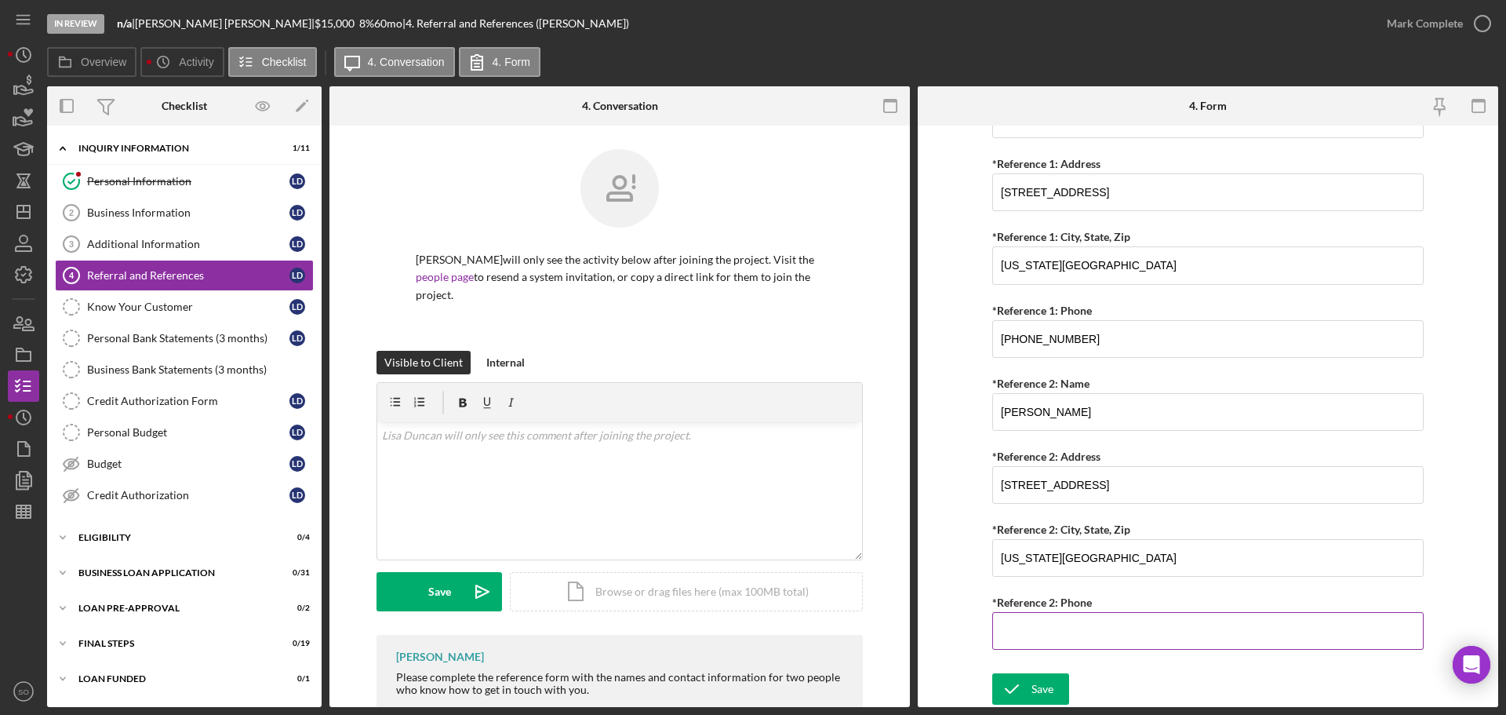
paste input "(816) 569-2534"
type input "(816) 569-2534"
click at [948, 546] on form "Referral *Referral Type How did you hear about Justine PETERSEN? JP Client JP P…" at bounding box center [1208, 416] width 581 height 581
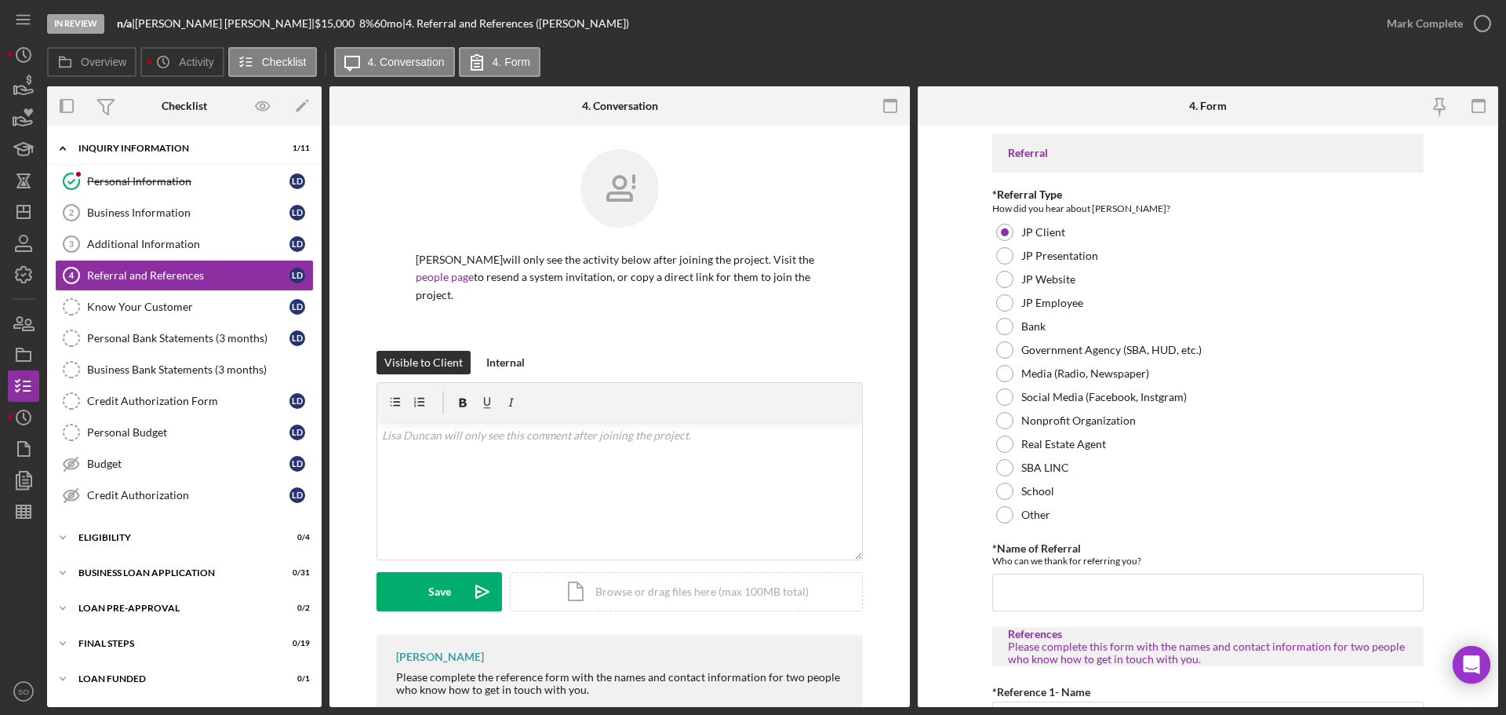
scroll to position [235, 0]
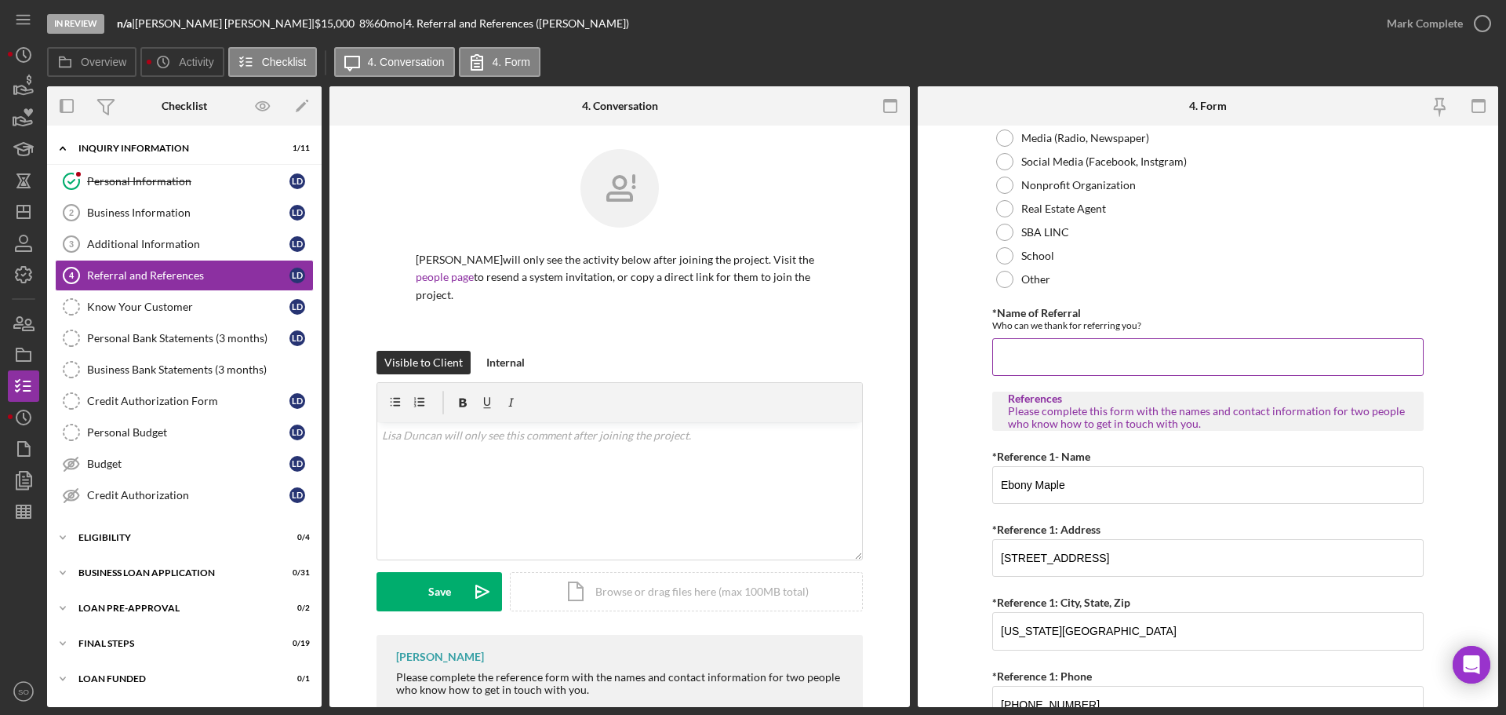
click at [1049, 356] on input "*Name of Referral" at bounding box center [1207, 357] width 431 height 38
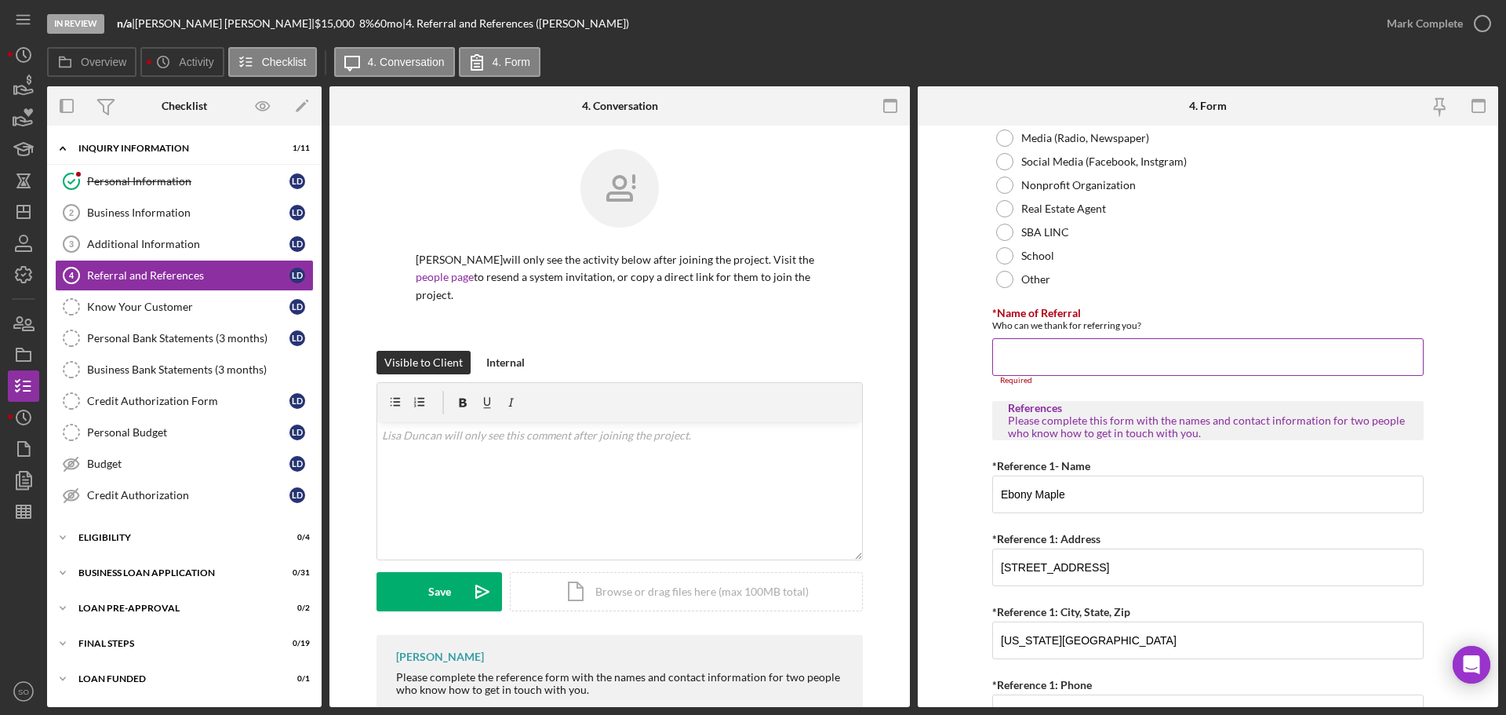
paste input "Teresa Willis"
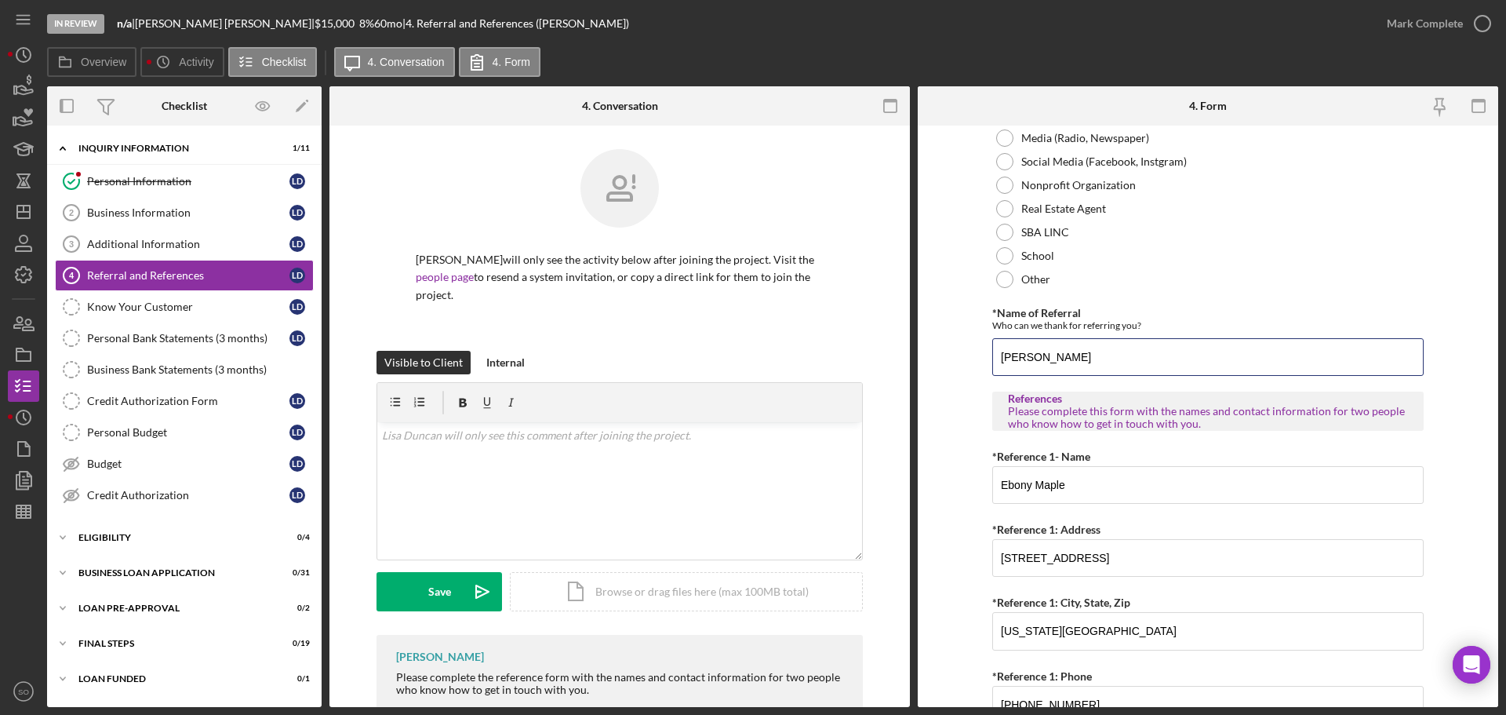
type input "Teresa Willis"
click at [949, 341] on form "Referral *Referral Type How did you hear about Justine PETERSEN? JP Client JP P…" at bounding box center [1208, 416] width 581 height 581
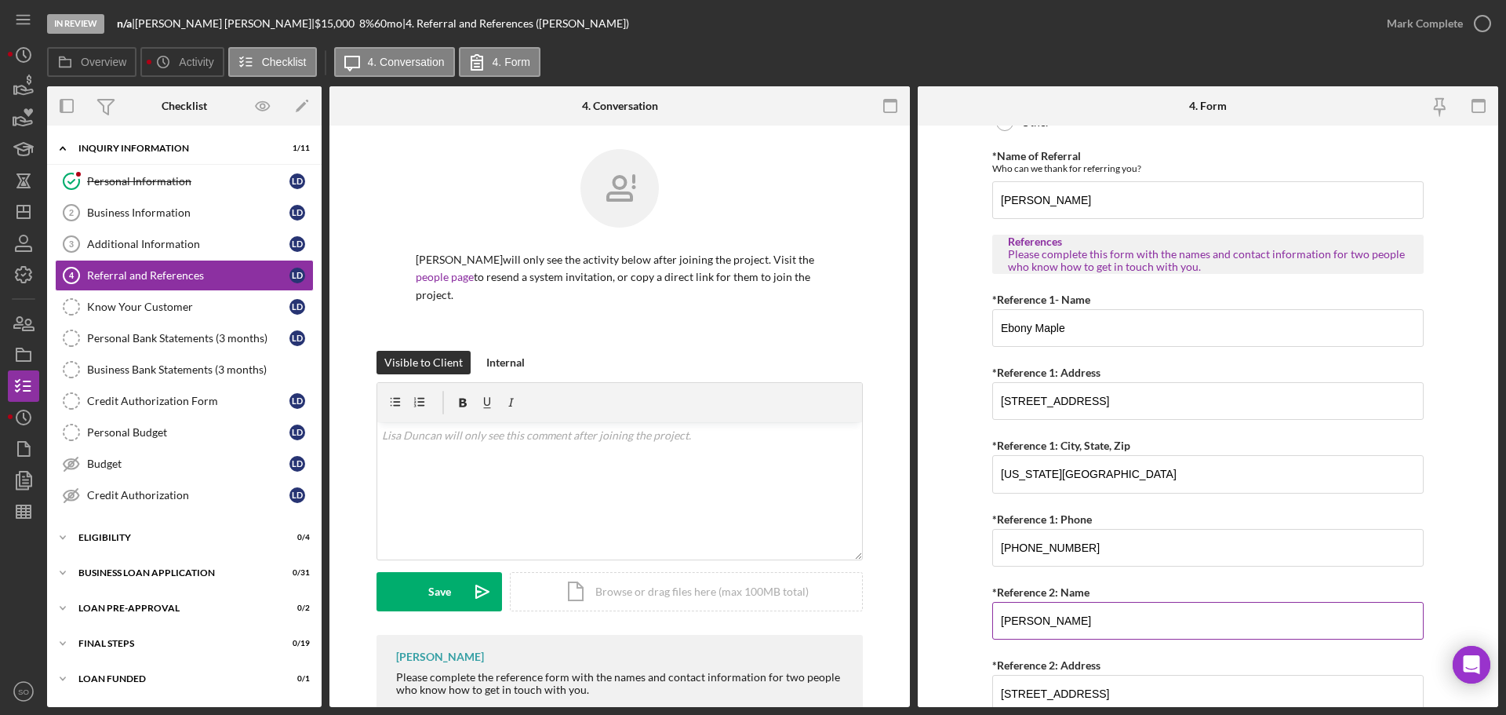
scroll to position [601, 0]
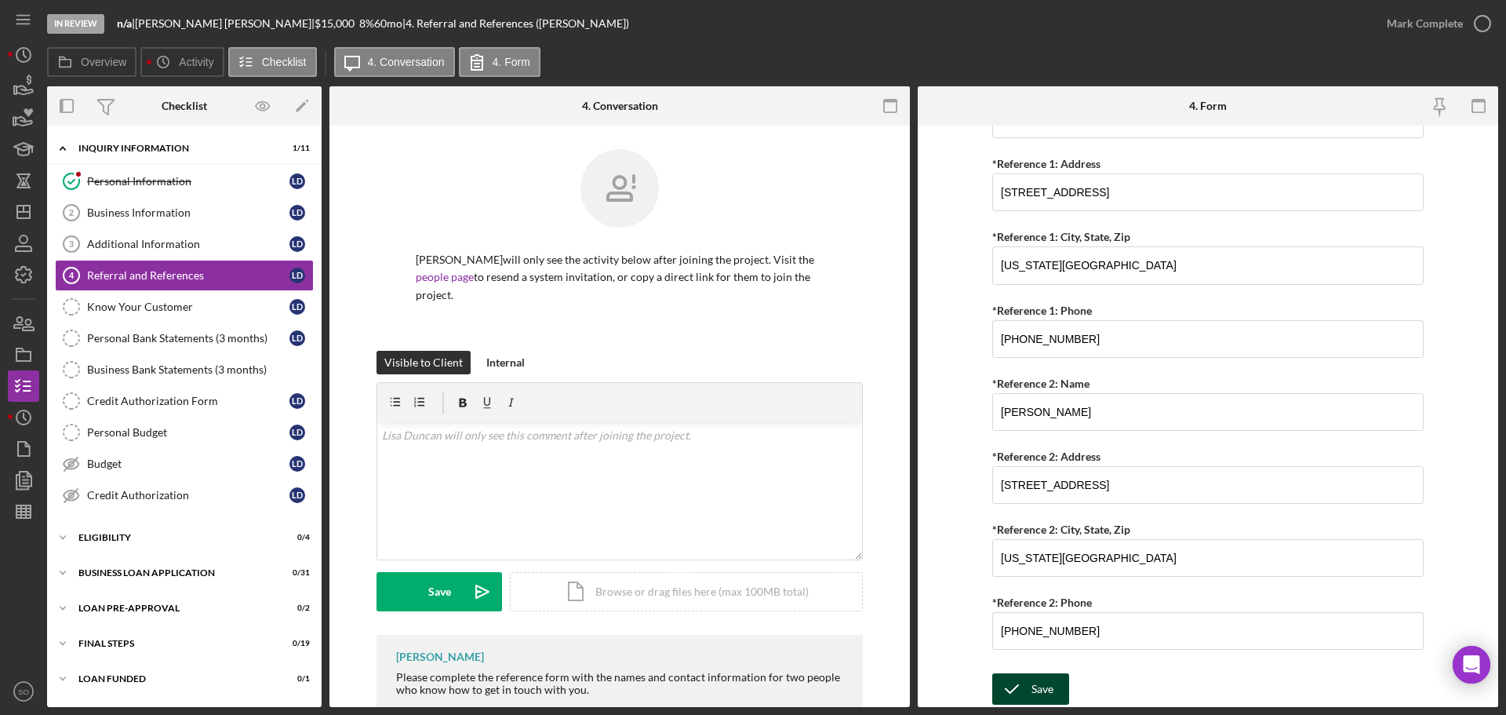
click at [1048, 686] on div "Save" at bounding box center [1043, 688] width 22 height 31
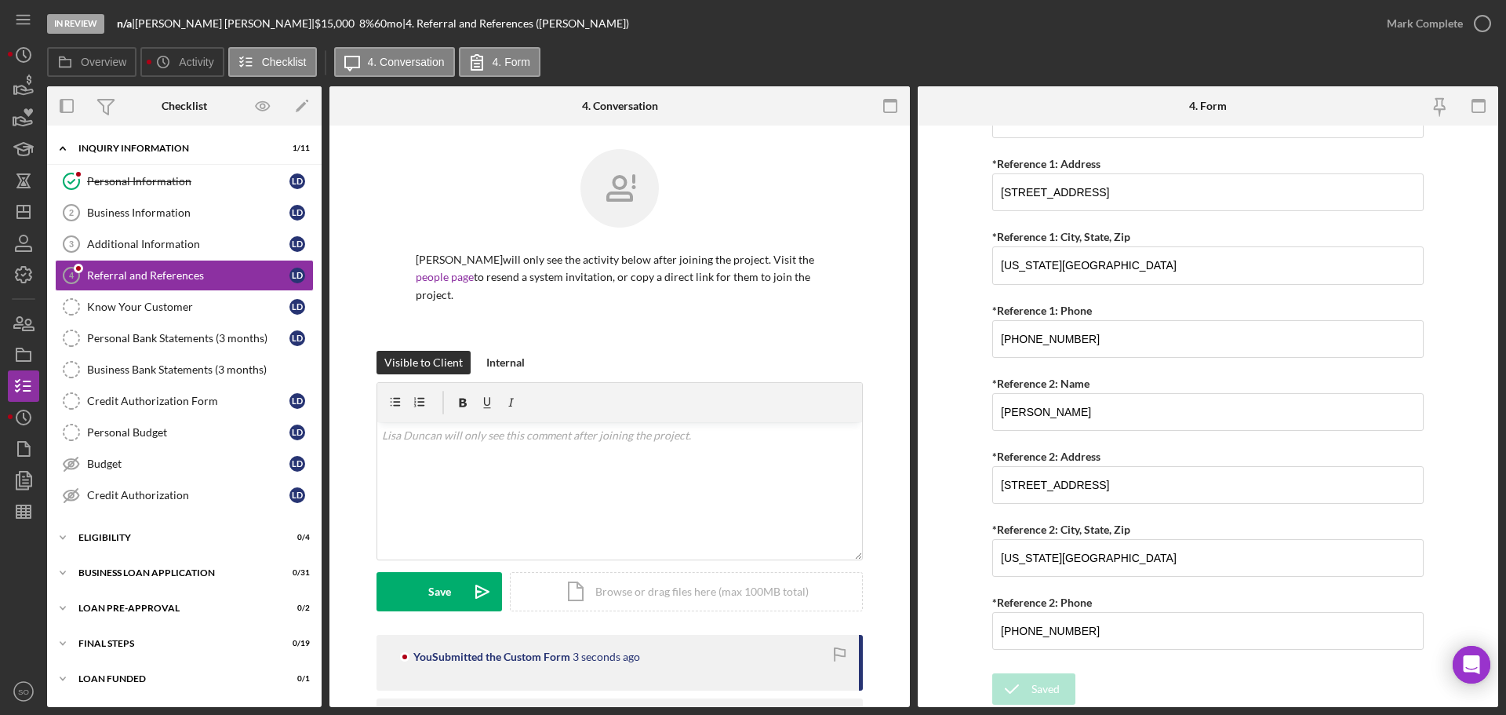
click at [1396, 19] on div "Saved" at bounding box center [1368, 16] width 251 height 6
click at [1396, 26] on div "Mark Complete" at bounding box center [1425, 23] width 76 height 31
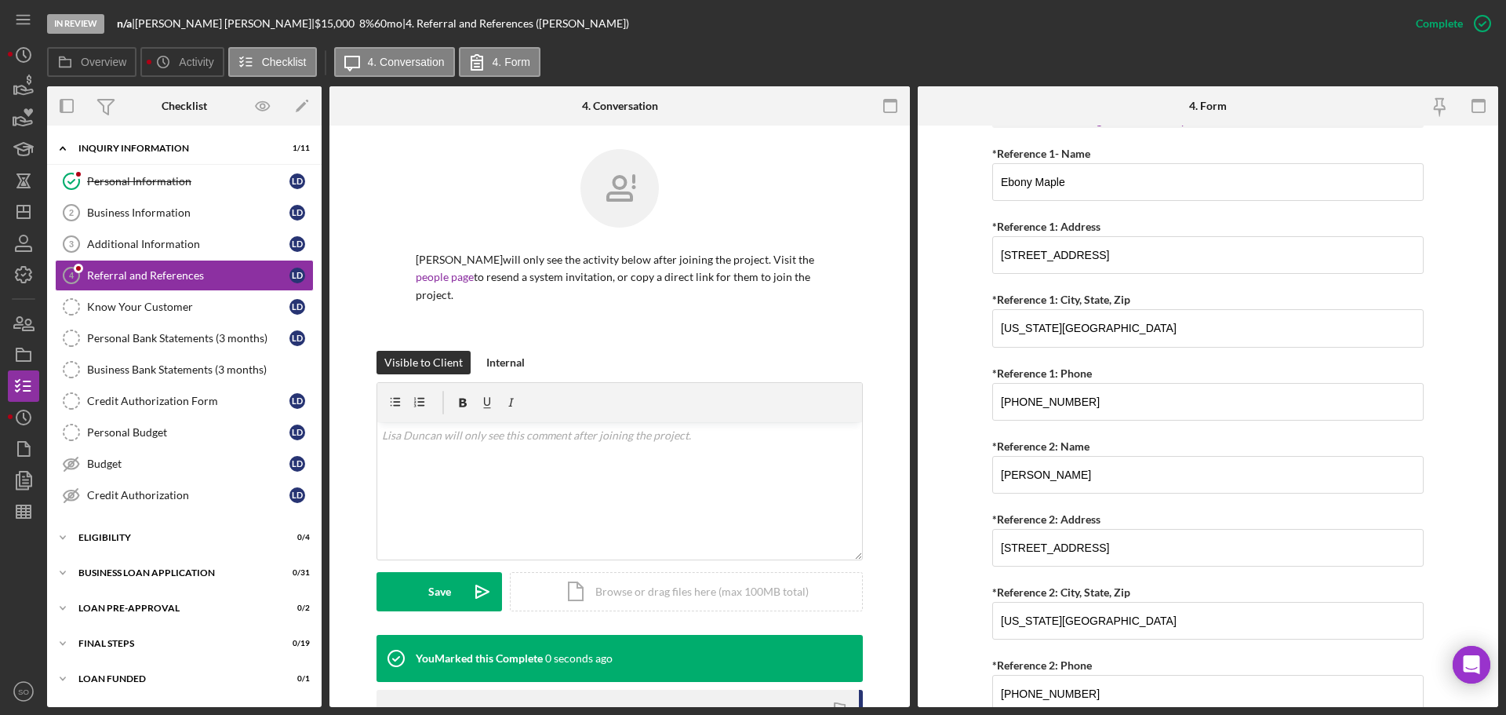
scroll to position [0, 0]
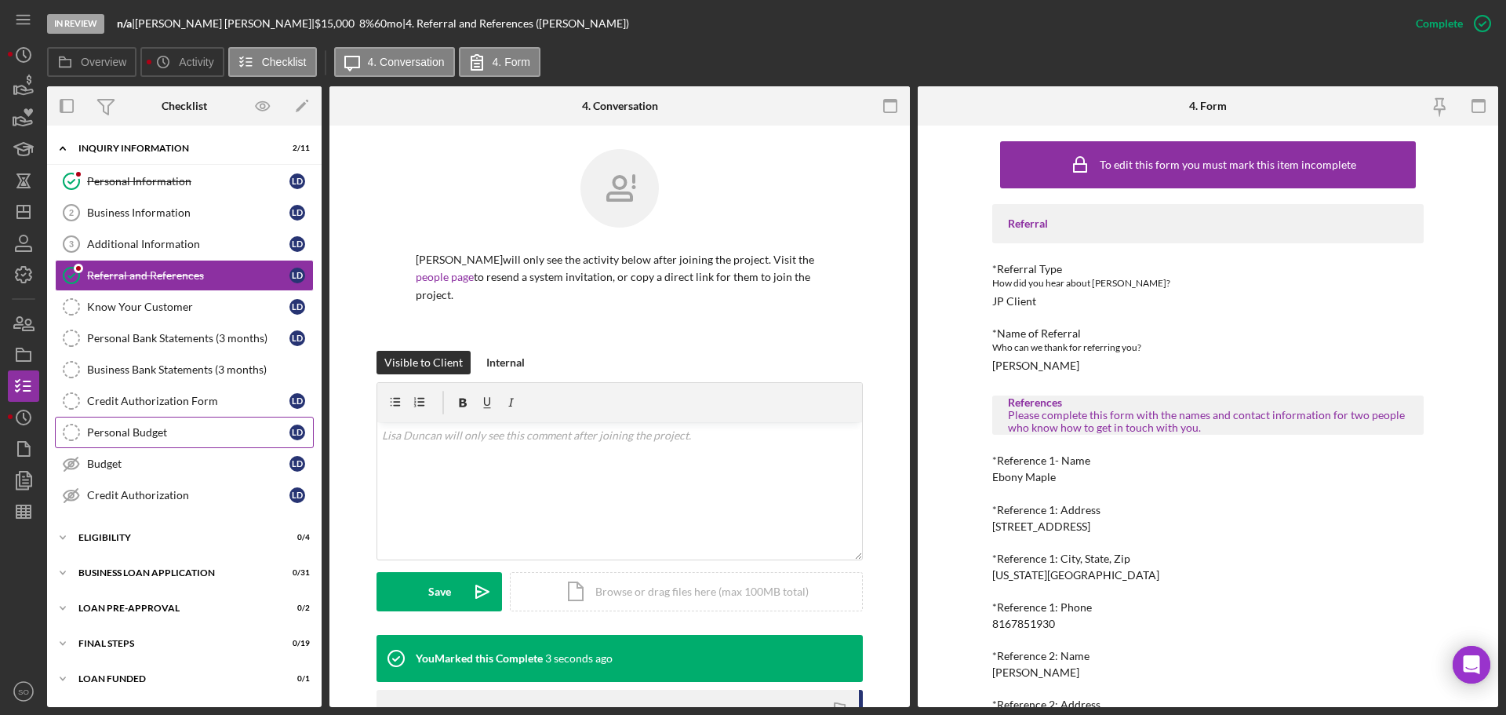
click at [191, 389] on link "Credit Authorization Form Credit Authorization Form L D" at bounding box center [184, 400] width 259 height 31
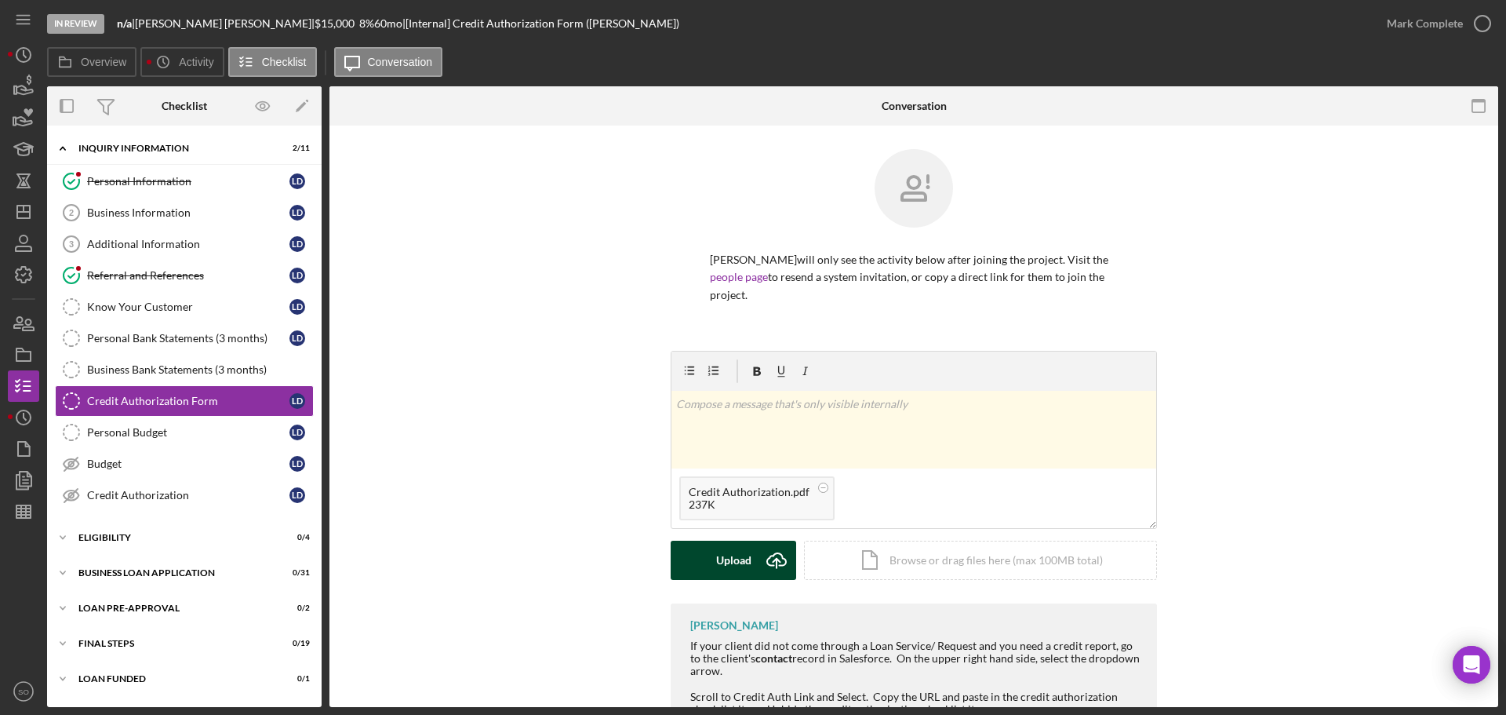
click at [743, 541] on div "Upload" at bounding box center [733, 560] width 35 height 39
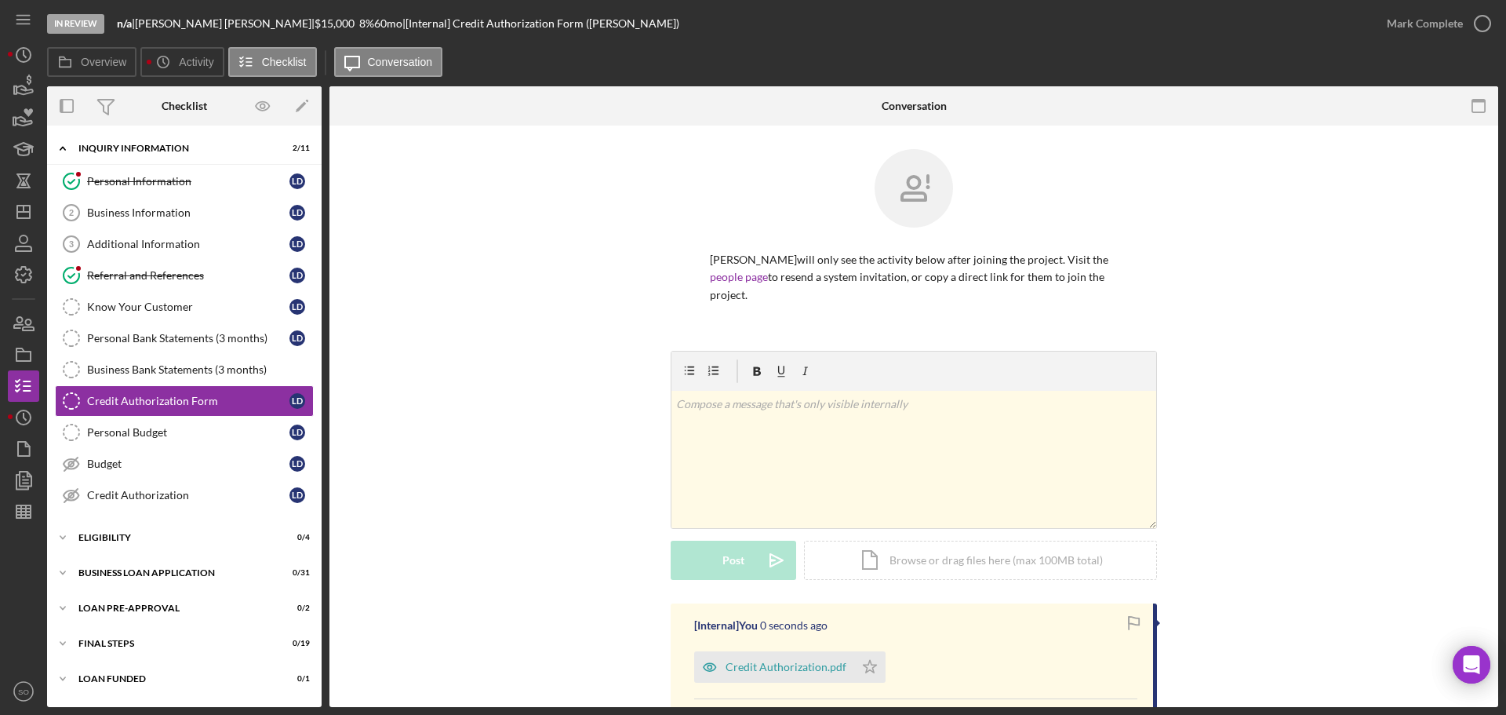
scroll to position [225, 0]
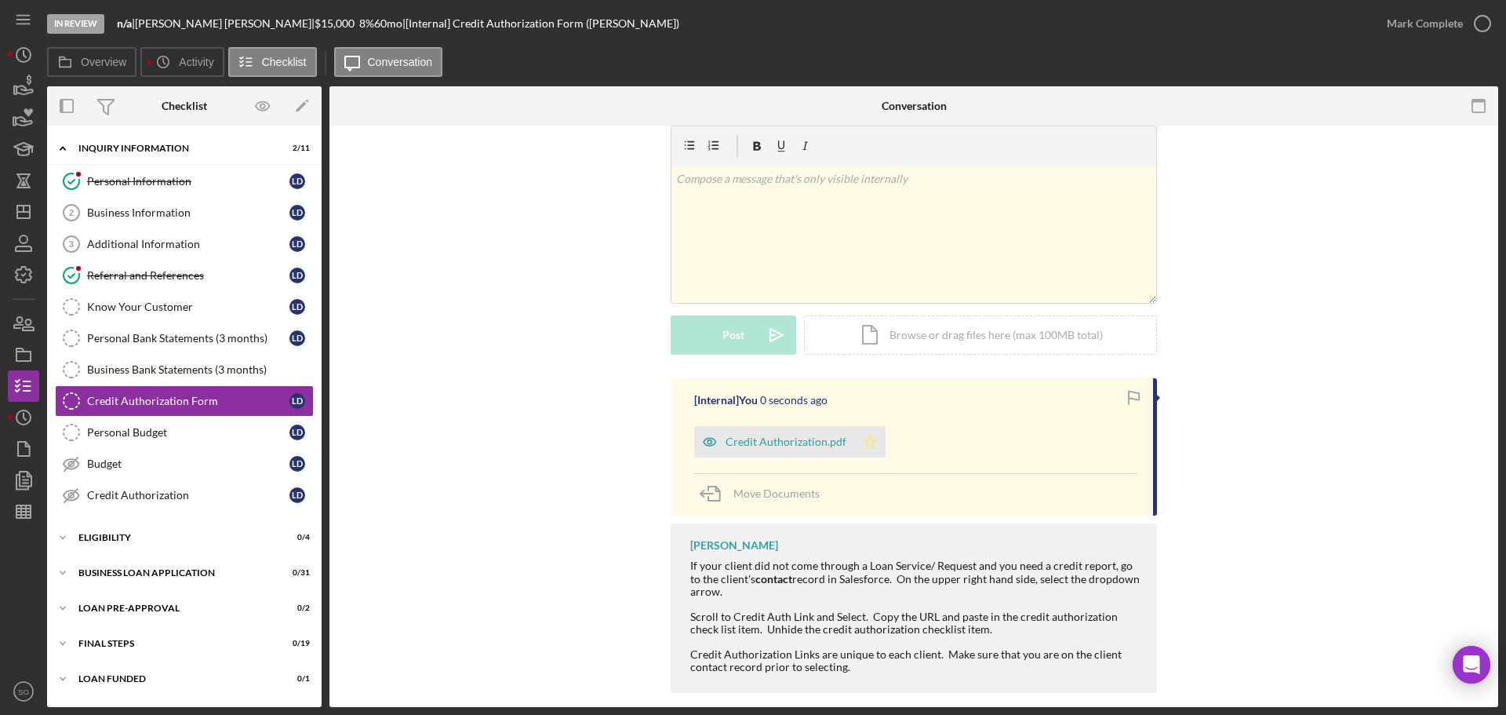
click at [879, 426] on icon "Icon/Star" at bounding box center [869, 441] width 31 height 31
click at [1439, 24] on div "Mark Complete" at bounding box center [1425, 23] width 76 height 31
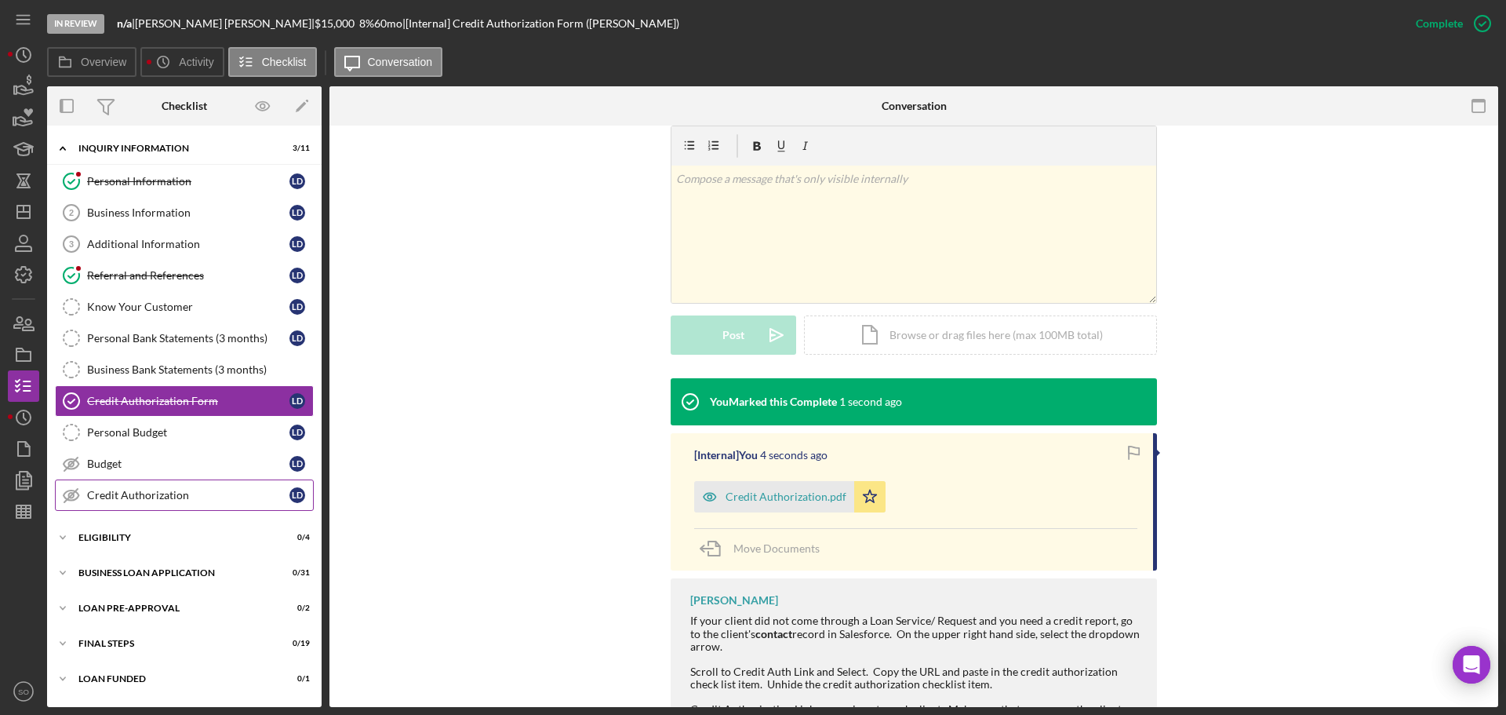
click at [224, 493] on div "Credit Authorization" at bounding box center [188, 495] width 202 height 13
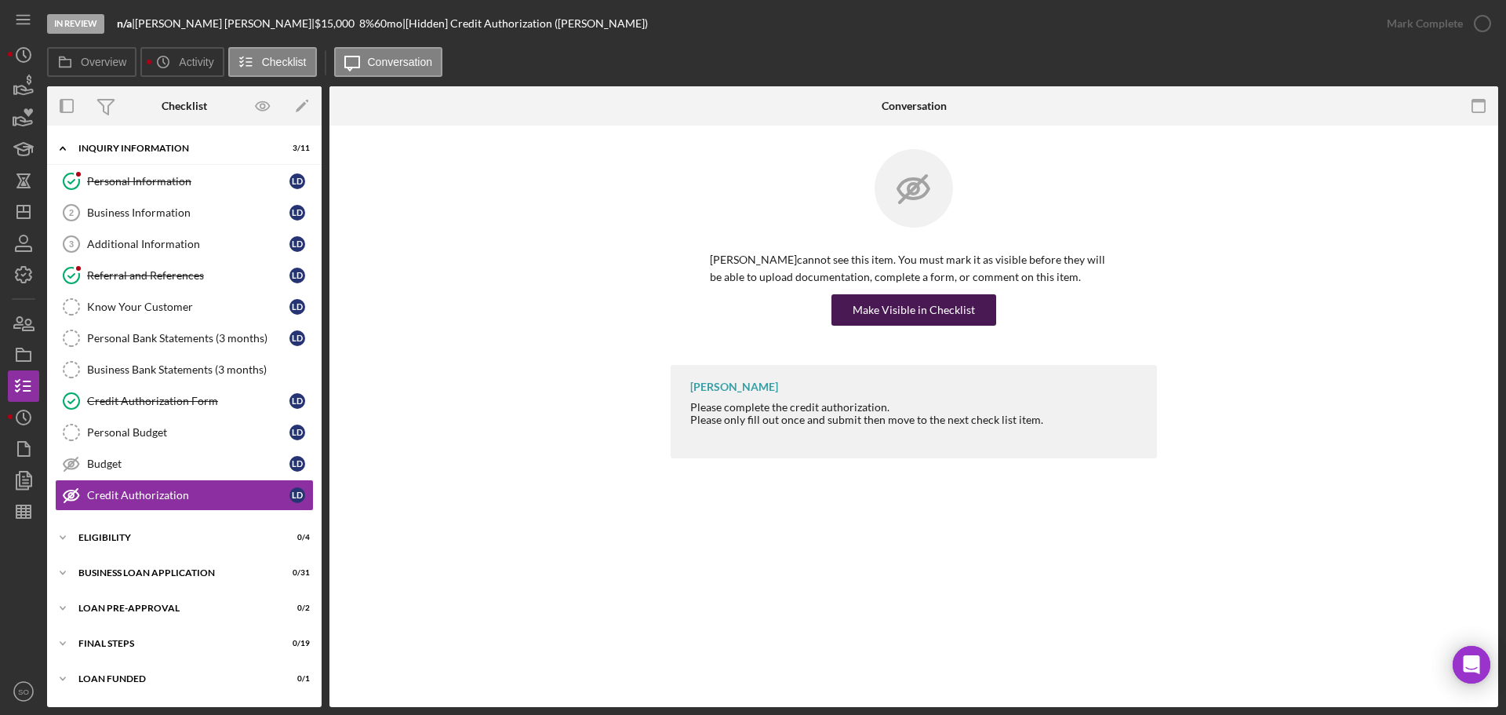
click at [887, 321] on div "Make Visible in Checklist" at bounding box center [914, 309] width 122 height 31
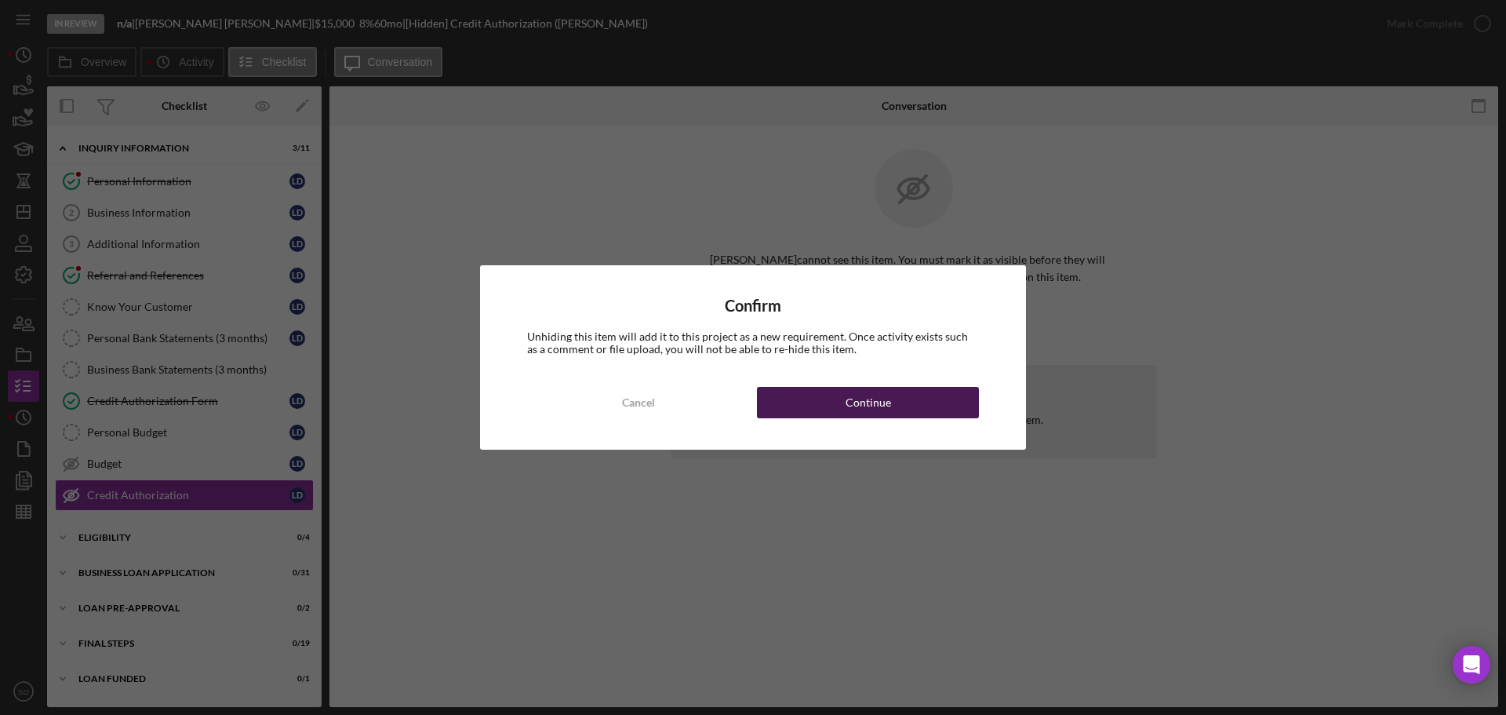
click at [867, 405] on div "Continue" at bounding box center [869, 402] width 46 height 31
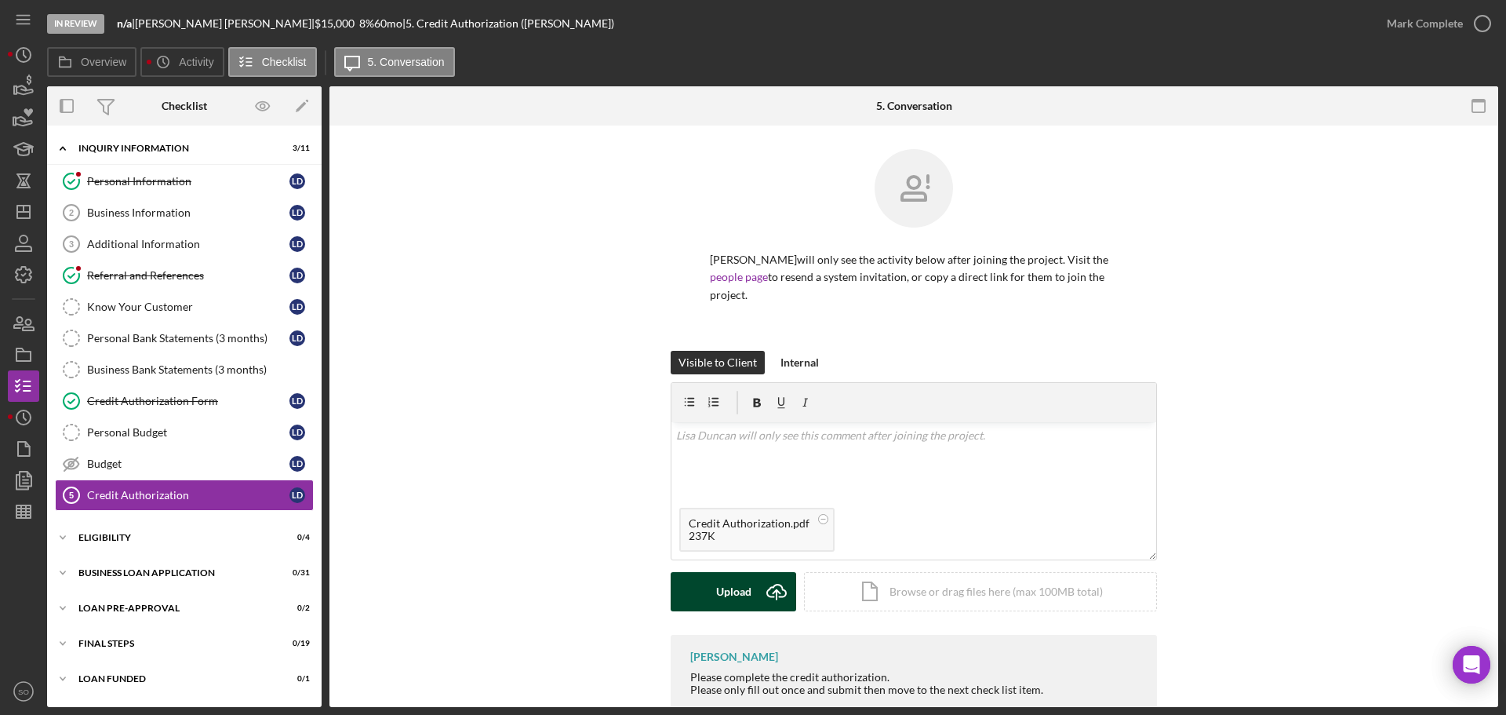
click at [733, 572] on div "Upload" at bounding box center [733, 591] width 35 height 39
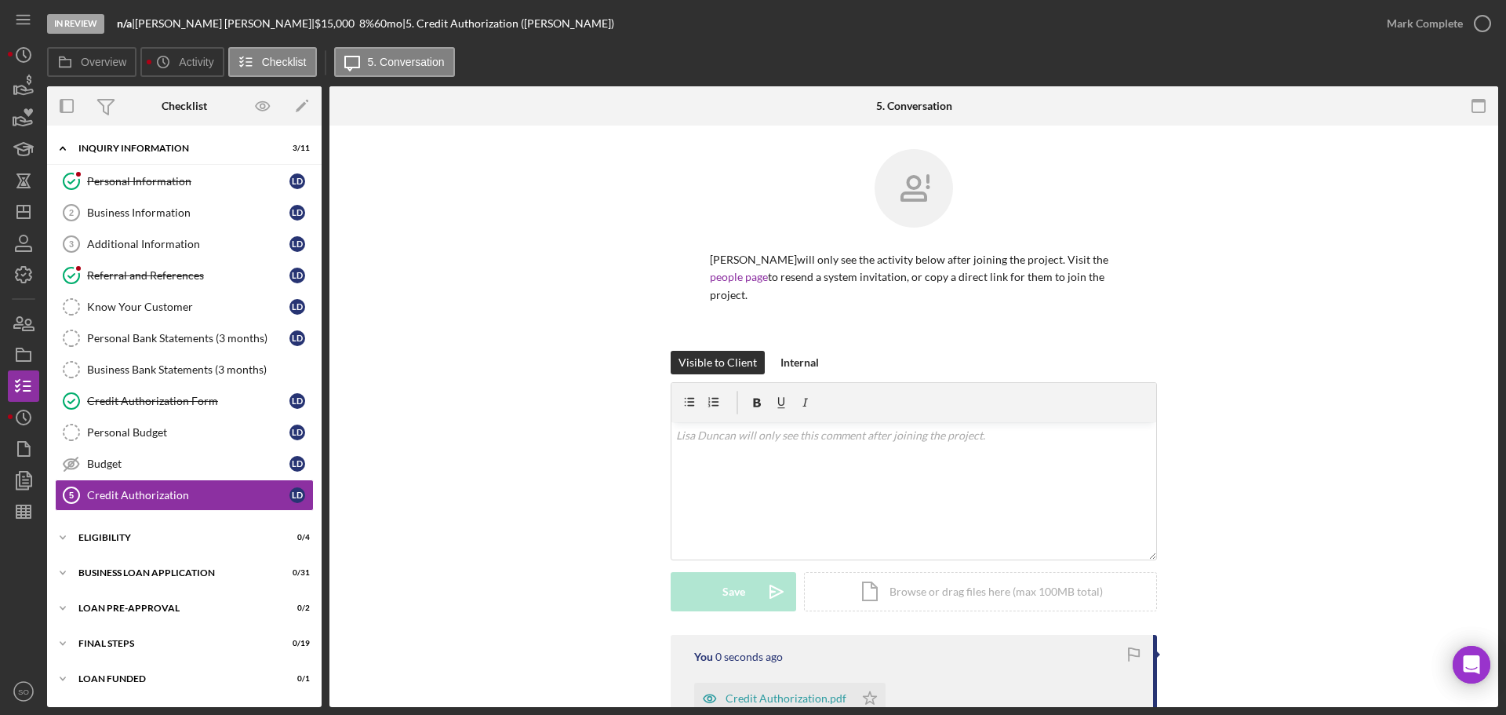
scroll to position [157, 0]
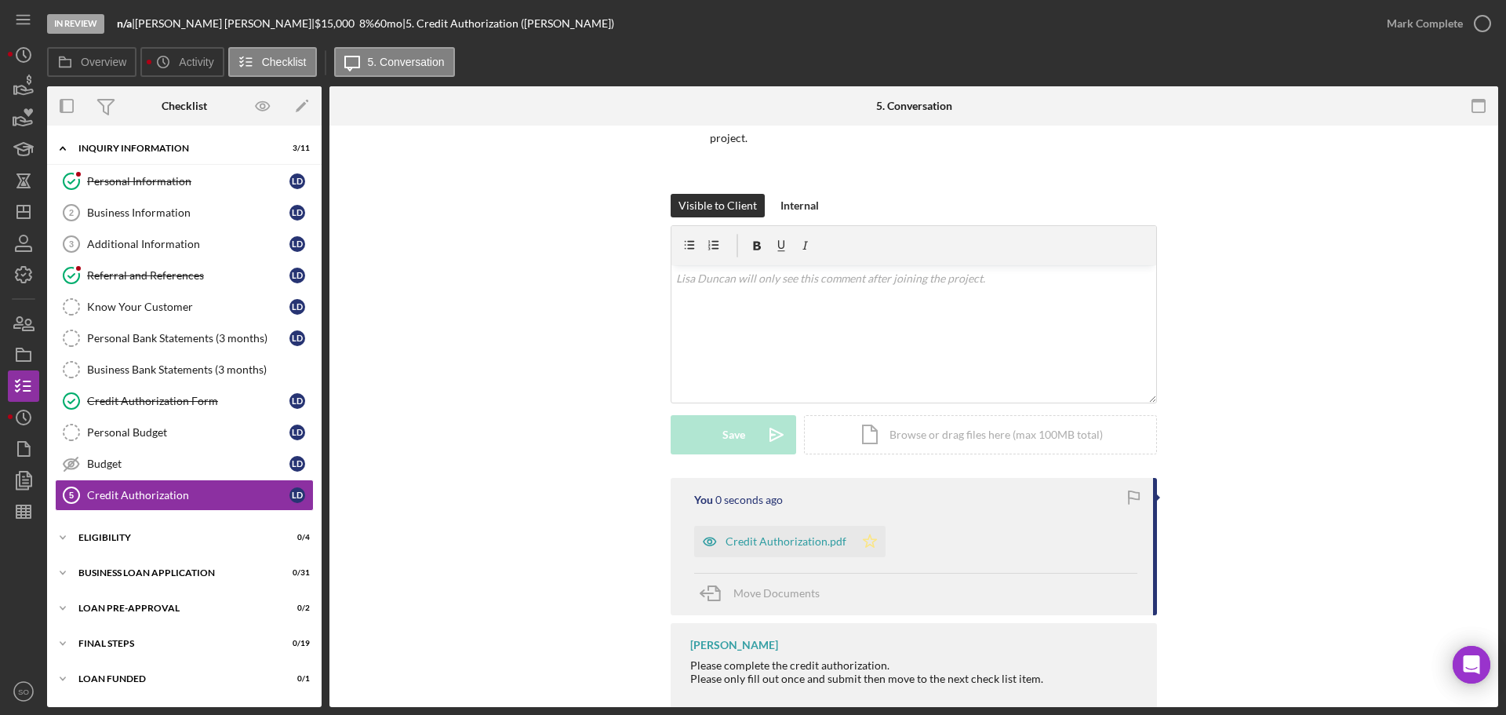
click at [863, 530] on icon "Icon/Star" at bounding box center [869, 541] width 31 height 31
click at [1390, 26] on div "Mark Complete" at bounding box center [1425, 23] width 76 height 31
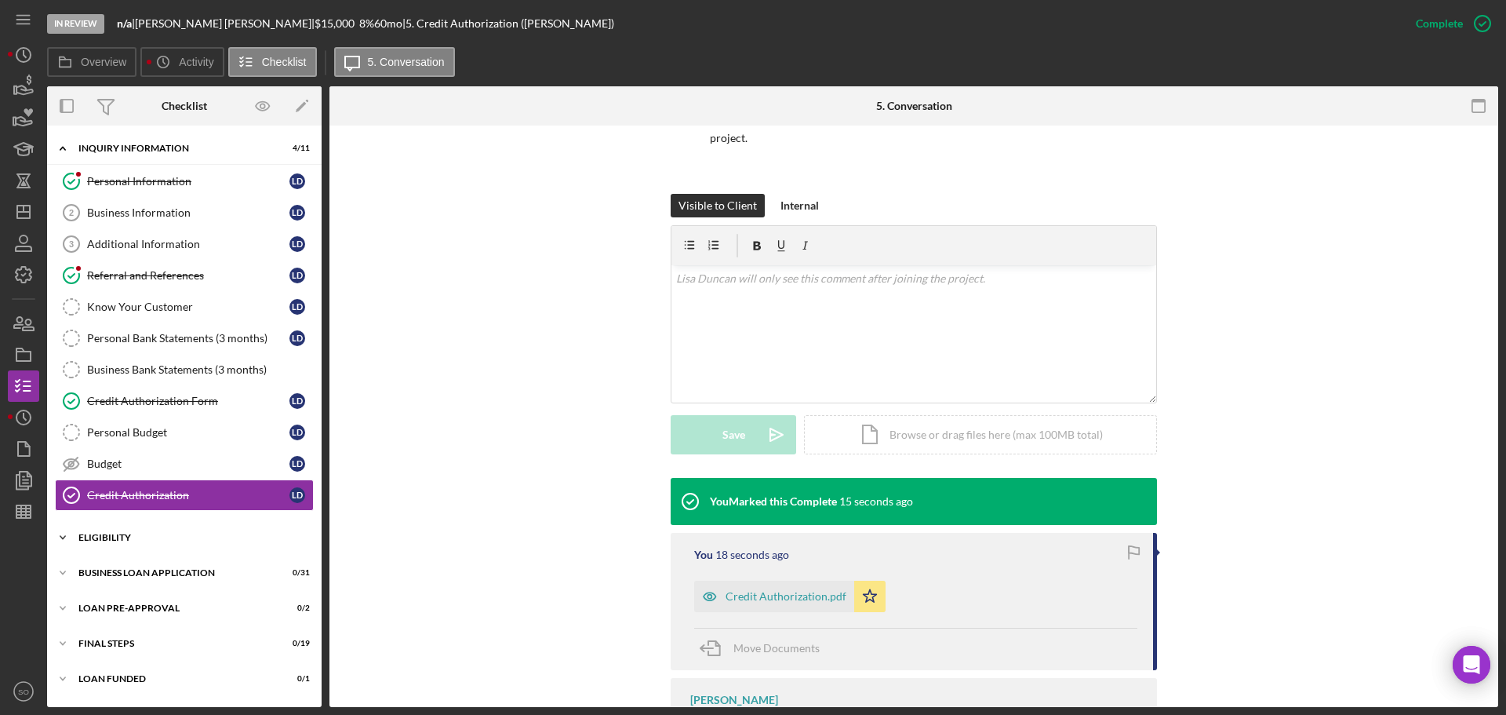
click at [118, 533] on div "ELIGIBILITY" at bounding box center [190, 537] width 224 height 9
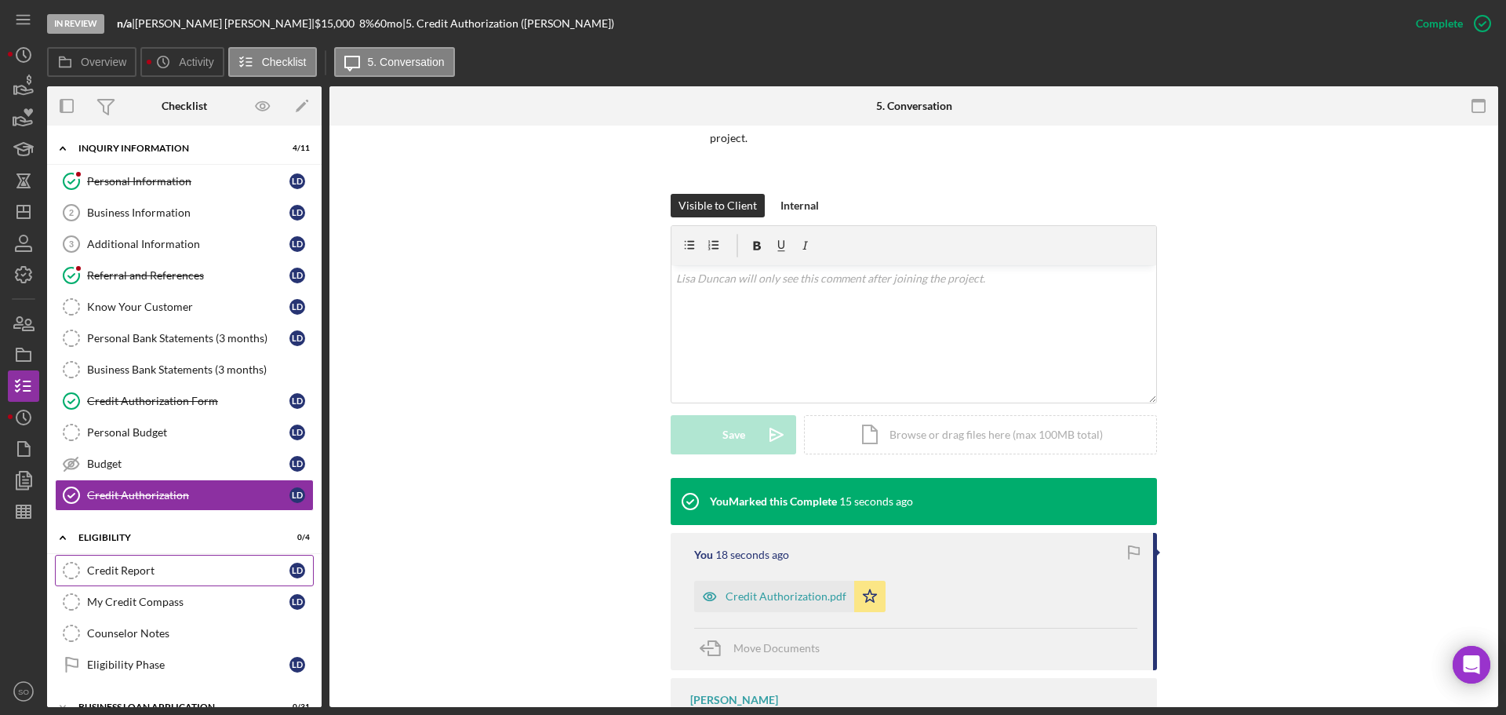
click at [152, 566] on div "Credit Report" at bounding box center [188, 570] width 202 height 13
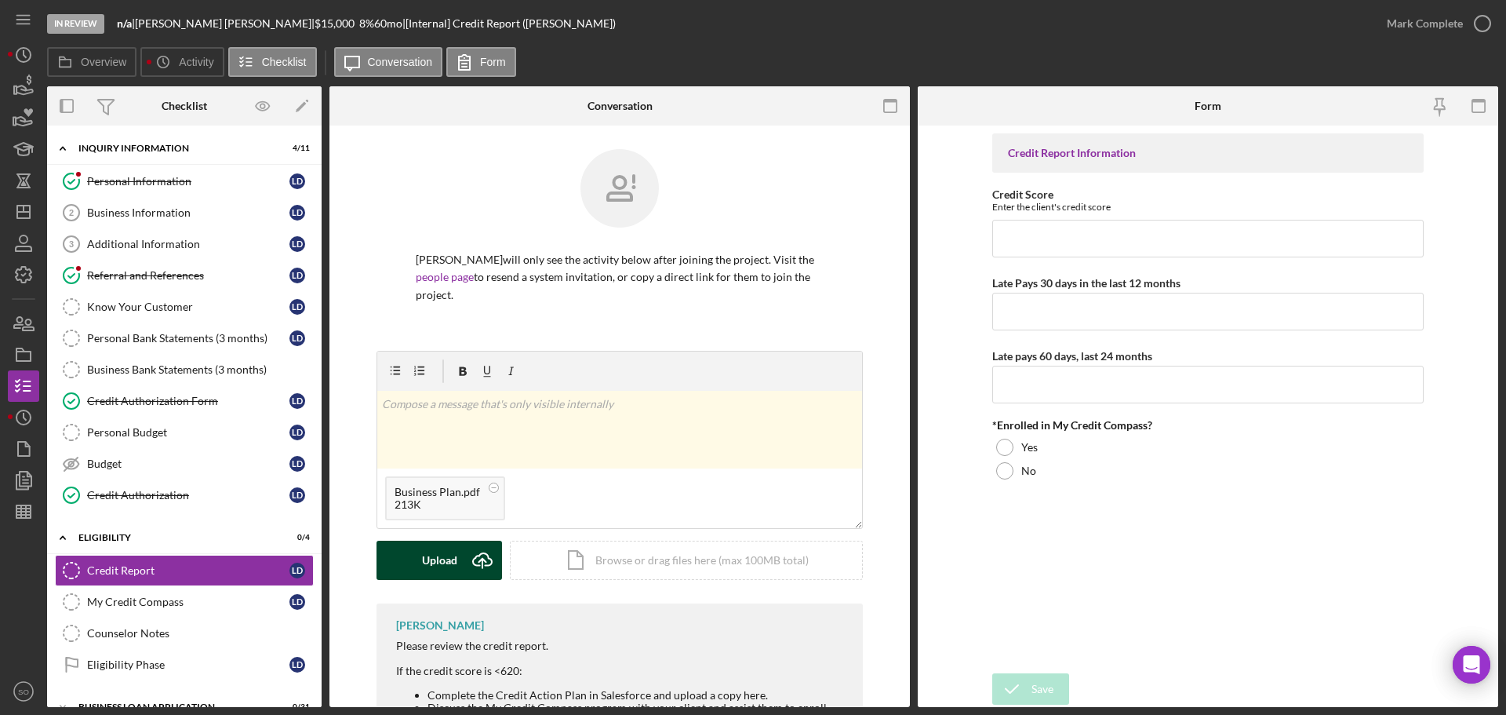
click at [447, 541] on div "Upload" at bounding box center [439, 560] width 35 height 39
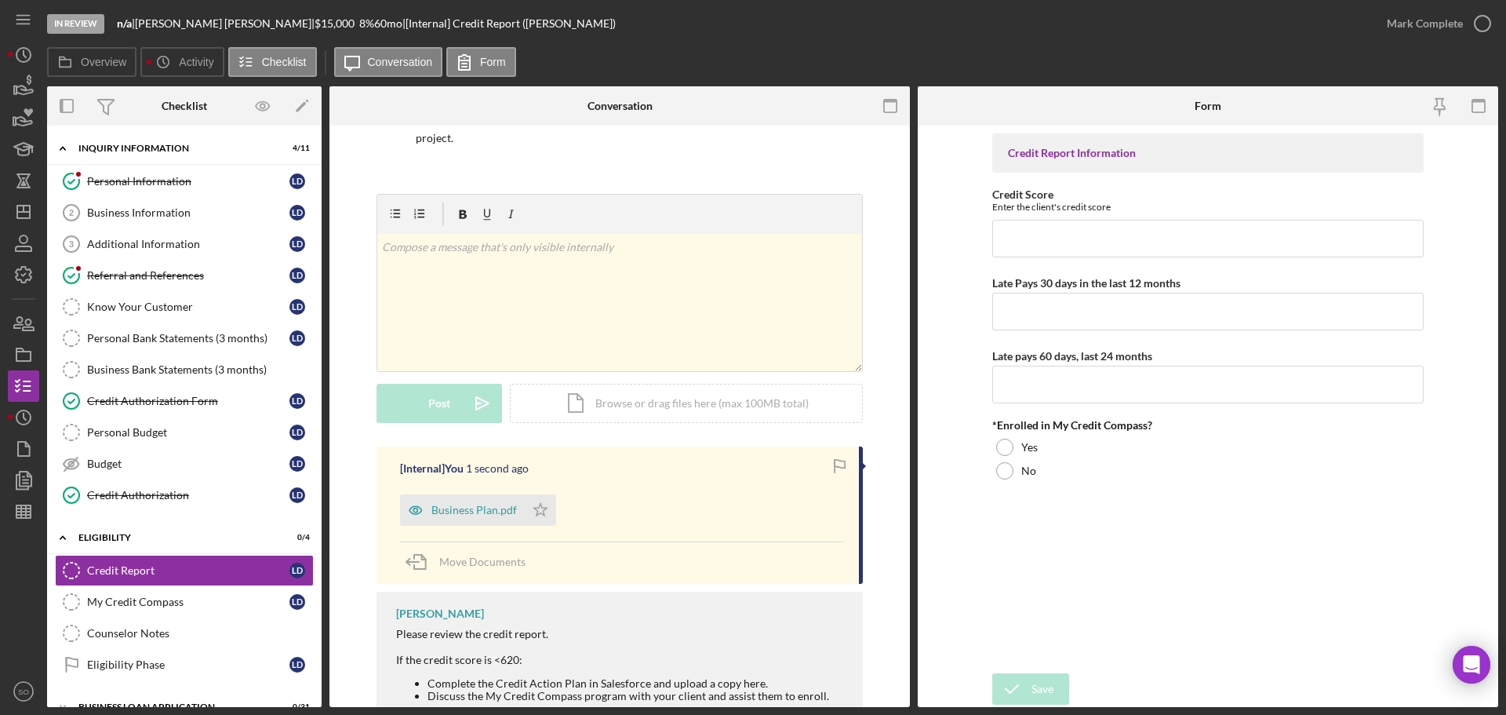
scroll to position [130, 0]
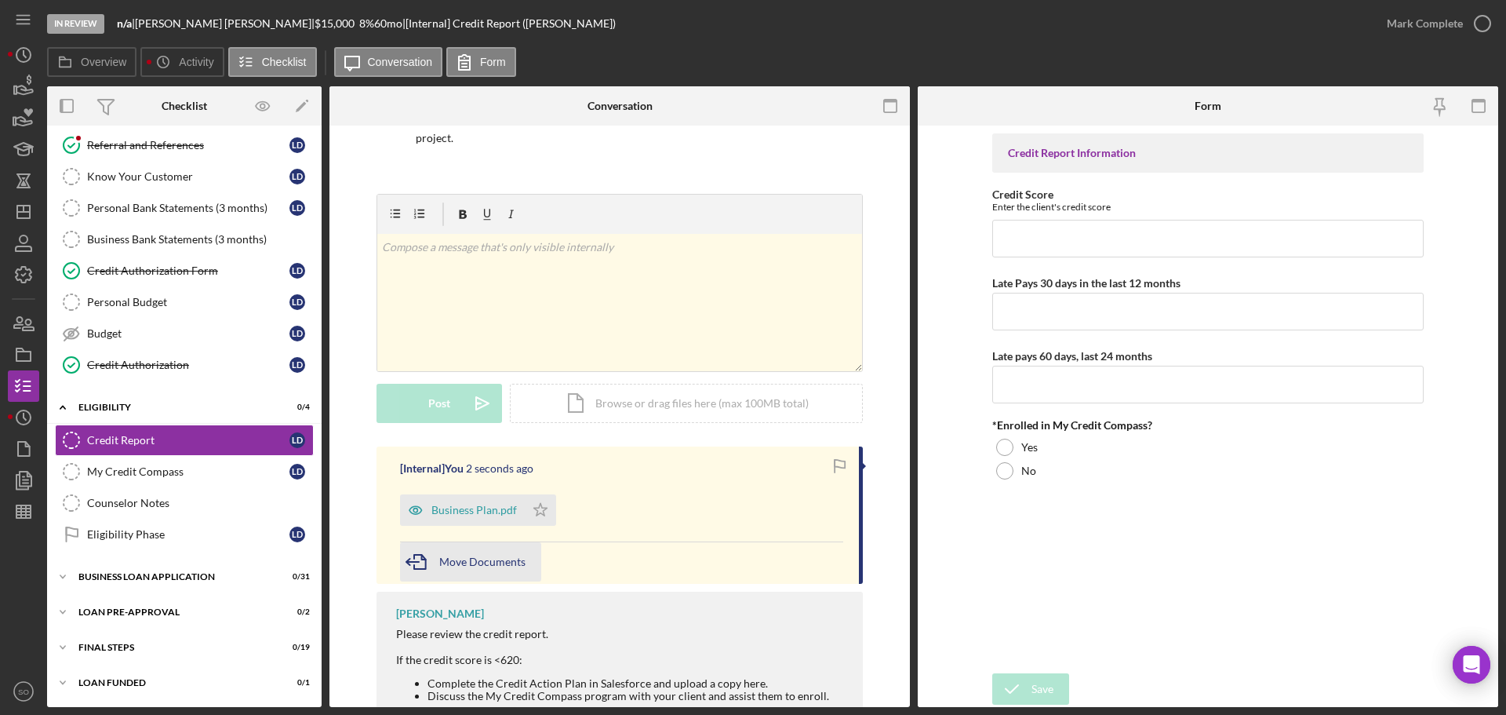
click at [452, 555] on span "Move Documents" at bounding box center [482, 561] width 86 height 13
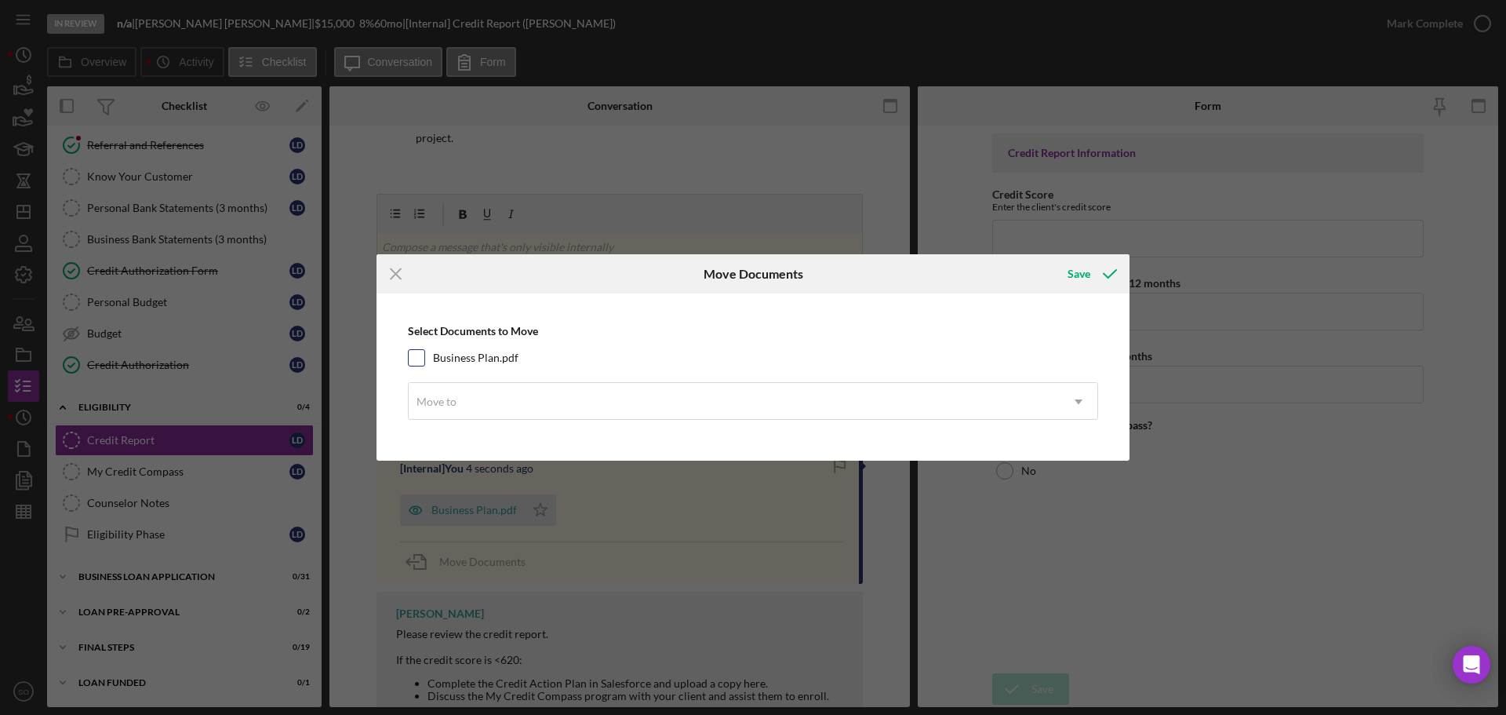
click at [424, 359] on input "Business Plan.pdf" at bounding box center [417, 358] width 16 height 16
checkbox input "true"
drag, startPoint x: 464, startPoint y: 393, endPoint x: 496, endPoint y: 419, distance: 41.3
click at [464, 395] on div "Move to" at bounding box center [734, 402] width 651 height 36
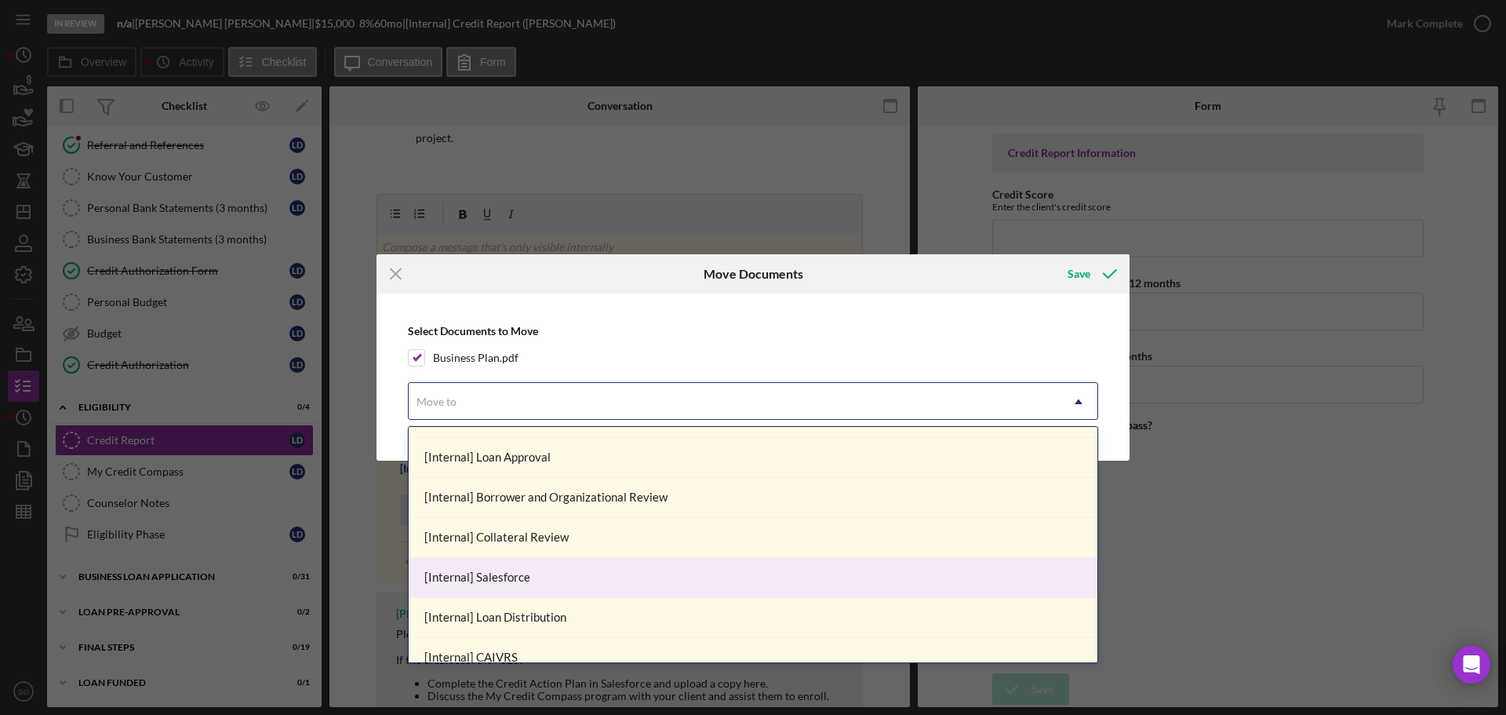
scroll to position [235, 0]
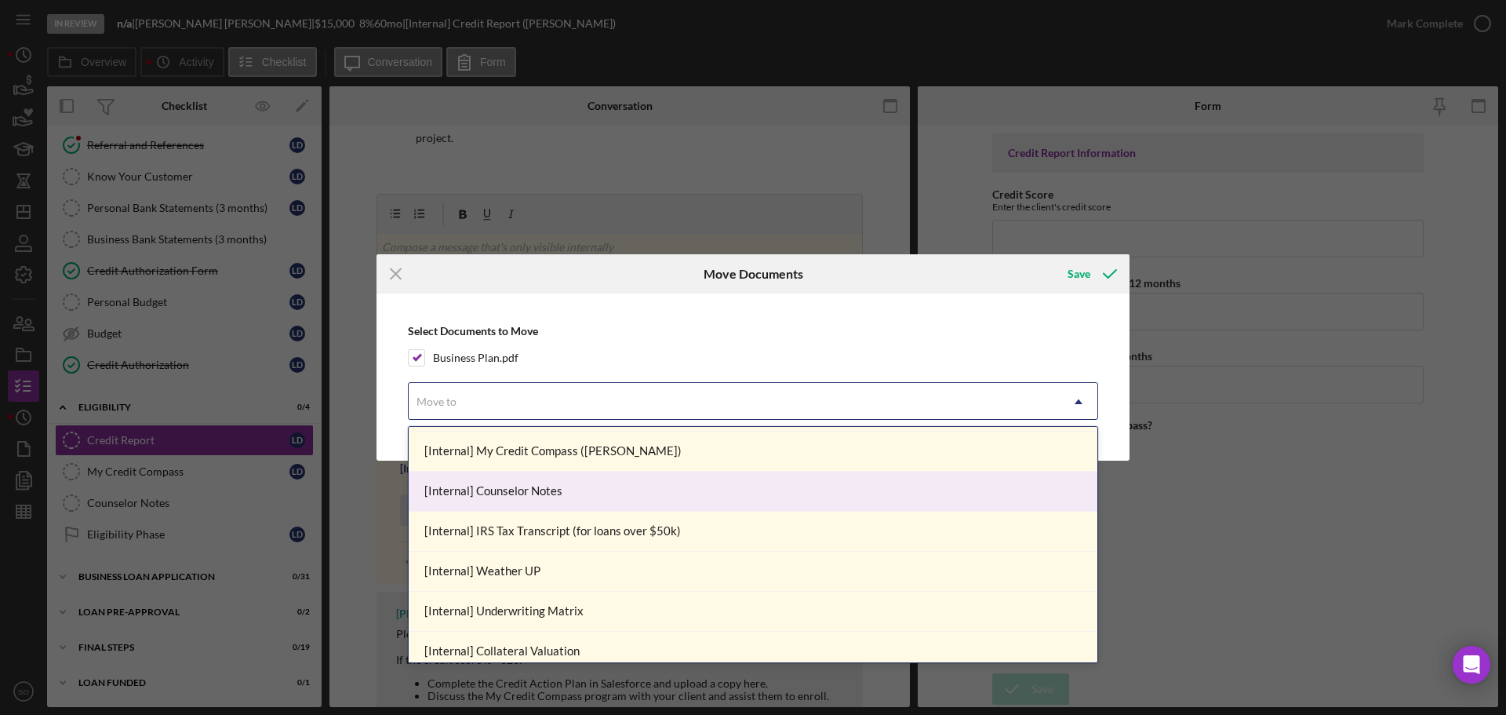
click at [528, 497] on div "[Internal] Counselor Notes" at bounding box center [753, 491] width 689 height 40
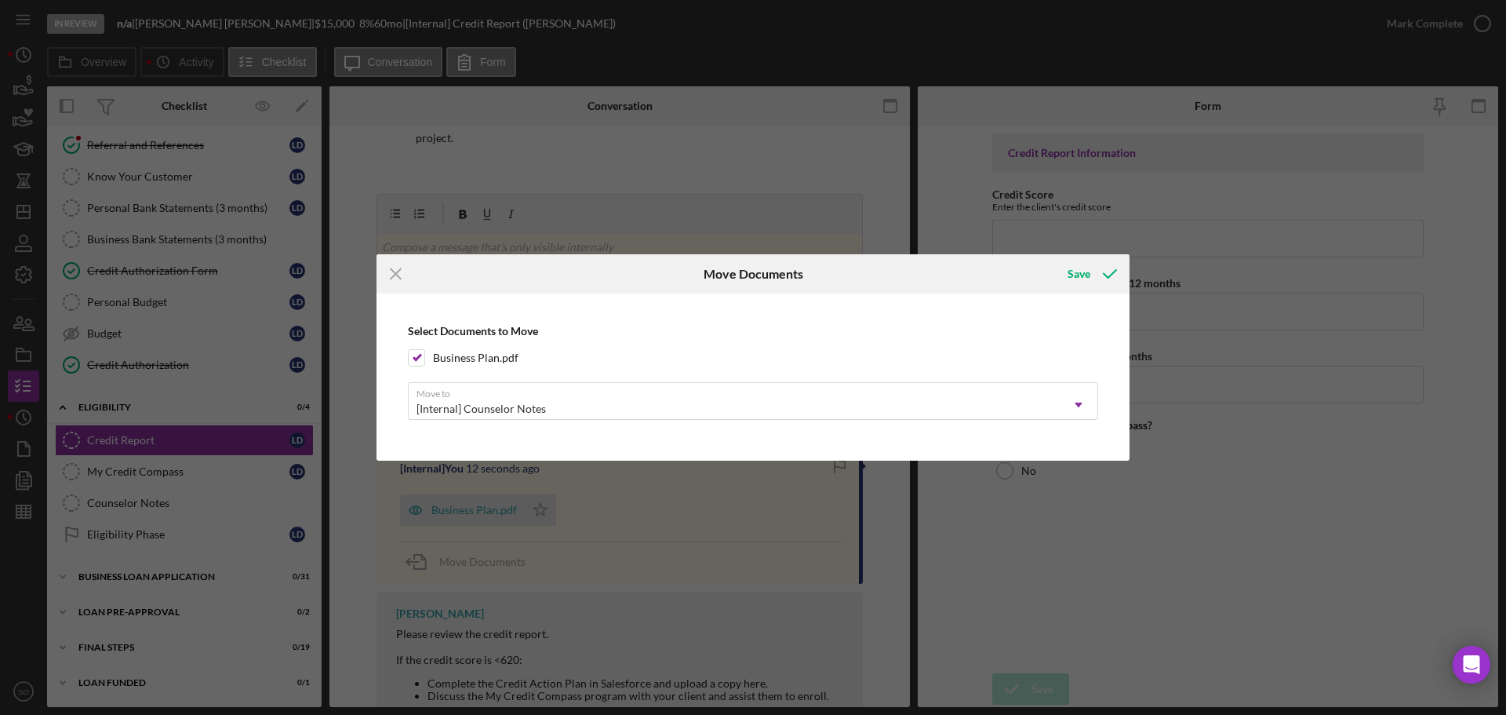
click at [1084, 268] on div "Save" at bounding box center [1079, 273] width 23 height 31
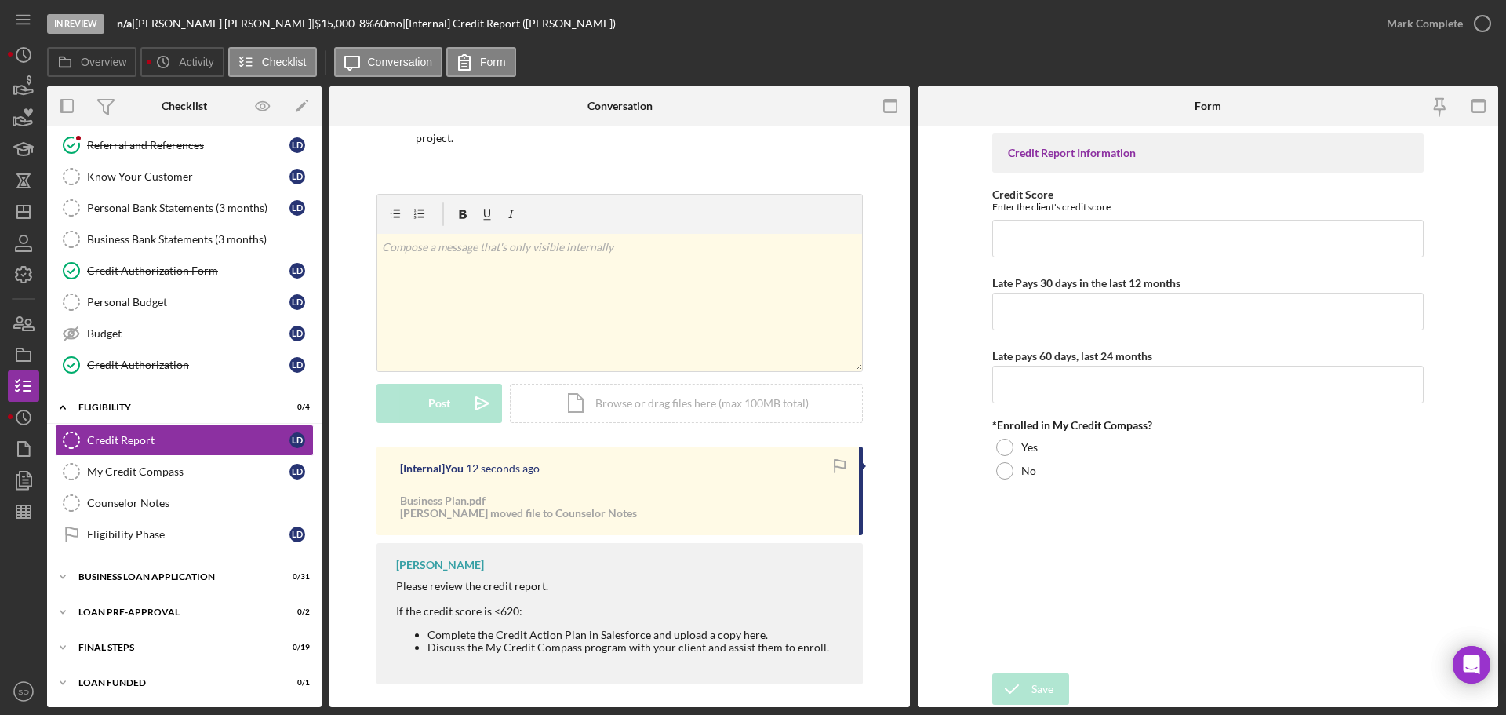
scroll to position [148, 0]
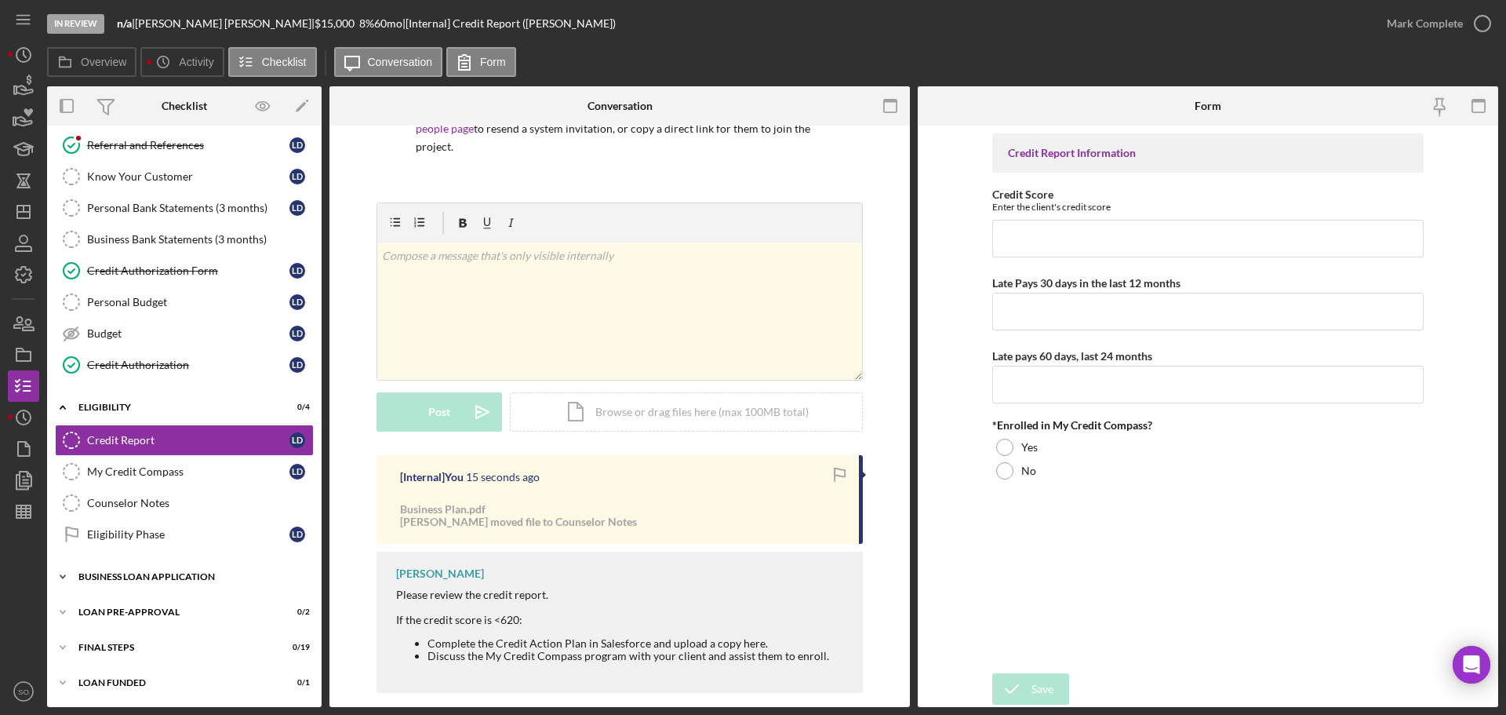
drag, startPoint x: 148, startPoint y: 580, endPoint x: 147, endPoint y: 592, distance: 11.8
click at [148, 580] on div "BUSINESS LOAN APPLICATION" at bounding box center [190, 576] width 224 height 9
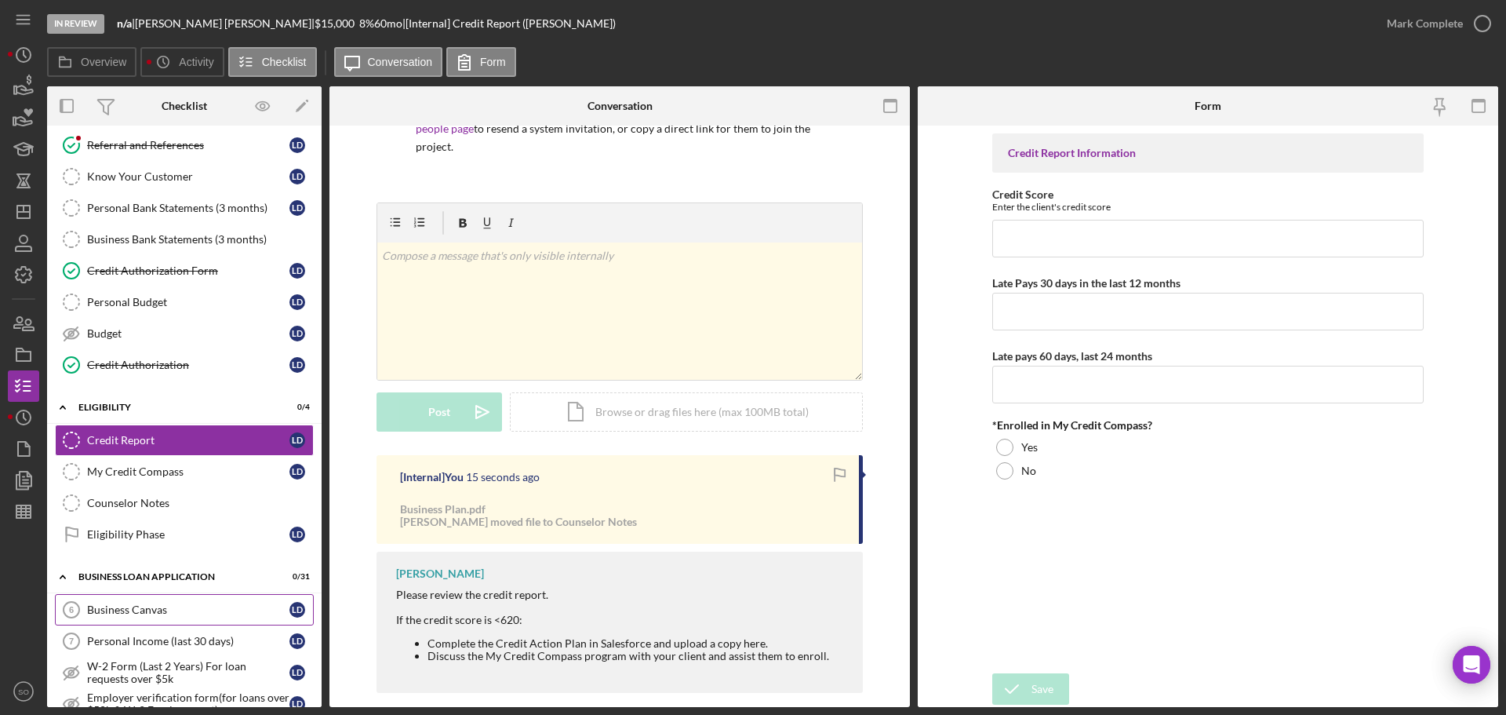
drag, startPoint x: 144, startPoint y: 610, endPoint x: 155, endPoint y: 616, distance: 13.0
click at [144, 611] on div "Business Canvas" at bounding box center [188, 609] width 202 height 13
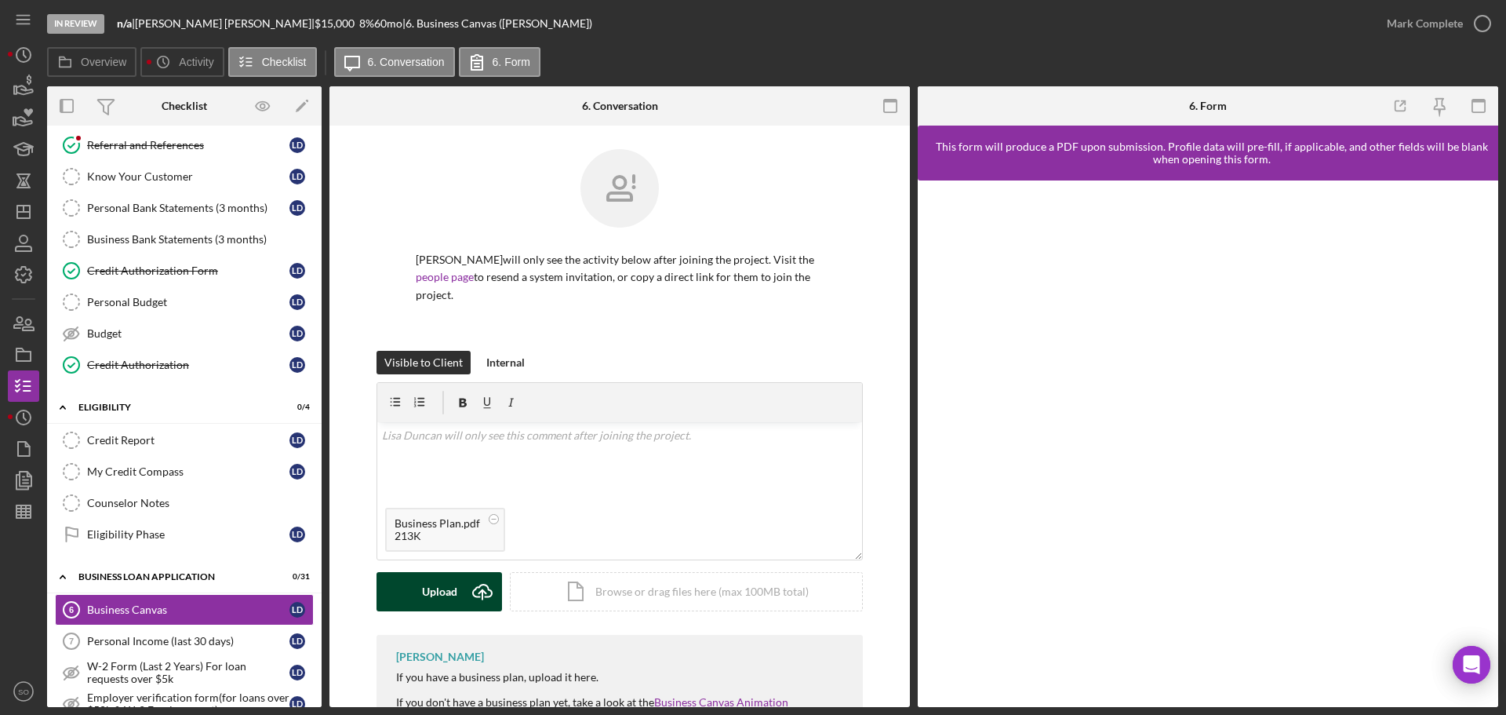
click at [456, 572] on button "Upload Icon/Upload" at bounding box center [440, 591] width 126 height 39
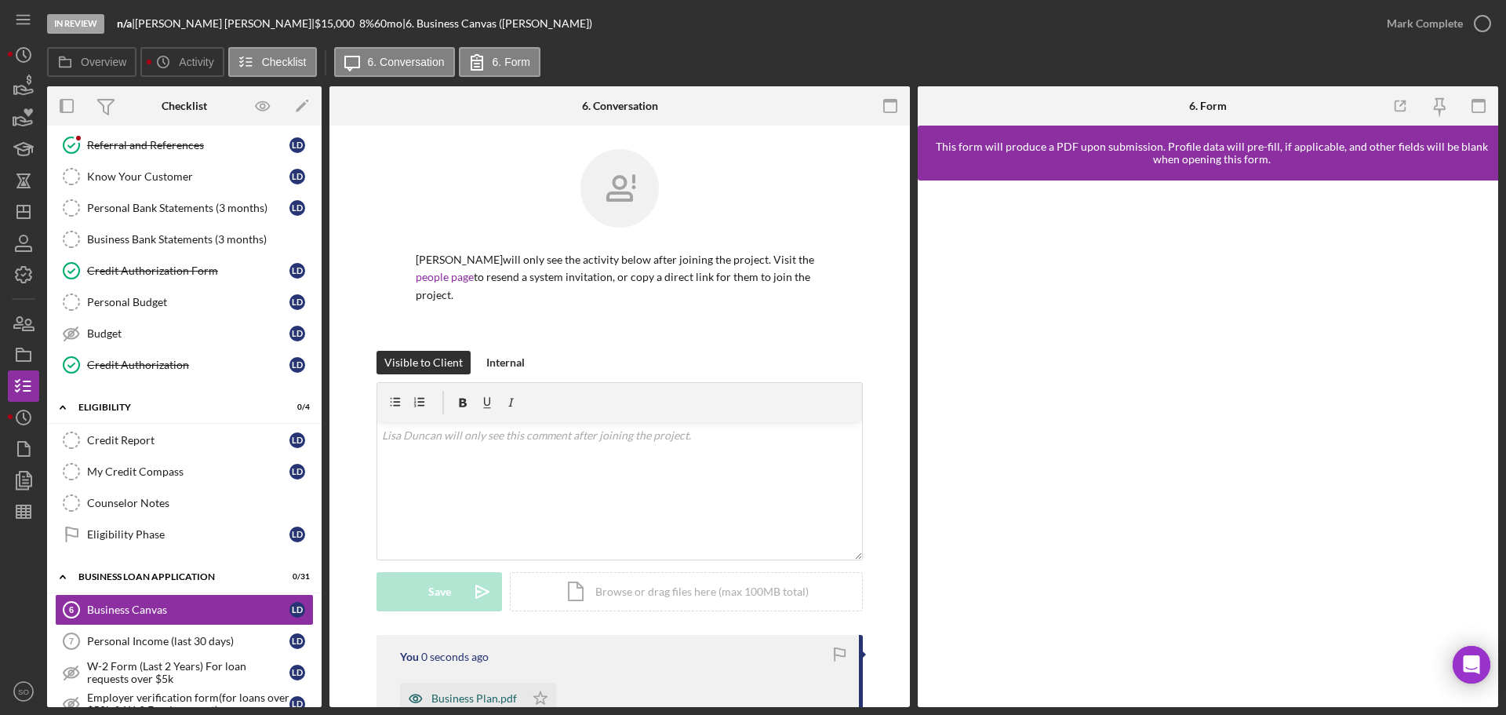
scroll to position [235, 0]
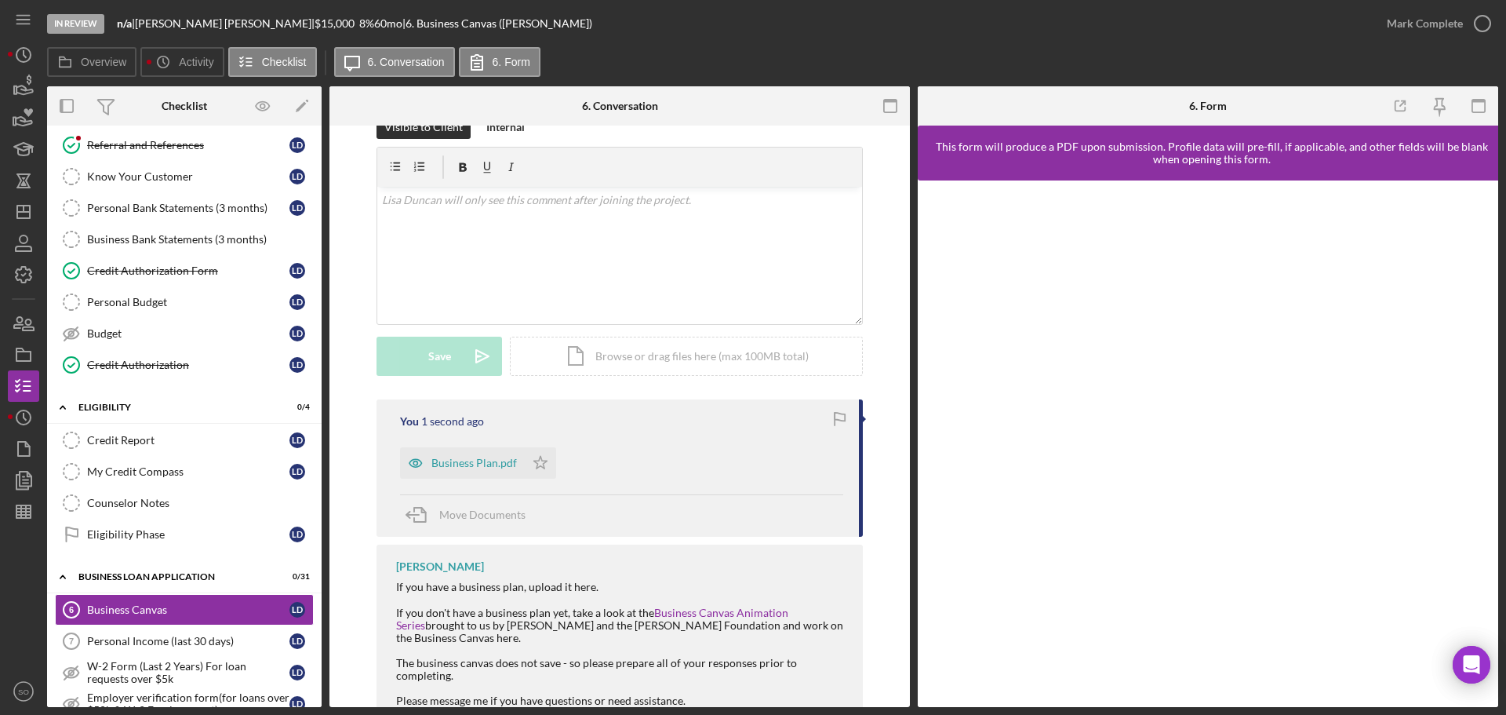
click at [540, 450] on icon "Icon/Star" at bounding box center [540, 462] width 31 height 31
click at [1417, 38] on div "Mark Complete" at bounding box center [1425, 23] width 76 height 31
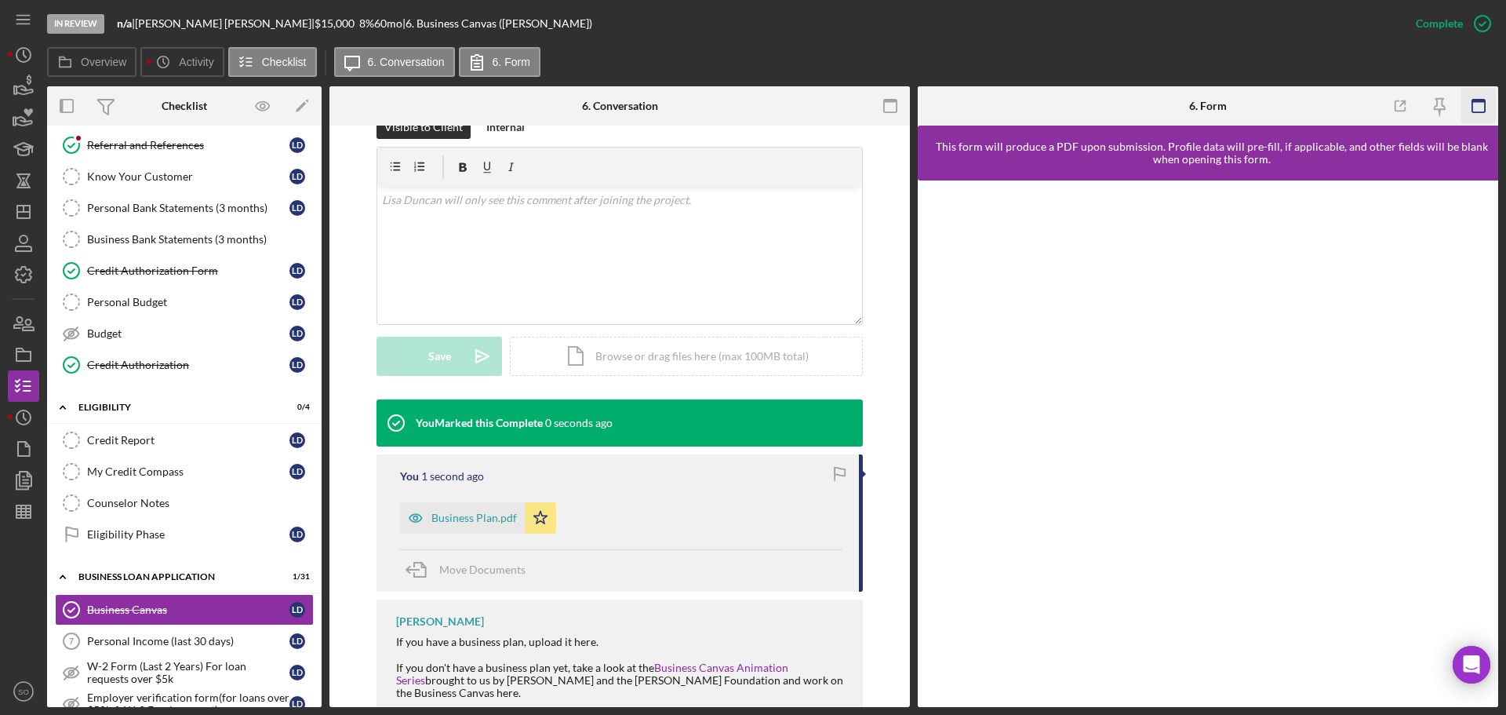
click at [1484, 104] on icon "button" at bounding box center [1479, 106] width 35 height 35
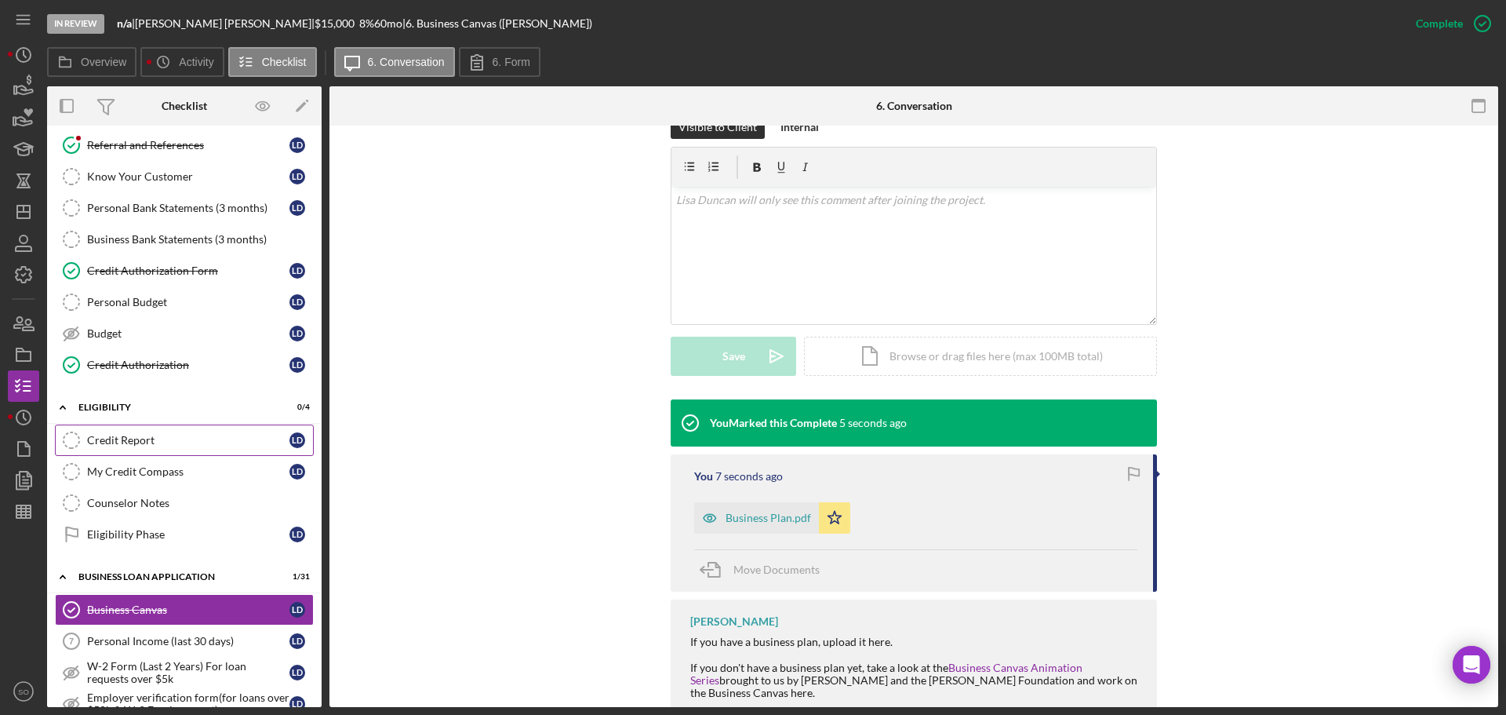
click at [182, 441] on div "Credit Report" at bounding box center [188, 440] width 202 height 13
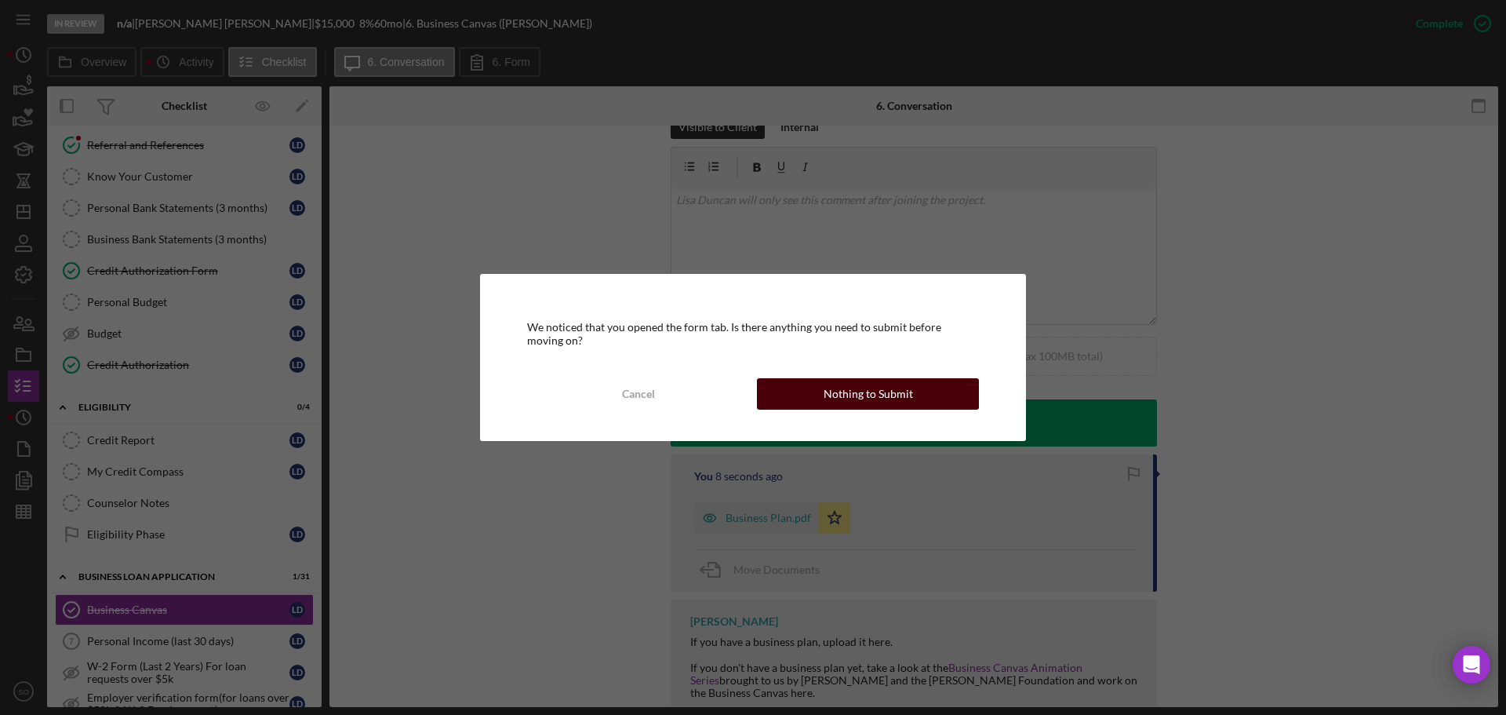
click at [857, 380] on div "Nothing to Submit" at bounding box center [868, 393] width 89 height 31
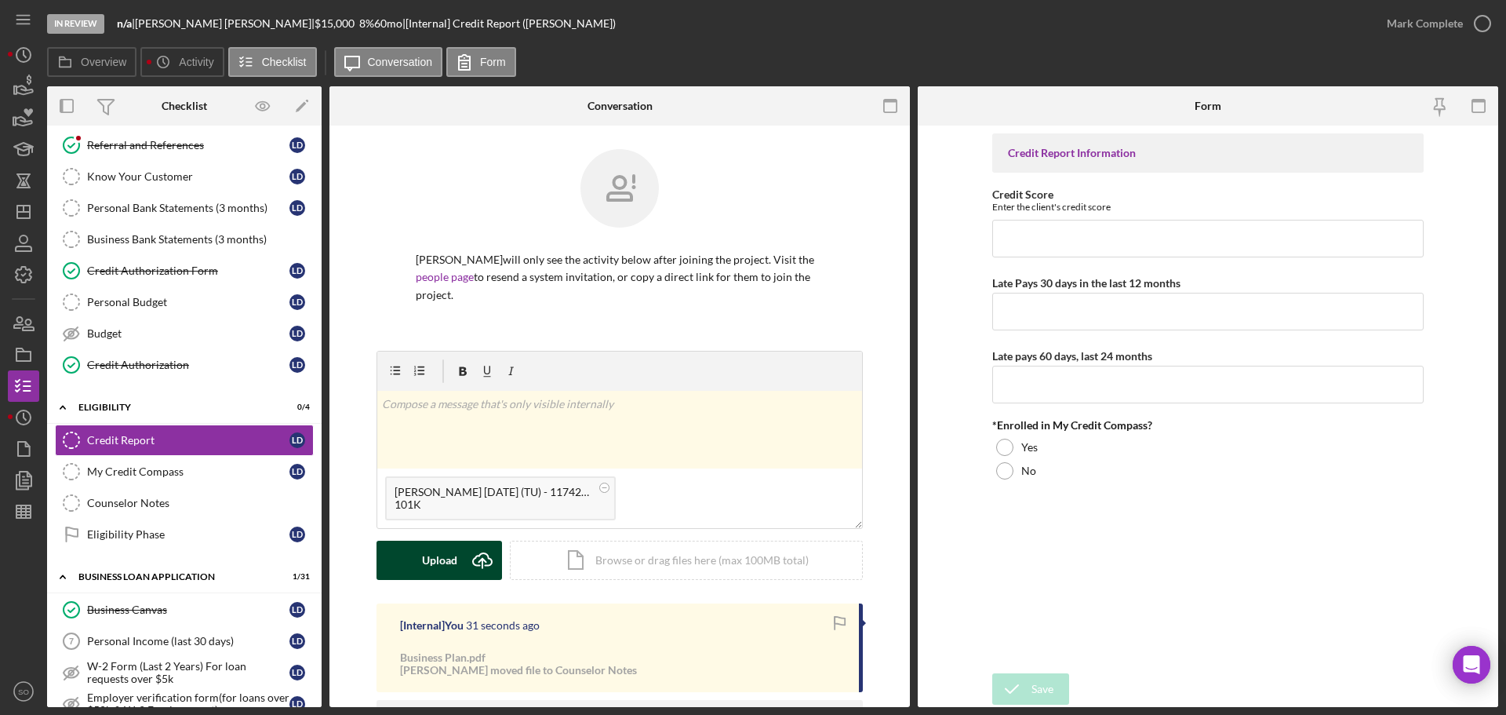
click at [441, 541] on div "Upload" at bounding box center [439, 560] width 35 height 39
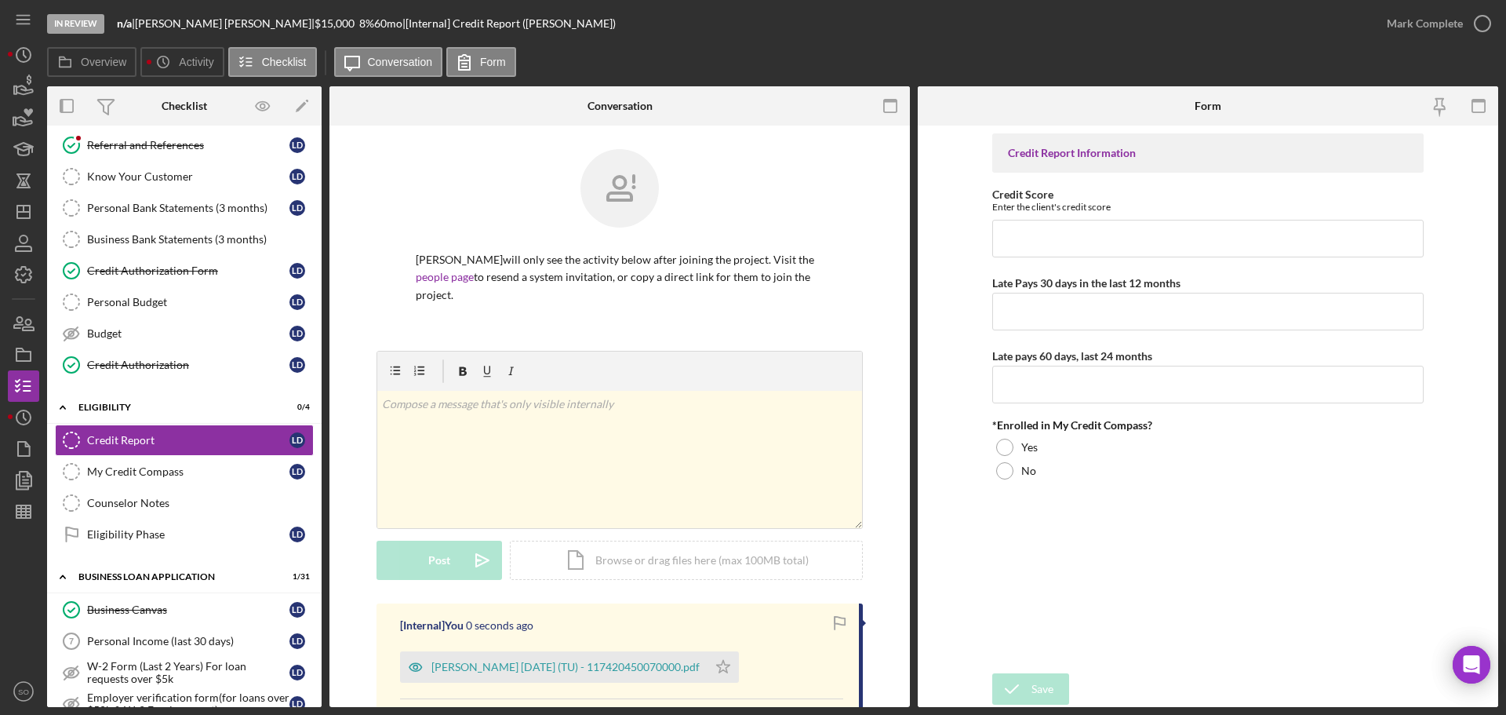
scroll to position [235, 0]
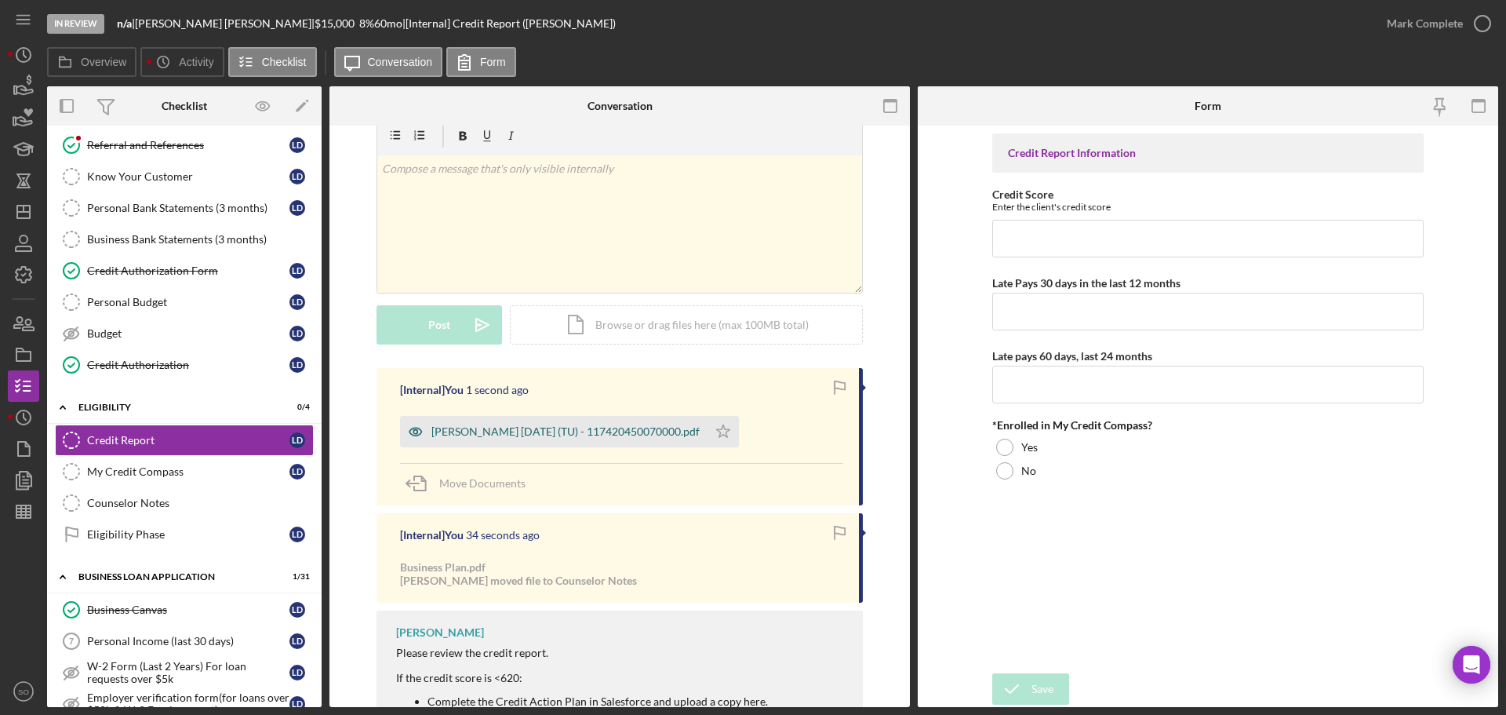
click at [717, 424] on polygon "button" at bounding box center [723, 430] width 13 height 13
click at [643, 430] on div "[Internal] You 1 second ago Duncan, Lisa 2025-08-29 (TU) - 117420450070000.pdf …" at bounding box center [620, 436] width 486 height 137
click at [633, 424] on div "Duncan, Lisa 2025-08-29 (TU) - 117420450070000.pdf" at bounding box center [554, 431] width 308 height 31
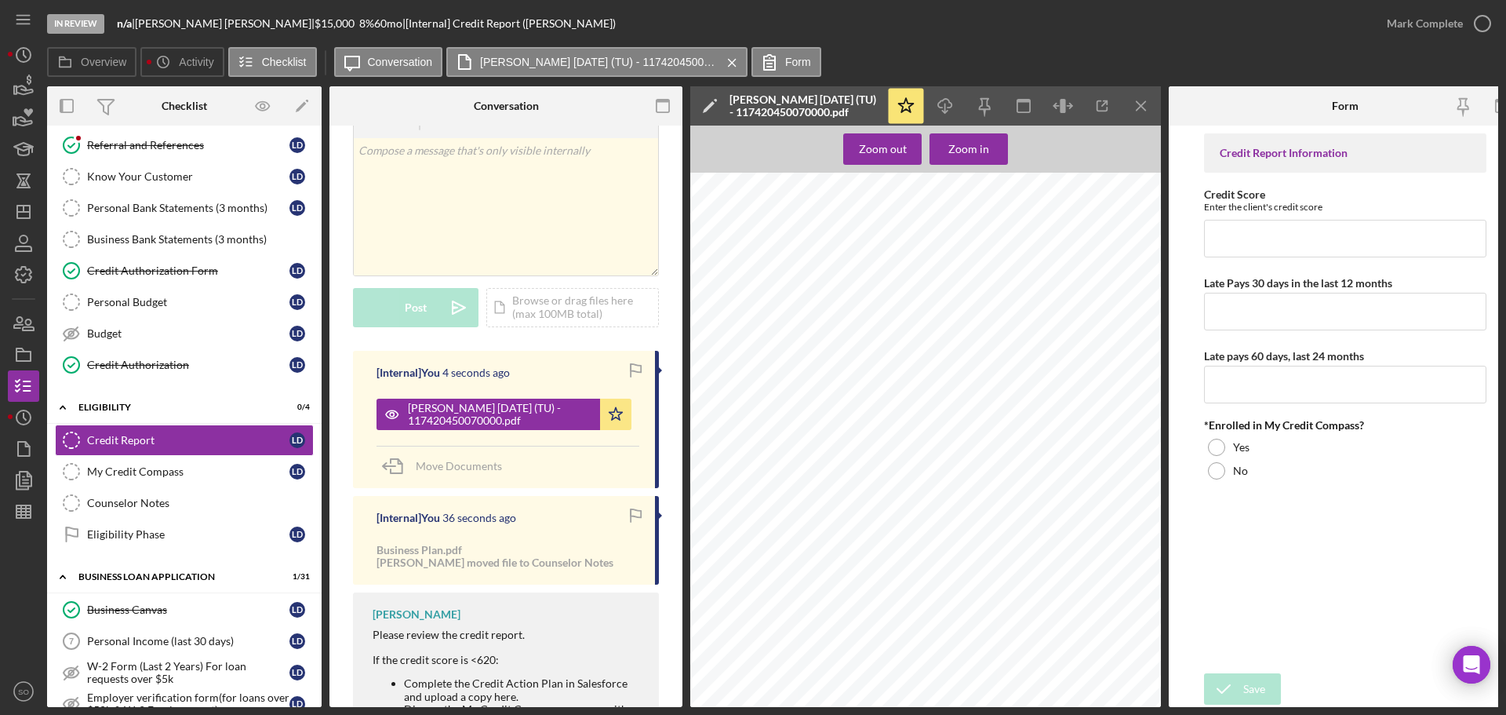
scroll to position [157, 0]
click at [1149, 113] on icon "Icon/Menu Close" at bounding box center [1141, 106] width 35 height 35
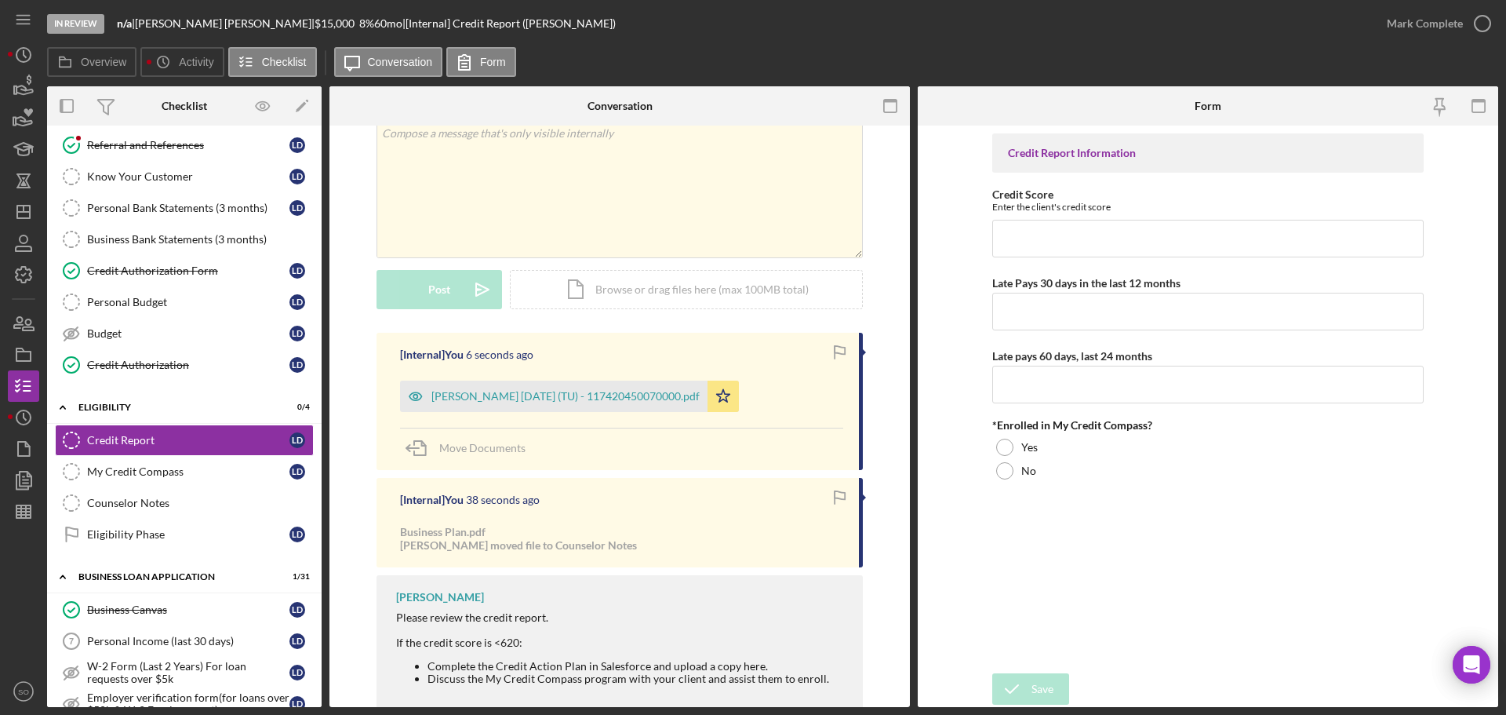
scroll to position [235, 0]
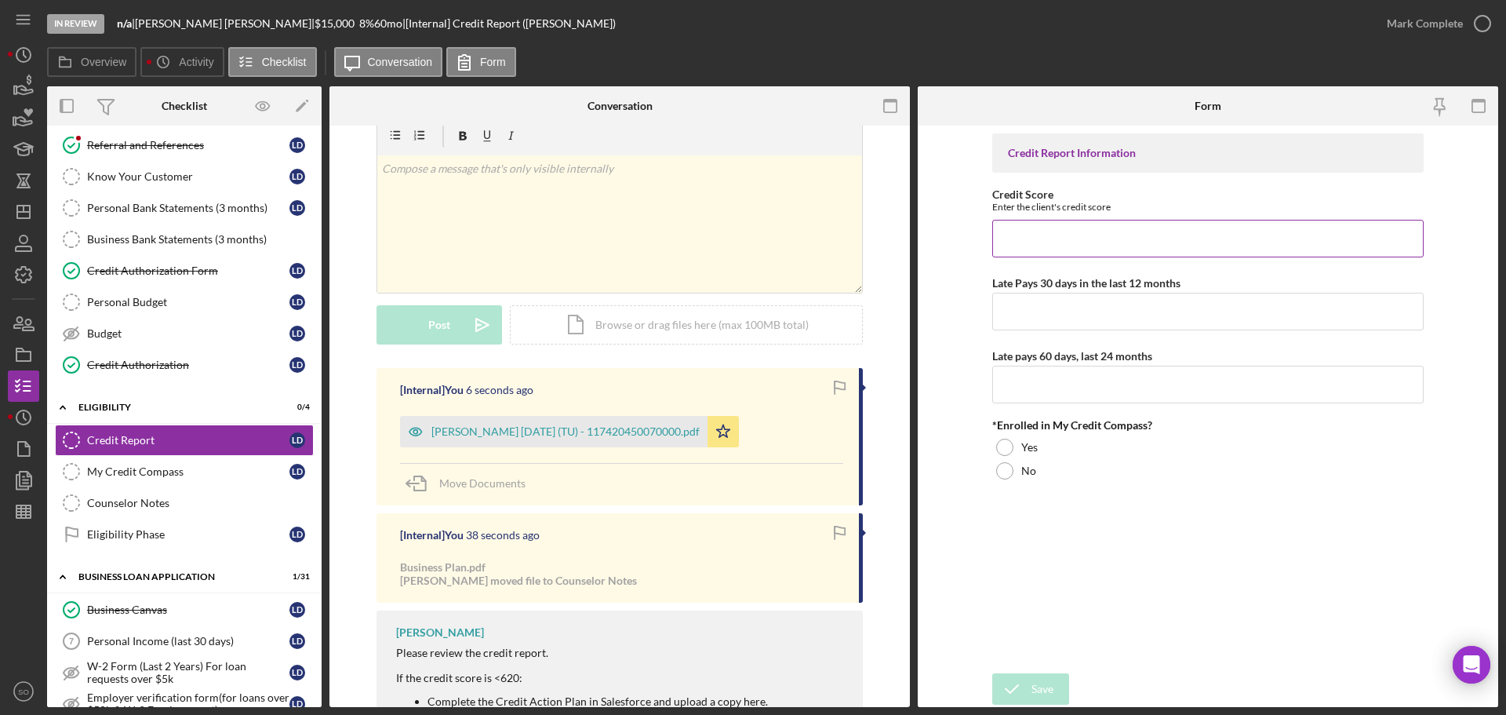
click at [1199, 228] on input "Credit Score" at bounding box center [1207, 239] width 431 height 38
type input "687"
click at [1152, 314] on input "Late Pays 30 days in the last 12 months" at bounding box center [1207, 312] width 431 height 38
type input "0"
click at [1070, 390] on input "Late pays 60 days, last 24 months" at bounding box center [1207, 385] width 431 height 38
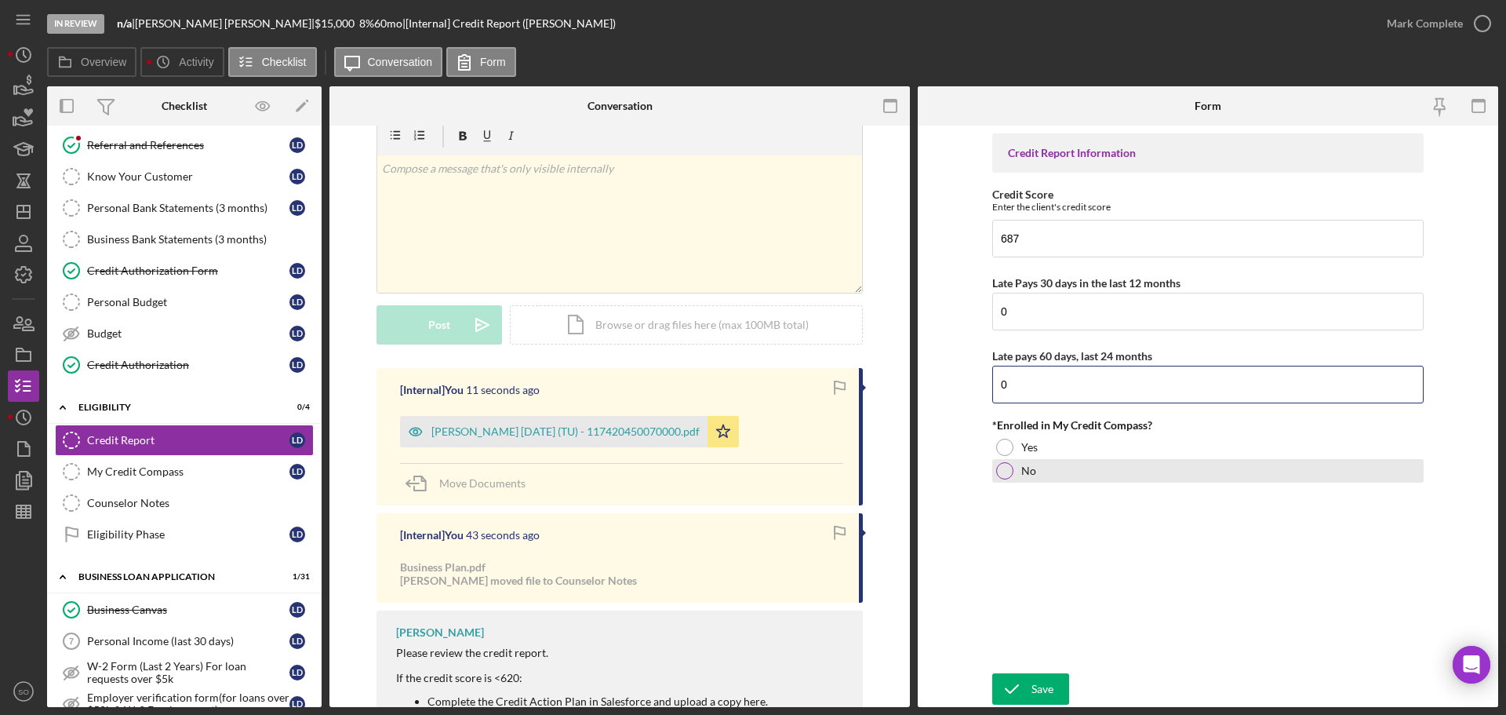
type input "0"
click at [1015, 473] on div "No" at bounding box center [1207, 471] width 431 height 24
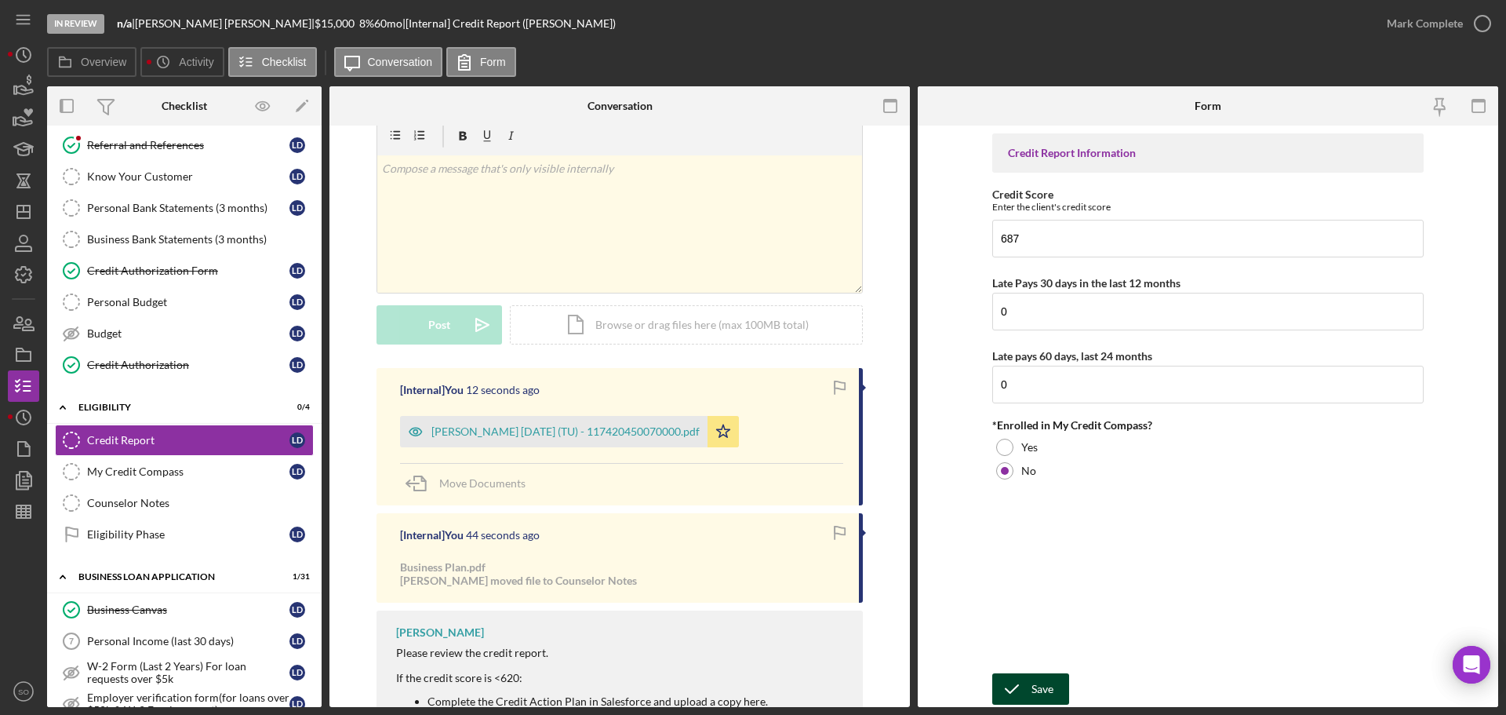
drag, startPoint x: 1041, startPoint y: 690, endPoint x: 1050, endPoint y: 690, distance: 8.6
click at [1046, 690] on div "Save" at bounding box center [1043, 688] width 22 height 31
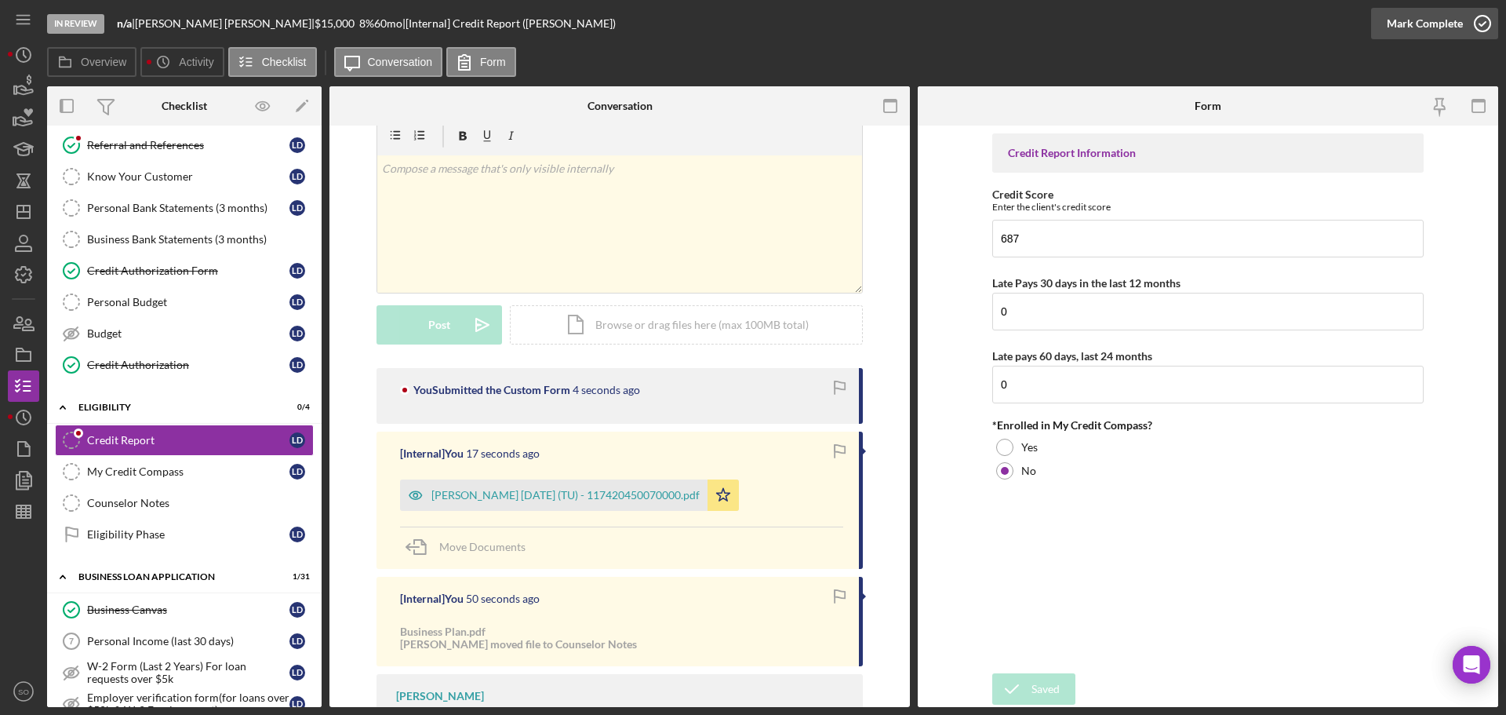
click at [1395, 35] on div "Mark Complete" at bounding box center [1425, 23] width 76 height 31
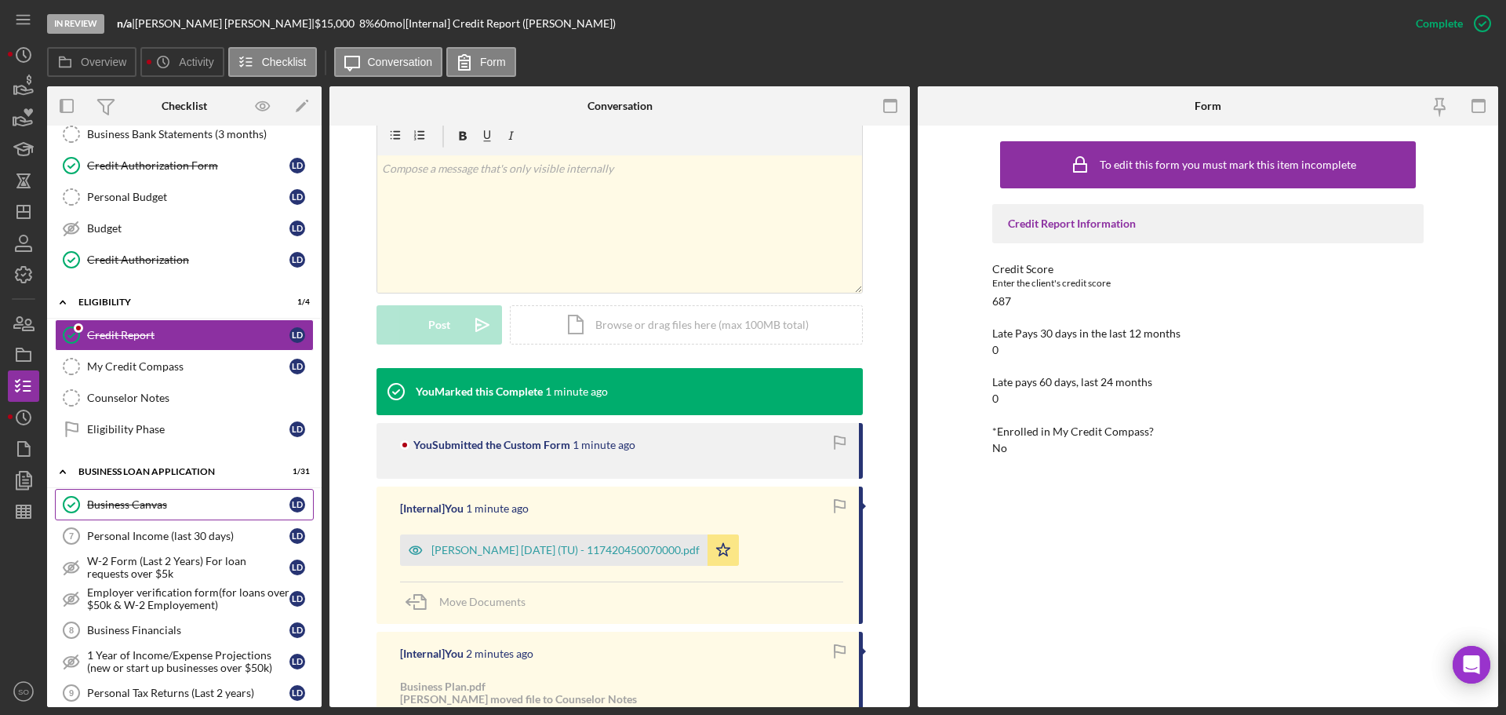
click at [162, 504] on div "Business Canvas" at bounding box center [188, 504] width 202 height 13
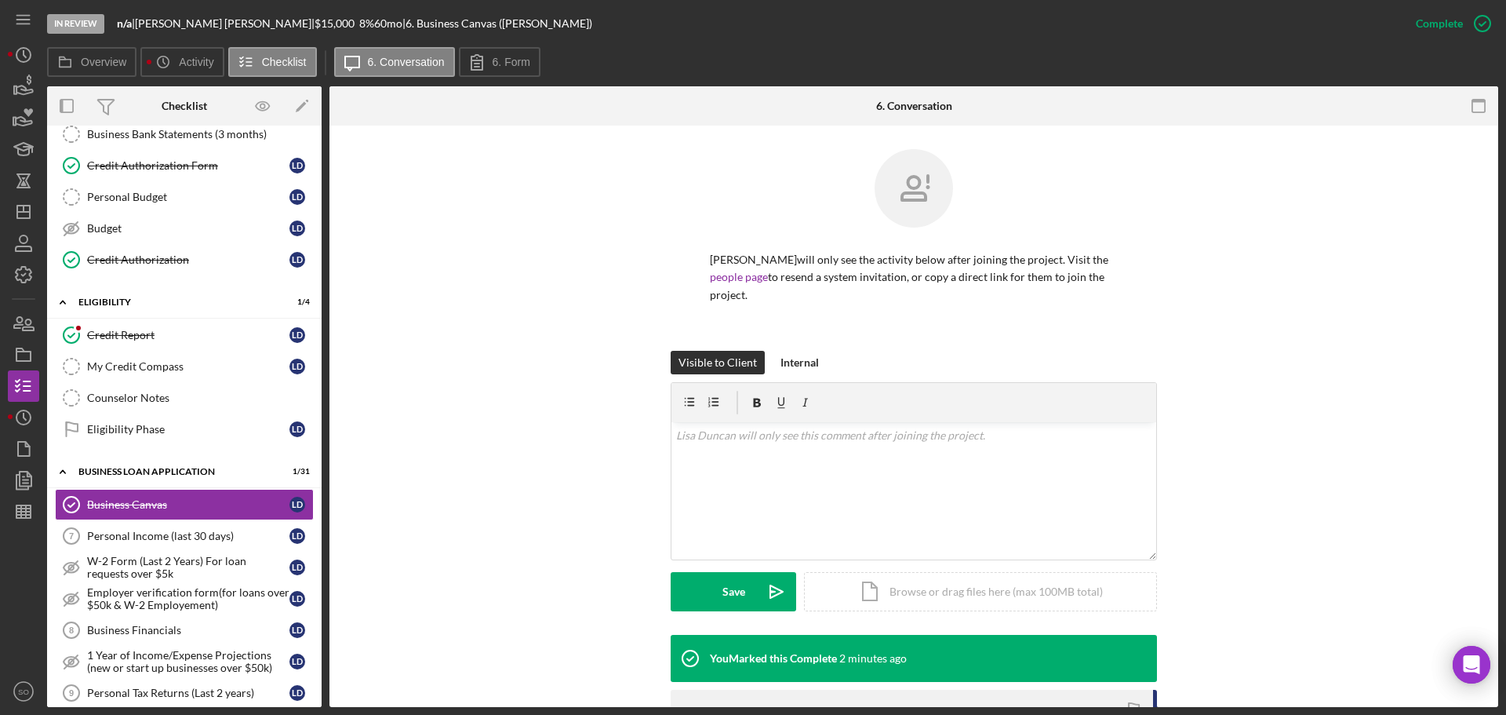
scroll to position [235, 0]
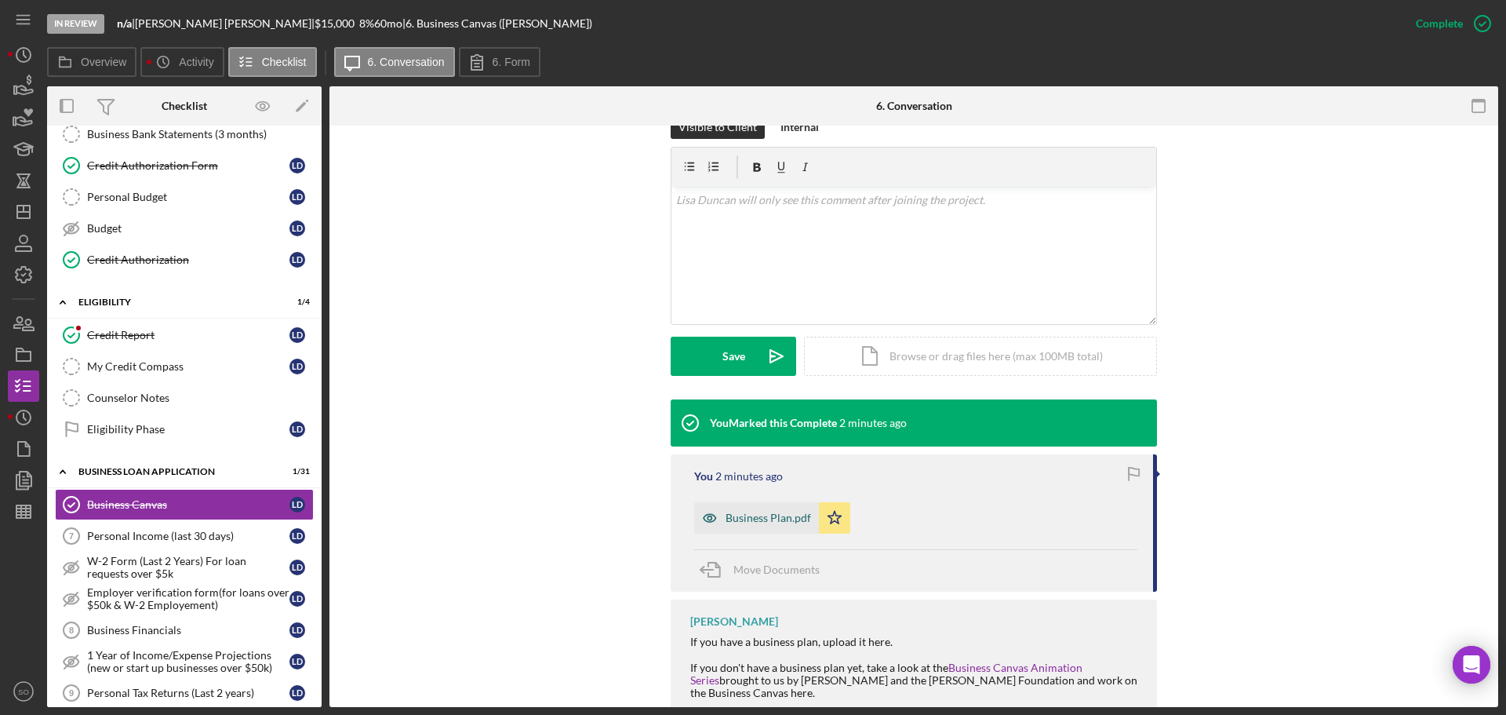
click at [781, 512] on div "Business Plan.pdf" at bounding box center [769, 518] width 86 height 13
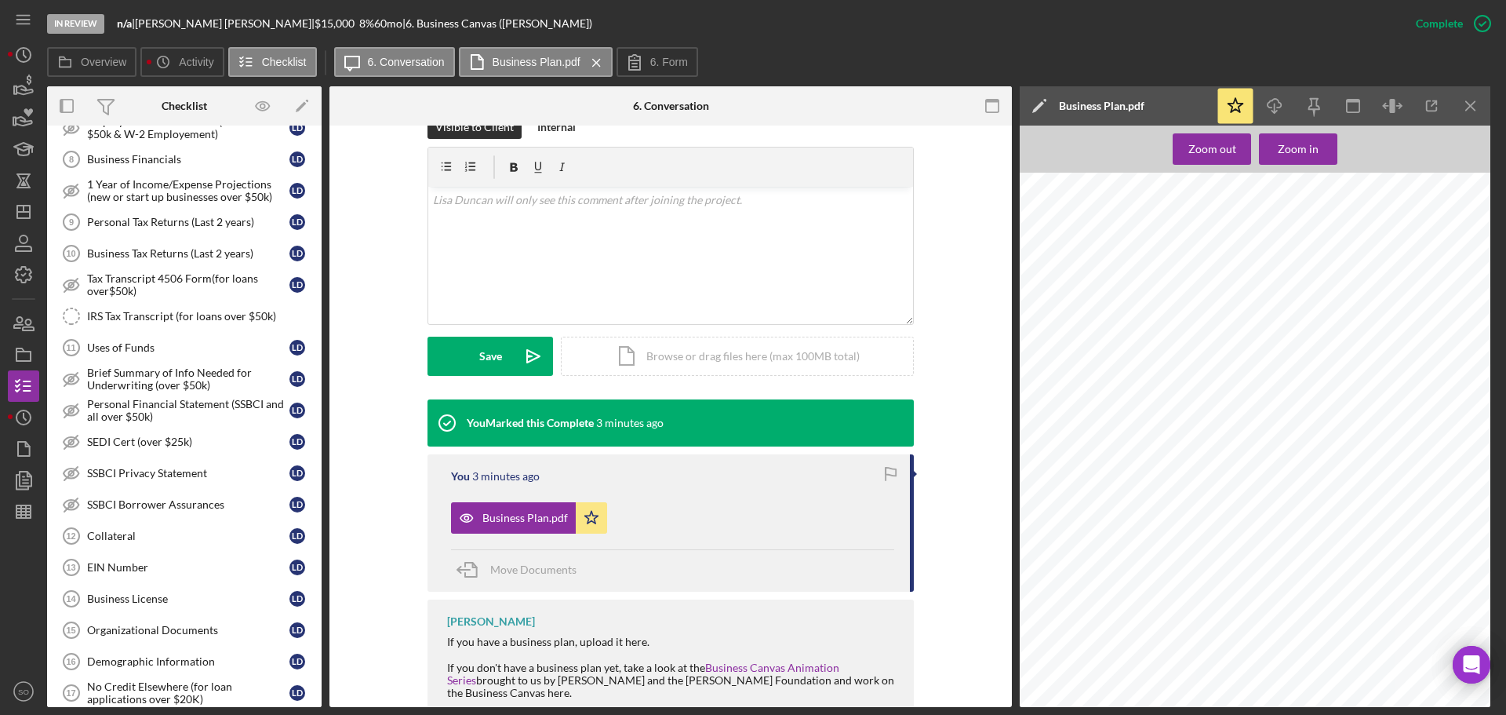
scroll to position [785, 0]
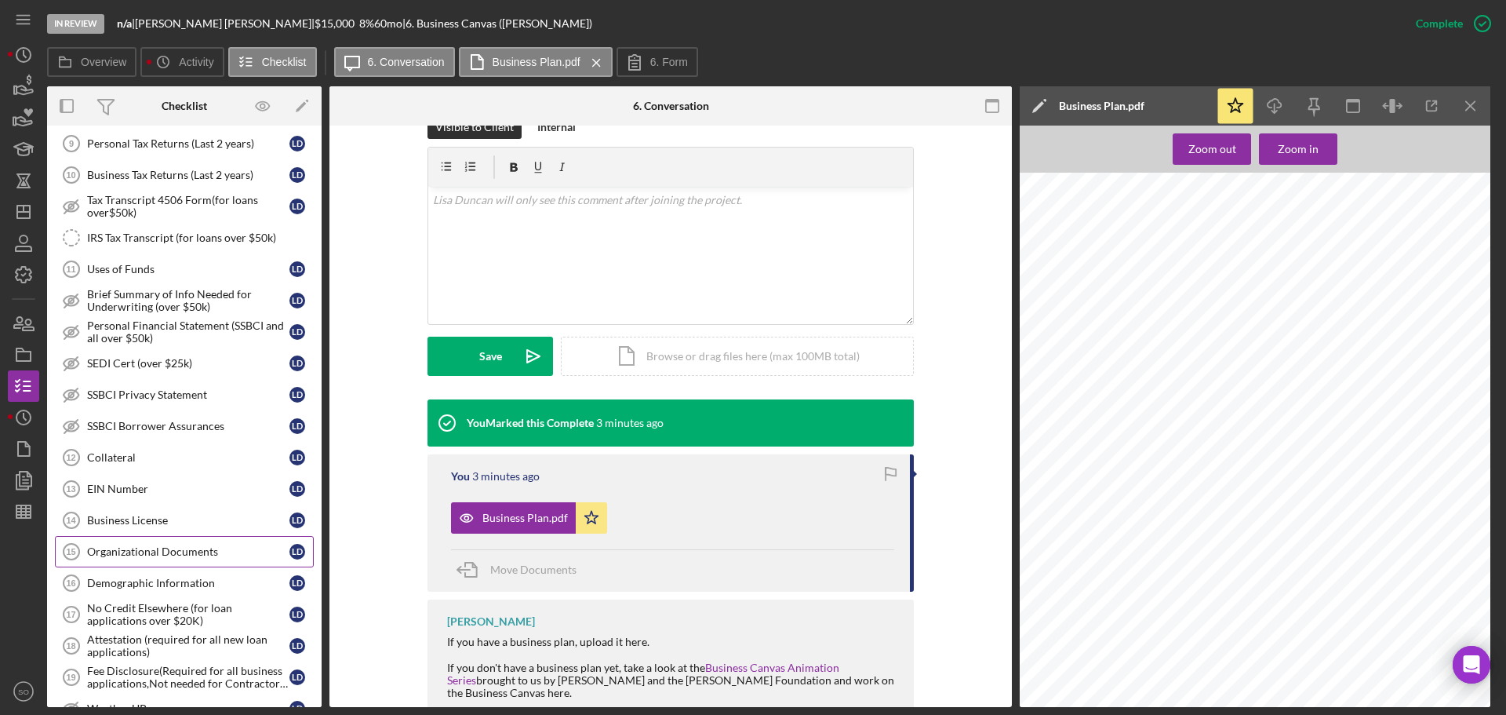
click at [206, 554] on div "Organizational Documents" at bounding box center [188, 551] width 202 height 13
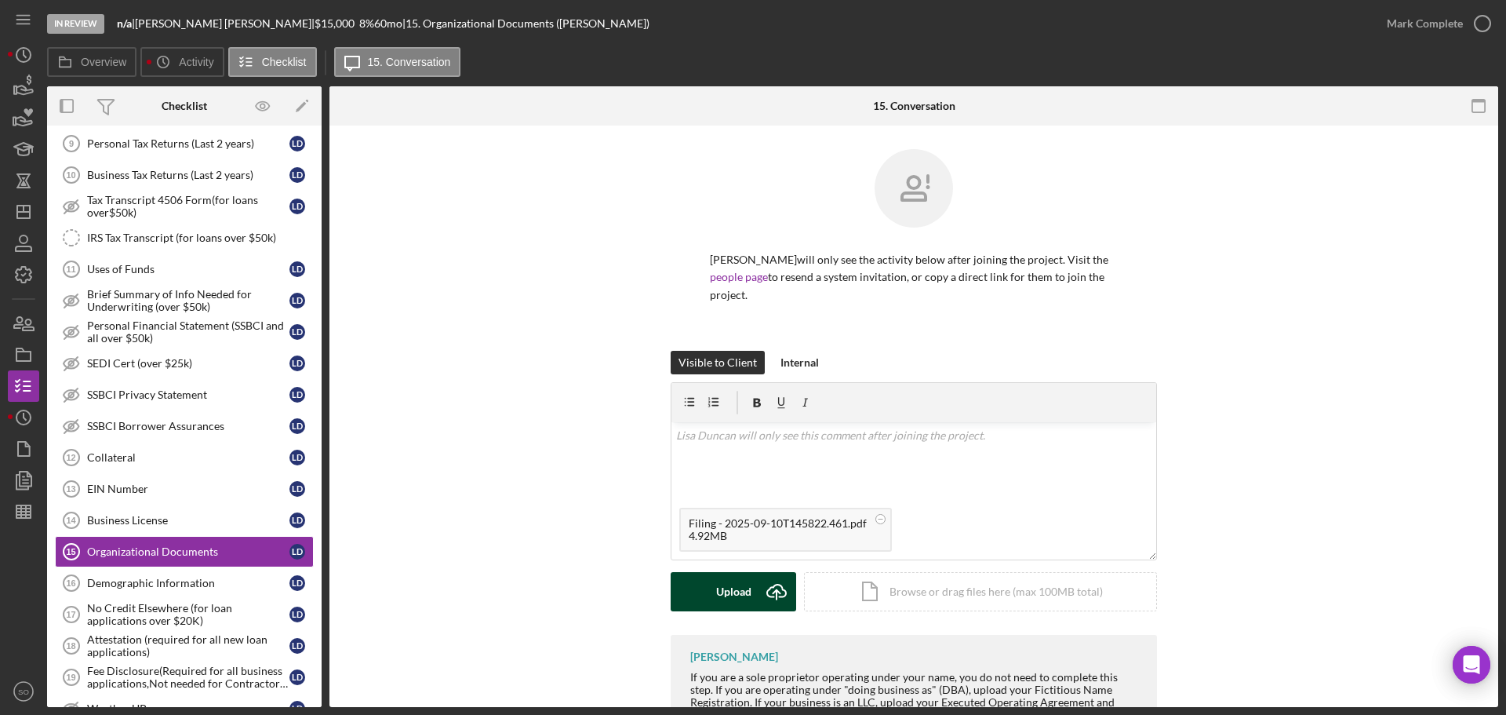
click at [730, 578] on div "Upload" at bounding box center [733, 591] width 35 height 39
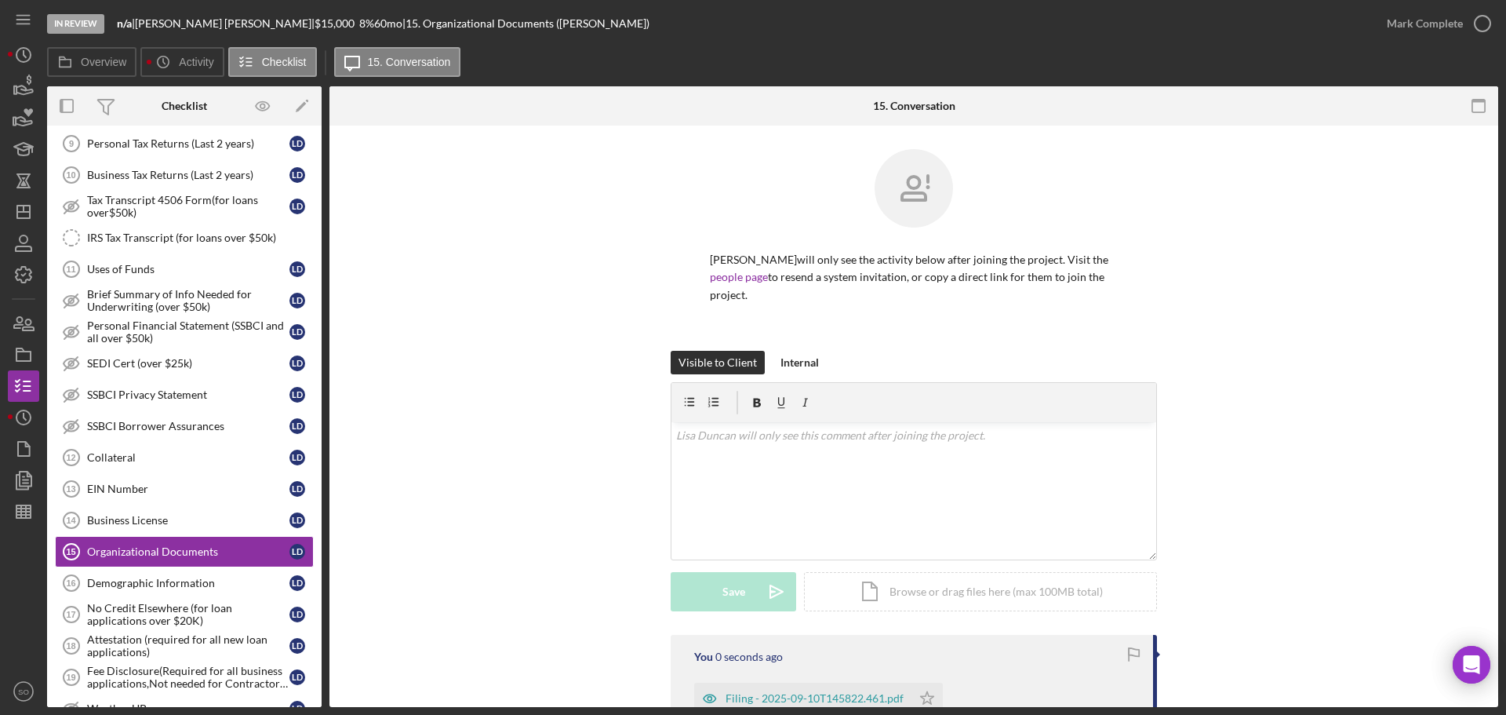
scroll to position [157, 0]
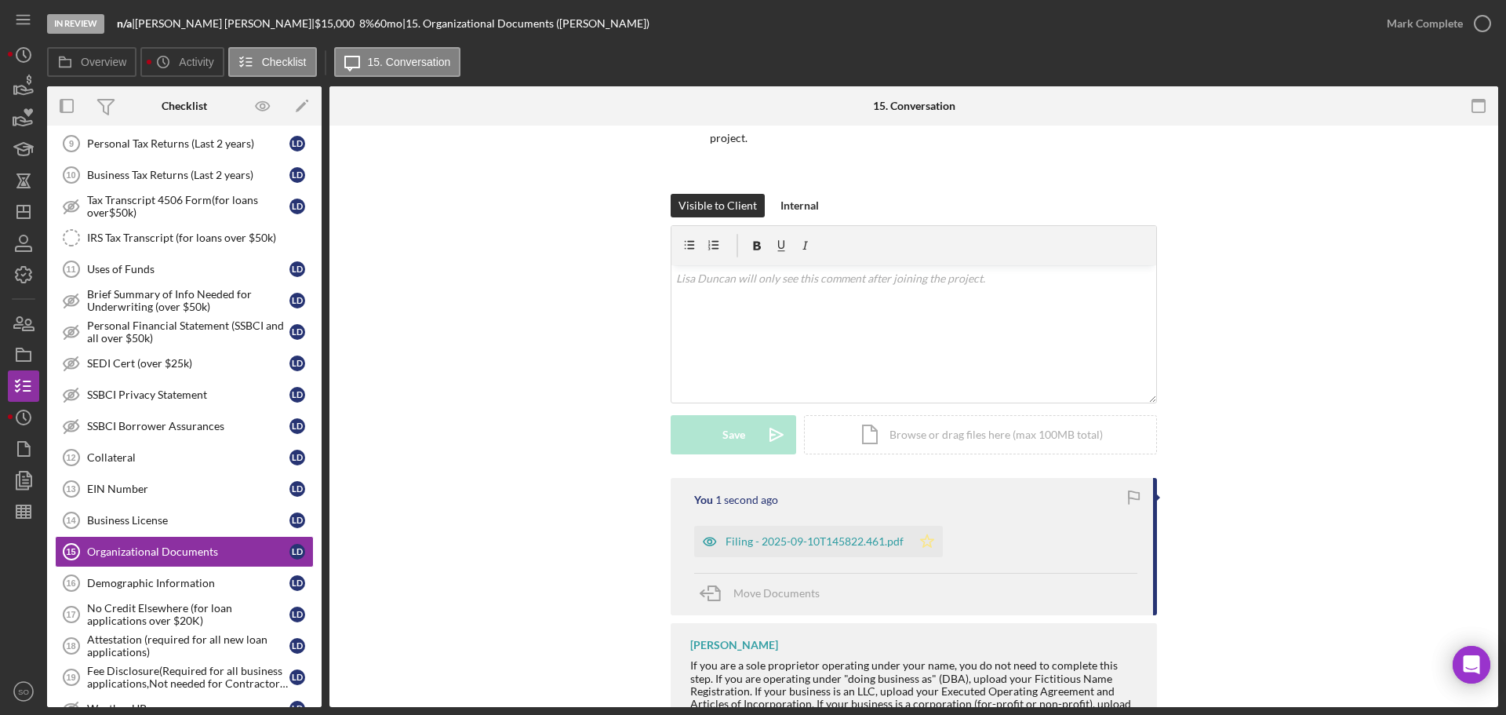
click at [918, 527] on icon "Icon/Star" at bounding box center [927, 541] width 31 height 31
click at [1389, 26] on div "Mark Complete" at bounding box center [1425, 23] width 76 height 31
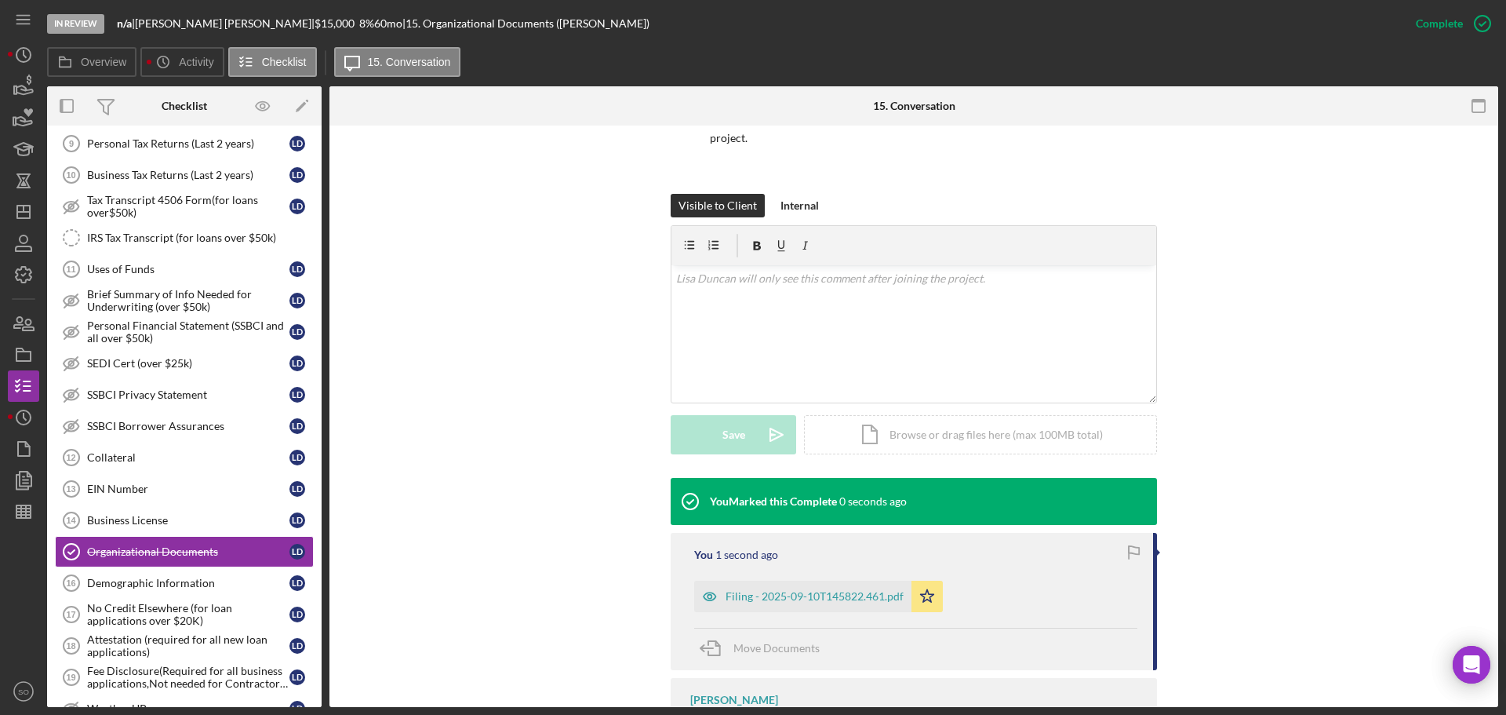
scroll to position [274, 0]
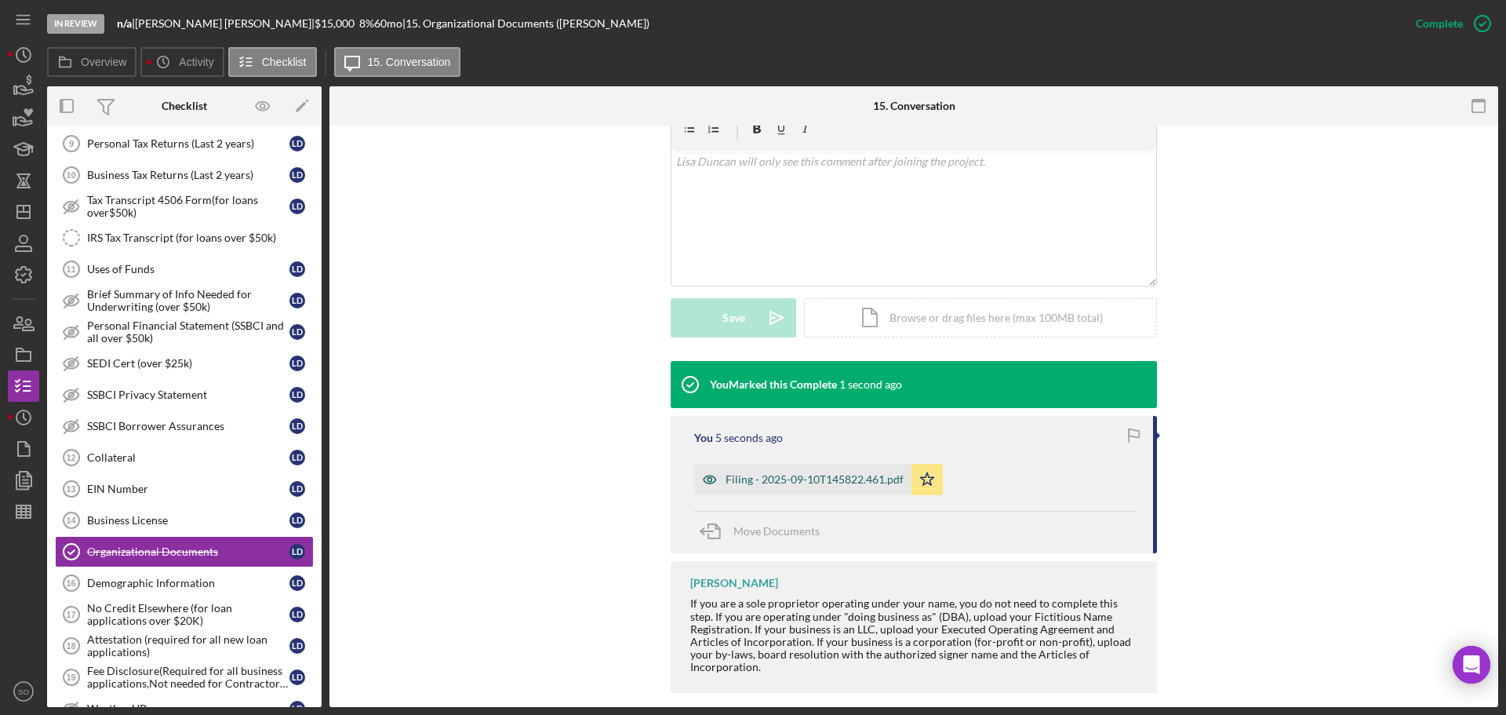
click at [880, 473] on div "Filing - 2025-09-10T145822.461.pdf" at bounding box center [815, 479] width 178 height 13
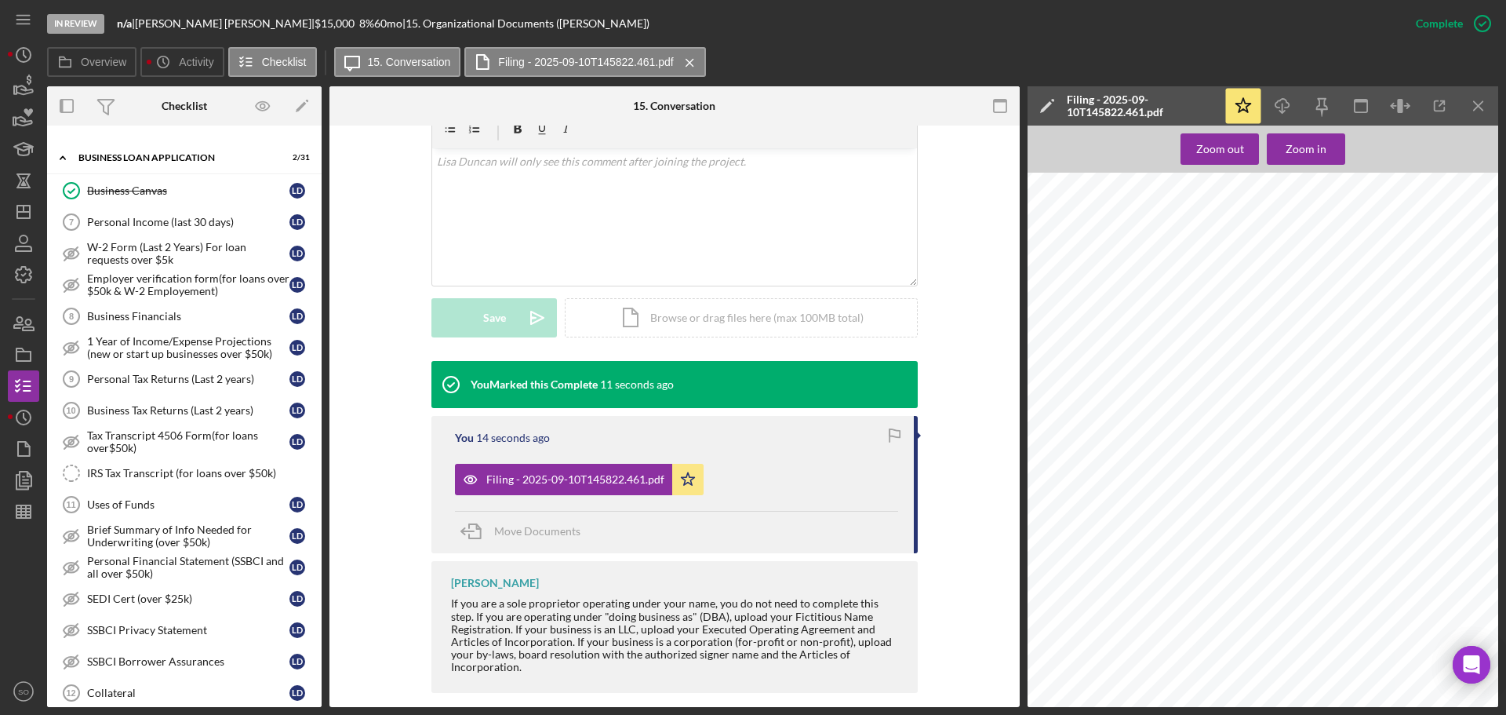
scroll to position [392, 0]
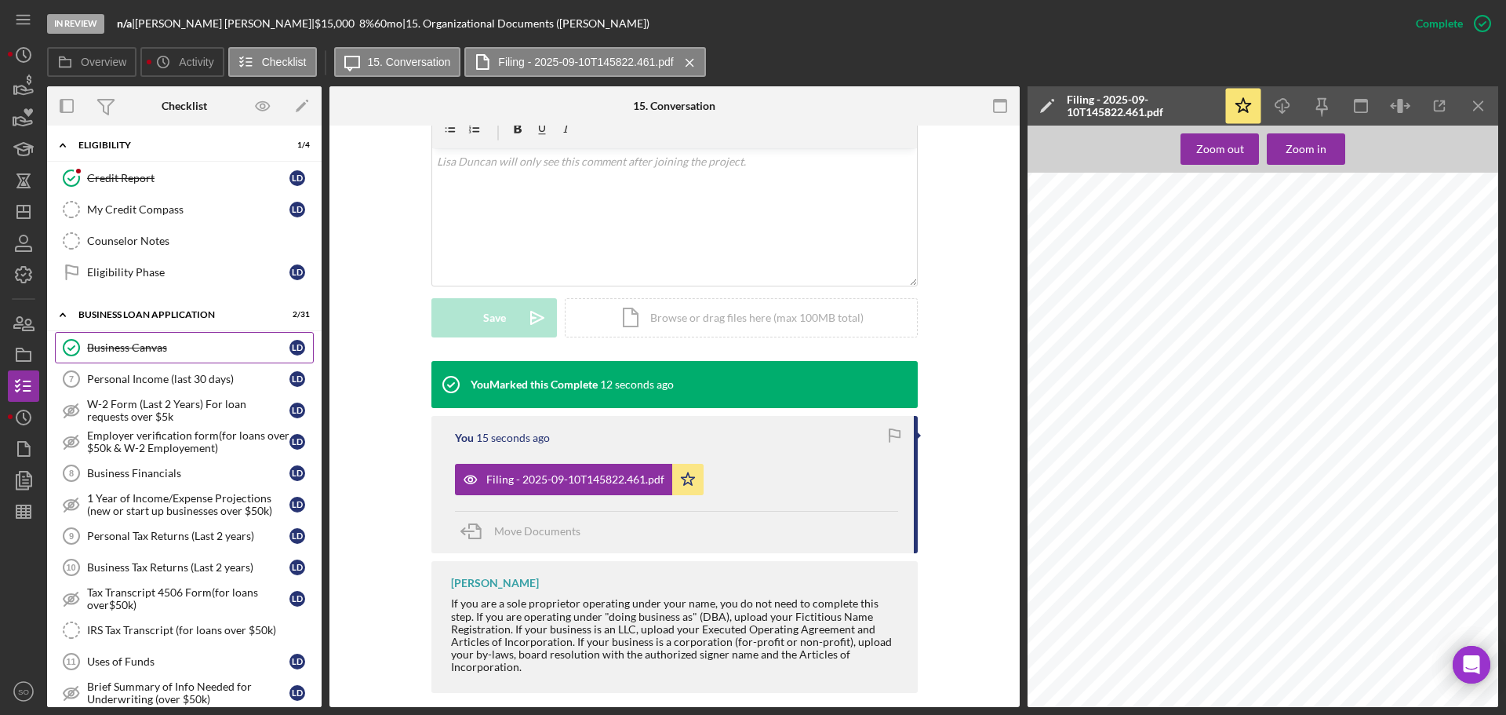
click at [158, 348] on div "Business Canvas" at bounding box center [188, 347] width 202 height 13
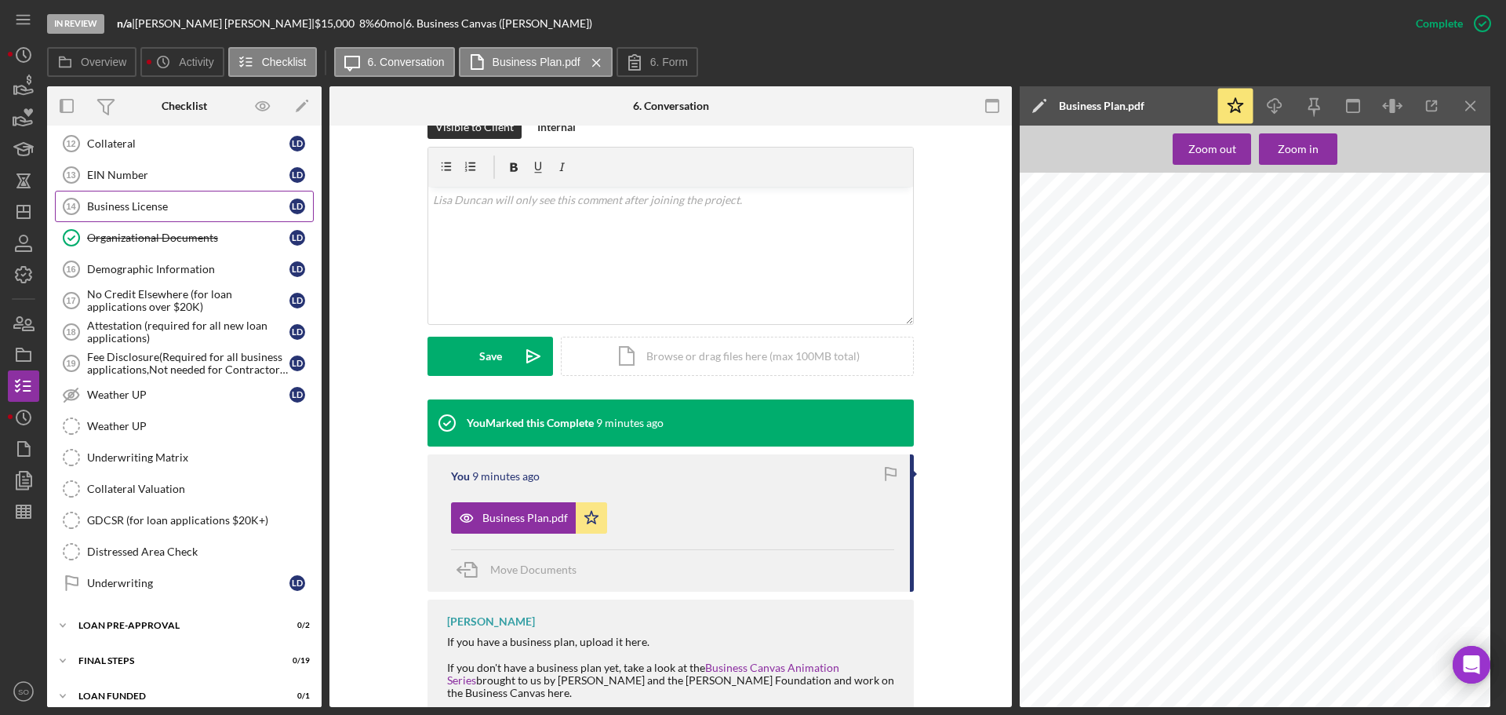
scroll to position [1112, 0]
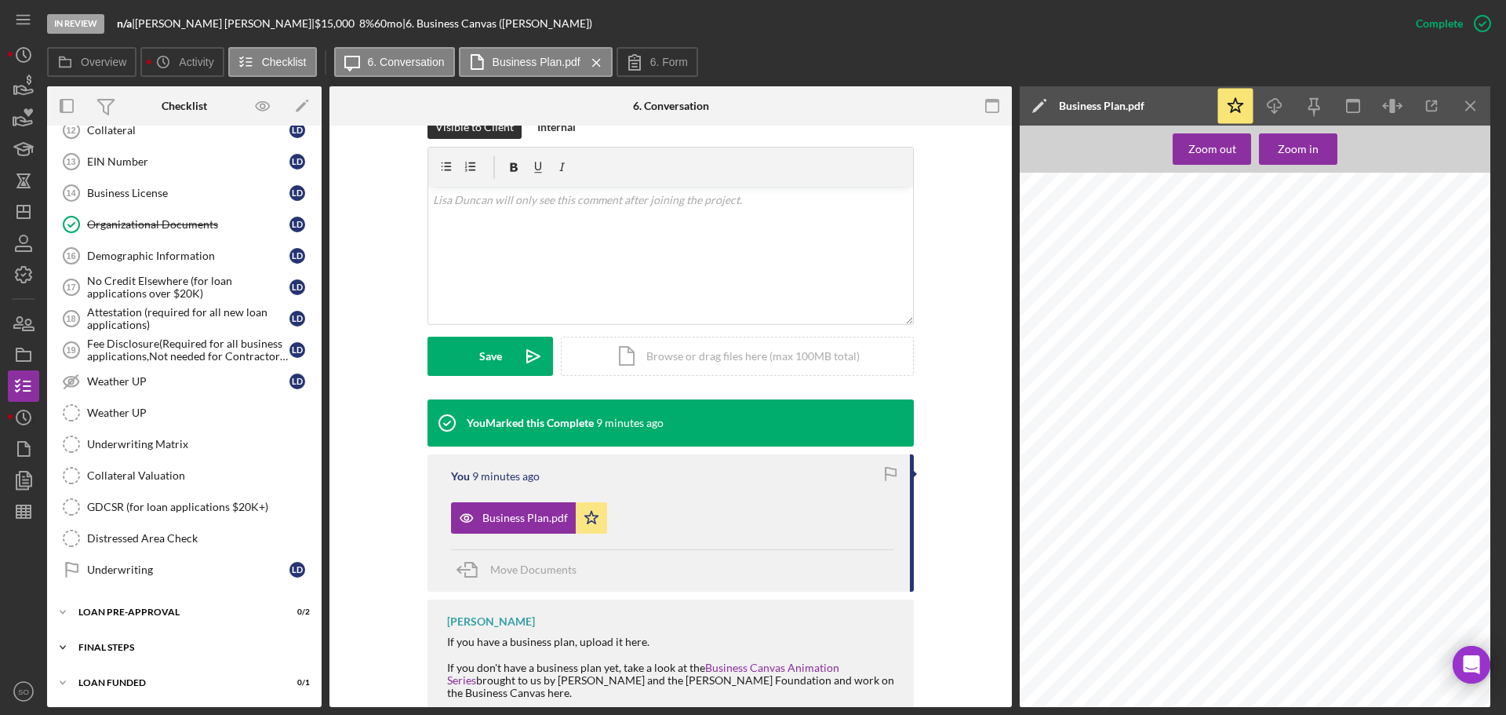
click at [139, 654] on div "Icon/Expander FINAL STEPS 0 / 19" at bounding box center [184, 647] width 275 height 31
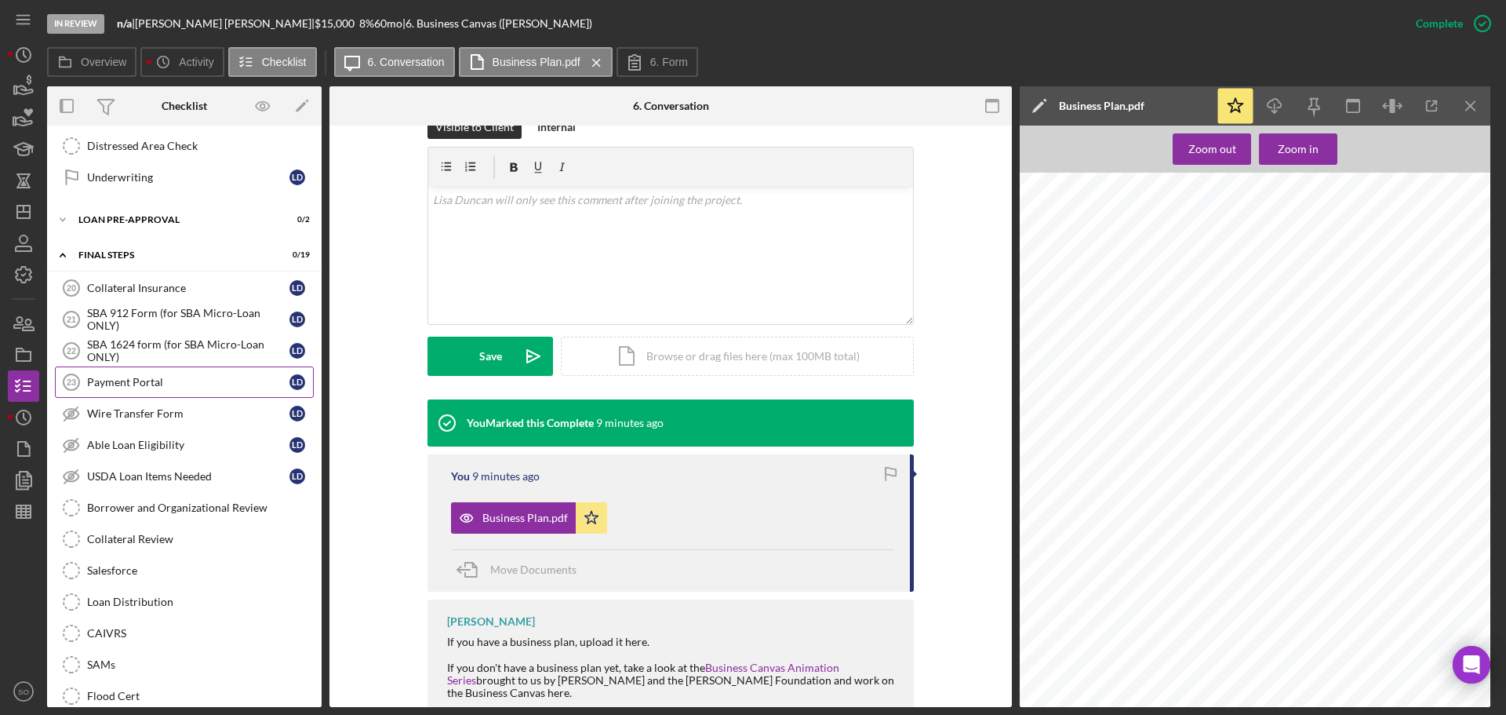
click at [140, 394] on link "Payment Portal 23 Payment Portal L D" at bounding box center [184, 381] width 259 height 31
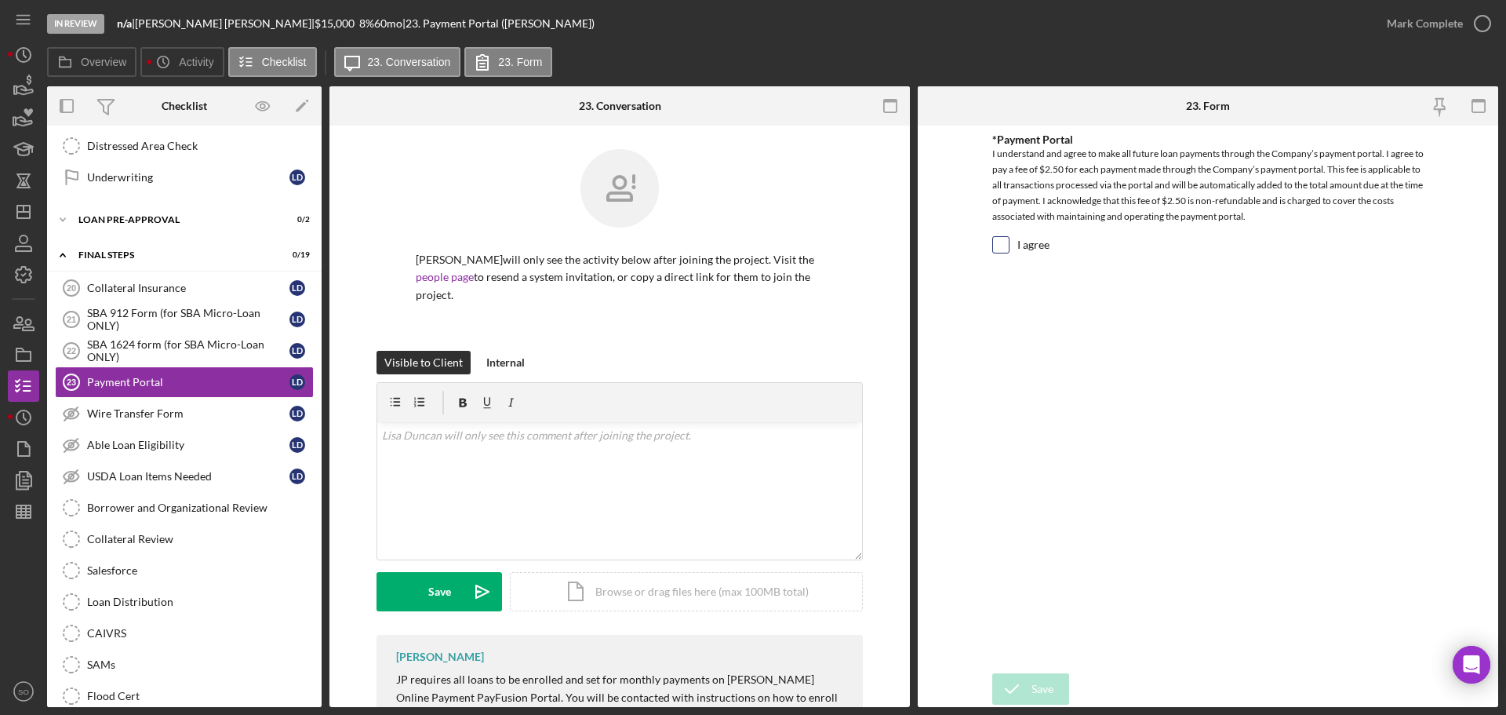
click at [997, 244] on input "I agree" at bounding box center [1001, 245] width 16 height 16
checkbox input "true"
click at [1061, 687] on button "Save" at bounding box center [1030, 688] width 77 height 31
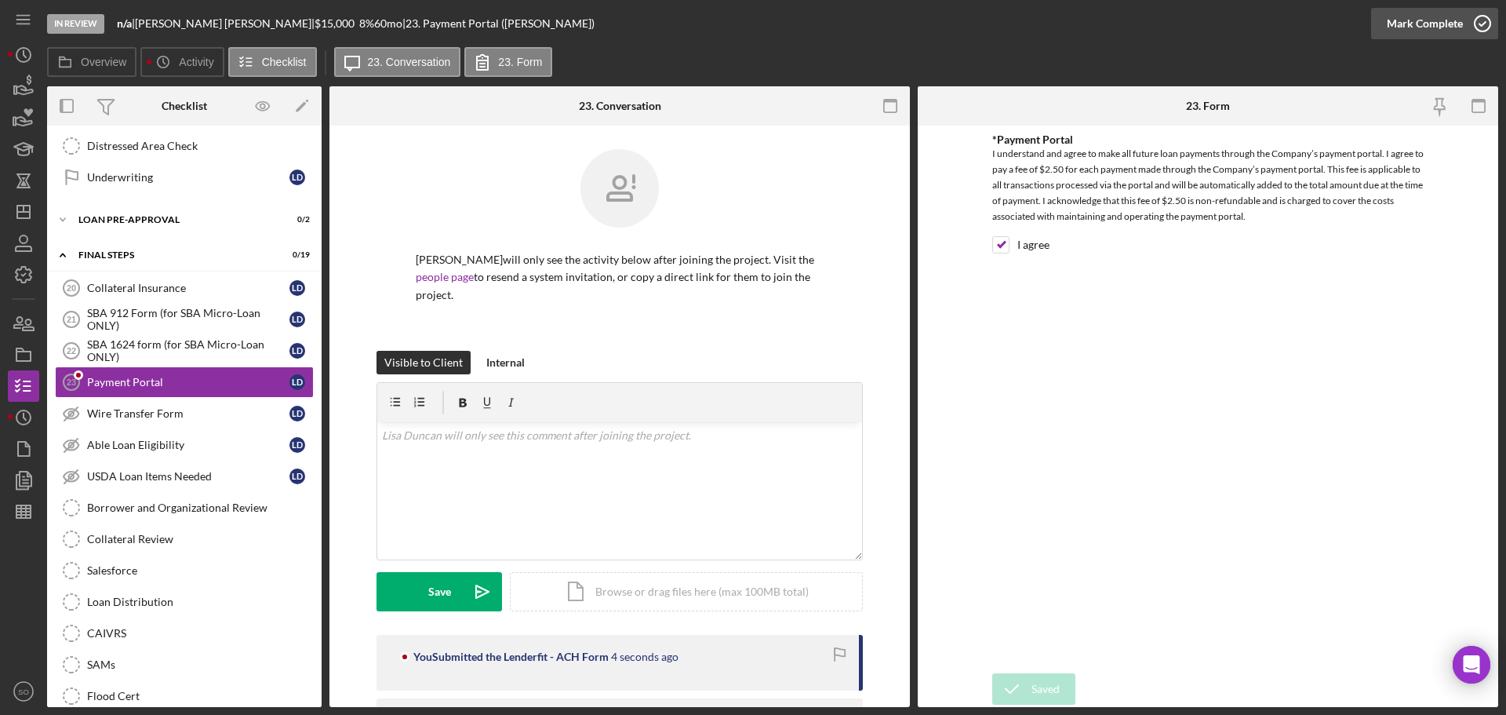
click at [1408, 19] on div "Mark Complete" at bounding box center [1425, 23] width 76 height 31
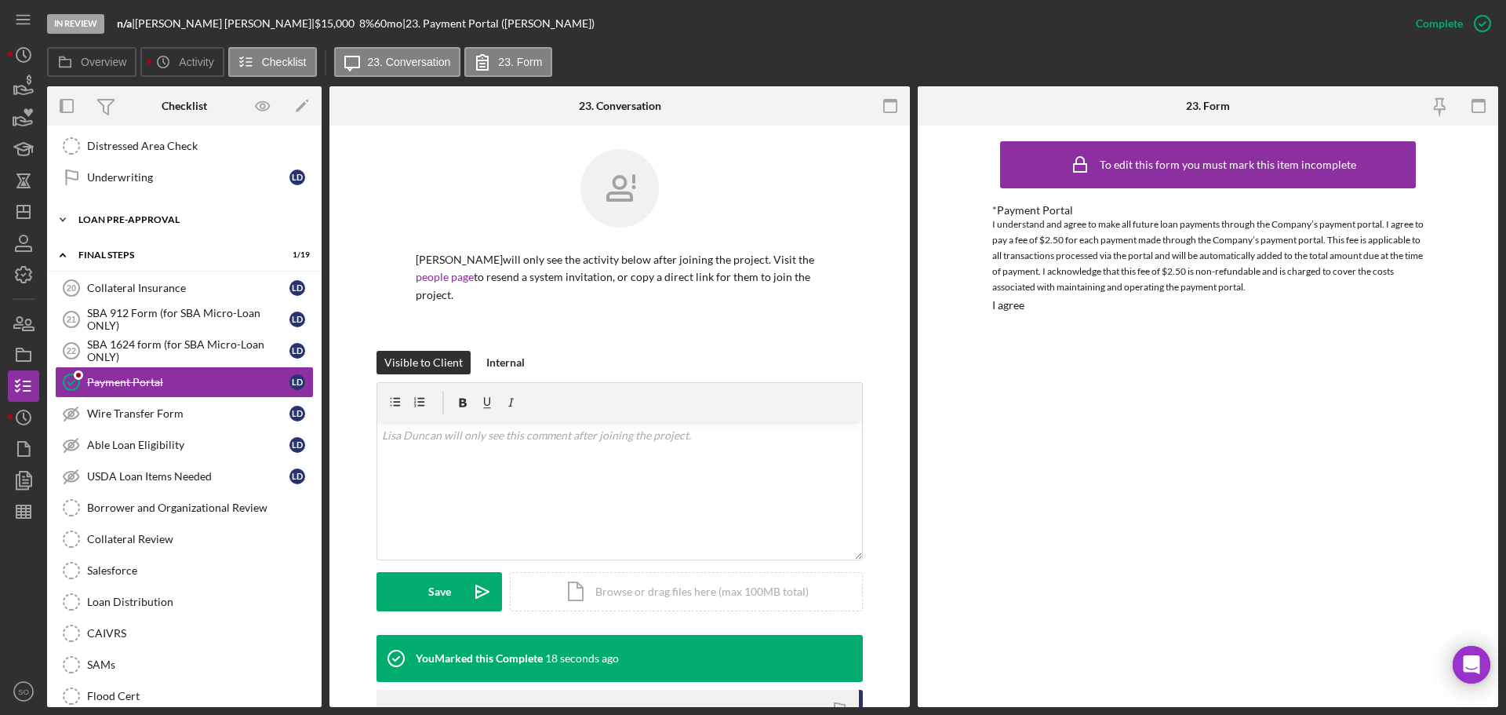
click at [160, 228] on div "Icon/Expander LOAN PRE-APPROVAL 0 / 2" at bounding box center [184, 219] width 275 height 31
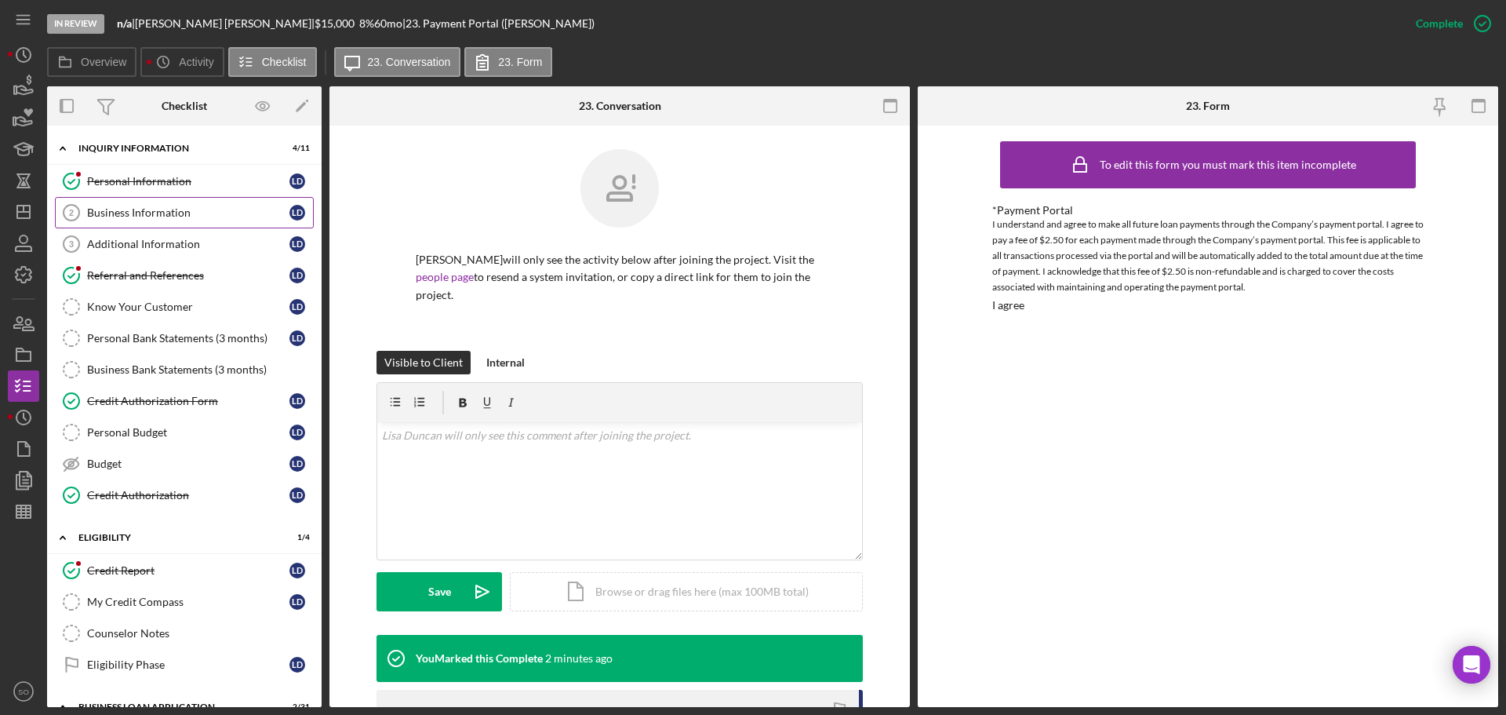
drag, startPoint x: 147, startPoint y: 182, endPoint x: 130, endPoint y: 224, distance: 45.5
click at [147, 182] on div "Personal Information" at bounding box center [188, 181] width 202 height 13
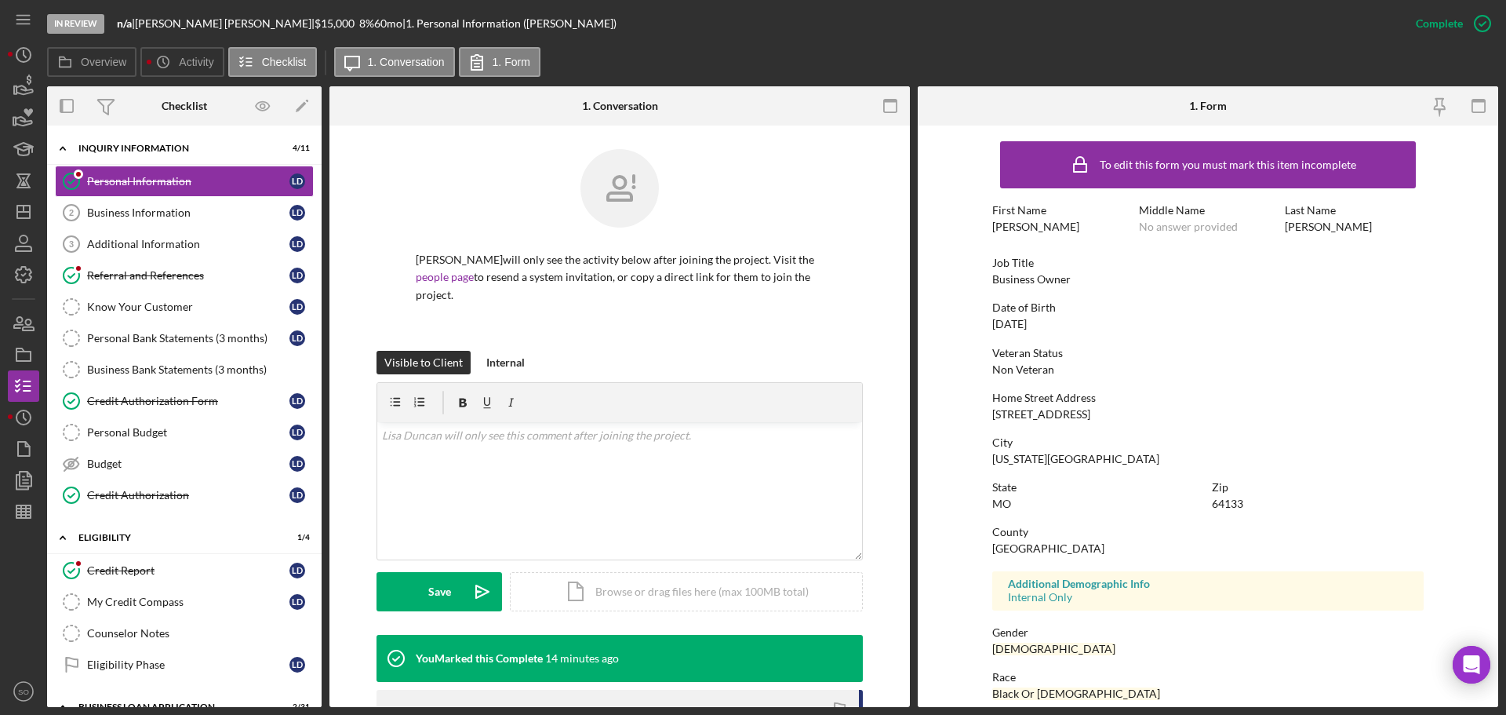
scroll to position [151, 0]
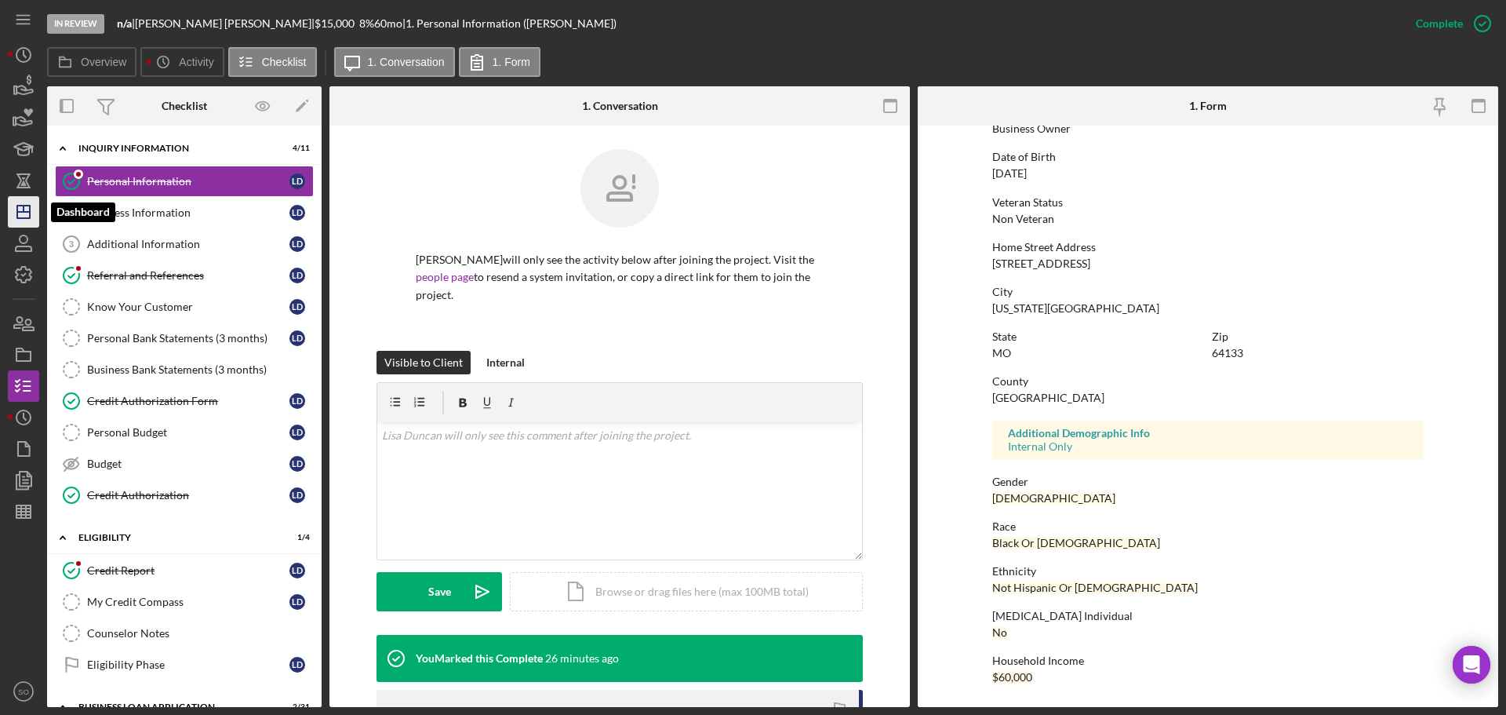
click at [17, 216] on polygon "button" at bounding box center [23, 212] width 13 height 13
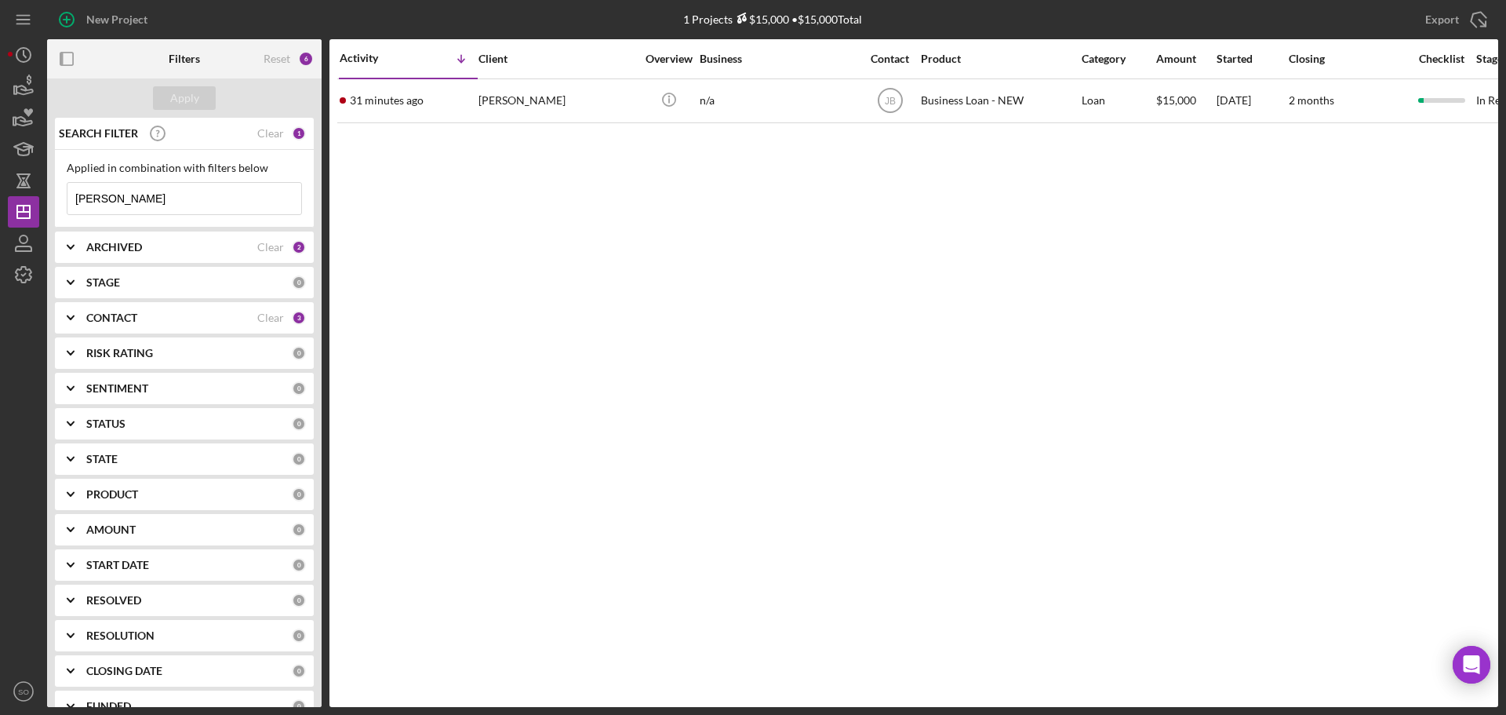
drag, startPoint x: 42, startPoint y: 201, endPoint x: 0, endPoint y: 203, distance: 41.6
click at [0, 203] on div "New Project 1 Projects $15,000 • $15,000 Total duncan Export Icon/Export Filter…" at bounding box center [753, 357] width 1506 height 715
type input "ortman"
click at [179, 100] on div "Apply" at bounding box center [184, 98] width 29 height 24
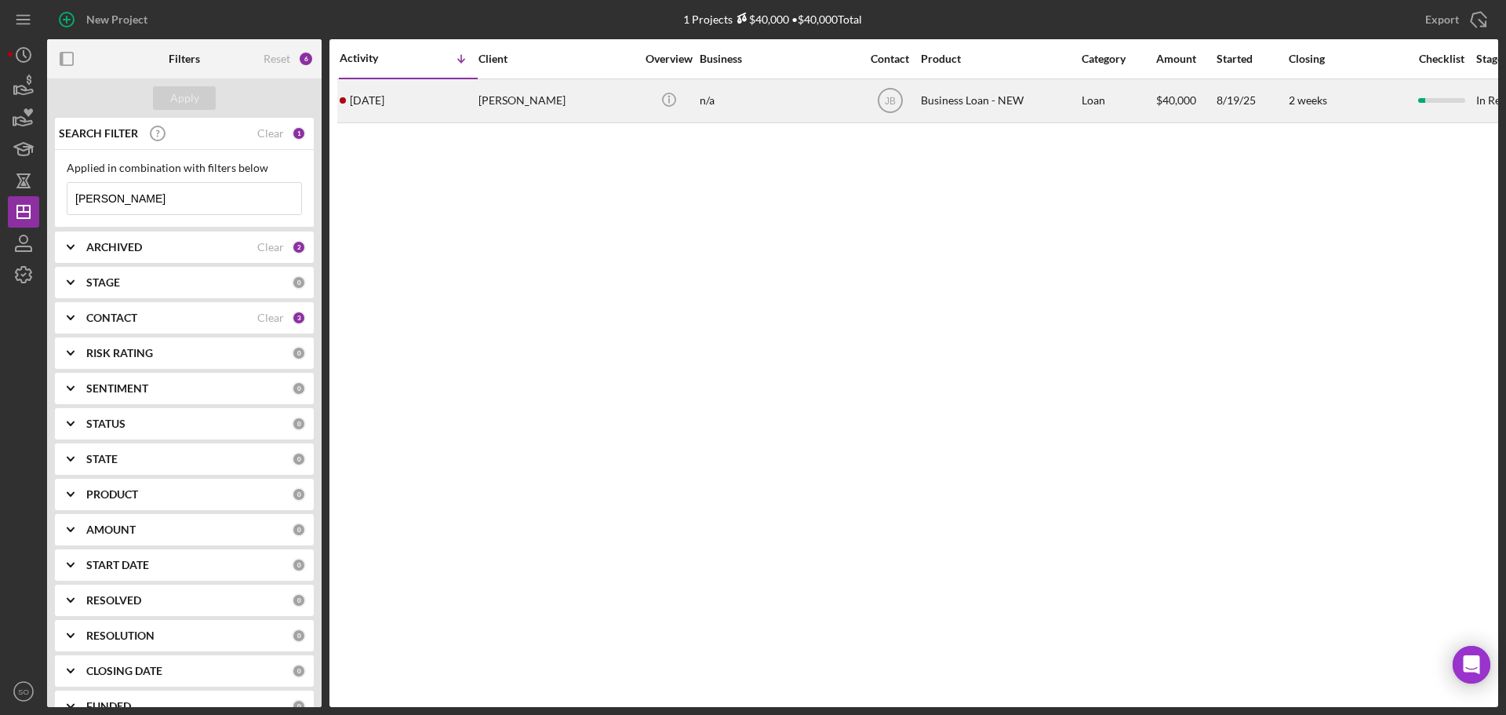
click at [486, 121] on div "[PERSON_NAME]" at bounding box center [557, 101] width 157 height 42
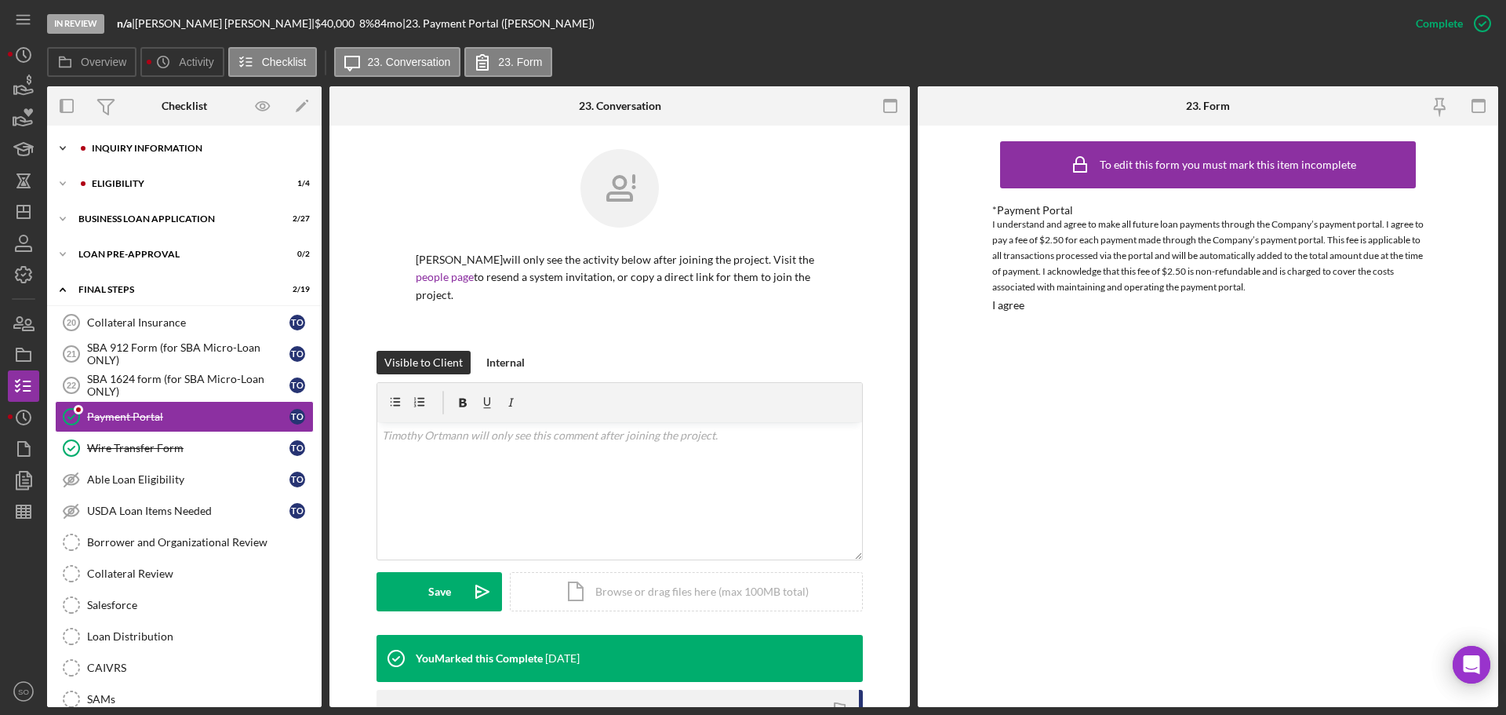
click at [144, 148] on div "INQUIRY INFORMATION" at bounding box center [197, 148] width 210 height 9
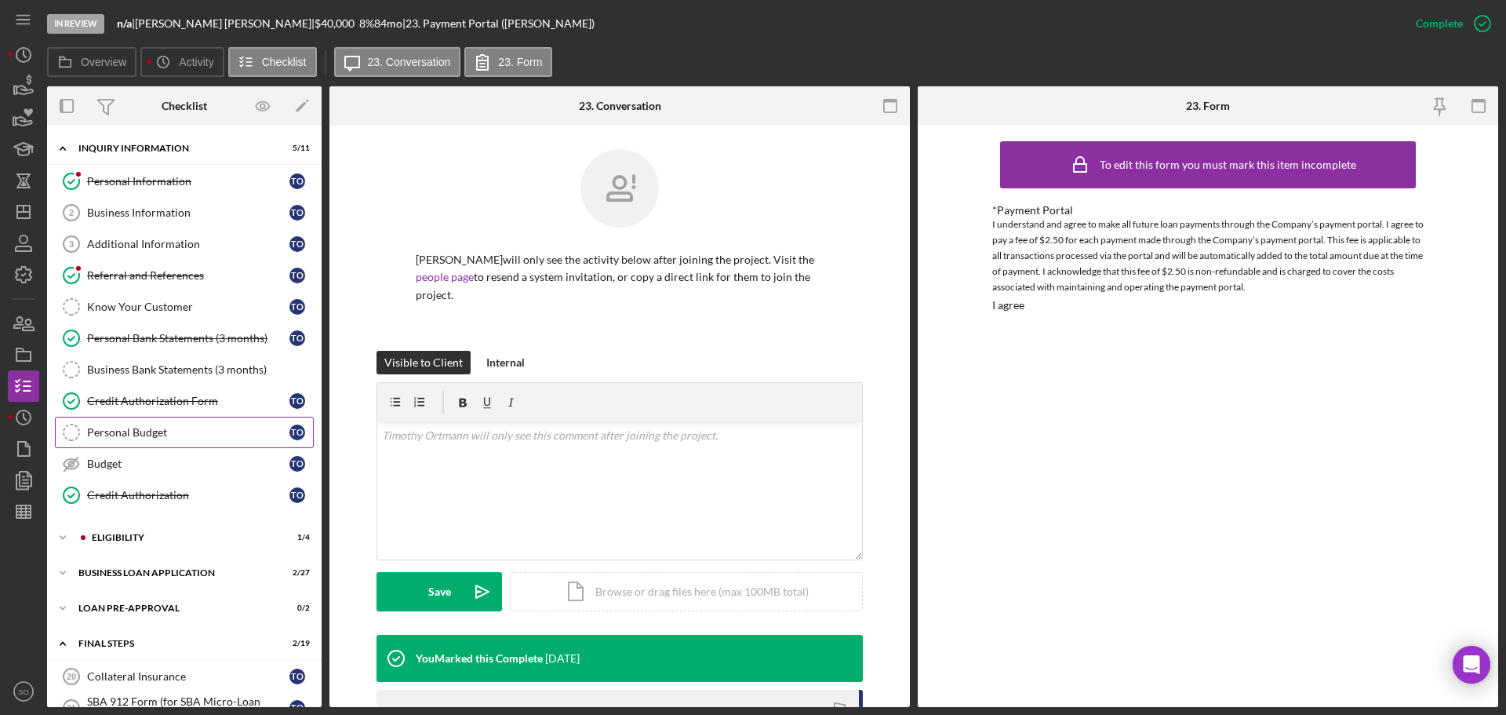
scroll to position [78, 0]
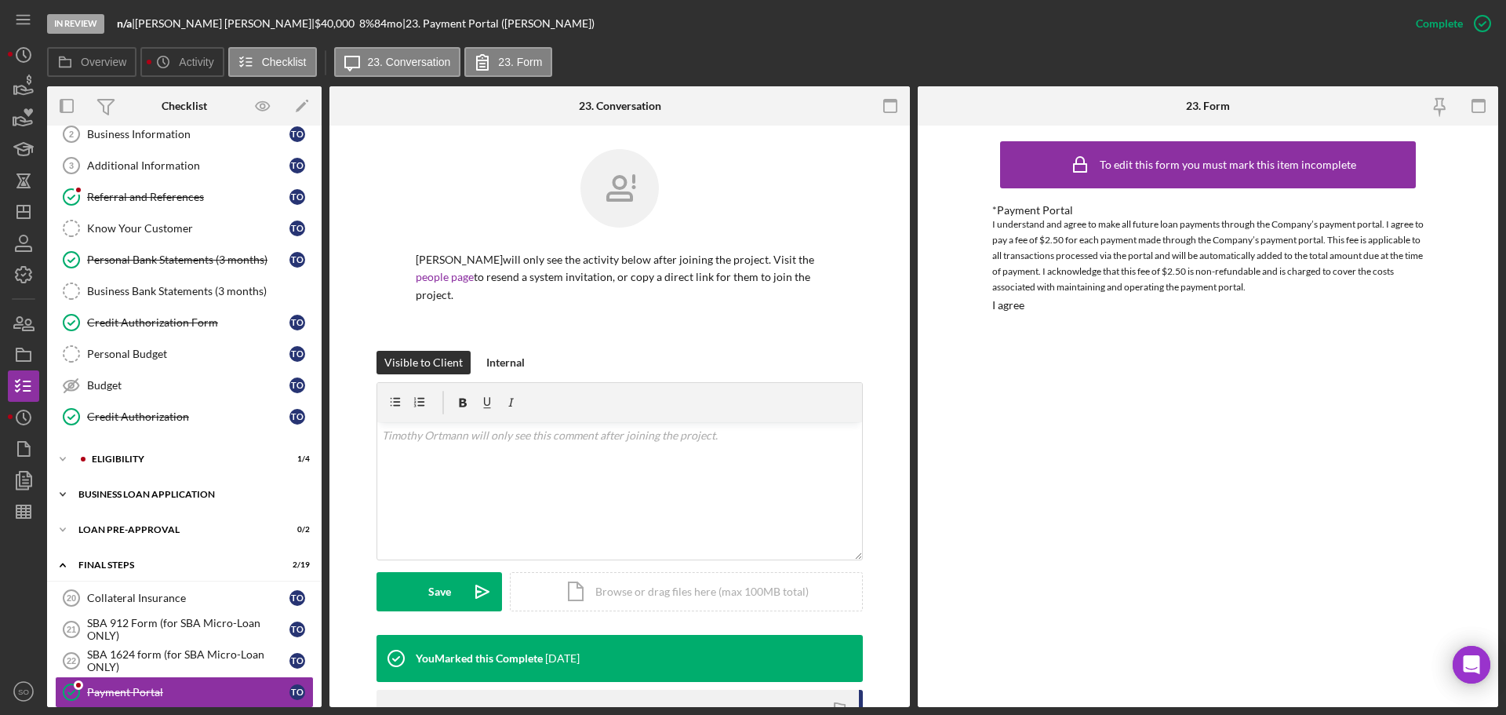
click at [195, 492] on div "BUSINESS LOAN APPLICATION" at bounding box center [190, 494] width 224 height 9
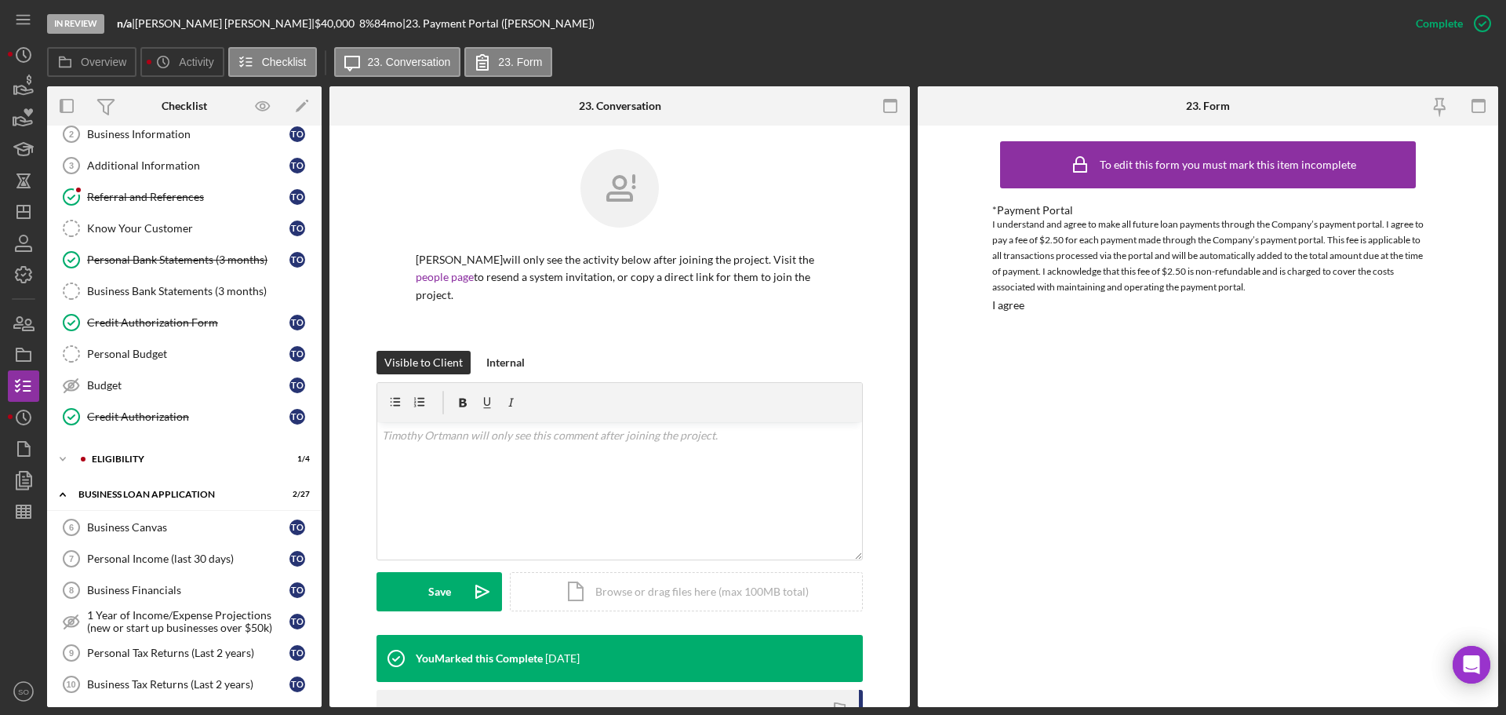
scroll to position [392, 0]
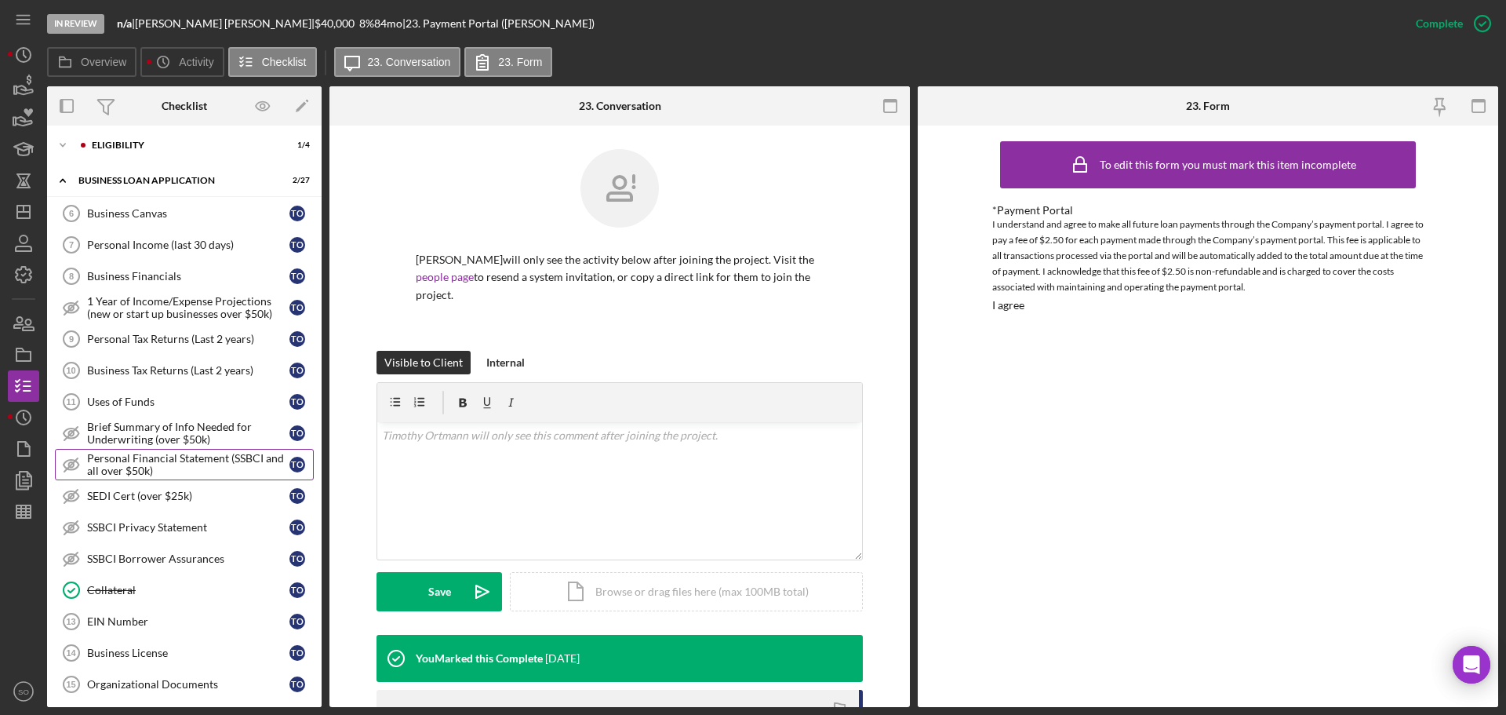
click at [195, 455] on div "Personal Financial Statement (SSBCI and all over $50k)" at bounding box center [188, 464] width 202 height 25
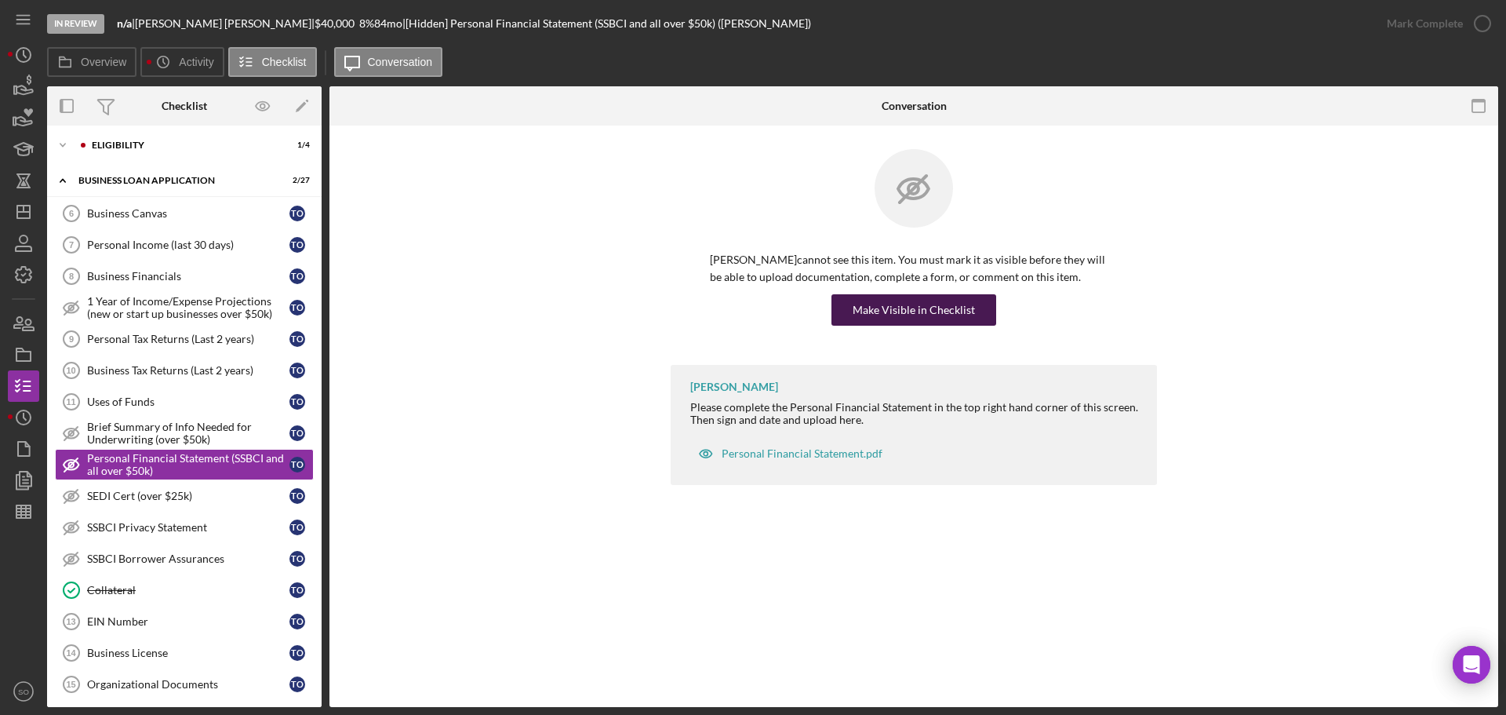
click at [920, 308] on div "Make Visible in Checklist" at bounding box center [914, 309] width 122 height 31
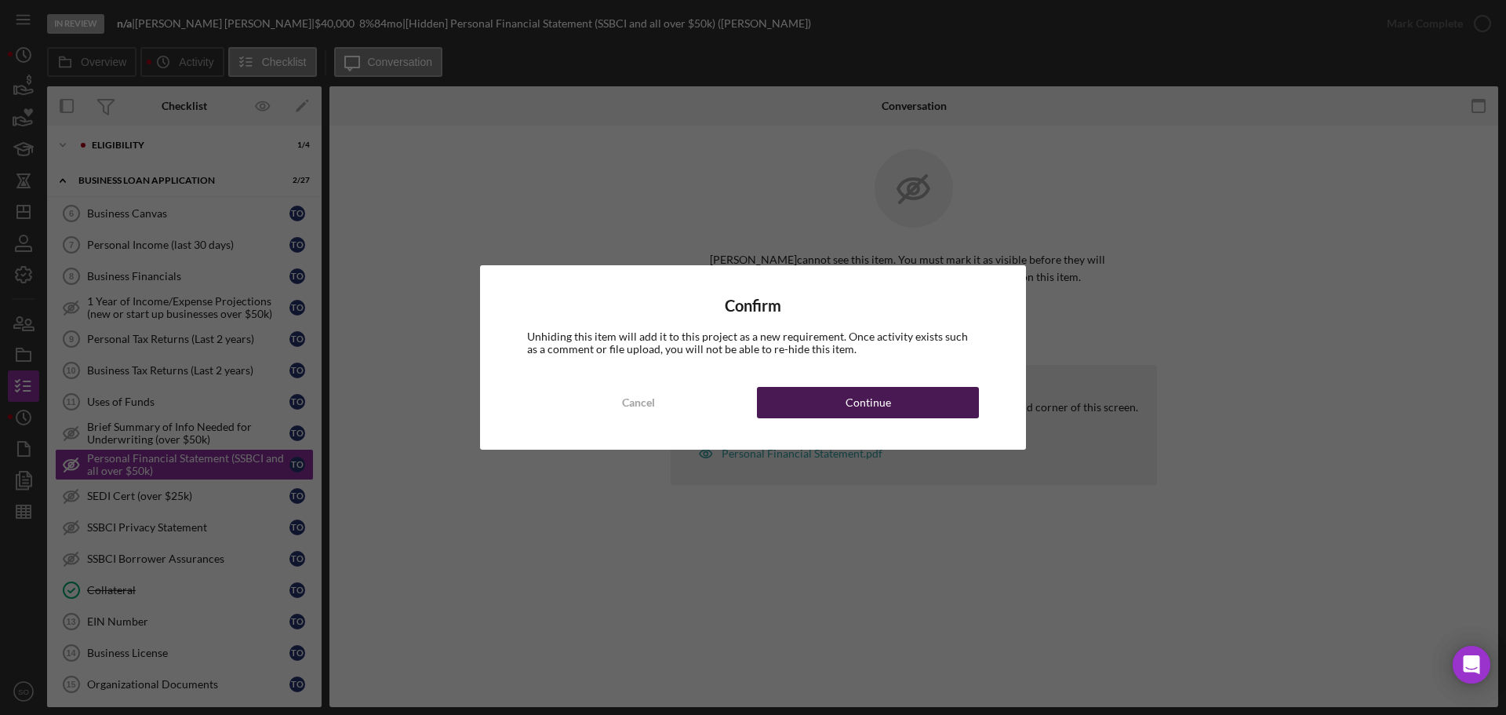
click at [929, 410] on button "Continue" at bounding box center [868, 402] width 222 height 31
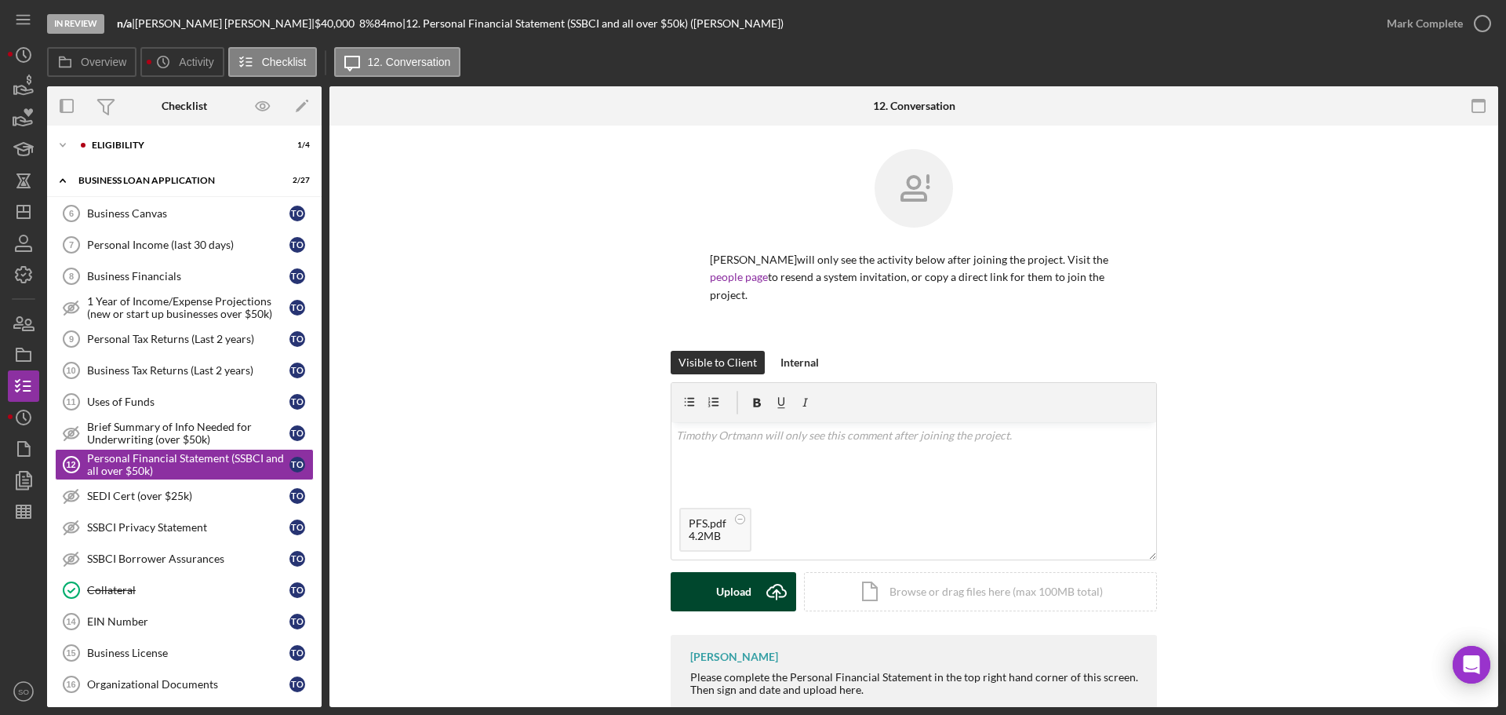
click at [751, 585] on button "Upload Icon/Upload" at bounding box center [734, 591] width 126 height 39
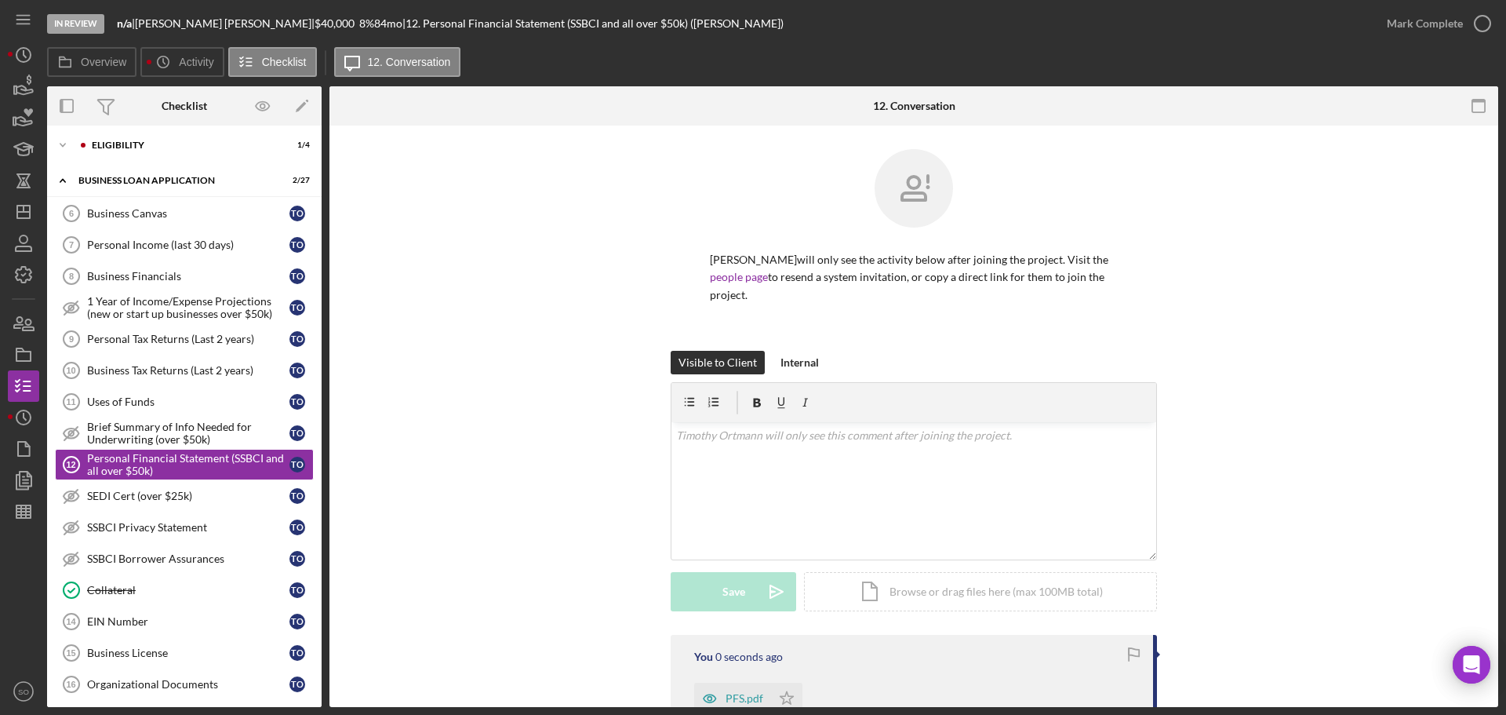
scroll to position [157, 0]
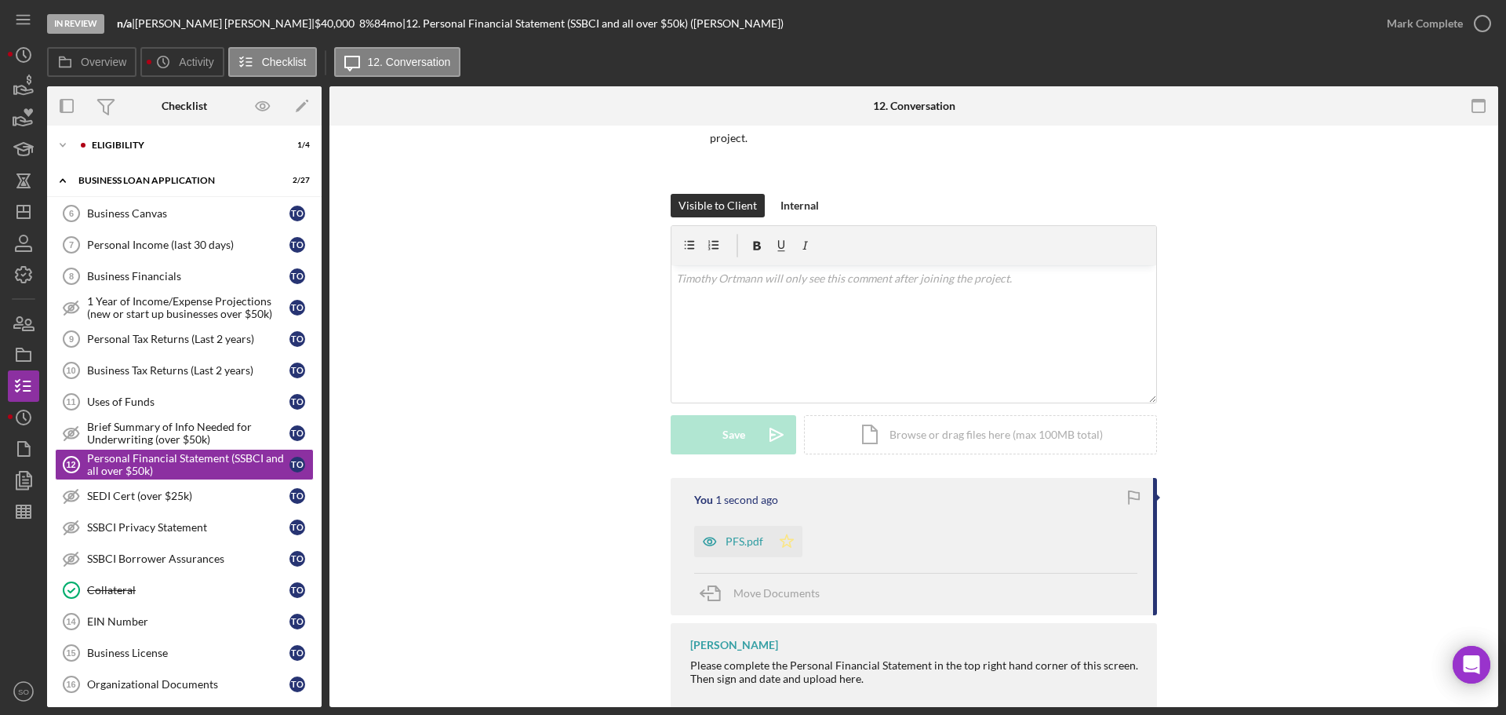
click at [779, 544] on icon "Icon/Star" at bounding box center [786, 541] width 31 height 31
click at [1404, 21] on div "Mark Complete" at bounding box center [1425, 23] width 76 height 31
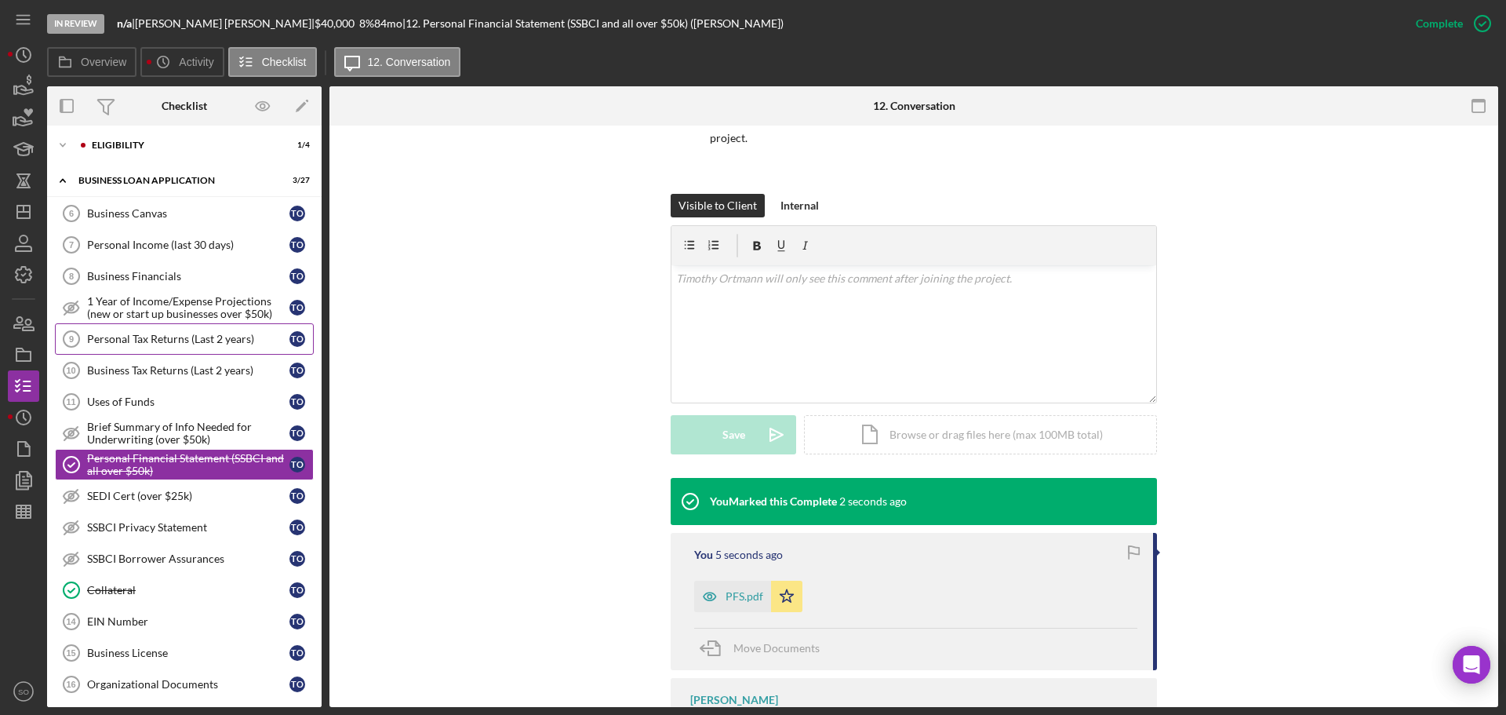
click at [216, 335] on div "Personal Tax Returns (Last 2 years)" at bounding box center [188, 339] width 202 height 13
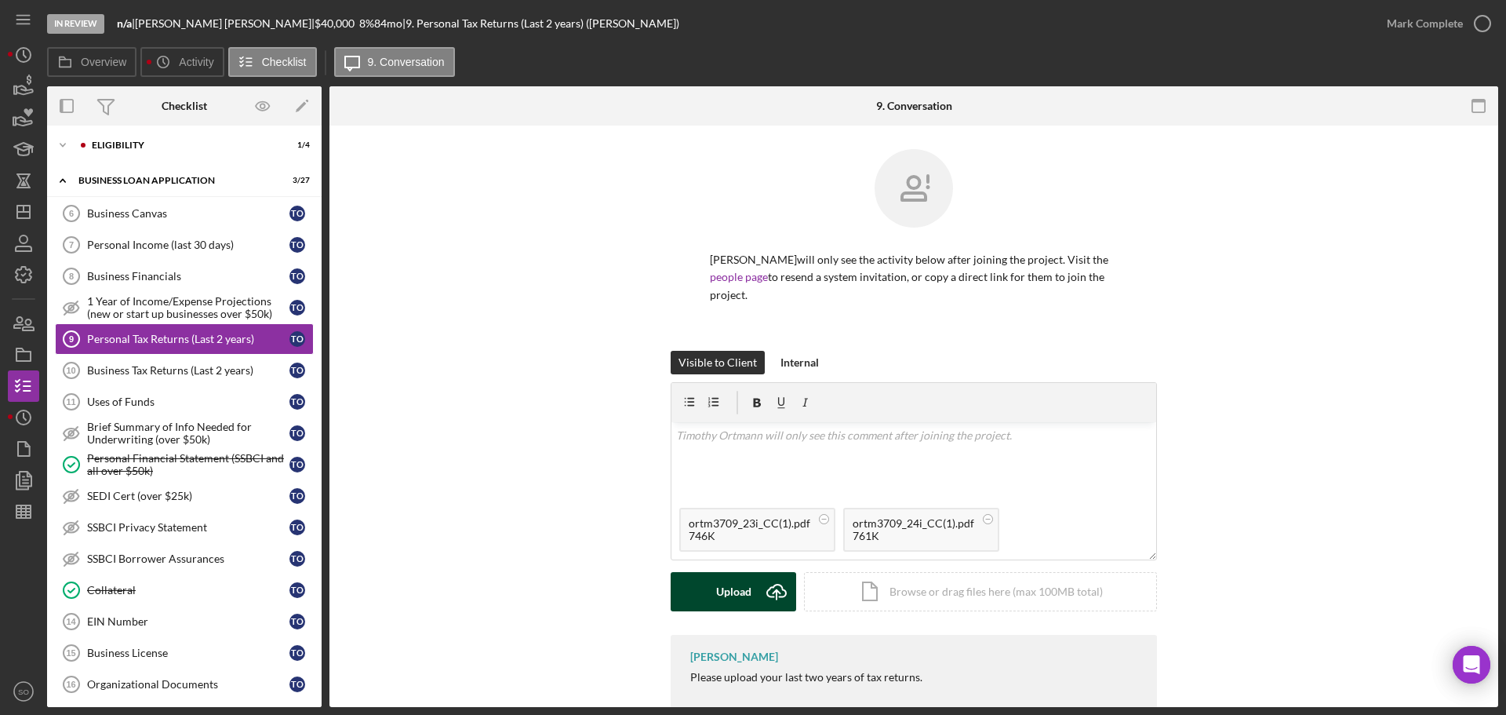
click at [759, 591] on icon "Icon/Upload" at bounding box center [776, 591] width 39 height 39
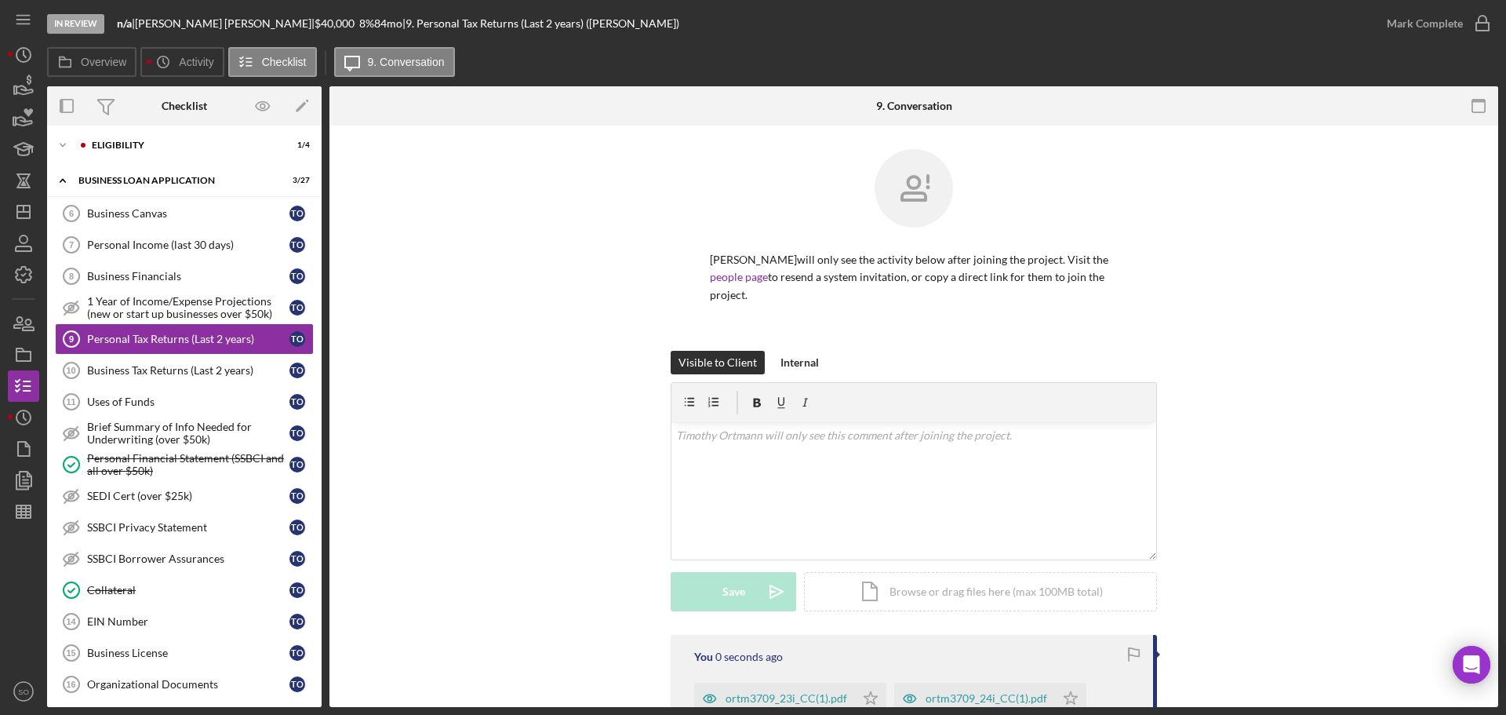
scroll to position [183, 0]
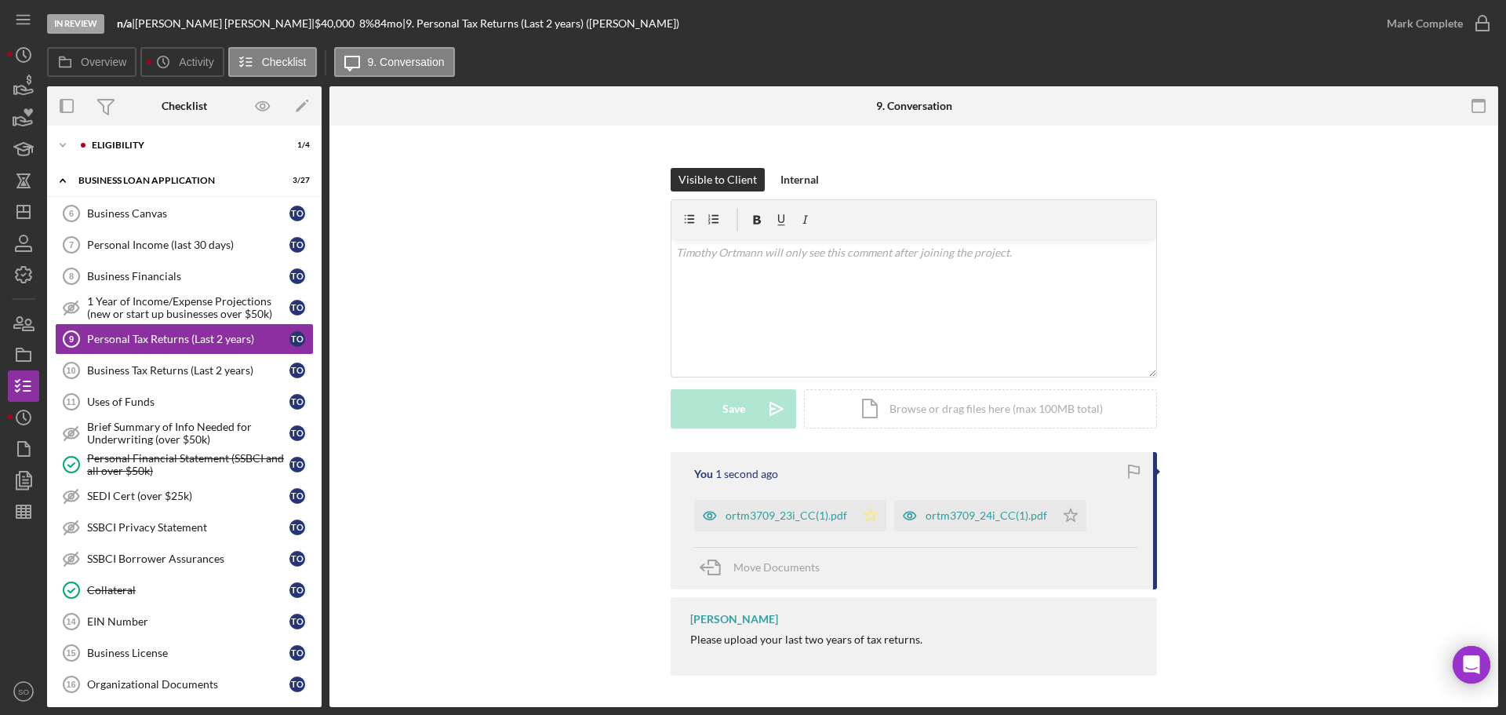
click at [875, 520] on icon "Icon/Star" at bounding box center [870, 515] width 31 height 31
click at [1069, 514] on polygon "button" at bounding box center [1071, 514] width 13 height 13
click at [796, 519] on div "ortm3709_23i_CC(1).pdf" at bounding box center [787, 515] width 122 height 13
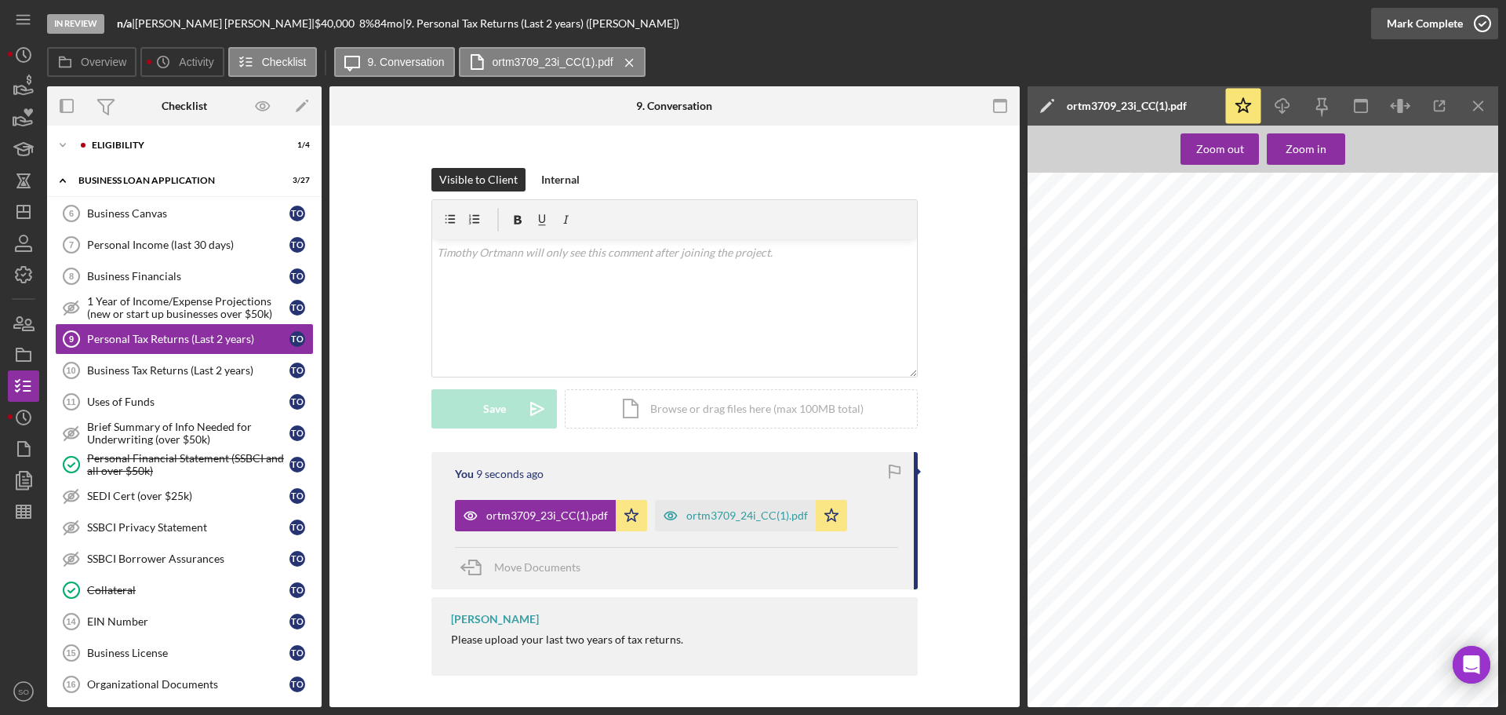
click at [1402, 26] on div "Mark Complete" at bounding box center [1425, 23] width 76 height 31
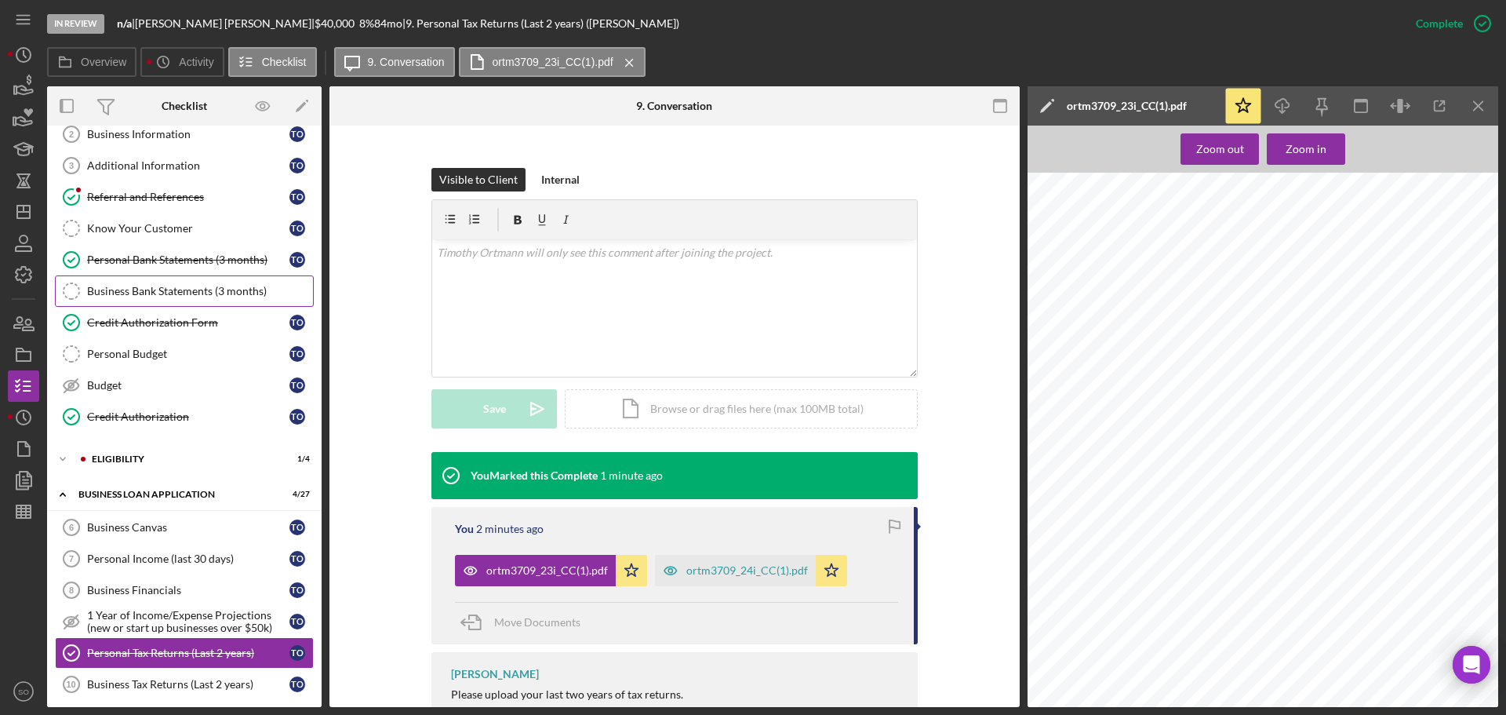
scroll to position [157, 0]
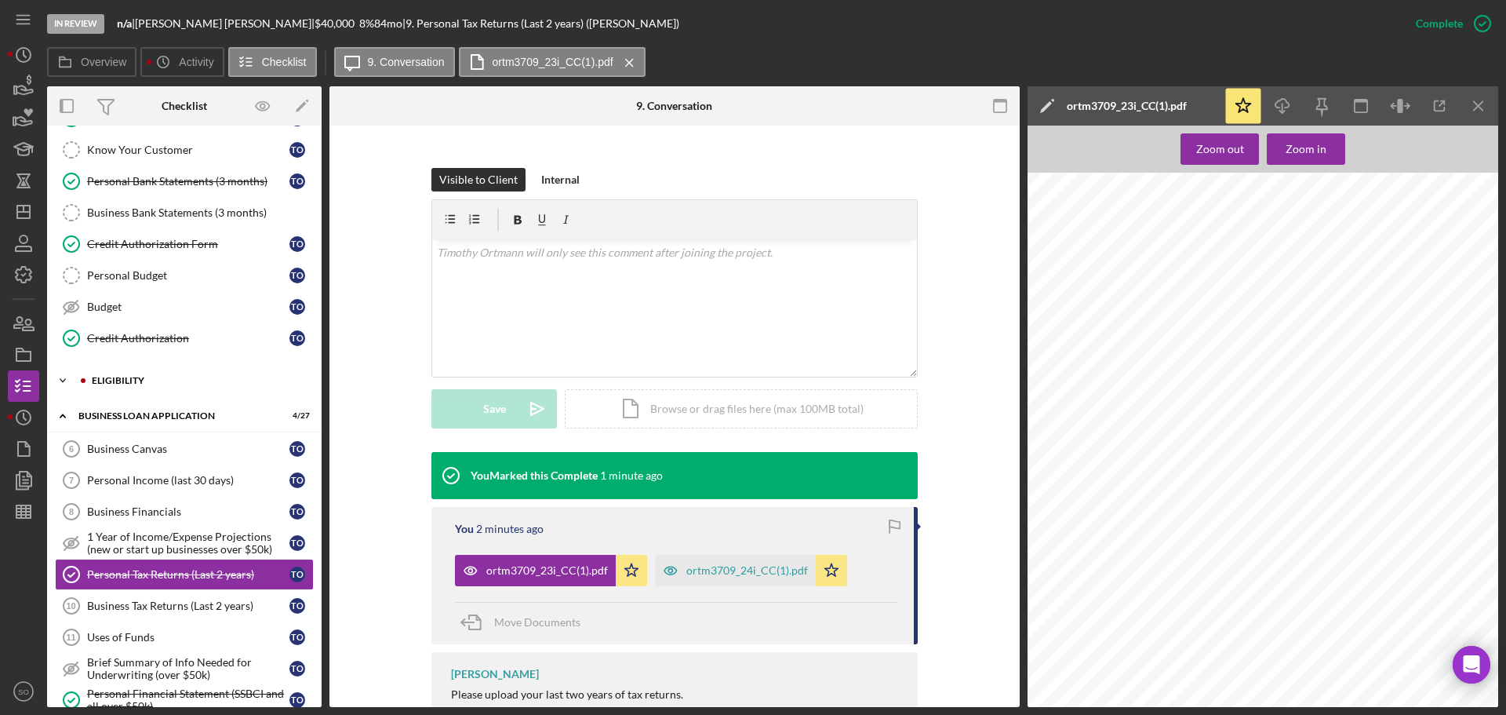
click at [155, 384] on div "ELIGIBILITY" at bounding box center [197, 380] width 210 height 9
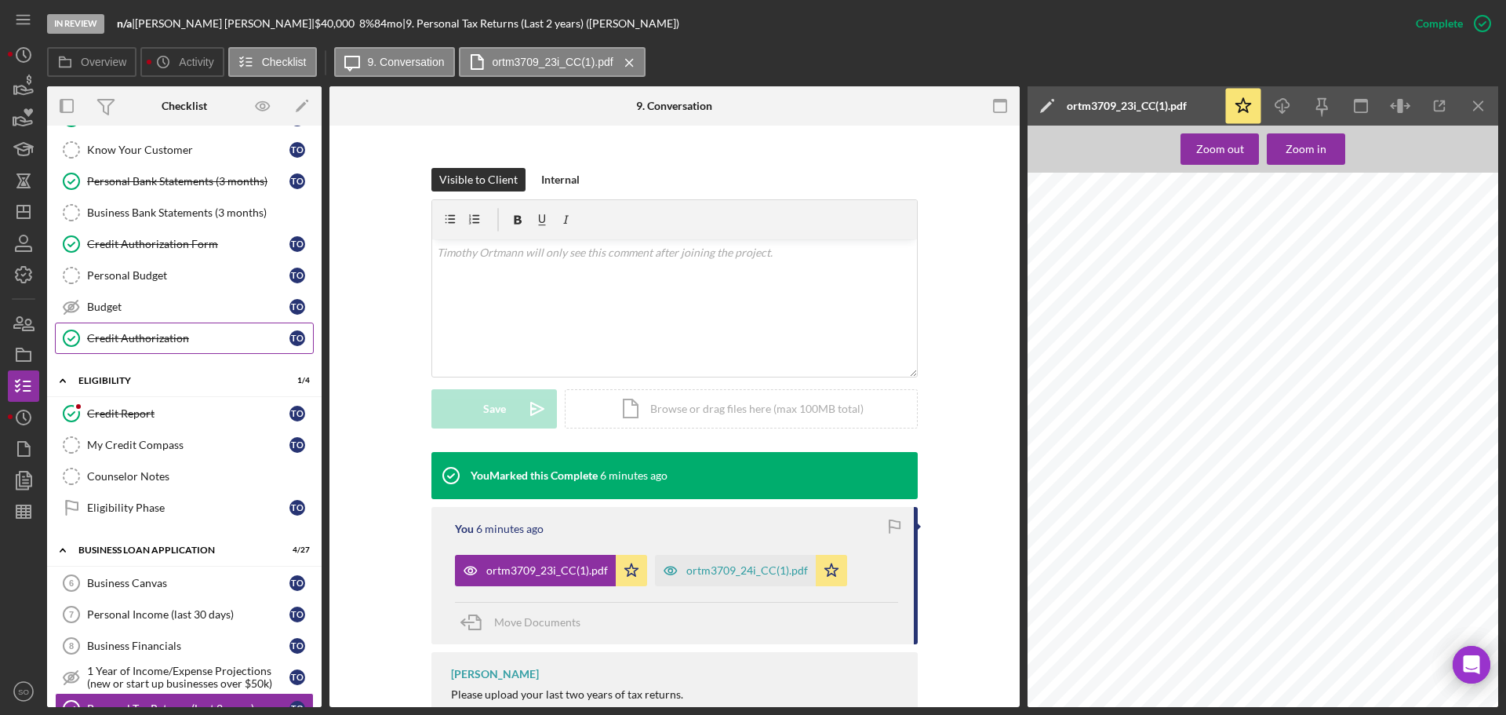
scroll to position [0, 0]
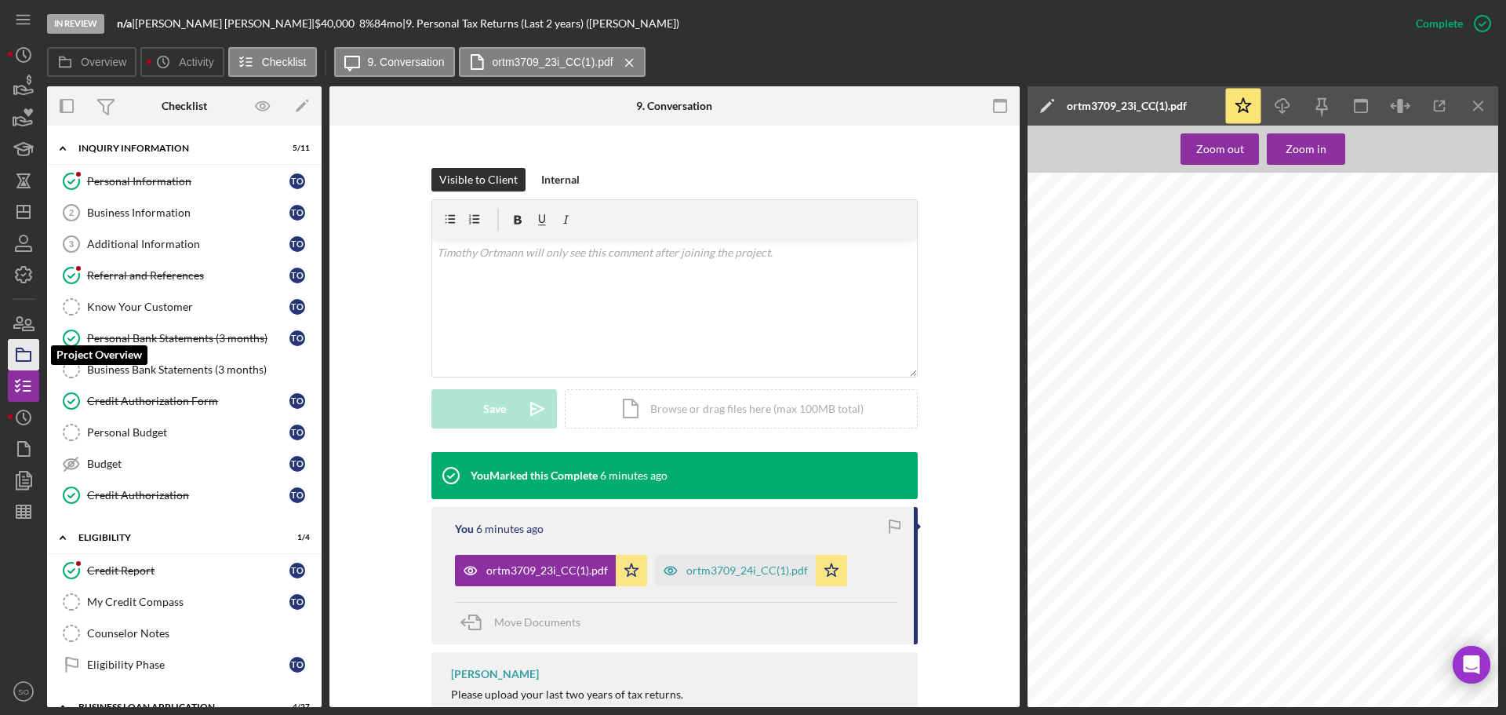
click at [28, 359] on icon "button" at bounding box center [23, 354] width 39 height 39
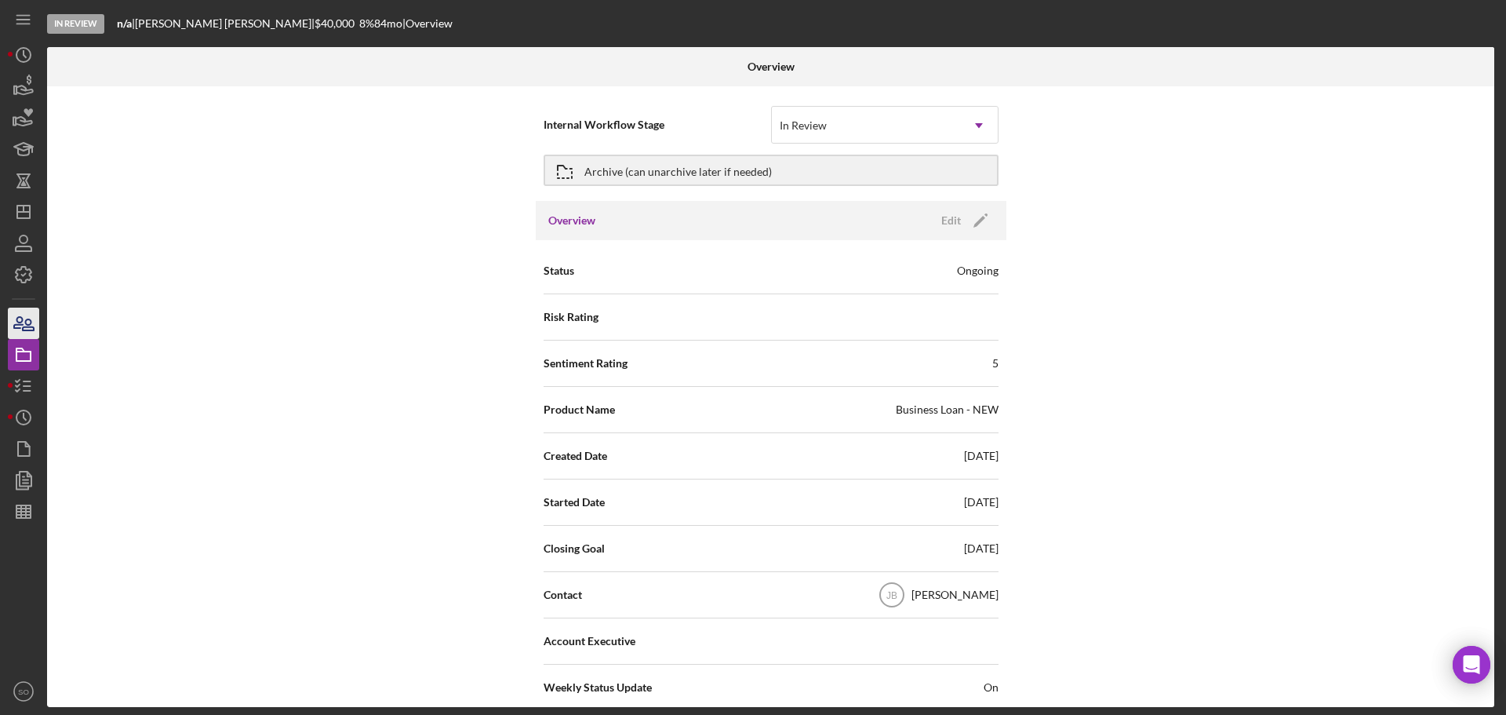
click at [14, 326] on icon "button" at bounding box center [18, 322] width 9 height 11
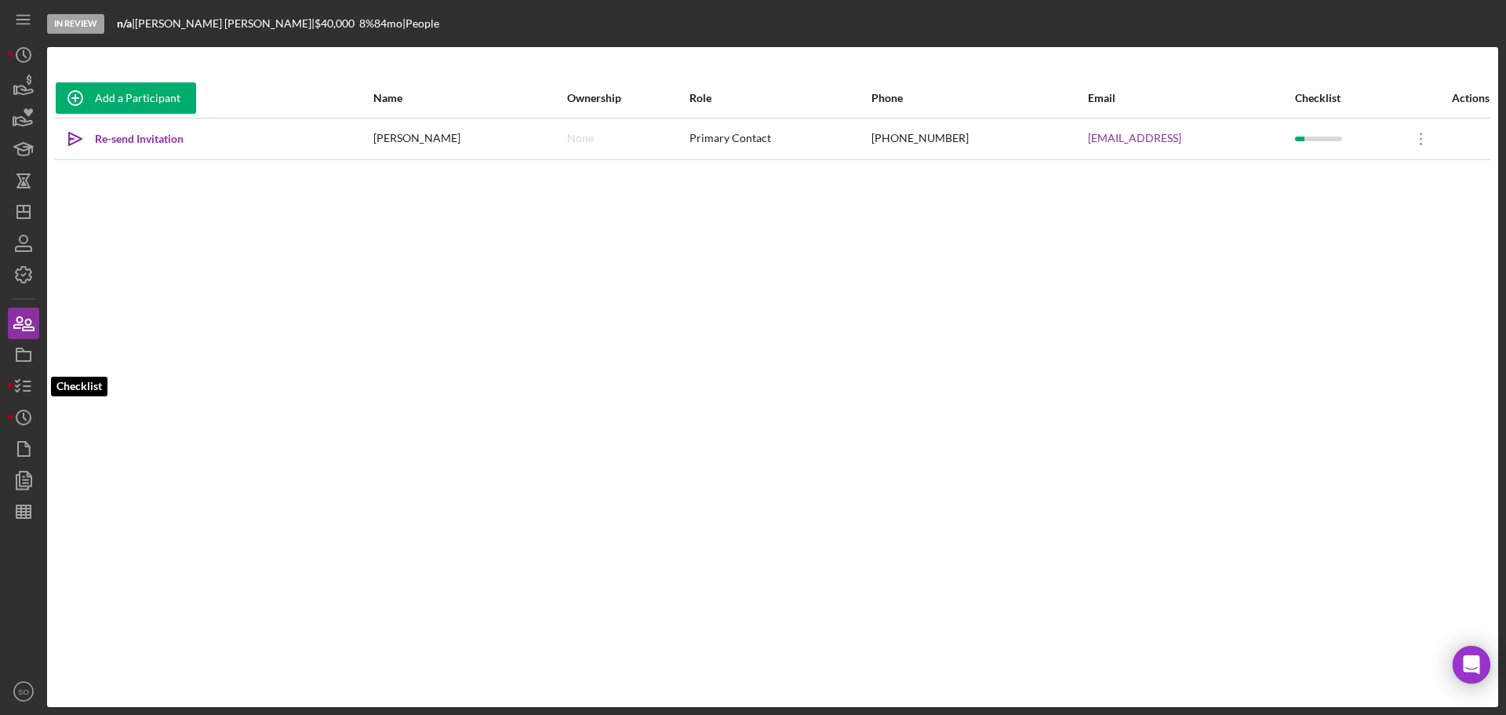
drag, startPoint x: 20, startPoint y: 380, endPoint x: 41, endPoint y: 389, distance: 22.9
click at [20, 380] on polyline "button" at bounding box center [18, 381] width 4 height 2
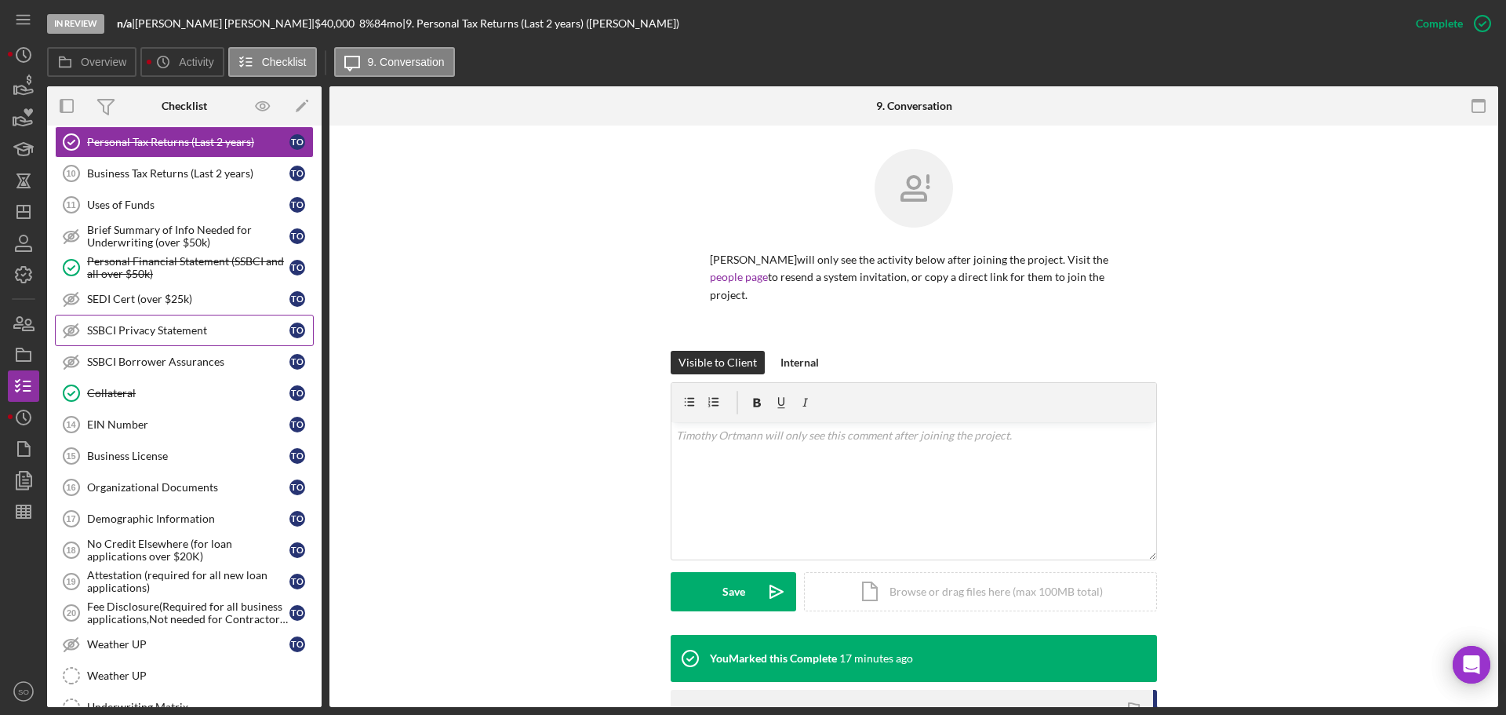
scroll to position [498, 0]
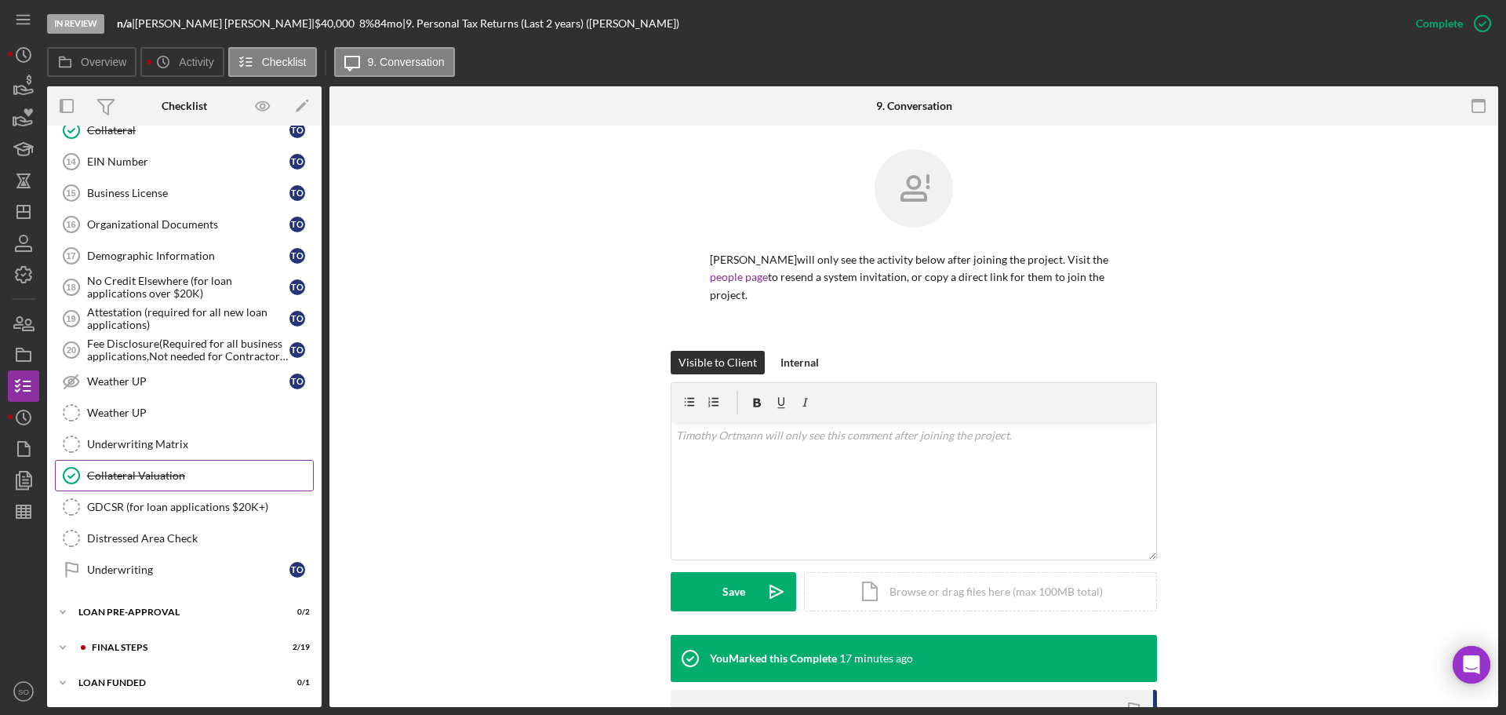
click at [186, 483] on link "Collateral Valuation Collateral Valuation" at bounding box center [184, 475] width 259 height 31
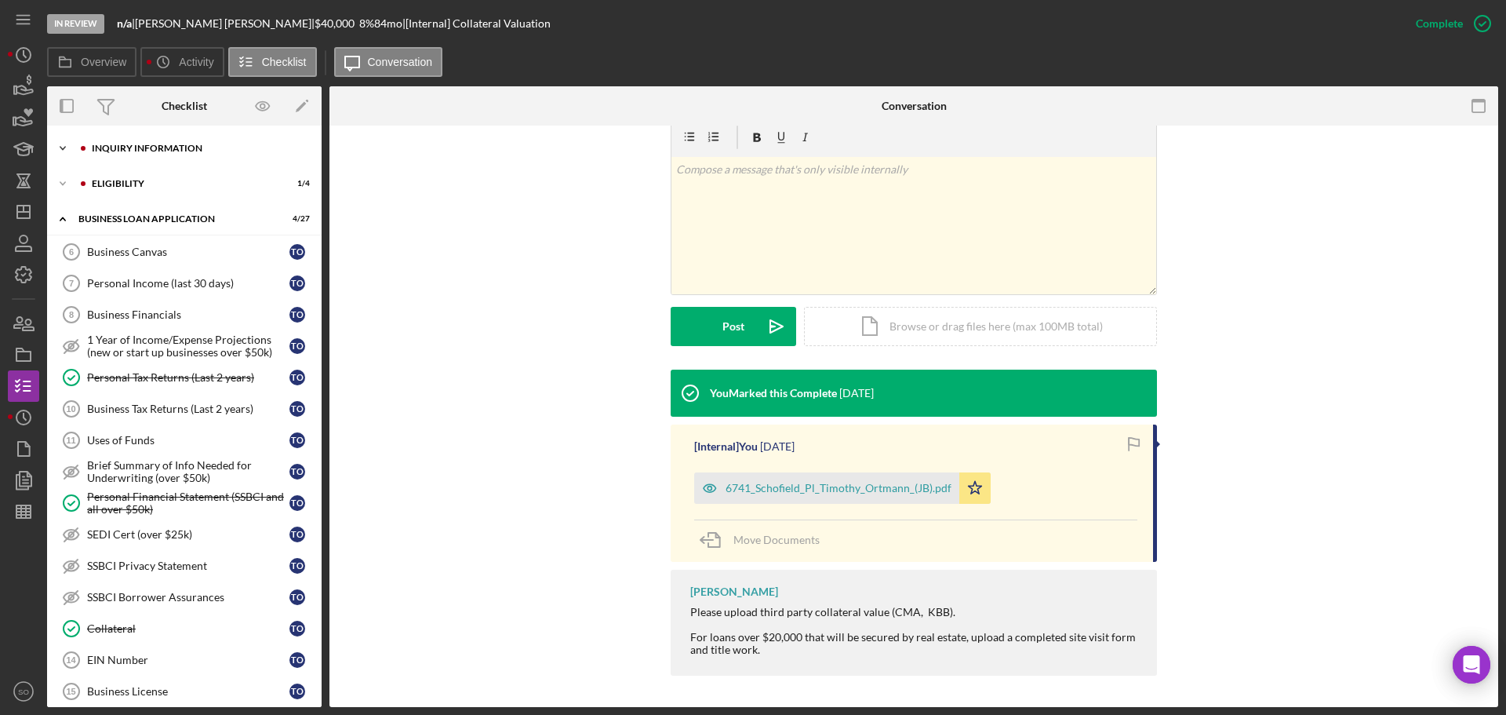
click at [158, 151] on div "INQUIRY INFORMATION" at bounding box center [197, 148] width 210 height 9
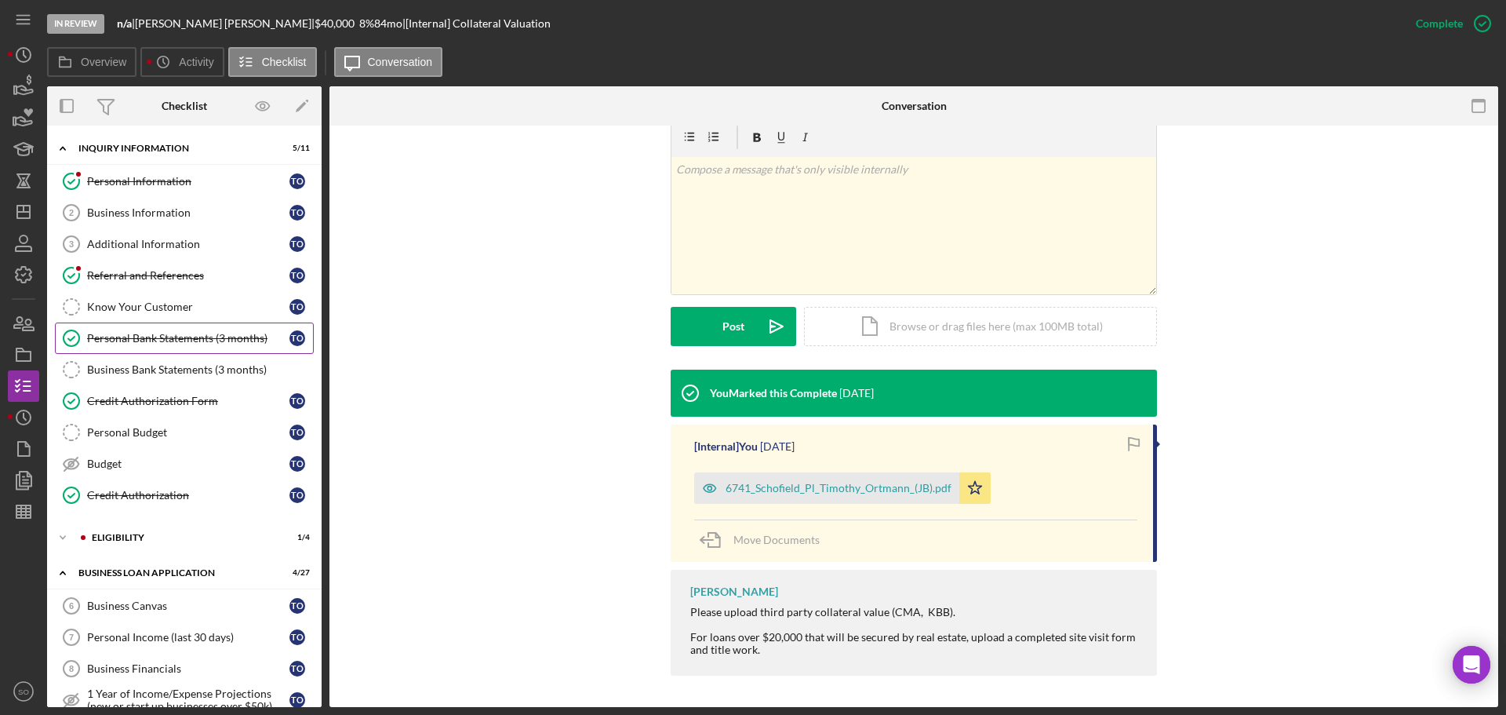
click at [230, 337] on div "Personal Bank Statements (3 months)" at bounding box center [188, 338] width 202 height 13
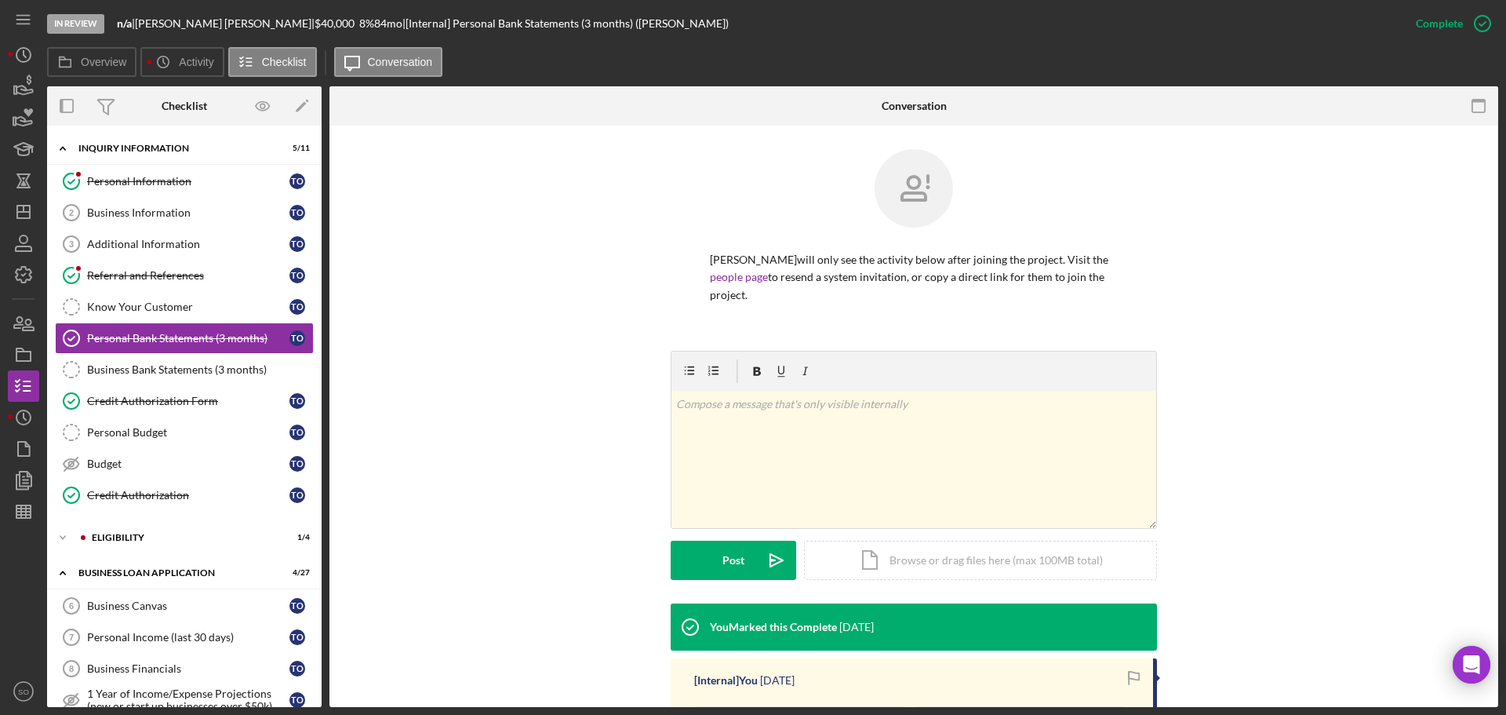
scroll to position [251, 0]
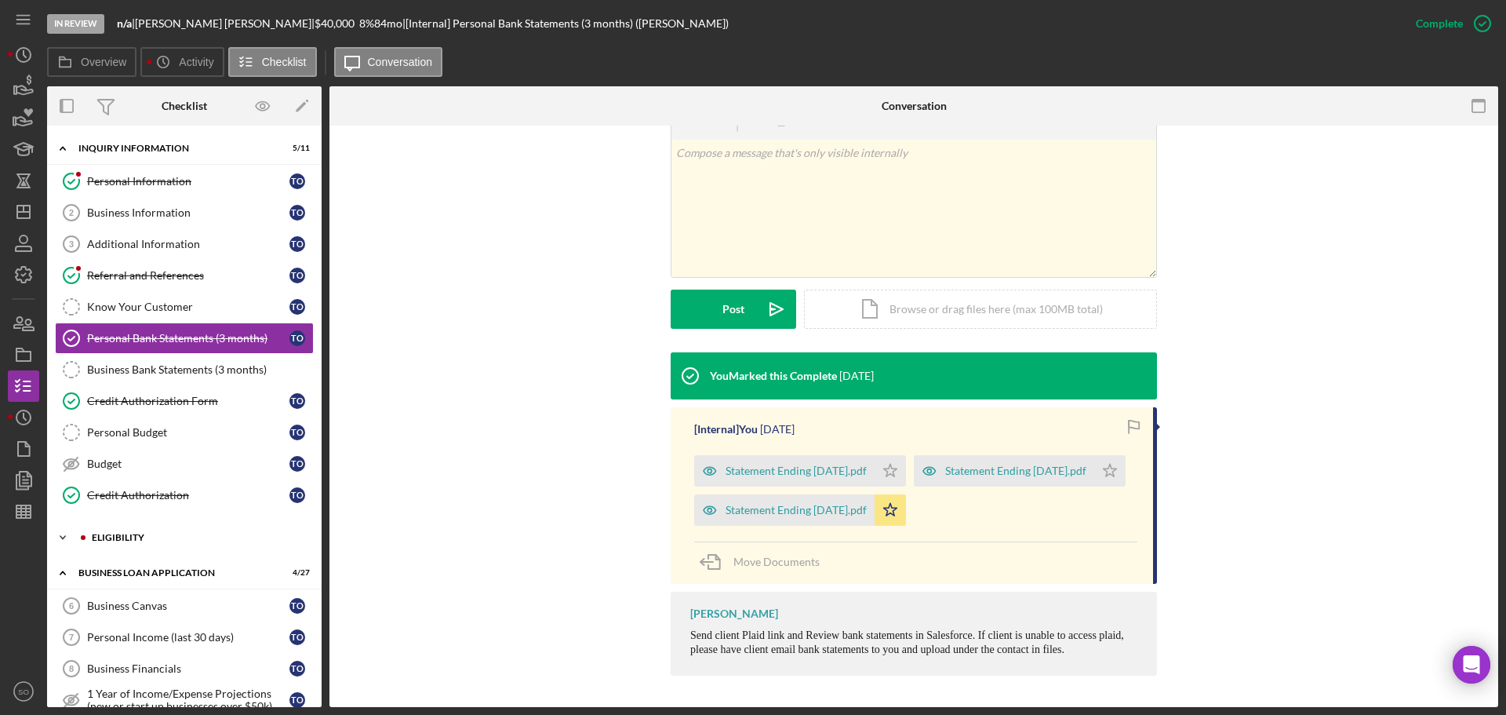
click at [166, 533] on div "ELIGIBILITY" at bounding box center [197, 537] width 210 height 9
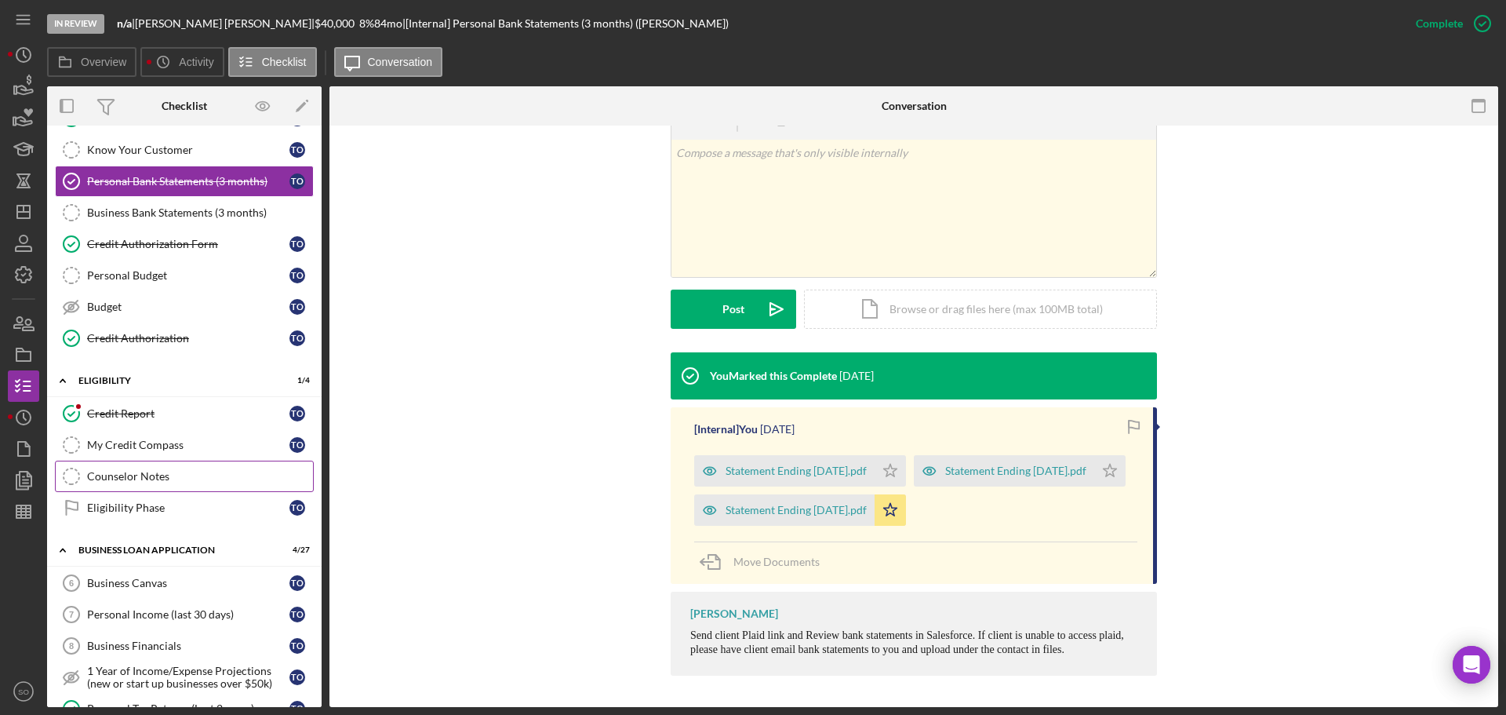
scroll to position [235, 0]
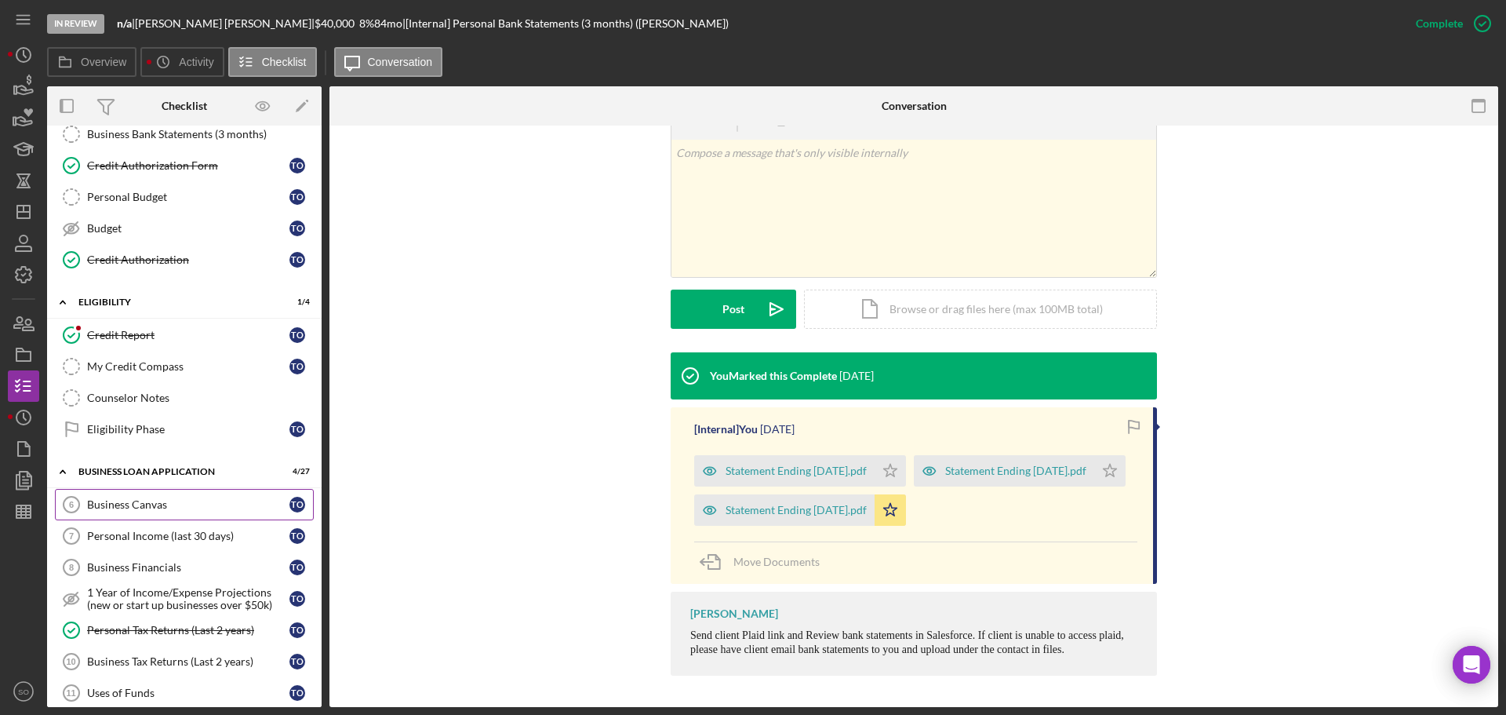
drag, startPoint x: 163, startPoint y: 499, endPoint x: 168, endPoint y: 511, distance: 12.7
click at [163, 501] on div "Business Canvas" at bounding box center [188, 504] width 202 height 13
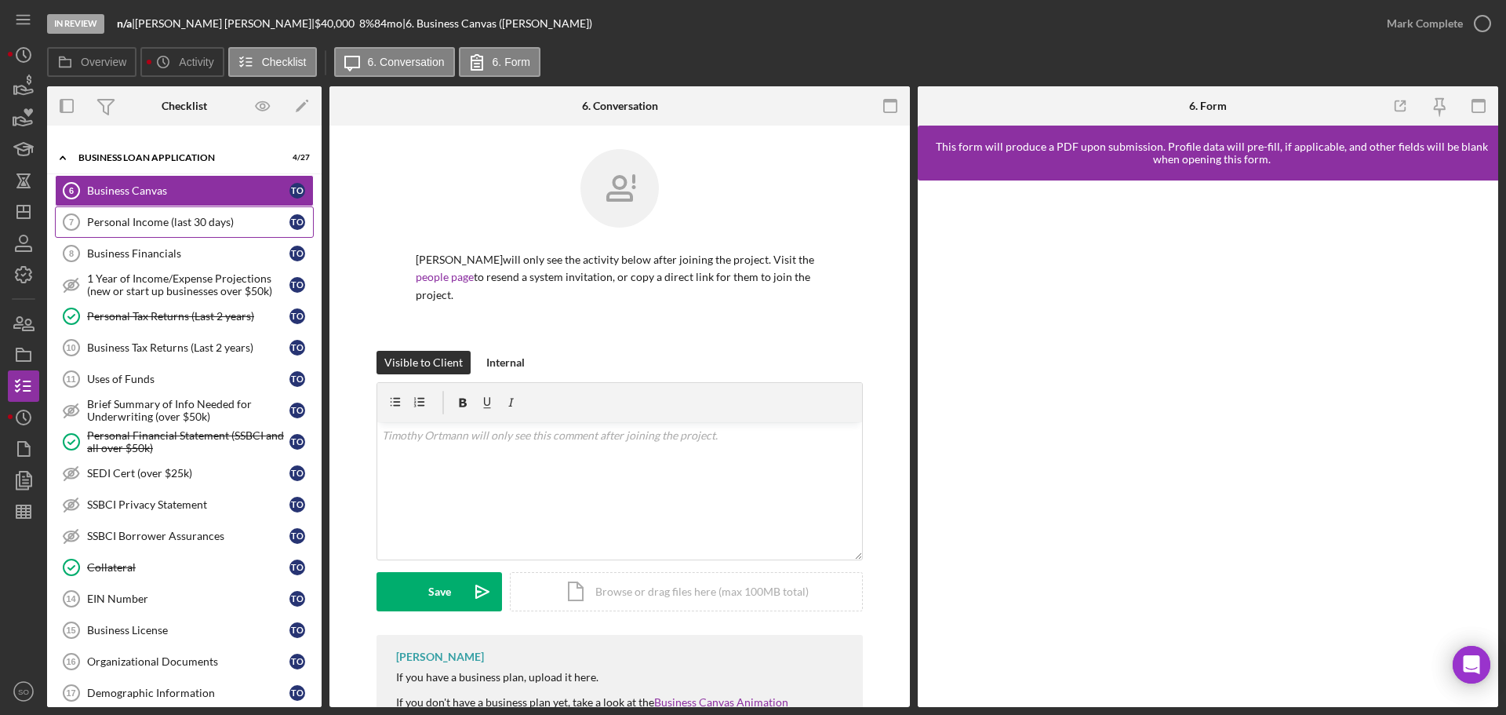
scroll to position [628, 0]
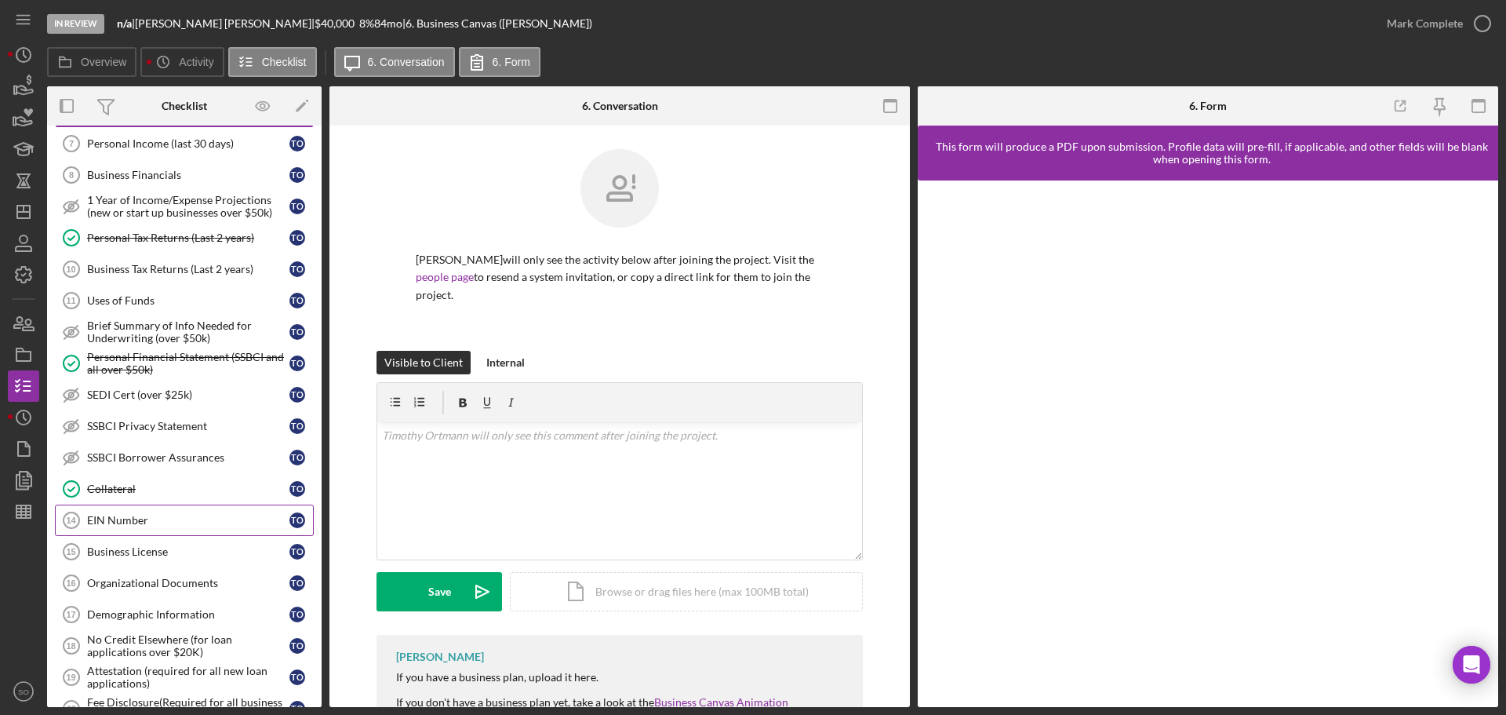
click at [200, 530] on link "EIN Number 14 EIN Number T O" at bounding box center [184, 519] width 259 height 31
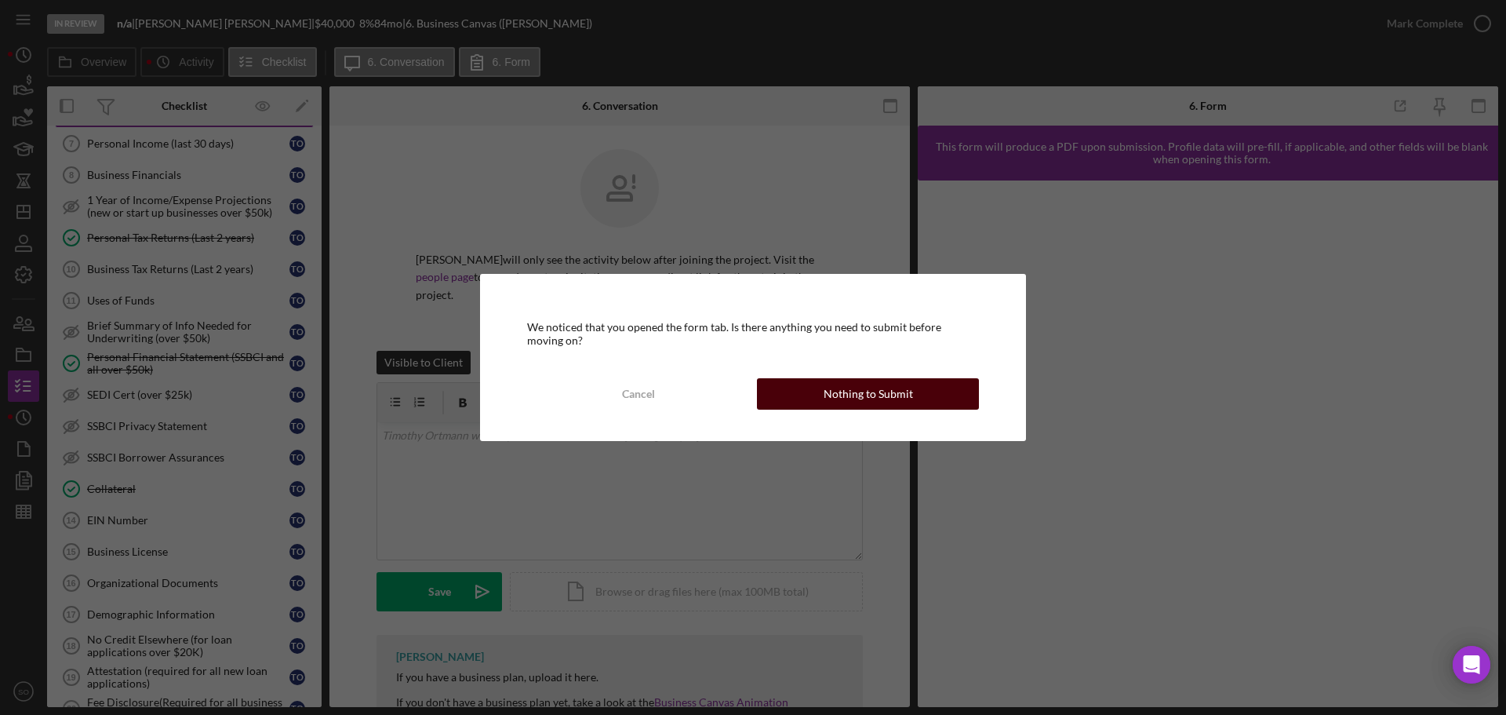
click at [818, 404] on button "Nothing to Submit" at bounding box center [868, 393] width 222 height 31
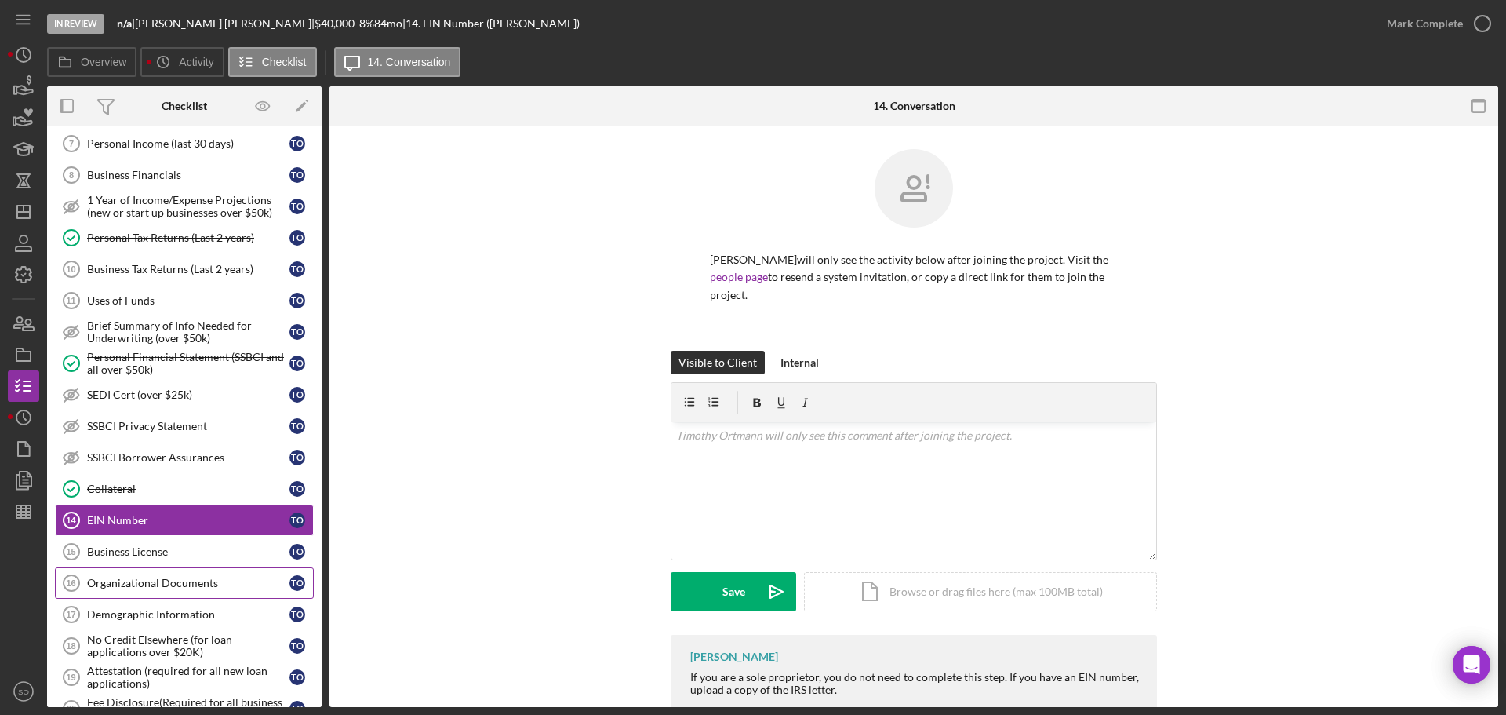
click at [217, 584] on div "Organizational Documents" at bounding box center [188, 583] width 202 height 13
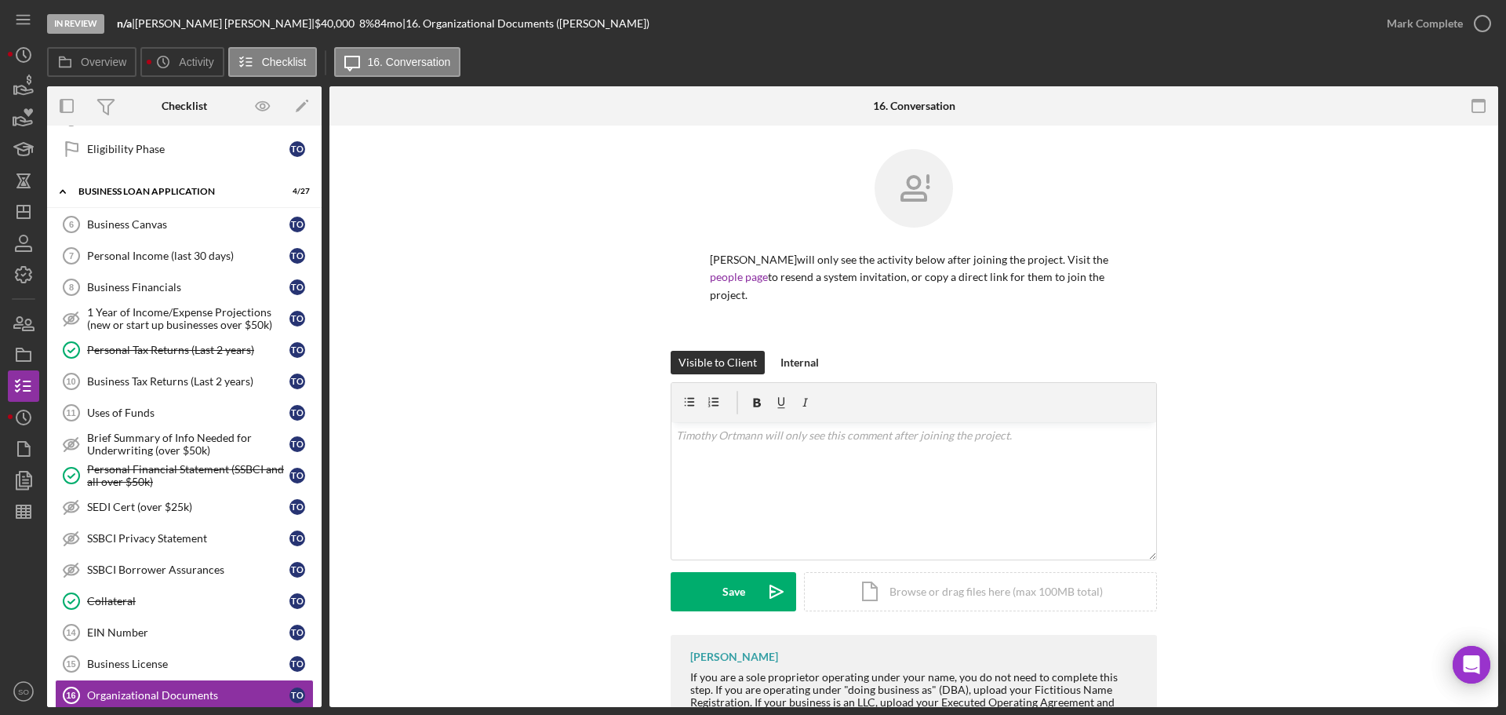
scroll to position [359, 0]
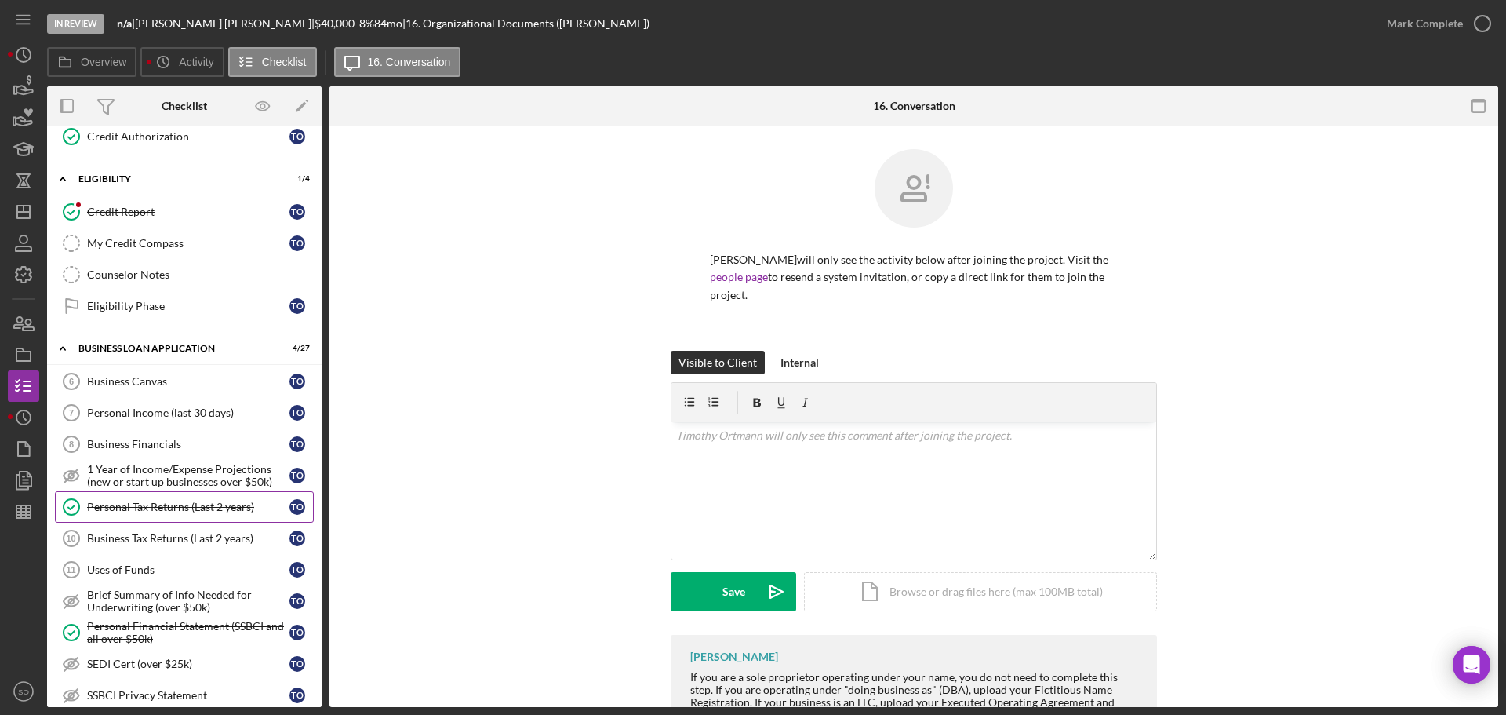
click at [228, 511] on div "Personal Tax Returns (Last 2 years)" at bounding box center [188, 507] width 202 height 13
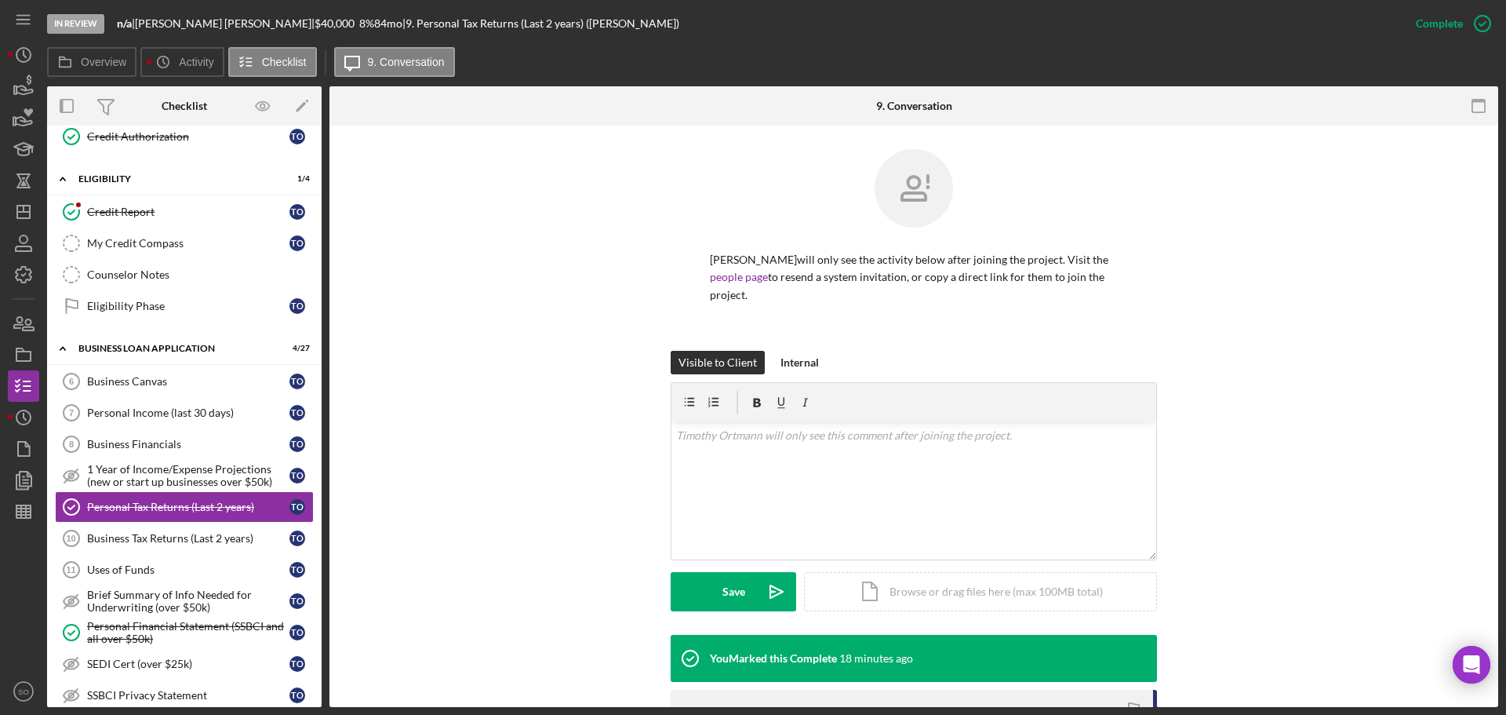
scroll to position [238, 0]
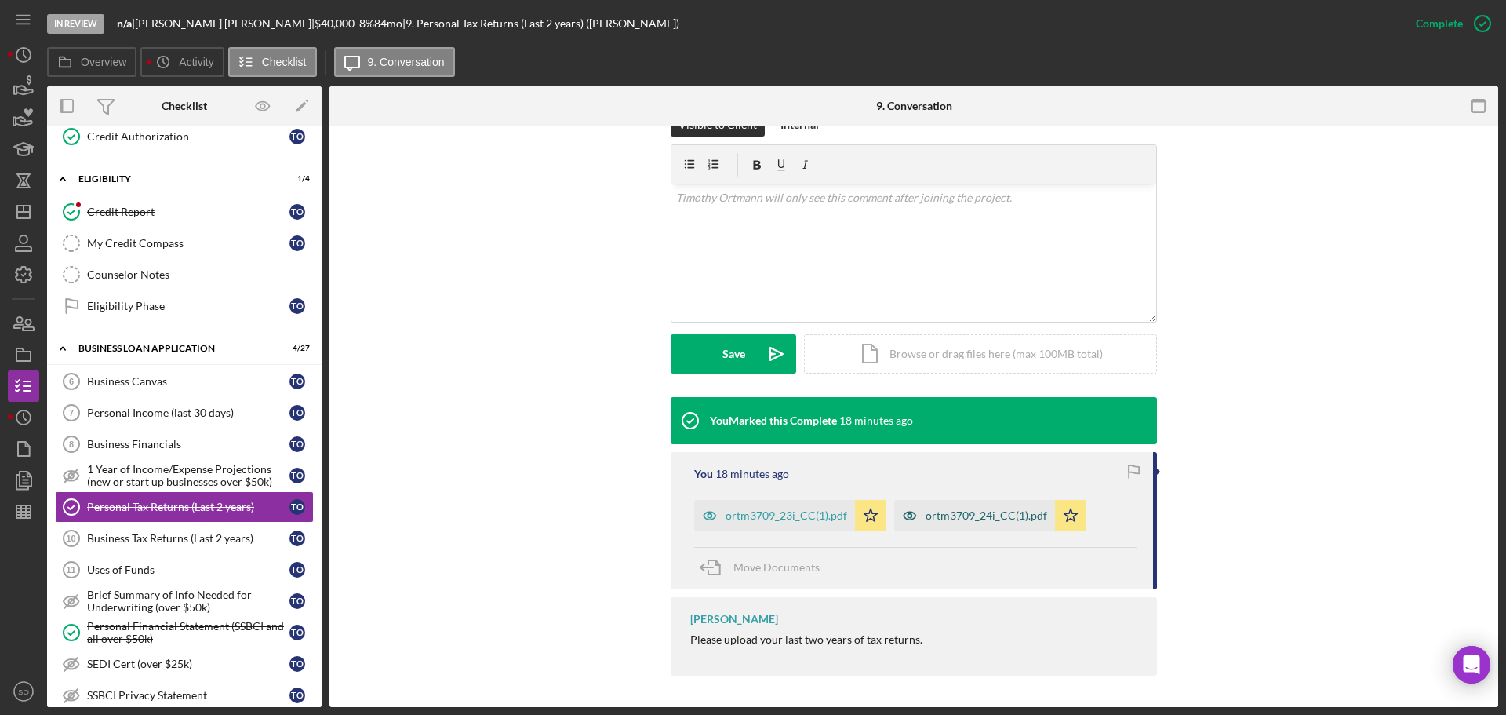
click at [981, 517] on div "ortm3709_24i_CC(1).pdf" at bounding box center [987, 515] width 122 height 13
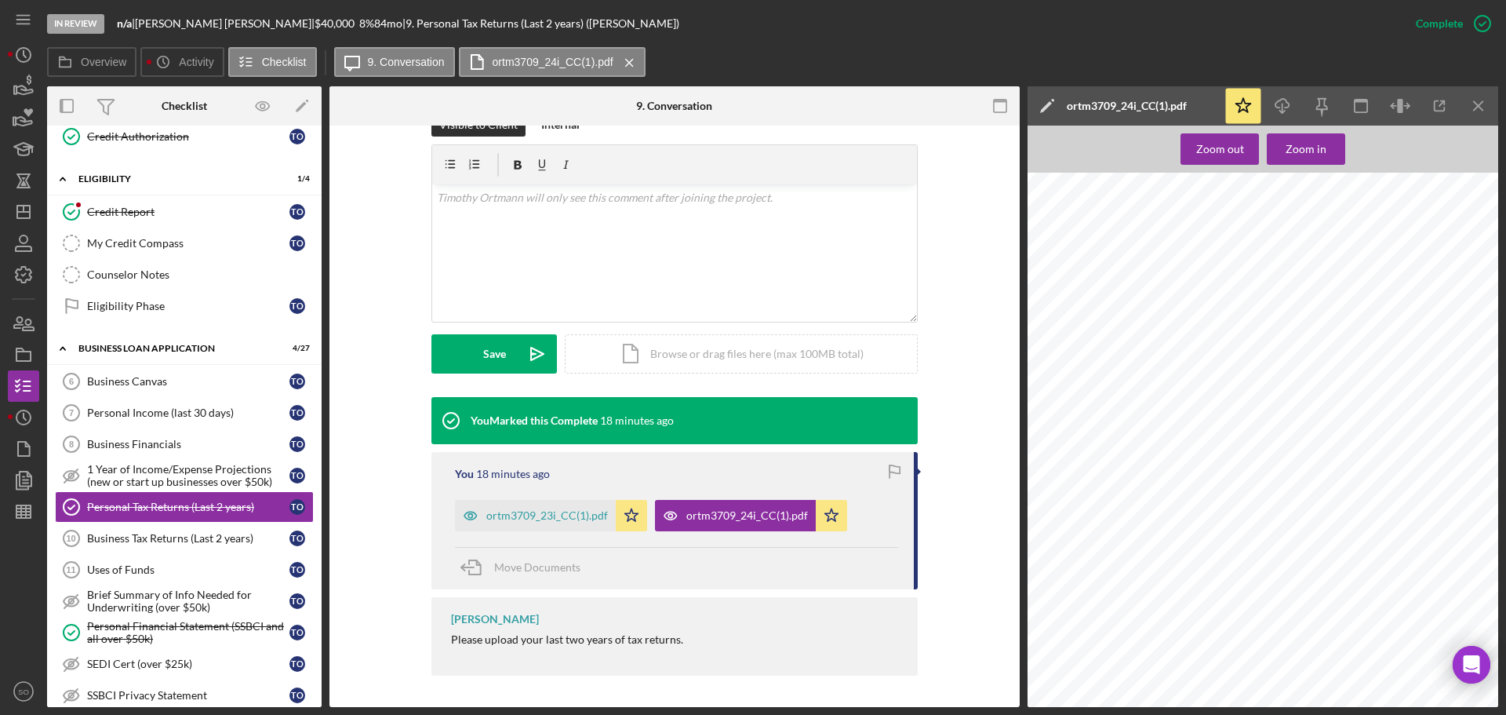
scroll to position [2118, 0]
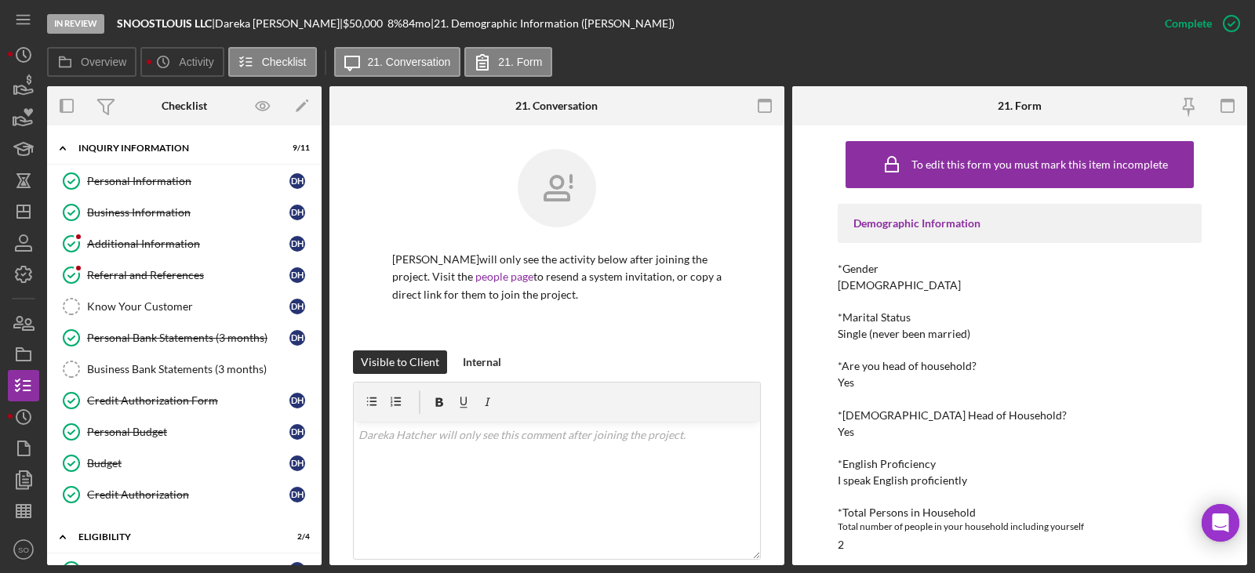
scroll to position [314, 0]
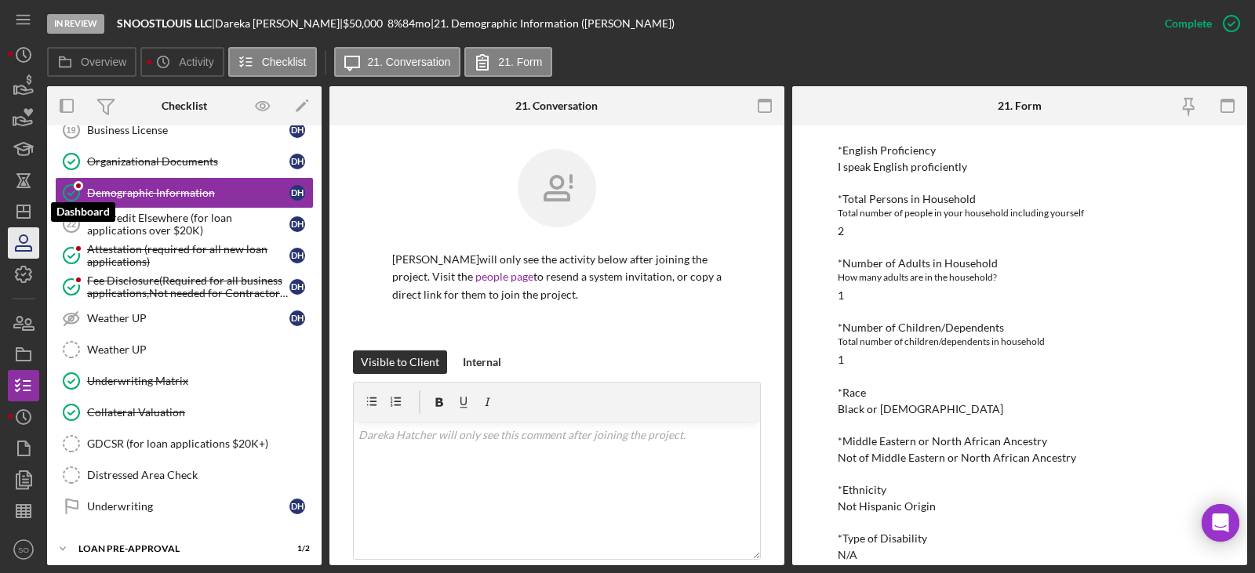
click at [24, 225] on icon "Icon/Dashboard" at bounding box center [23, 211] width 39 height 39
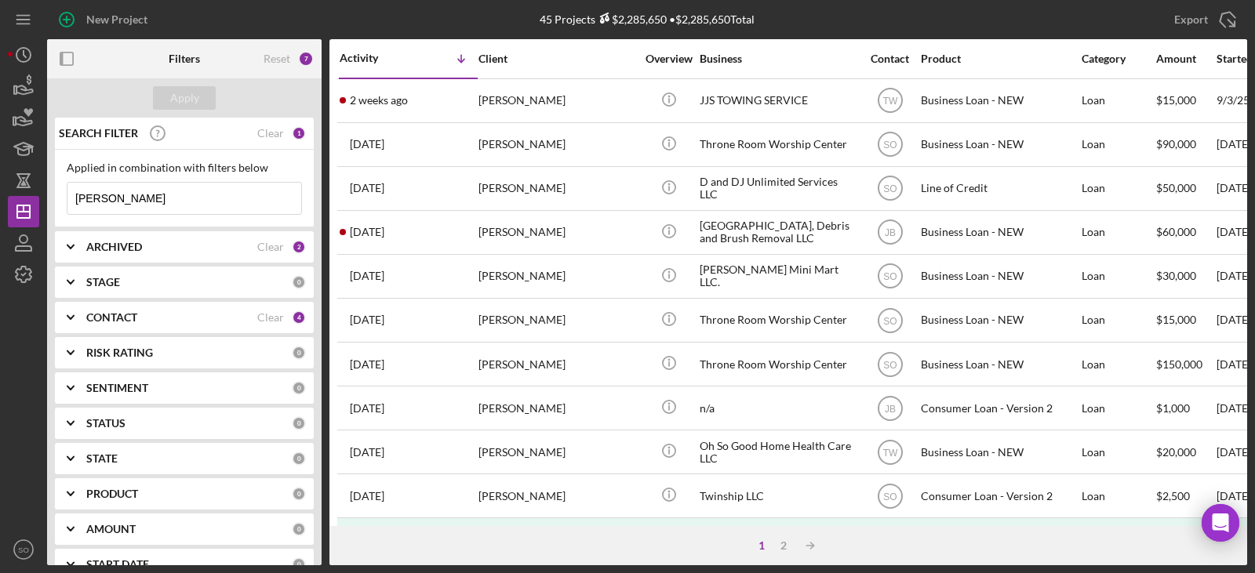
drag, startPoint x: 151, startPoint y: 198, endPoint x: -161, endPoint y: 214, distance: 312.7
click at [0, 214] on html "New Project 45 Projects $2,285,650 • $2,285,650 Total james lewis Export Icon/E…" at bounding box center [627, 286] width 1255 height 573
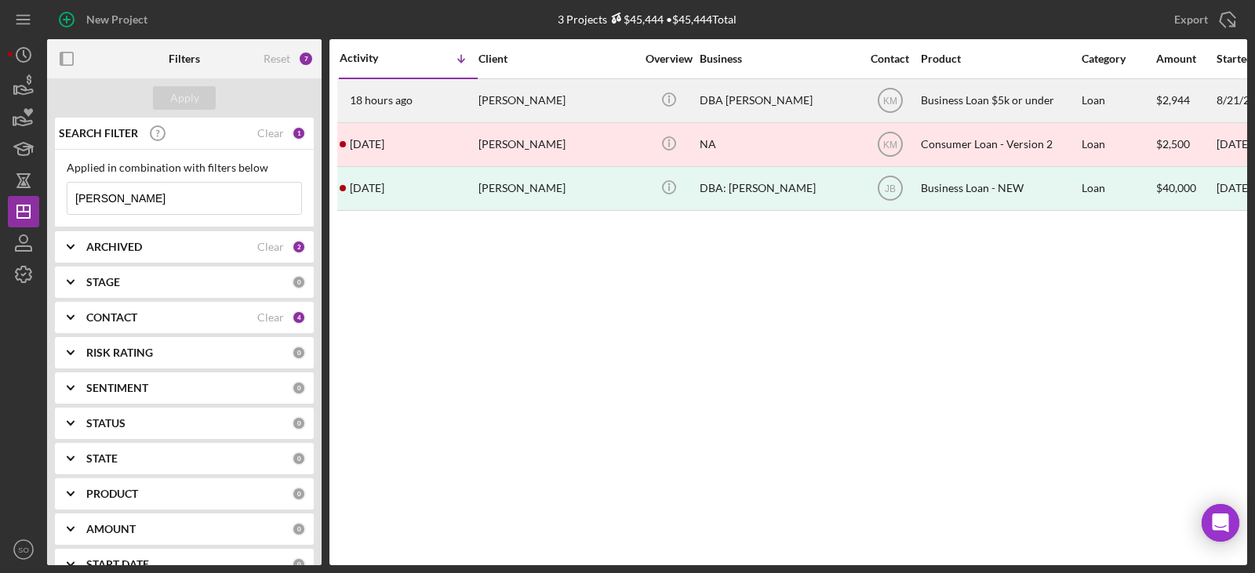
type input "hicks"
click at [482, 107] on div "Lekerial Hicks" at bounding box center [557, 101] width 157 height 42
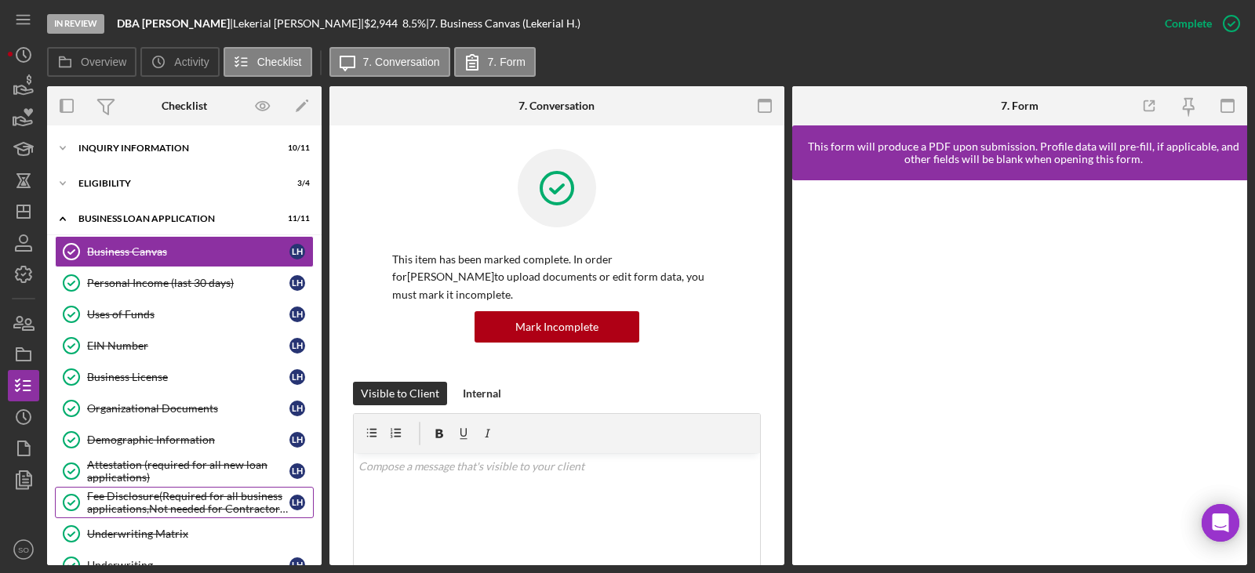
scroll to position [137, 0]
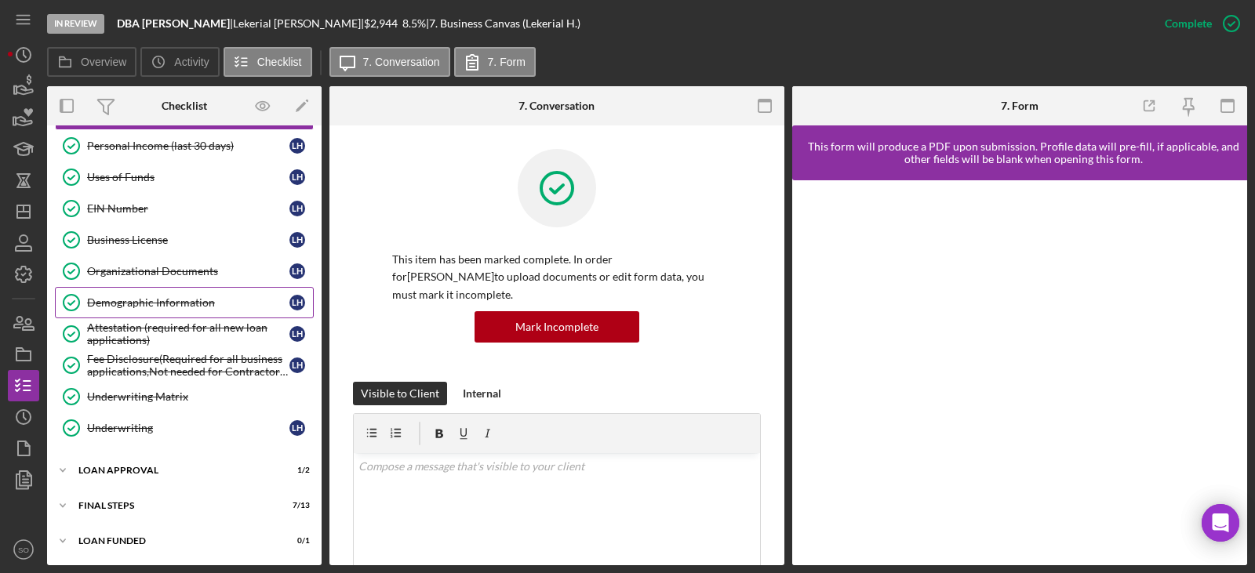
drag, startPoint x: 166, startPoint y: 302, endPoint x: 209, endPoint y: 318, distance: 45.9
click at [166, 302] on div "Demographic Information" at bounding box center [188, 303] width 202 height 13
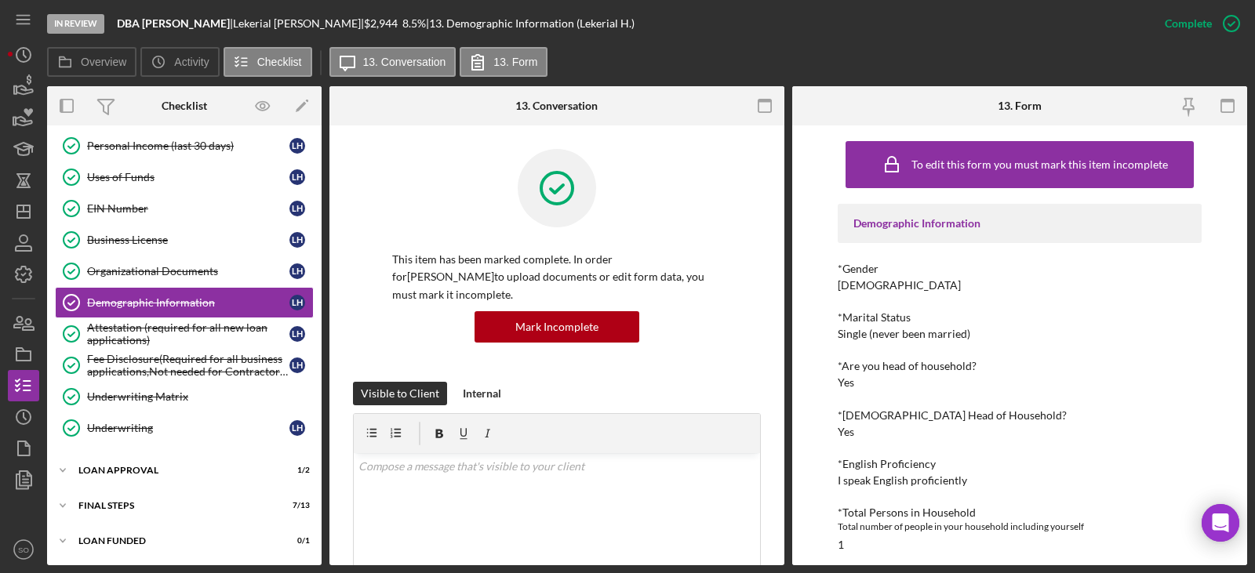
scroll to position [314, 0]
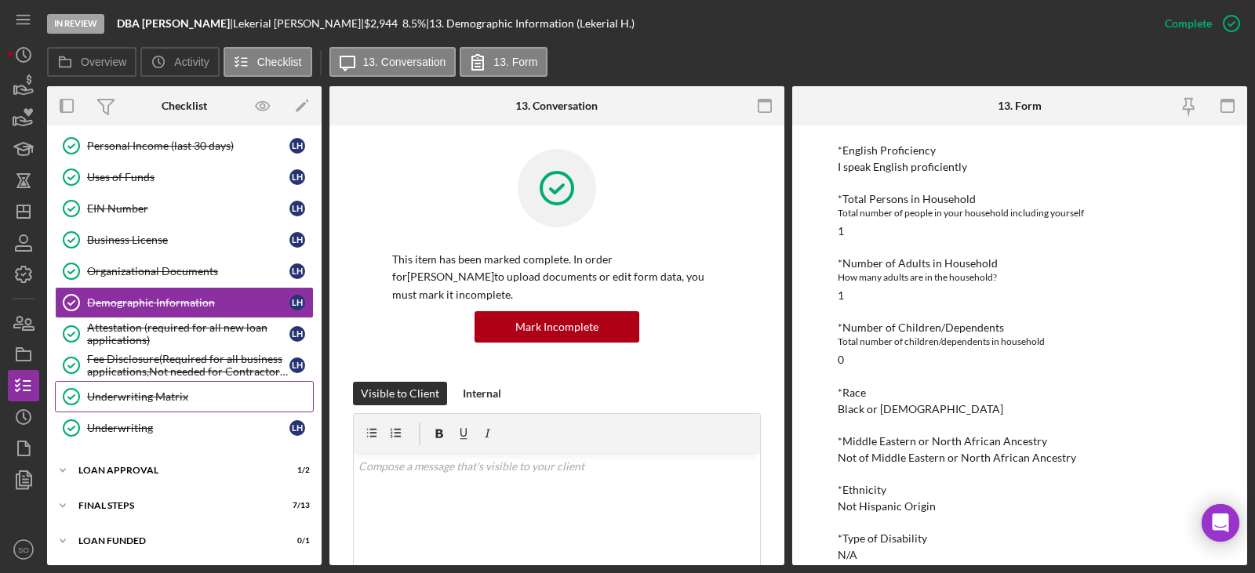
click at [174, 393] on div "Underwriting Matrix" at bounding box center [200, 397] width 226 height 13
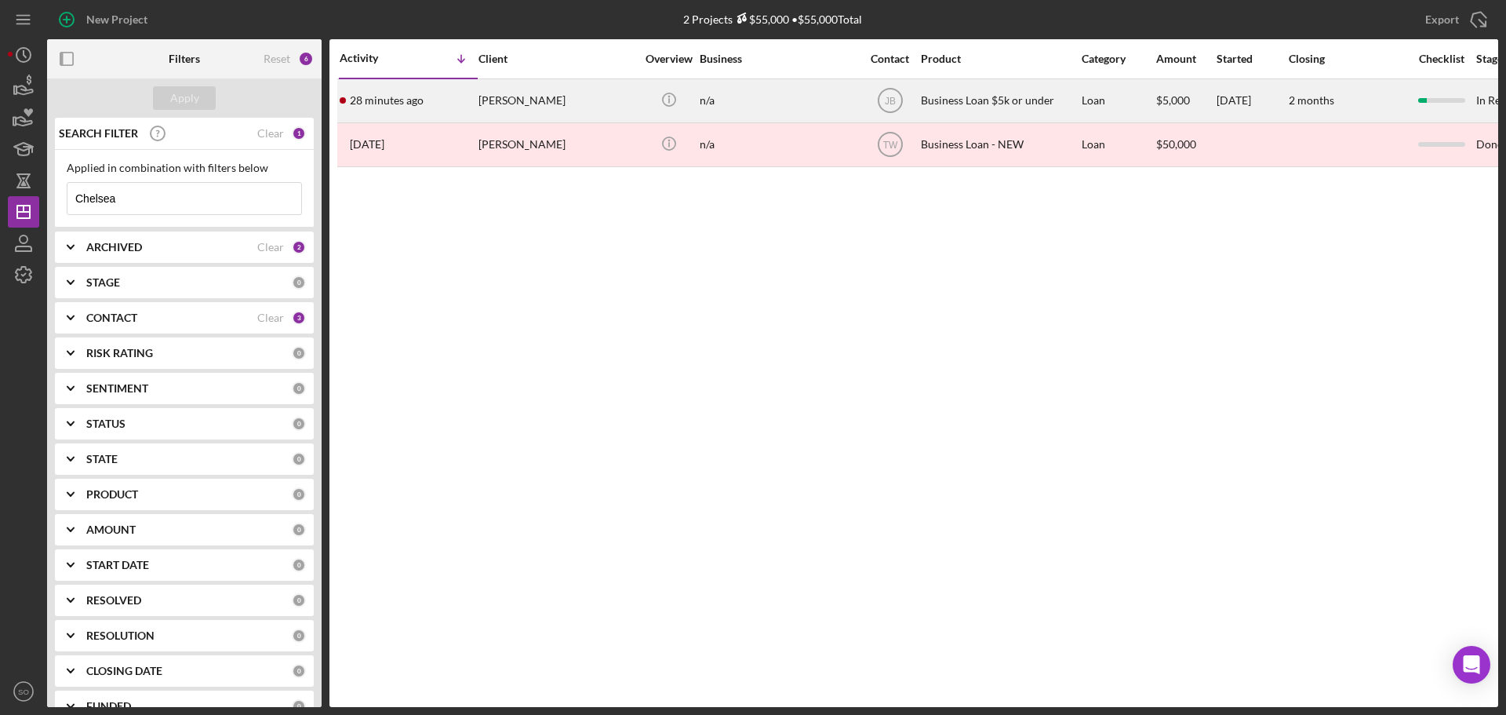
click at [375, 106] on time "28 minutes ago" at bounding box center [387, 100] width 74 height 13
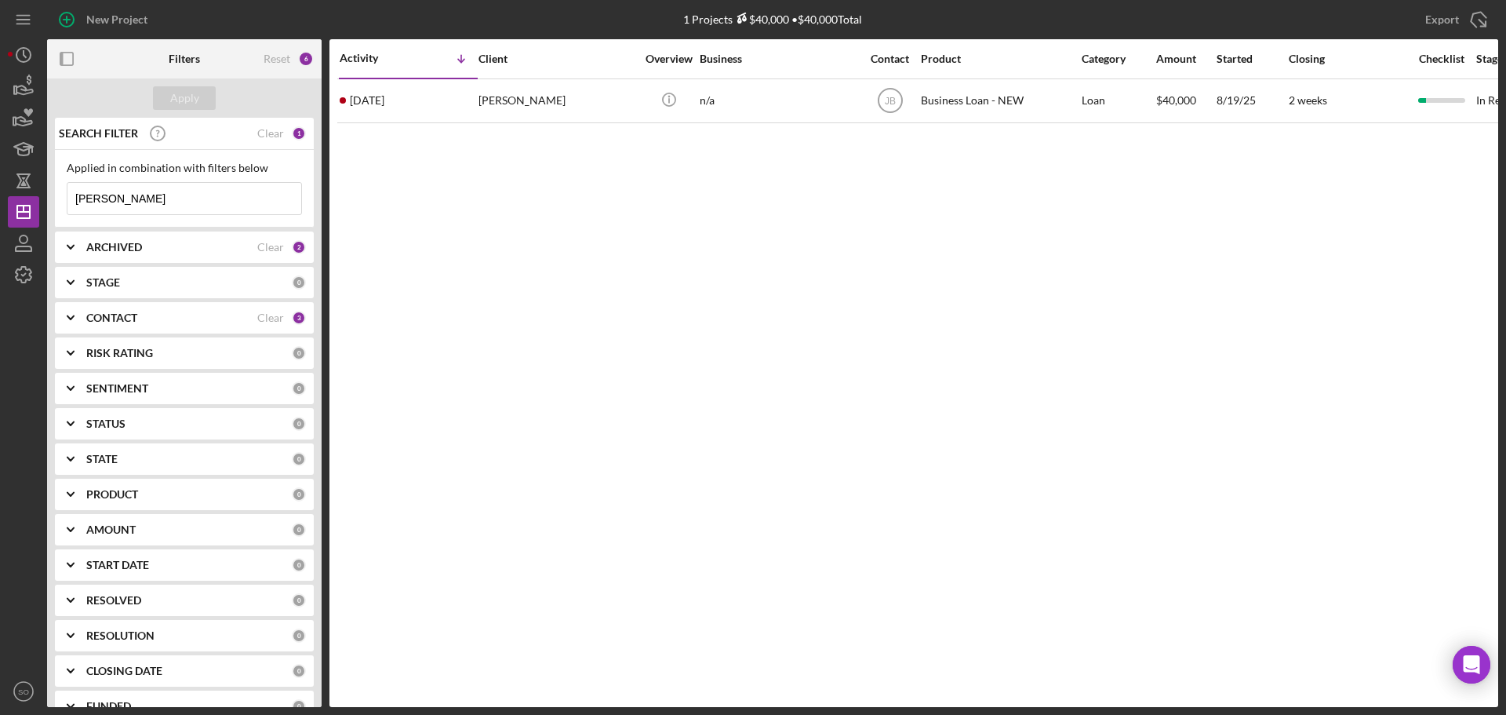
drag, startPoint x: 143, startPoint y: 199, endPoint x: 0, endPoint y: 198, distance: 142.8
click at [0, 198] on div "New Project 1 Projects $40,000 • $40,000 Total ortman Export Icon/Export Filter…" at bounding box center [753, 357] width 1506 height 715
type input "leighton"
click at [197, 88] on div "Apply" at bounding box center [184, 98] width 29 height 24
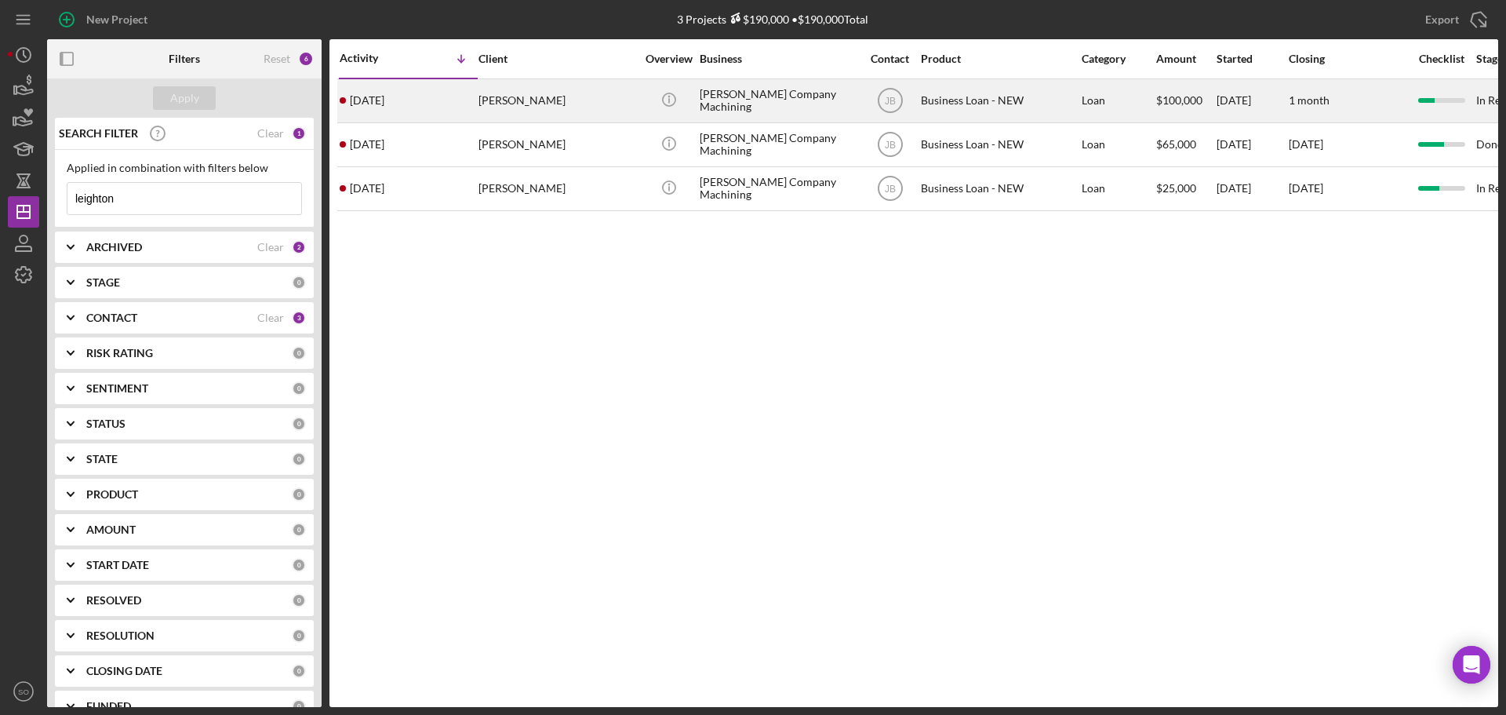
click at [460, 116] on div "5 days ago Leighton Jones" at bounding box center [408, 101] width 137 height 42
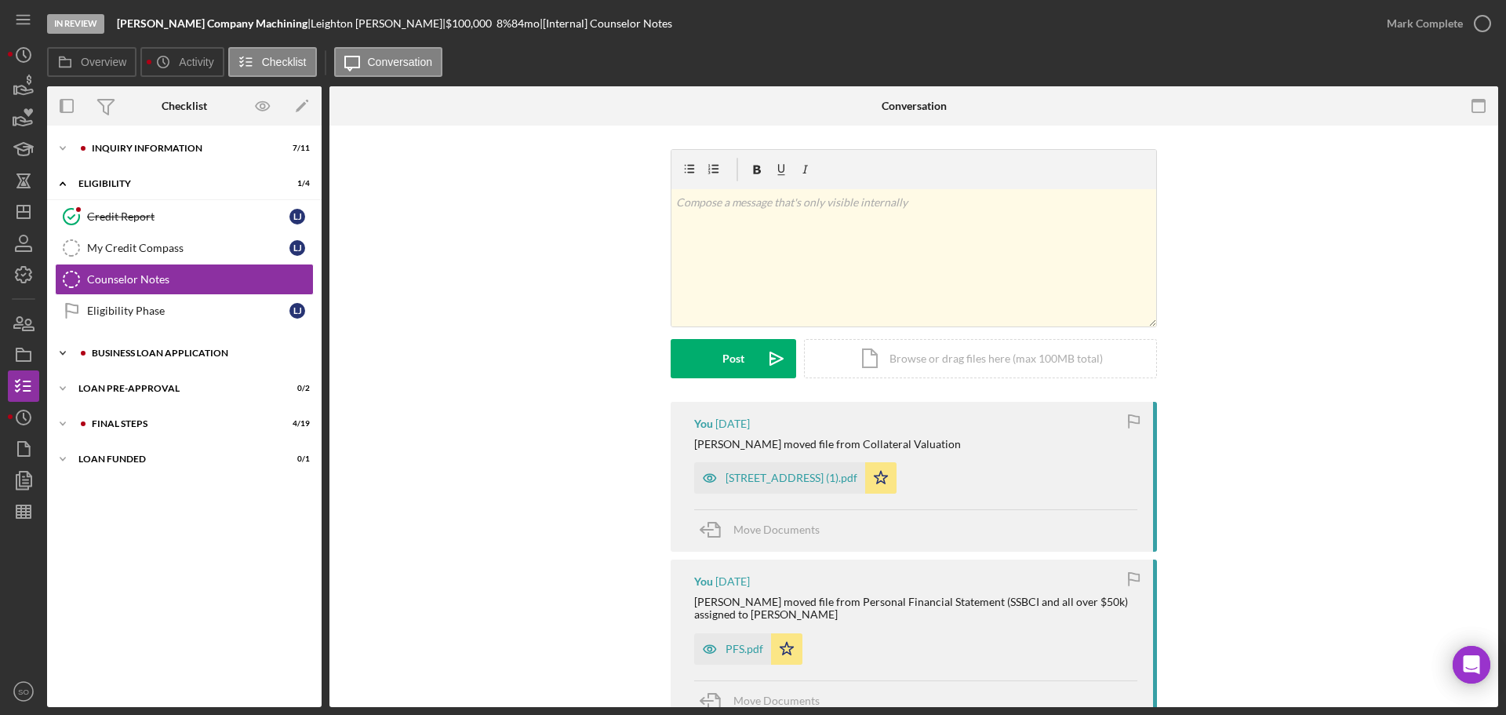
click at [151, 358] on div "Icon/Expander BUSINESS LOAN APPLICATION 12 / 31" at bounding box center [184, 352] width 275 height 31
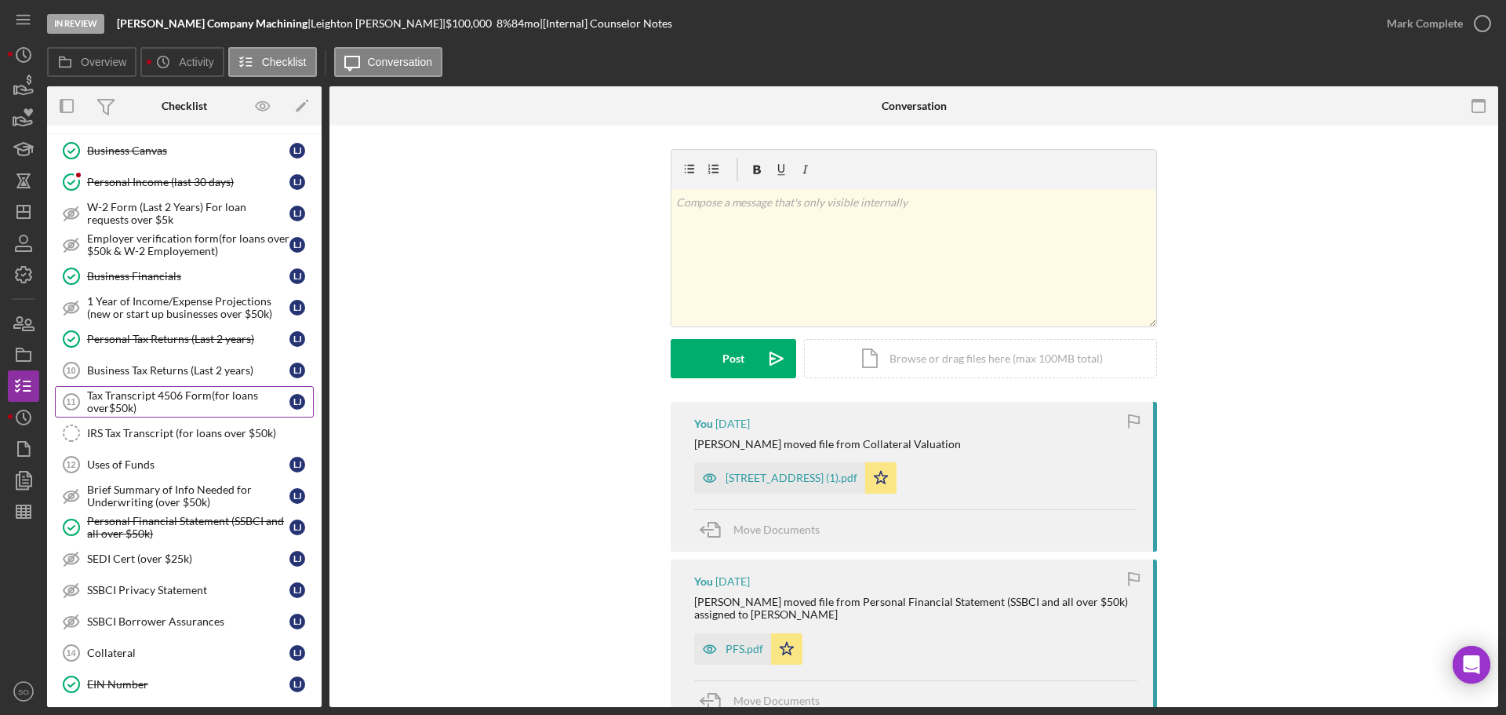
scroll to position [314, 0]
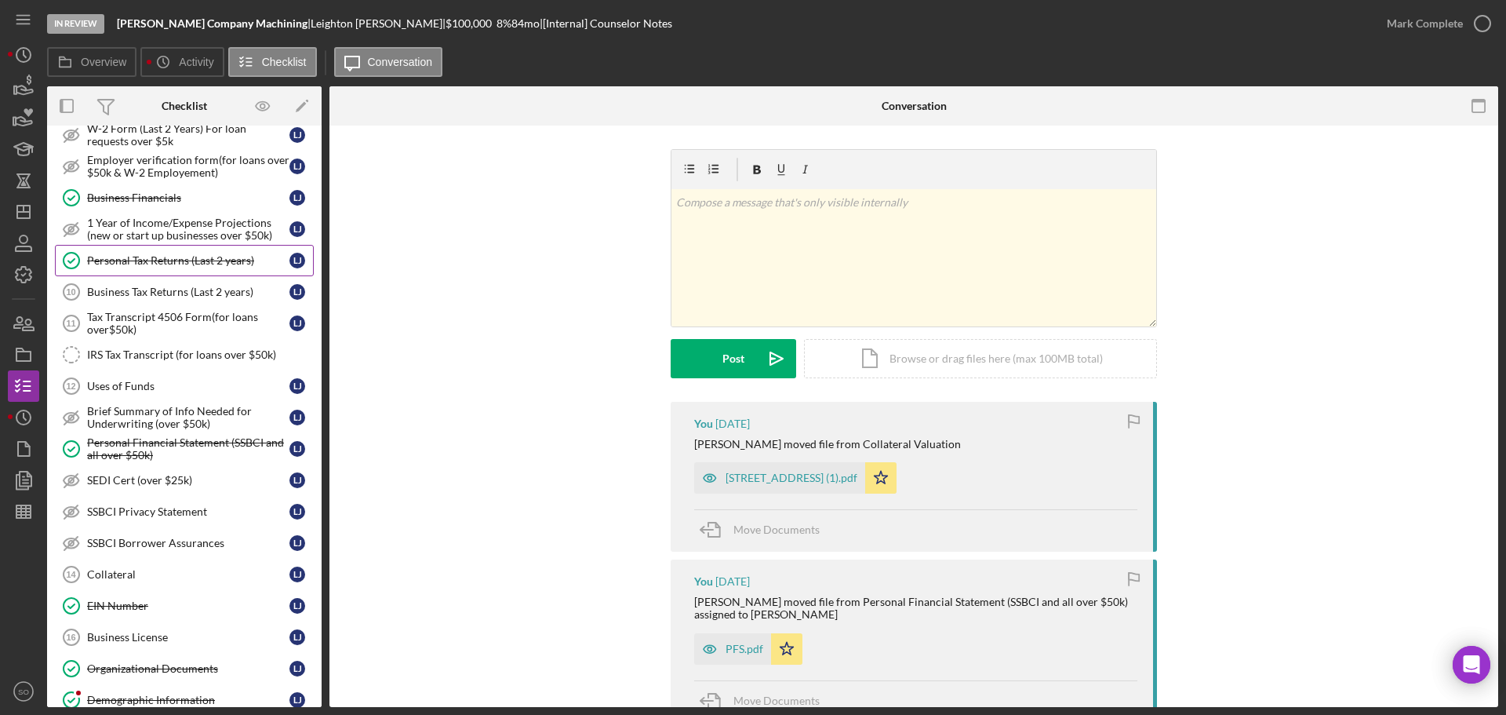
click at [179, 264] on div "Personal Tax Returns (Last 2 years)" at bounding box center [188, 260] width 202 height 13
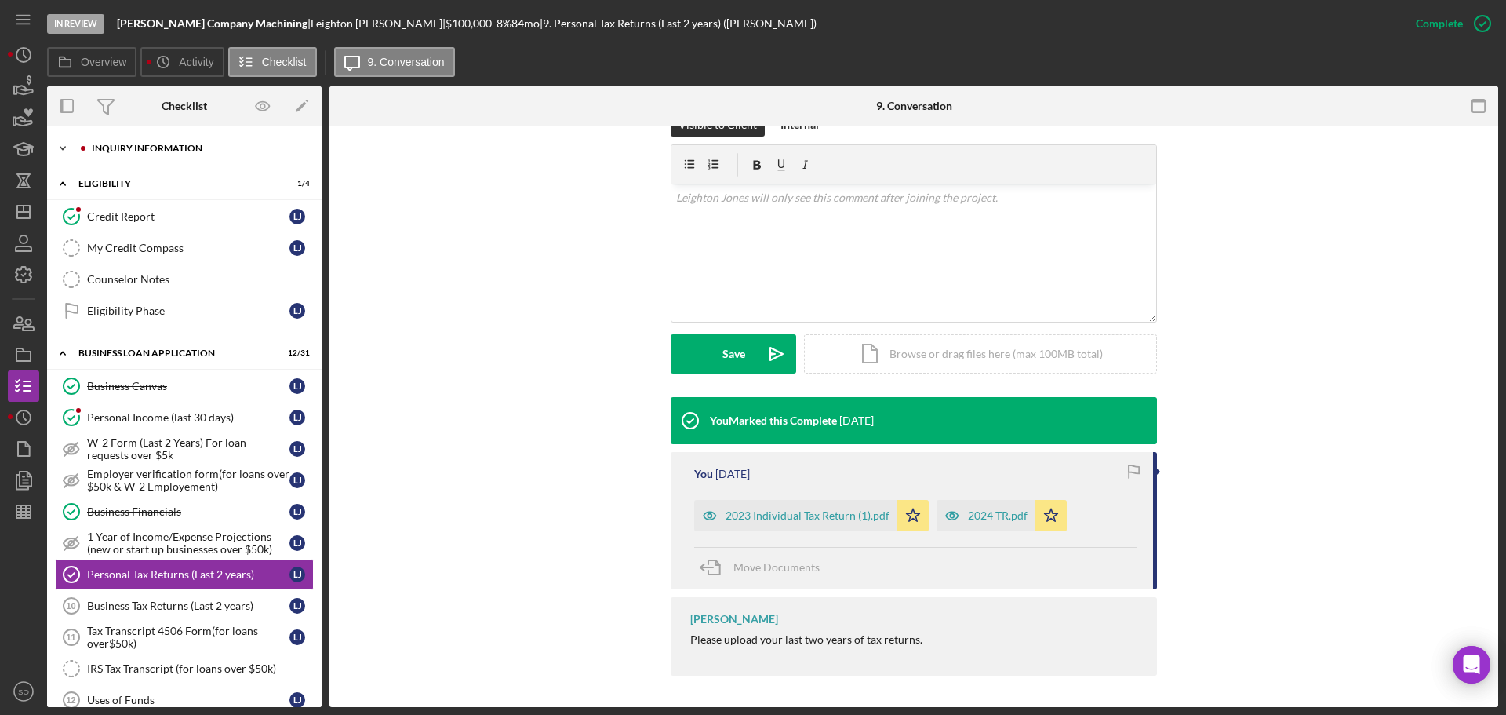
click at [141, 155] on div "Icon/Expander INQUIRY INFORMATION 7 / 11" at bounding box center [184, 148] width 275 height 31
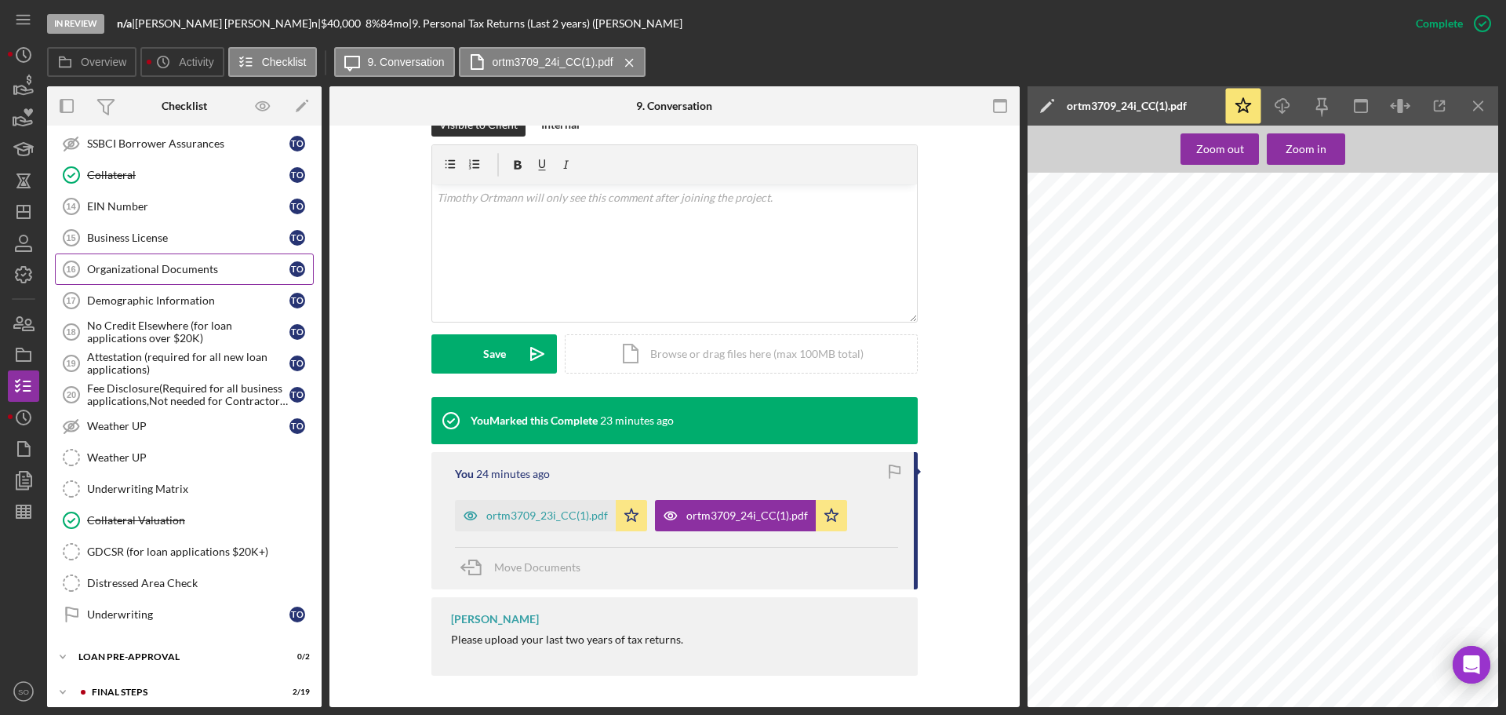
scroll to position [986, 0]
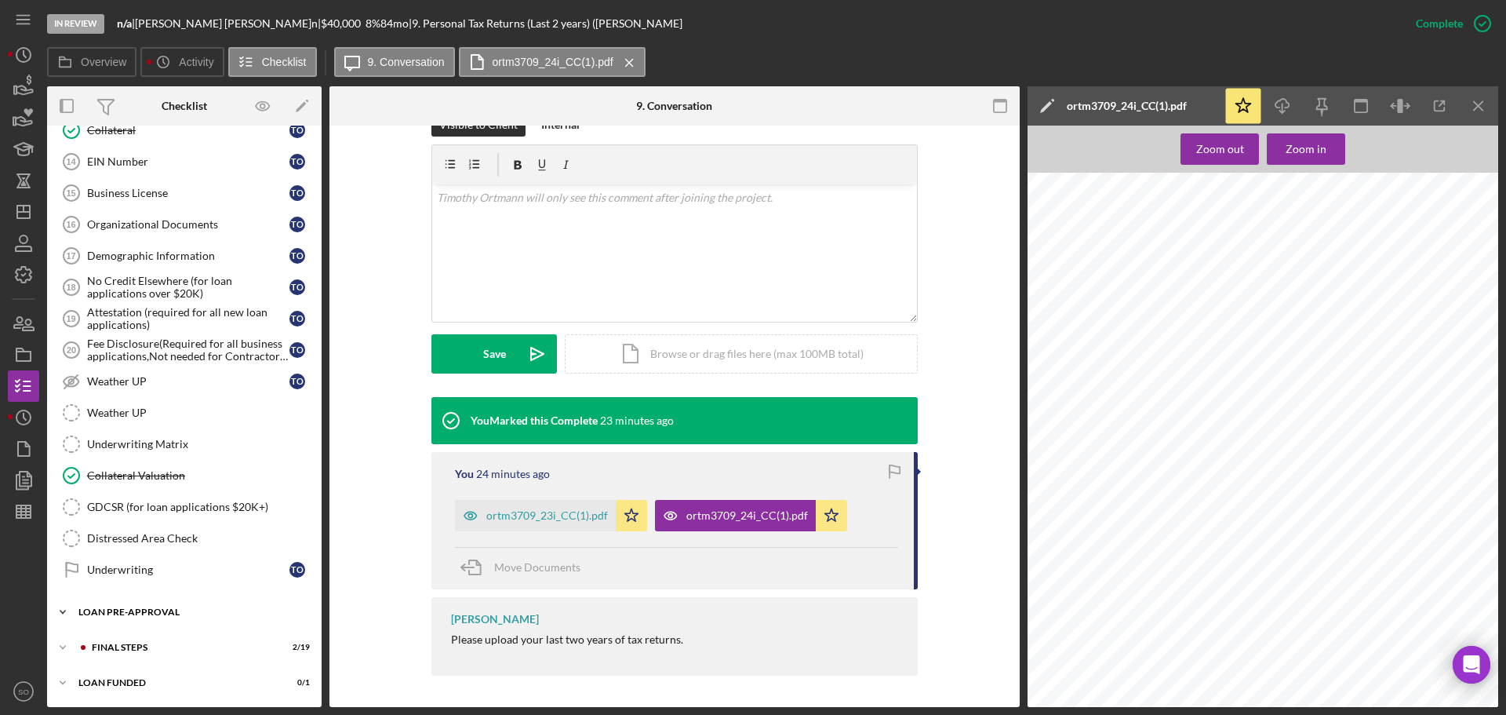
click at [161, 617] on div "Icon/Expander LOAN PRE-APPROVAL 0 / 2" at bounding box center [184, 611] width 275 height 31
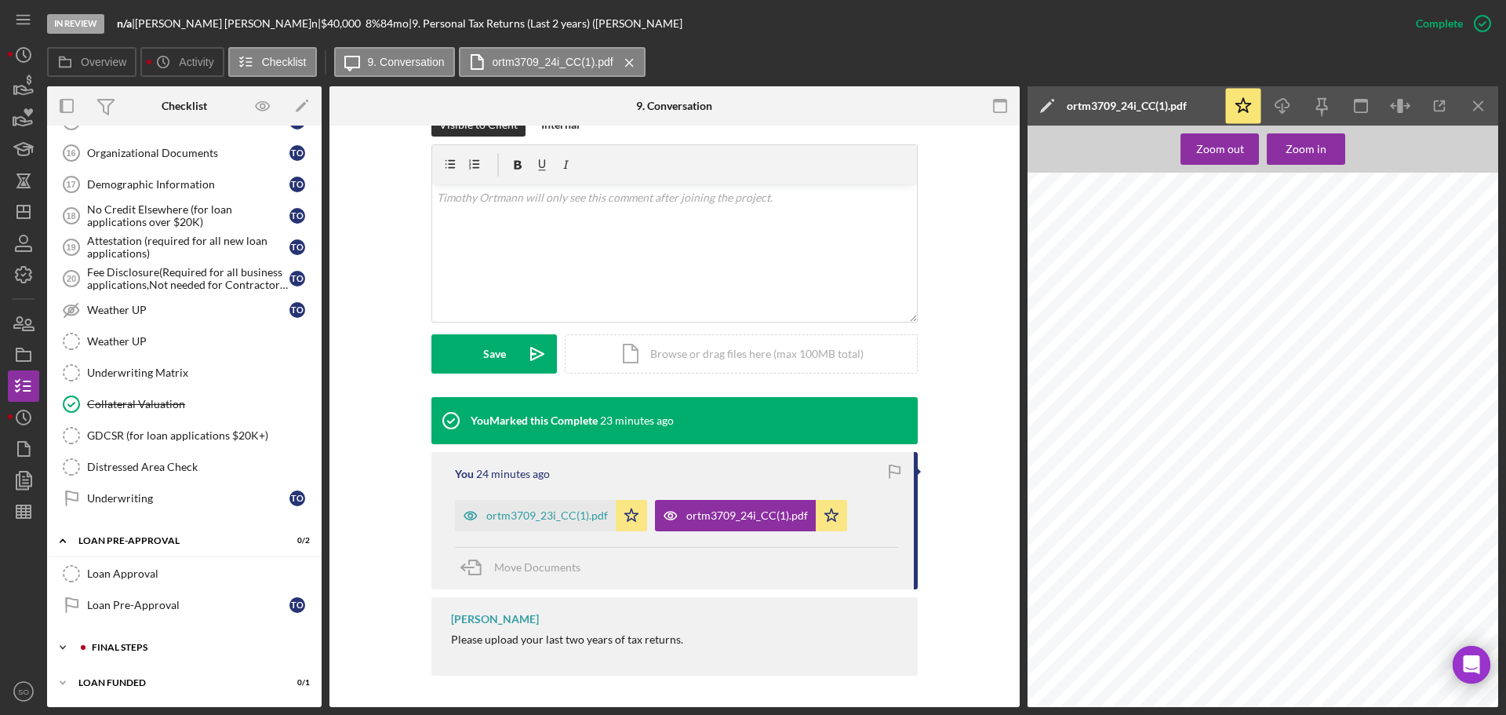
click at [167, 649] on div "FINAL STEPS" at bounding box center [197, 647] width 210 height 9
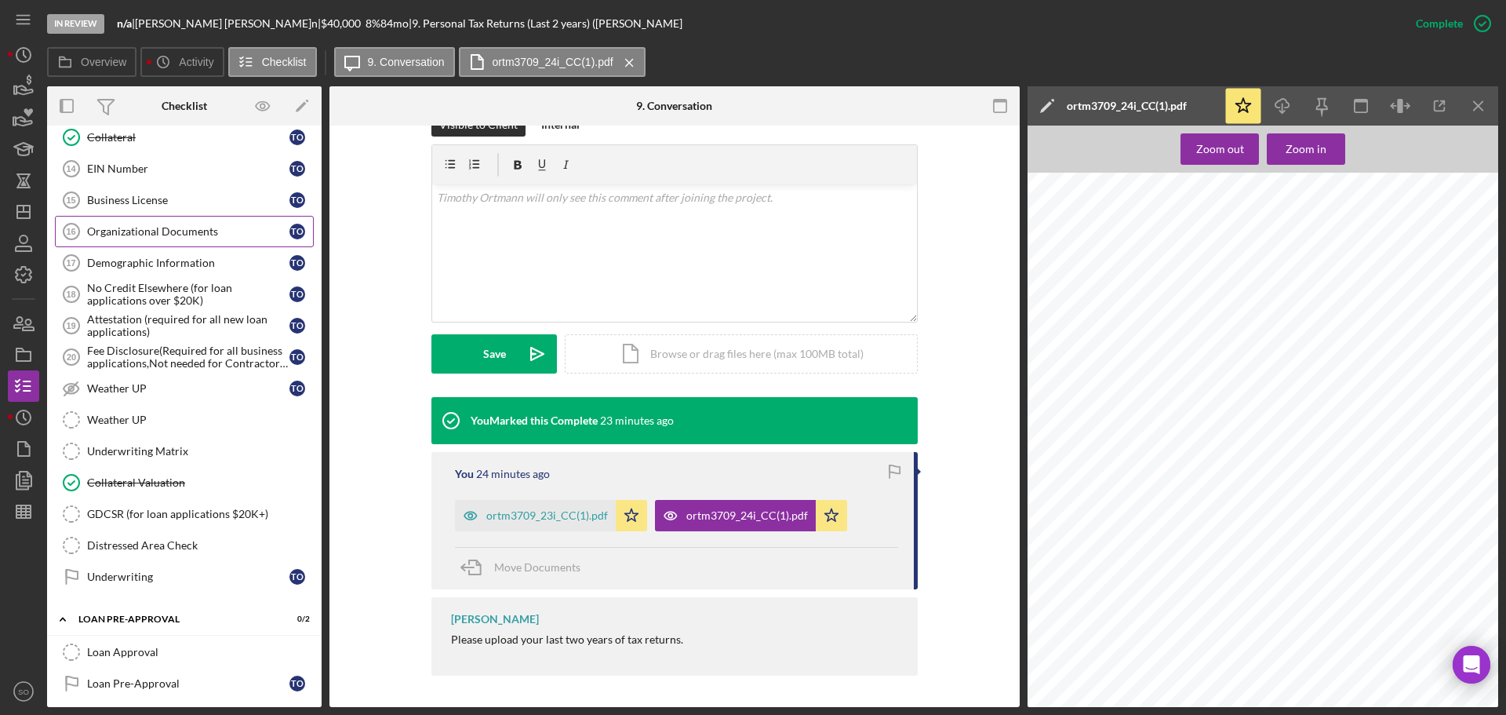
click at [196, 243] on link "Organizational Documents 16 Organizational Documents T O" at bounding box center [184, 231] width 259 height 31
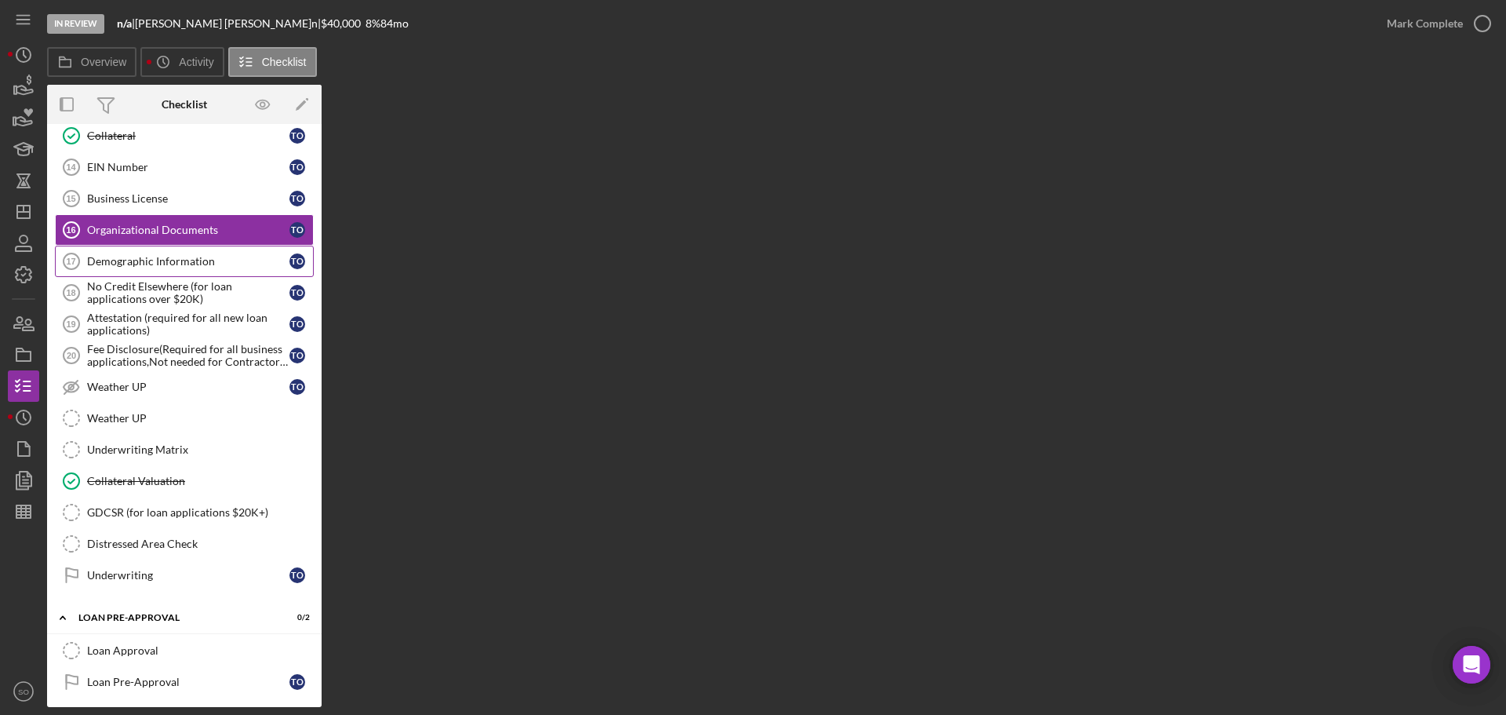
click at [159, 255] on div "Demographic Information" at bounding box center [188, 261] width 202 height 13
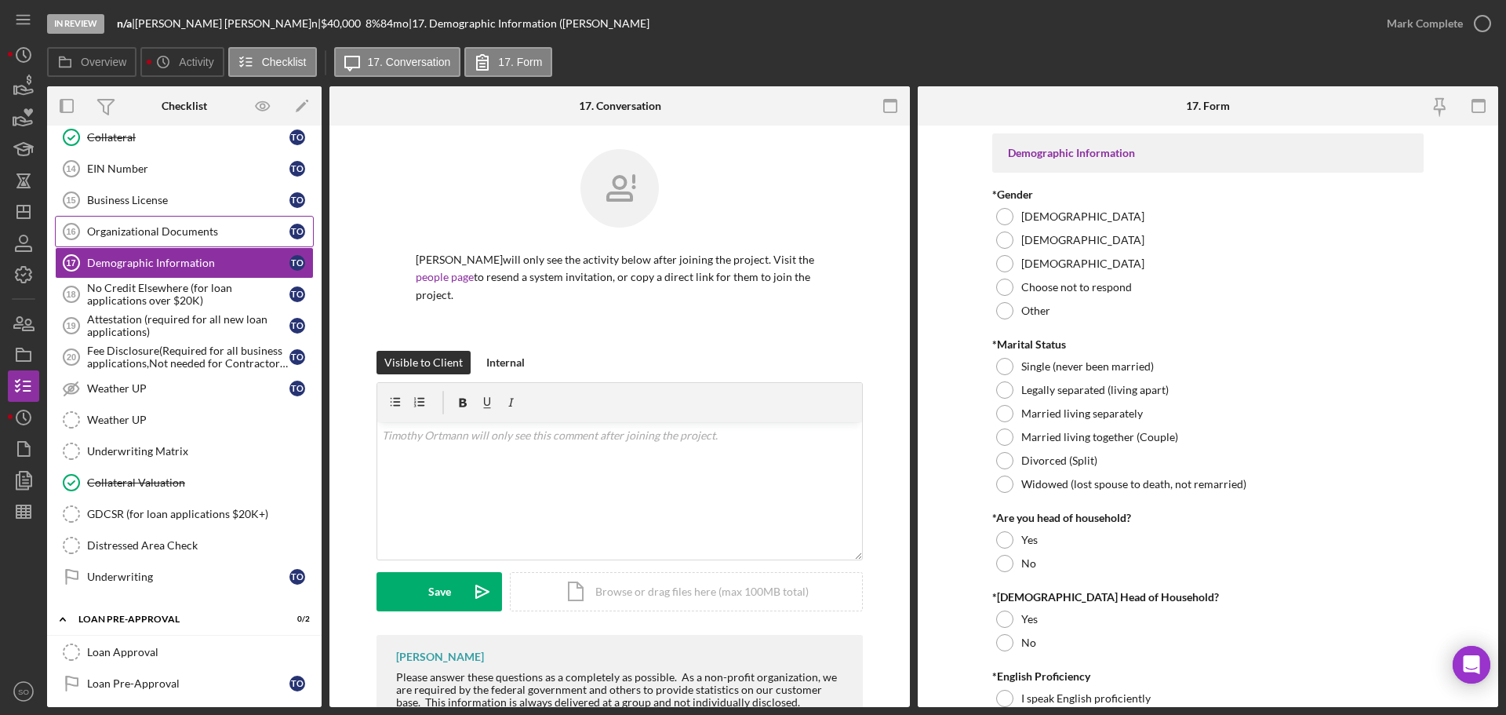
click at [178, 238] on link "Organizational Documents 16 Organizational Documents T O" at bounding box center [184, 231] width 259 height 31
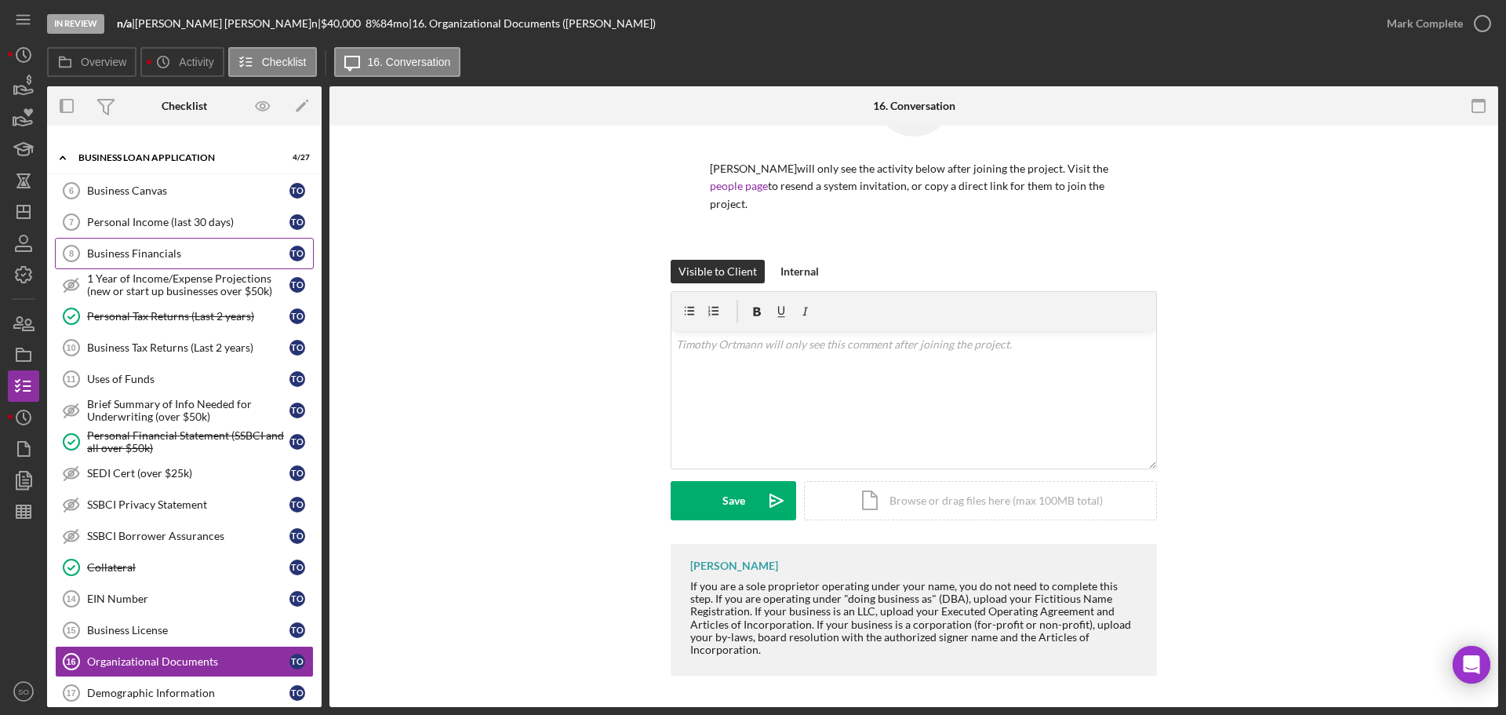
scroll to position [628, 0]
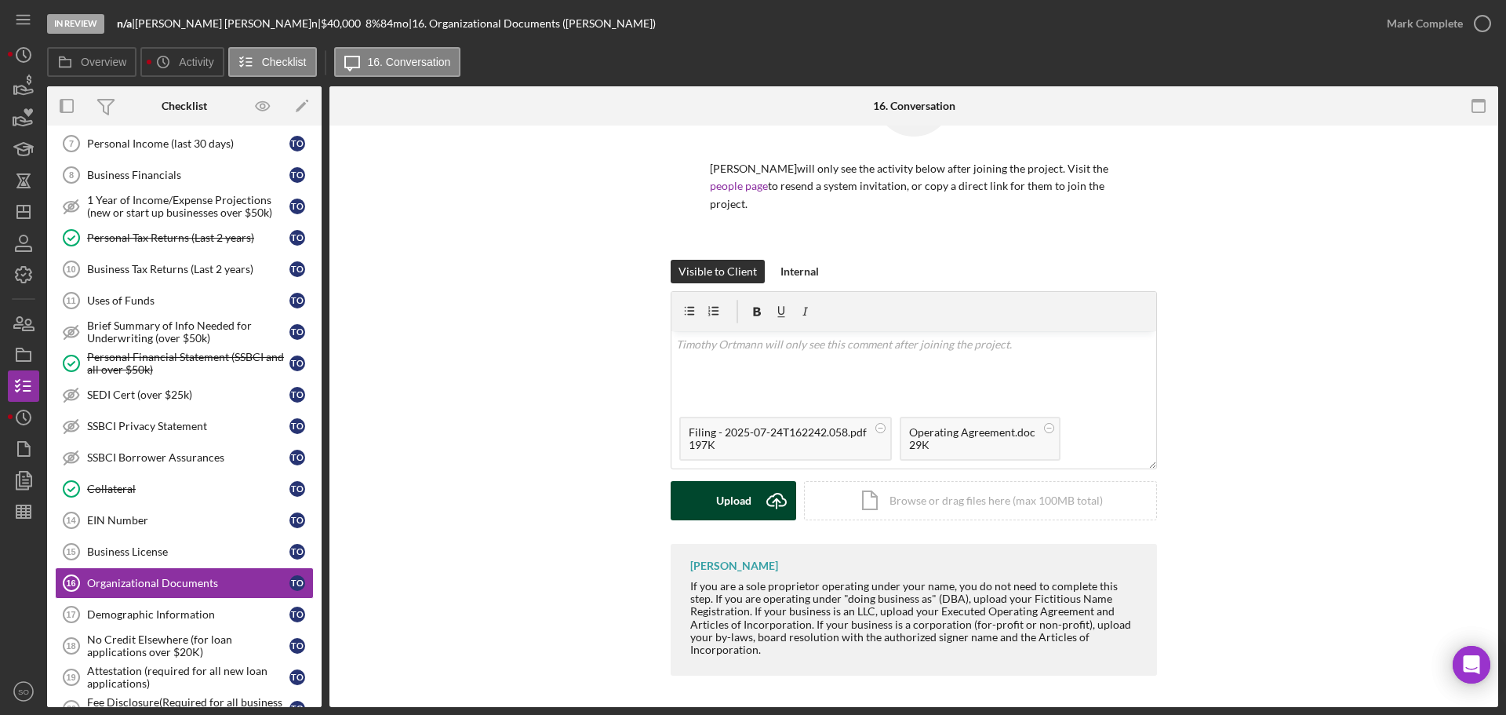
click at [741, 499] on div "Upload" at bounding box center [733, 500] width 35 height 39
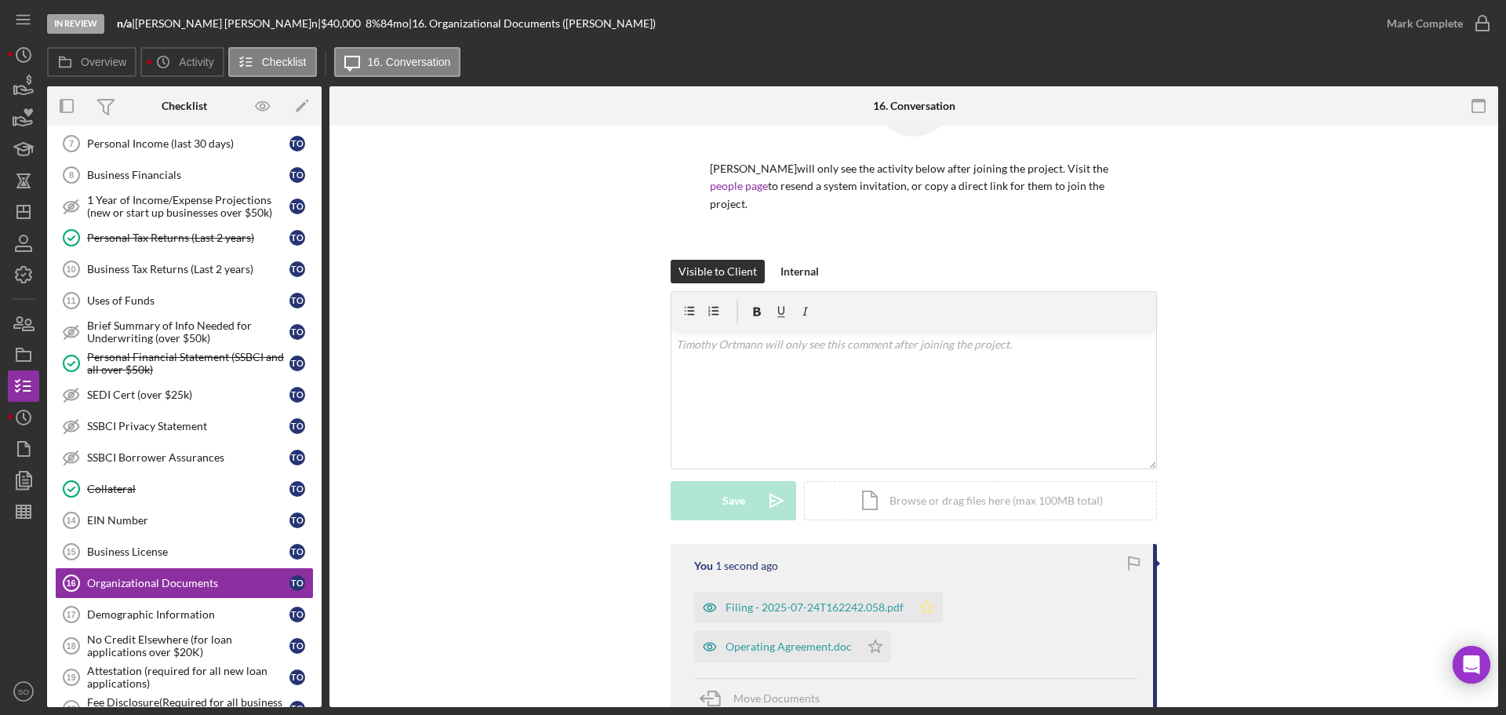
click at [920, 601] on icon "Icon/Star" at bounding box center [927, 607] width 31 height 31
click at [862, 646] on icon "Icon/Star" at bounding box center [875, 646] width 31 height 31
click at [1389, 29] on div "Mark Complete" at bounding box center [1425, 23] width 76 height 31
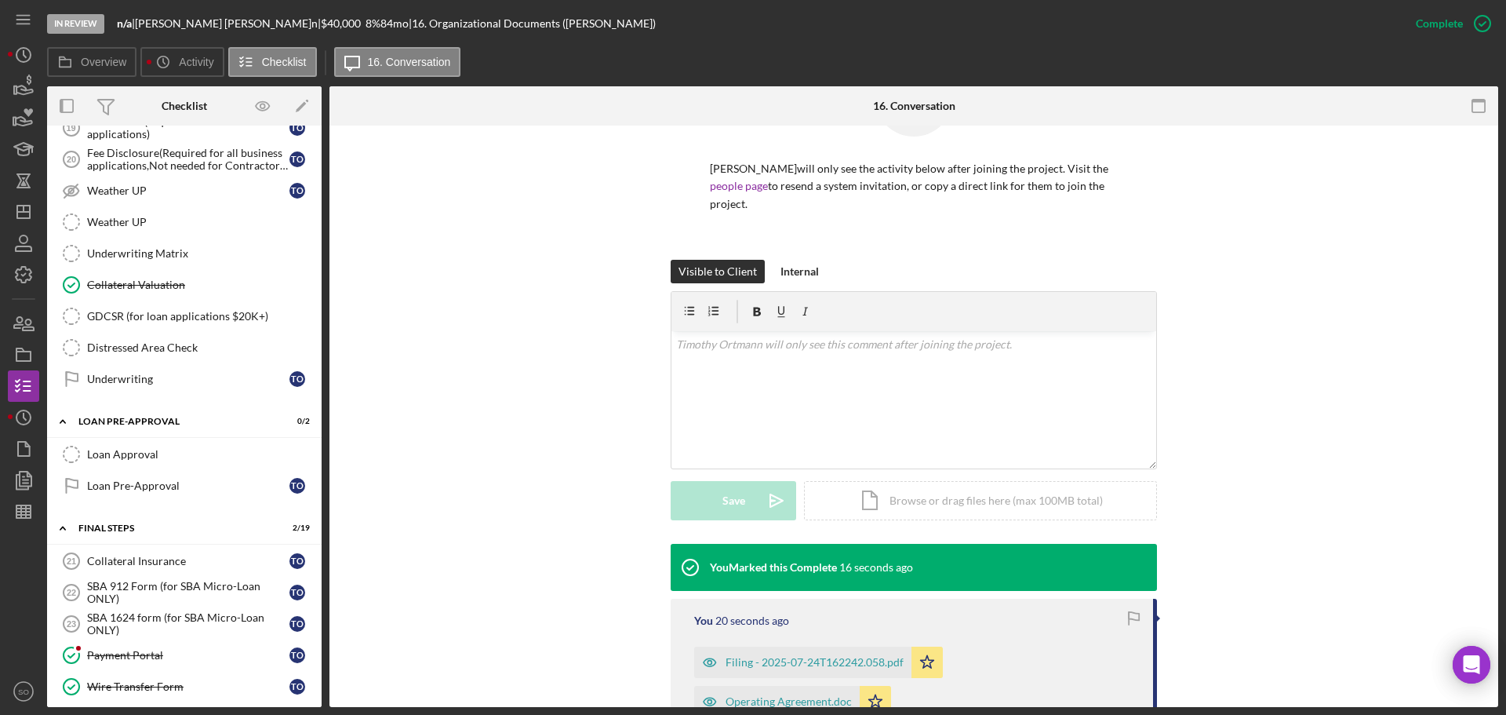
scroll to position [1491, 0]
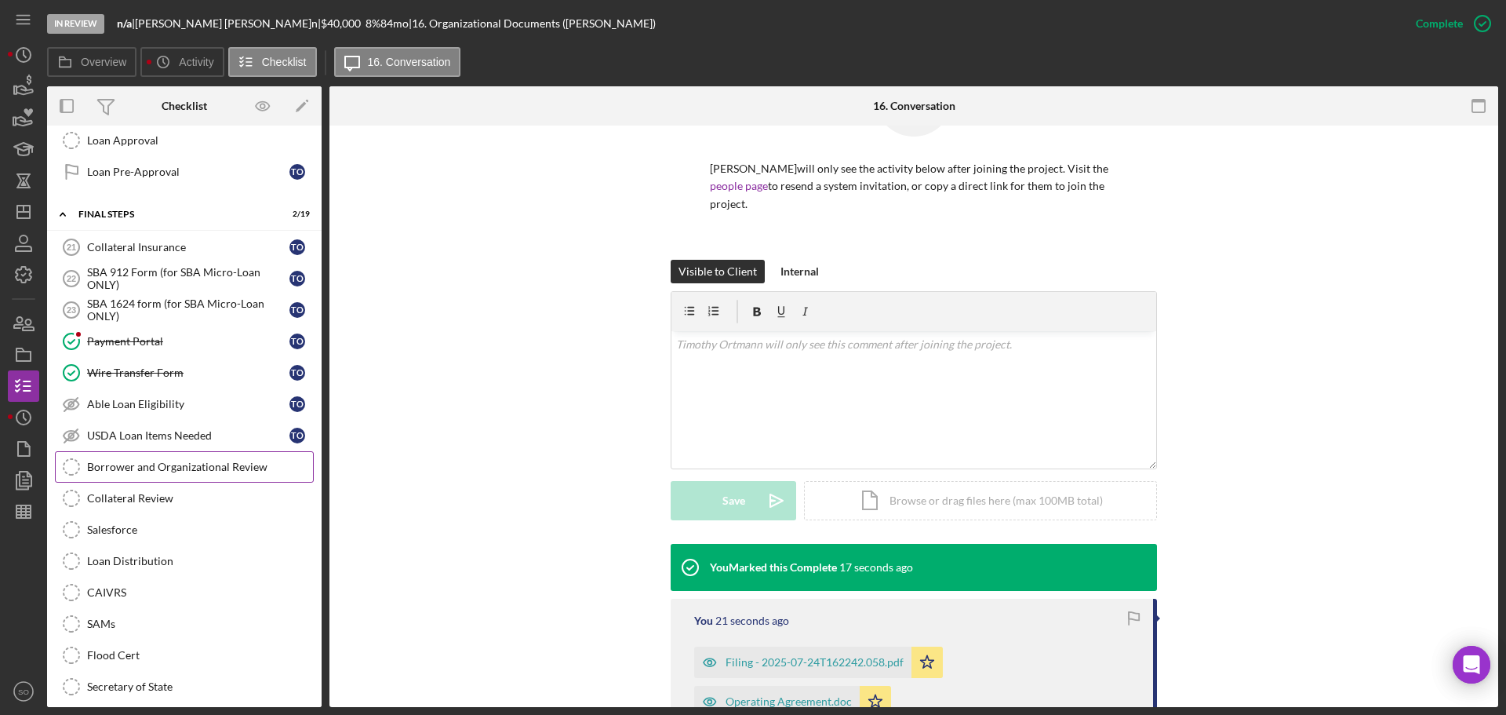
click at [180, 465] on div "Borrower and Organizational Review" at bounding box center [200, 467] width 226 height 13
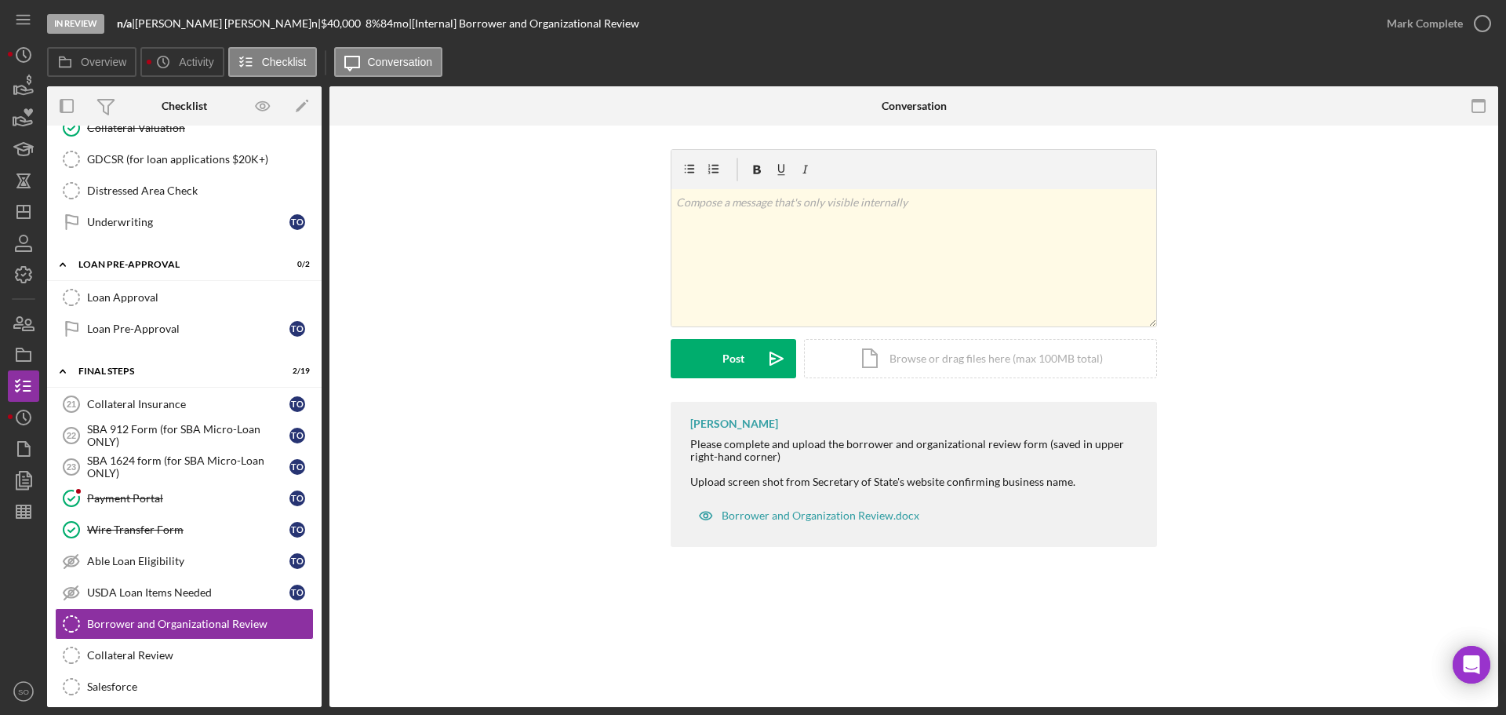
scroll to position [1491, 0]
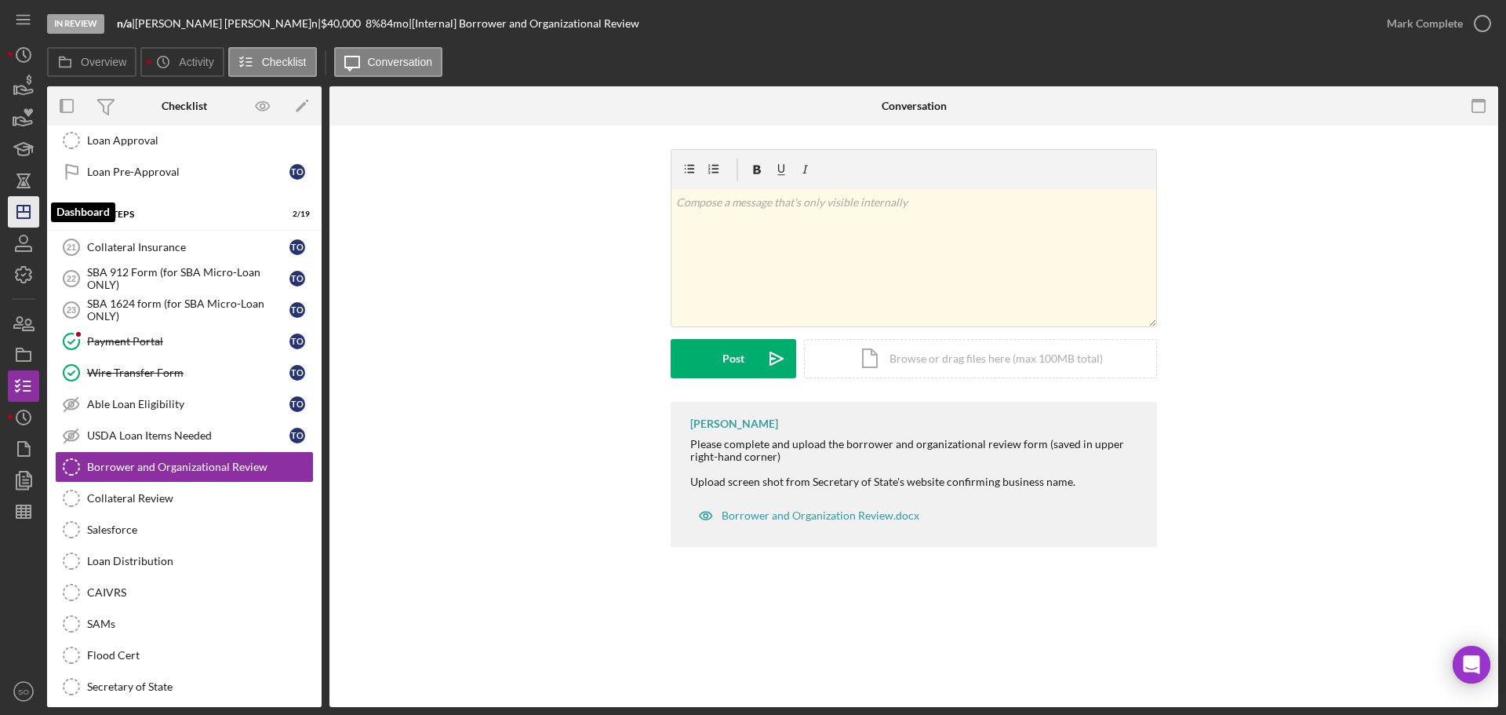
click at [25, 224] on icon "Icon/Dashboard" at bounding box center [23, 211] width 39 height 39
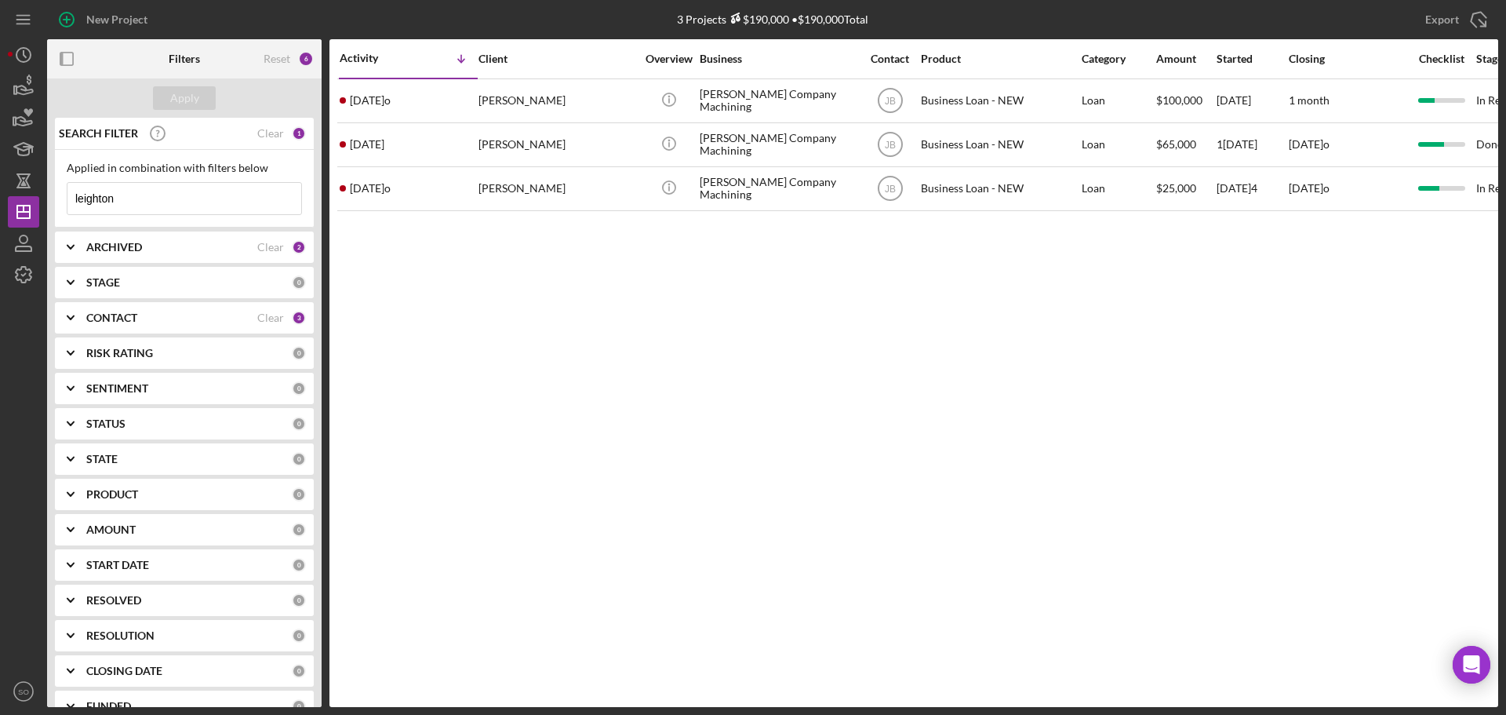
drag, startPoint x: 158, startPoint y: 208, endPoint x: 0, endPoint y: 177, distance: 161.5
click at [0, 177] on div "New Project 3 Projects $190,000 • $190,000 Total leighton Export Icon/Export Fi…" at bounding box center [753, 357] width 1506 height 715
type input "w[PERSON_NAME]"
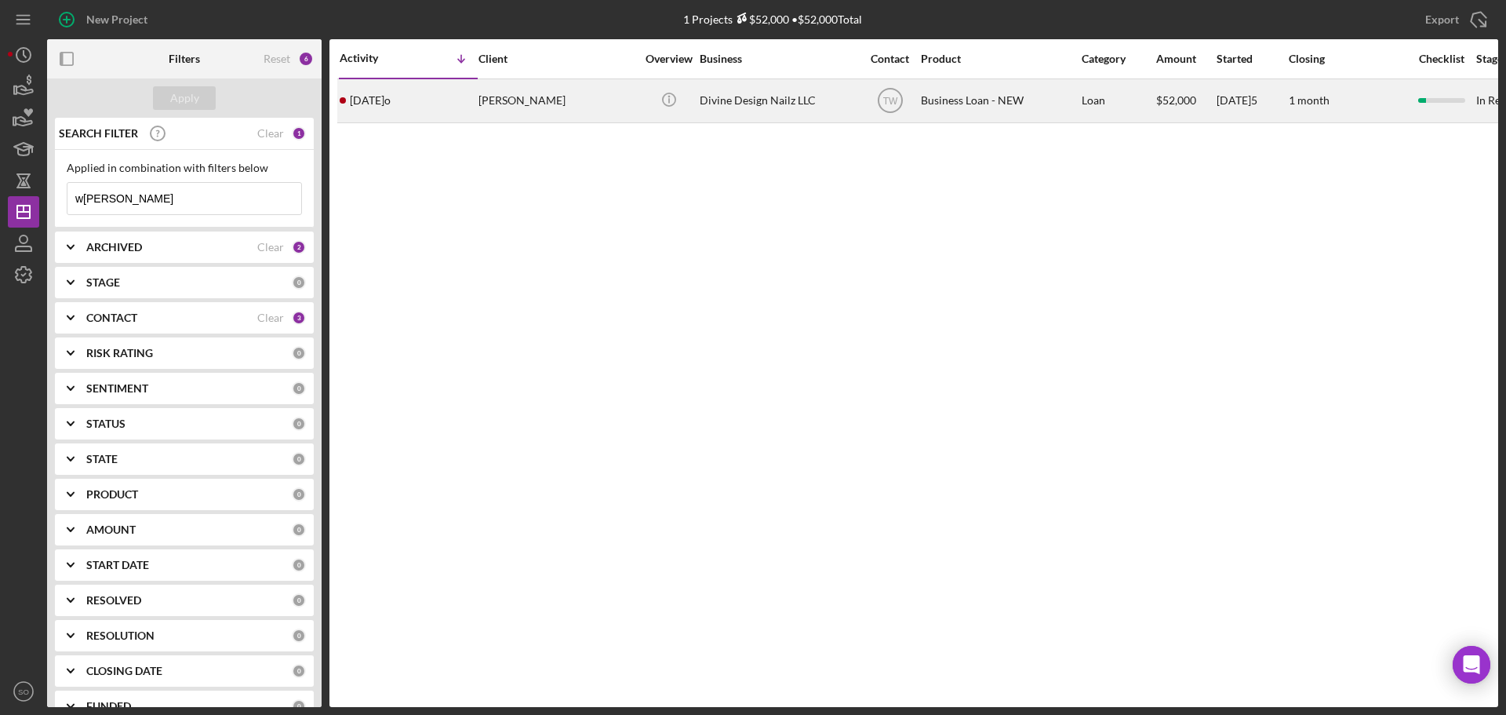
click at [446, 106] on div "[DATE]o [PERSON_NAME]" at bounding box center [408, 101] width 137 height 42
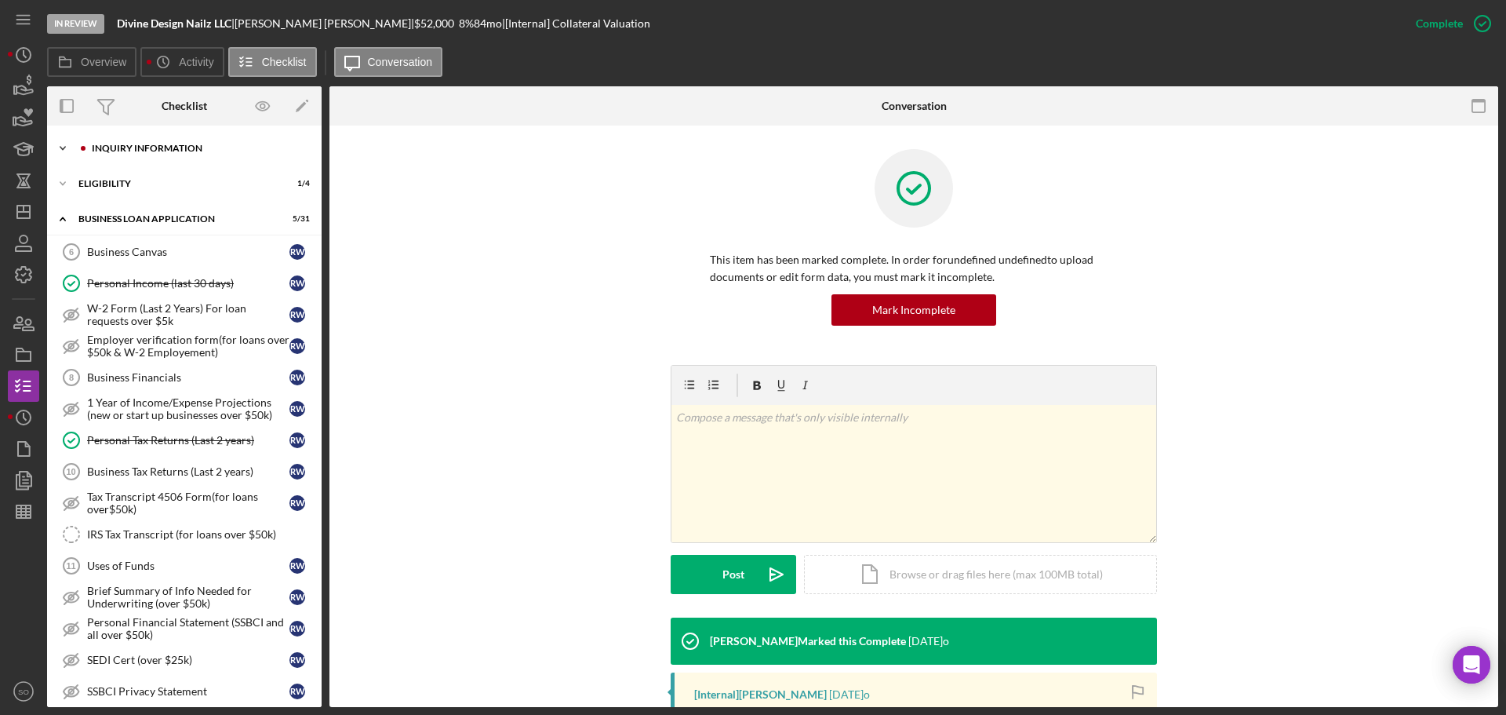
click at [195, 156] on div "Icon/Expander INQUIRY INFORMATION 6 / 11" at bounding box center [184, 148] width 275 height 31
